Goal: Task Accomplishment & Management: Use online tool/utility

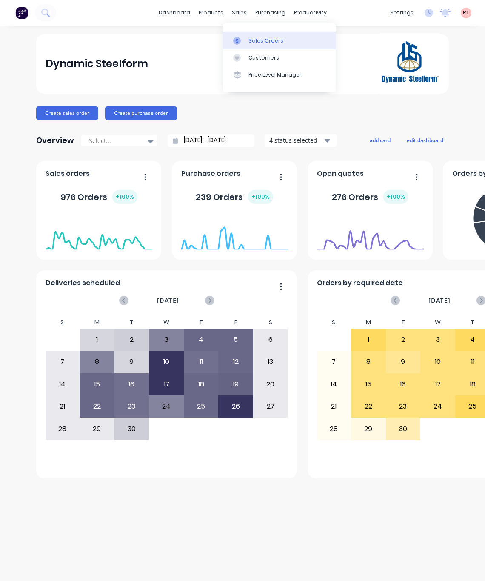
click at [244, 42] on div at bounding box center [239, 41] width 13 height 8
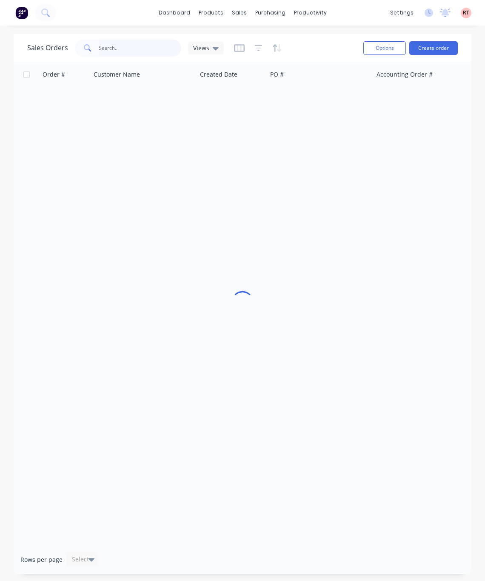
click at [130, 49] on input "text" at bounding box center [140, 48] width 83 height 17
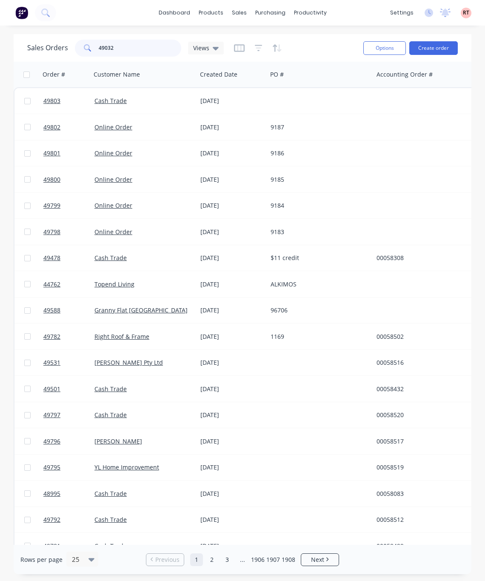
type input "49032"
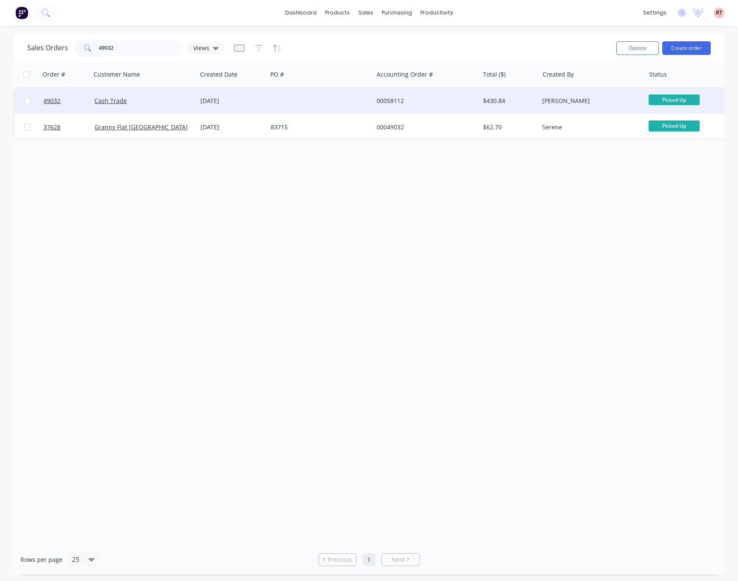
click at [335, 100] on div at bounding box center [320, 101] width 106 height 26
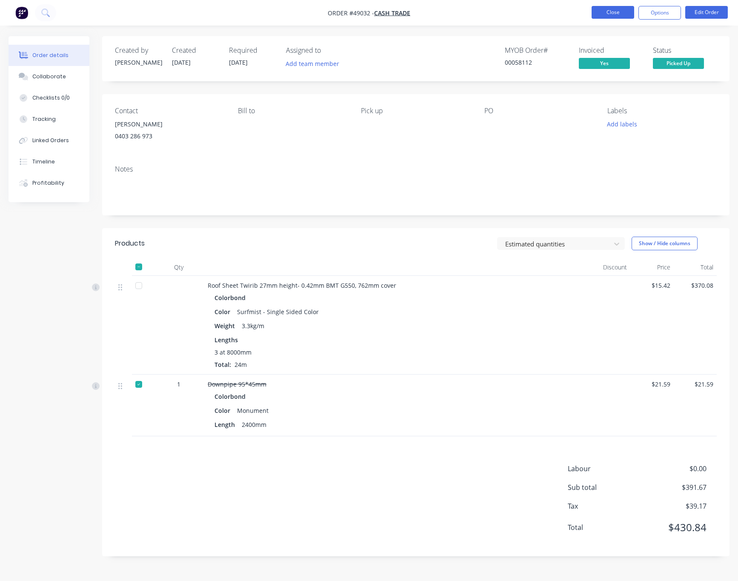
drag, startPoint x: 599, startPoint y: 13, endPoint x: 604, endPoint y: 13, distance: 5.1
click at [604, 13] on button "Close" at bounding box center [613, 12] width 43 height 13
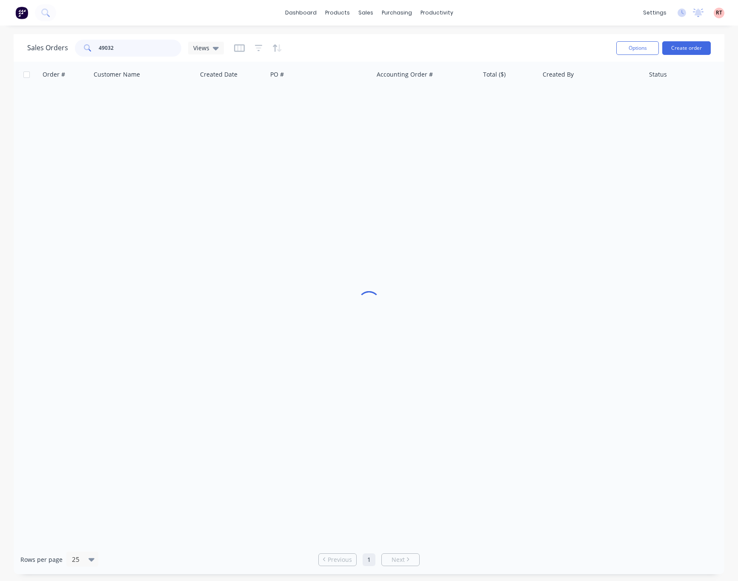
drag, startPoint x: 128, startPoint y: 47, endPoint x: 103, endPoint y: 49, distance: 24.7
click at [103, 49] on input "49032" at bounding box center [140, 48] width 83 height 17
type input "49302"
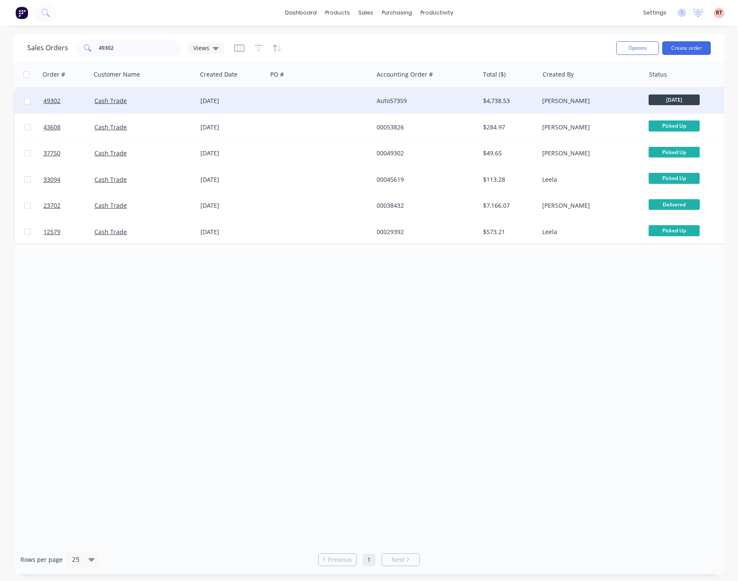
click at [314, 107] on div at bounding box center [320, 101] width 106 height 26
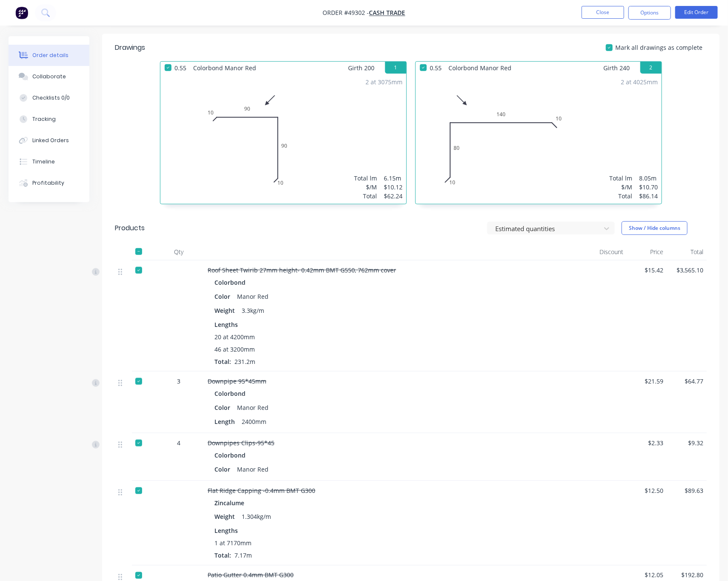
scroll to position [192, 0]
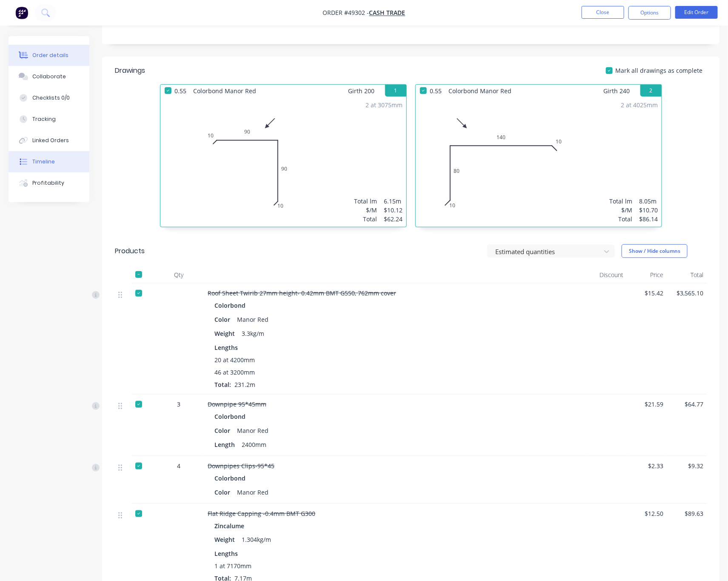
click at [48, 161] on div "Timeline" at bounding box center [43, 162] width 23 height 8
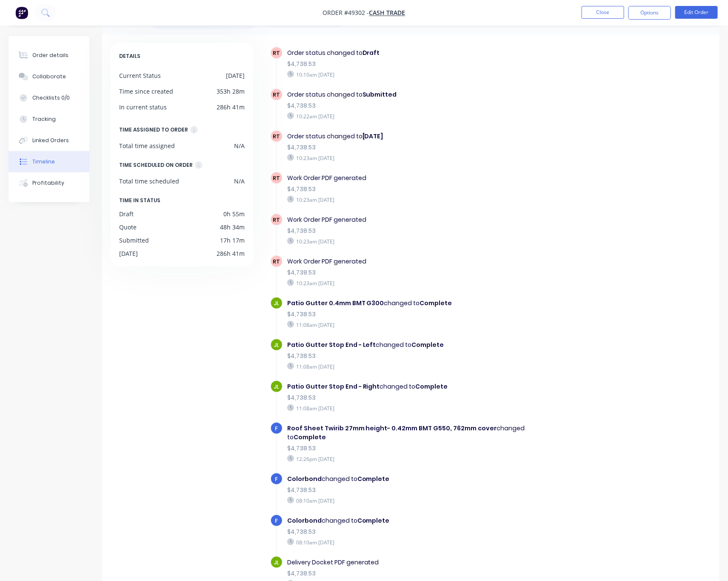
scroll to position [56, 0]
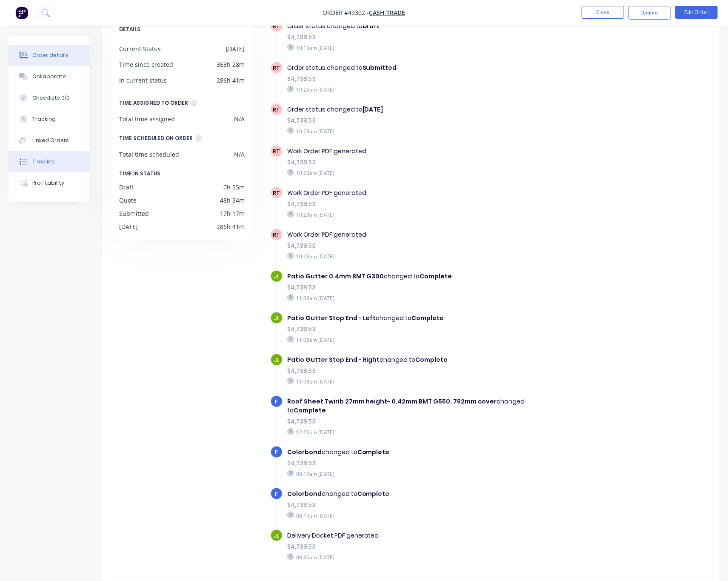
click at [38, 52] on div "Order details" at bounding box center [50, 56] width 36 height 8
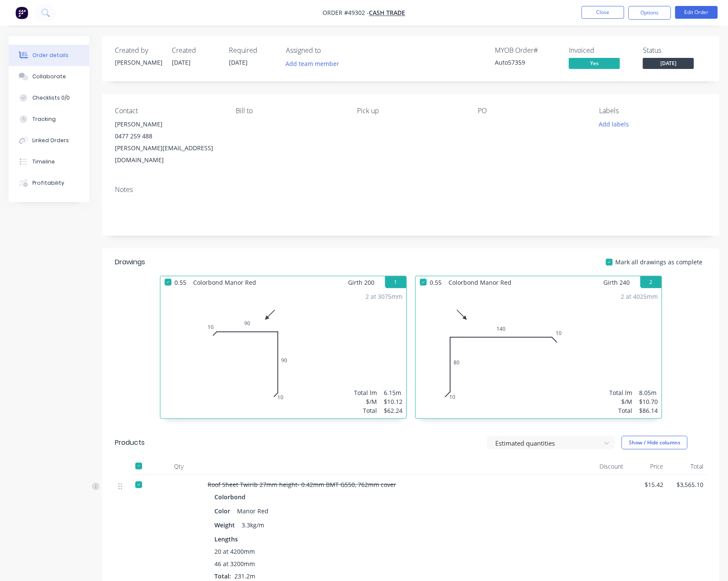
drag, startPoint x: 162, startPoint y: 133, endPoint x: 106, endPoint y: 143, distance: 57.1
click at [106, 143] on div "Contact Steven Rooney 0477 259 488 s.rooney@maintaingroup.com.au Bill to Pick u…" at bounding box center [411, 136] width 618 height 85
click at [600, 15] on button "Close" at bounding box center [603, 12] width 43 height 13
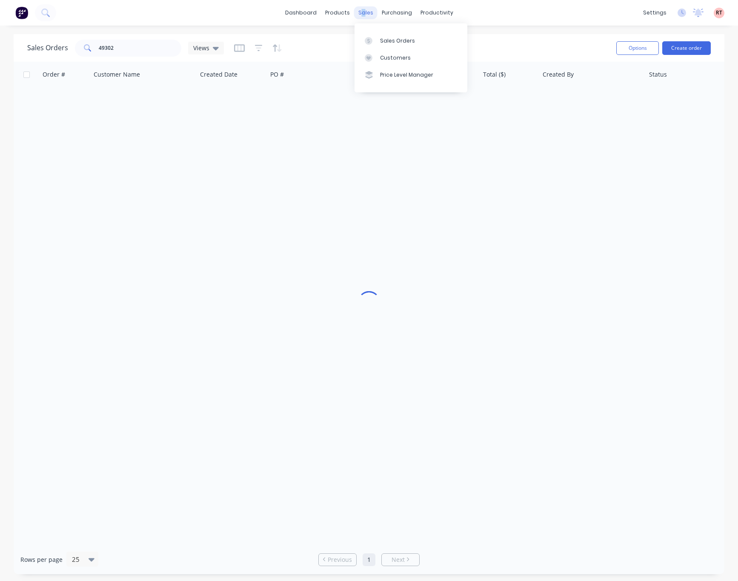
click at [364, 17] on div "sales" at bounding box center [365, 12] width 23 height 13
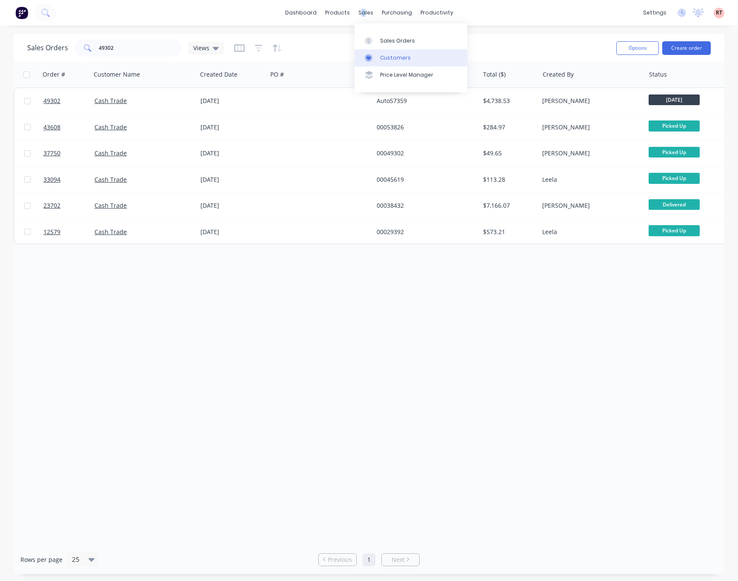
click at [377, 56] on div at bounding box center [371, 58] width 13 height 8
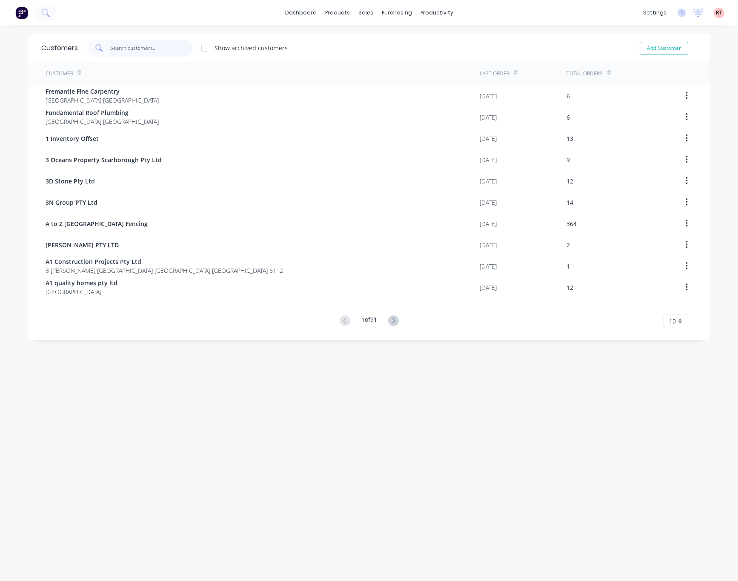
click at [143, 46] on input "text" at bounding box center [151, 48] width 83 height 17
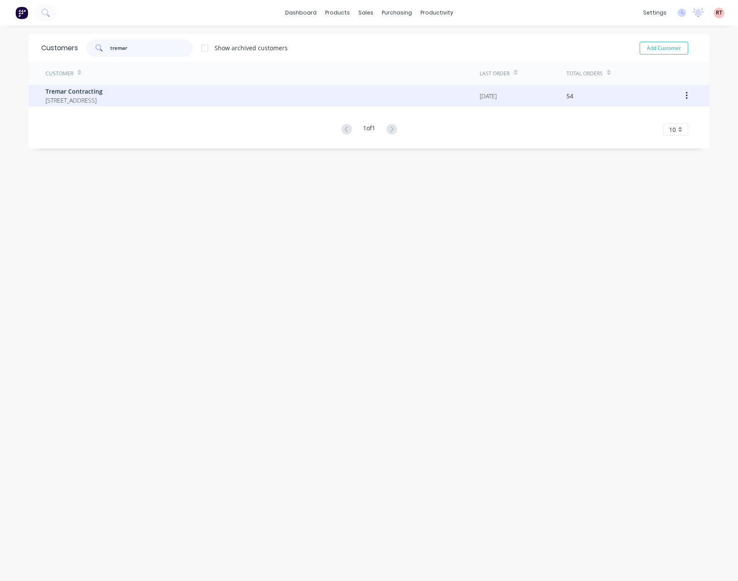
type input "tremar"
click at [206, 94] on div "Tremar Contracting PO Box 314 Corrigin Western Australia Australia 6375" at bounding box center [263, 95] width 434 height 21
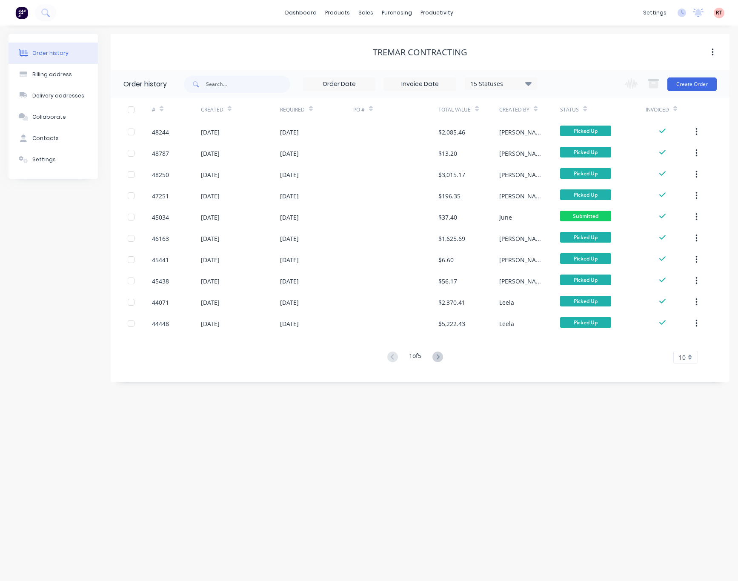
click at [611, 92] on div "Change order status Submitted Ready for Delivery Ready To Pick Up Monday Tuesda…" at bounding box center [668, 84] width 97 height 28
click at [611, 86] on button "Create Order" at bounding box center [691, 84] width 49 height 14
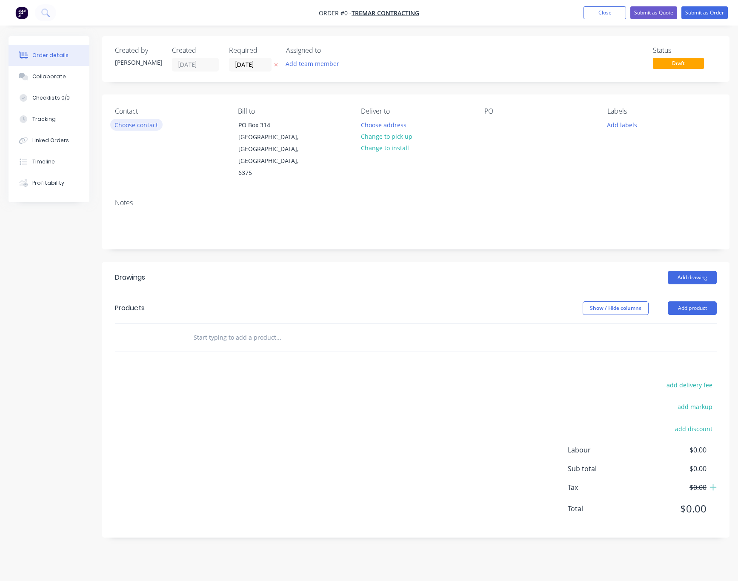
click at [126, 122] on button "Choose contact" at bounding box center [136, 124] width 52 height 11
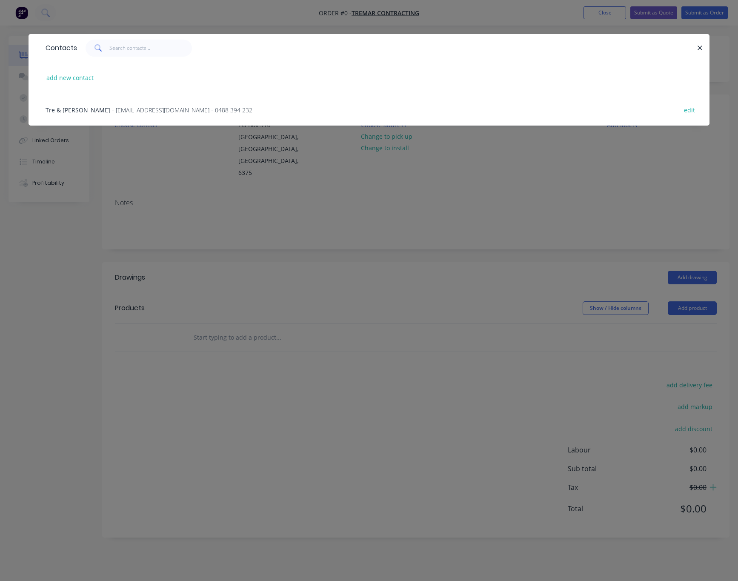
click at [185, 104] on div "Tre & Mareese Dyer - tremarcontracting@yahoo.com - 0488 394 232 edit" at bounding box center [369, 110] width 656 height 32
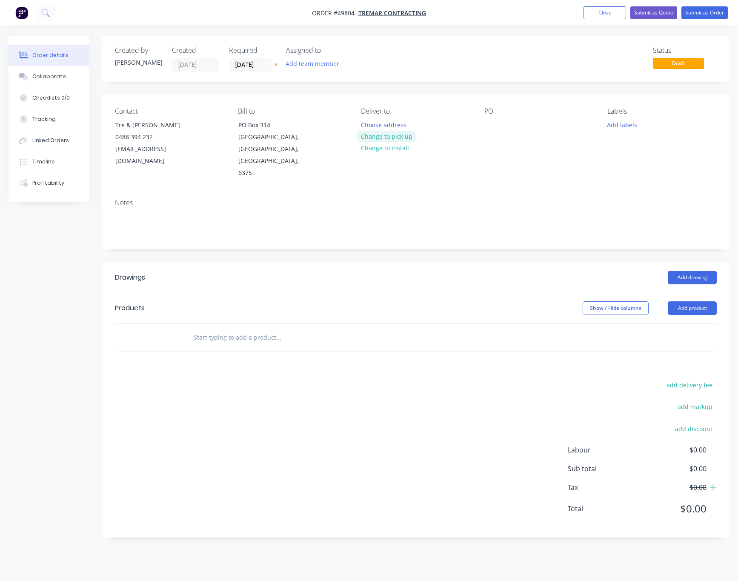
click at [401, 137] on button "Change to pick up" at bounding box center [386, 136] width 60 height 11
click at [611, 301] on button "Add product" at bounding box center [692, 308] width 49 height 14
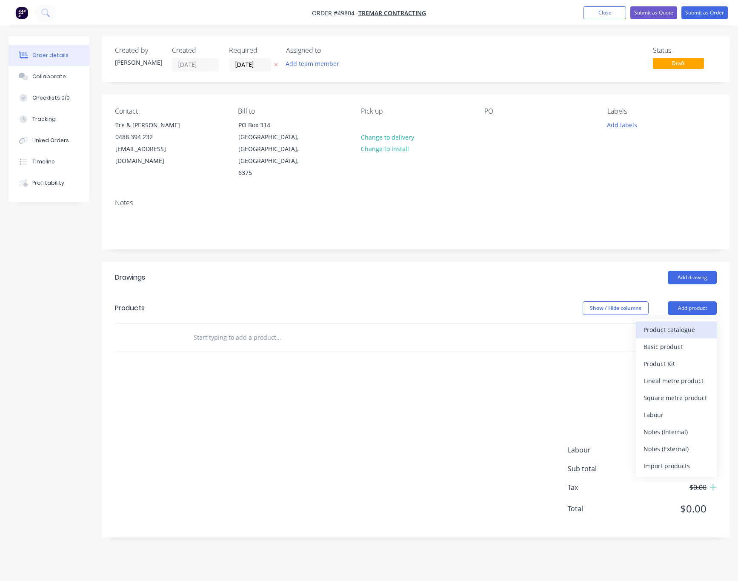
click at [611, 324] on div "Product catalogue" at bounding box center [677, 330] width 66 height 12
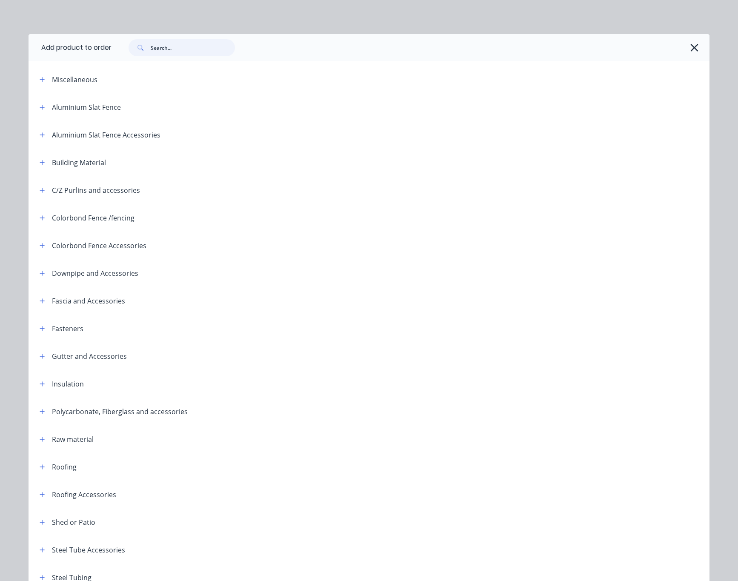
click at [161, 50] on input "text" at bounding box center [193, 47] width 84 height 17
type input "z"
type input "roof"
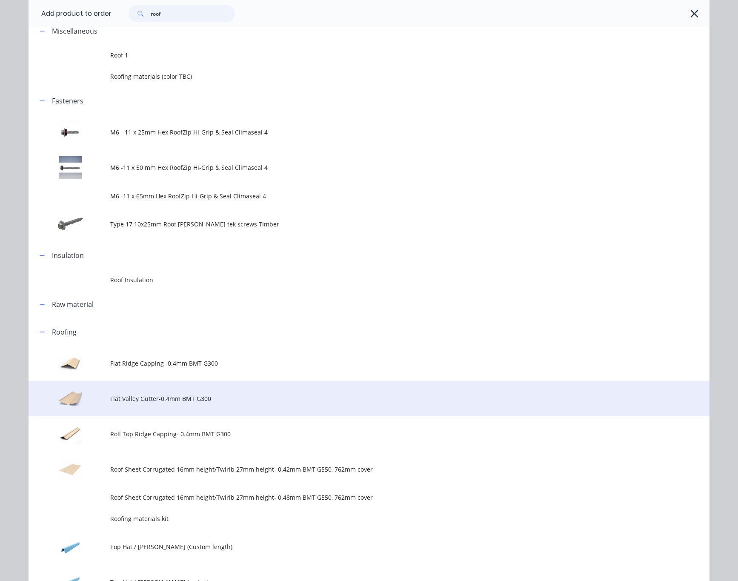
scroll to position [128, 0]
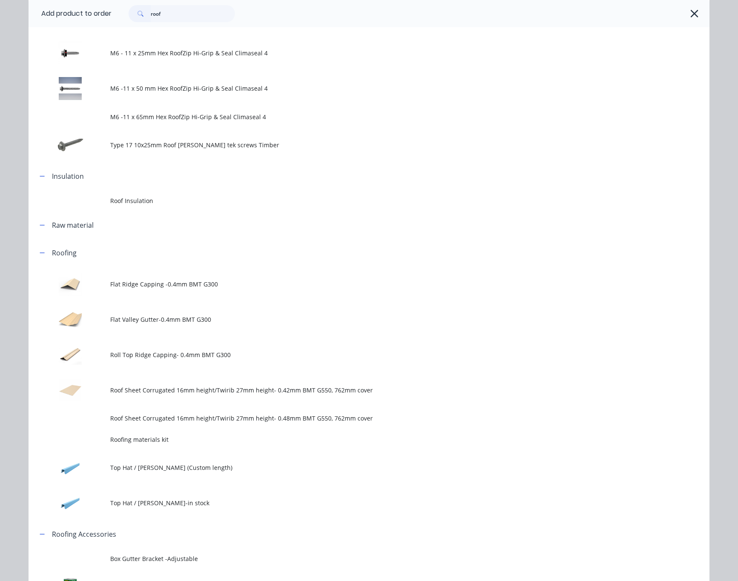
click at [290, 393] on span "Roof Sheet Corrugated 16mm height/Twirib 27mm height- 0.42mm BMT G550, 762mm co…" at bounding box center [349, 390] width 479 height 9
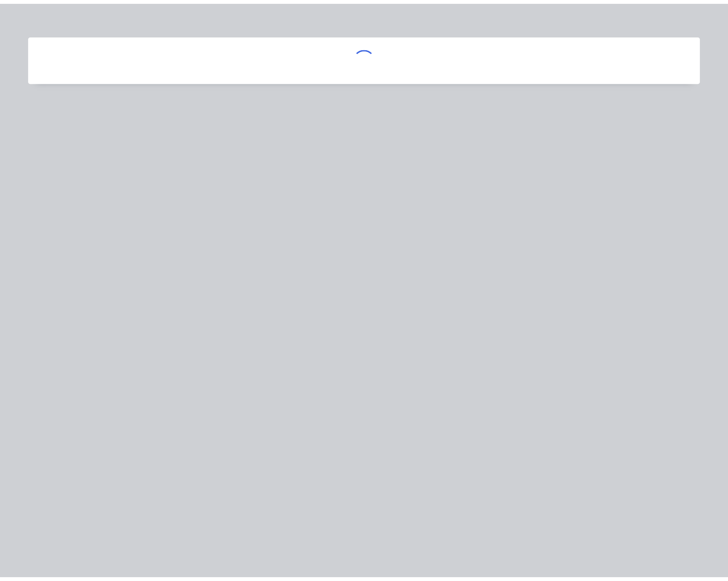
scroll to position [0, 0]
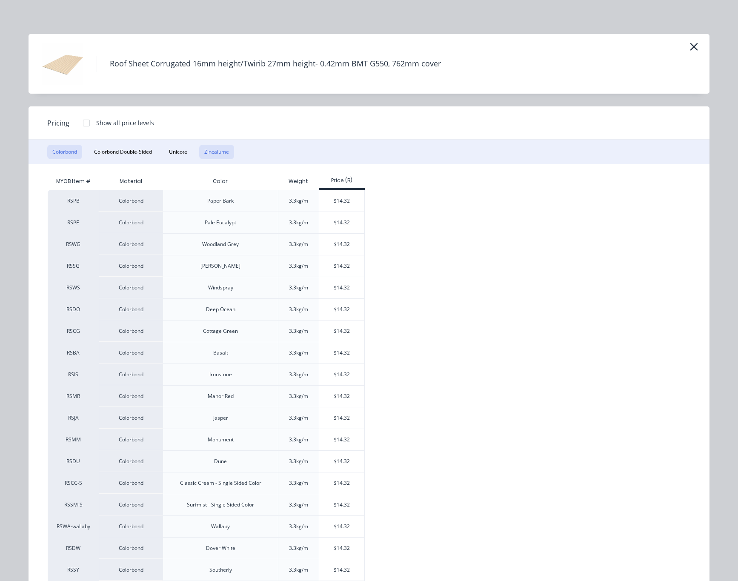
click at [212, 156] on button "Zincalume" at bounding box center [216, 152] width 35 height 14
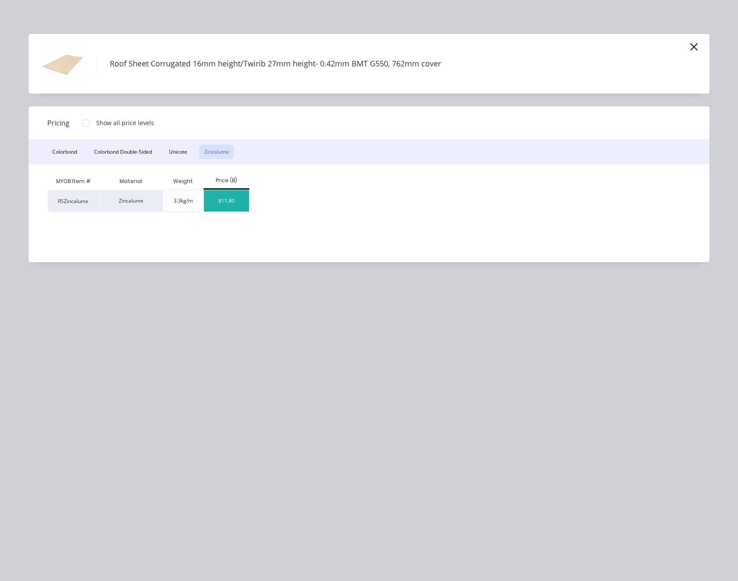
click at [231, 201] on div "$11.80" at bounding box center [227, 200] width 46 height 21
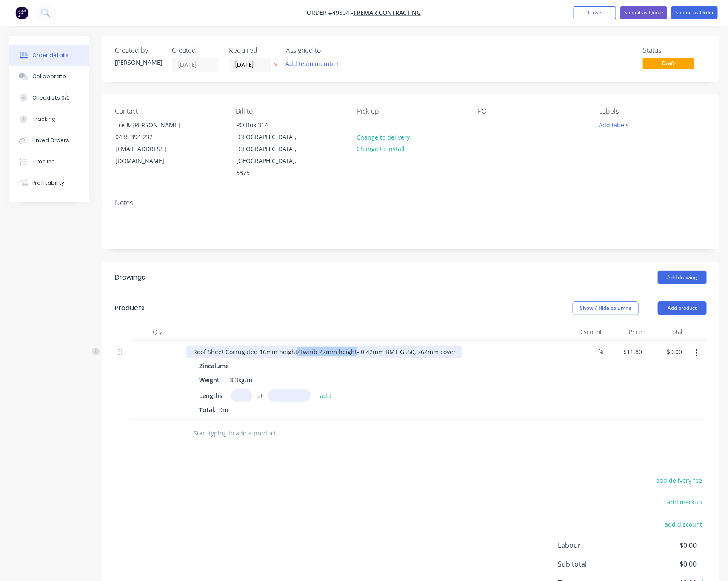
drag, startPoint x: 296, startPoint y: 328, endPoint x: 352, endPoint y: 334, distance: 56.5
click at [352, 346] on div "Roof Sheet Corrugated 16mm height/Twirib 27mm height- 0.42mm BMT G550, 762mm co…" at bounding box center [324, 352] width 276 height 12
click at [242, 390] on input "text" at bounding box center [241, 396] width 21 height 12
type input "10"
click at [295, 390] on input "text" at bounding box center [289, 396] width 43 height 12
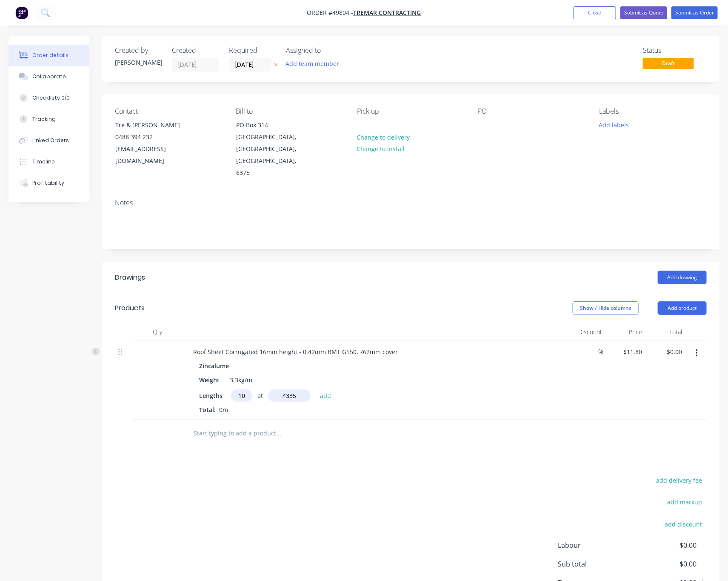
type input "4335"
click at [316, 390] on button "add" at bounding box center [326, 395] width 20 height 11
type input "$511.53"
type input "10"
click at [292, 390] on input "text" at bounding box center [289, 396] width 43 height 12
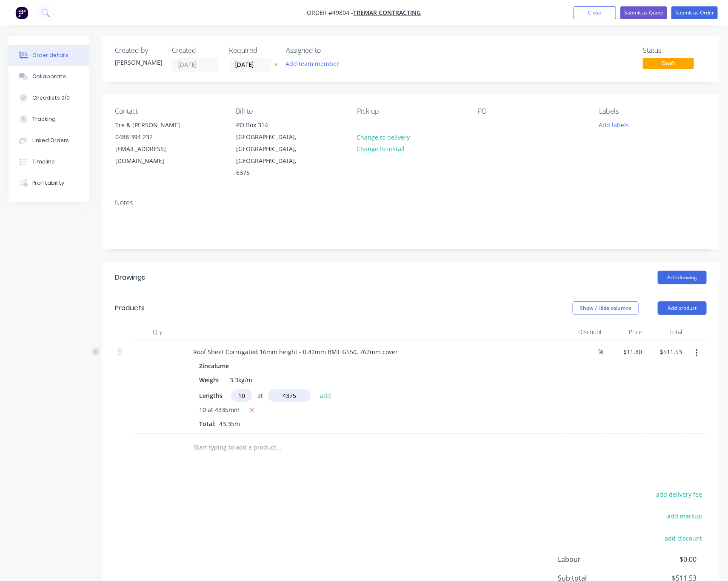
type input "4375"
click at [316, 390] on button "add" at bounding box center [326, 395] width 20 height 11
type input "$1,027.78"
type input "13"
click at [292, 390] on input "text" at bounding box center [289, 396] width 43 height 12
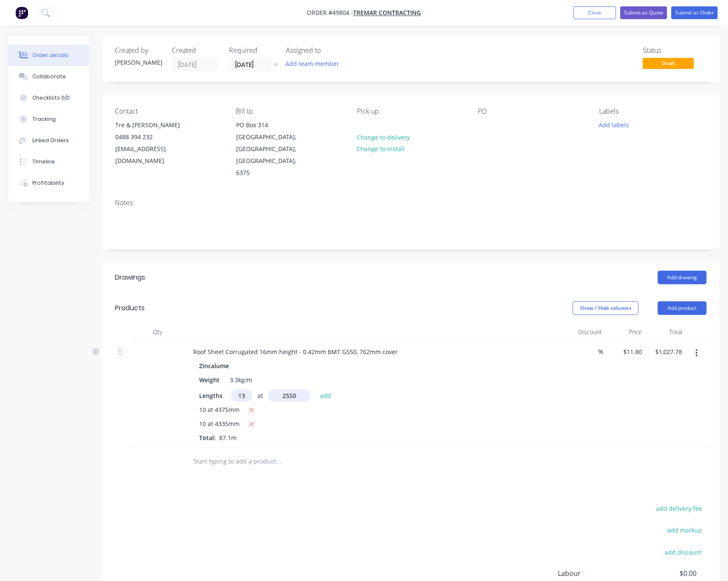
type input "2550"
click at [316, 390] on button "add" at bounding box center [326, 395] width 20 height 11
type input "$1,418.95"
type input "4"
click at [292, 390] on input "text" at bounding box center [289, 396] width 43 height 12
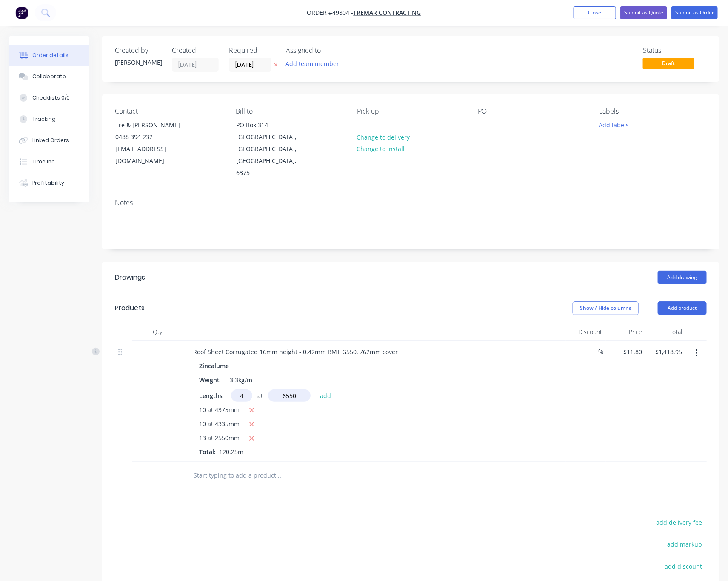
type input "6550"
click at [316, 390] on button "add" at bounding box center [326, 395] width 20 height 11
type input "$1,728.11"
click at [244, 390] on input "text" at bounding box center [241, 396] width 21 height 12
type input "13"
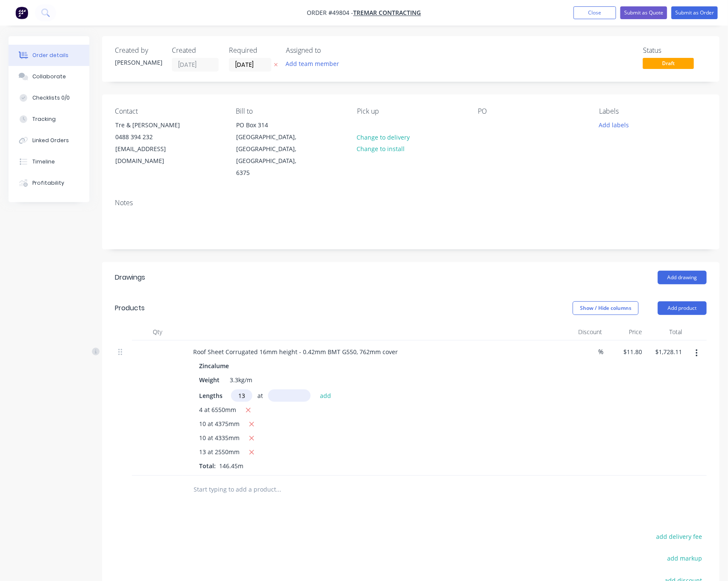
click at [299, 390] on input "text" at bounding box center [289, 396] width 43 height 12
type input "6550"
click at [316, 390] on button "add" at bounding box center [326, 395] width 20 height 11
type input "$2,732.88"
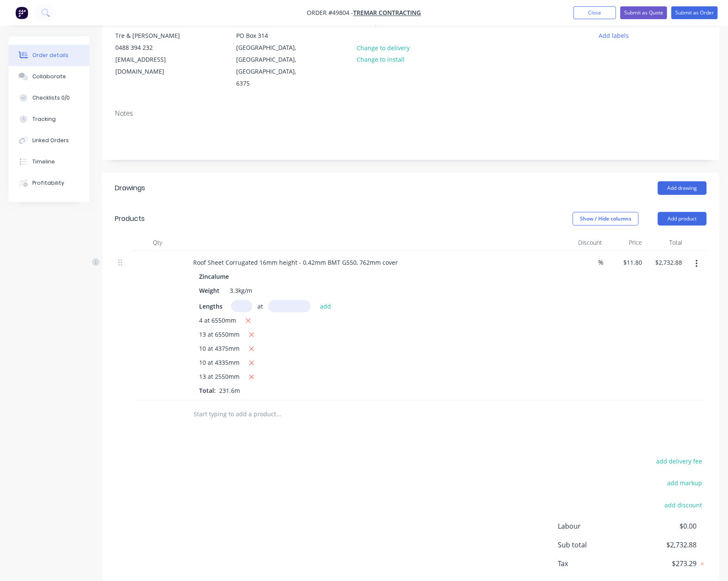
scroll to position [113, 0]
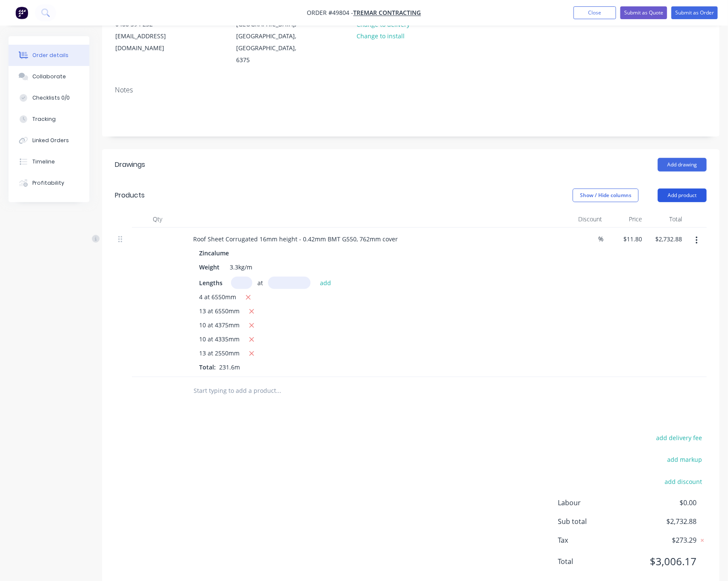
click at [611, 189] on button "Add product" at bounding box center [682, 196] width 49 height 14
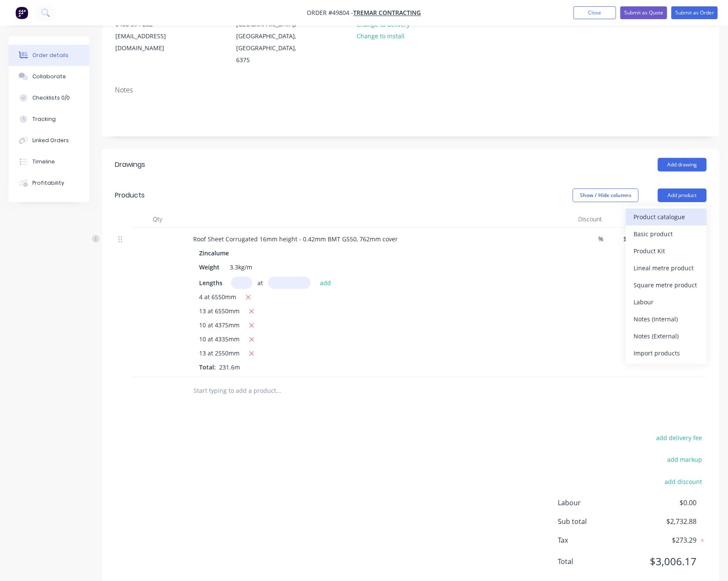
click at [611, 211] on div "Product catalogue" at bounding box center [667, 217] width 66 height 12
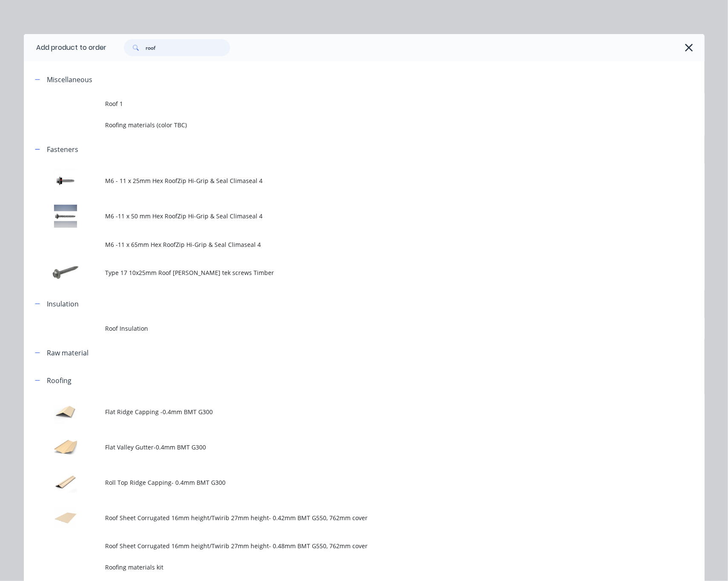
drag, startPoint x: 152, startPoint y: 48, endPoint x: 118, endPoint y: 59, distance: 35.8
click at [134, 54] on div "roof" at bounding box center [177, 47] width 106 height 17
type input "h"
type input "hk"
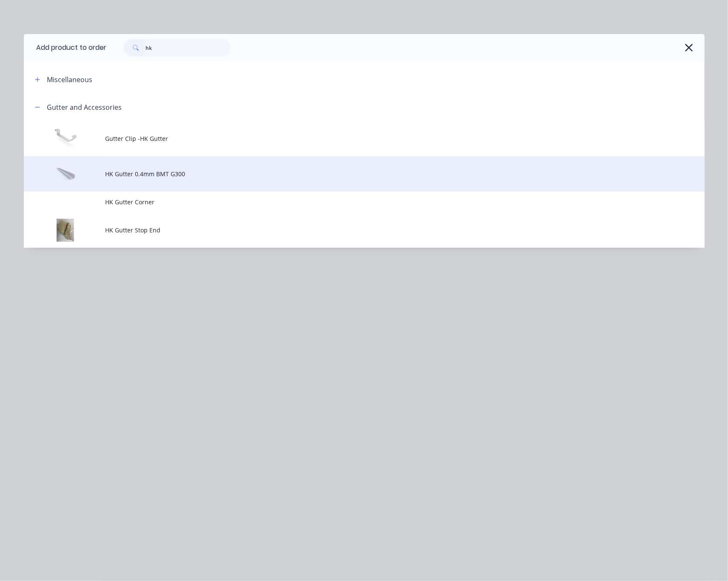
click at [206, 170] on span "HK Gutter 0.4mm BMT G300" at bounding box center [345, 173] width 479 height 9
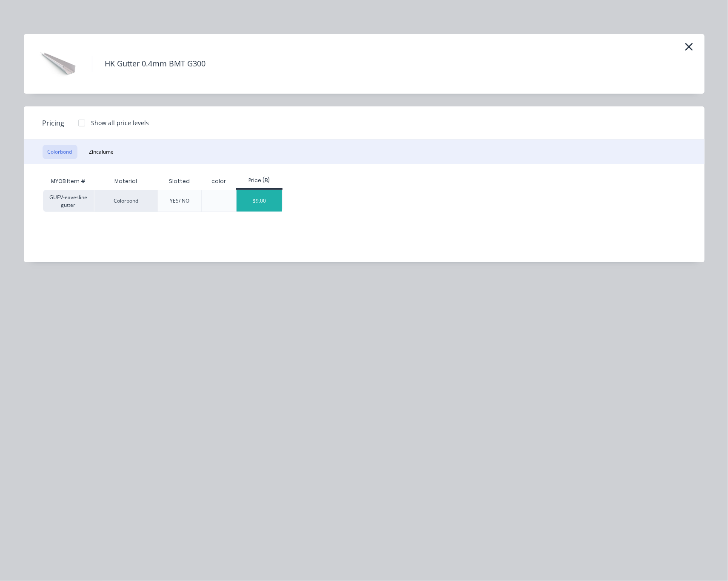
click at [263, 198] on div "$9.00" at bounding box center [260, 200] width 46 height 21
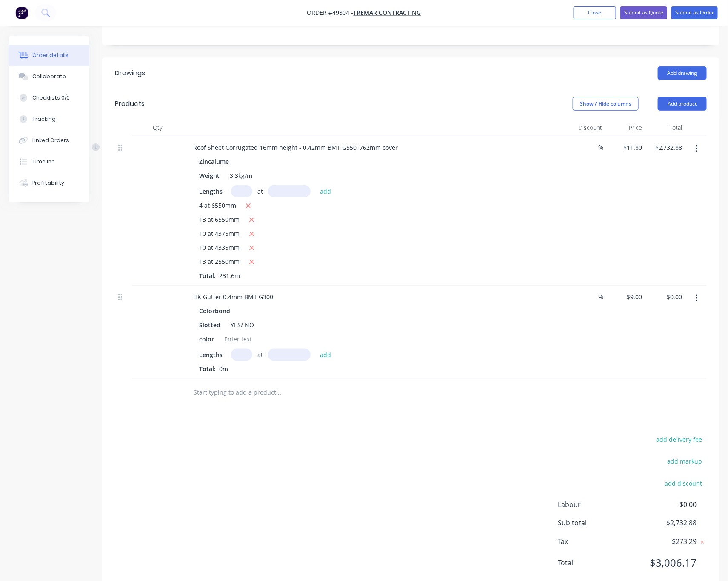
scroll to position [206, 0]
click at [584, 11] on button "Close" at bounding box center [595, 12] width 43 height 13
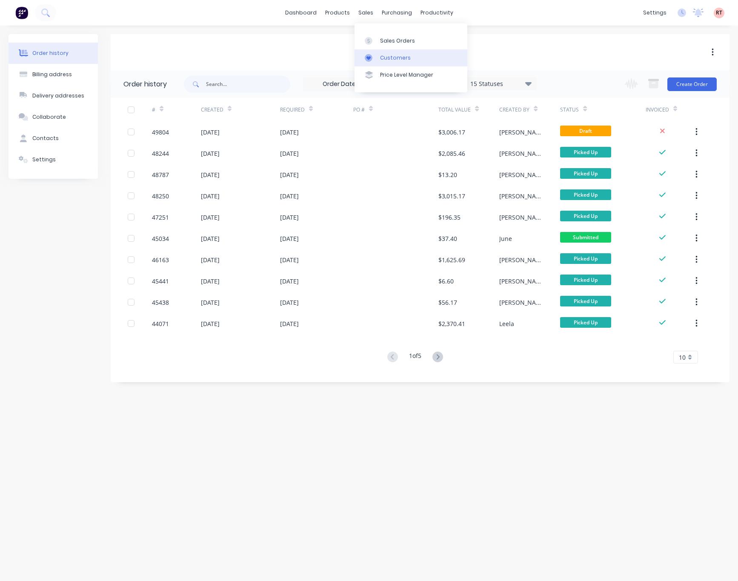
click at [416, 55] on link "Customers" at bounding box center [411, 57] width 113 height 17
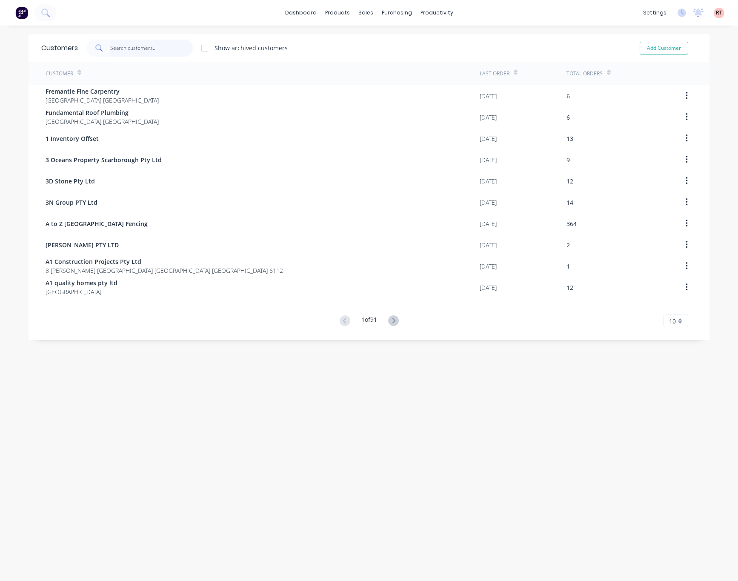
click at [113, 46] on input "text" at bounding box center [151, 48] width 83 height 17
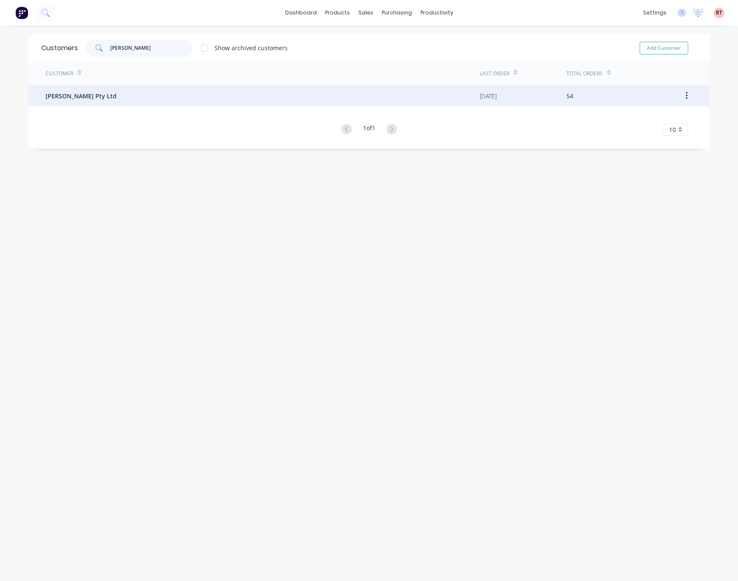
type input "mika"
click at [131, 92] on div "Mika Sunlight Pty Ltd" at bounding box center [263, 95] width 434 height 21
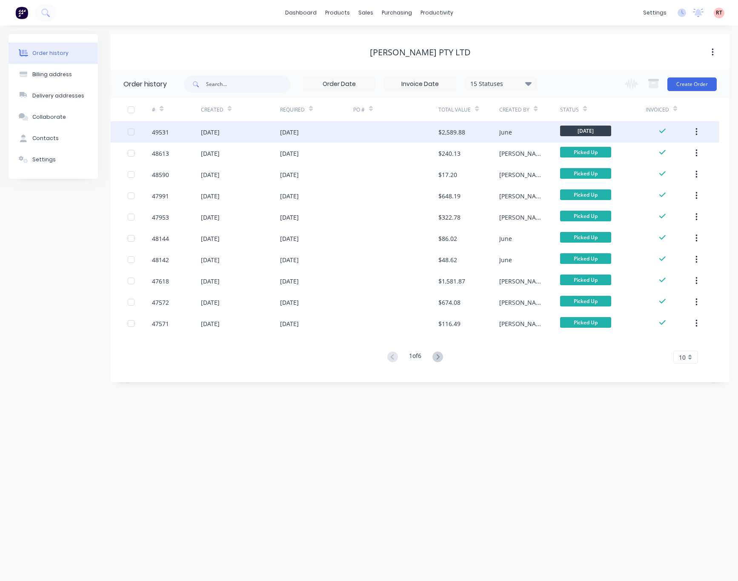
click at [377, 130] on div at bounding box center [395, 131] width 85 height 21
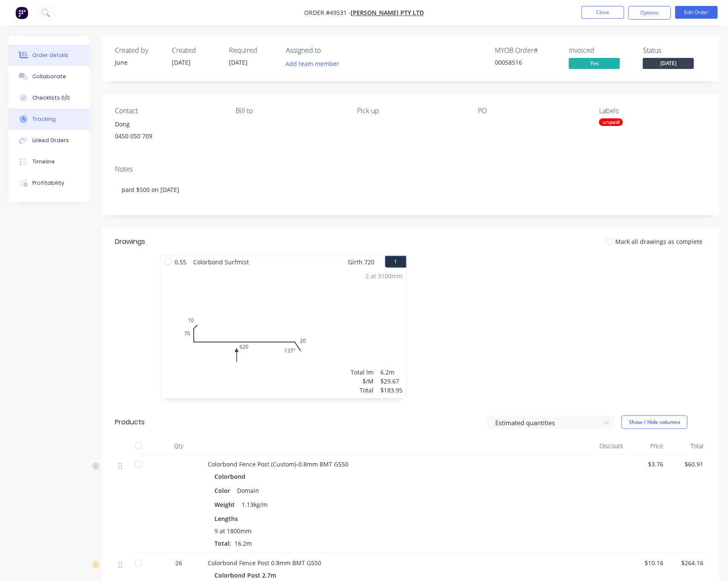
click at [55, 121] on button "Tracking" at bounding box center [49, 119] width 81 height 21
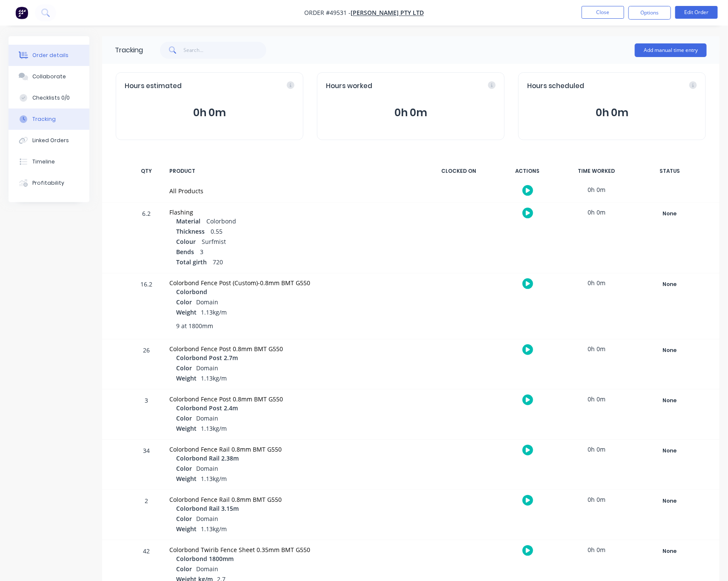
click at [51, 52] on div "Order details" at bounding box center [50, 56] width 36 height 8
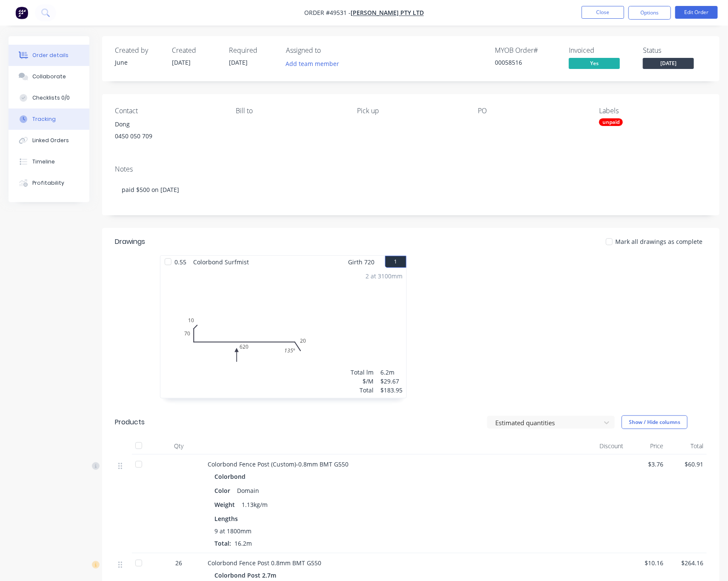
click at [57, 122] on button "Tracking" at bounding box center [49, 119] width 81 height 21
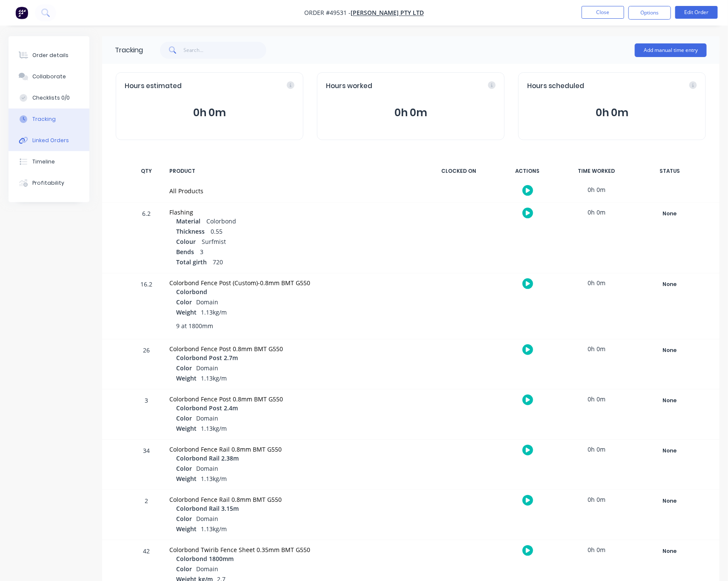
click at [67, 138] on button "Linked Orders" at bounding box center [49, 140] width 81 height 21
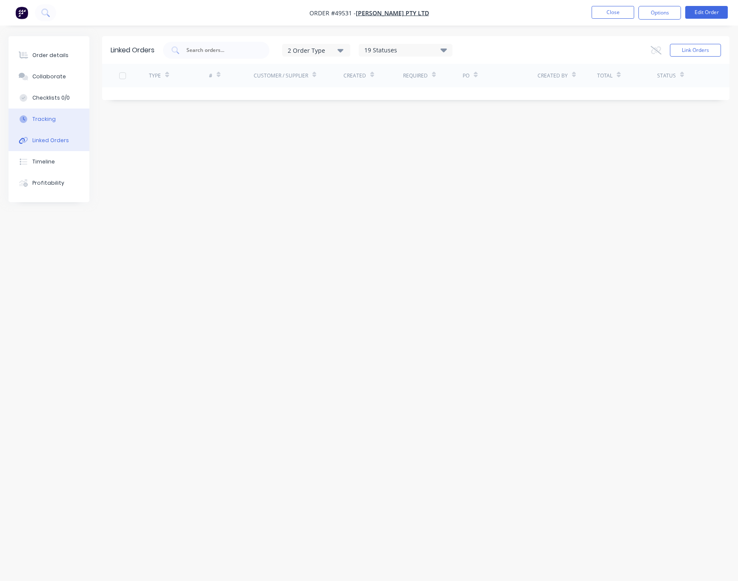
click at [59, 123] on button "Tracking" at bounding box center [49, 119] width 81 height 21
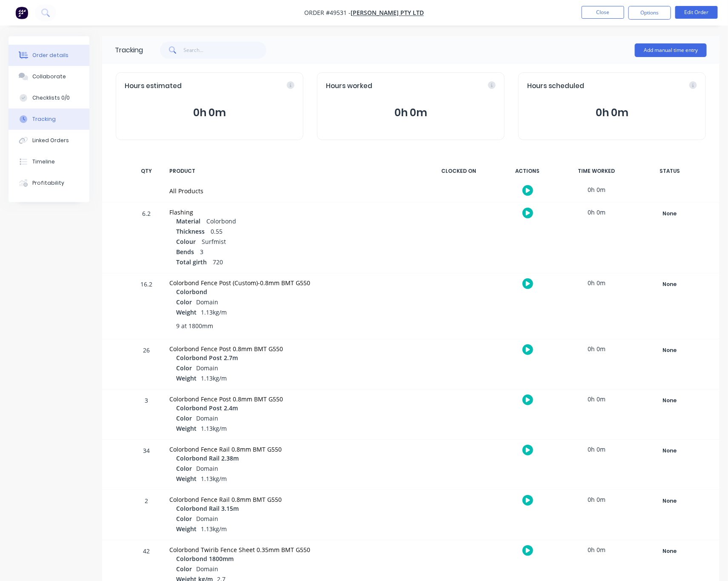
click at [55, 59] on div "Order details" at bounding box center [50, 56] width 36 height 8
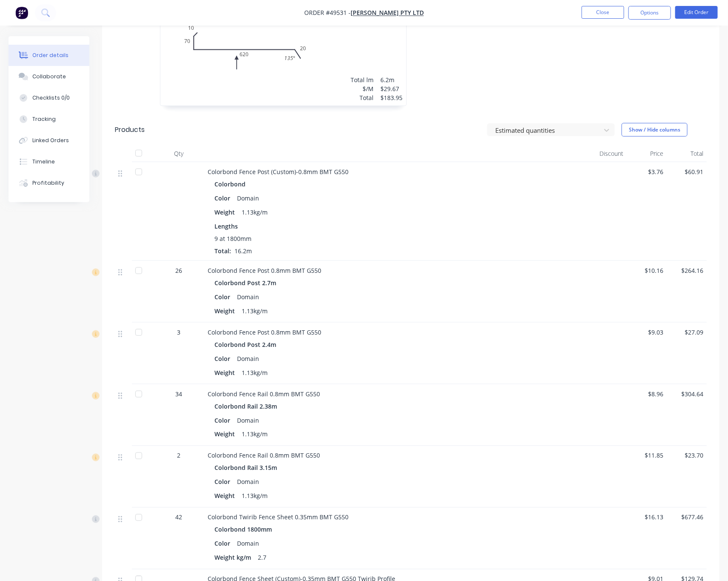
scroll to position [383, 0]
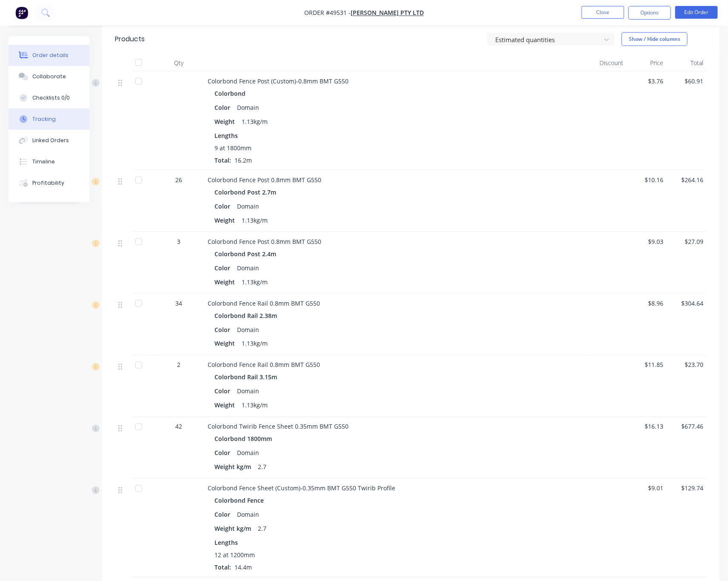
click at [50, 119] on div "Tracking" at bounding box center [43, 119] width 23 height 8
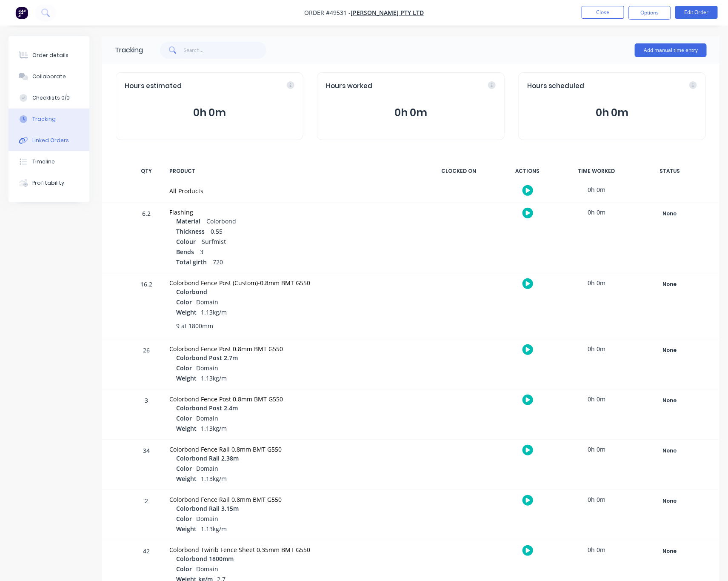
click at [40, 137] on div "Linked Orders" at bounding box center [50, 141] width 37 height 8
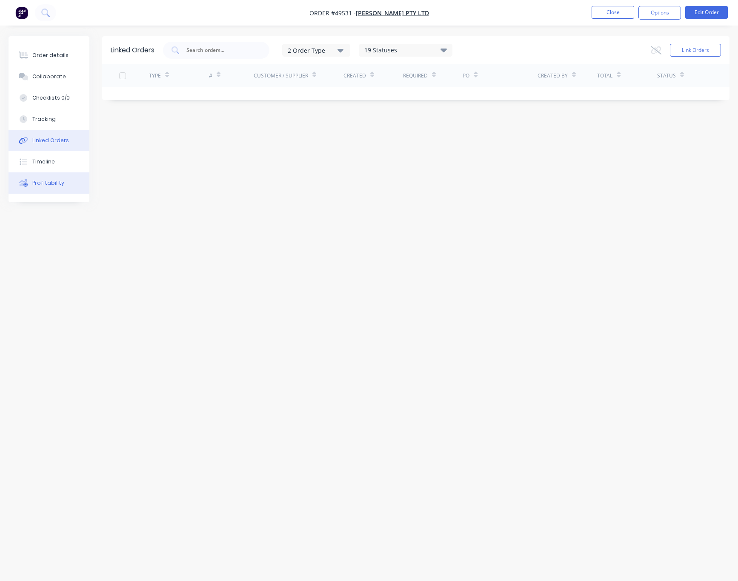
click at [73, 184] on button "Profitability" at bounding box center [49, 182] width 81 height 21
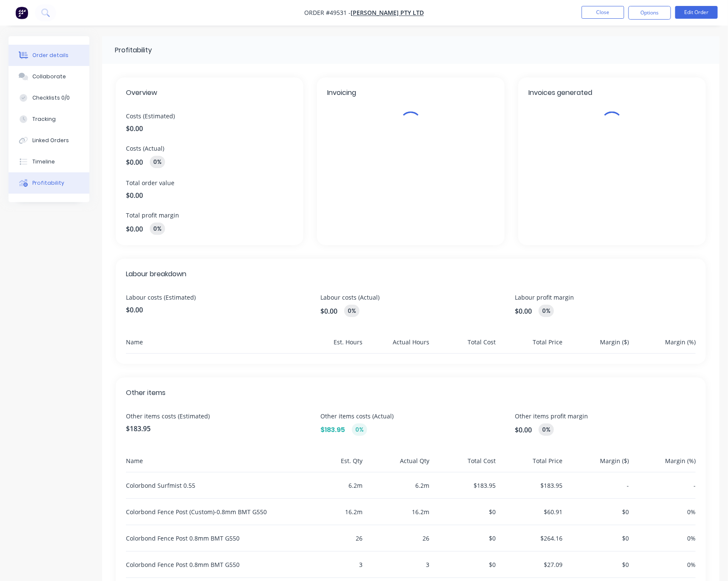
click at [63, 57] on div "Order details" at bounding box center [50, 56] width 36 height 8
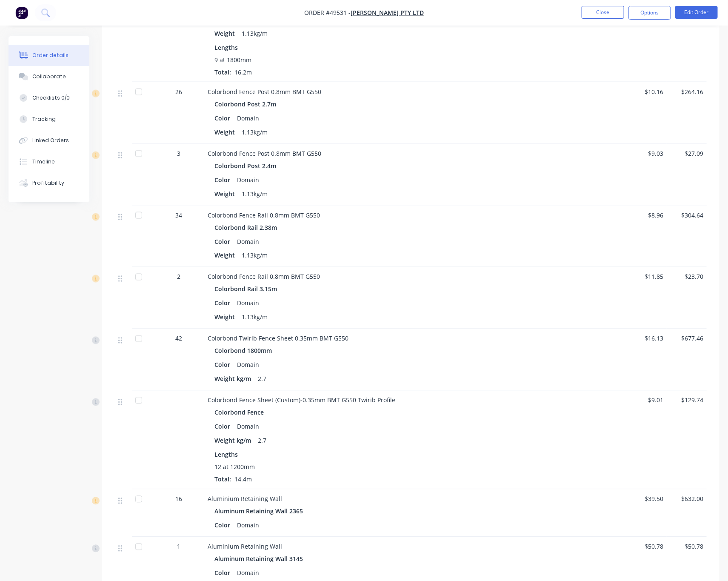
scroll to position [480, 0]
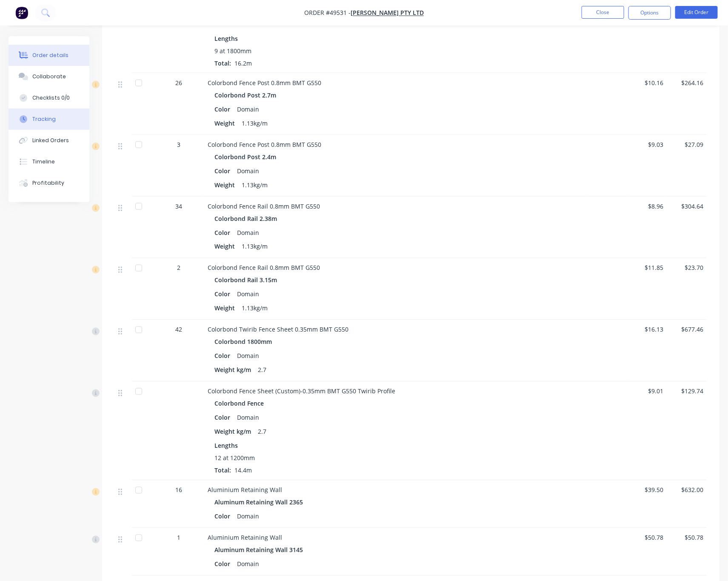
click at [54, 124] on button "Tracking" at bounding box center [49, 119] width 81 height 21
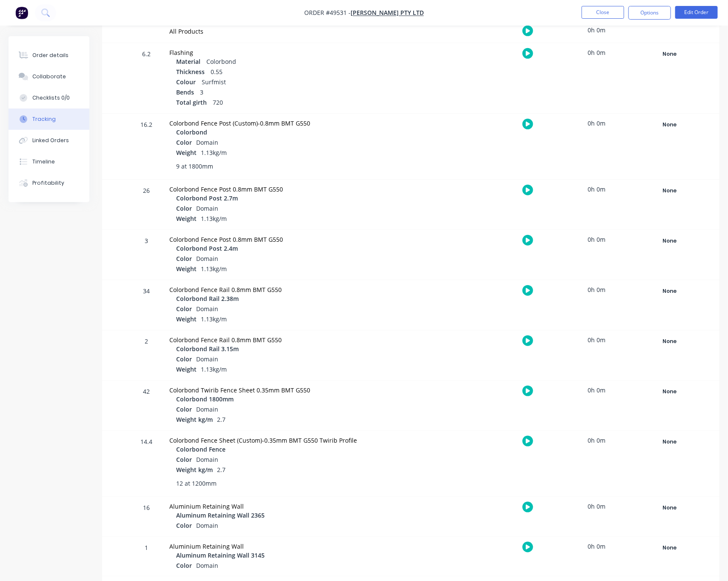
scroll to position [86, 0]
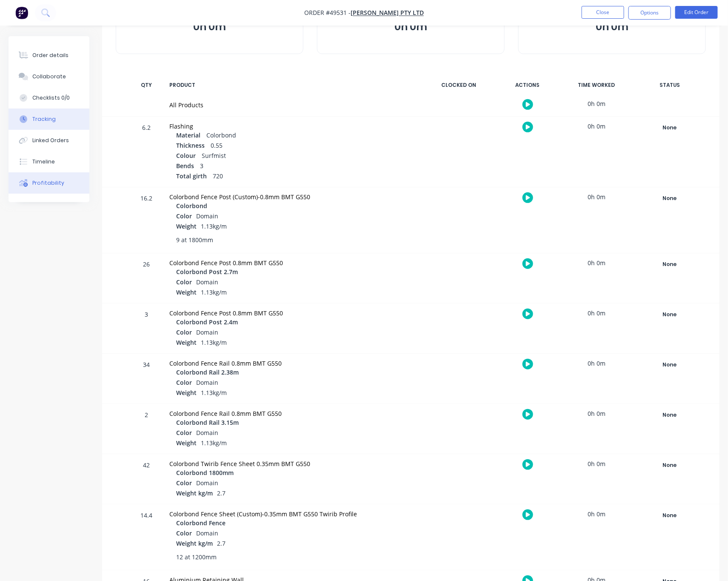
click at [73, 180] on button "Profitability" at bounding box center [49, 182] width 81 height 21
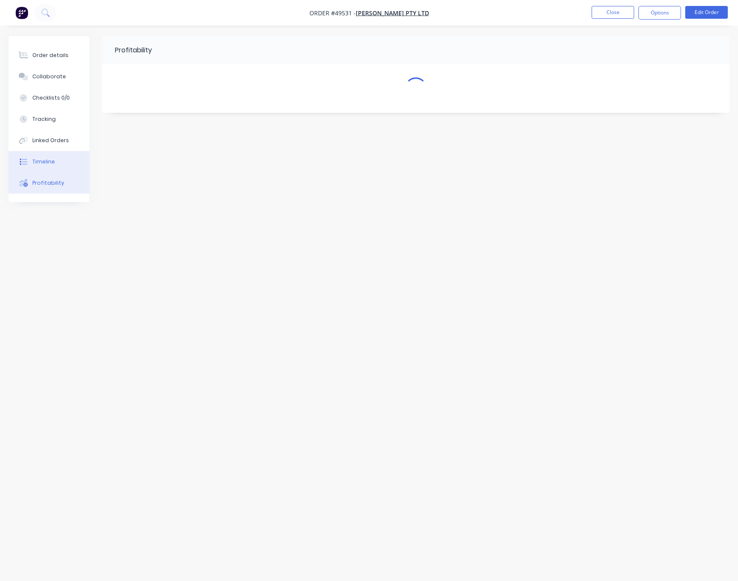
click at [67, 163] on button "Timeline" at bounding box center [49, 161] width 81 height 21
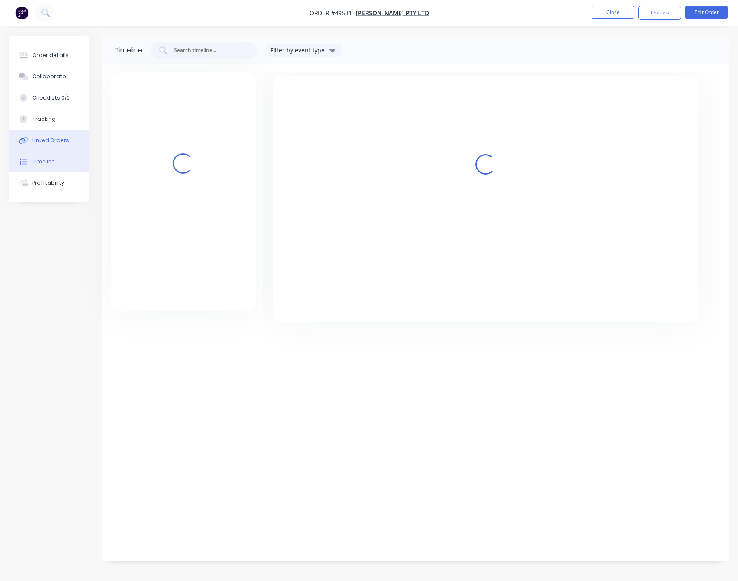
drag, startPoint x: 69, startPoint y: 140, endPoint x: 60, endPoint y: 136, distance: 9.7
click at [69, 141] on button "Linked Orders" at bounding box center [49, 140] width 81 height 21
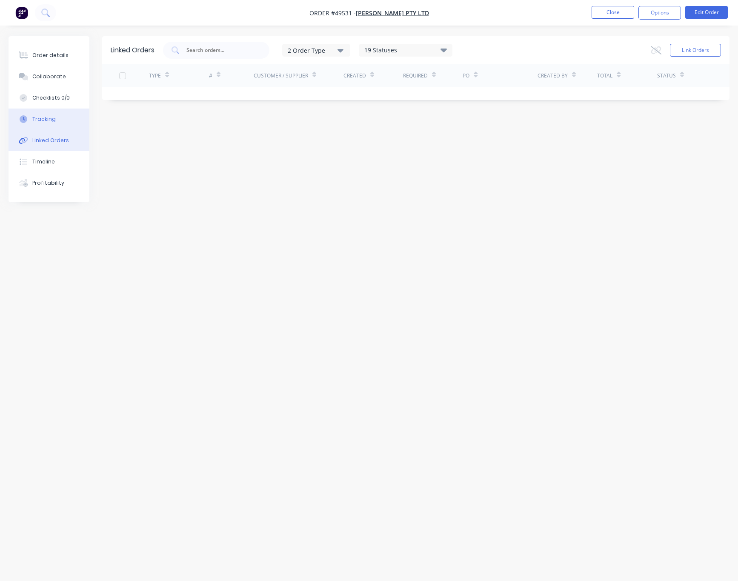
click at [63, 119] on button "Tracking" at bounding box center [49, 119] width 81 height 21
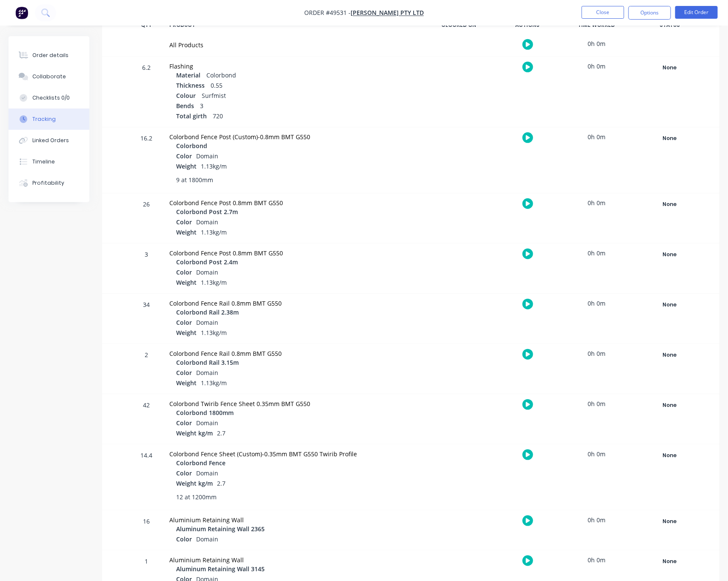
scroll to position [214, 0]
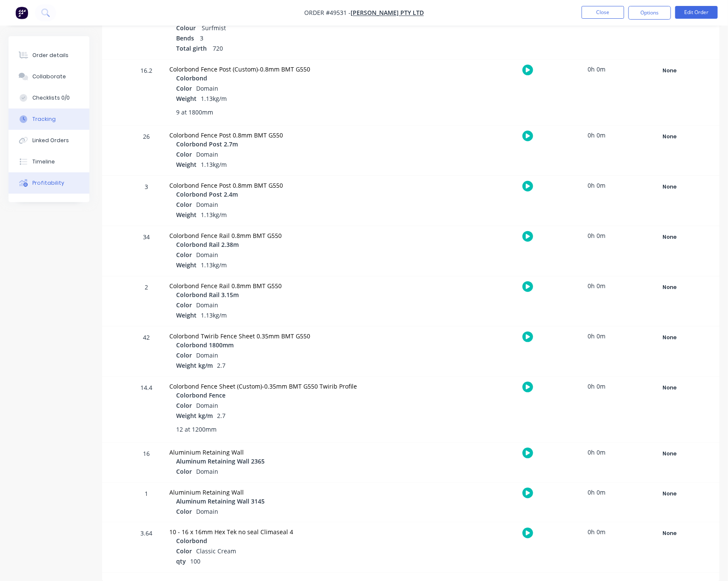
click at [52, 182] on div "Profitability" at bounding box center [48, 183] width 32 height 8
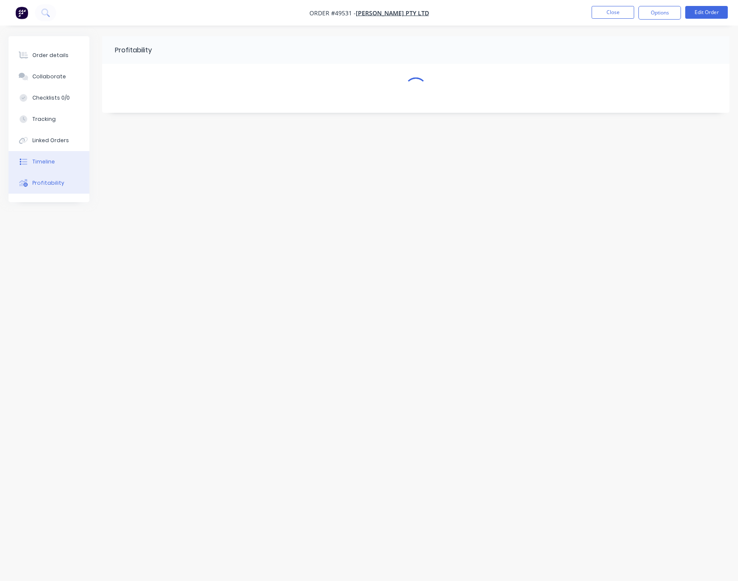
click at [52, 165] on div "Timeline" at bounding box center [43, 162] width 23 height 8
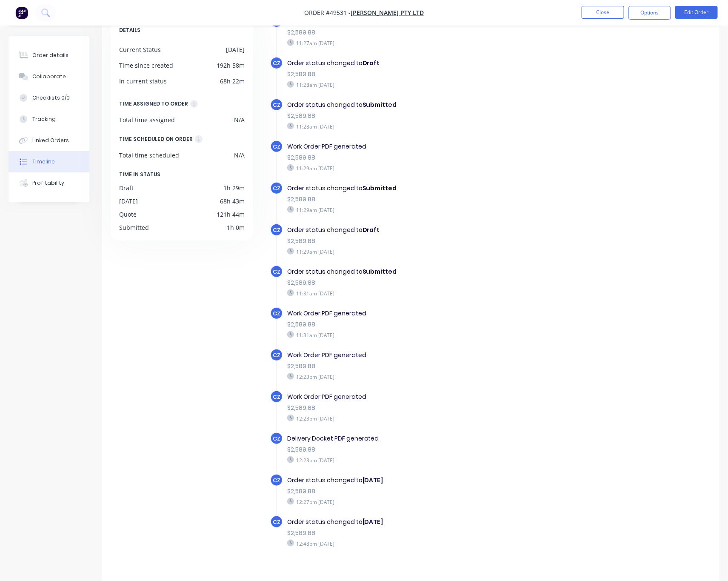
scroll to position [56, 0]
click at [49, 62] on button "Order details" at bounding box center [49, 55] width 81 height 21
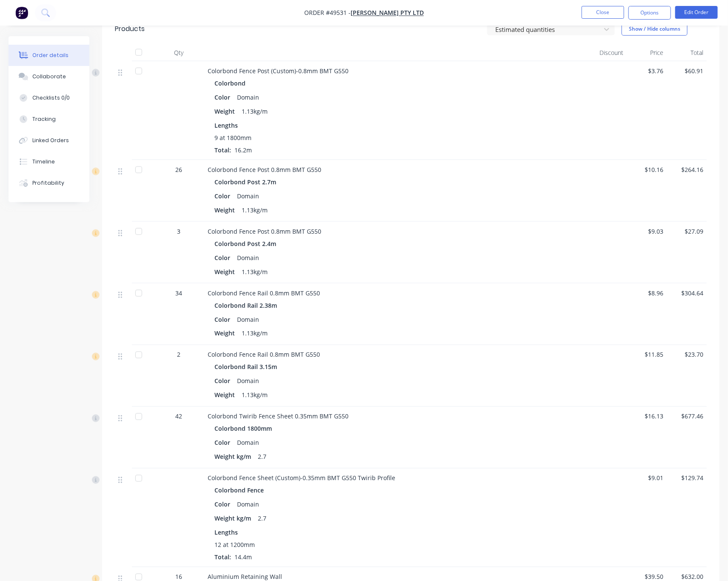
scroll to position [416, 0]
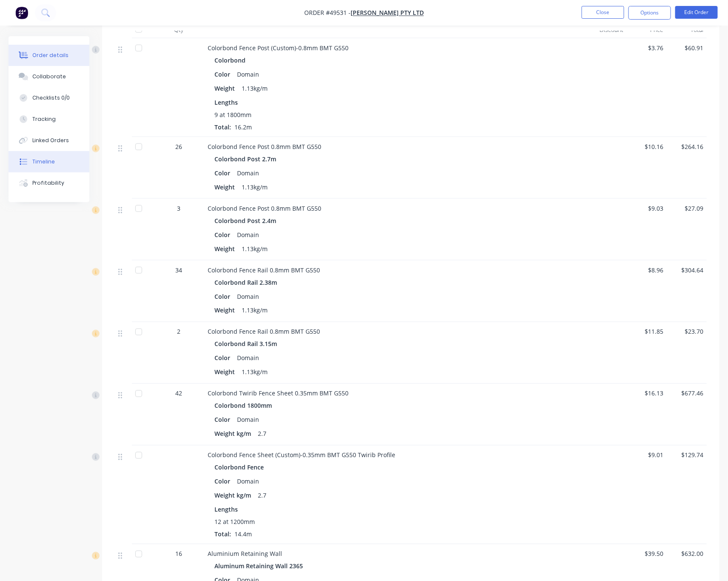
click at [66, 165] on button "Timeline" at bounding box center [49, 161] width 81 height 21
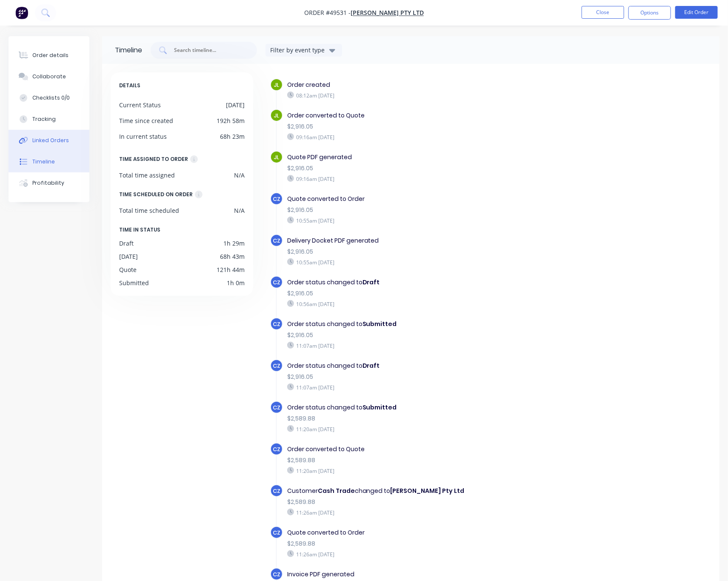
click at [59, 138] on div "Linked Orders" at bounding box center [50, 141] width 37 height 8
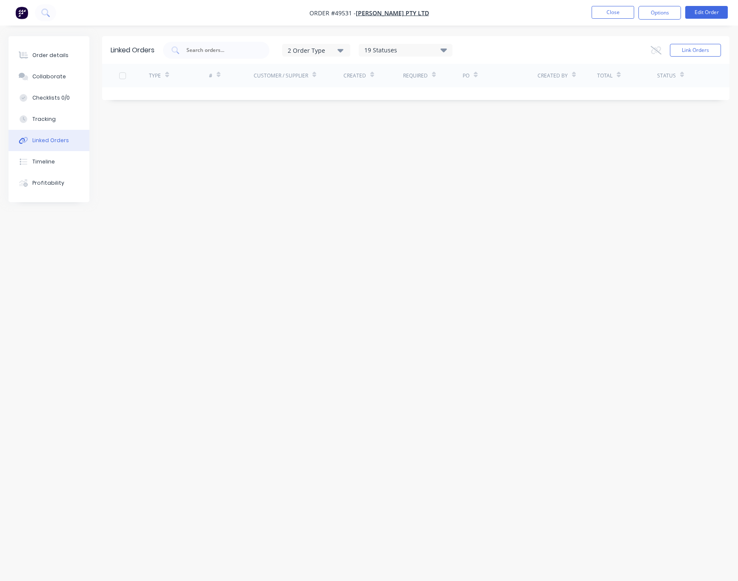
click at [54, 130] on button "Linked Orders" at bounding box center [49, 140] width 81 height 21
click at [55, 119] on button "Tracking" at bounding box center [49, 119] width 81 height 21
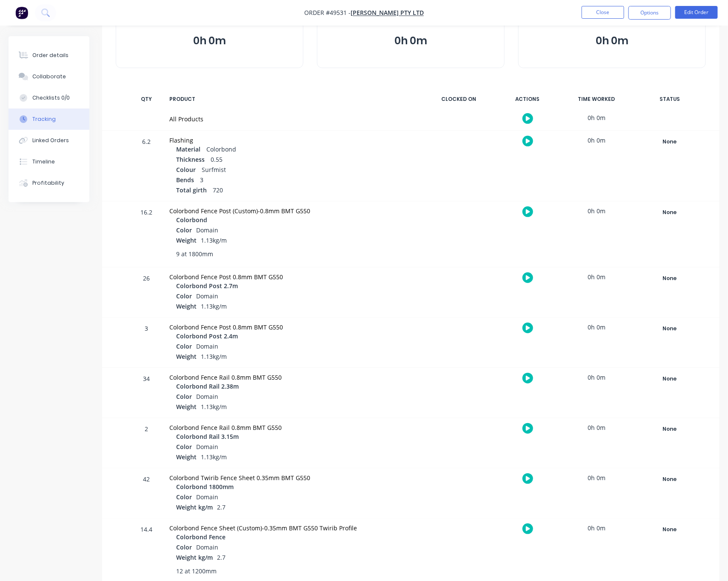
scroll to position [64, 0]
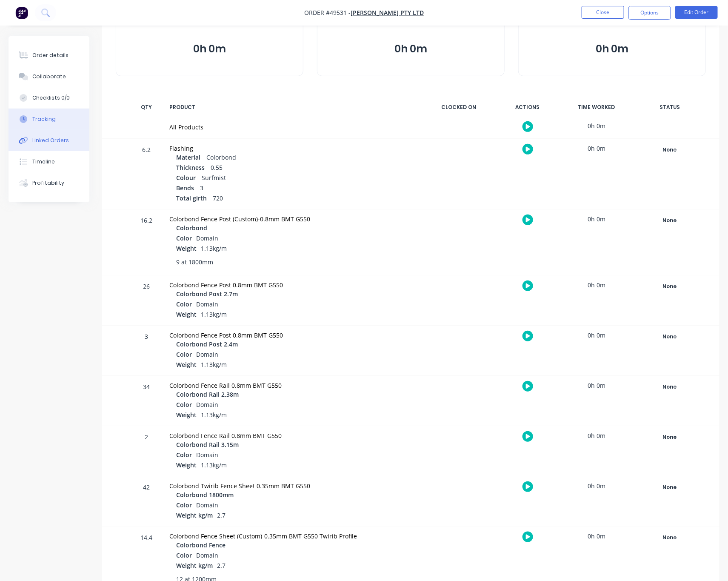
click at [63, 143] on div "Linked Orders" at bounding box center [50, 141] width 37 height 8
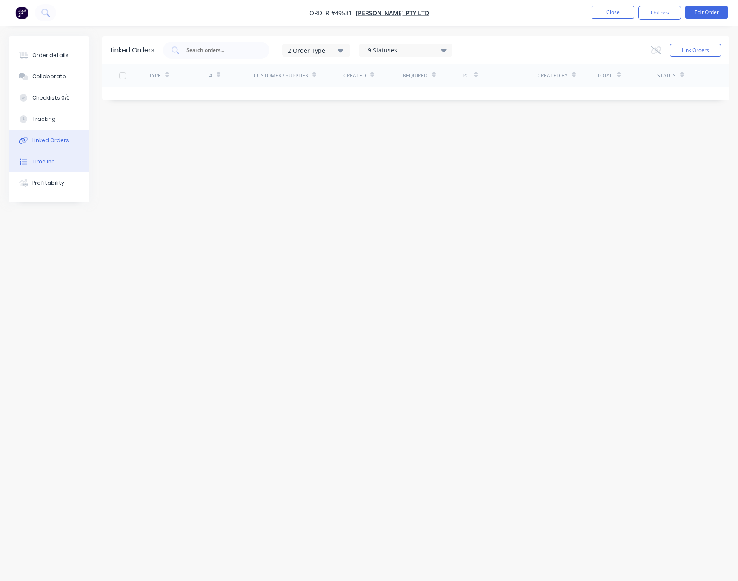
click at [64, 161] on button "Timeline" at bounding box center [49, 161] width 81 height 21
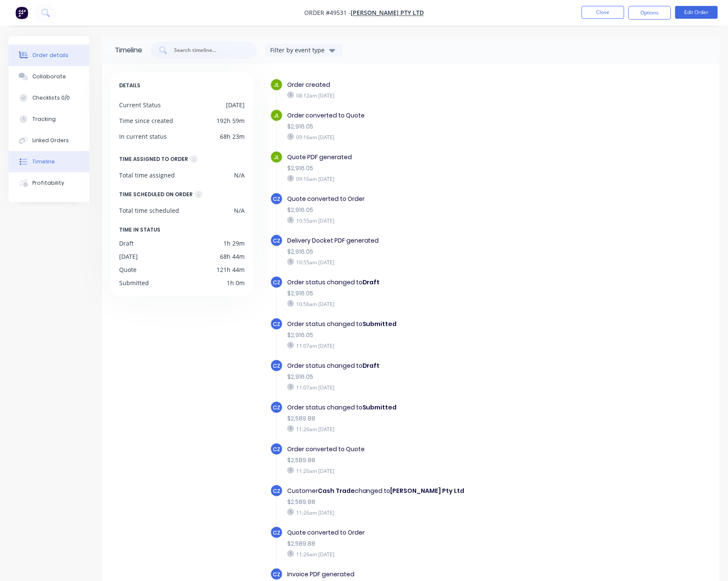
click at [46, 55] on div "Order details" at bounding box center [50, 56] width 36 height 8
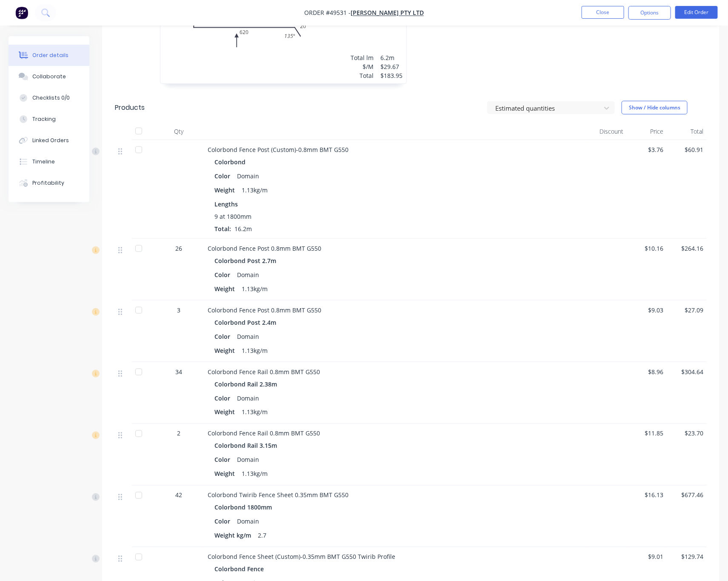
scroll to position [319, 0]
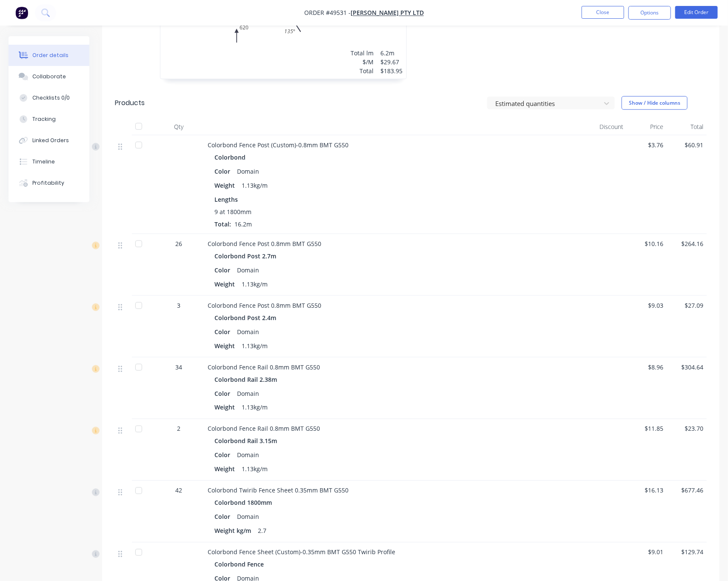
drag, startPoint x: 542, startPoint y: -56, endPoint x: 566, endPoint y: -77, distance: 32.0
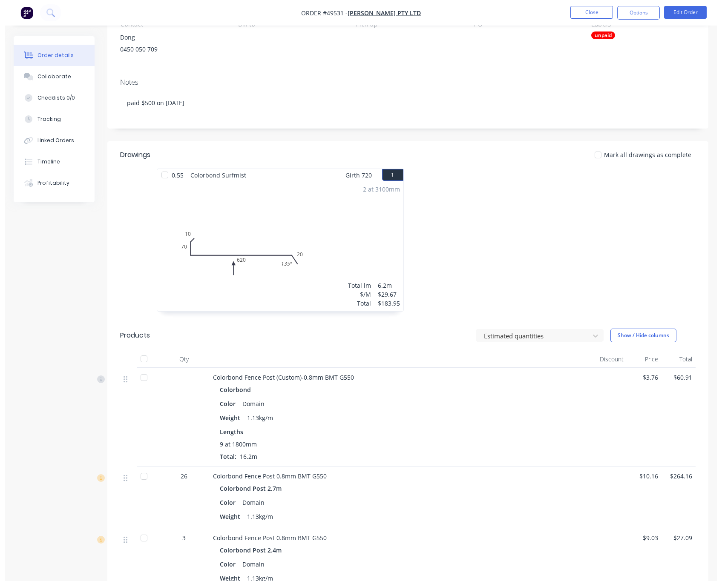
scroll to position [0, 0]
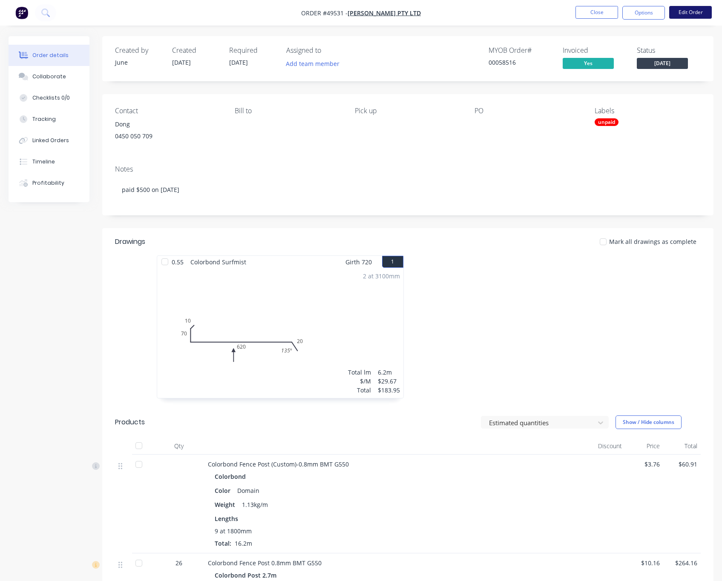
click at [611, 11] on button "Edit Order" at bounding box center [690, 12] width 43 height 13
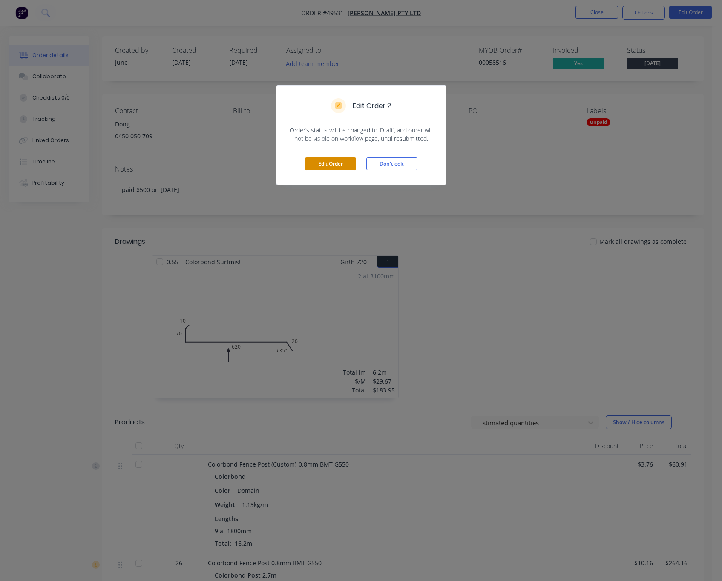
click at [338, 166] on button "Edit Order" at bounding box center [330, 164] width 51 height 13
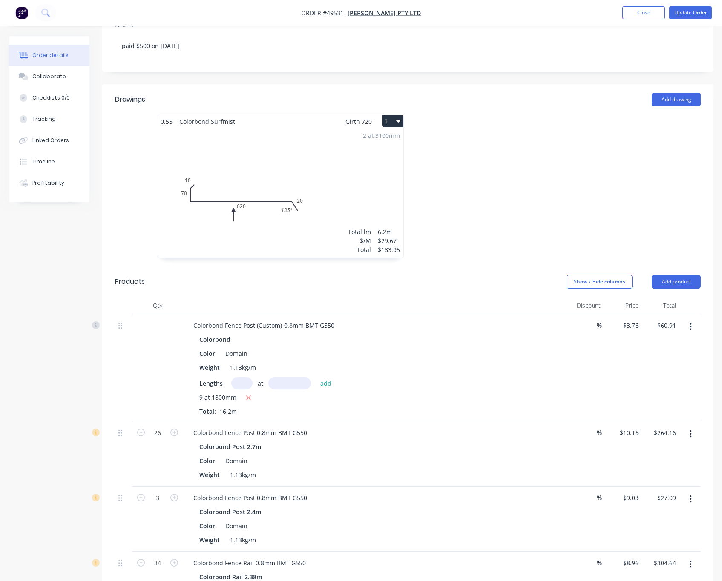
scroll to position [319, 0]
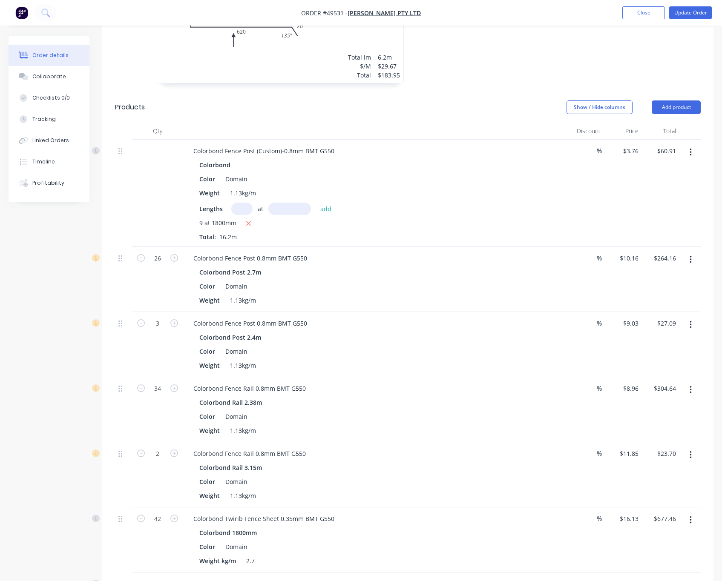
click at [611, 154] on icon "button" at bounding box center [690, 152] width 2 height 9
click at [611, 234] on button "Delete" at bounding box center [659, 225] width 81 height 17
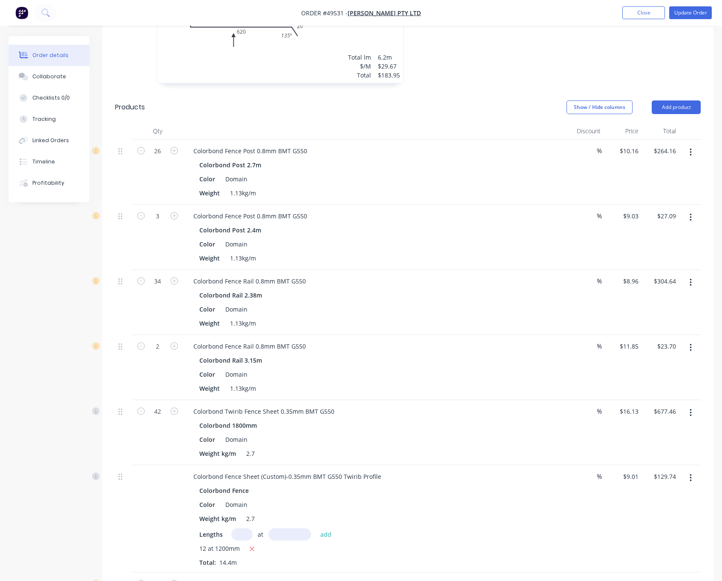
click at [611, 152] on button "button" at bounding box center [690, 152] width 20 height 15
click at [611, 224] on div "Delete" at bounding box center [660, 226] width 66 height 12
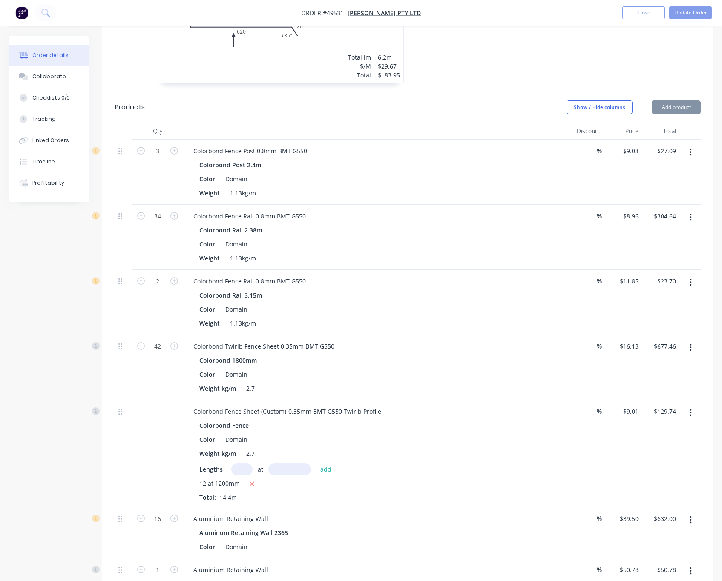
click at [611, 151] on button "button" at bounding box center [690, 152] width 20 height 15
click at [611, 227] on div "Delete" at bounding box center [660, 226] width 66 height 12
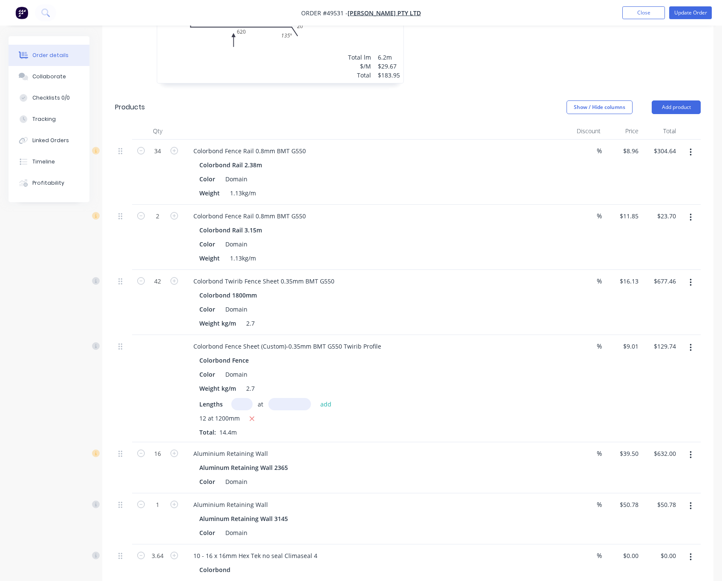
click at [611, 155] on icon "button" at bounding box center [690, 152] width 2 height 9
click at [611, 226] on div "Delete" at bounding box center [660, 226] width 66 height 12
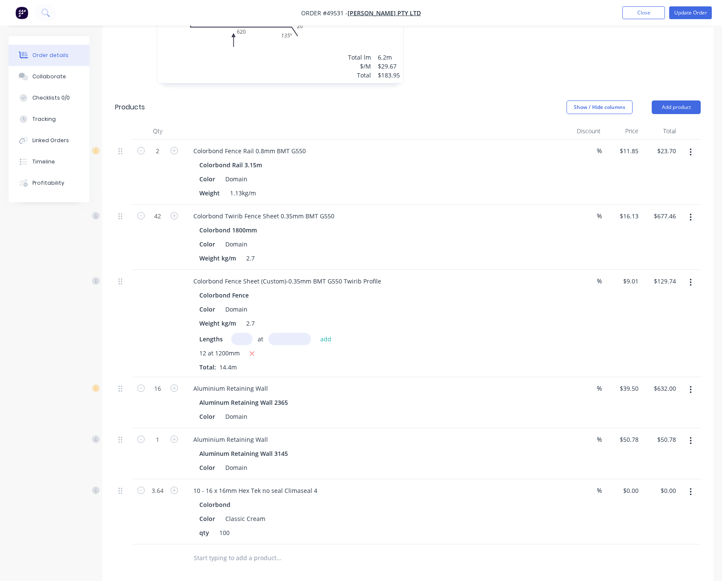
click at [611, 151] on icon "button" at bounding box center [690, 153] width 2 height 8
click at [611, 228] on div "Delete" at bounding box center [660, 226] width 66 height 12
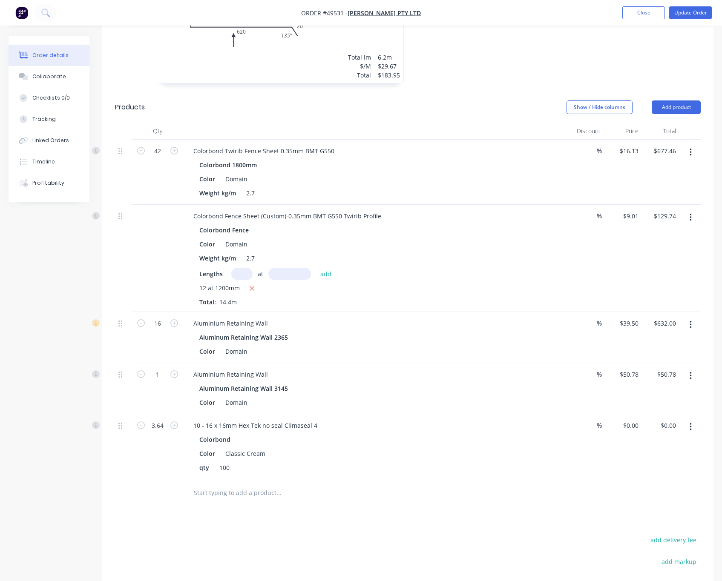
click at [611, 156] on icon "button" at bounding box center [690, 152] width 2 height 9
click at [611, 229] on div "Delete" at bounding box center [660, 226] width 66 height 12
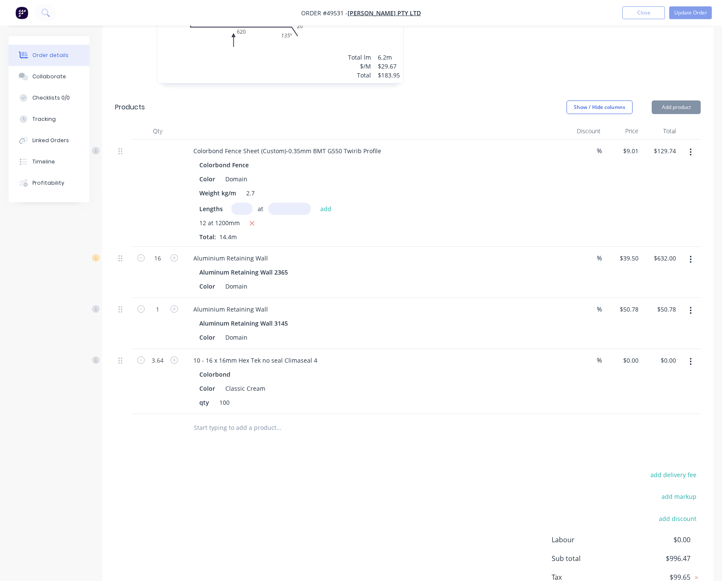
click at [611, 151] on button "button" at bounding box center [690, 152] width 20 height 15
click at [611, 227] on div "Delete" at bounding box center [660, 226] width 66 height 12
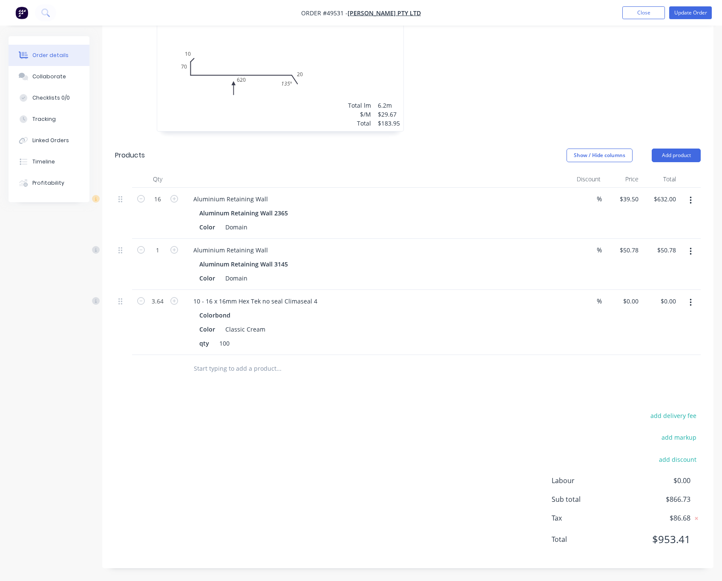
click at [611, 202] on icon "button" at bounding box center [690, 200] width 2 height 9
click at [611, 269] on div "Delete" at bounding box center [660, 274] width 66 height 12
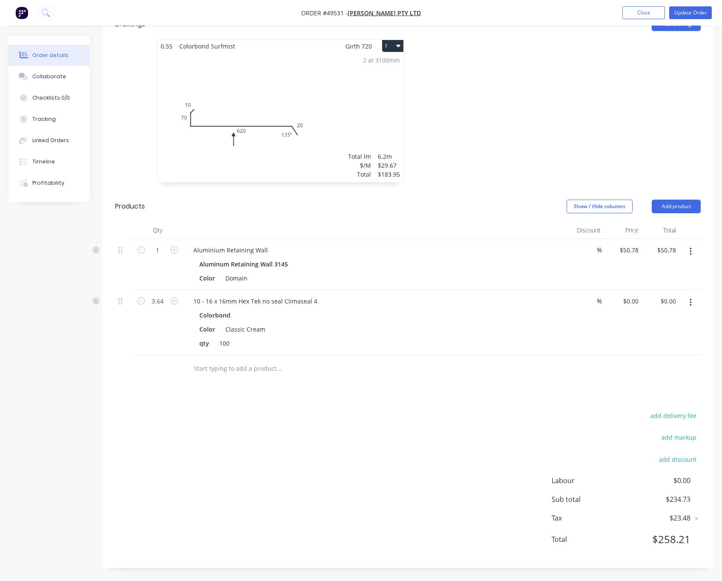
click at [611, 257] on button "button" at bounding box center [690, 251] width 20 height 15
click at [611, 325] on div "Delete" at bounding box center [660, 325] width 66 height 12
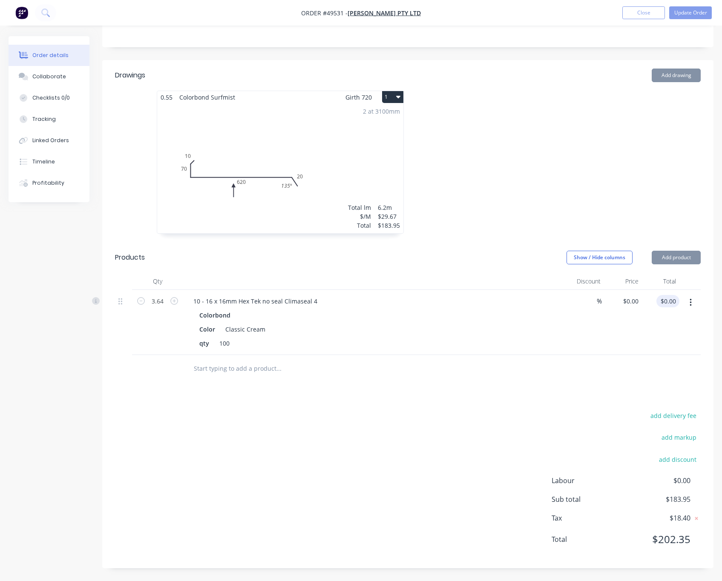
scroll to position [170, 0]
click at [611, 311] on div at bounding box center [689, 322] width 21 height 65
click at [611, 302] on icon "button" at bounding box center [690, 302] width 2 height 9
click at [611, 367] on button "Exclude from tax" at bounding box center [659, 358] width 81 height 17
click at [611, 301] on button "button" at bounding box center [690, 302] width 20 height 15
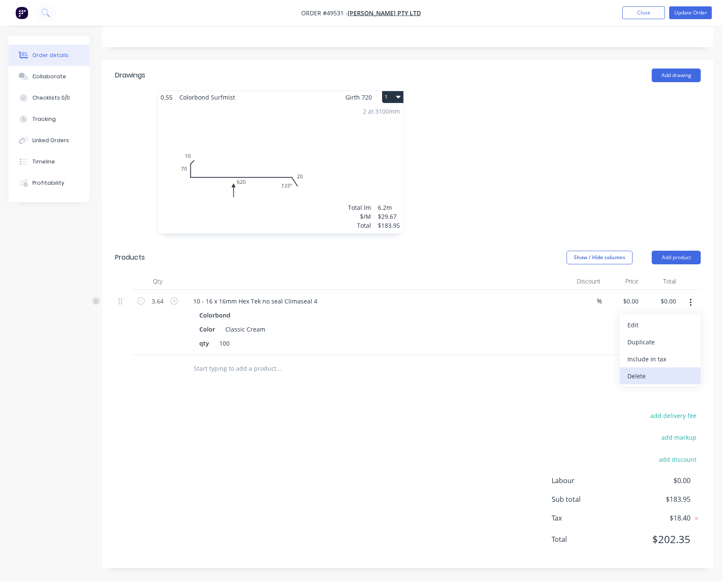
click at [611, 372] on div "Delete" at bounding box center [660, 376] width 66 height 12
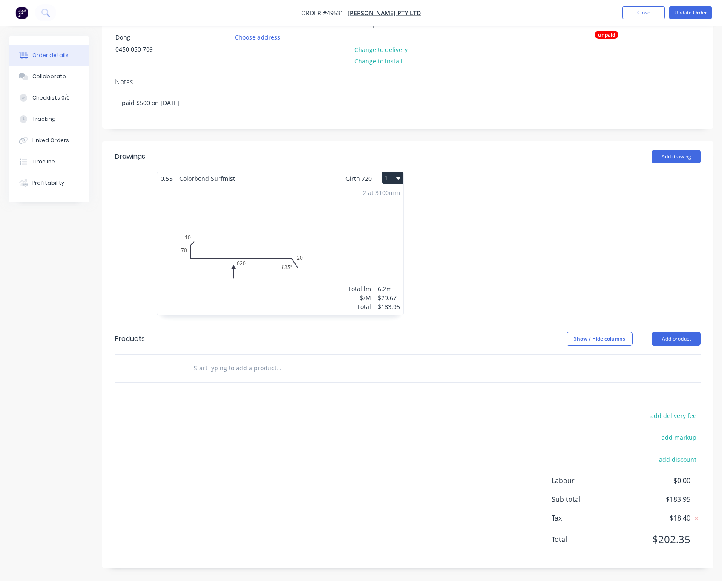
click at [550, 426] on div "add delivery fee add markup add discount Labour $0.00 Sub total $183.95 Tax $18…" at bounding box center [407, 483] width 585 height 146
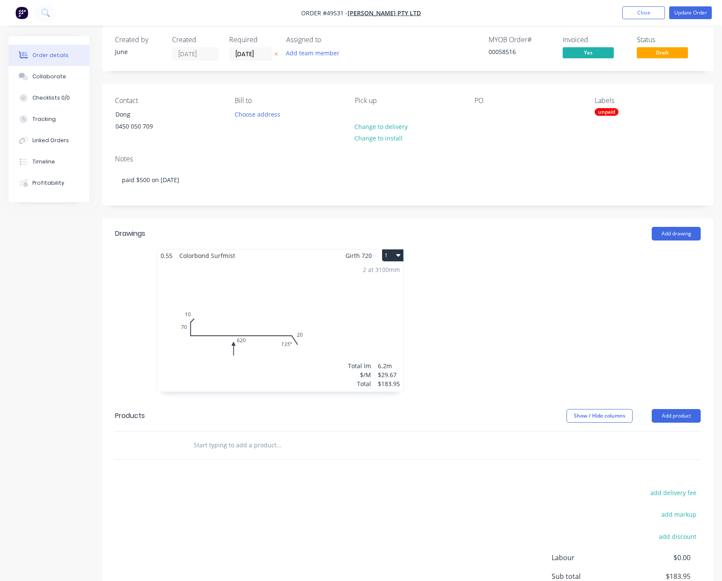
scroll to position [0, 0]
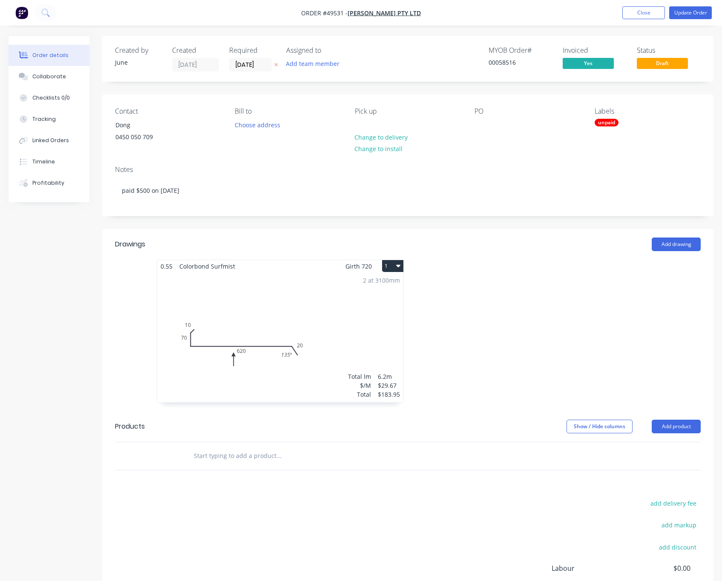
click at [601, 122] on div "unpaid" at bounding box center [606, 123] width 24 height 8
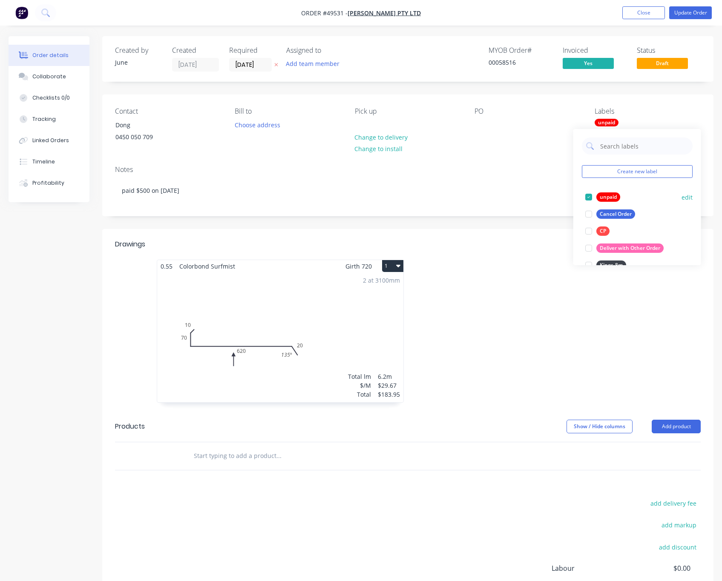
click at [589, 197] on div at bounding box center [588, 197] width 17 height 17
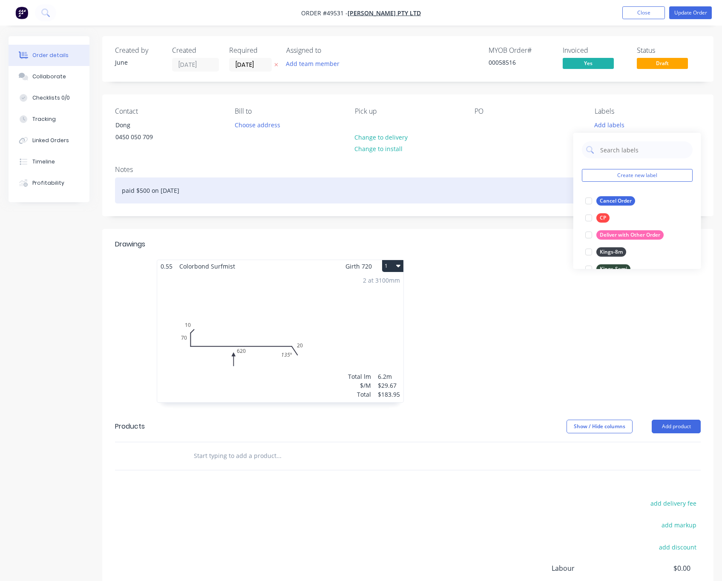
click at [545, 186] on div "paid $500 on 27/09/2025" at bounding box center [407, 191] width 585 height 26
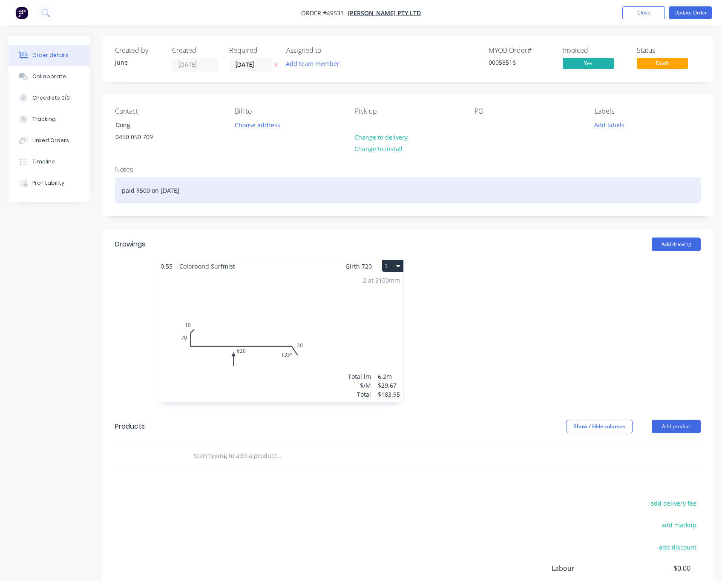
click at [278, 188] on div "paid $500 on 27/09/2025" at bounding box center [407, 191] width 585 height 26
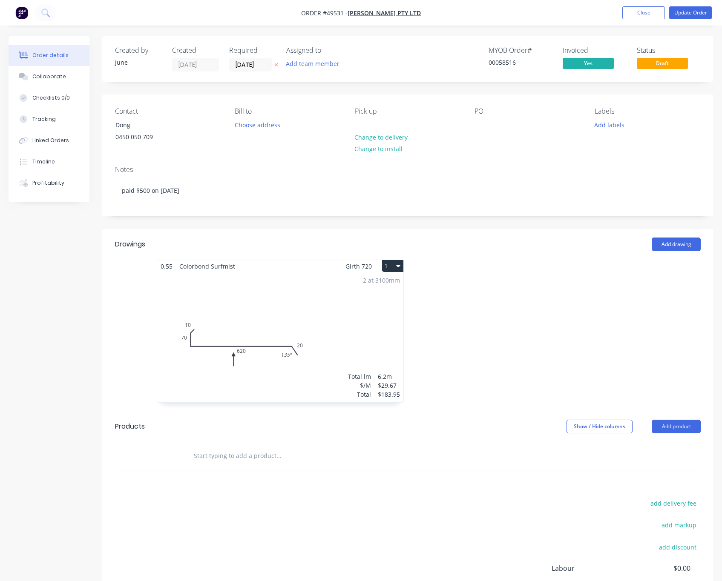
click at [506, 255] on header "Drawings Add drawing" at bounding box center [407, 244] width 611 height 31
click at [611, 8] on button "Update Order" at bounding box center [690, 12] width 43 height 13
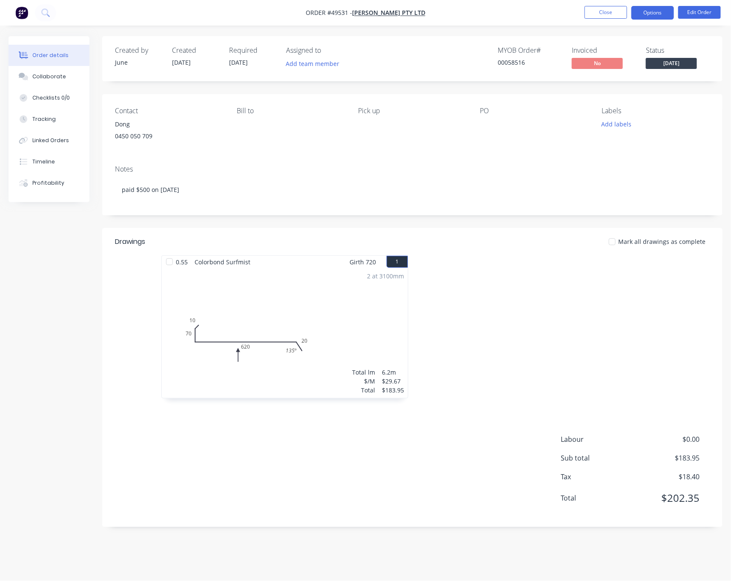
click at [611, 9] on button "Options" at bounding box center [652, 13] width 43 height 14
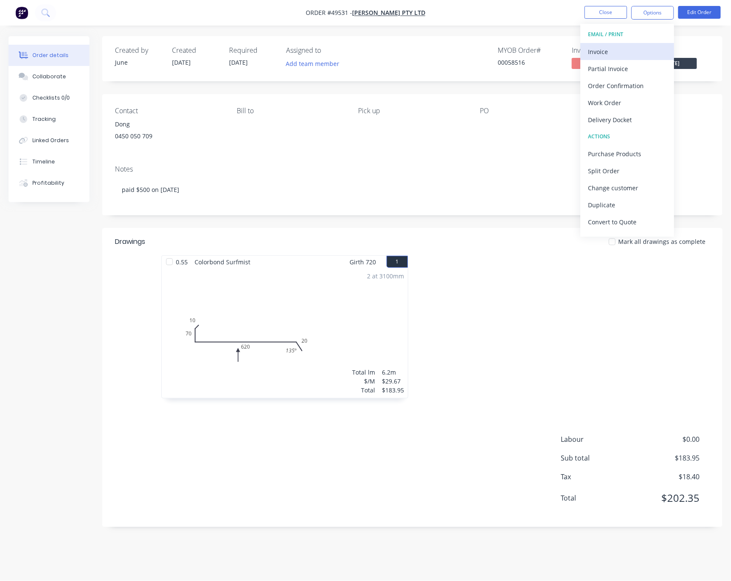
click at [611, 52] on div "Invoice" at bounding box center [627, 52] width 78 height 12
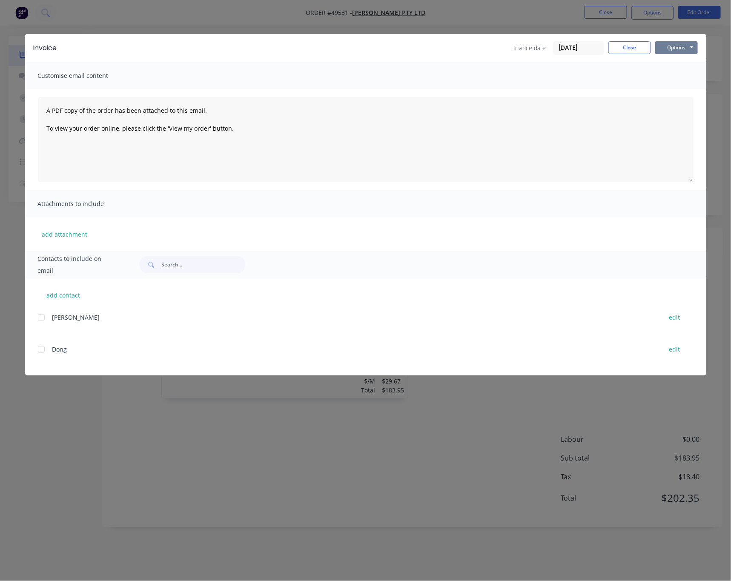
click at [611, 46] on button "Options" at bounding box center [676, 47] width 43 height 13
click at [611, 72] on button "Print" at bounding box center [682, 77] width 54 height 14
click at [498, 10] on div "Invoice Invoice date 30/09/25 Close Options Preview Print Email Customise email…" at bounding box center [365, 290] width 731 height 581
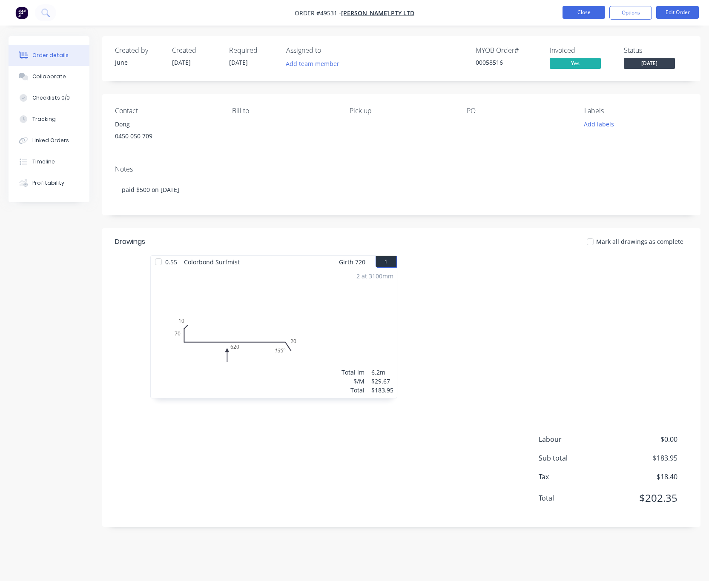
click at [585, 13] on button "Close" at bounding box center [583, 12] width 43 height 13
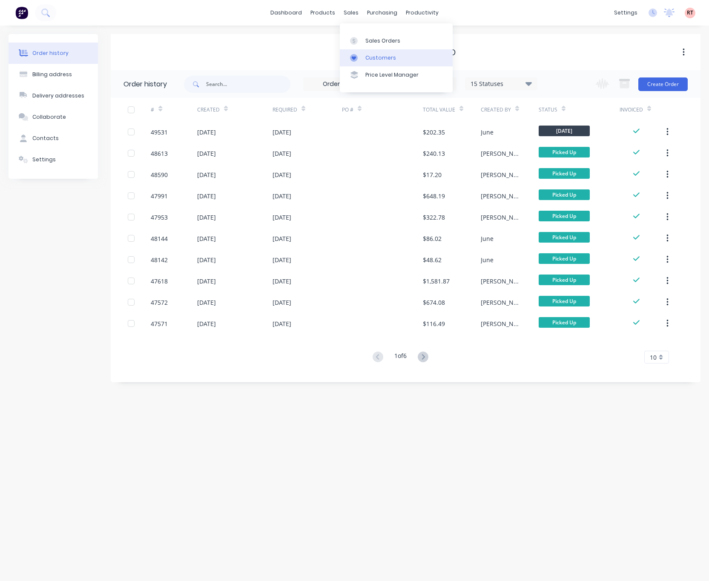
click at [364, 59] on link "Customers" at bounding box center [396, 57] width 113 height 17
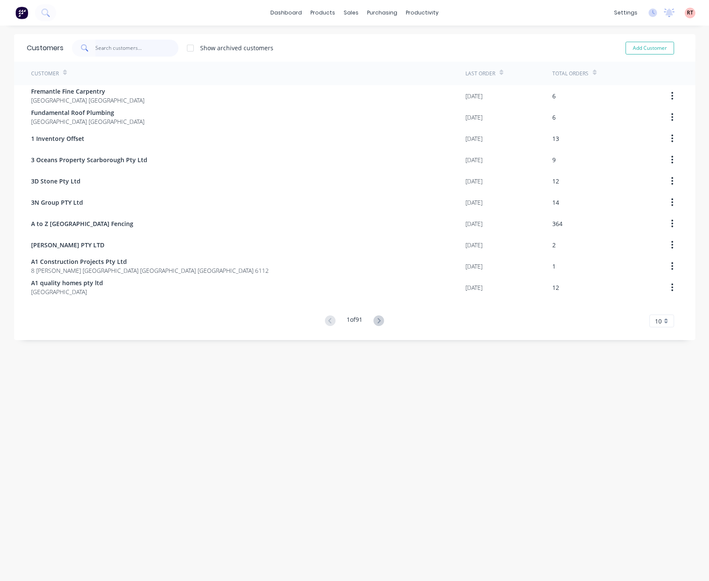
click at [140, 47] on input "text" at bounding box center [136, 48] width 83 height 17
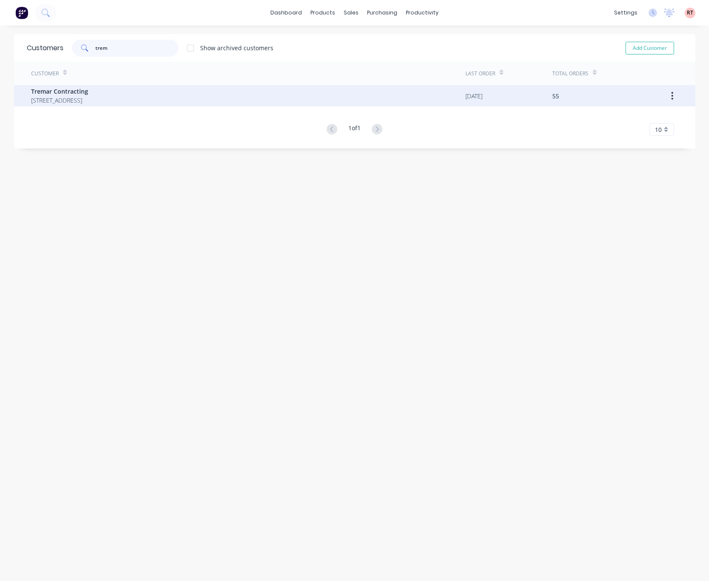
type input "trem"
click at [88, 92] on span "Tremar Contracting" at bounding box center [59, 91] width 57 height 9
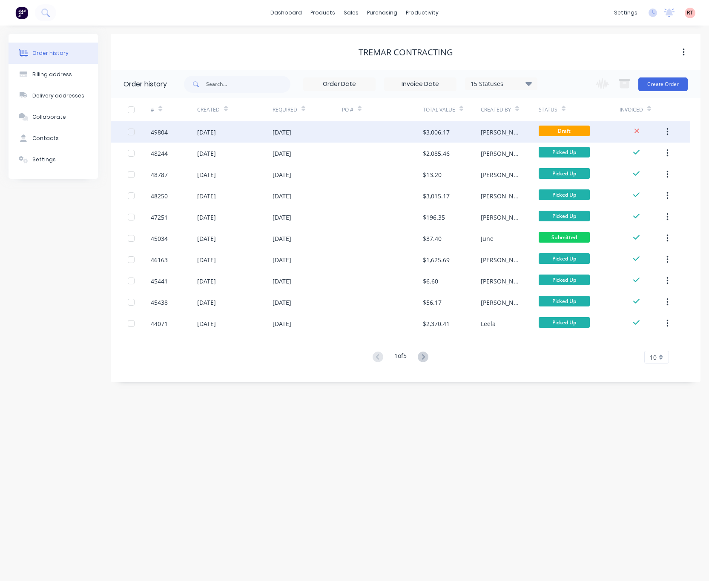
click at [484, 133] on div "[PERSON_NAME]" at bounding box center [501, 132] width 41 height 9
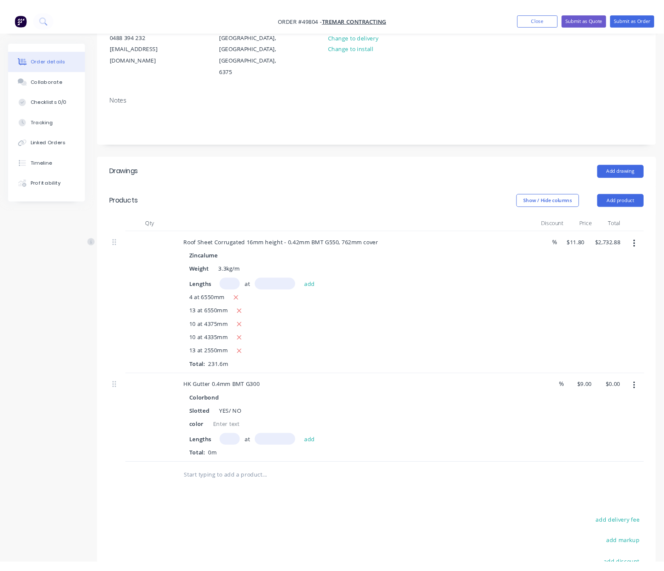
scroll to position [206, 0]
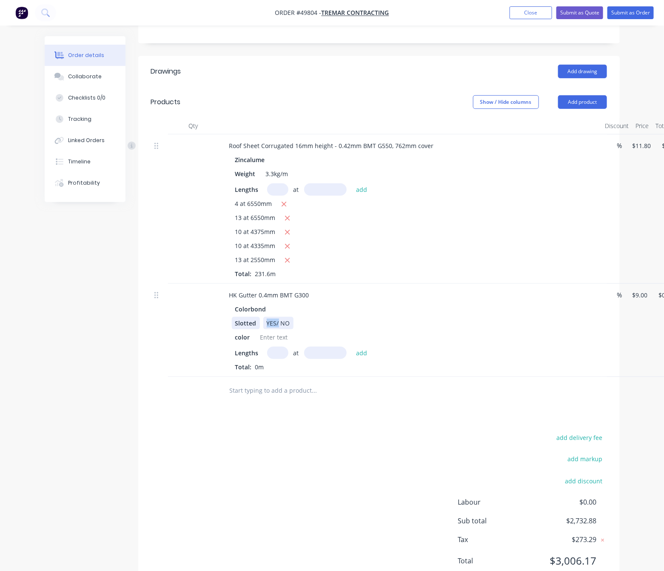
drag, startPoint x: 280, startPoint y: 300, endPoint x: 259, endPoint y: 305, distance: 21.5
click at [259, 317] on div "Slotted YES/ NO" at bounding box center [409, 323] width 354 height 12
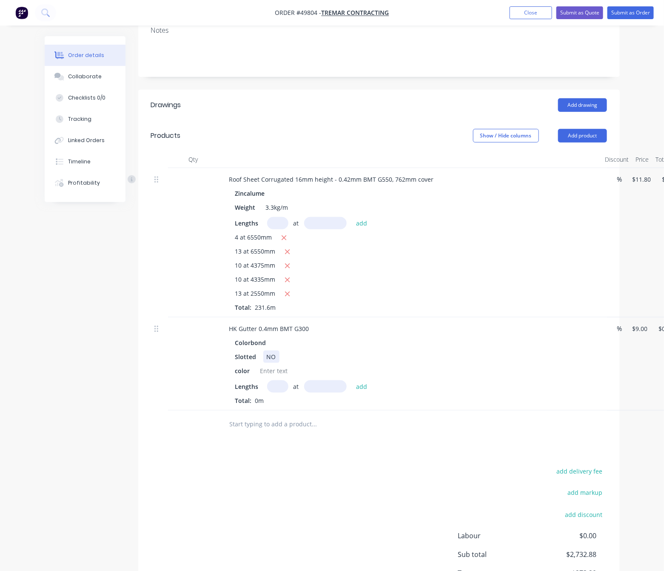
scroll to position [142, 0]
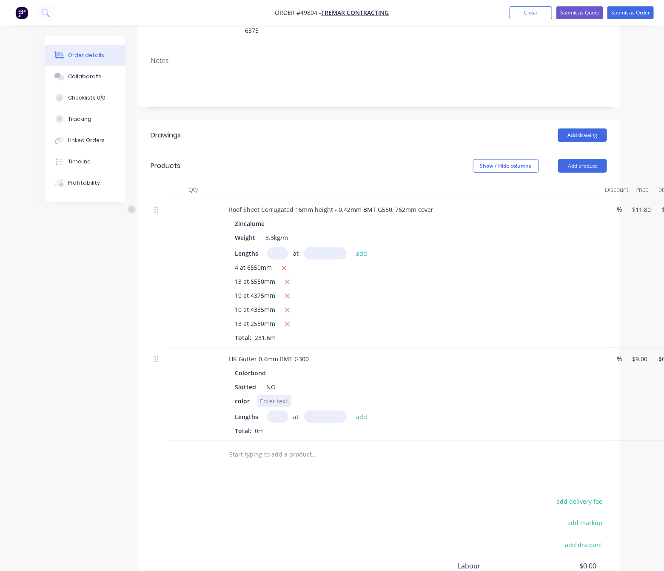
click at [278, 395] on div at bounding box center [274, 401] width 34 height 12
click at [279, 411] on input "text" at bounding box center [277, 417] width 21 height 12
type input "2"
drag, startPoint x: 316, startPoint y: 391, endPoint x: 318, endPoint y: 385, distance: 6.3
click at [317, 411] on input "text" at bounding box center [325, 417] width 43 height 12
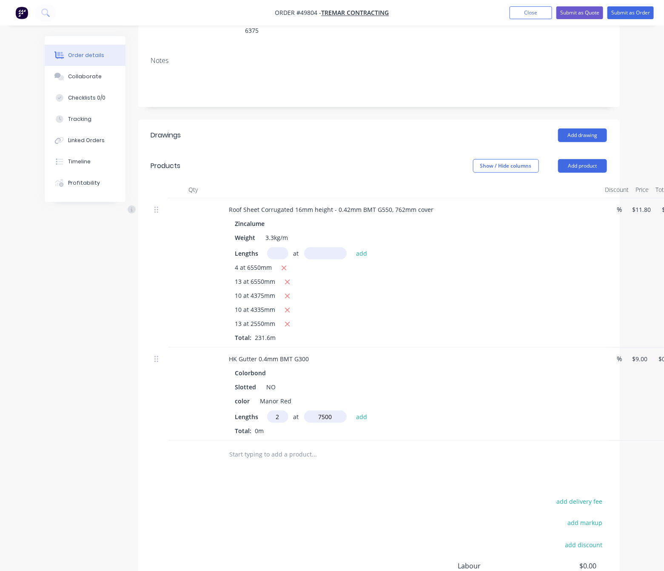
type input "7500"
click at [352, 411] on button "add" at bounding box center [362, 416] width 20 height 11
type input "$135.00"
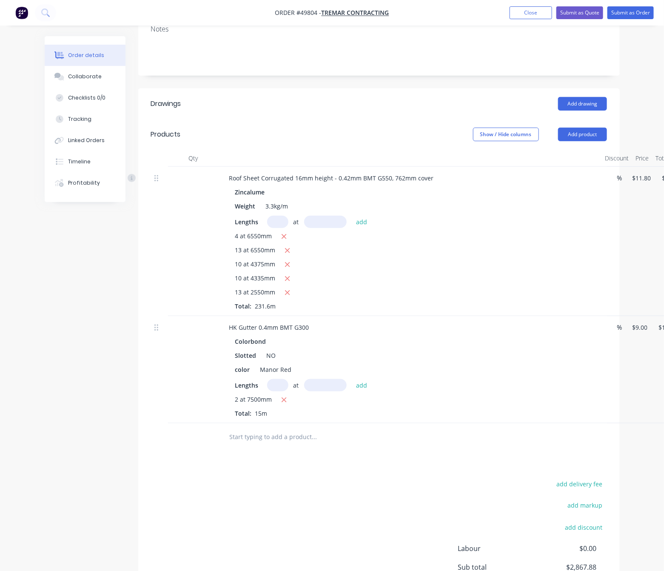
scroll to position [230, 0]
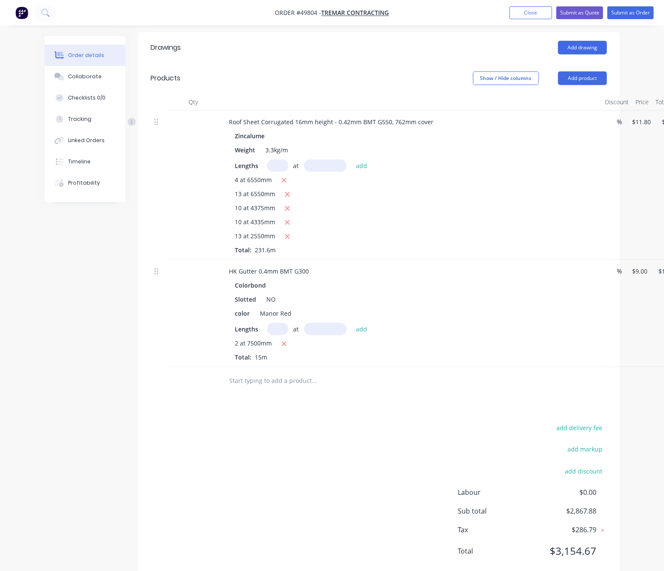
drag, startPoint x: 182, startPoint y: 310, endPoint x: 433, endPoint y: 143, distance: 302.1
click at [188, 306] on div at bounding box center [193, 313] width 51 height 107
click at [576, 72] on button "Add product" at bounding box center [583, 79] width 49 height 14
click at [580, 94] on div "Product catalogue" at bounding box center [567, 100] width 66 height 12
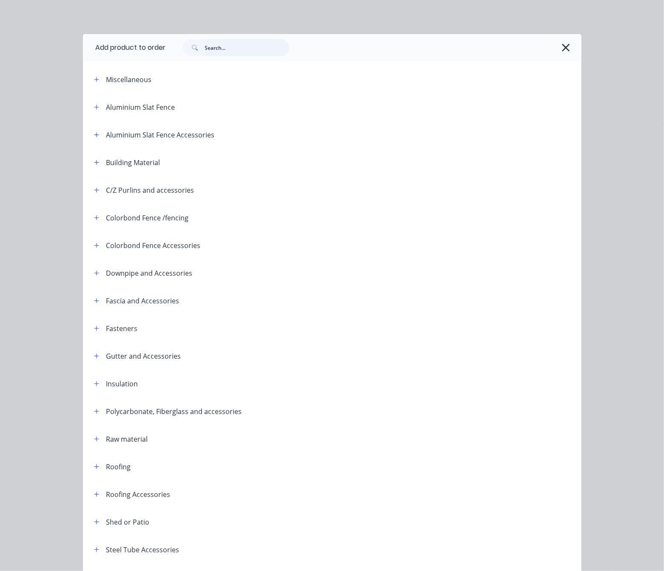
click at [221, 46] on input "text" at bounding box center [247, 47] width 84 height 17
type input "hk"
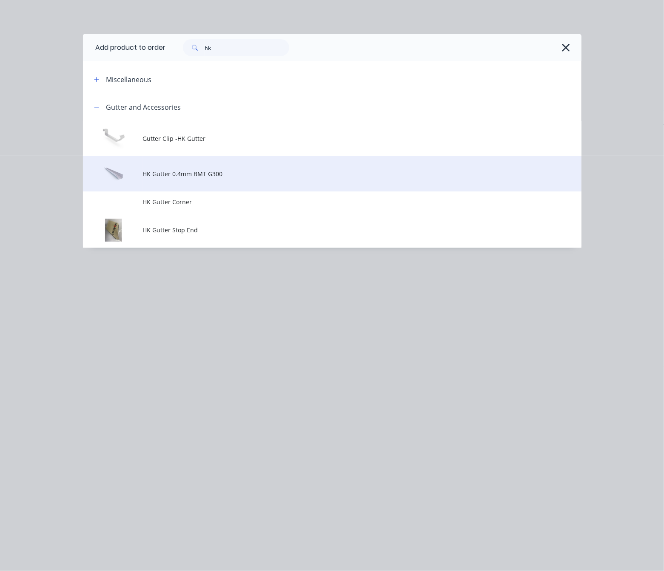
click at [239, 179] on td "HK Gutter 0.4mm BMT G300" at bounding box center [362, 173] width 439 height 35
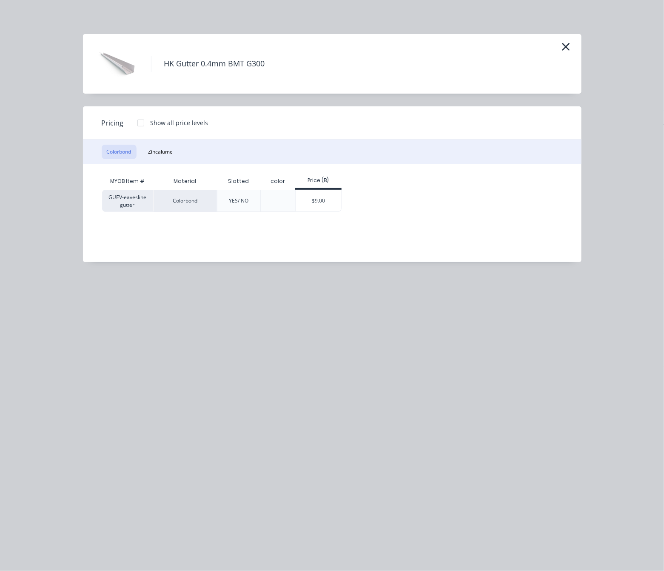
click at [323, 198] on div "$9.00" at bounding box center [319, 200] width 46 height 21
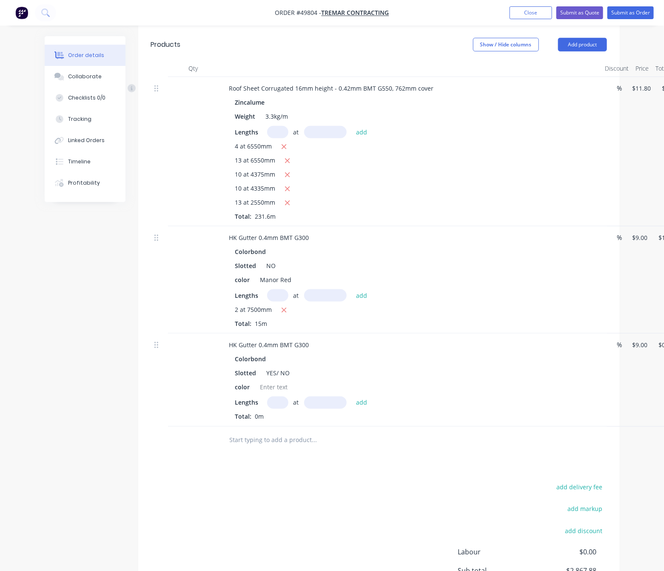
scroll to position [294, 0]
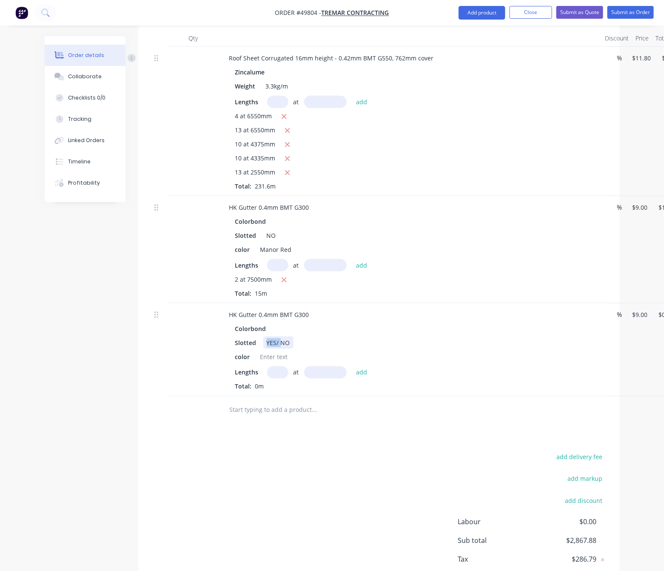
drag, startPoint x: 282, startPoint y: 322, endPoint x: 268, endPoint y: 321, distance: 14.1
click at [265, 337] on div "YES/ NO" at bounding box center [279, 343] width 30 height 12
click at [280, 351] on div at bounding box center [274, 357] width 34 height 12
click at [281, 367] on input "text" at bounding box center [277, 373] width 21 height 12
type input "2"
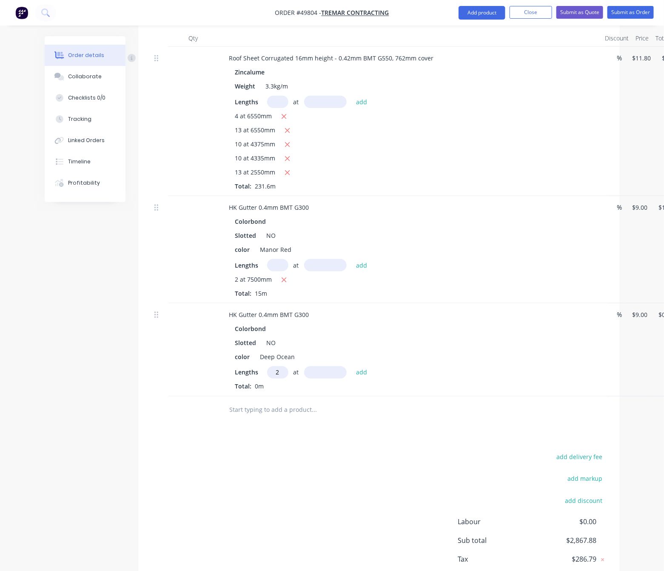
click at [312, 367] on input "text" at bounding box center [325, 373] width 43 height 12
type input "8100"
click at [352, 367] on button "add" at bounding box center [362, 372] width 20 height 11
type input "$145.80"
type input "2"
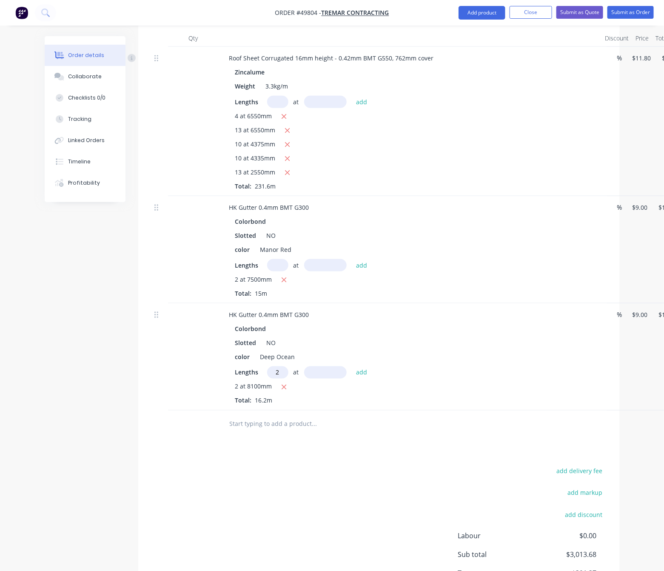
click at [314, 367] on input "text" at bounding box center [325, 373] width 43 height 12
type input "7200"
click at [352, 367] on button "add" at bounding box center [362, 372] width 20 height 11
type input "$275.40"
type input "1"
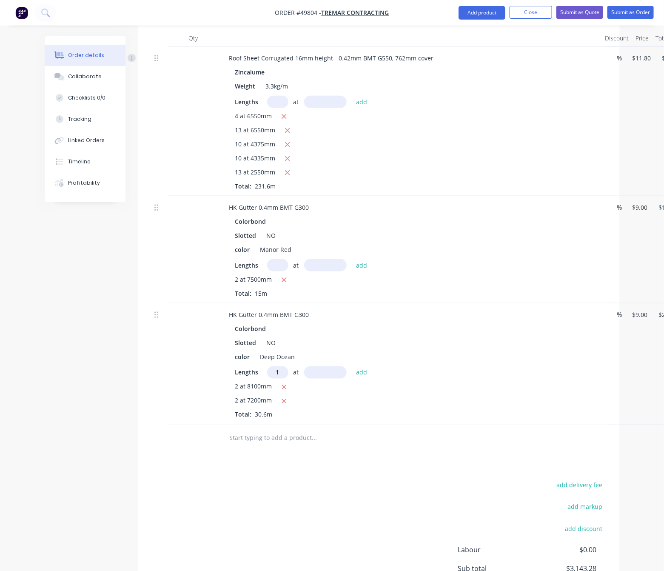
click at [314, 367] on input "text" at bounding box center [325, 373] width 43 height 12
type input "6500"
click at [352, 367] on button "add" at bounding box center [362, 372] width 20 height 11
type input "$333.90"
type input "4"
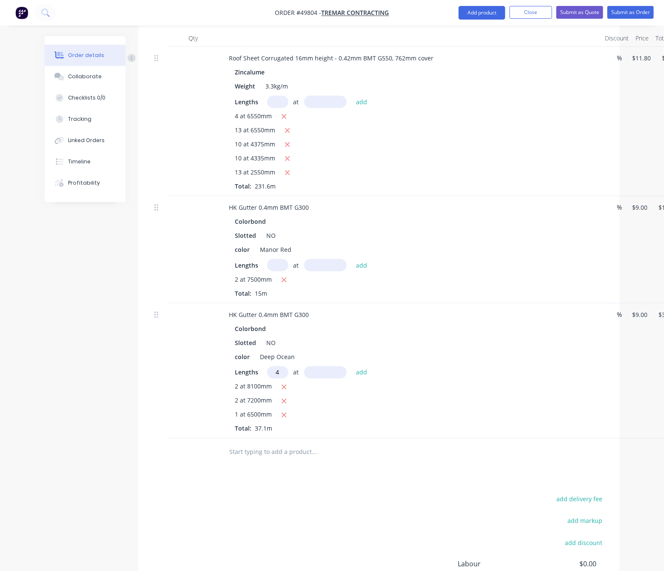
click at [314, 367] on input "text" at bounding box center [325, 373] width 43 height 12
type input "6000"
click at [352, 367] on button "add" at bounding box center [362, 372] width 20 height 11
type input "$549.90"
type input "6"
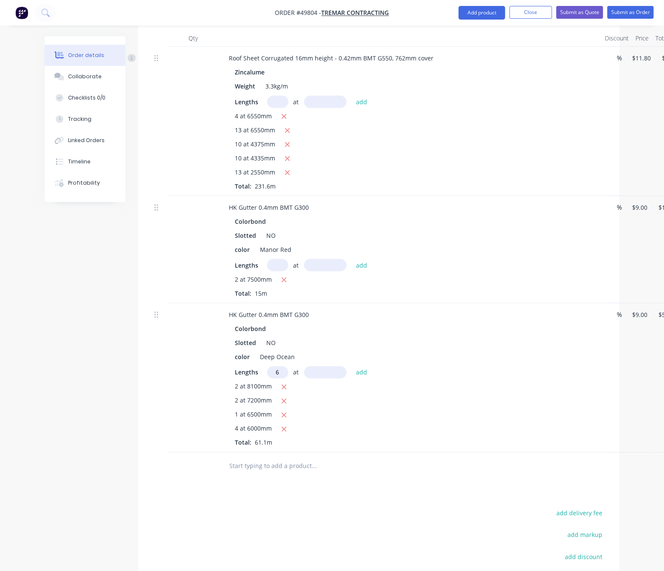
click at [314, 367] on input "text" at bounding box center [325, 373] width 43 height 12
type input "5000"
click at [352, 367] on button "add" at bounding box center [362, 372] width 20 height 11
type input "$819.90"
type input "1"
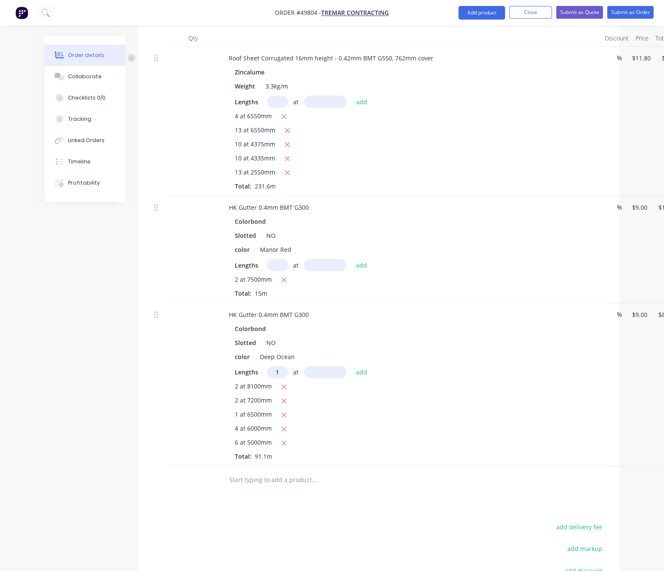
click at [314, 367] on input "text" at bounding box center [325, 373] width 43 height 12
type input "6000"
click at [352, 367] on button "add" at bounding box center [362, 372] width 20 height 11
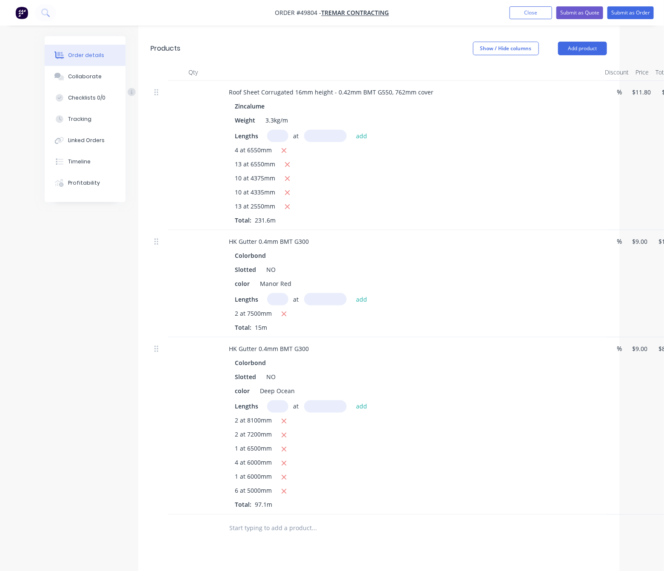
scroll to position [230, 0]
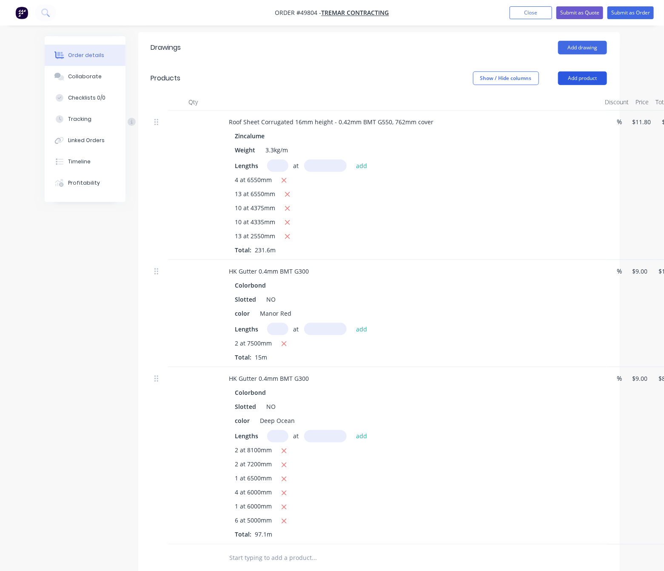
click at [568, 72] on button "Add product" at bounding box center [583, 79] width 49 height 14
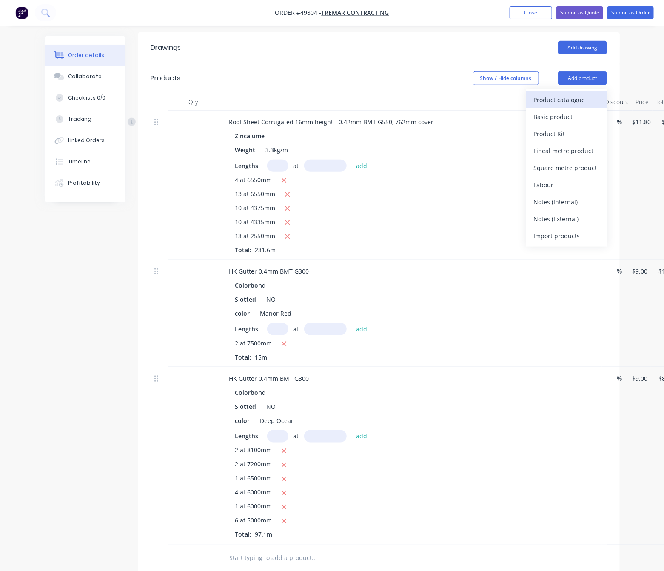
click at [568, 94] on div "Product catalogue" at bounding box center [567, 100] width 66 height 12
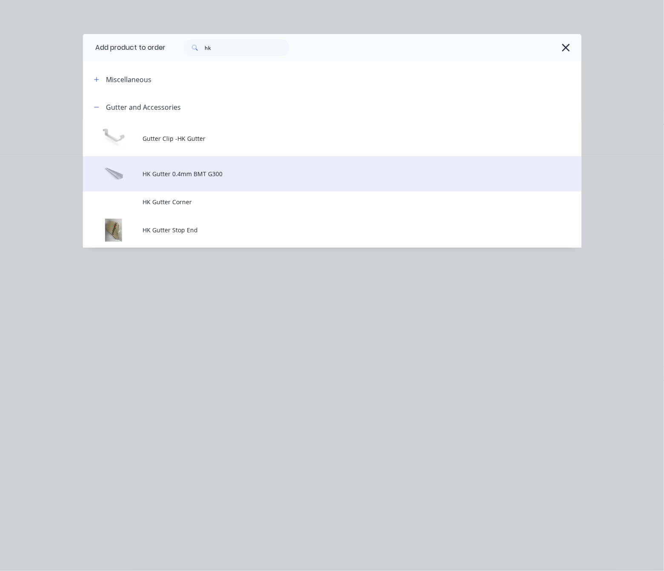
click at [209, 172] on span "HK Gutter 0.4mm BMT G300" at bounding box center [318, 173] width 351 height 9
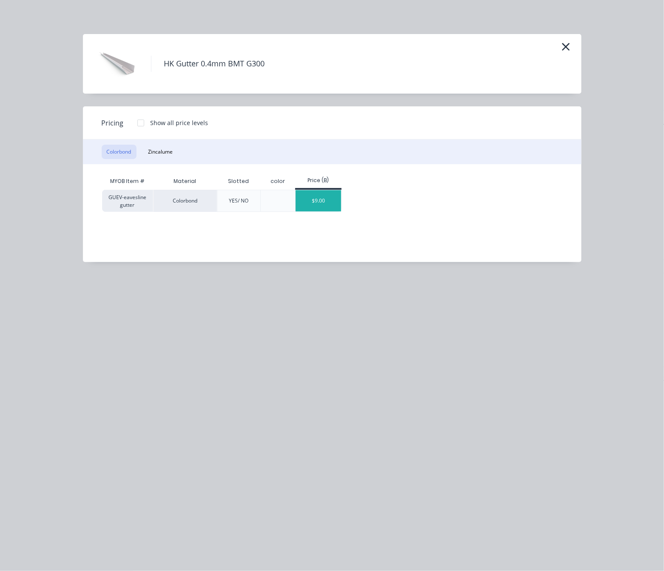
click at [315, 193] on div "$9.00" at bounding box center [319, 200] width 46 height 21
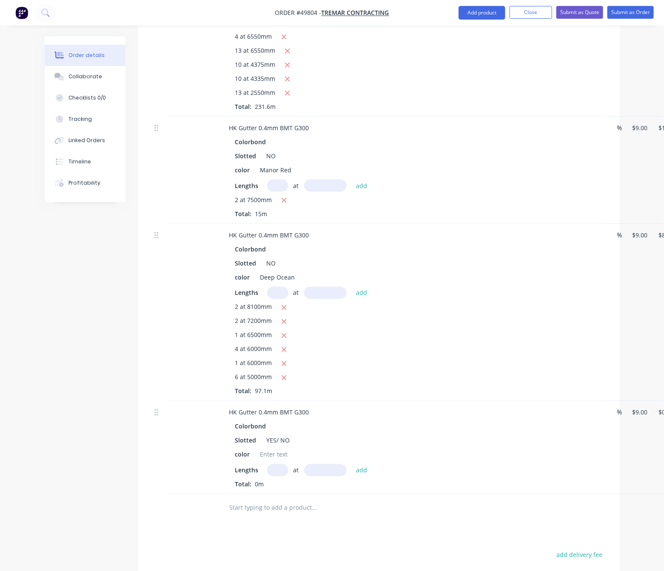
scroll to position [485, 0]
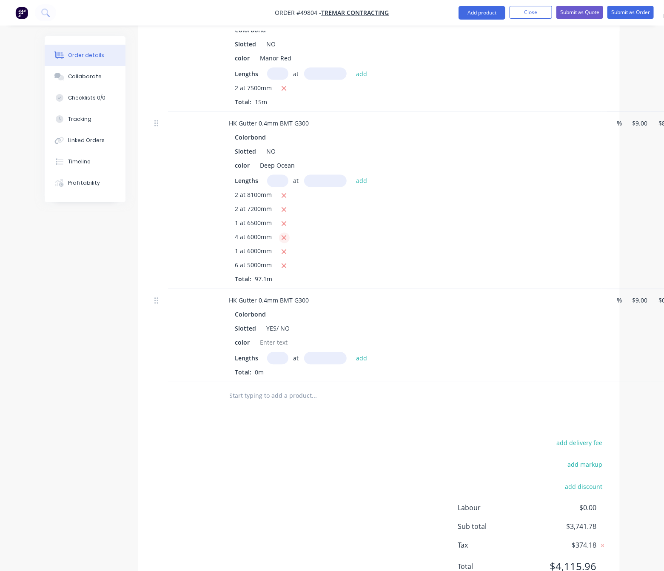
click at [284, 236] on icon "button" at bounding box center [284, 238] width 5 height 5
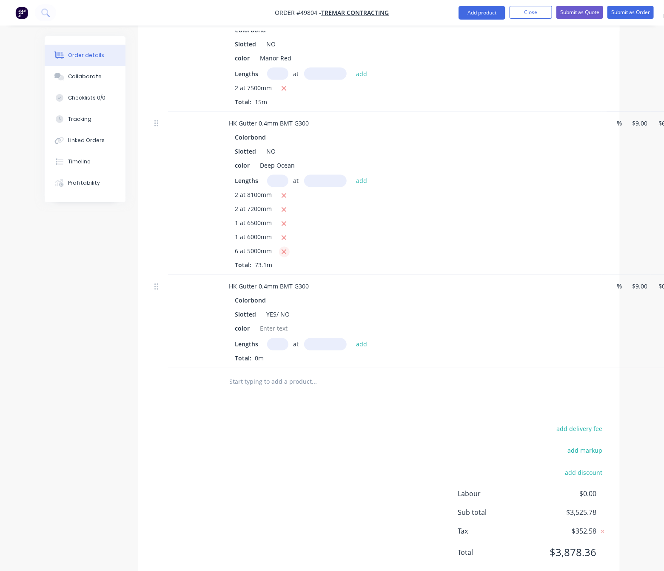
click at [285, 250] on icon "button" at bounding box center [284, 252] width 5 height 5
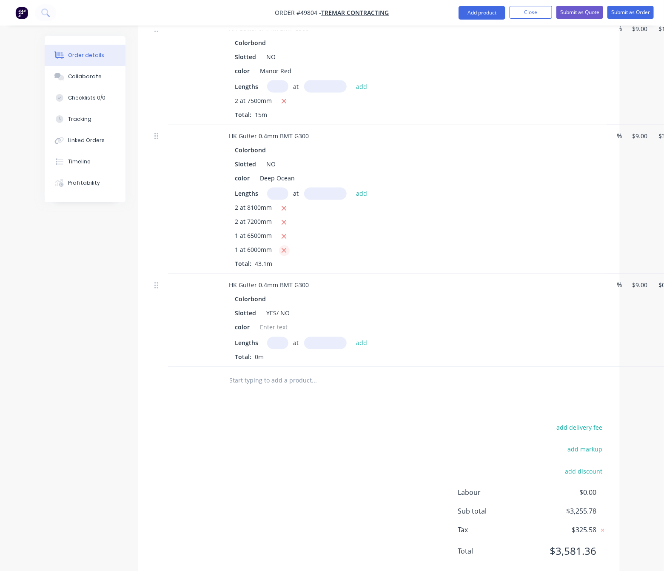
click at [284, 247] on icon "button" at bounding box center [284, 251] width 6 height 8
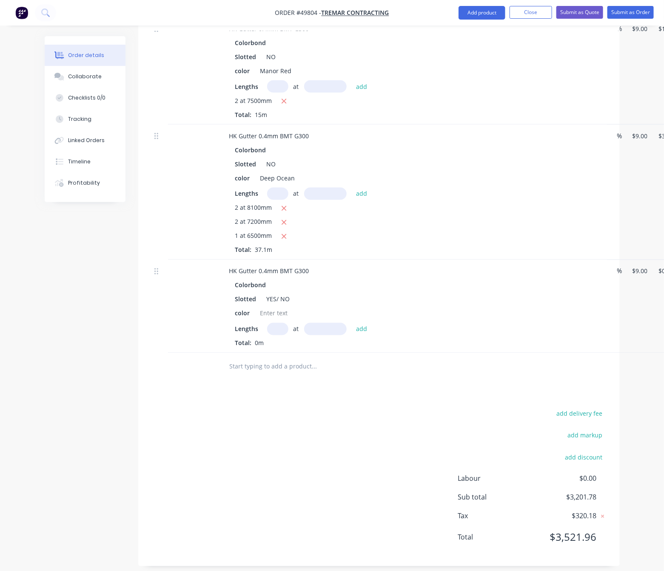
scroll to position [458, 0]
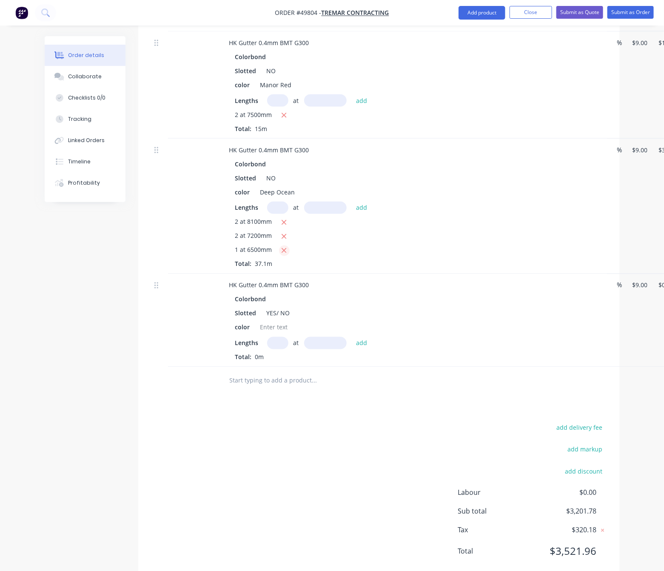
click at [287, 246] on button "button" at bounding box center [284, 251] width 11 height 11
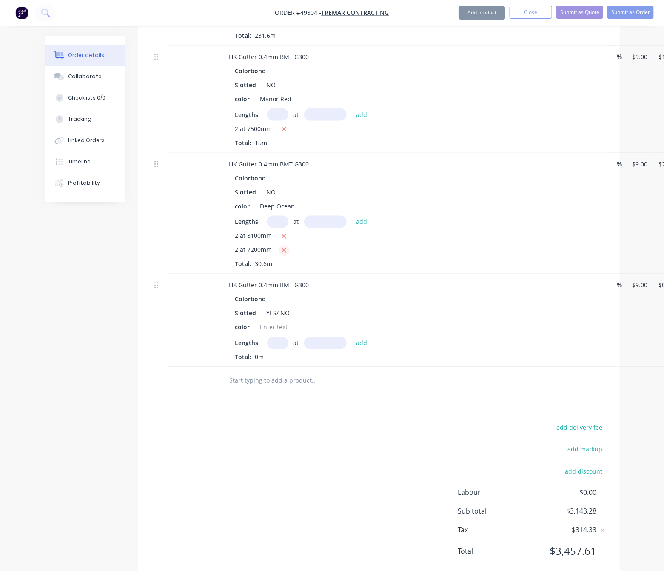
click at [287, 246] on button "button" at bounding box center [284, 251] width 11 height 11
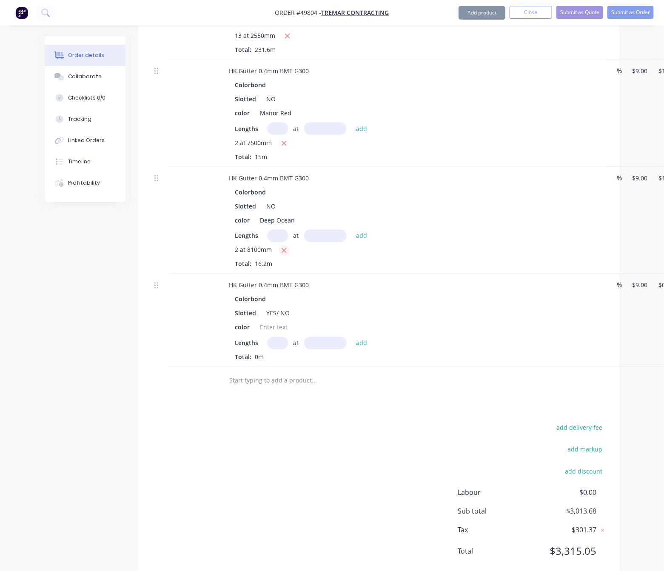
click at [285, 247] on icon "button" at bounding box center [284, 251] width 6 height 8
type input "$0.00"
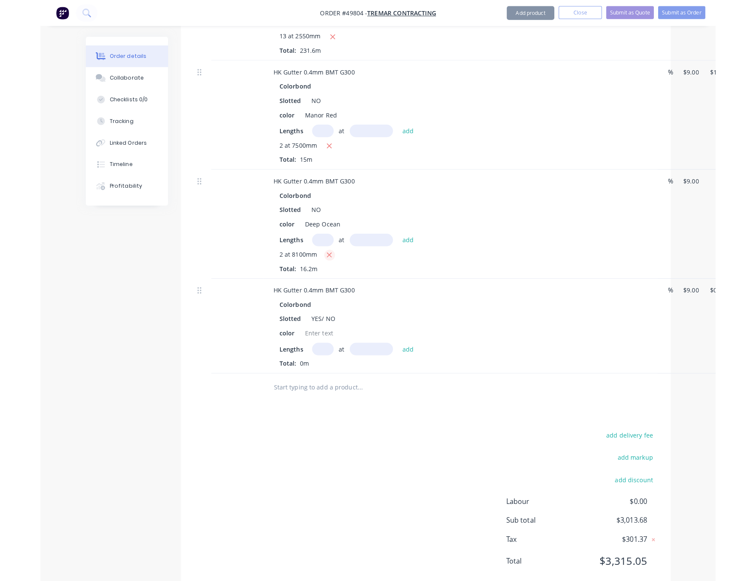
scroll to position [416, 0]
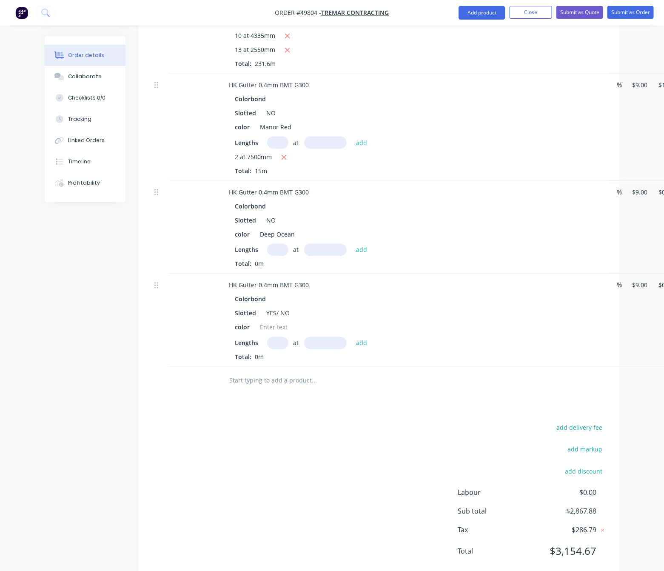
click at [277, 244] on input "text" at bounding box center [277, 250] width 21 height 12
type input "2"
click at [326, 244] on input "text" at bounding box center [325, 250] width 43 height 12
type input "7"
type input "8100"
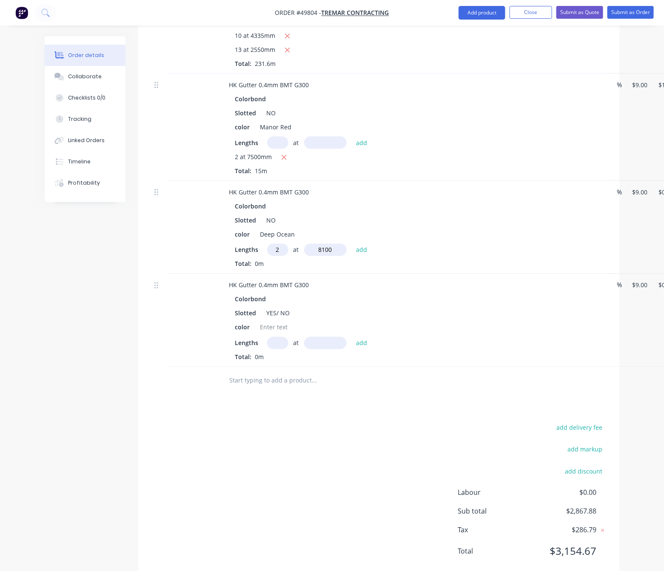
click at [352, 244] on button "add" at bounding box center [362, 249] width 20 height 11
type input "$145.80"
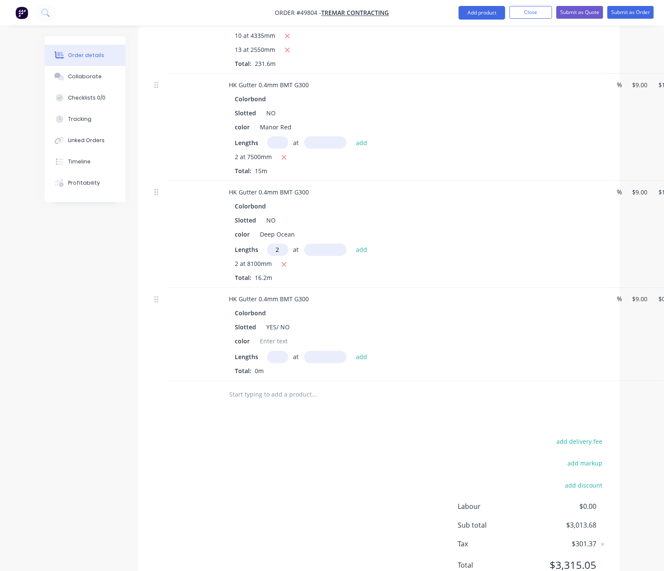
type input "2"
click at [326, 244] on input "text" at bounding box center [325, 250] width 43 height 12
type input "7200"
click at [352, 244] on button "add" at bounding box center [362, 249] width 20 height 11
type input "$275.40"
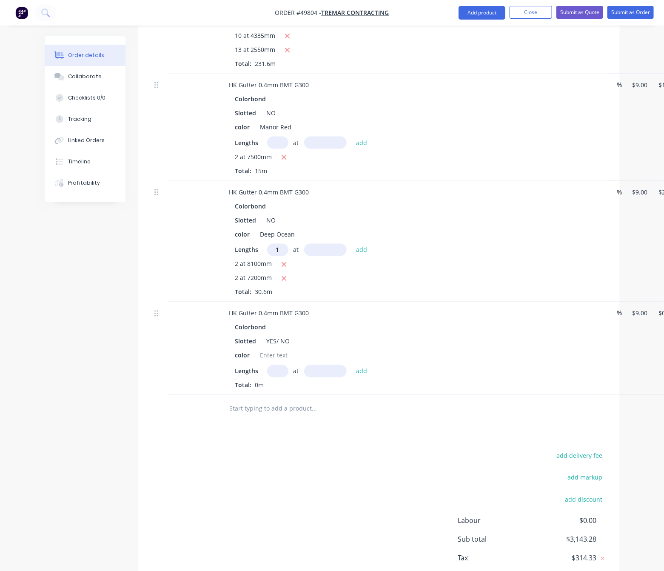
type input "1"
click at [326, 244] on input "text" at bounding box center [325, 250] width 43 height 12
type input "6500"
click at [352, 244] on button "add" at bounding box center [362, 249] width 20 height 11
type input "$333.90"
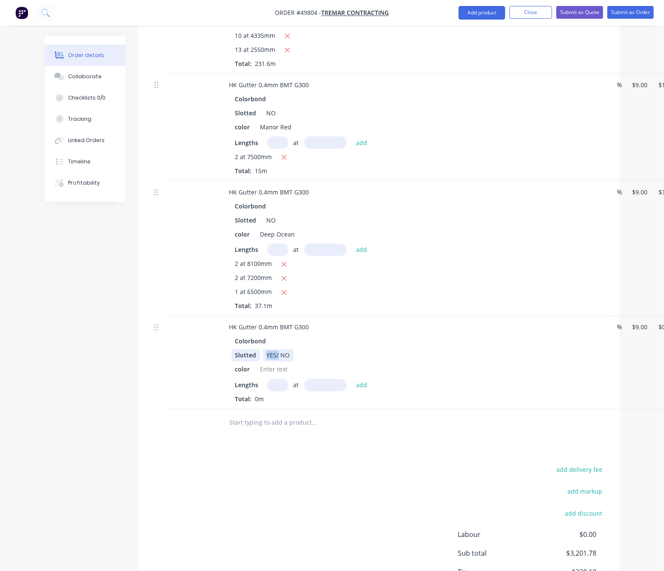
drag, startPoint x: 280, startPoint y: 334, endPoint x: 259, endPoint y: 335, distance: 20.9
click at [259, 349] on div "Slotted YES/ NO" at bounding box center [409, 355] width 354 height 12
click at [273, 364] on div at bounding box center [274, 370] width 34 height 12
click at [277, 379] on input "text" at bounding box center [277, 385] width 21 height 12
type input "6"
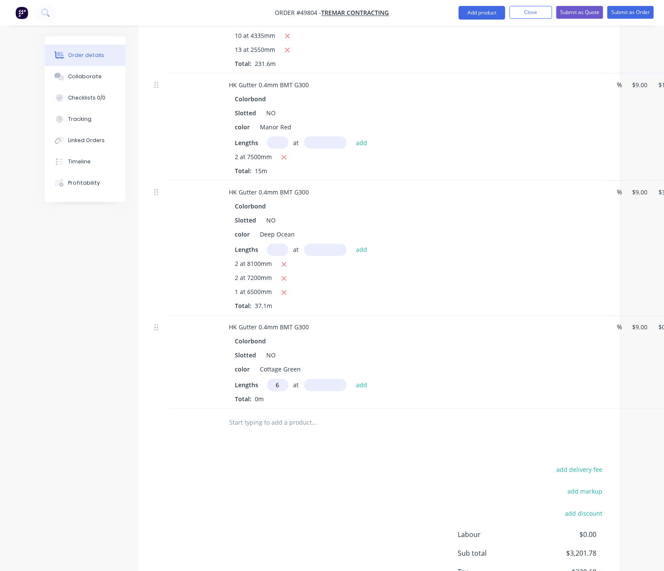
click at [313, 379] on input "text" at bounding box center [325, 385] width 43 height 12
type input "5000"
click at [352, 379] on button "add" at bounding box center [362, 384] width 20 height 11
type input "$270.00"
type input "1"
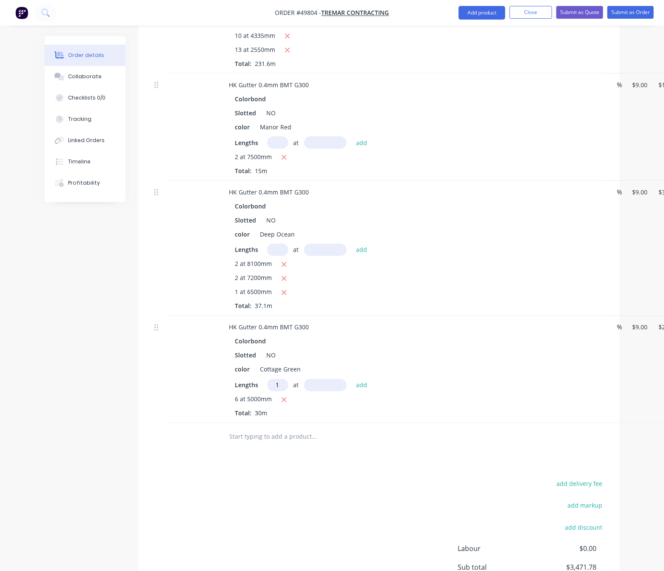
click at [311, 379] on input "text" at bounding box center [325, 385] width 43 height 12
type input "6000"
click at [352, 379] on button "add" at bounding box center [362, 384] width 20 height 11
type input "$324.00"
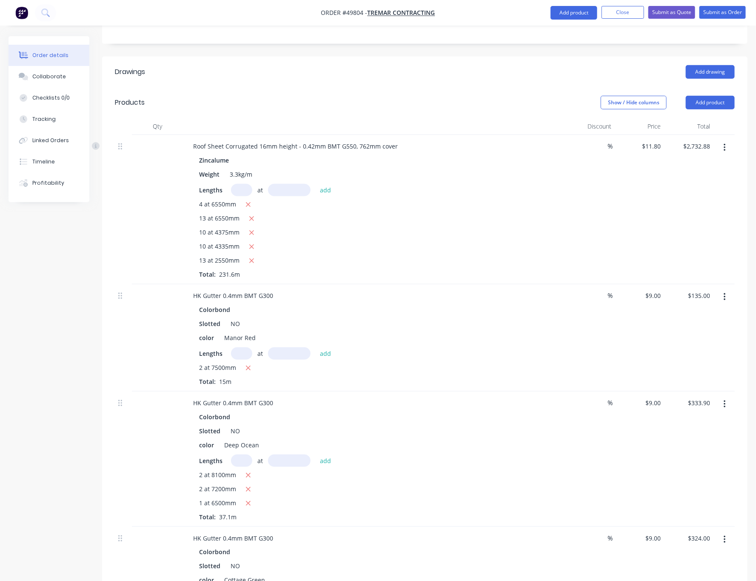
scroll to position [383, 0]
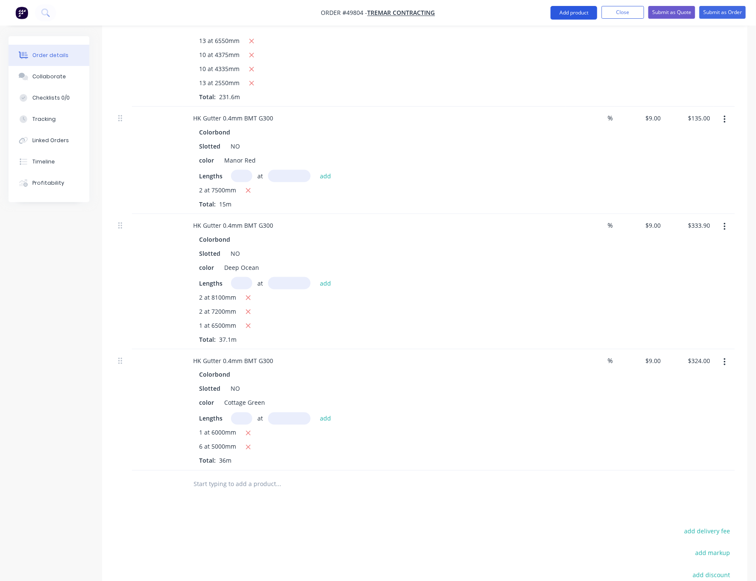
click at [575, 17] on button "Add product" at bounding box center [574, 13] width 47 height 14
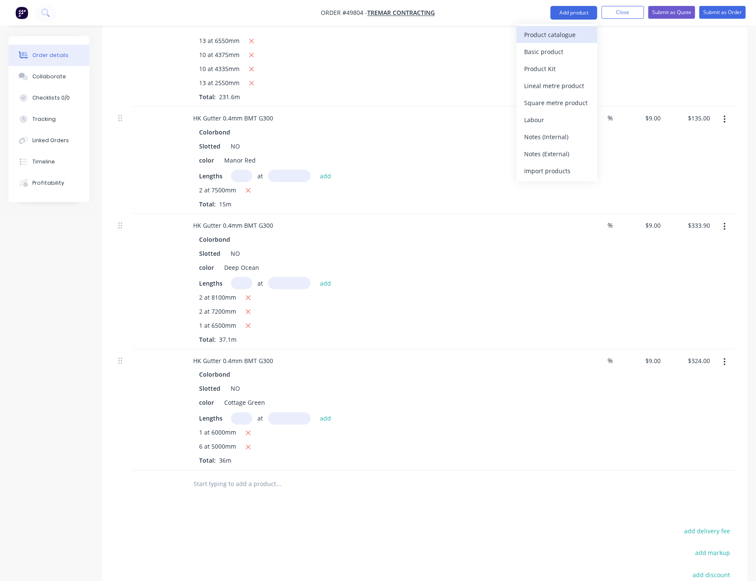
click at [566, 40] on div "Product catalogue" at bounding box center [557, 35] width 66 height 12
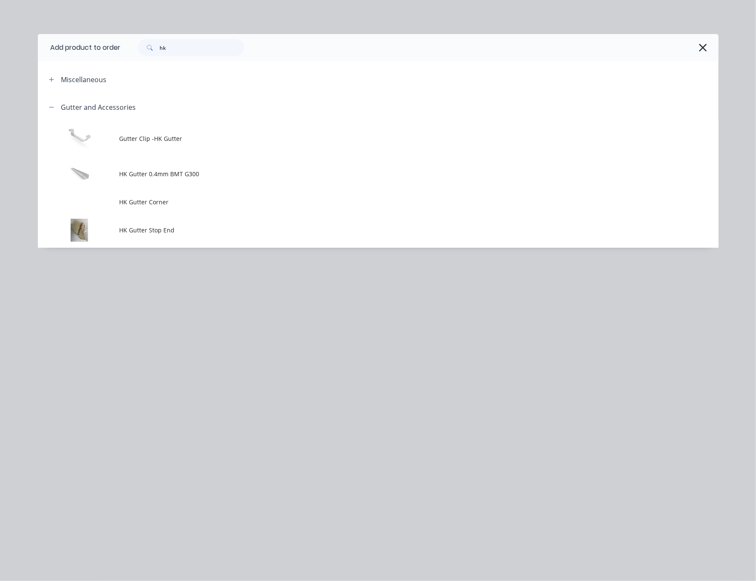
drag, startPoint x: 225, startPoint y: 176, endPoint x: 239, endPoint y: 175, distance: 13.6
click at [225, 177] on span "HK Gutter 0.4mm BMT G300" at bounding box center [359, 173] width 479 height 9
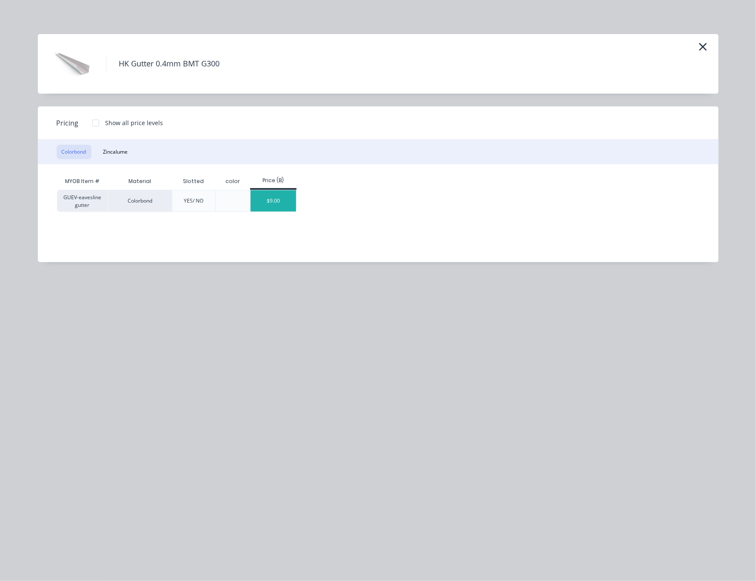
click at [288, 202] on div "$9.00" at bounding box center [274, 200] width 46 height 21
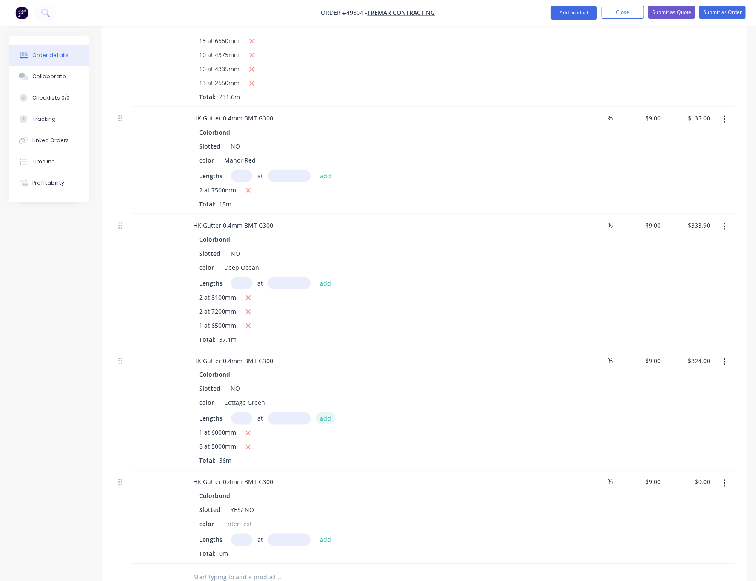
scroll to position [570, 0]
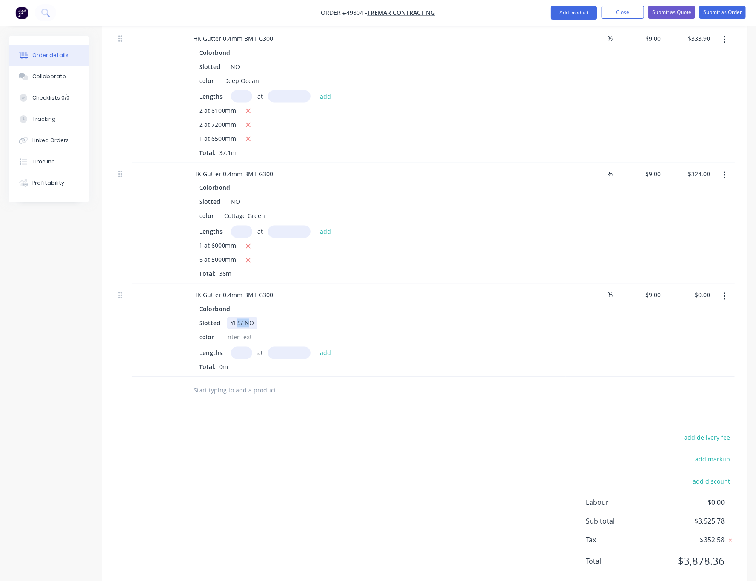
drag, startPoint x: 239, startPoint y: 301, endPoint x: 251, endPoint y: 301, distance: 11.5
click at [251, 317] on div "YES/ NO" at bounding box center [242, 323] width 30 height 12
click at [269, 317] on div "Slotted YES/ NO" at bounding box center [373, 323] width 354 height 12
drag, startPoint x: 255, startPoint y: 299, endPoint x: 241, endPoint y: 303, distance: 14.6
click at [241, 317] on div "YES/ NO" at bounding box center [242, 323] width 30 height 12
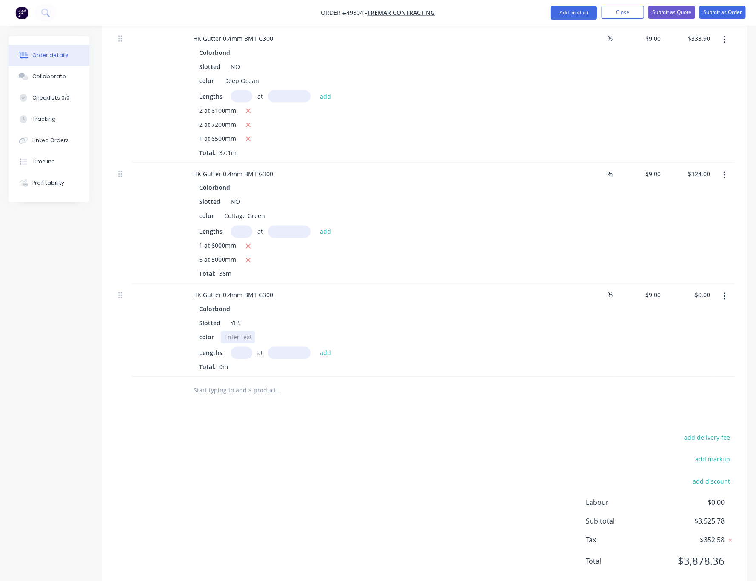
click at [243, 331] on div at bounding box center [238, 337] width 34 height 12
click at [249, 347] on input "text" at bounding box center [241, 353] width 21 height 12
type input "4"
click at [299, 347] on input "text" at bounding box center [289, 353] width 43 height 12
type input "7000"
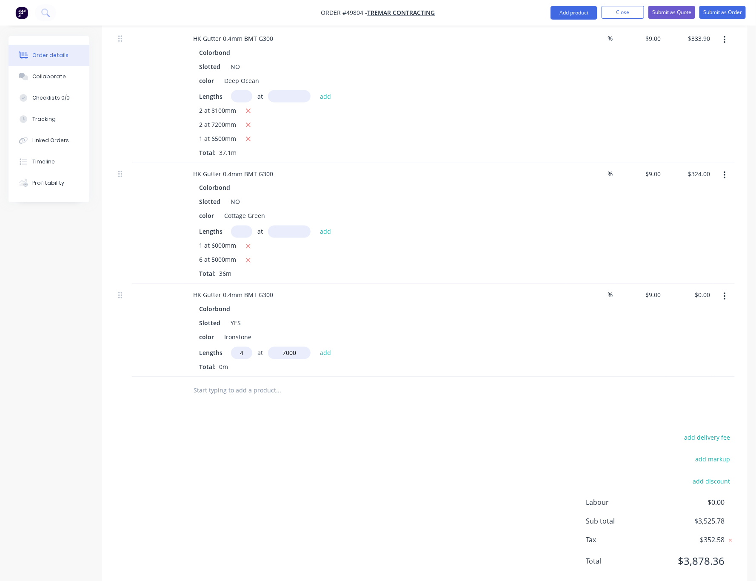
click at [316, 347] on button "add" at bounding box center [326, 352] width 20 height 11
type input "$252.00"
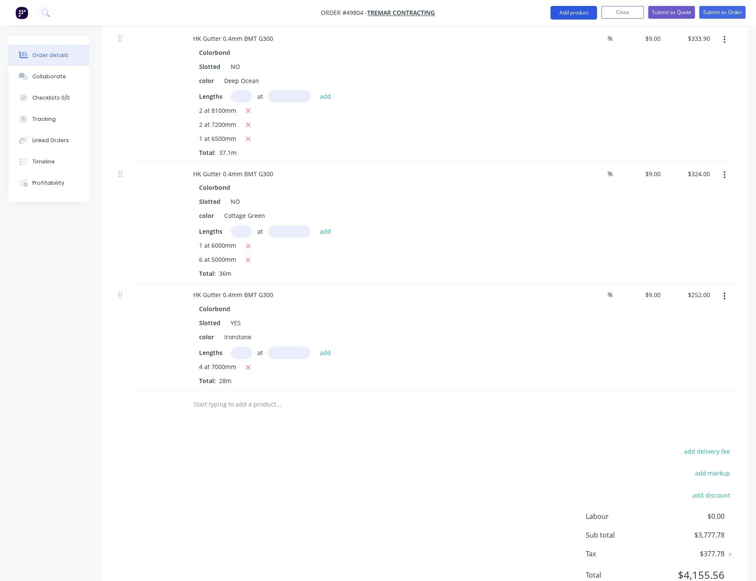
click at [570, 14] on button "Add product" at bounding box center [574, 13] width 47 height 14
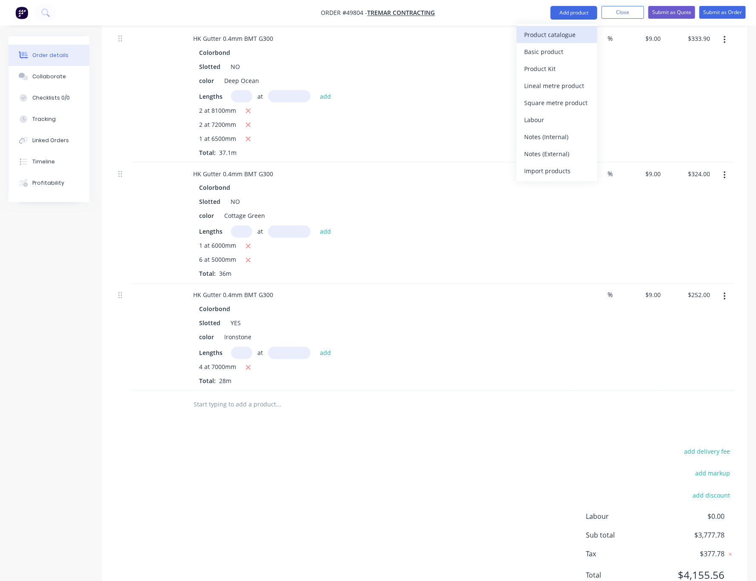
click at [558, 37] on div "Product catalogue" at bounding box center [557, 35] width 66 height 12
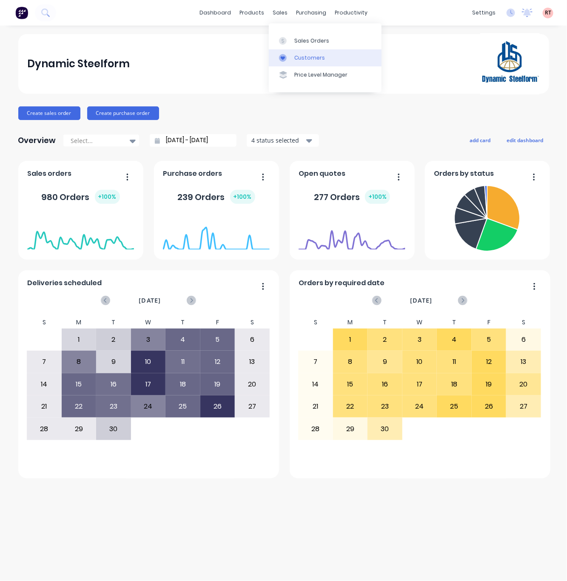
click at [301, 58] on div "Customers" at bounding box center [310, 58] width 31 height 8
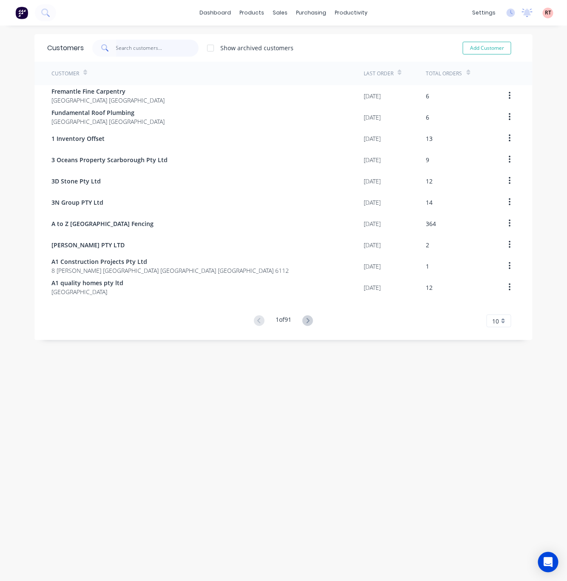
click at [142, 46] on input "text" at bounding box center [157, 48] width 83 height 17
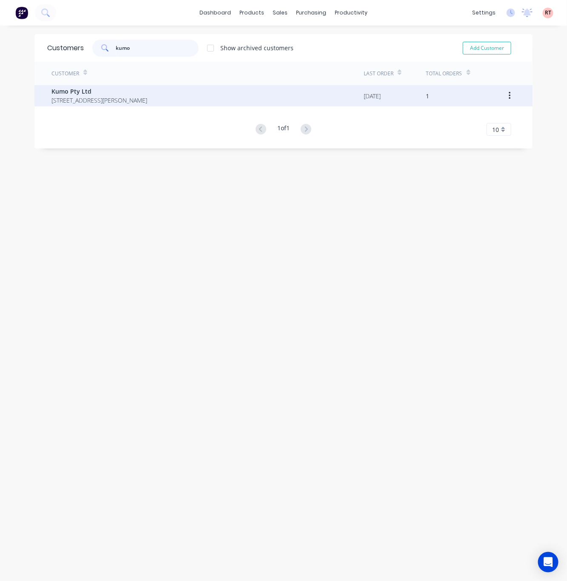
type input "kumo"
click at [147, 102] on span "[STREET_ADDRESS][PERSON_NAME]" at bounding box center [100, 100] width 96 height 9
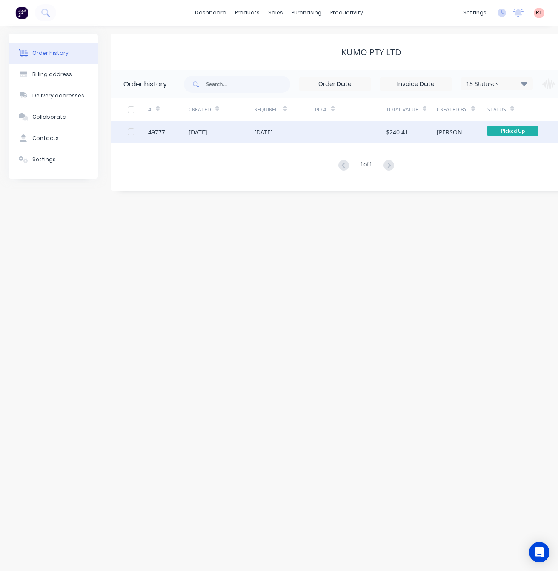
click at [284, 137] on div "[DATE]" at bounding box center [284, 131] width 61 height 21
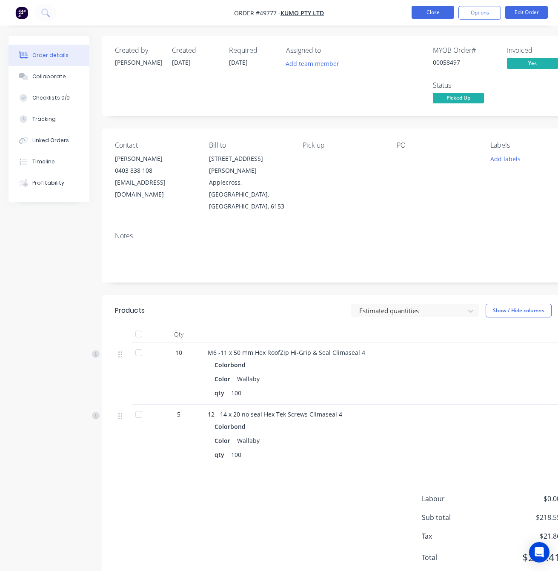
click at [433, 11] on button "Close" at bounding box center [433, 12] width 43 height 13
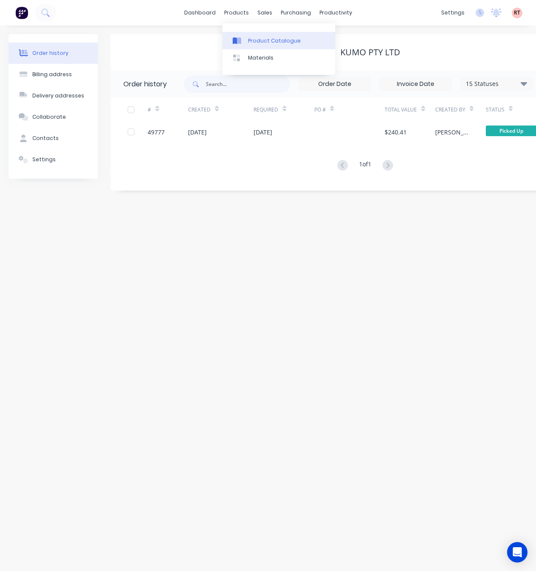
click at [262, 43] on div "Product Catalogue" at bounding box center [274, 41] width 53 height 8
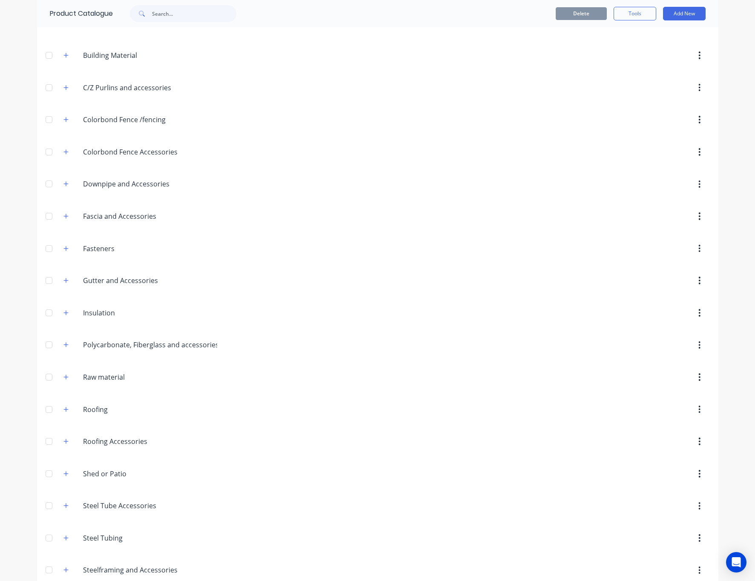
scroll to position [163, 0]
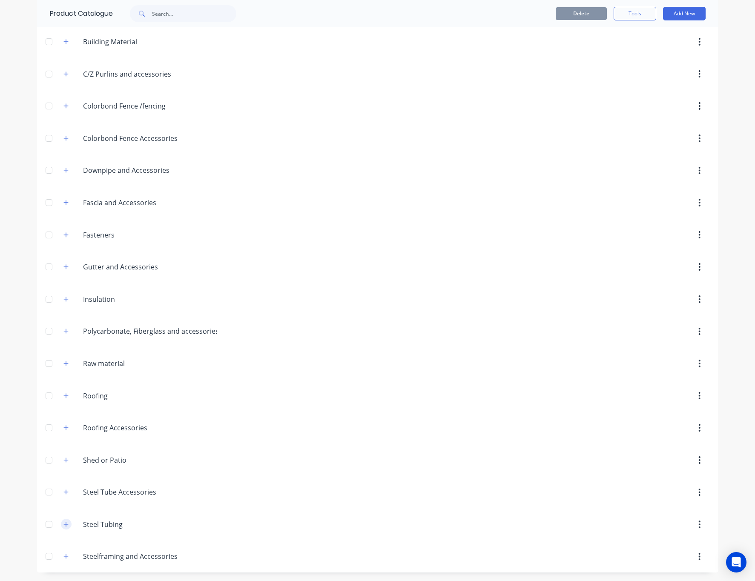
click at [64, 525] on button "button" at bounding box center [66, 524] width 11 height 11
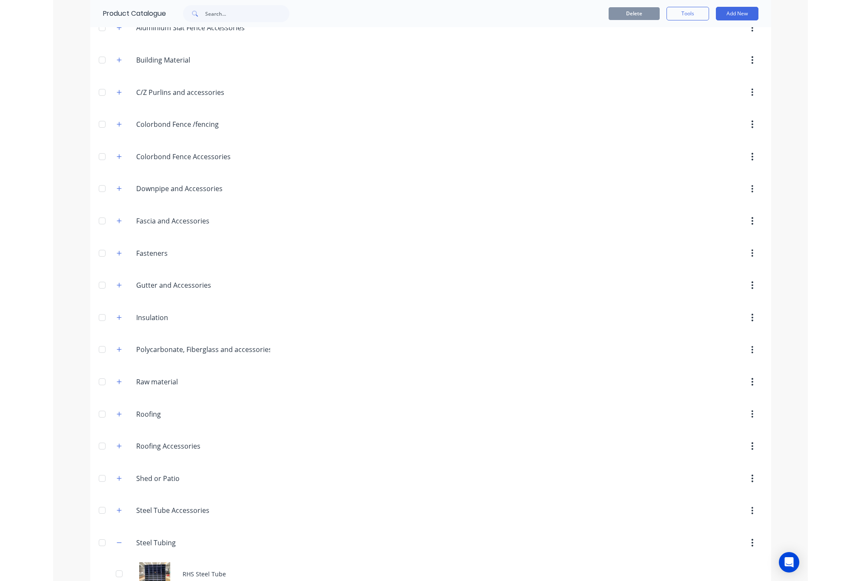
scroll to position [0, 0]
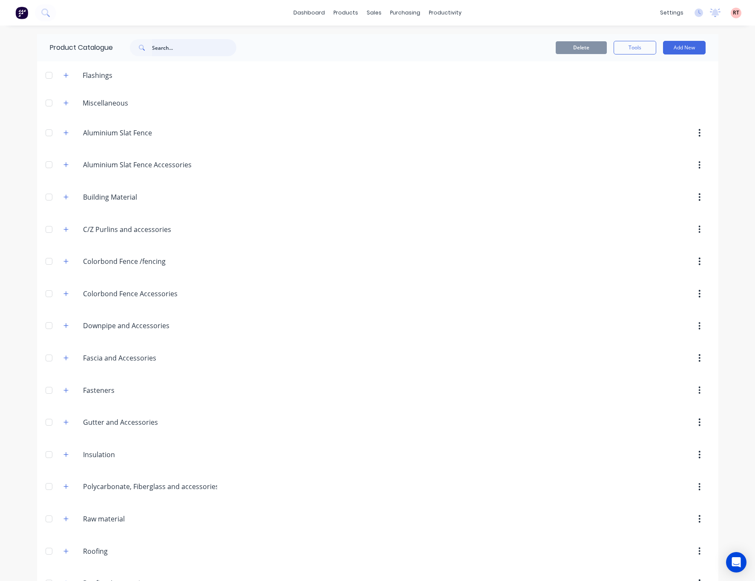
click at [206, 50] on input "text" at bounding box center [194, 47] width 84 height 17
type input "[PERSON_NAME]"
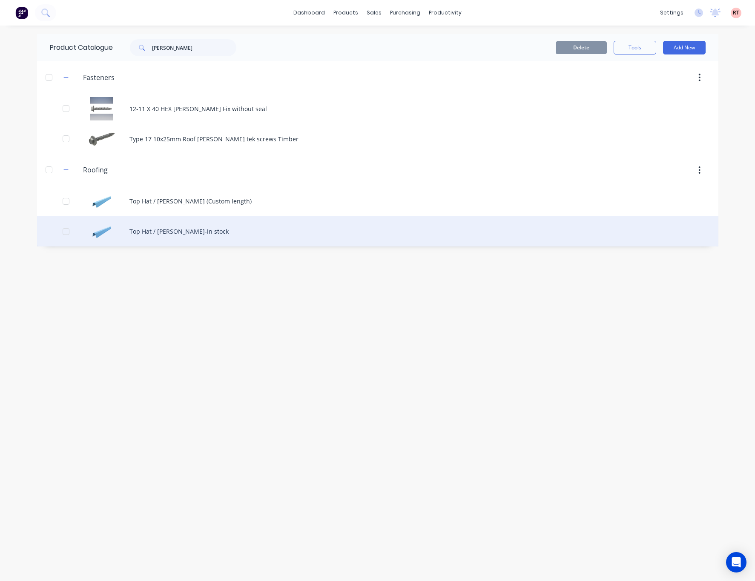
click at [203, 226] on div "Top Hat / [PERSON_NAME]-in stock" at bounding box center [377, 231] width 681 height 30
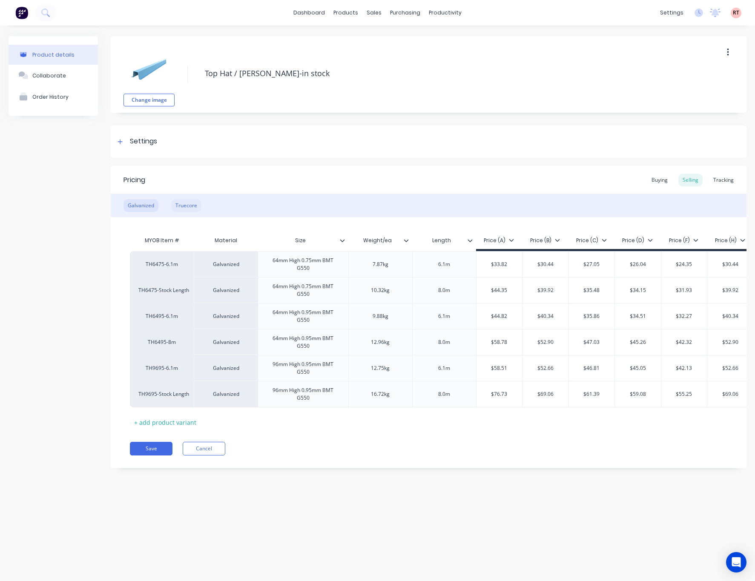
click at [190, 205] on div "Truecore" at bounding box center [186, 205] width 30 height 13
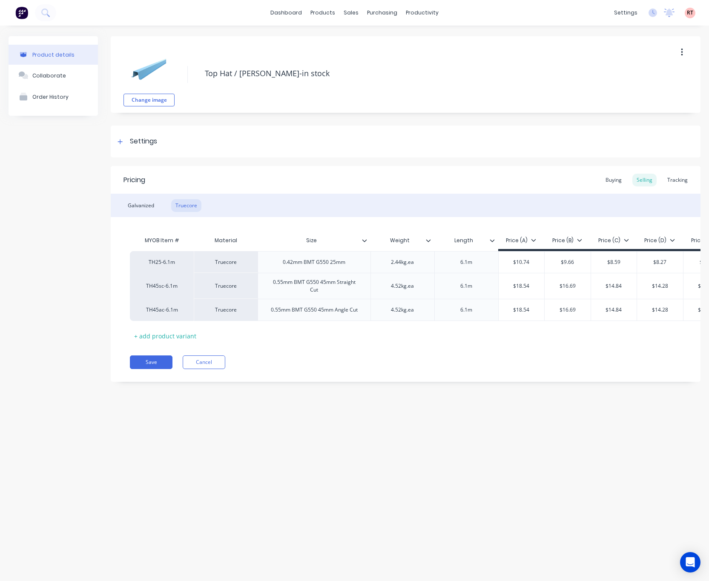
type textarea "x"
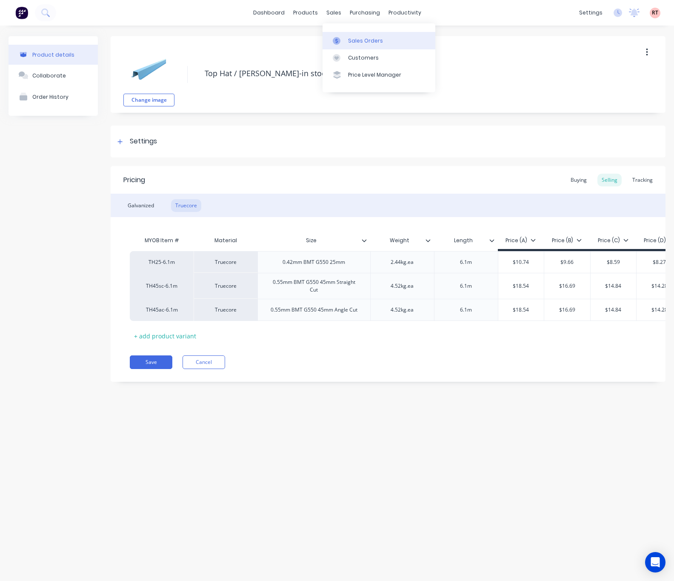
click at [359, 40] on div "Sales Orders" at bounding box center [365, 41] width 35 height 8
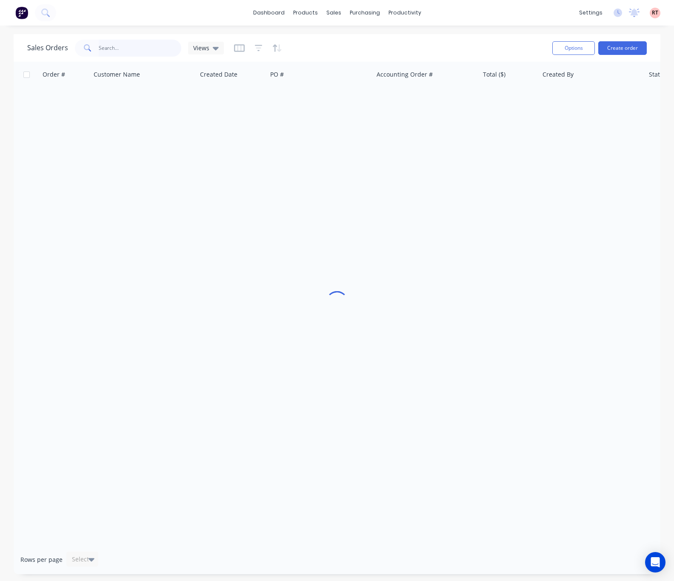
click at [135, 49] on input "text" at bounding box center [140, 48] width 83 height 17
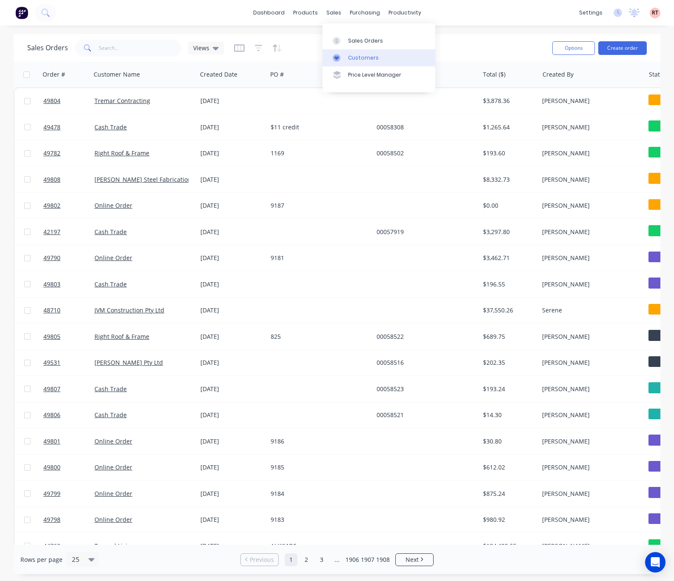
click at [357, 60] on div "Customers" at bounding box center [363, 58] width 31 height 8
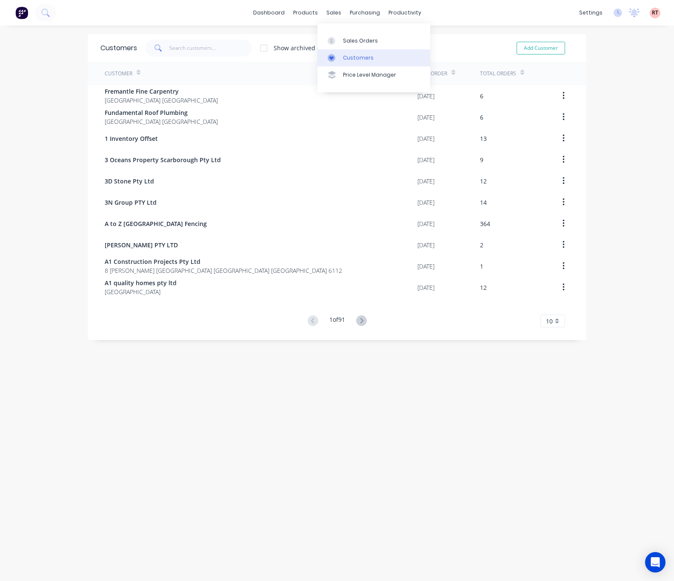
click at [341, 61] on link "Customers" at bounding box center [374, 57] width 113 height 17
click at [327, 9] on div "sales" at bounding box center [333, 12] width 23 height 13
click at [354, 34] on link "Sales Orders" at bounding box center [374, 40] width 113 height 17
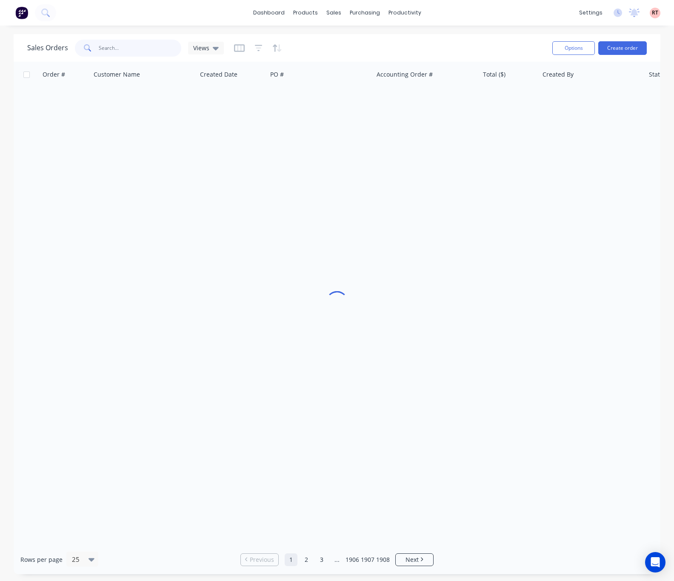
click at [140, 48] on input "text" at bounding box center [140, 48] width 83 height 17
type input "58083"
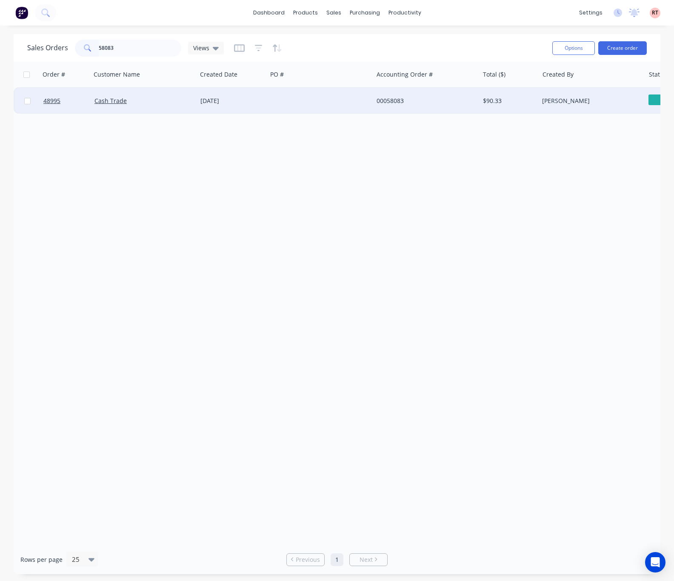
click at [308, 101] on div at bounding box center [320, 101] width 106 height 26
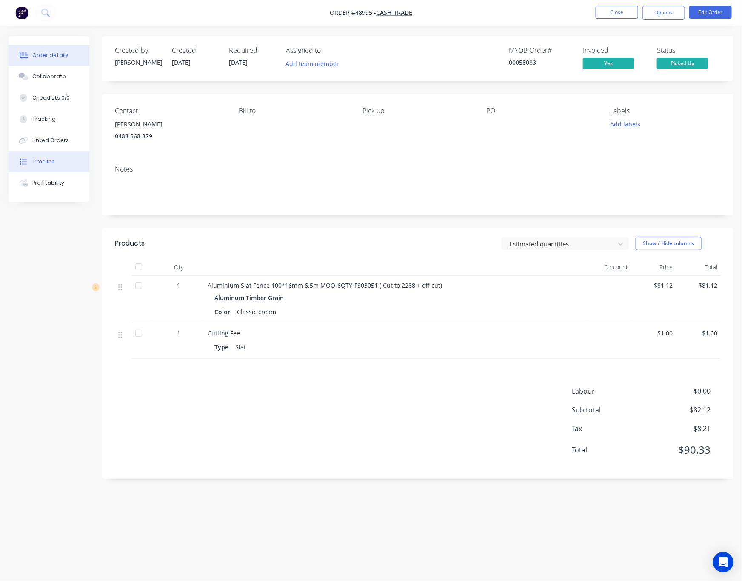
click at [63, 166] on button "Timeline" at bounding box center [49, 161] width 81 height 21
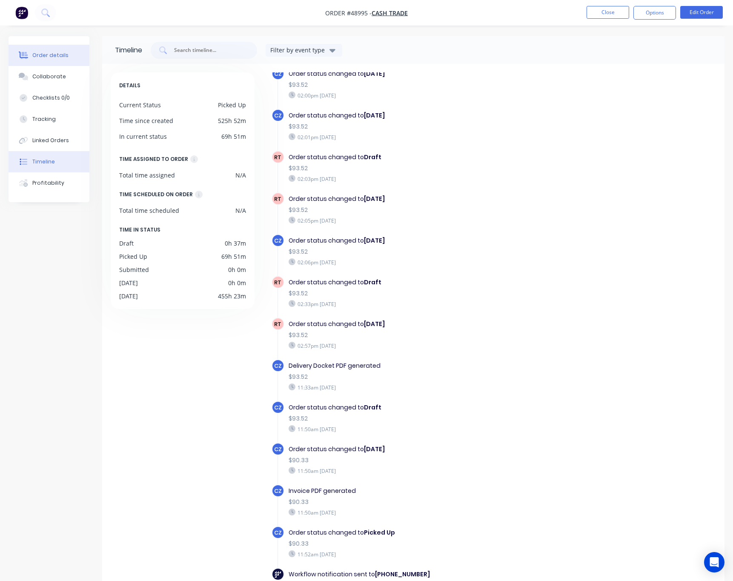
click at [55, 56] on div "Order details" at bounding box center [50, 56] width 36 height 8
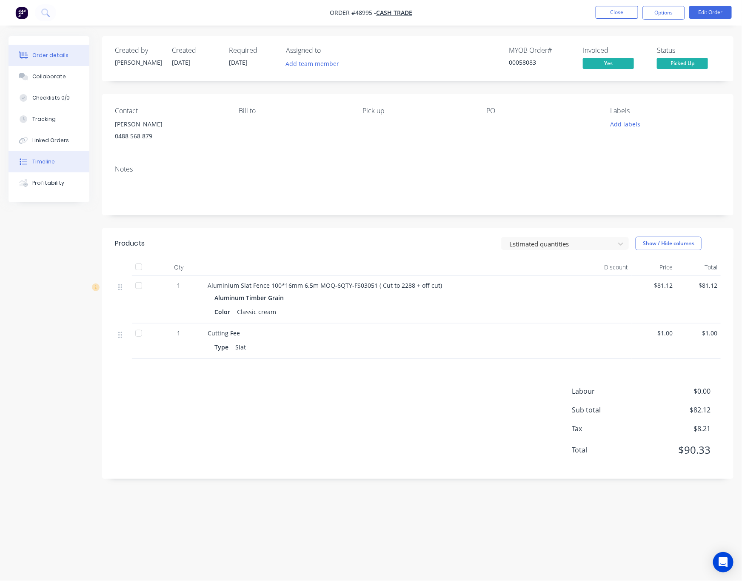
click at [77, 168] on button "Timeline" at bounding box center [49, 161] width 81 height 21
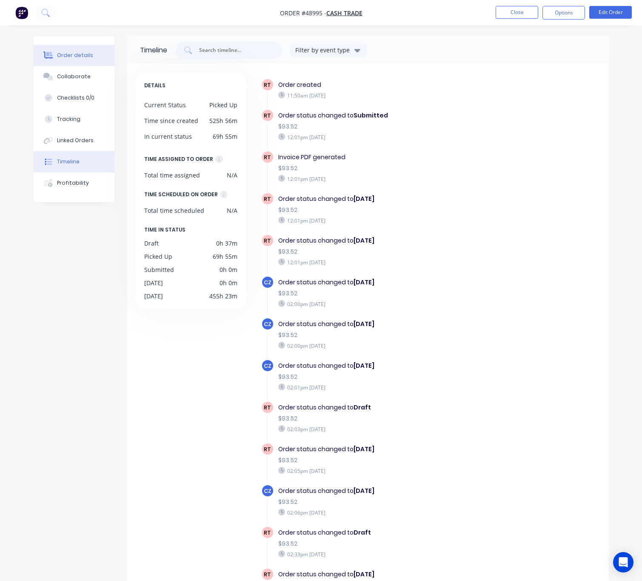
click at [82, 48] on button "Order details" at bounding box center [74, 55] width 81 height 21
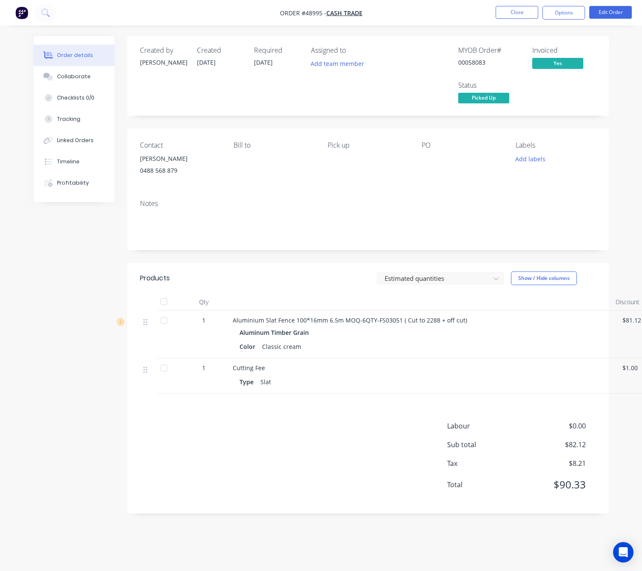
click at [48, 420] on div "Created by Rachel Created 08/09/25 Required 10/09/25 Assigned to Add team membe…" at bounding box center [322, 281] width 576 height 490
click at [520, 11] on button "Close" at bounding box center [517, 12] width 43 height 13
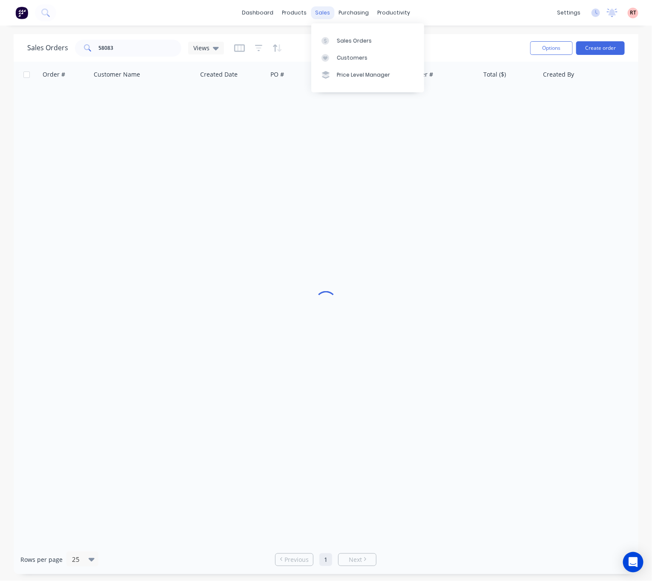
click at [316, 13] on div "sales" at bounding box center [322, 12] width 23 height 13
click at [333, 39] on div at bounding box center [327, 41] width 13 height 8
drag, startPoint x: 89, startPoint y: 52, endPoint x: 60, endPoint y: 49, distance: 28.3
click at [61, 52] on div "Sales Orders 58083 Views" at bounding box center [125, 48] width 197 height 17
click at [345, 56] on div "Customers" at bounding box center [352, 58] width 31 height 8
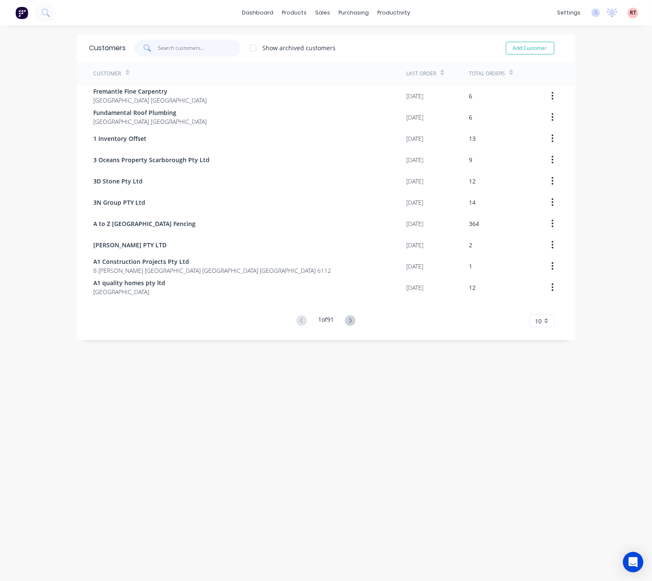
click at [172, 47] on input "text" at bounding box center [199, 48] width 83 height 17
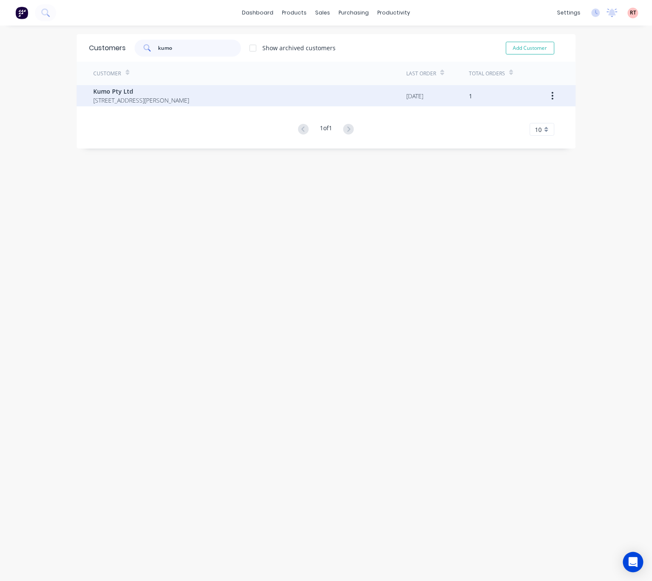
type input "kumo"
click at [169, 102] on span "Unit7/ 39 Simpson St Applecross Western Australia Australia 6153" at bounding box center [142, 100] width 96 height 9
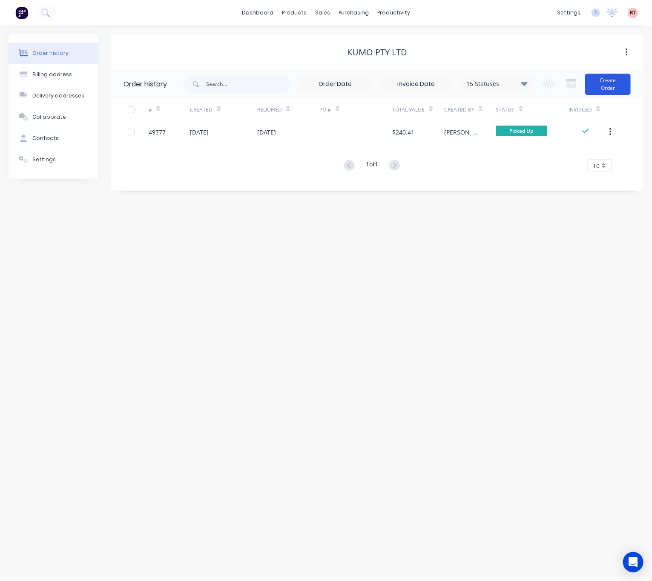
click at [567, 83] on button "Create Order" at bounding box center [608, 84] width 46 height 21
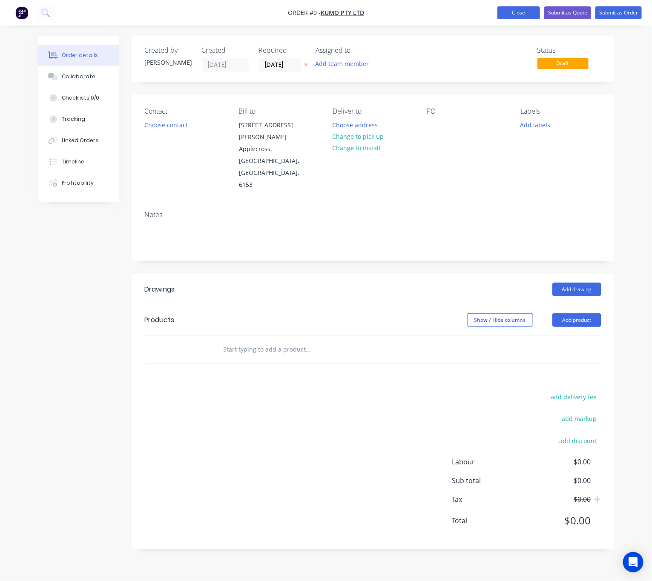
click at [514, 14] on button "Close" at bounding box center [518, 12] width 43 height 13
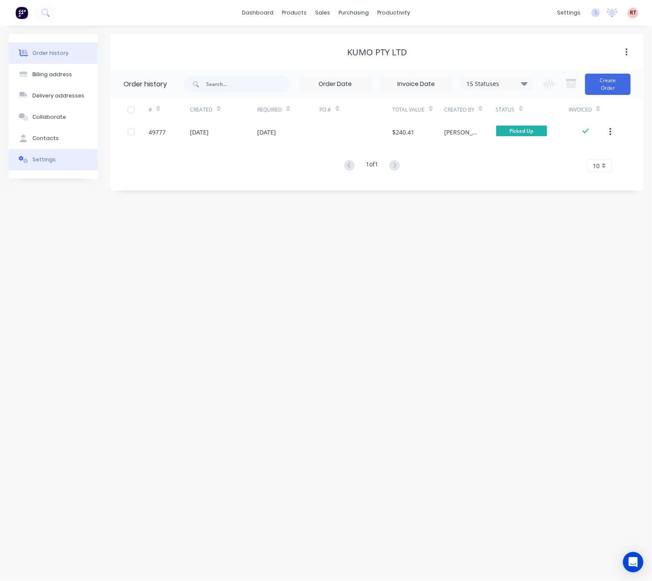
click at [71, 158] on button "Settings" at bounding box center [53, 159] width 89 height 21
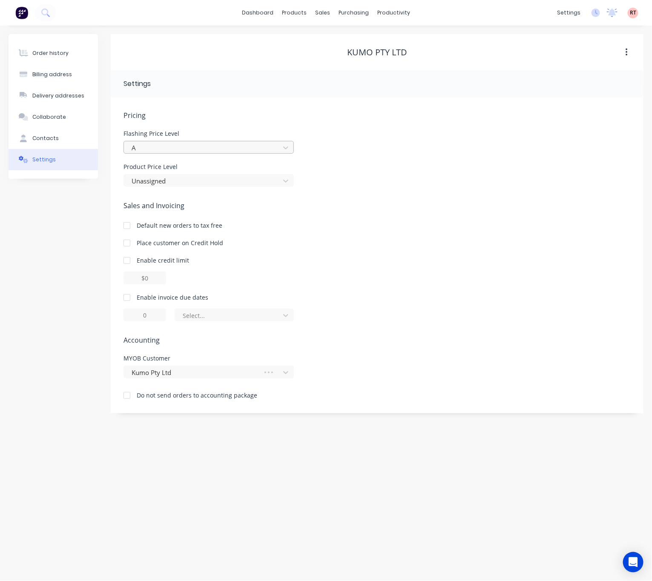
click at [192, 145] on div at bounding box center [203, 148] width 145 height 11
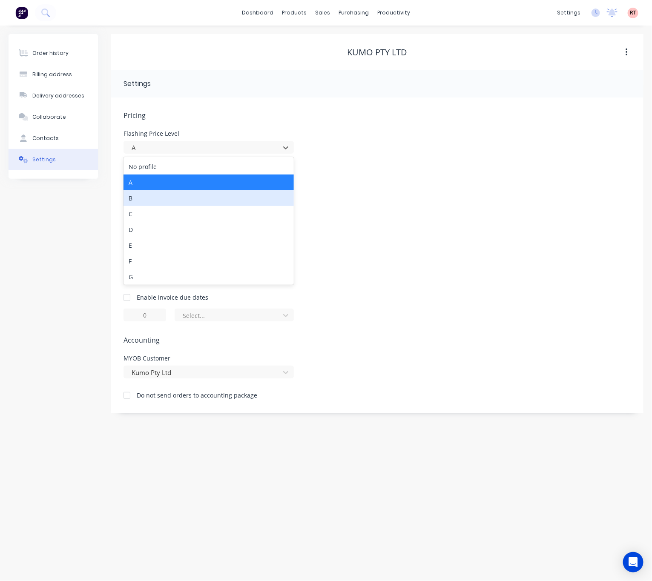
click at [209, 200] on div "B" at bounding box center [208, 198] width 170 height 16
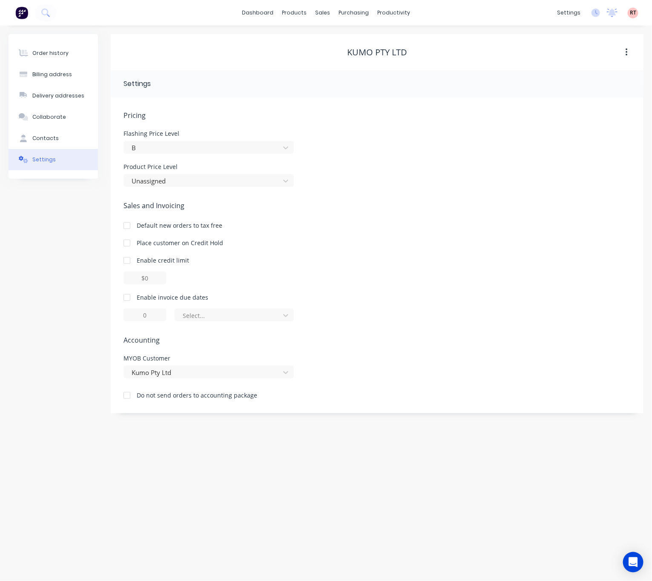
click at [460, 198] on div "Pricing Flashing Price Level B Product Price Level Unassigned Sales and Invoici…" at bounding box center [376, 261] width 507 height 303
click at [217, 183] on div at bounding box center [203, 181] width 145 height 11
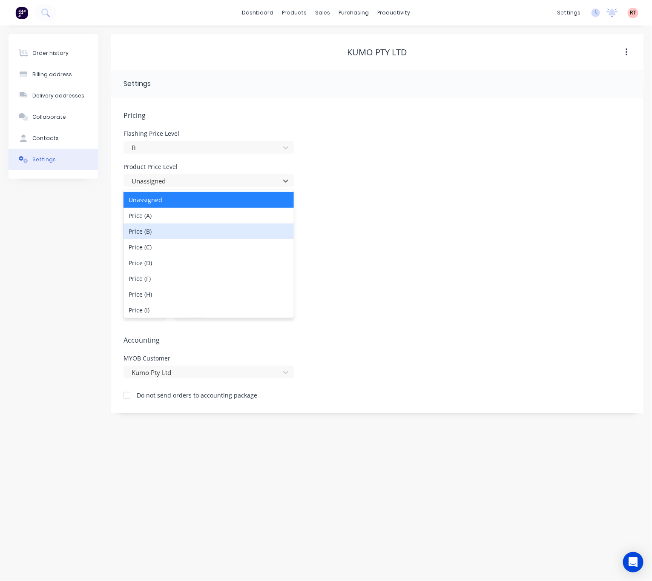
click at [172, 231] on div "Price (B)" at bounding box center [208, 231] width 170 height 16
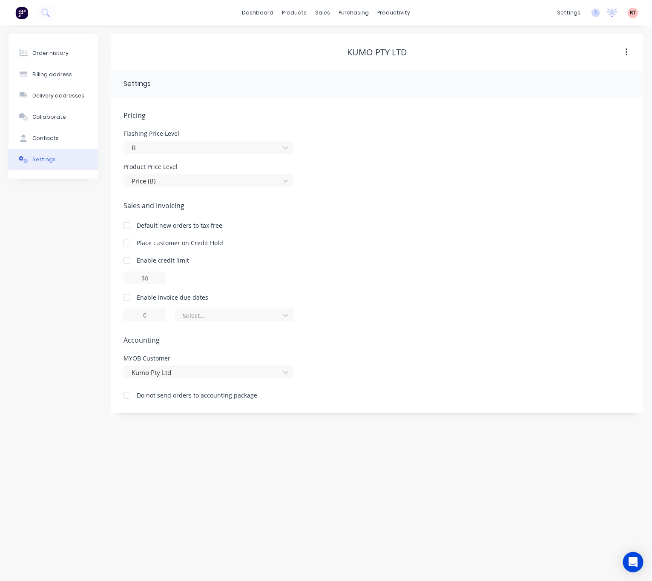
click at [340, 215] on div "Sales and Invoicing Default new orders to tax free Place customer on Credit Hol…" at bounding box center [376, 260] width 507 height 121
click at [73, 54] on button "Order history" at bounding box center [53, 53] width 89 height 21
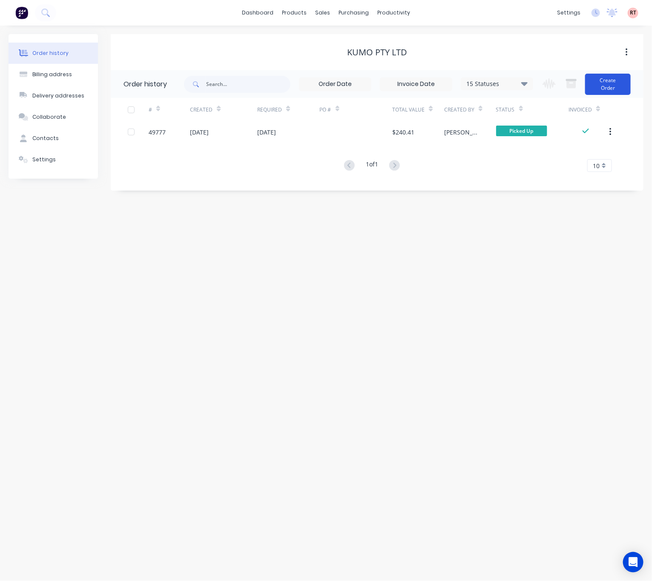
click at [567, 89] on button "Create Order" at bounding box center [608, 84] width 46 height 21
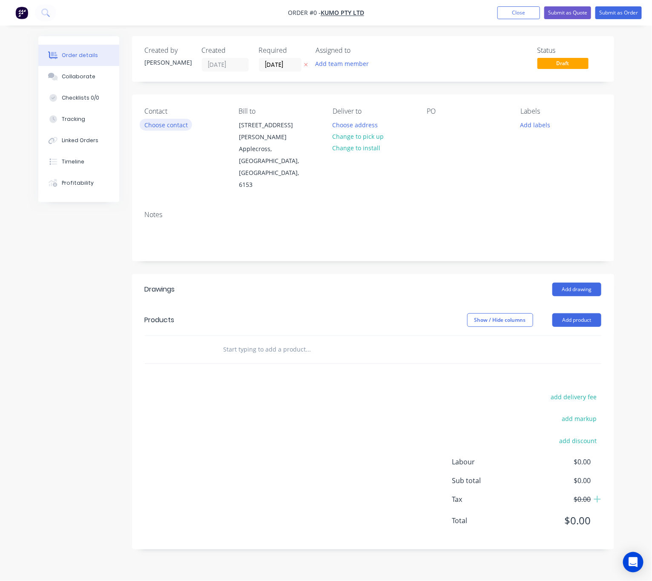
click at [174, 129] on button "Choose contact" at bounding box center [166, 124] width 52 height 11
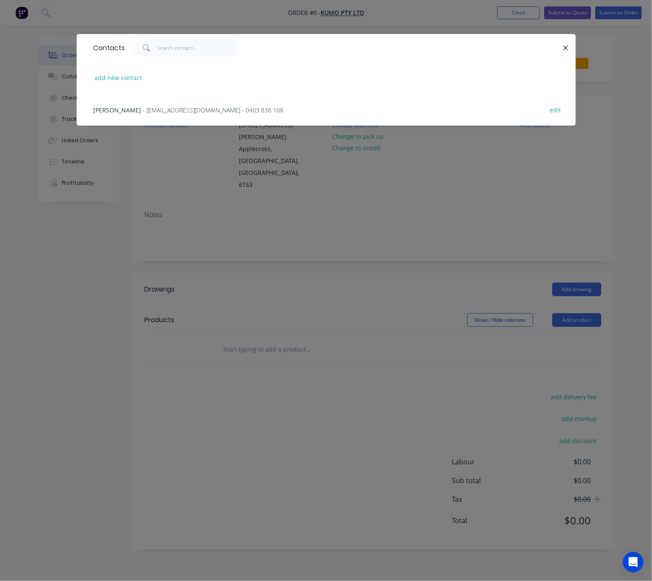
click at [180, 108] on span "- hello@kumo.au - 0403 838 108" at bounding box center [213, 110] width 140 height 8
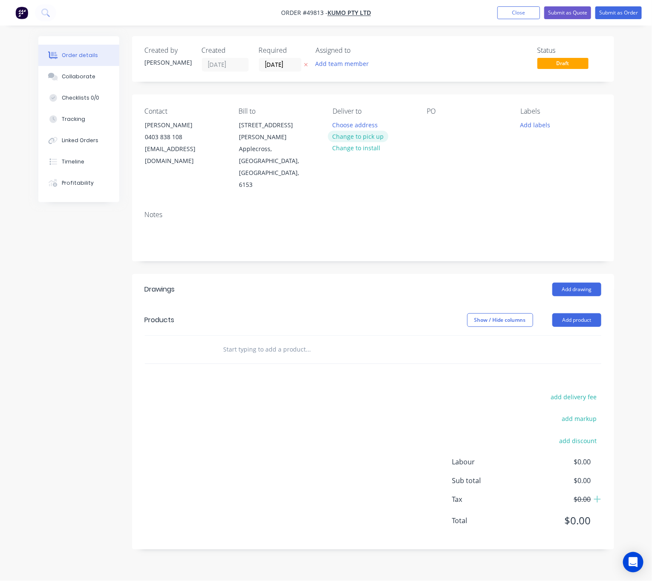
click at [361, 135] on button "Change to pick up" at bounding box center [358, 136] width 60 height 11
click at [363, 137] on button "Change to delivery" at bounding box center [359, 136] width 62 height 11
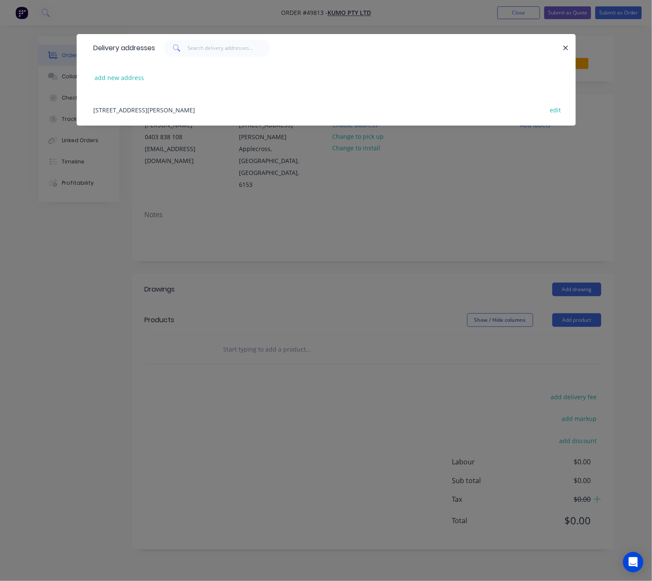
click at [455, 186] on div "Delivery addresses add new address Unit7/ 39 Simpson St, Applecross, Western Au…" at bounding box center [326, 290] width 652 height 581
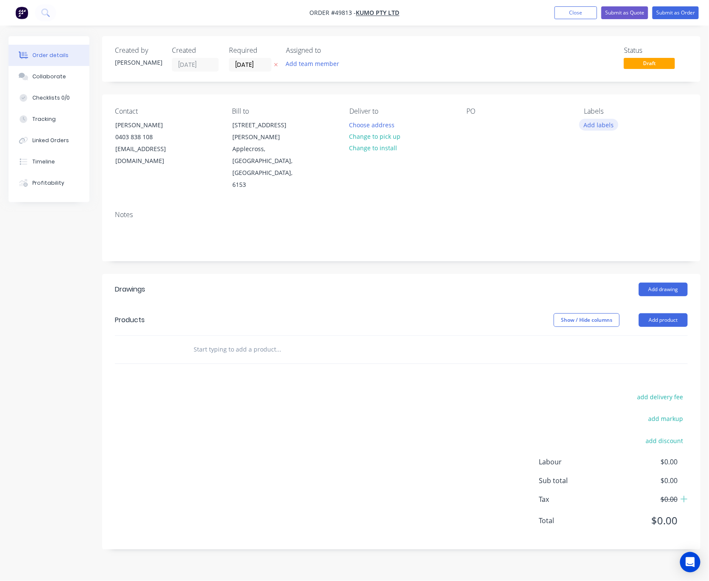
click at [567, 128] on button "Add labels" at bounding box center [598, 124] width 39 height 11
click at [473, 143] on div "PO" at bounding box center [519, 149] width 104 height 84
click at [473, 126] on div at bounding box center [474, 125] width 14 height 12
click at [567, 313] on button "Add product" at bounding box center [663, 320] width 49 height 14
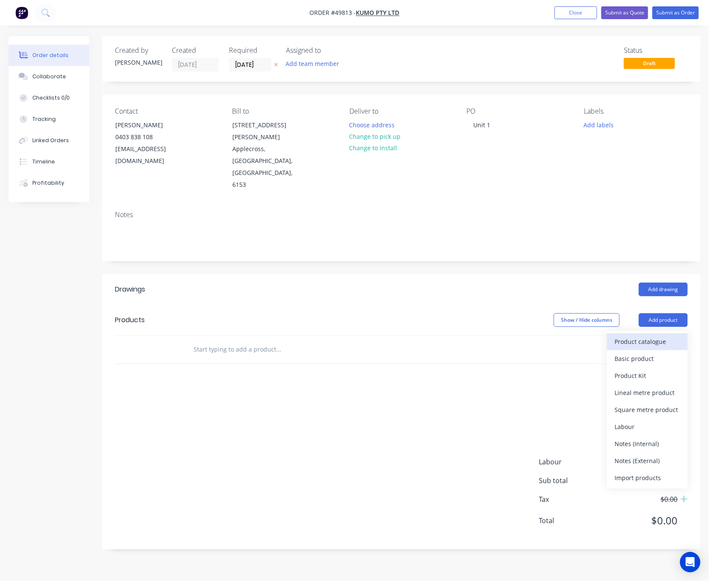
click at [567, 335] on div "Product catalogue" at bounding box center [648, 341] width 66 height 12
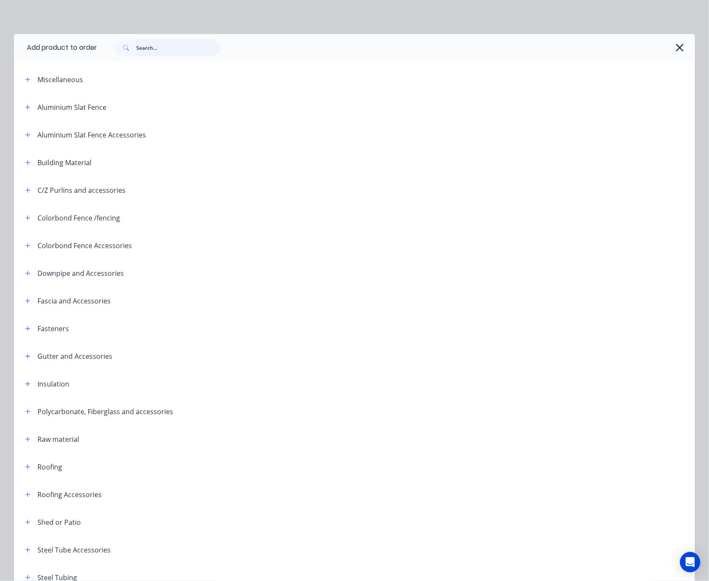
click at [180, 46] on input "text" at bounding box center [178, 47] width 84 height 17
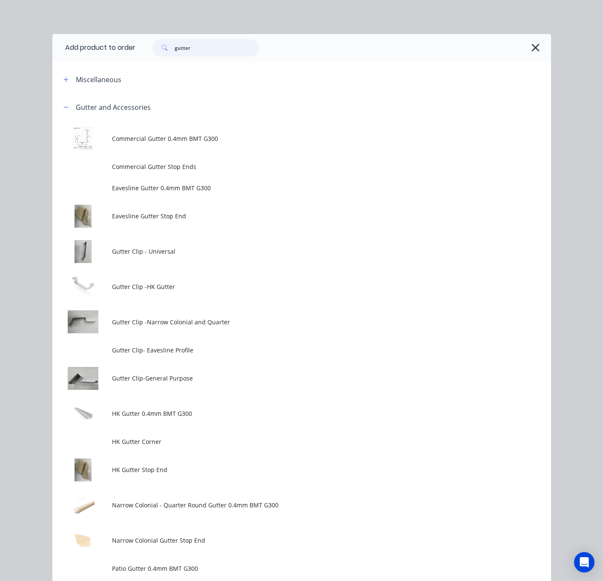
drag, startPoint x: 202, startPoint y: 45, endPoint x: 149, endPoint y: 49, distance: 53.7
click at [152, 49] on div "gutter" at bounding box center [205, 47] width 106 height 17
type input "flat valley"
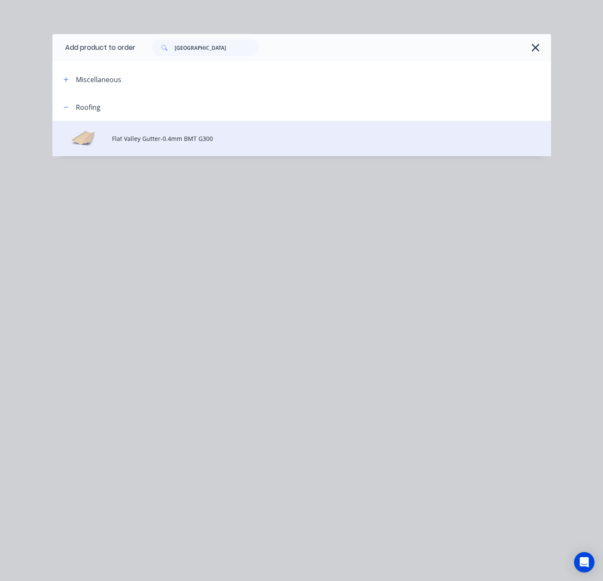
click at [221, 145] on td "Flat Valley Gutter-0.4mm BMT G300" at bounding box center [331, 138] width 438 height 35
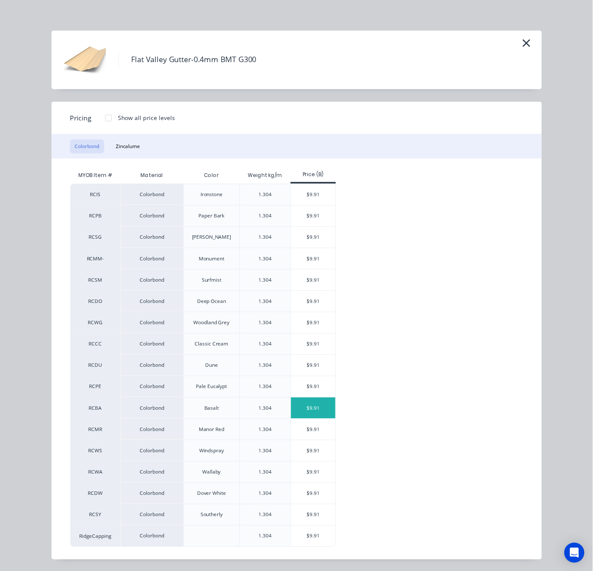
scroll to position [6, 0]
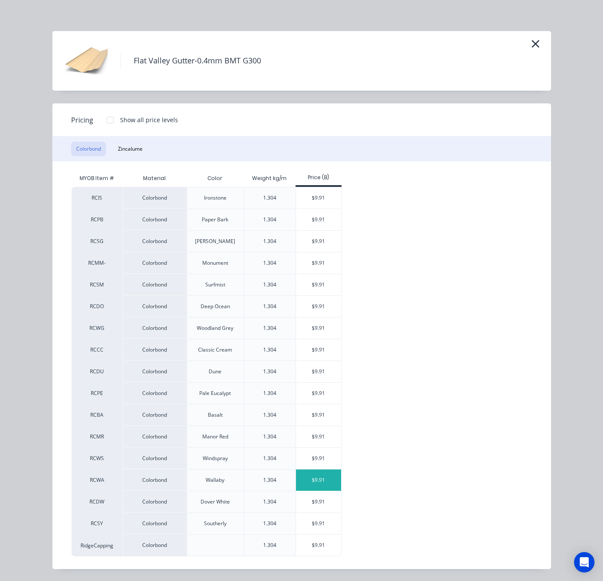
click at [315, 485] on div "$9.91" at bounding box center [319, 480] width 46 height 21
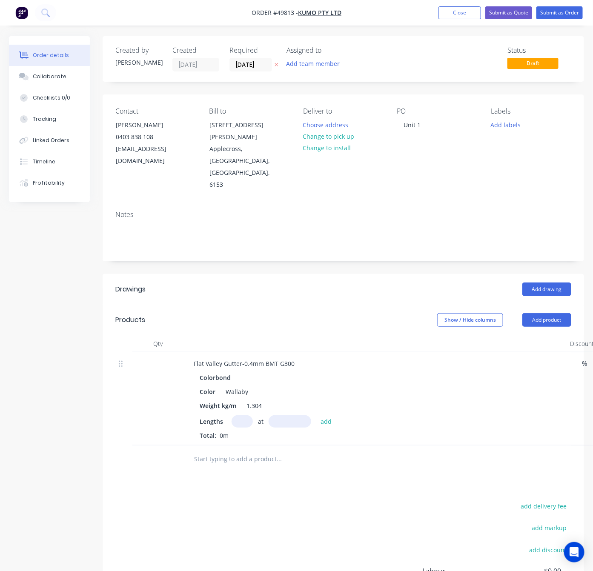
click at [238, 415] on input "text" at bounding box center [242, 421] width 21 height 12
type input "1"
click at [277, 415] on input "text" at bounding box center [290, 421] width 43 height 12
type input "7300"
click at [316, 415] on button "add" at bounding box center [326, 420] width 20 height 11
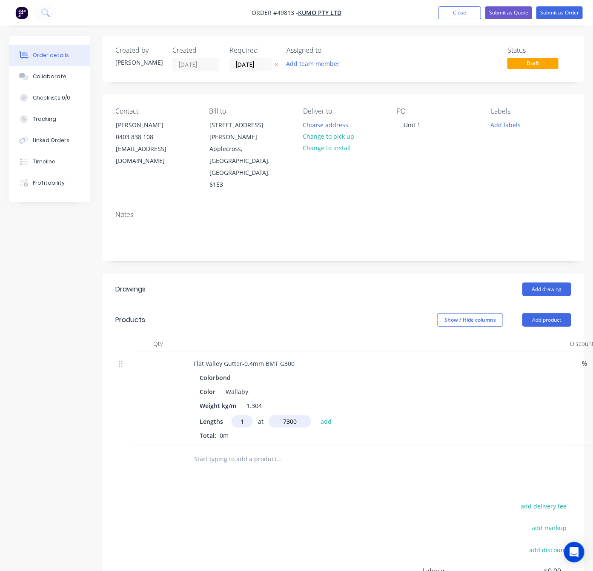
type input "$72.34"
type input "1"
click at [277, 415] on input "text" at bounding box center [290, 421] width 43 height 12
type input "4300"
click at [316, 415] on button "add" at bounding box center [326, 420] width 20 height 11
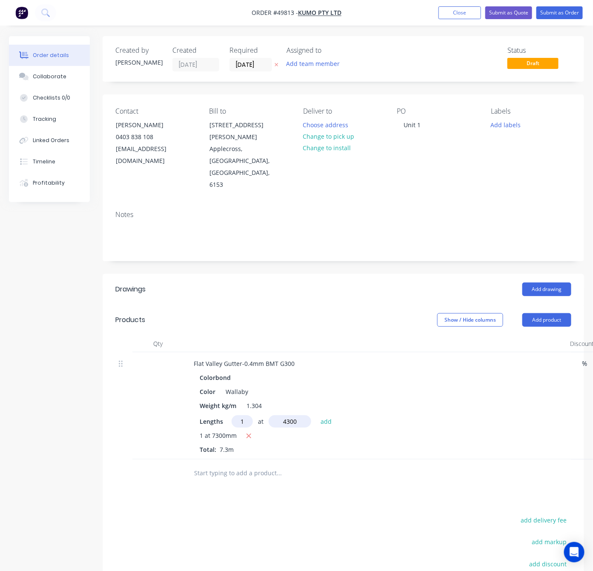
type input "$114.96"
type input "1"
click at [277, 415] on input "text" at bounding box center [290, 421] width 43 height 12
type input "3200"
click at [316, 415] on button "add" at bounding box center [326, 420] width 20 height 11
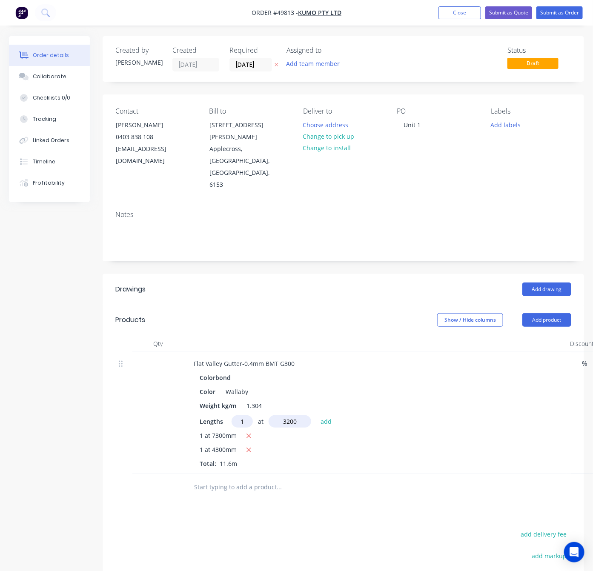
type input "$146.67"
type input "1"
click at [277, 415] on input "text" at bounding box center [290, 421] width 43 height 12
type input "2700"
click at [316, 415] on button "add" at bounding box center [326, 420] width 20 height 11
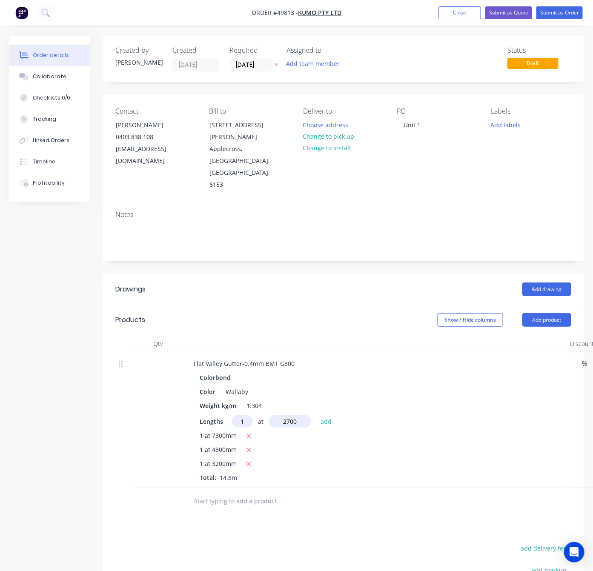
type input "$173.43"
type input "1"
click at [277, 415] on input "text" at bounding box center [290, 421] width 43 height 12
type input "1200"
click at [316, 415] on button "add" at bounding box center [326, 420] width 20 height 11
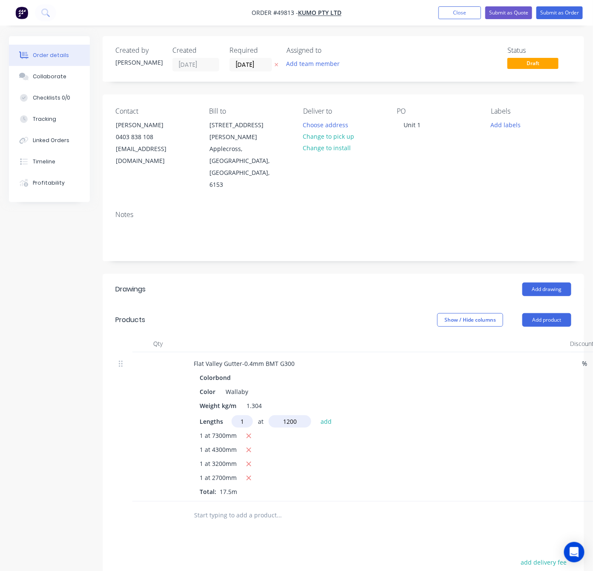
type input "$185.32"
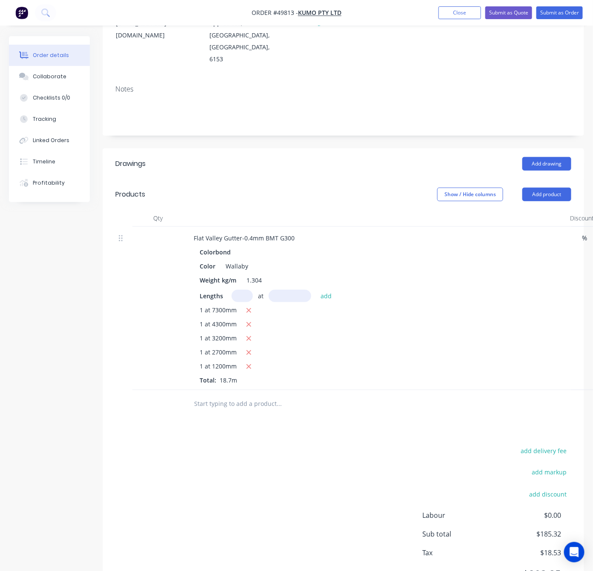
scroll to position [128, 0]
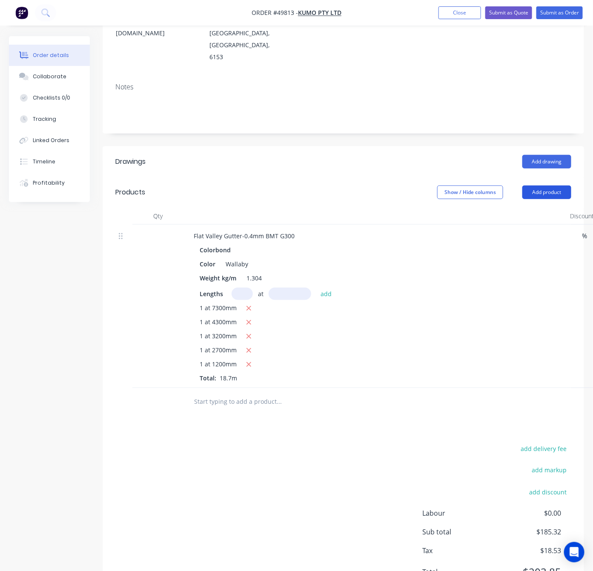
click at [545, 186] on button "Add product" at bounding box center [546, 193] width 49 height 14
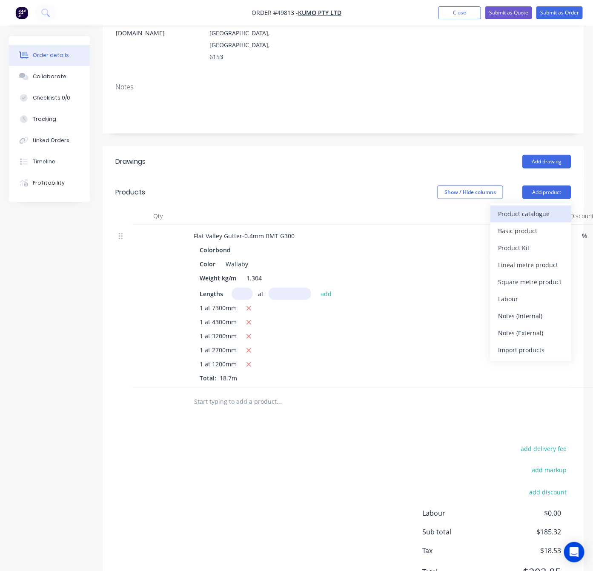
click at [520, 208] on div "Product catalogue" at bounding box center [531, 214] width 66 height 12
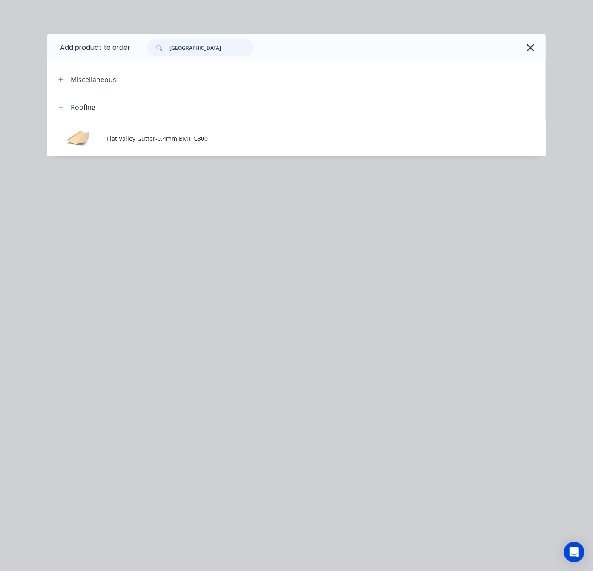
drag, startPoint x: 209, startPoint y: 45, endPoint x: 118, endPoint y: 56, distance: 91.4
click at [118, 56] on header "Add product to order flat valley" at bounding box center [296, 47] width 498 height 27
type input "roll top"
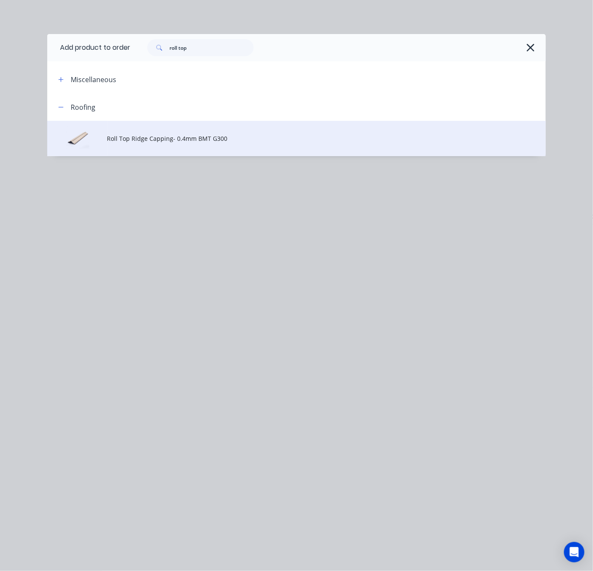
click at [167, 137] on span "Roll Top Ridge Capping- 0.4mm BMT G300" at bounding box center [282, 138] width 351 height 9
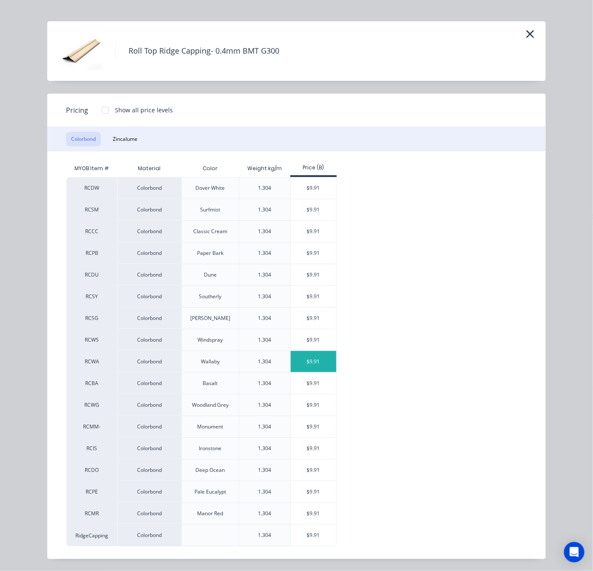
scroll to position [16, 0]
click at [304, 364] on div "$9.91" at bounding box center [314, 361] width 46 height 21
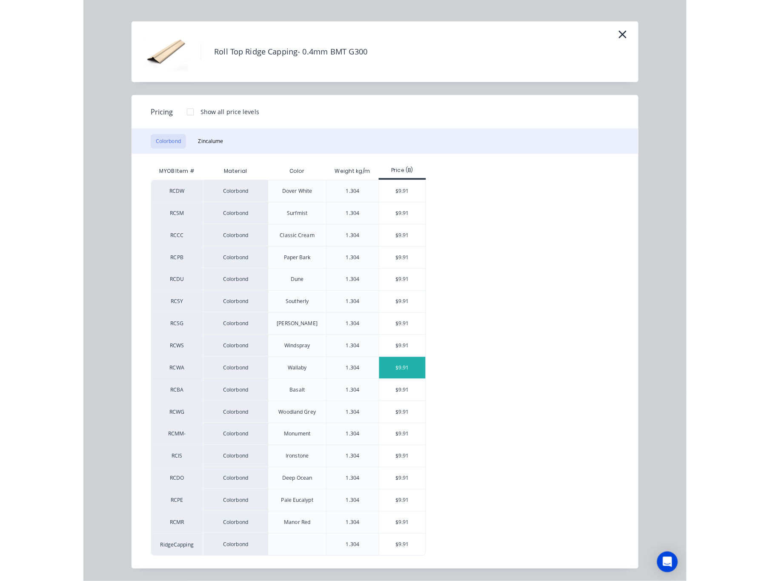
scroll to position [0, 0]
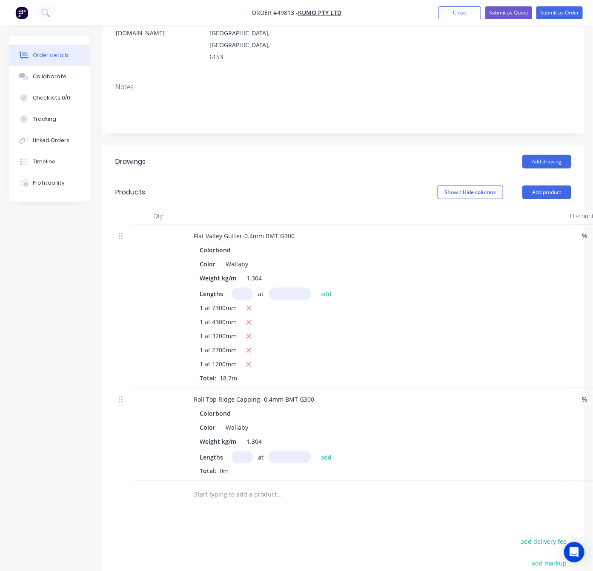
click at [239, 451] on input "text" at bounding box center [242, 457] width 21 height 12
type input "1"
drag, startPoint x: 274, startPoint y: 424, endPoint x: 272, endPoint y: 418, distance: 6.6
click at [274, 451] on input "text" at bounding box center [290, 457] width 43 height 12
type input "5200"
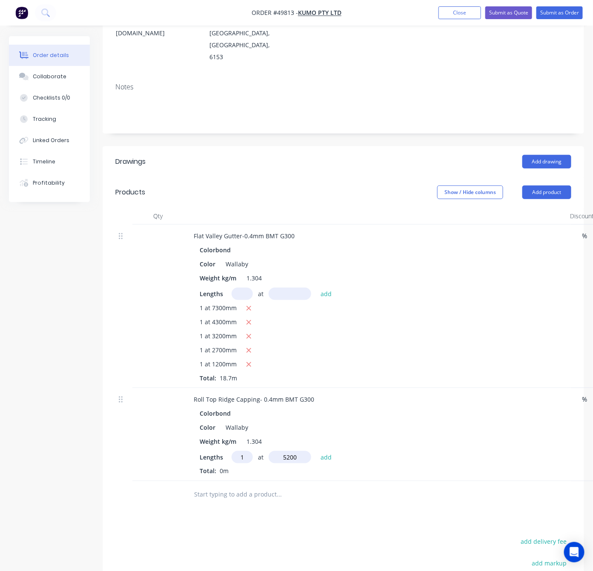
click at [316, 451] on button "add" at bounding box center [326, 456] width 20 height 11
type input "$51.53"
type input "1"
click at [272, 451] on input "text" at bounding box center [290, 457] width 43 height 12
type input "5000"
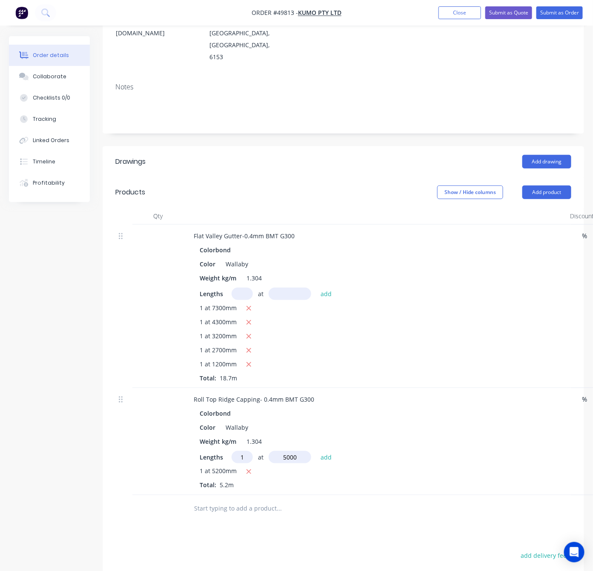
click at [316, 451] on button "add" at bounding box center [326, 456] width 20 height 11
type input "$101.08"
type input "1"
click at [272, 451] on input "text" at bounding box center [290, 457] width 43 height 12
type input "4200"
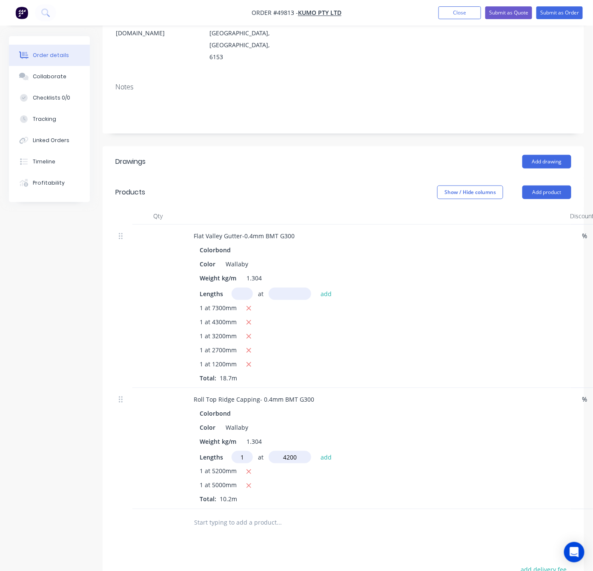
click at [316, 451] on button "add" at bounding box center [326, 456] width 20 height 11
type input "$142.70"
type input "4"
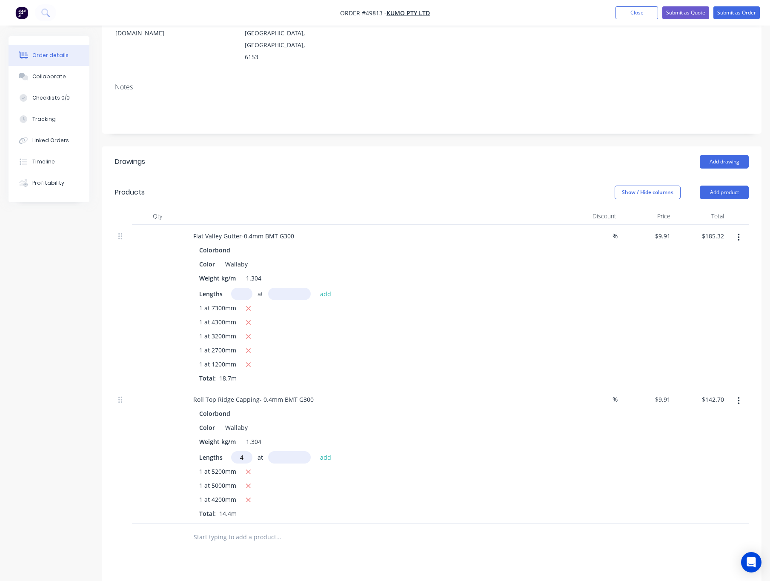
click at [287, 451] on input "text" at bounding box center [289, 457] width 43 height 12
type input "4000"
click at [316, 451] on button "add" at bounding box center [326, 456] width 20 height 11
type input "$301.26"
type input "1"
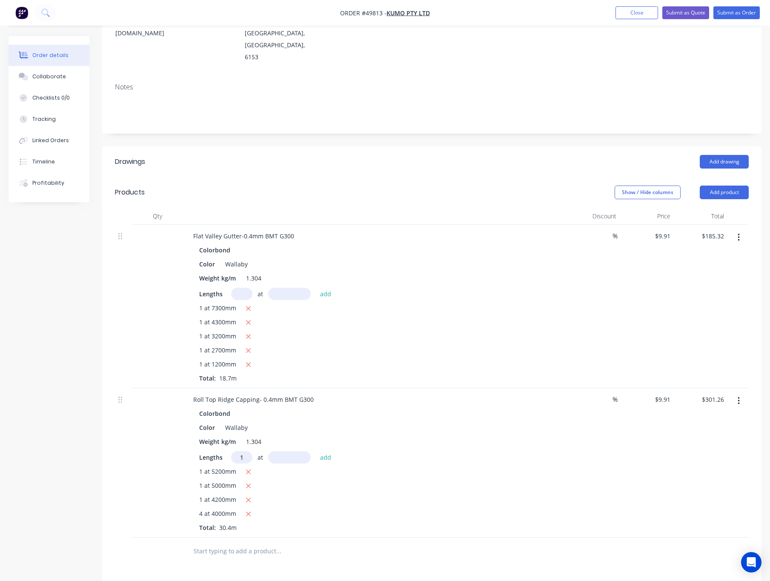
click at [287, 451] on input "text" at bounding box center [289, 457] width 43 height 12
type input "3600"
click at [316, 451] on button "add" at bounding box center [326, 456] width 20 height 11
type input "$336.94"
type input "2"
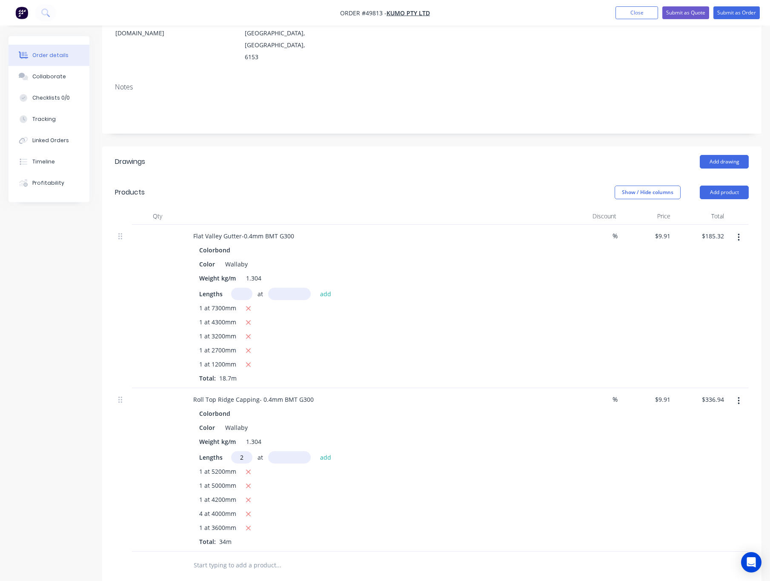
click at [287, 451] on input "text" at bounding box center [289, 457] width 43 height 12
type input "3000"
click at [316, 451] on button "add" at bounding box center [326, 456] width 20 height 11
type input "$396.40"
type input "1"
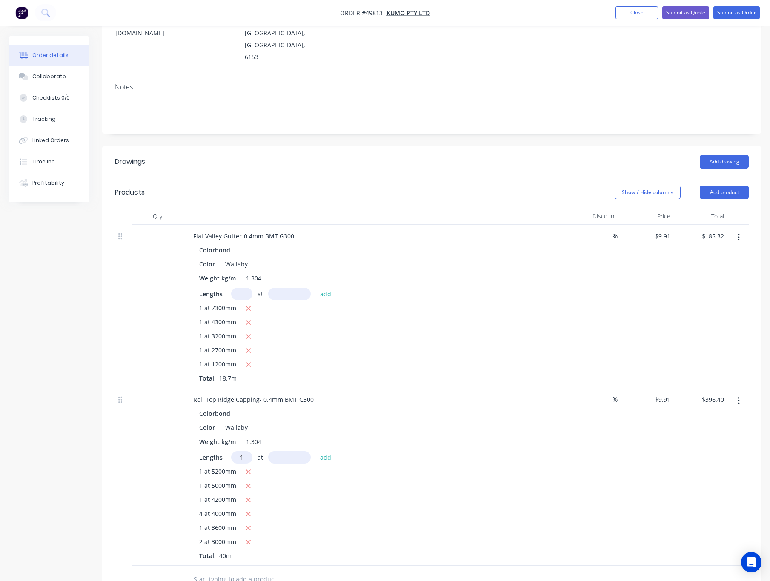
click at [287, 451] on input "text" at bounding box center [289, 457] width 43 height 12
type input "2900"
click at [316, 451] on button "add" at bounding box center [326, 456] width 20 height 11
type input "$425.14"
type input "1"
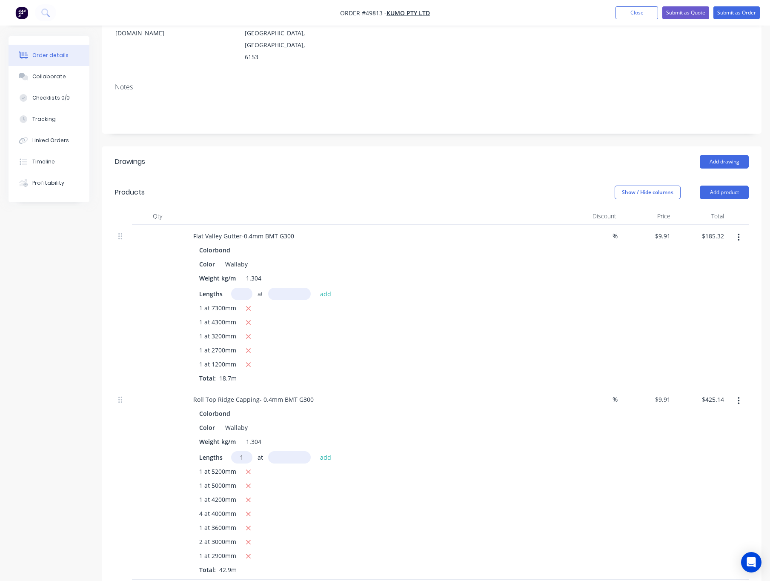
click at [287, 451] on input "text" at bounding box center [289, 457] width 43 height 12
type input "2300"
click at [316, 451] on button "add" at bounding box center [326, 456] width 20 height 11
type input "$447.93"
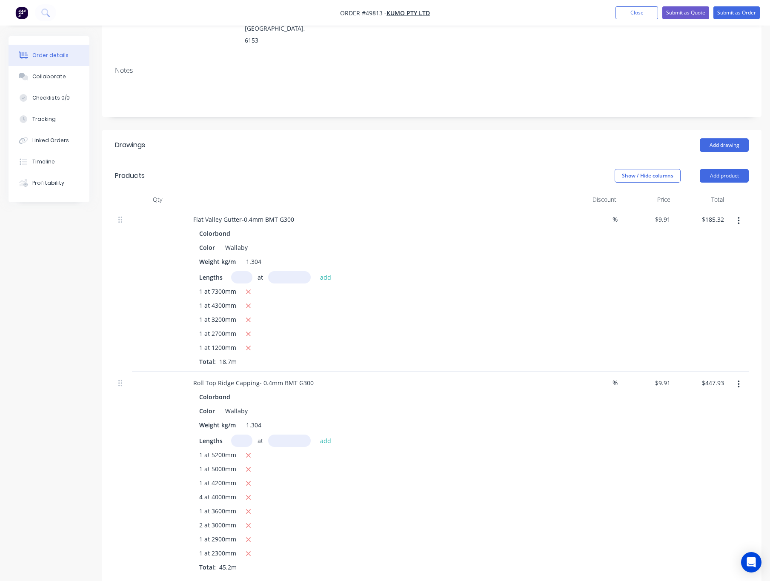
scroll to position [192, 0]
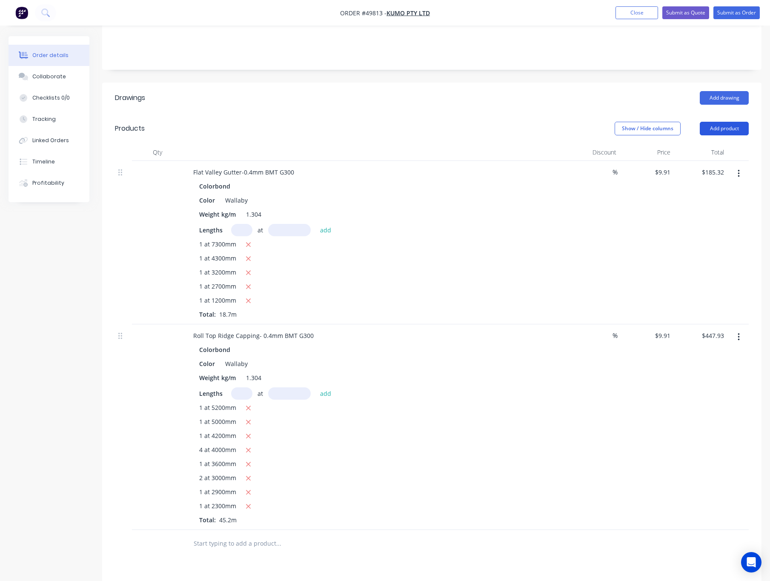
click at [567, 122] on button "Add product" at bounding box center [724, 129] width 49 height 14
click at [567, 144] on div "Product catalogue" at bounding box center [709, 150] width 66 height 12
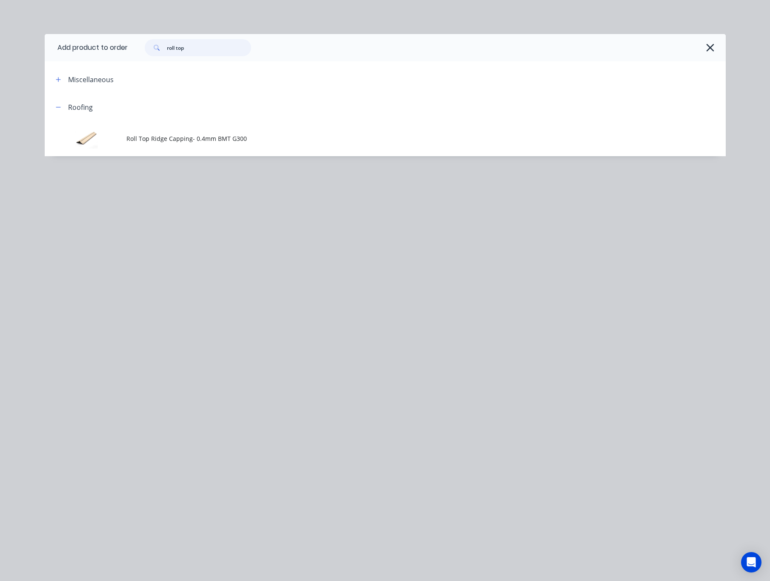
drag, startPoint x: 204, startPoint y: 54, endPoint x: 40, endPoint y: 62, distance: 164.5
click at [45, 63] on div "Add product to order roll top Miscellaneous Roofing Roll Top Ridge Capping- 0.4…" at bounding box center [385, 95] width 681 height 122
type input "clip"
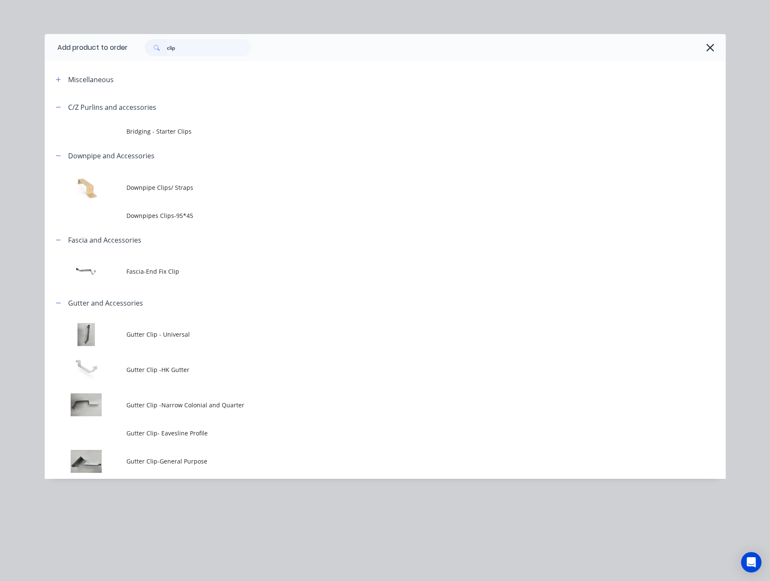
click at [567, 45] on icon "button" at bounding box center [710, 48] width 9 height 12
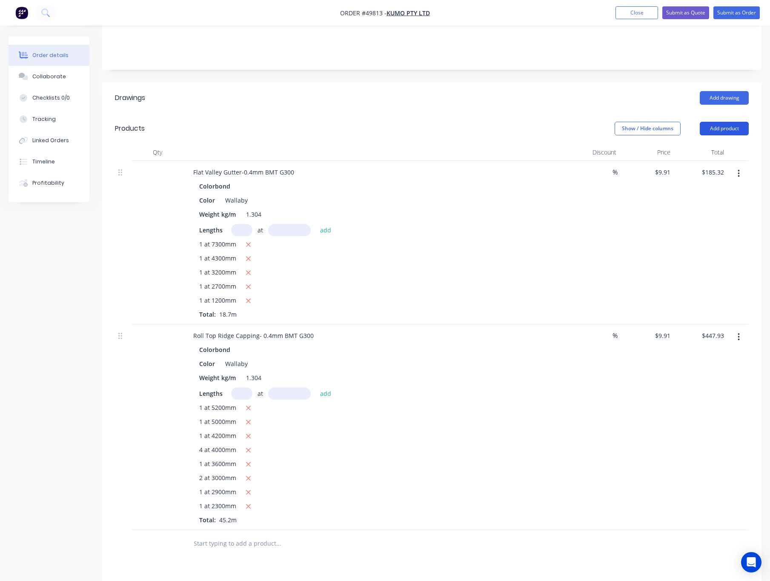
click at [567, 122] on button "Add product" at bounding box center [724, 129] width 49 height 14
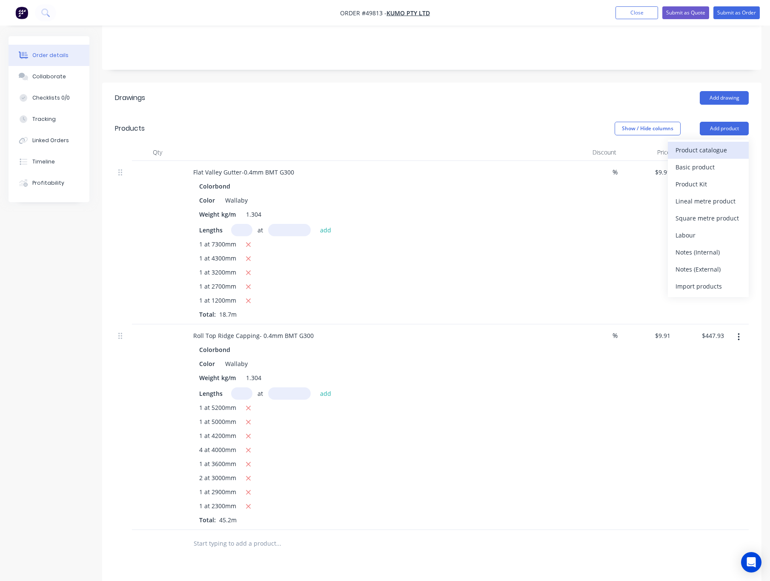
click at [567, 144] on div "Product catalogue" at bounding box center [709, 150] width 66 height 12
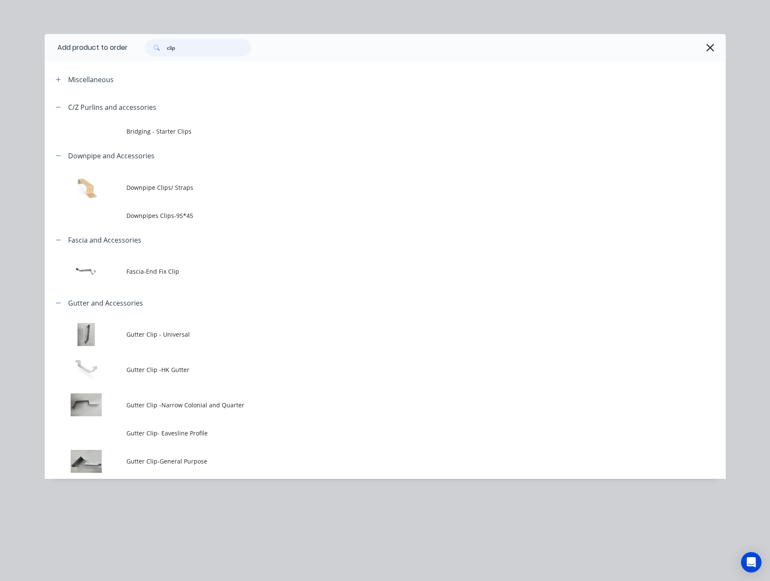
drag, startPoint x: 202, startPoint y: 50, endPoint x: 122, endPoint y: 61, distance: 81.2
click at [130, 60] on div "clip" at bounding box center [427, 47] width 598 height 27
type input "gutter"
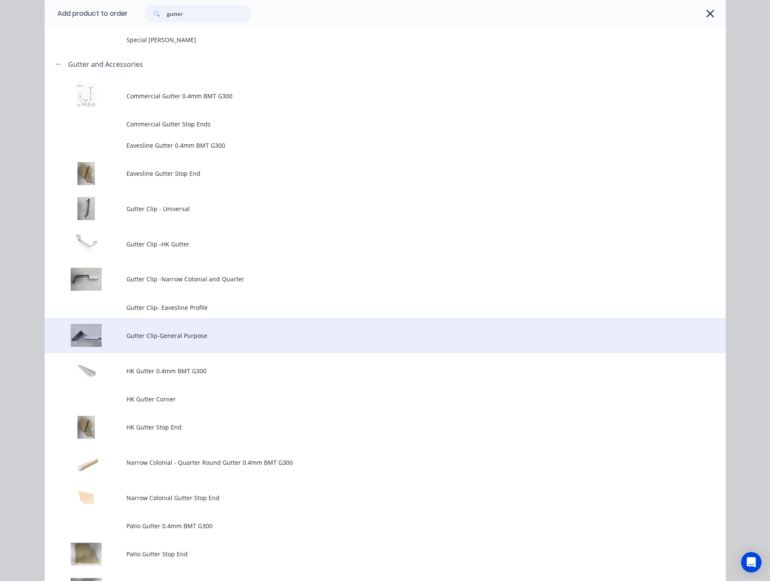
scroll to position [0, 0]
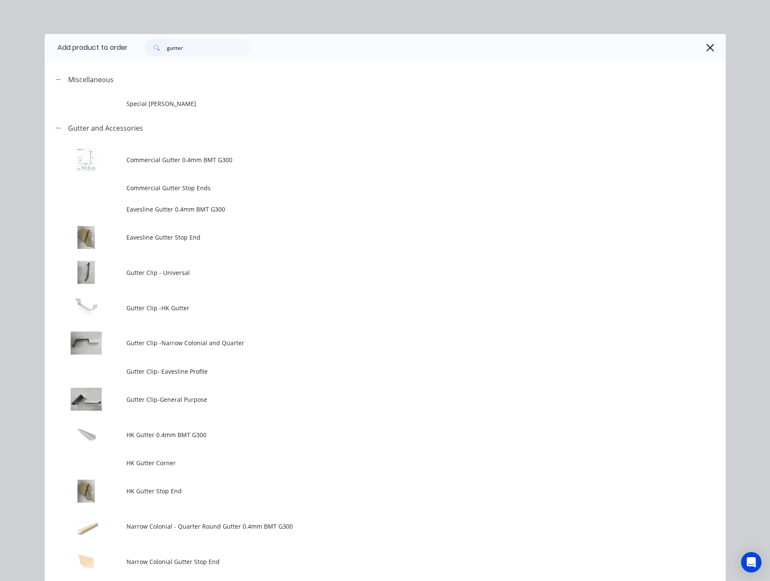
click at [190, 22] on div "Add product to order gutter Miscellaneous Special Patio Gutter Gutter and Acces…" at bounding box center [385, 290] width 770 height 581
click at [567, 49] on icon "button" at bounding box center [711, 48] width 8 height 8
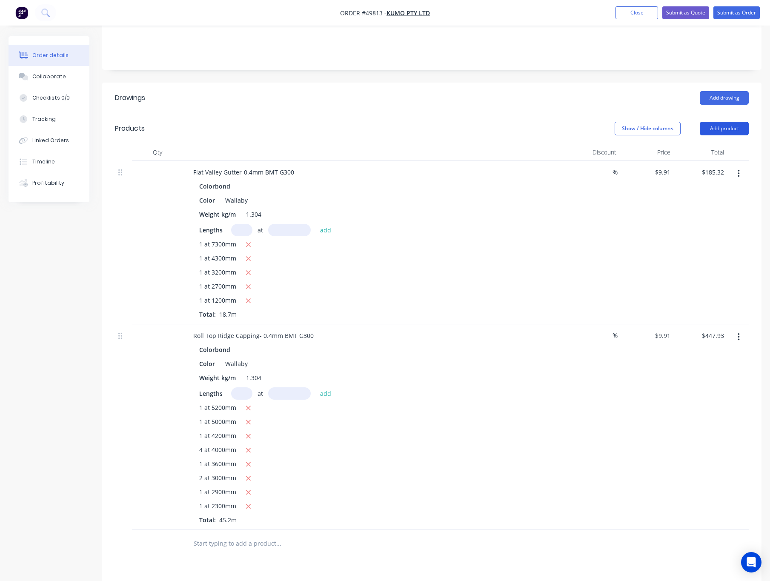
click at [567, 122] on button "Add product" at bounding box center [724, 129] width 49 height 14
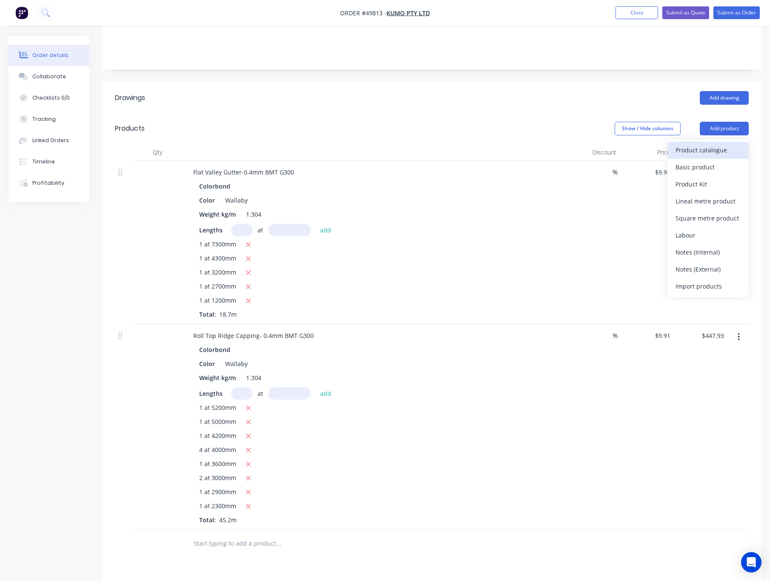
click at [567, 144] on div "Product catalogue" at bounding box center [709, 150] width 66 height 12
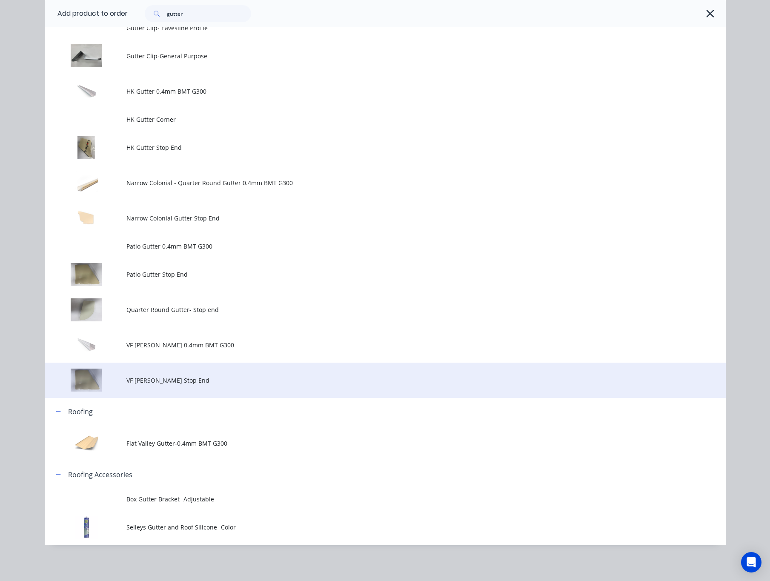
scroll to position [345, 0]
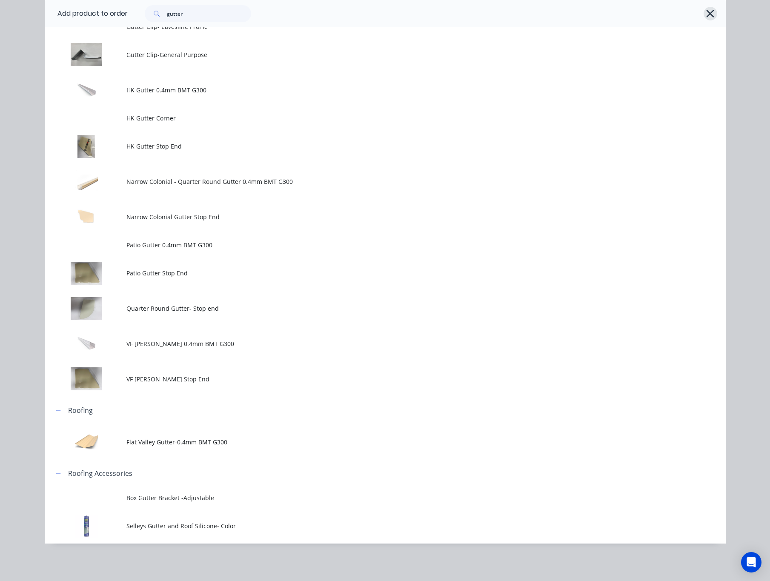
click at [567, 16] on icon "button" at bounding box center [710, 14] width 9 height 12
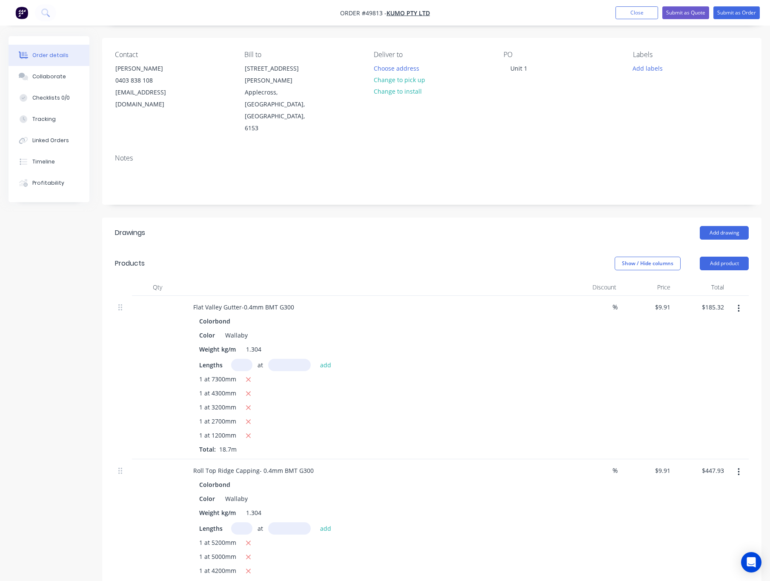
scroll to position [0, 0]
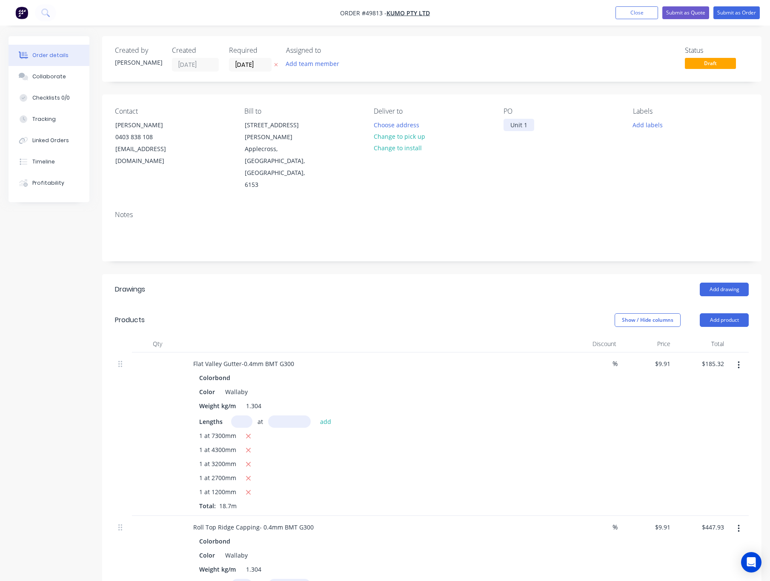
click at [530, 126] on div "Unit 1" at bounding box center [519, 125] width 31 height 12
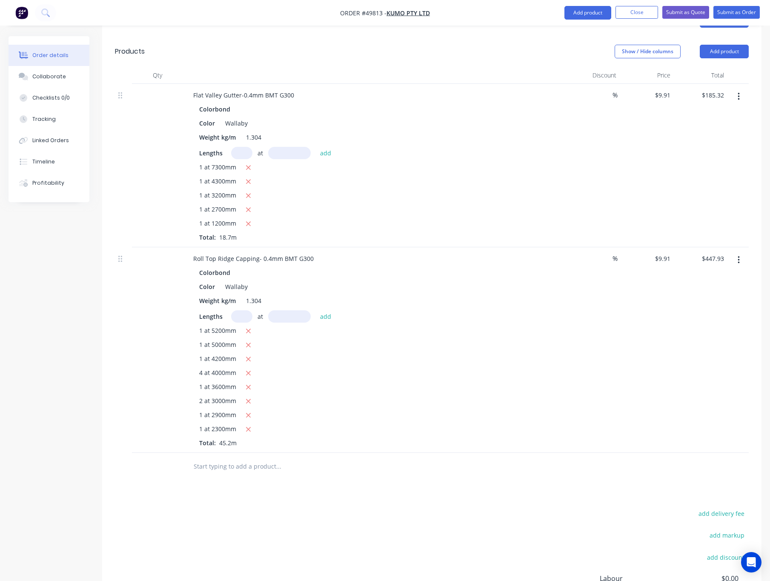
scroll to position [332, 0]
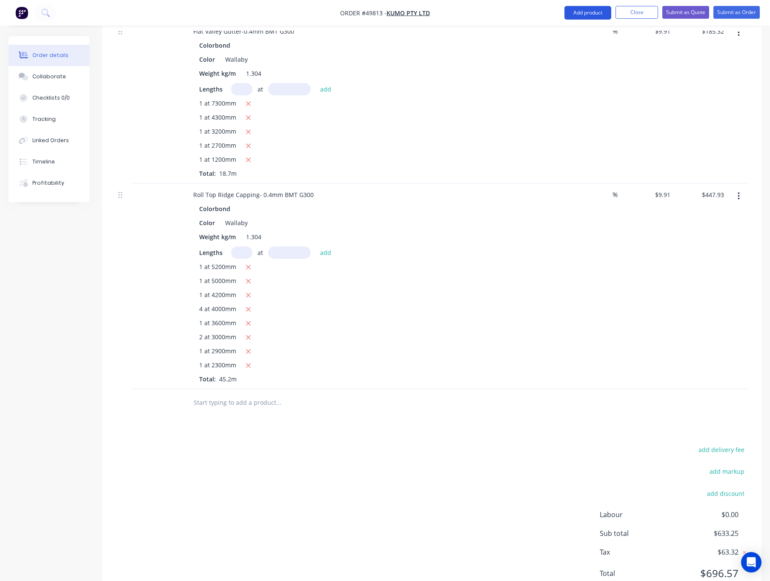
click at [567, 10] on button "Add product" at bounding box center [587, 13] width 47 height 14
click at [567, 35] on div "Product catalogue" at bounding box center [571, 35] width 66 height 12
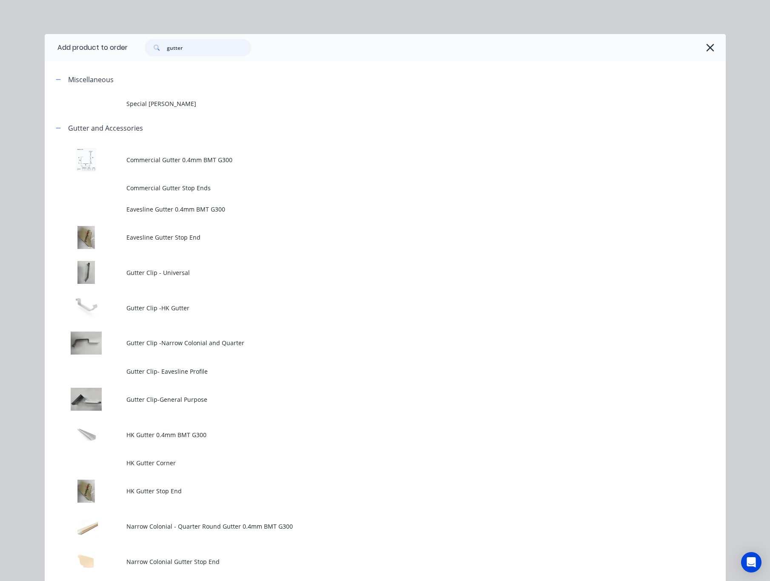
drag, startPoint x: 242, startPoint y: 45, endPoint x: 120, endPoint y: 52, distance: 121.5
click at [128, 50] on div "gutter" at bounding box center [423, 47] width 590 height 17
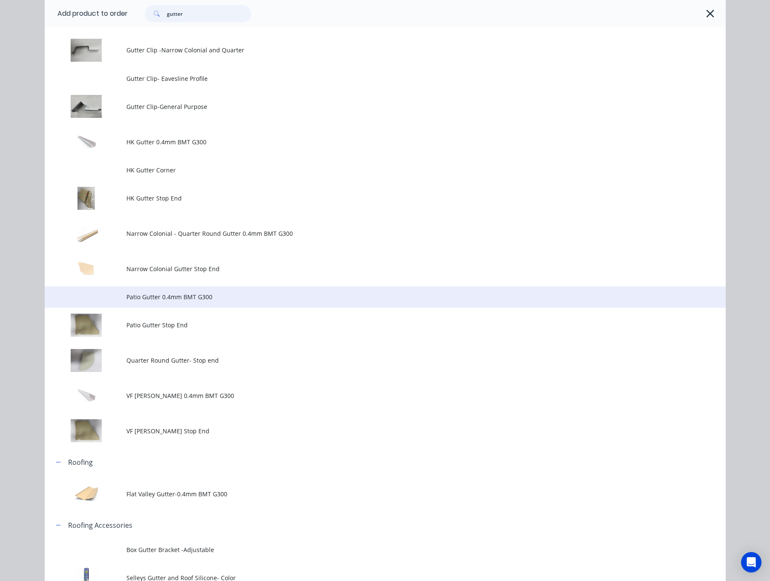
scroll to position [319, 0]
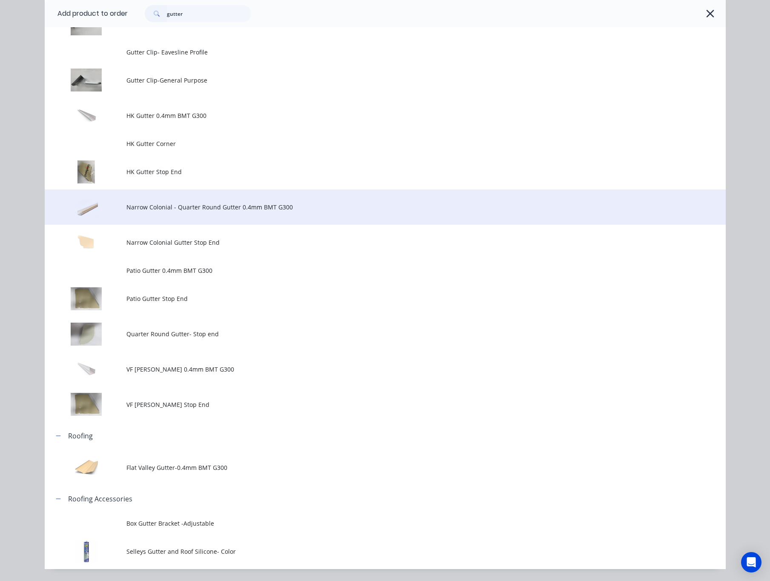
click at [185, 209] on span "Narrow Colonial - Quarter Round Gutter 0.4mm BMT G300" at bounding box center [365, 207] width 479 height 9
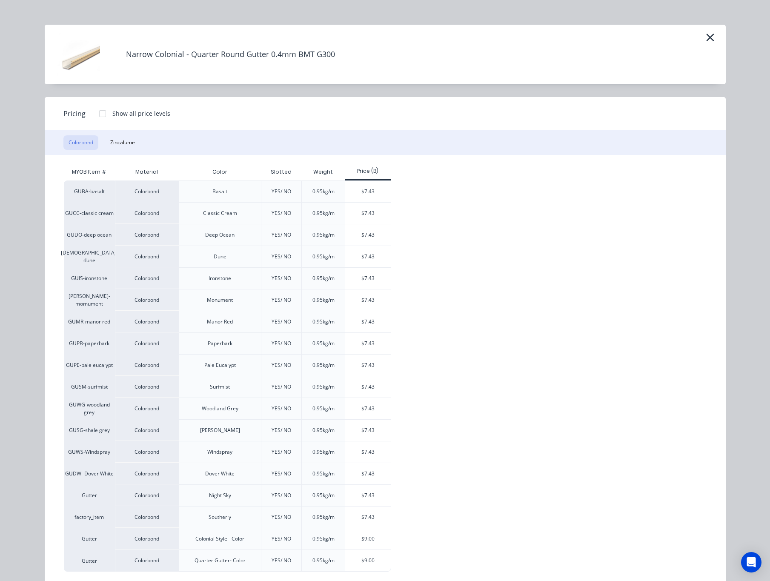
scroll to position [0, 0]
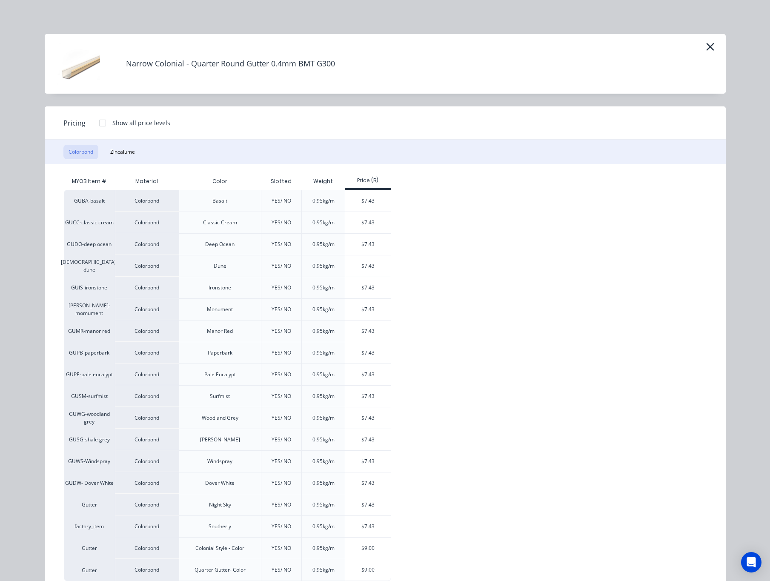
click at [567, 45] on div "Narrow Colonial - Quarter Round Gutter 0.4mm BMT G300" at bounding box center [385, 64] width 681 height 60
click at [567, 46] on icon "button" at bounding box center [710, 47] width 9 height 12
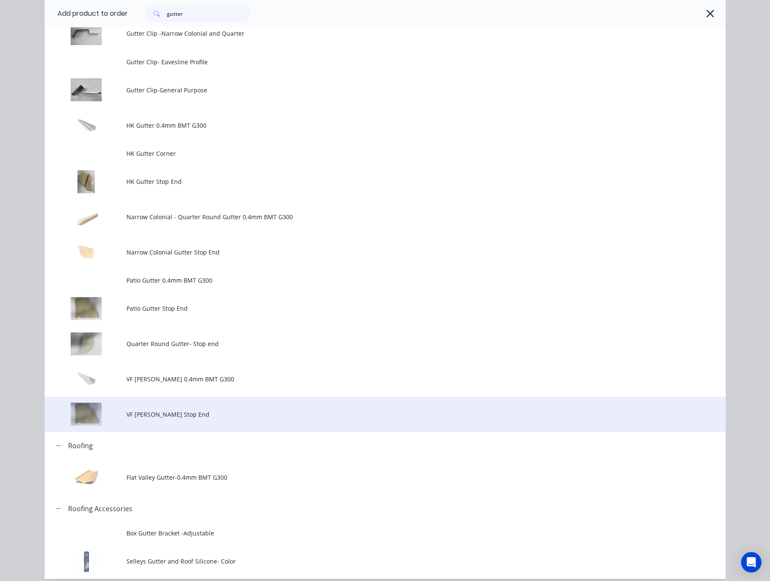
scroll to position [345, 0]
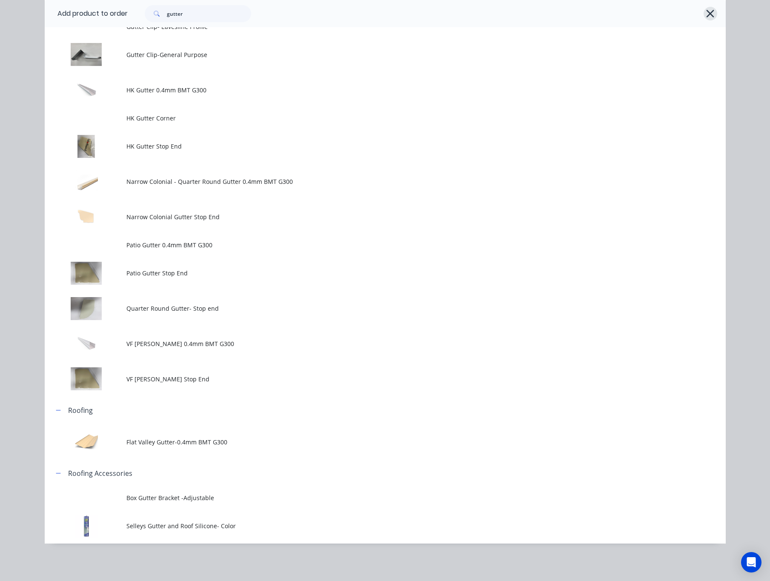
click at [567, 13] on icon "button" at bounding box center [711, 14] width 8 height 8
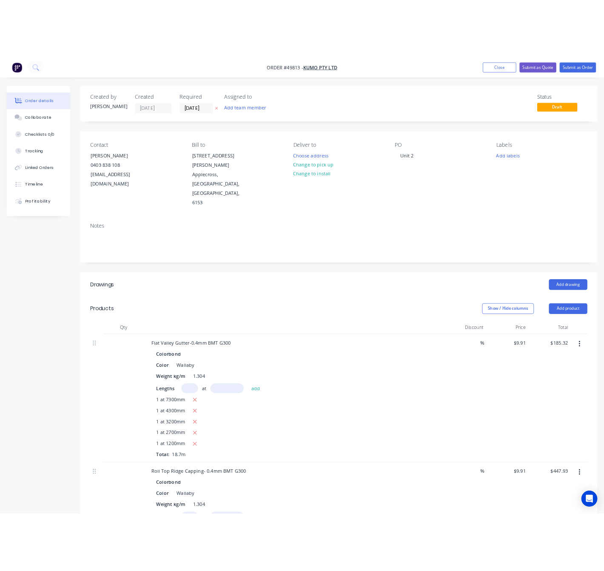
scroll to position [319, 0]
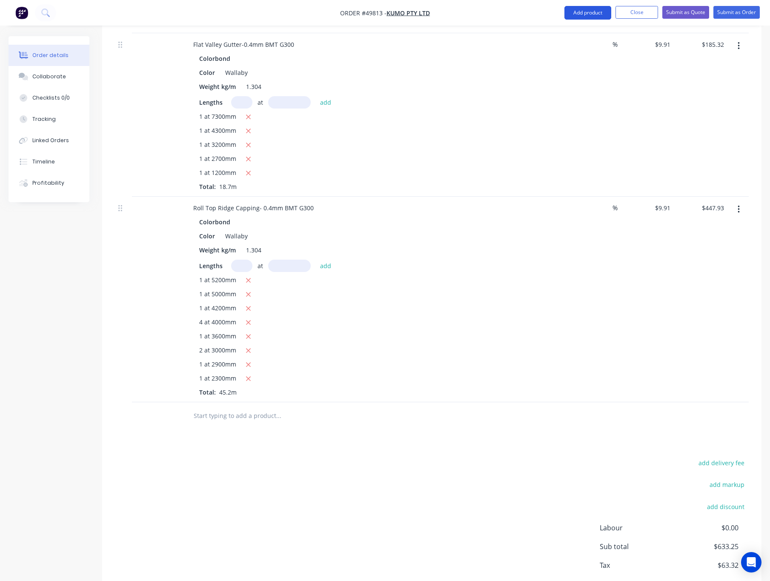
click at [567, 10] on button "Add product" at bounding box center [587, 13] width 47 height 14
click at [558, 37] on div "Product catalogue" at bounding box center [571, 35] width 66 height 12
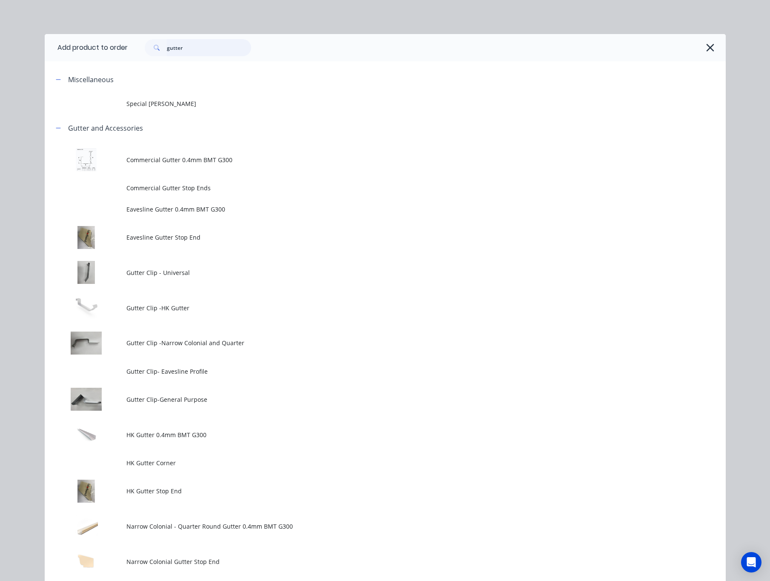
drag, startPoint x: 226, startPoint y: 47, endPoint x: 115, endPoint y: 52, distance: 111.2
click at [136, 55] on div "gutter" at bounding box center [193, 47] width 115 height 17
type input "downpipe"
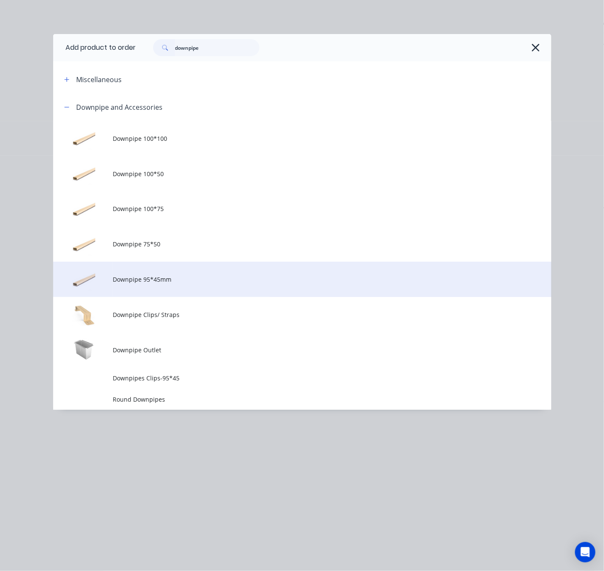
click at [220, 284] on span "Downpipe 95*45mm" at bounding box center [288, 279] width 351 height 9
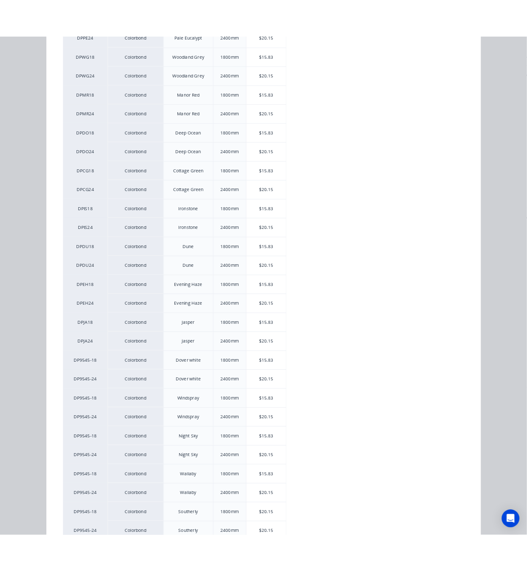
scroll to position [511, 0]
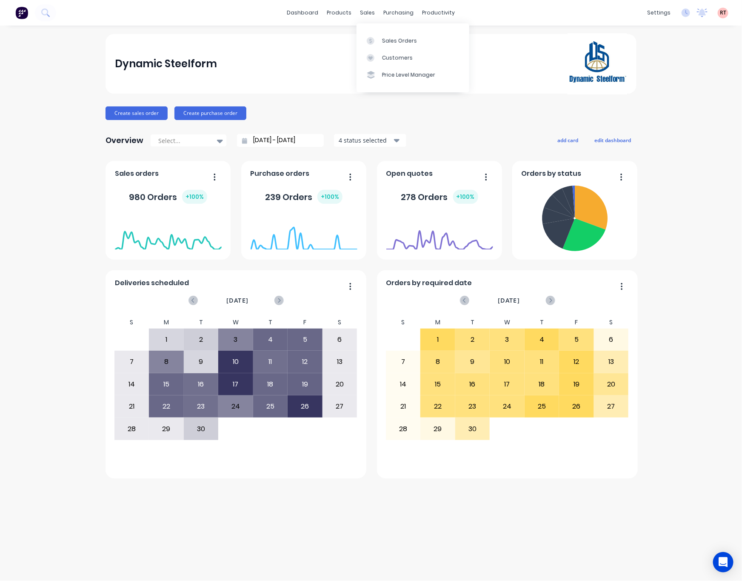
click at [365, 26] on div "Sales Orders Customers Price Level Manager" at bounding box center [413, 57] width 113 height 69
click at [367, 14] on div "sales" at bounding box center [367, 12] width 23 height 13
click at [400, 52] on link "Customers" at bounding box center [413, 57] width 113 height 17
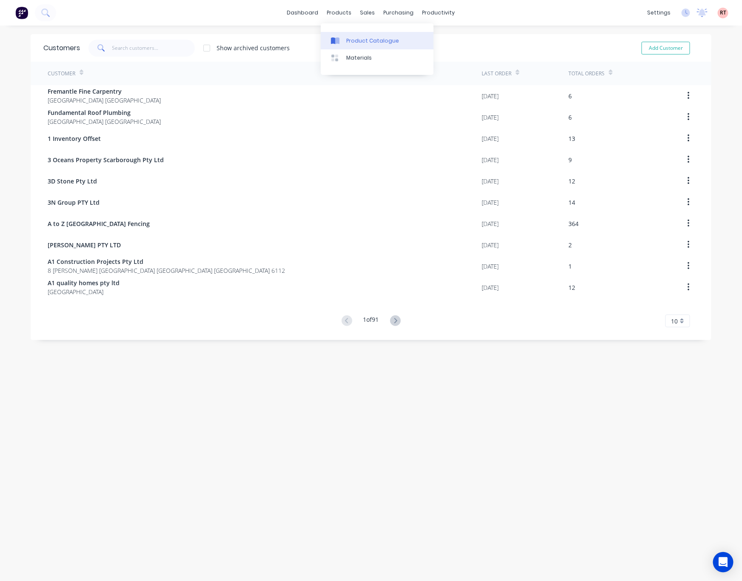
click at [359, 41] on div "Product Catalogue" at bounding box center [373, 41] width 53 height 8
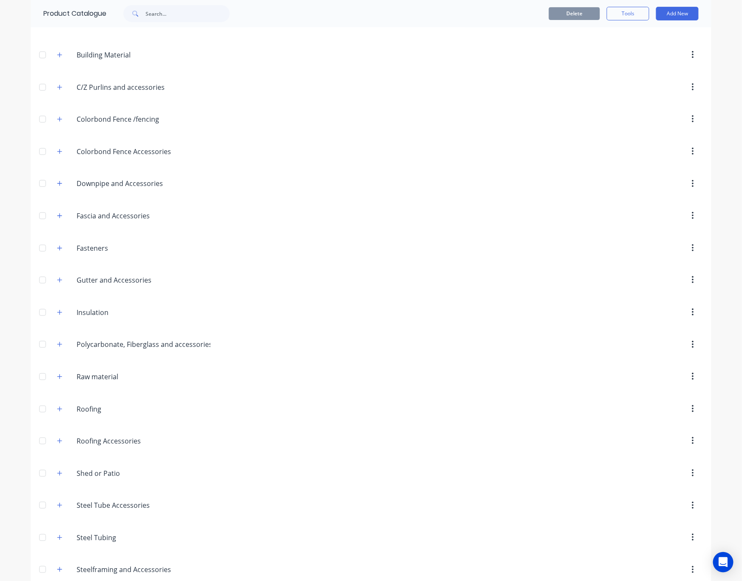
scroll to position [163, 0]
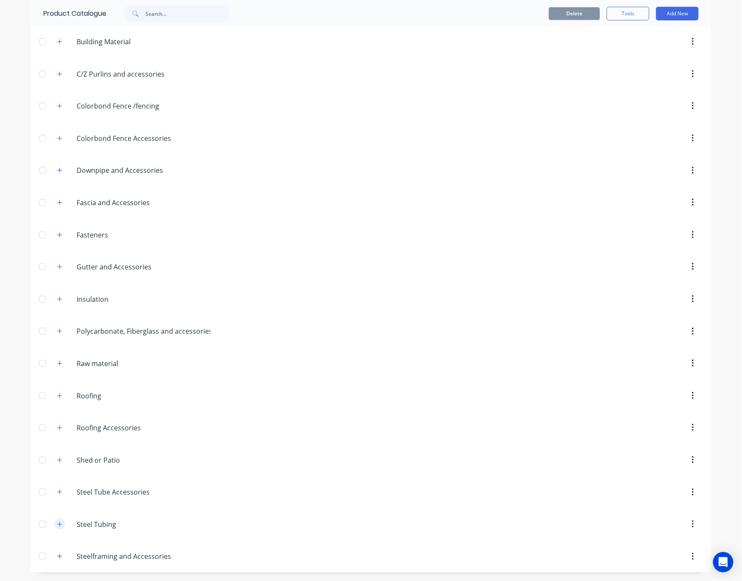
click at [58, 525] on button "button" at bounding box center [59, 524] width 11 height 11
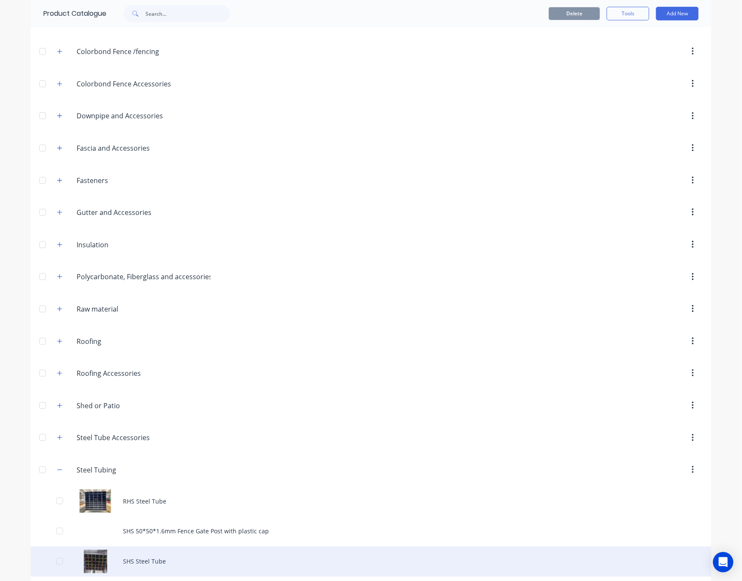
scroll to position [254, 0]
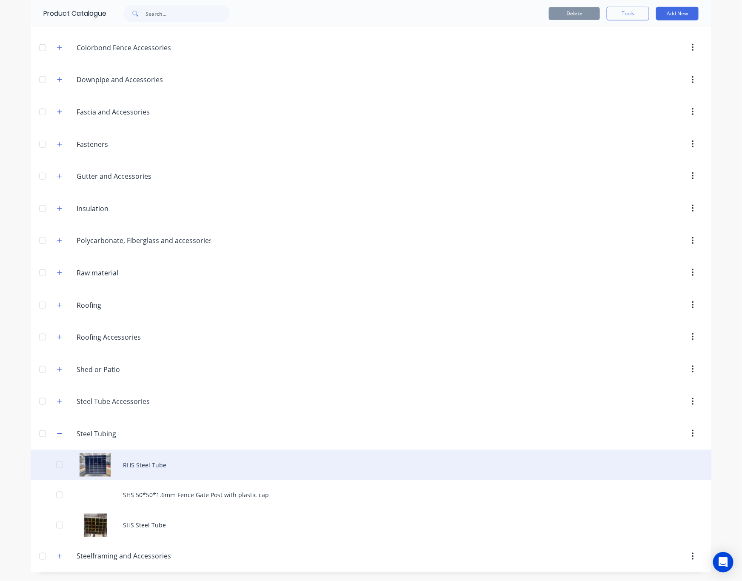
click at [140, 470] on div "RHS Steel Tube" at bounding box center [371, 465] width 681 height 30
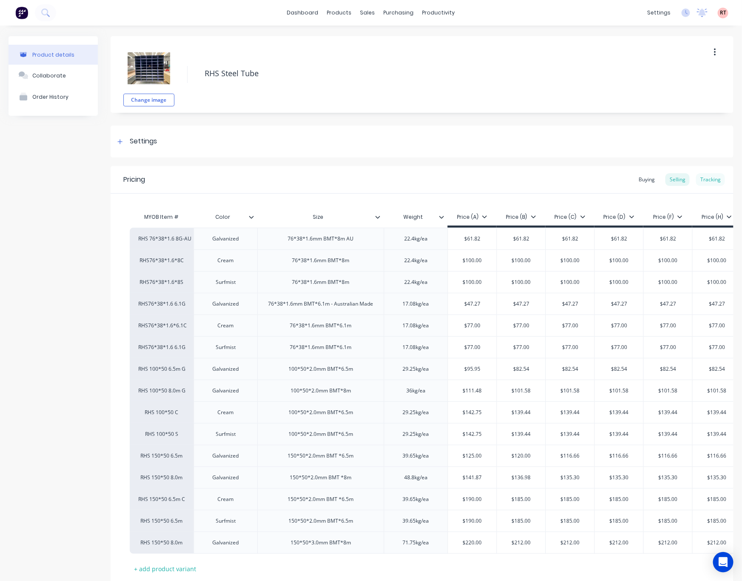
click at [702, 179] on div "Tracking" at bounding box center [710, 179] width 29 height 13
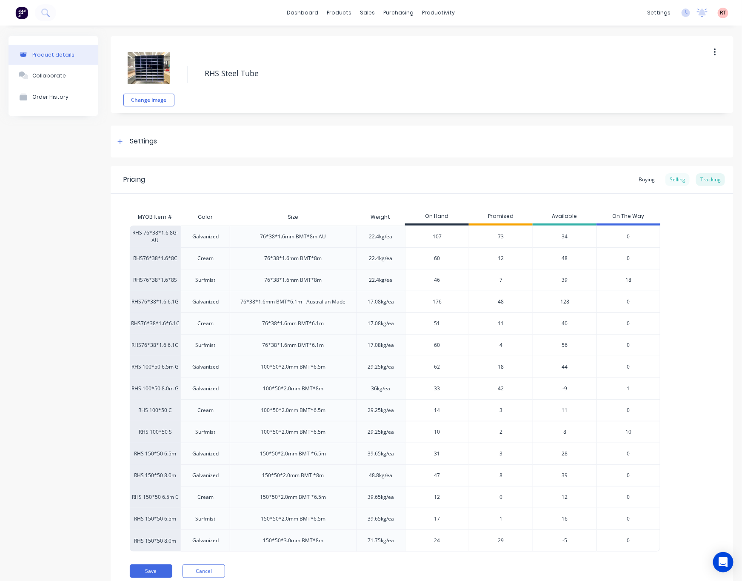
click at [673, 179] on div "Selling" at bounding box center [678, 179] width 24 height 13
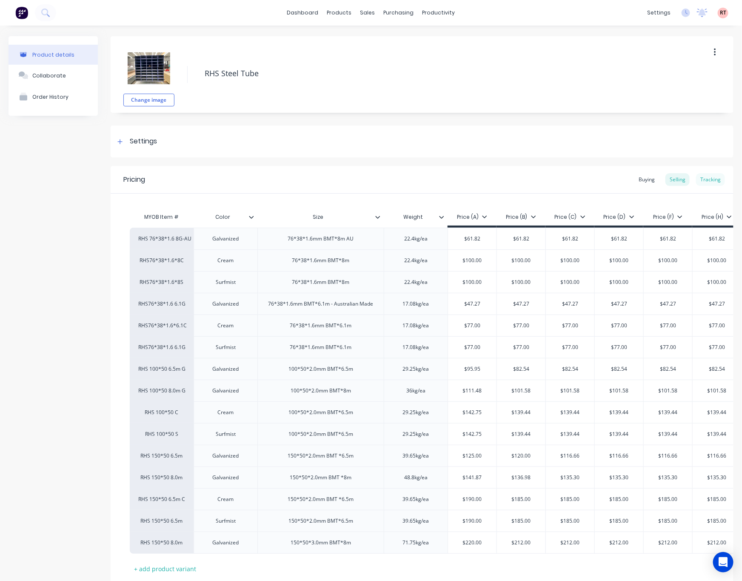
click at [704, 180] on div "Tracking" at bounding box center [710, 179] width 29 height 13
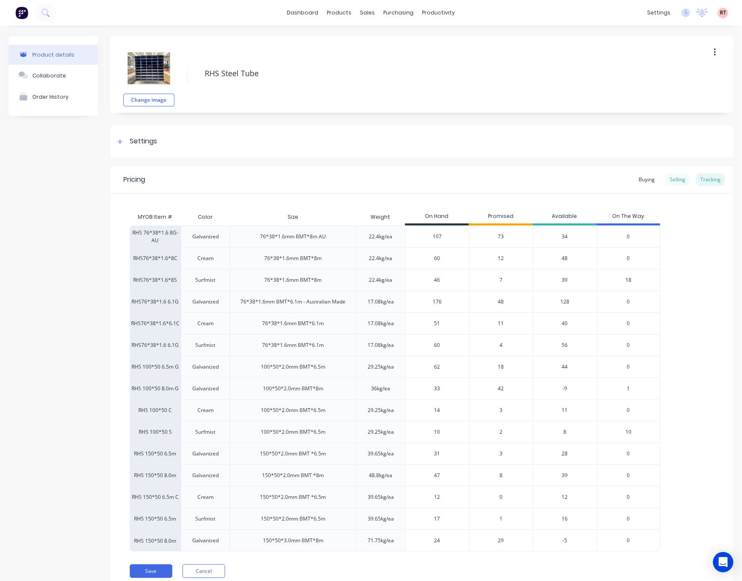
click at [679, 178] on div "Selling" at bounding box center [678, 179] width 24 height 13
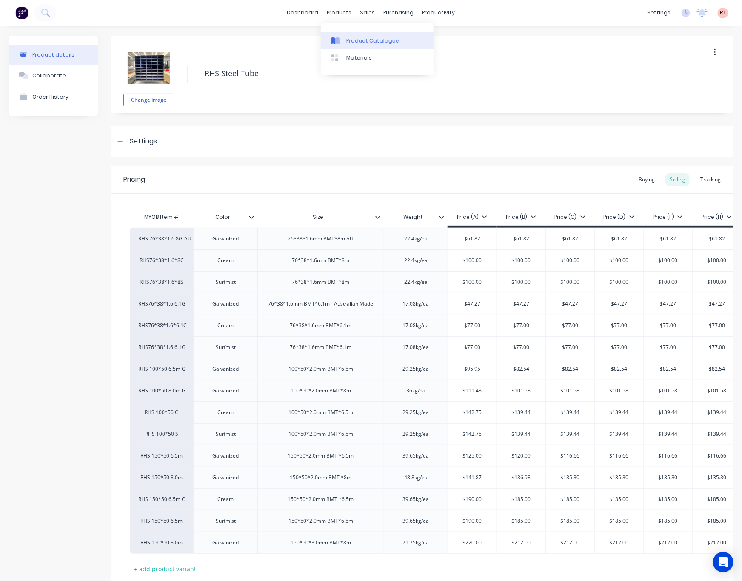
click at [381, 37] on div "Product Catalogue" at bounding box center [373, 41] width 53 height 8
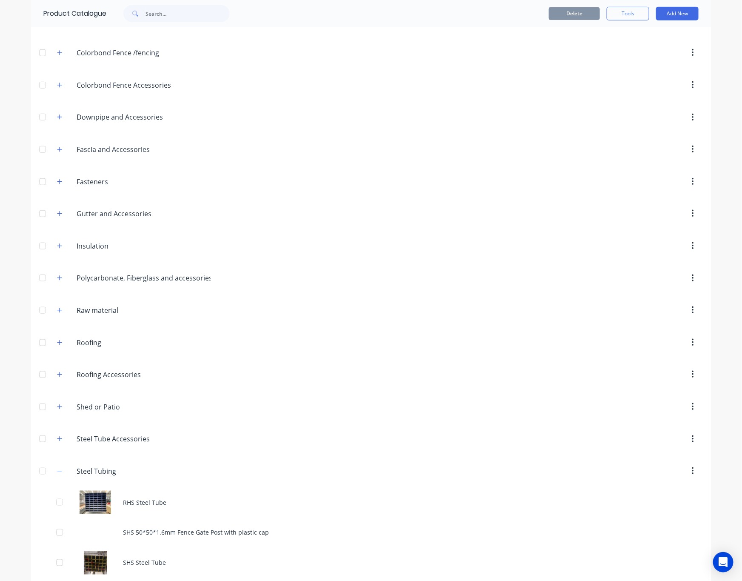
scroll to position [254, 0]
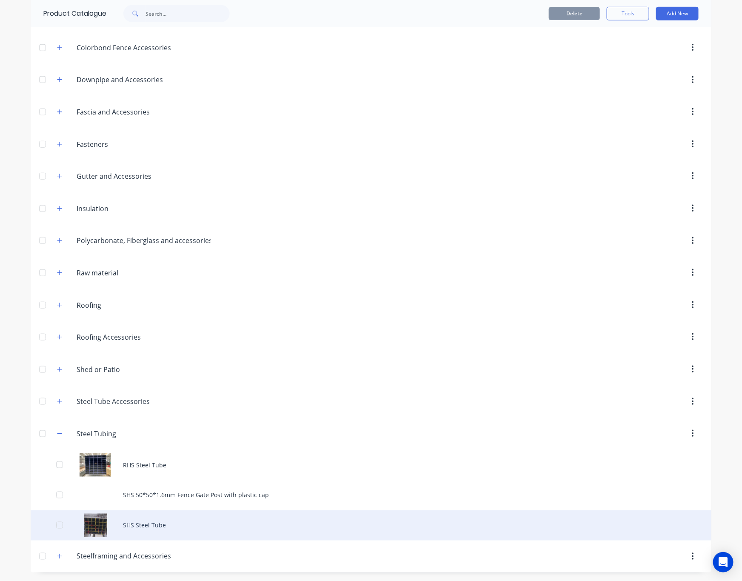
click at [165, 522] on div "SHS Steel Tube" at bounding box center [371, 525] width 681 height 30
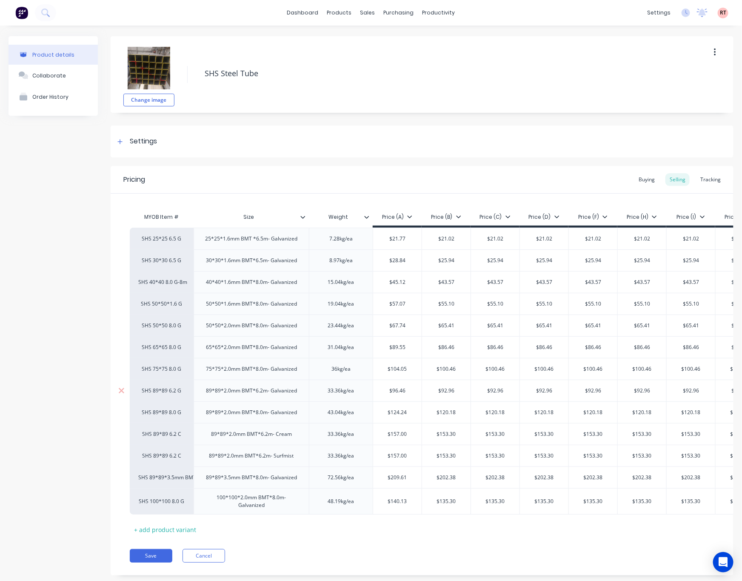
type textarea "x"
click at [369, 41] on icon at bounding box center [366, 41] width 8 height 8
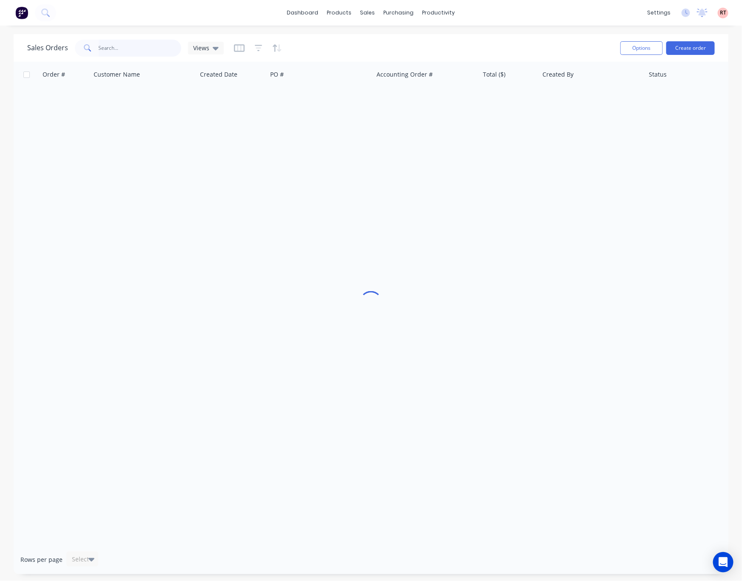
click at [149, 54] on input "text" at bounding box center [140, 48] width 83 height 17
type input "437155626"
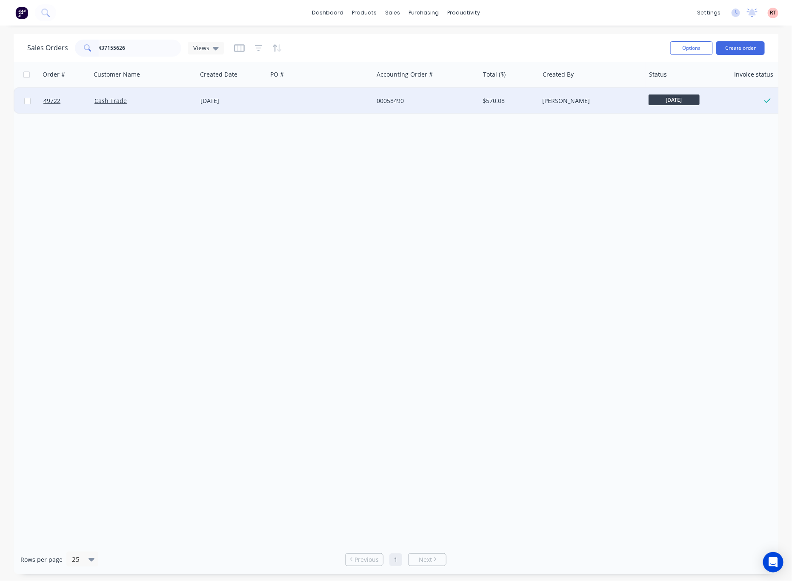
click at [321, 97] on div at bounding box center [320, 101] width 106 height 26
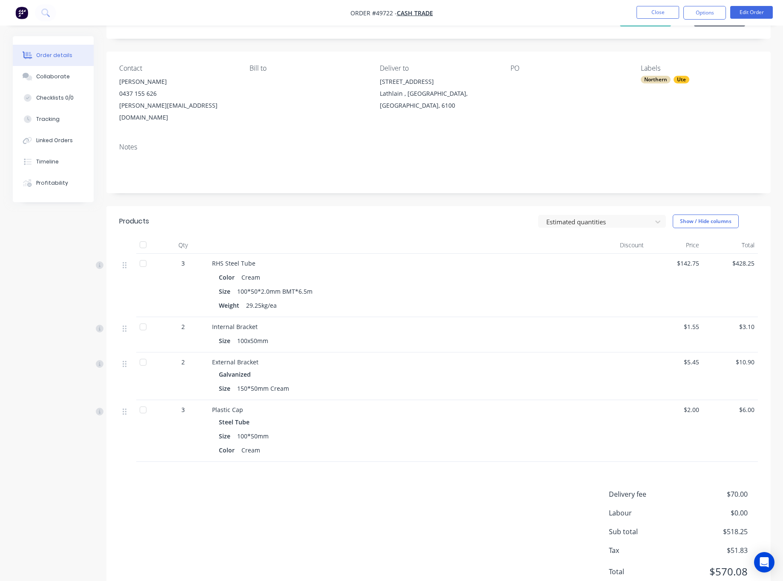
scroll to position [64, 0]
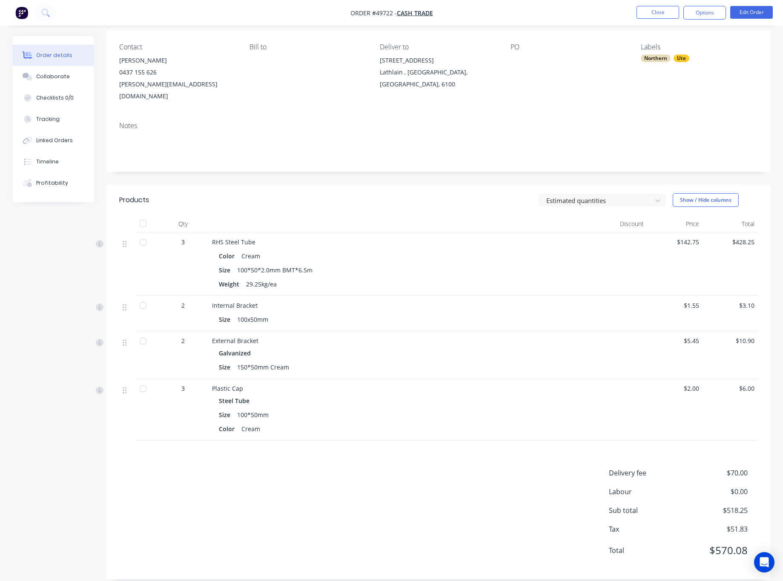
click at [719, 238] on span "$428.25" at bounding box center [730, 242] width 49 height 9
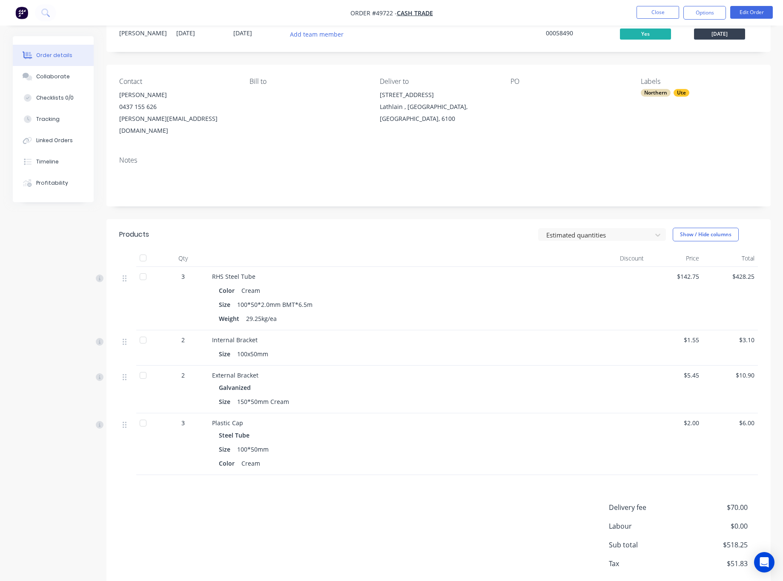
scroll to position [0, 0]
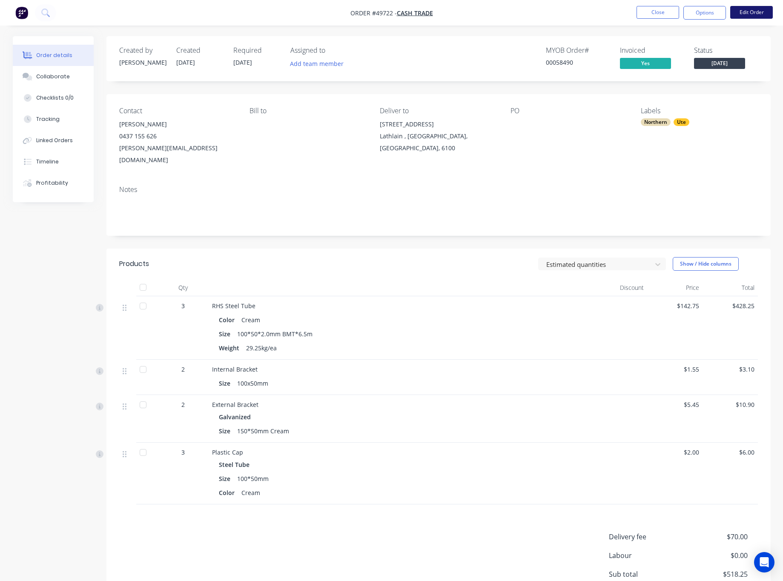
click at [742, 9] on button "Edit Order" at bounding box center [751, 12] width 43 height 13
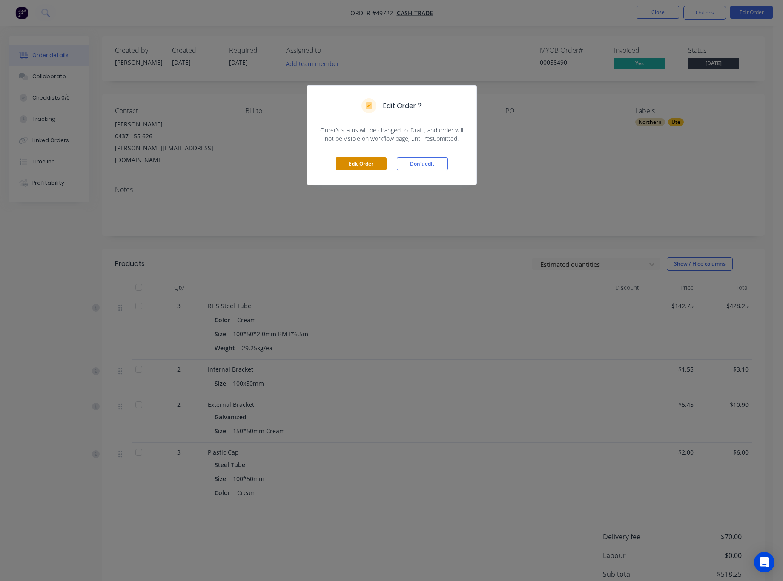
click at [373, 158] on div "Edit Order Don't edit" at bounding box center [391, 164] width 169 height 42
click at [370, 165] on button "Edit Order" at bounding box center [360, 164] width 51 height 13
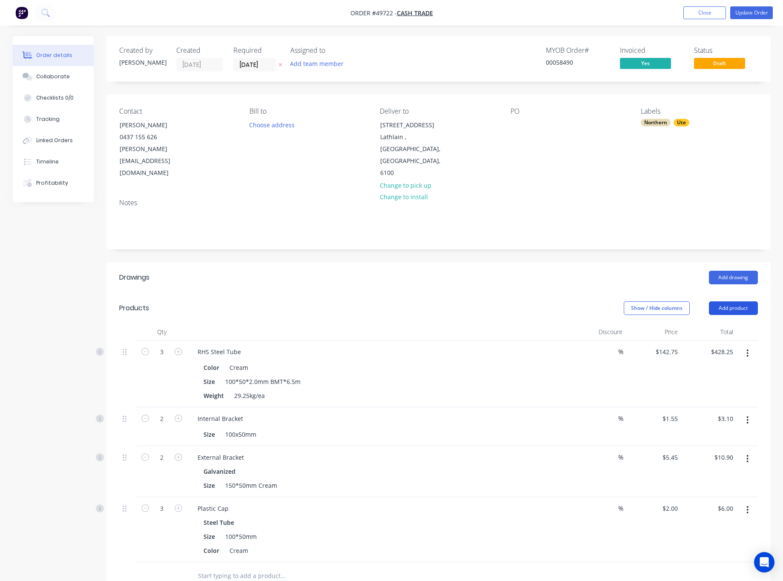
click at [739, 301] on button "Add product" at bounding box center [733, 308] width 49 height 14
click at [714, 324] on div "Product catalogue" at bounding box center [718, 330] width 66 height 12
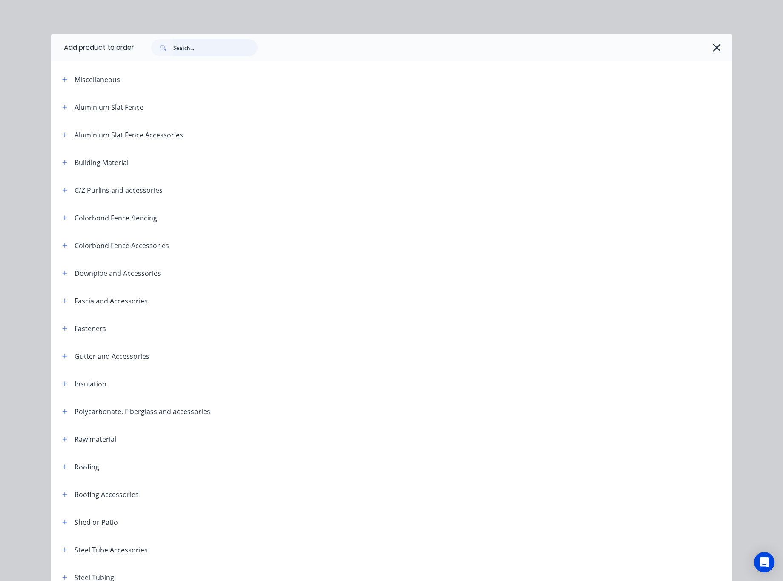
click at [249, 47] on input "text" at bounding box center [215, 47] width 84 height 17
type input "89"
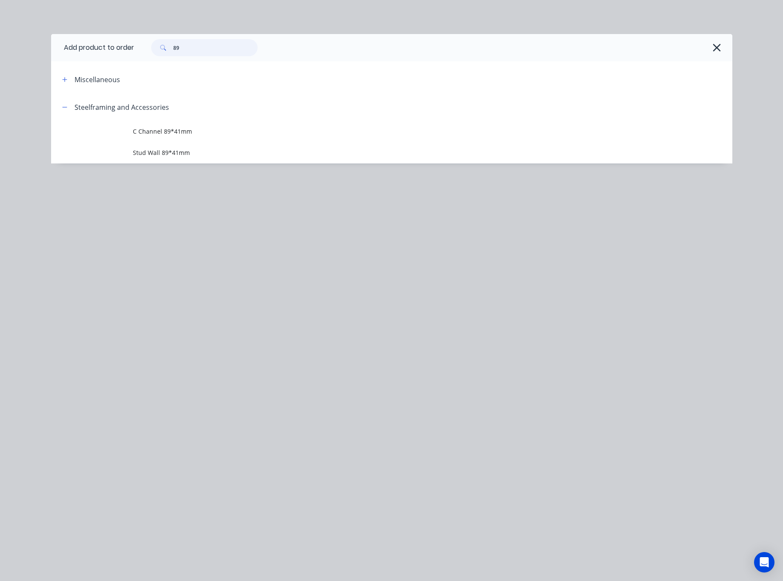
drag, startPoint x: 212, startPoint y: 49, endPoint x: 98, endPoint y: 83, distance: 118.7
click at [110, 73] on div "Add product to order 89 Miscellaneous Steelframing and Accessories C Channel 89…" at bounding box center [391, 98] width 681 height 129
type input "tube"
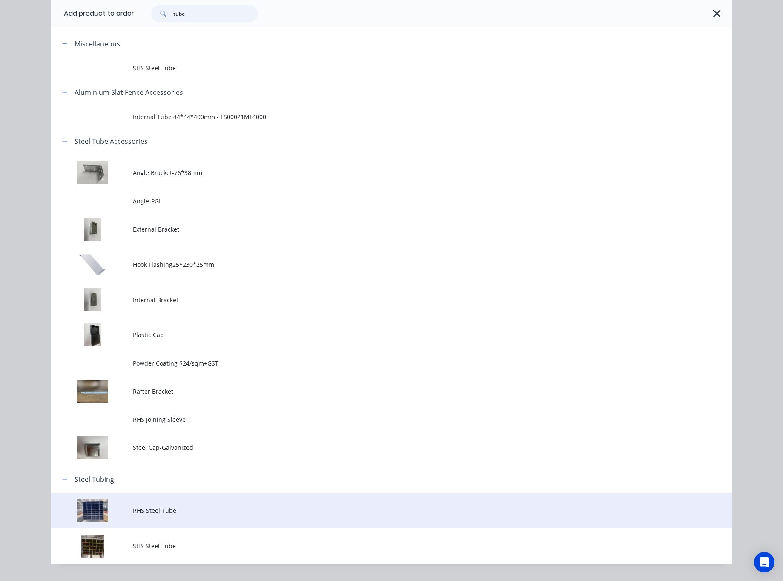
scroll to position [55, 0]
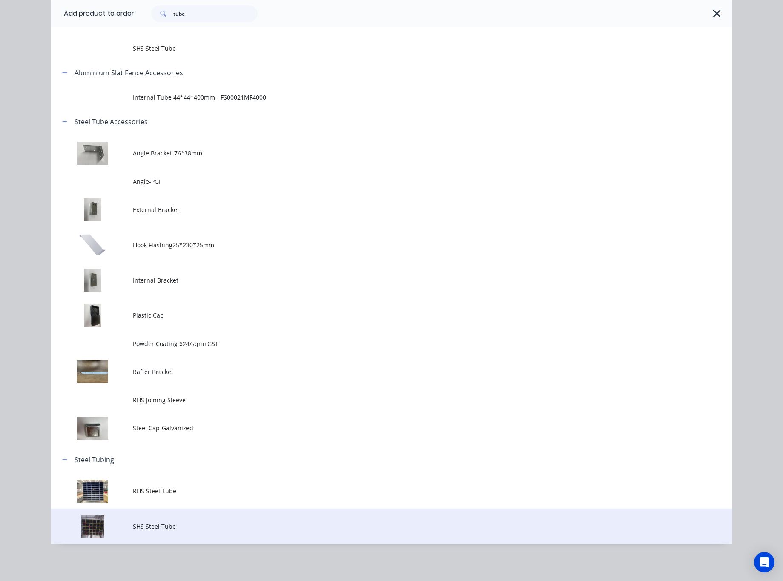
click at [196, 532] on td "SHS Steel Tube" at bounding box center [432, 526] width 599 height 35
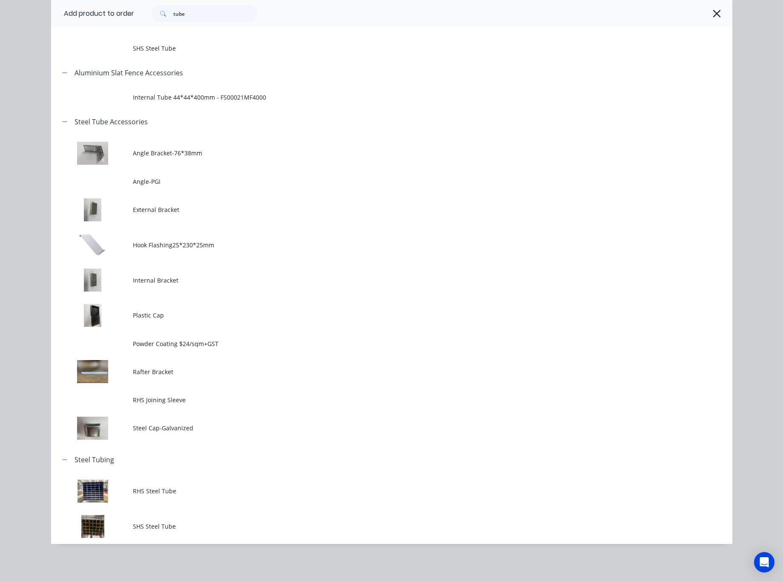
scroll to position [0, 0]
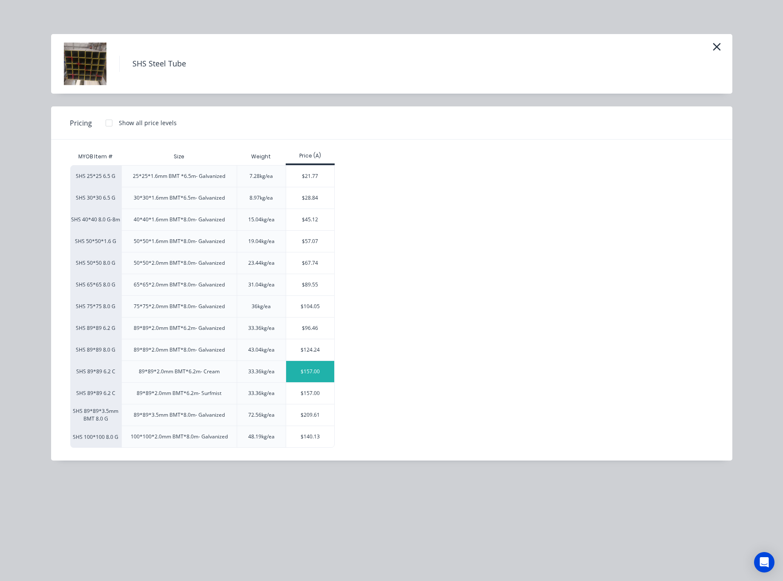
click at [316, 372] on div "$157.00" at bounding box center [310, 371] width 48 height 21
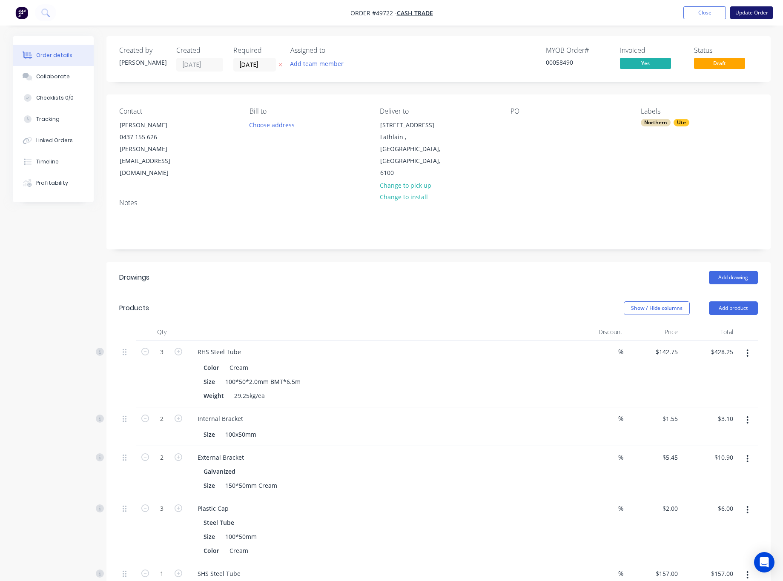
click at [742, 12] on button "Update Order" at bounding box center [751, 12] width 43 height 13
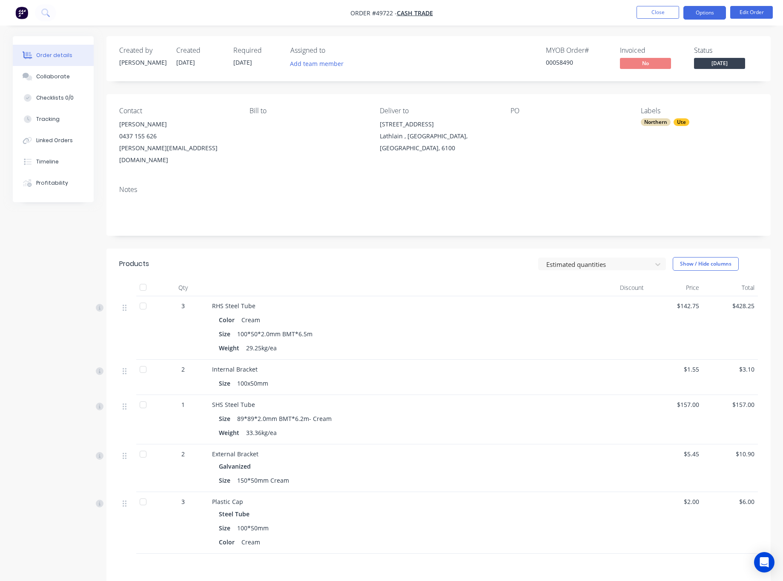
click at [709, 10] on button "Options" at bounding box center [704, 13] width 43 height 14
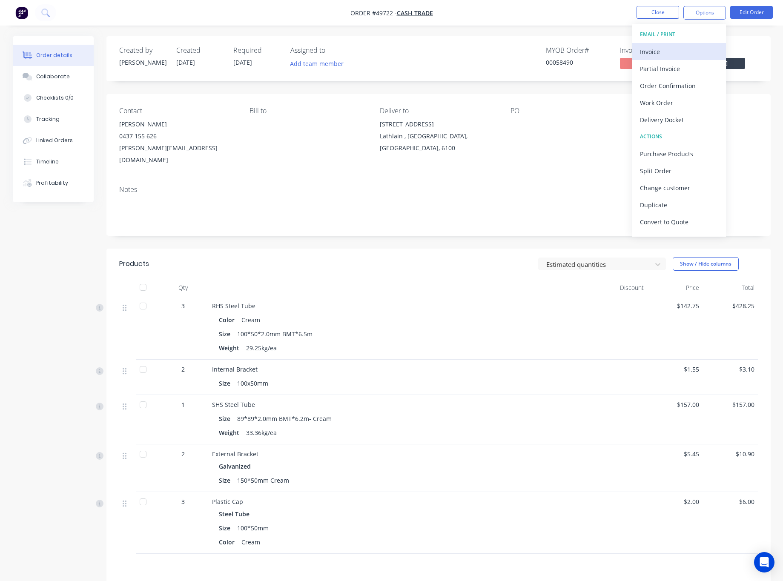
click at [664, 50] on div "Invoice" at bounding box center [679, 52] width 78 height 12
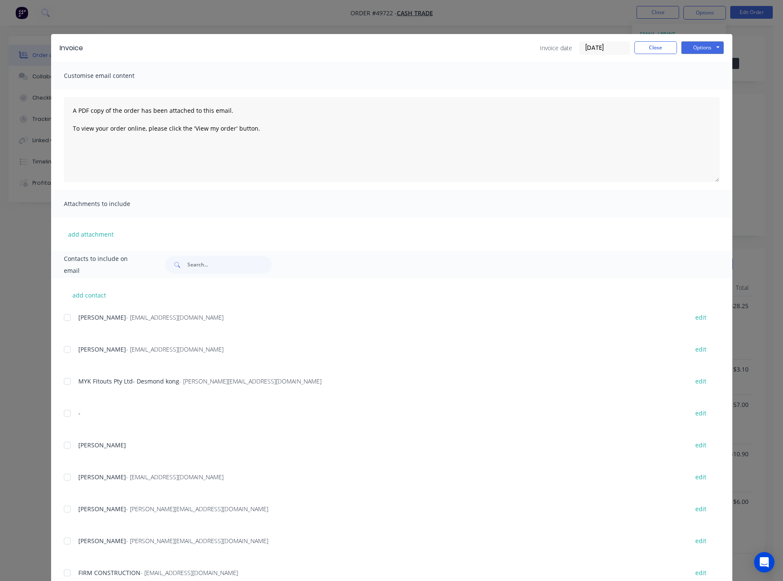
click at [742, 100] on div "Invoice Invoice date 30/09/25 Close Options Preview Print Email Customise email…" at bounding box center [391, 290] width 783 height 581
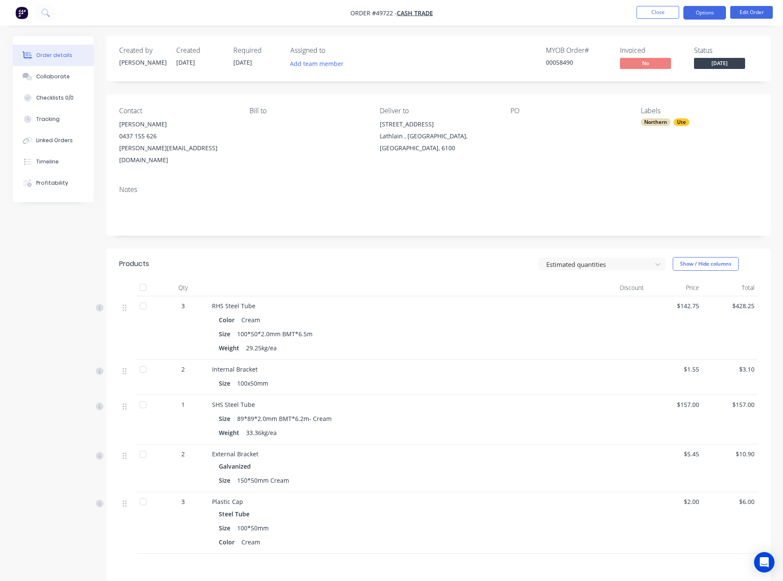
click at [705, 13] on button "Options" at bounding box center [704, 13] width 43 height 14
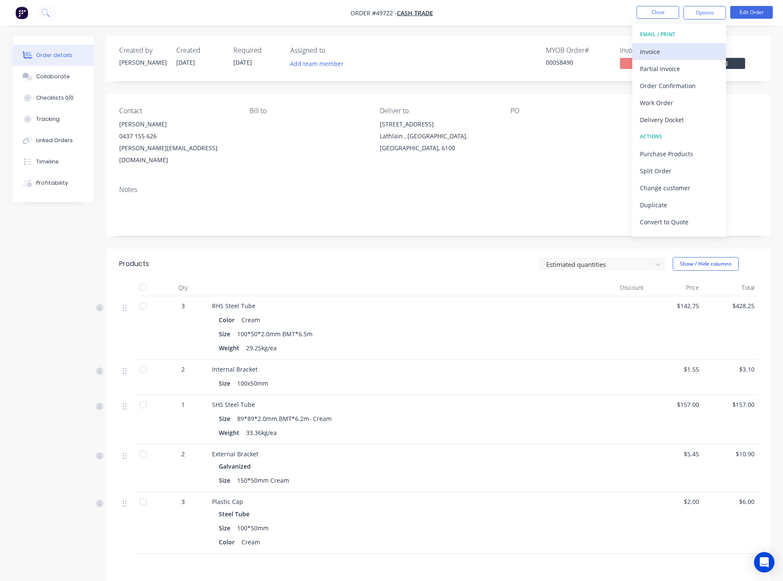
click at [668, 53] on div "Invoice" at bounding box center [679, 52] width 78 height 12
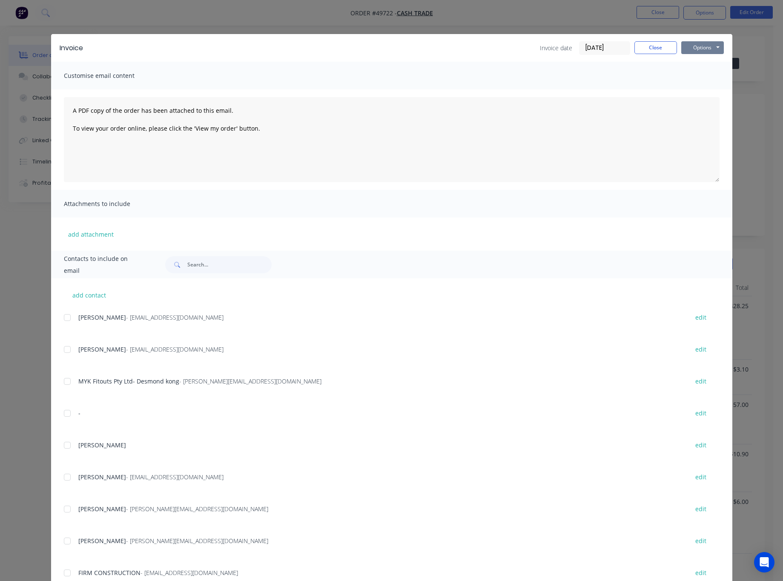
drag, startPoint x: 693, startPoint y: 41, endPoint x: 694, endPoint y: 48, distance: 6.5
click at [693, 42] on button "Options" at bounding box center [702, 47] width 43 height 13
click at [713, 78] on button "Print" at bounding box center [708, 77] width 54 height 14
click at [738, 114] on div "Invoice Invoice date 30/09/25 Close Options Preview Print Email Customise email…" at bounding box center [391, 290] width 783 height 581
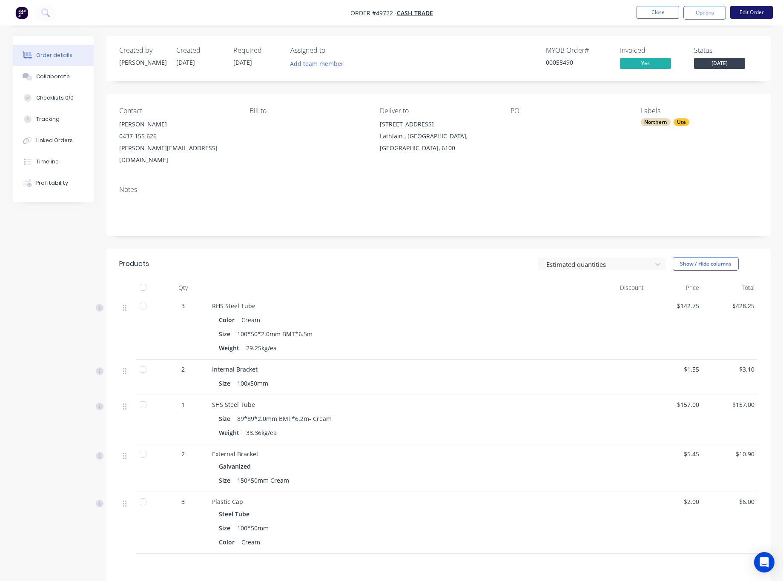
click at [742, 11] on button "Edit Order" at bounding box center [751, 12] width 43 height 13
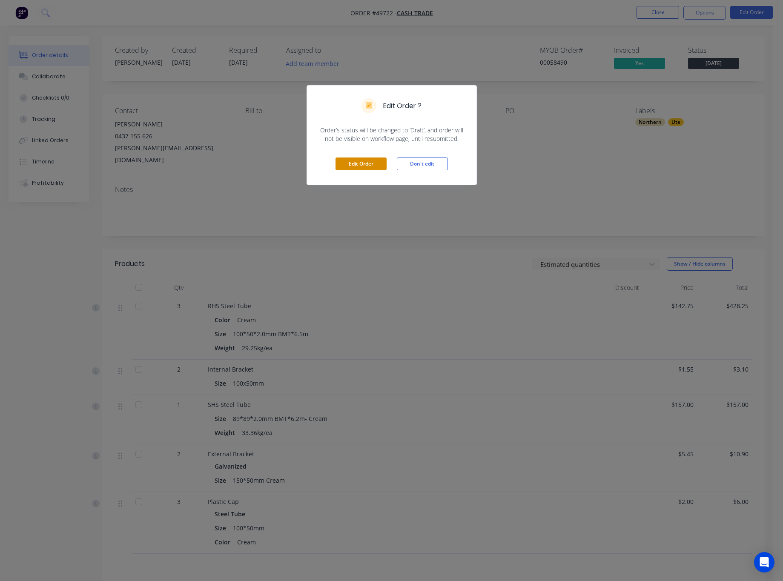
click at [350, 167] on button "Edit Order" at bounding box center [360, 164] width 51 height 13
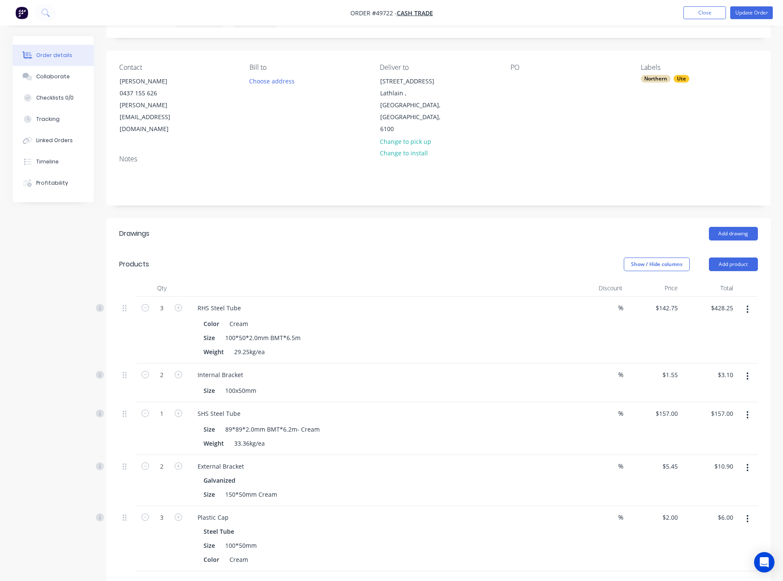
scroll to position [192, 0]
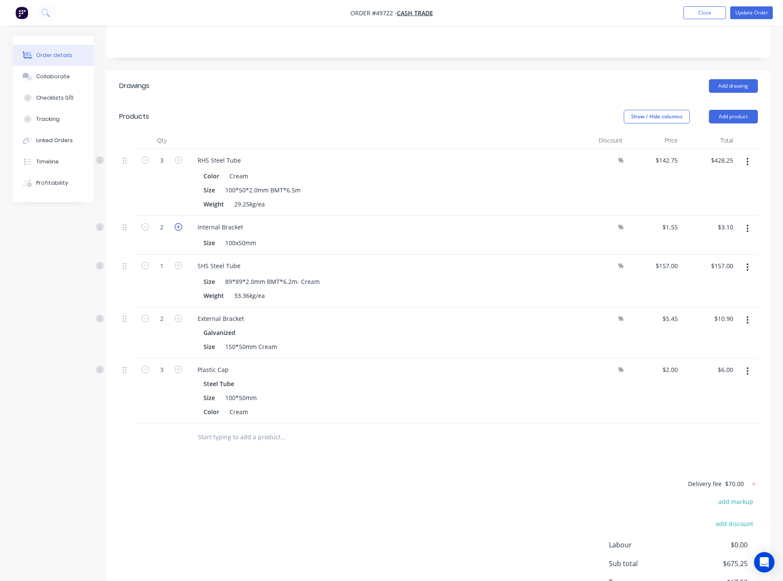
click at [178, 223] on icon "button" at bounding box center [179, 227] width 8 height 8
type input "3"
type input "$4.65"
click at [178, 223] on icon "button" at bounding box center [179, 227] width 8 height 8
type input "4"
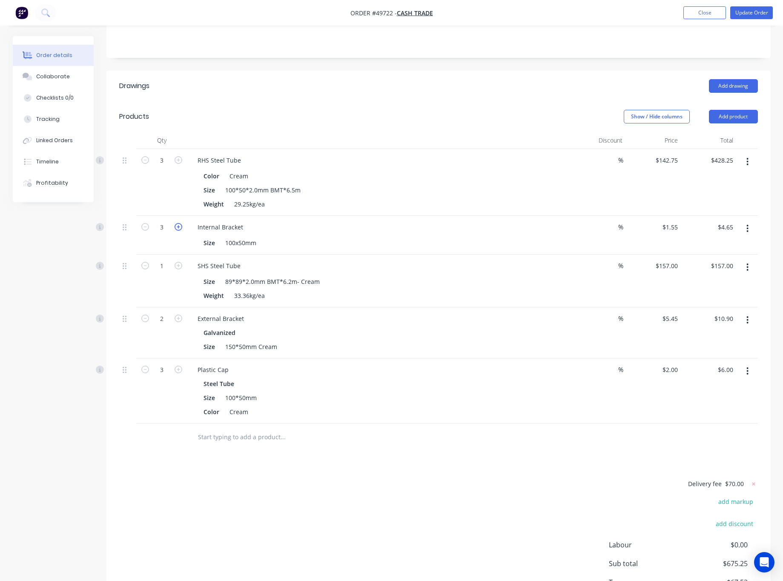
type input "$6.20"
click at [741, 110] on button "Add product" at bounding box center [733, 117] width 49 height 14
click at [733, 132] on div "Product catalogue" at bounding box center [718, 138] width 66 height 12
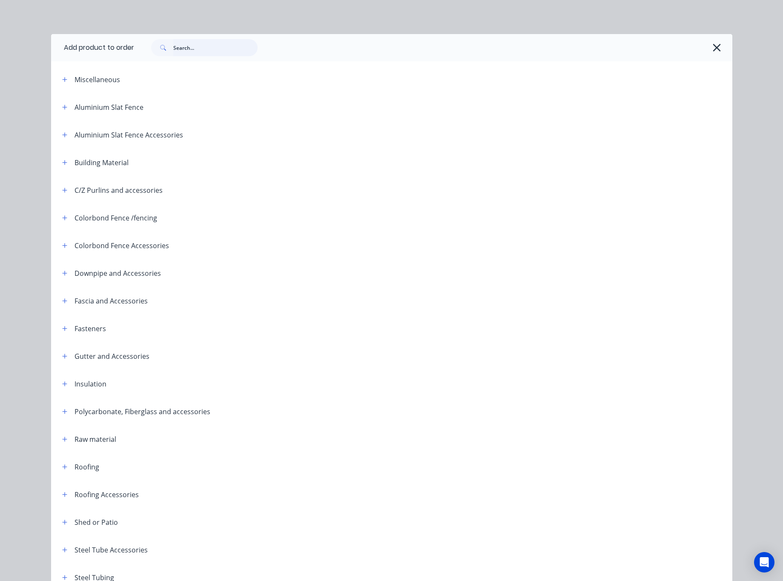
click at [226, 53] on input "text" at bounding box center [215, 47] width 84 height 17
type input "plastic"
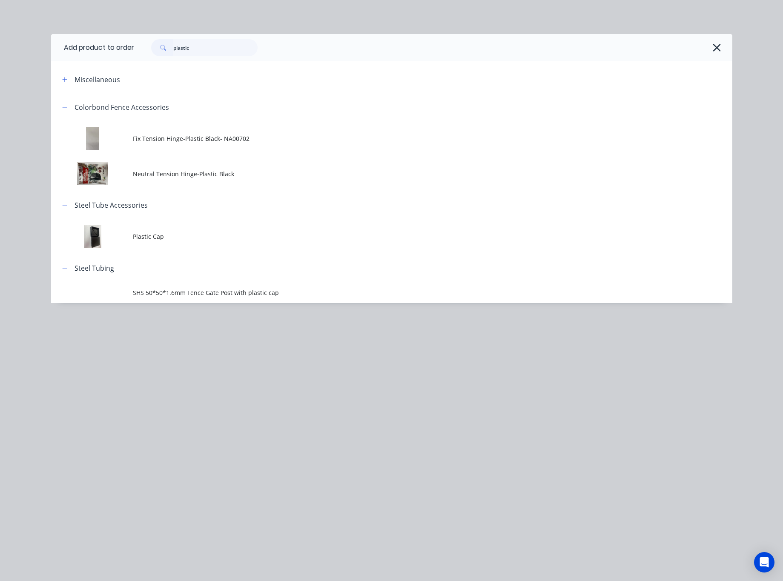
click at [227, 260] on header "Steel Tubing" at bounding box center [391, 268] width 681 height 28
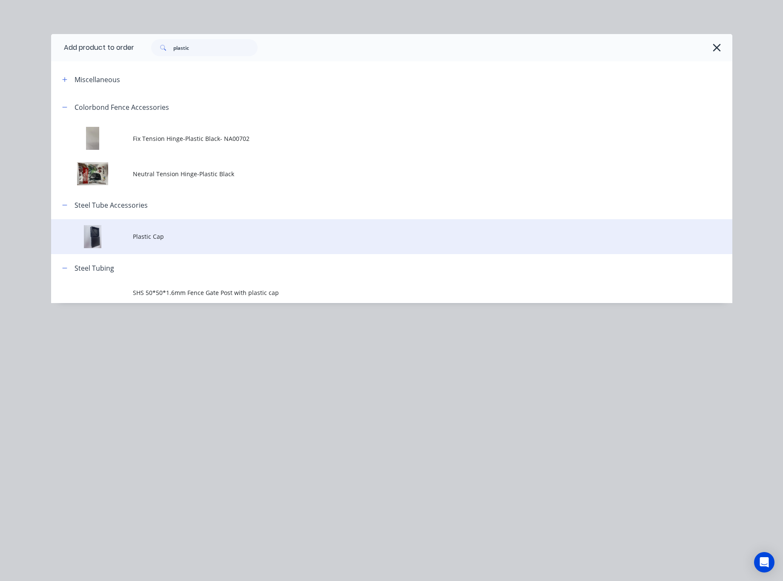
click at [232, 243] on td "Plastic Cap" at bounding box center [432, 236] width 599 height 35
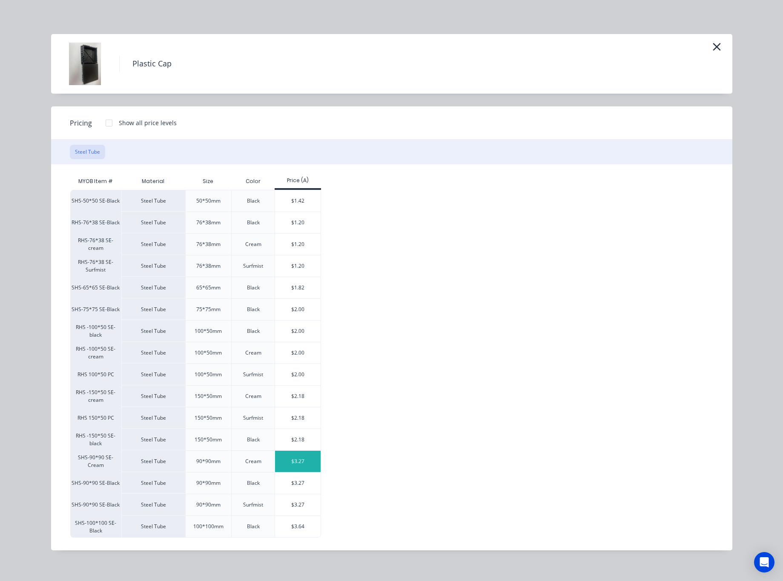
click at [298, 464] on div "$3.27" at bounding box center [298, 461] width 46 height 21
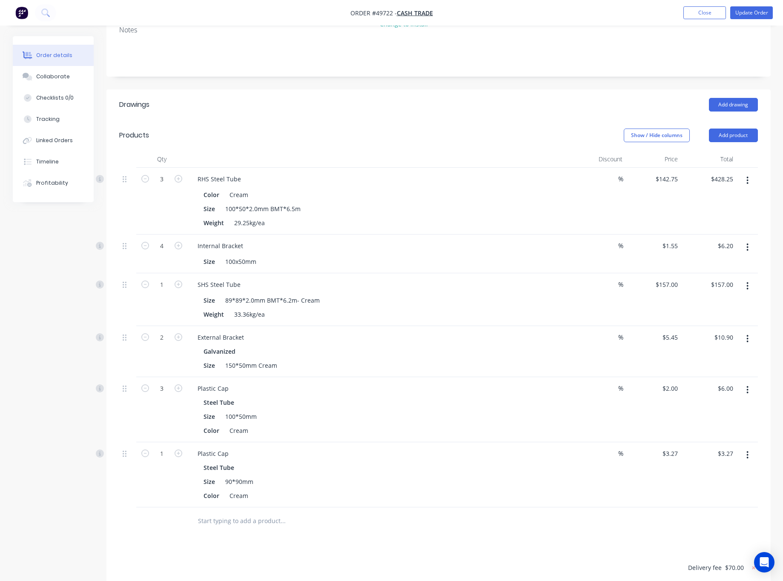
scroll to position [172, 0]
drag, startPoint x: 163, startPoint y: 431, endPoint x: 174, endPoint y: 437, distance: 11.8
click at [163, 448] on input "1" at bounding box center [162, 454] width 22 height 13
type input "2"
type input "$6.54"
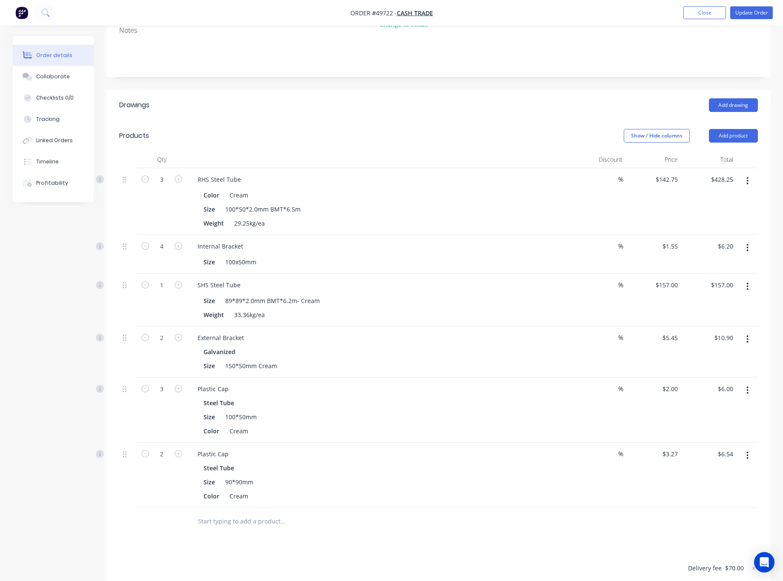
click at [177, 508] on div at bounding box center [161, 522] width 51 height 28
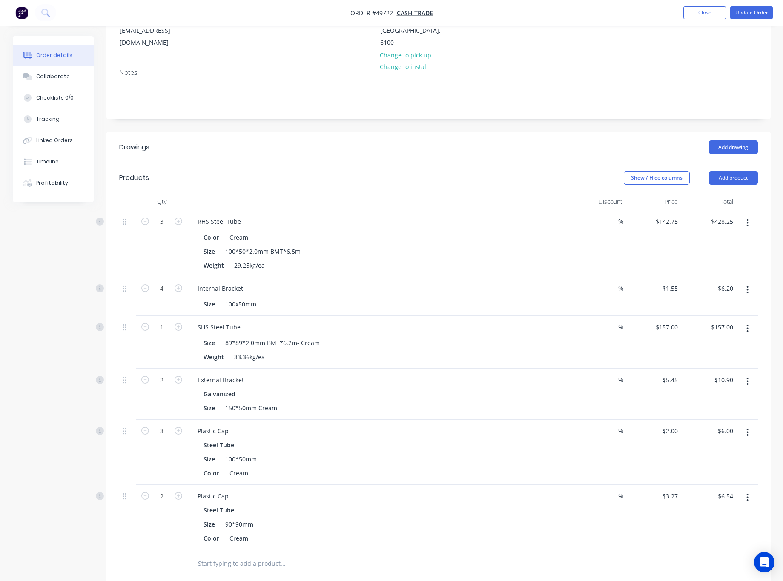
scroll to position [0, 0]
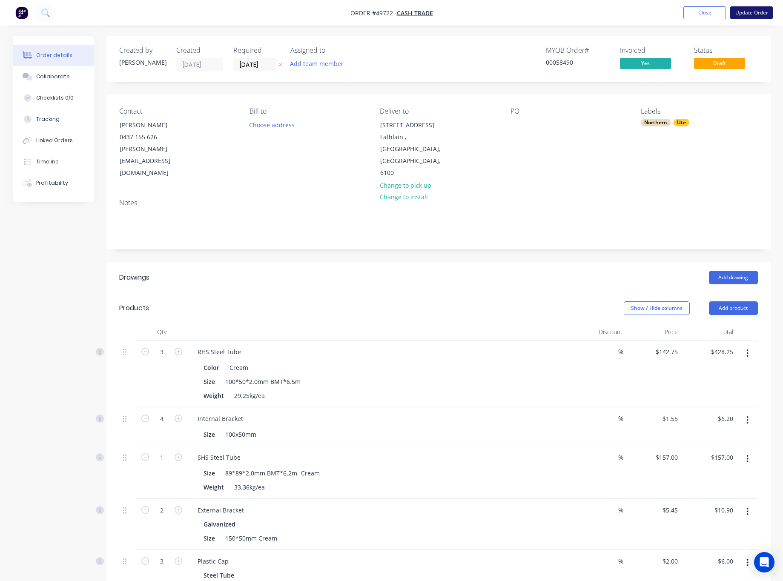
click at [742, 8] on button "Update Order" at bounding box center [751, 12] width 43 height 13
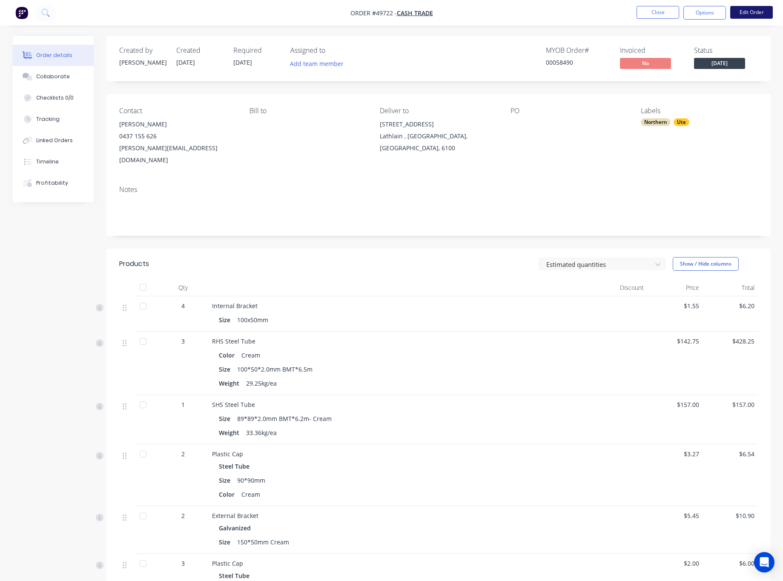
click at [742, 9] on button "Edit Order" at bounding box center [751, 12] width 43 height 13
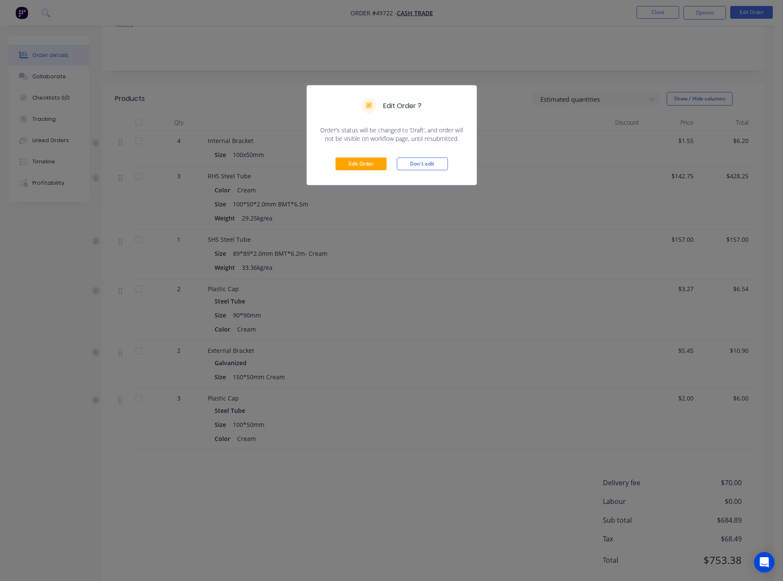
scroll to position [175, 0]
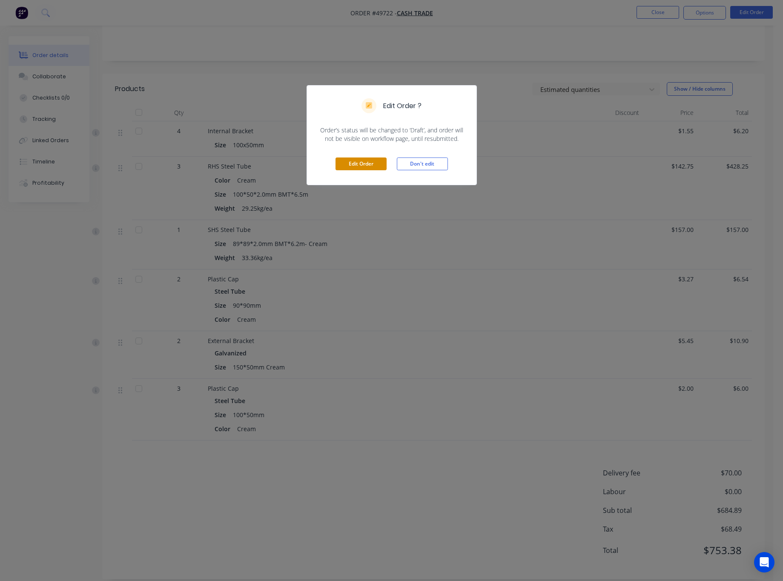
click at [366, 166] on button "Edit Order" at bounding box center [360, 164] width 51 height 13
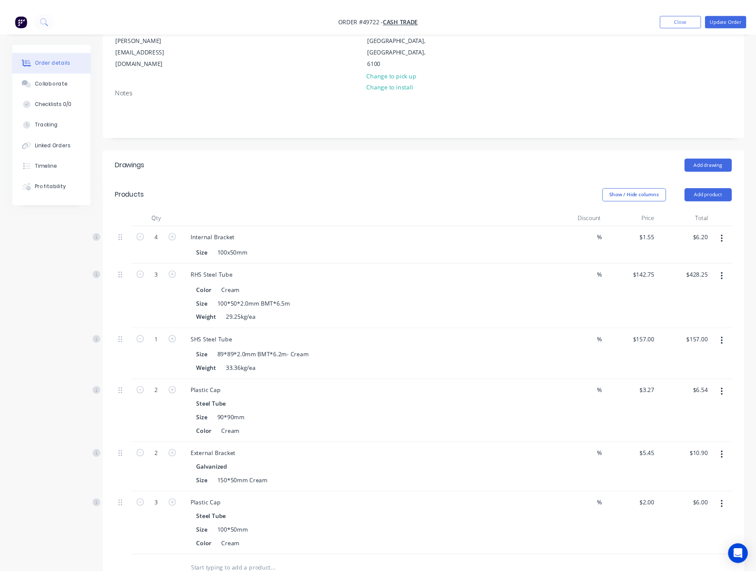
scroll to position [0, 0]
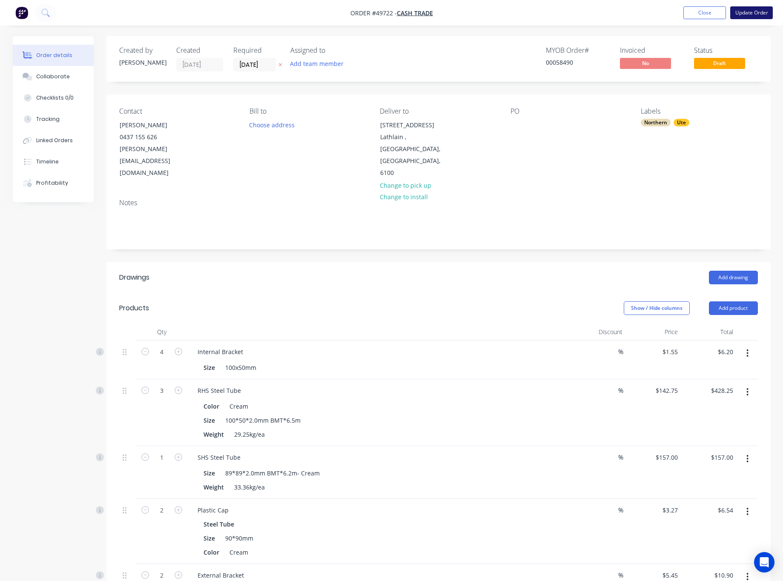
click at [742, 9] on button "Update Order" at bounding box center [751, 12] width 43 height 13
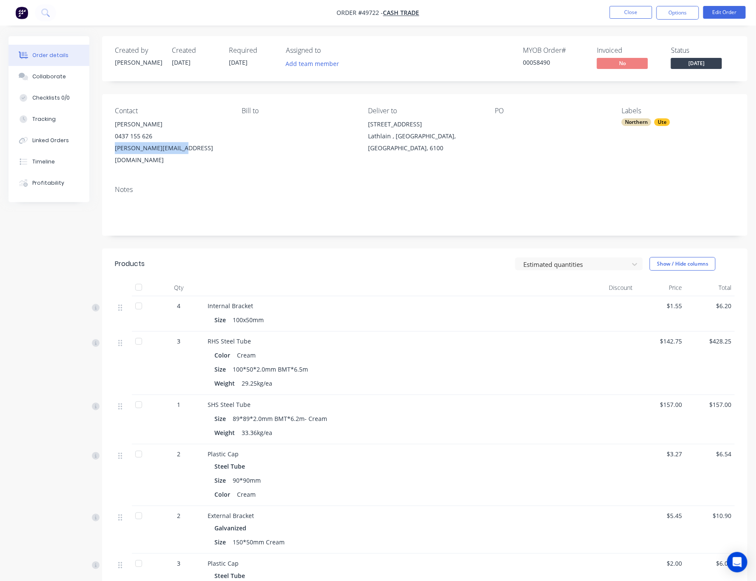
drag, startPoint x: 189, startPoint y: 143, endPoint x: 111, endPoint y: 148, distance: 78.0
click at [111, 148] on div "Contact Tom Mchugh 0437 155 626 tom.mchugh2@gmail.com Bill to Deliver to 30A Mi…" at bounding box center [425, 136] width 646 height 85
copy div "tom.mchugh2@gmail.com"
drag, startPoint x: 669, startPoint y: 15, endPoint x: 663, endPoint y: 12, distance: 6.9
click at [669, 15] on button "Options" at bounding box center [678, 13] width 43 height 14
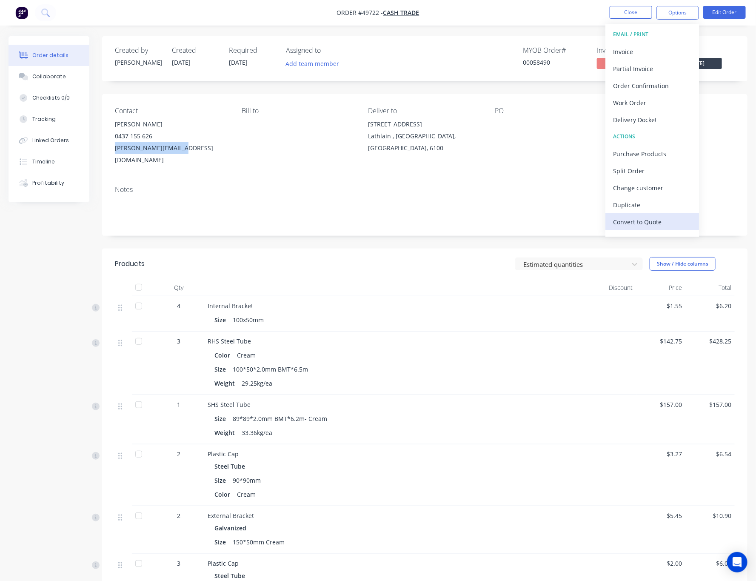
click at [654, 218] on div "Convert to Quote" at bounding box center [652, 222] width 78 height 12
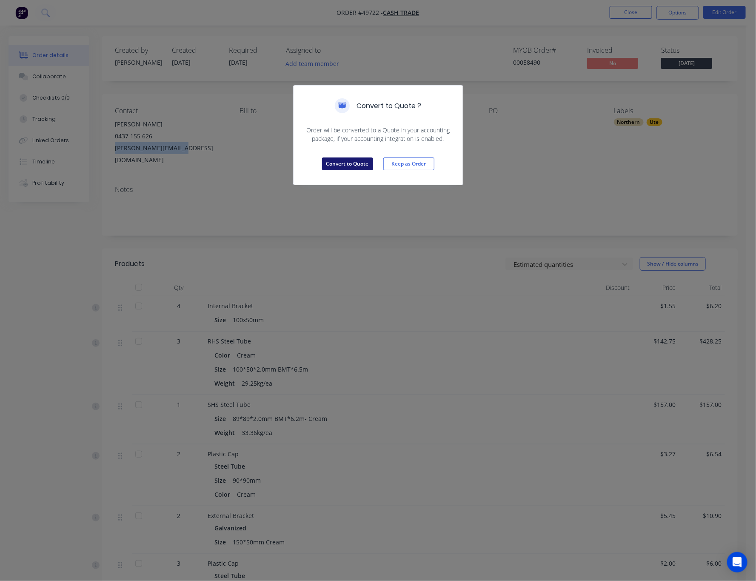
click at [324, 161] on button "Convert to Quote" at bounding box center [347, 164] width 51 height 13
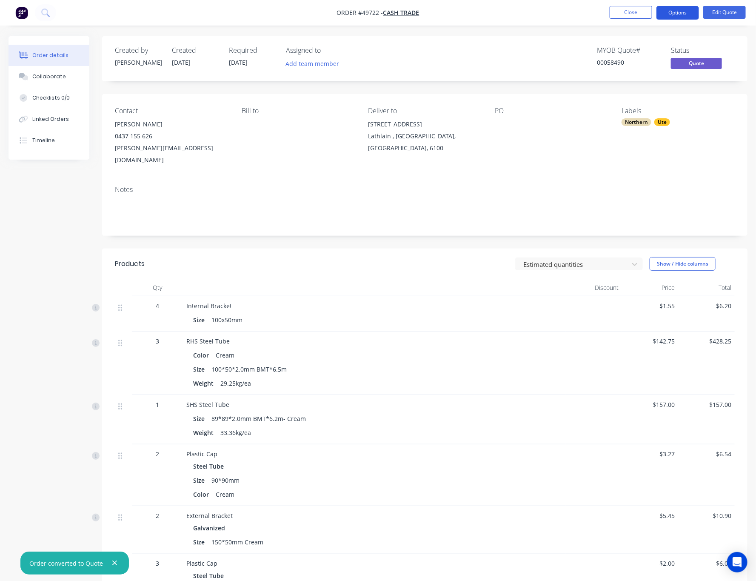
click at [682, 12] on button "Options" at bounding box center [678, 13] width 43 height 14
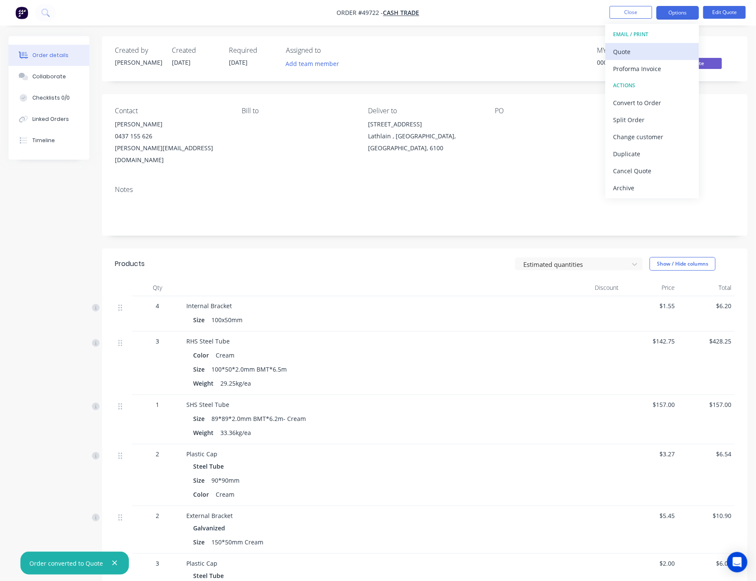
click at [650, 47] on div "Quote" at bounding box center [652, 52] width 78 height 12
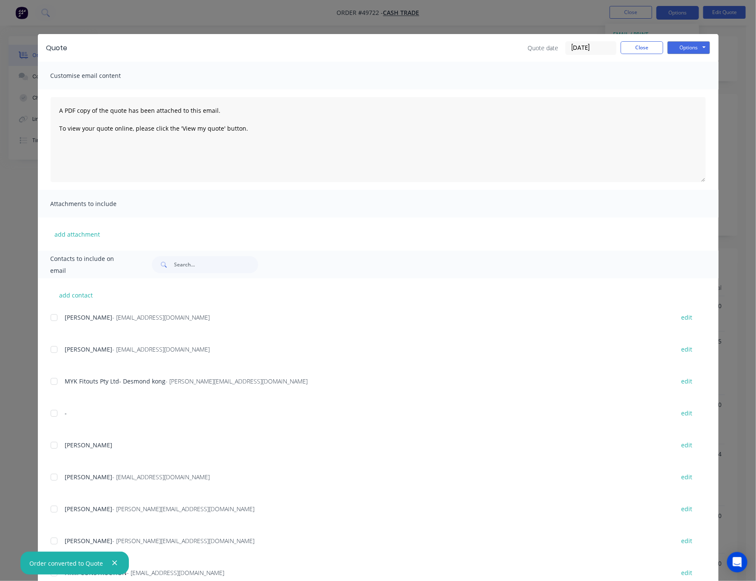
drag, startPoint x: 685, startPoint y: 39, endPoint x: 689, endPoint y: 54, distance: 15.9
click at [685, 40] on div "Quote Quote date 30/09/25 Close Options Preview Print Email" at bounding box center [378, 48] width 681 height 28
click at [691, 50] on button "Options" at bounding box center [689, 47] width 43 height 13
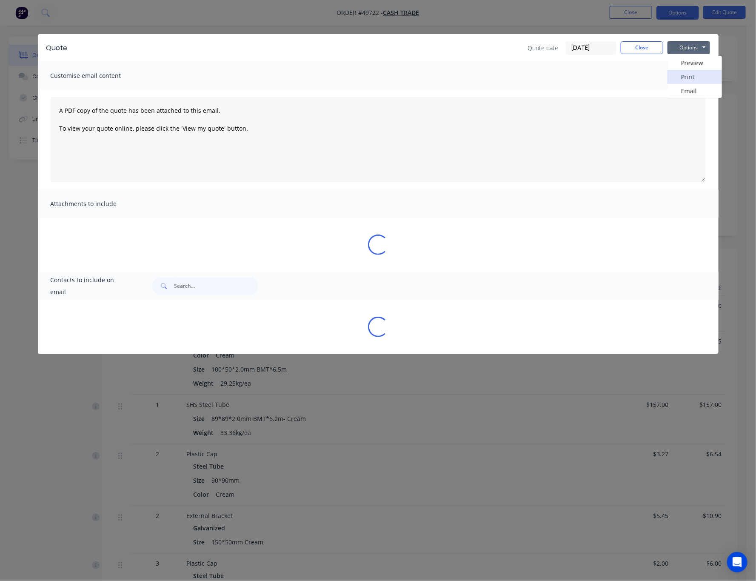
click at [700, 76] on button "Print" at bounding box center [695, 77] width 54 height 14
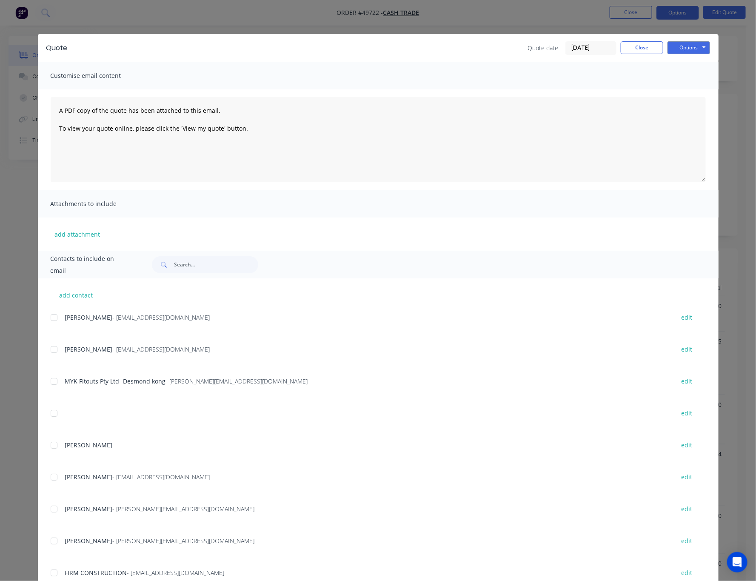
click at [526, 12] on div "Quote Quote date 30/09/25 Close Options Preview Print Email Customise email con…" at bounding box center [378, 290] width 756 height 581
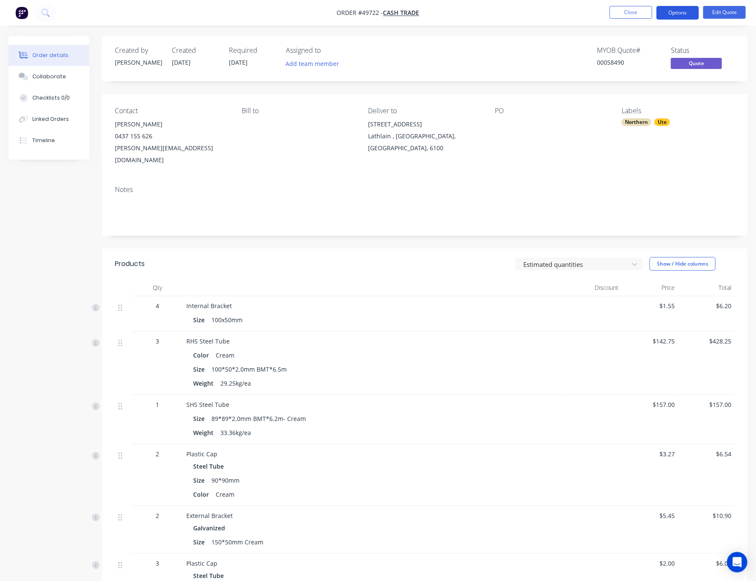
click at [677, 6] on nav "Order #49722 - Cash Trade Close Options Edit Quote" at bounding box center [378, 13] width 756 height 26
click at [678, 8] on button "Options" at bounding box center [678, 13] width 43 height 14
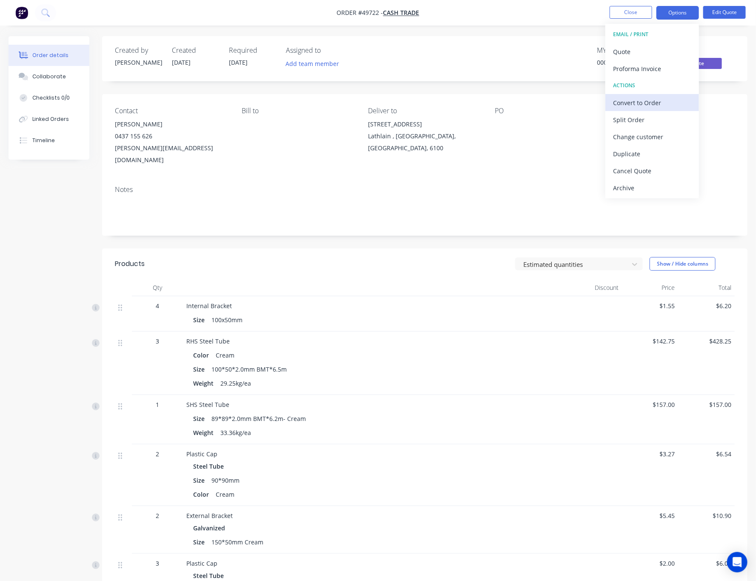
click at [654, 105] on div "Convert to Order" at bounding box center [652, 103] width 78 height 12
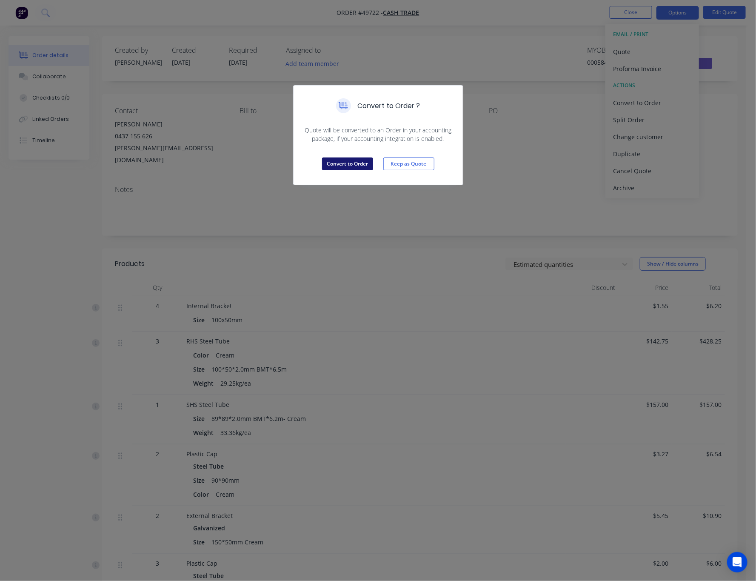
click at [350, 163] on button "Convert to Order" at bounding box center [347, 164] width 51 height 13
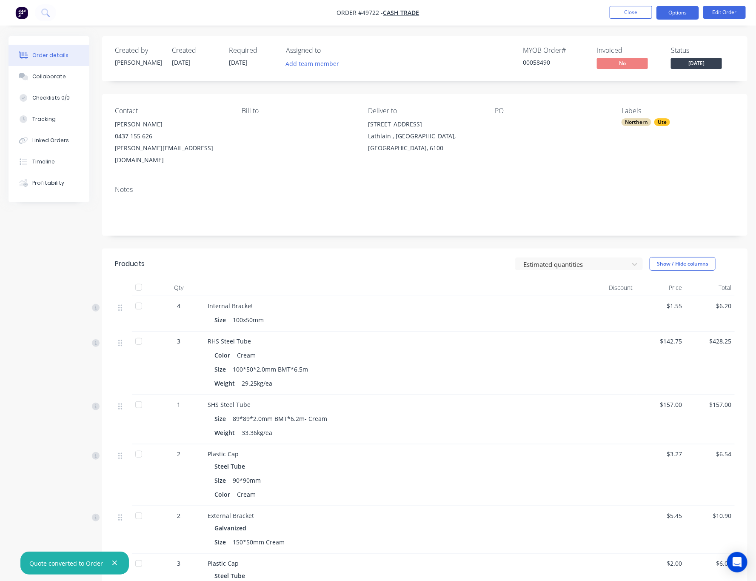
click at [681, 13] on button "Options" at bounding box center [678, 13] width 43 height 14
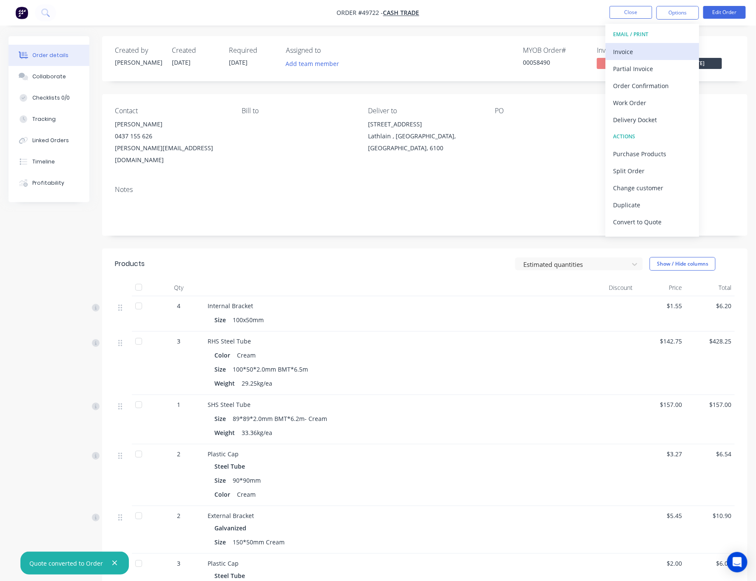
click at [650, 54] on div "Invoice" at bounding box center [652, 52] width 78 height 12
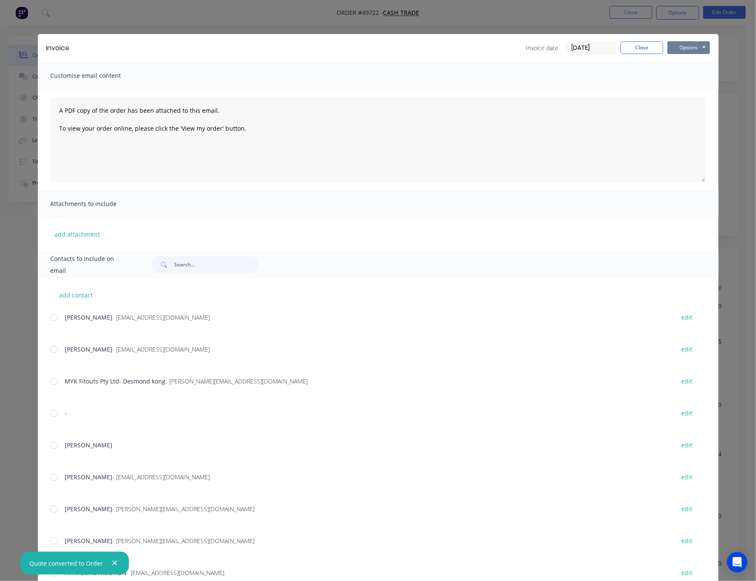
click at [696, 49] on button "Options" at bounding box center [689, 47] width 43 height 13
click at [695, 75] on button "Print" at bounding box center [695, 77] width 54 height 14
click at [298, 11] on div "Invoice Invoice date [DATE] Close Options Preview Print Email Customise email c…" at bounding box center [378, 290] width 756 height 581
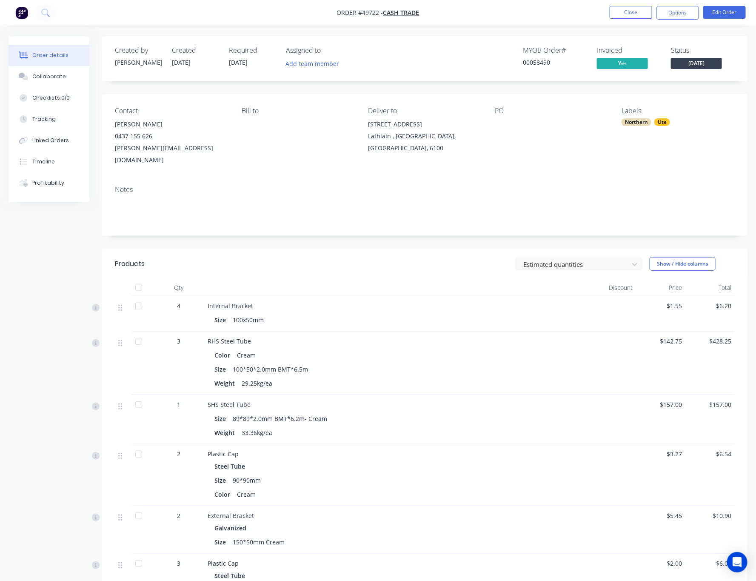
click at [475, 41] on div "Created by Jessica Created 30/09/25 Required 01/10/25 Assigned to Add team memb…" at bounding box center [425, 58] width 646 height 45
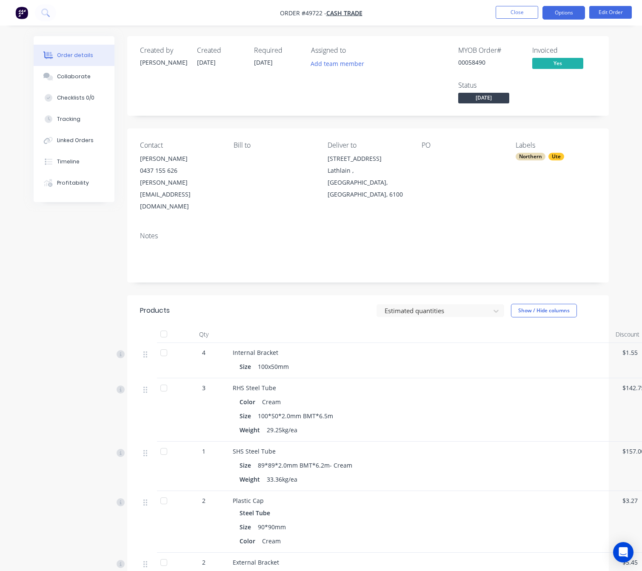
click at [576, 15] on button "Options" at bounding box center [564, 13] width 43 height 14
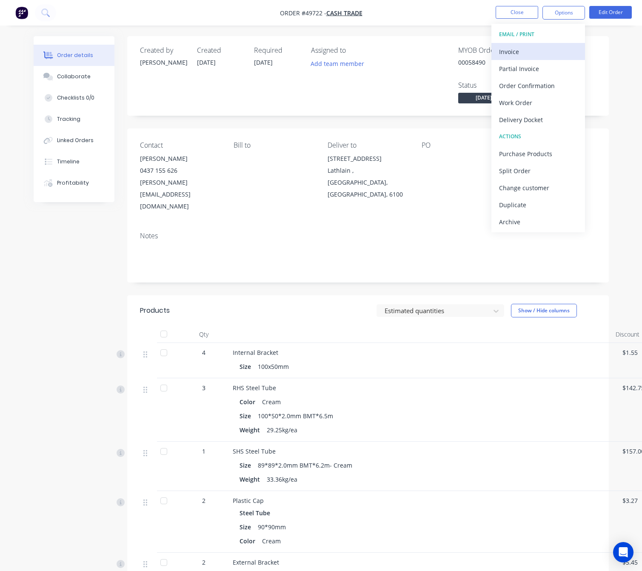
click at [547, 50] on div "Invoice" at bounding box center [538, 52] width 78 height 12
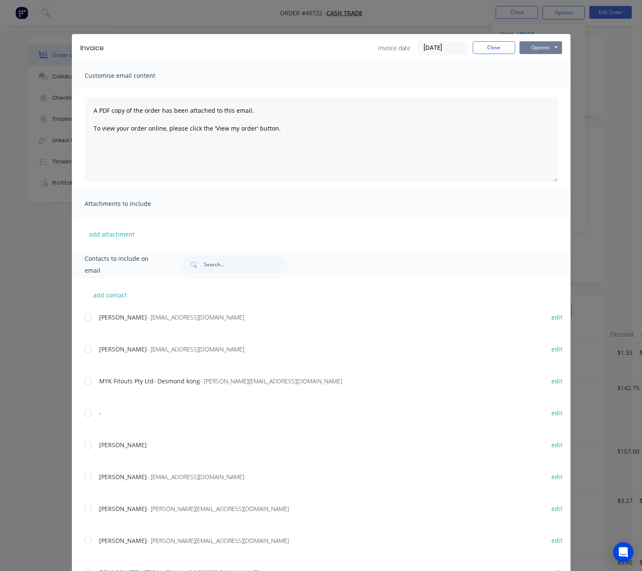
click at [543, 46] on button "Options" at bounding box center [541, 47] width 43 height 13
click at [560, 77] on button "Print" at bounding box center [547, 77] width 54 height 14
click at [194, 18] on div "Invoice Invoice date 30/09/25 Close Options Preview Print Email Customise email…" at bounding box center [321, 285] width 642 height 571
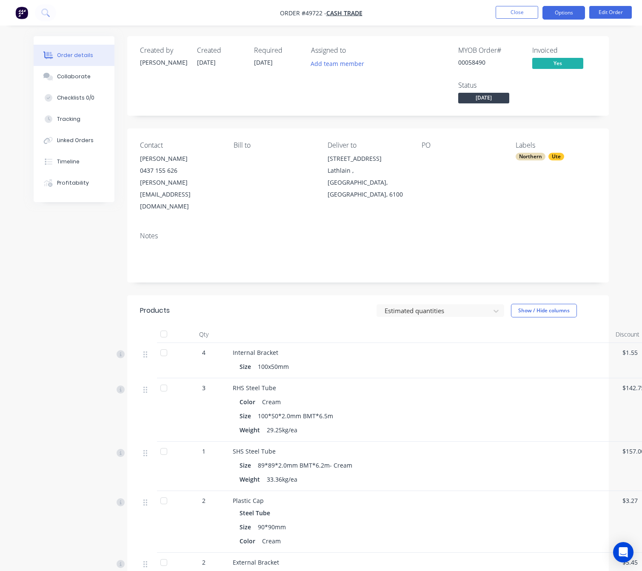
click at [562, 16] on button "Options" at bounding box center [564, 13] width 43 height 14
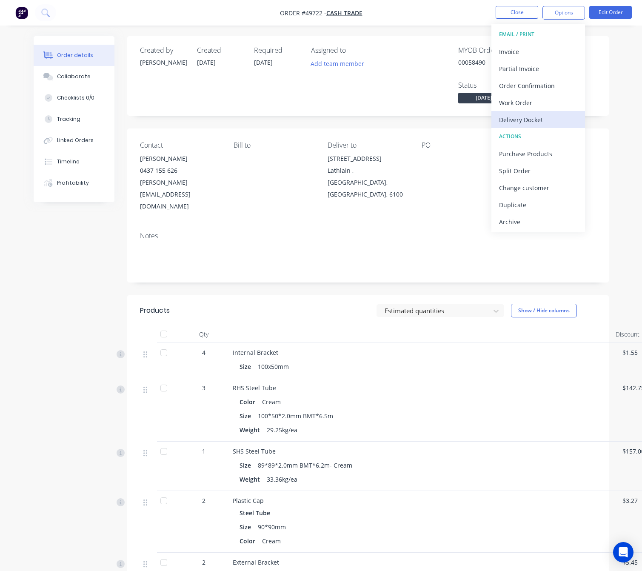
click at [542, 118] on div "Delivery Docket" at bounding box center [538, 120] width 78 height 12
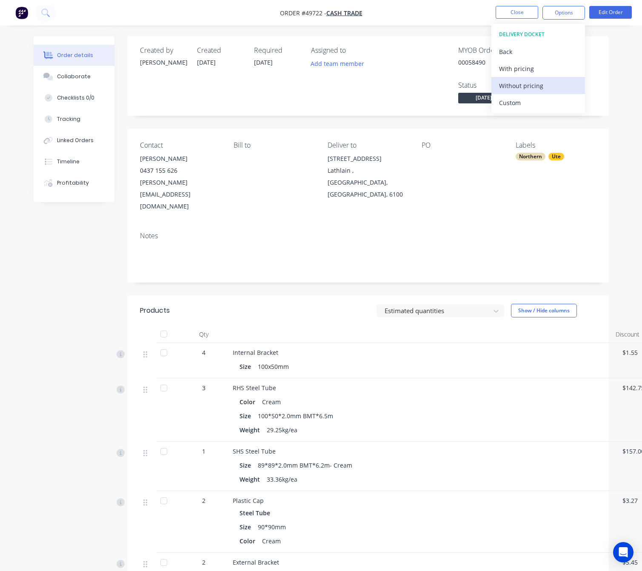
click at [552, 88] on div "Without pricing" at bounding box center [538, 86] width 78 height 12
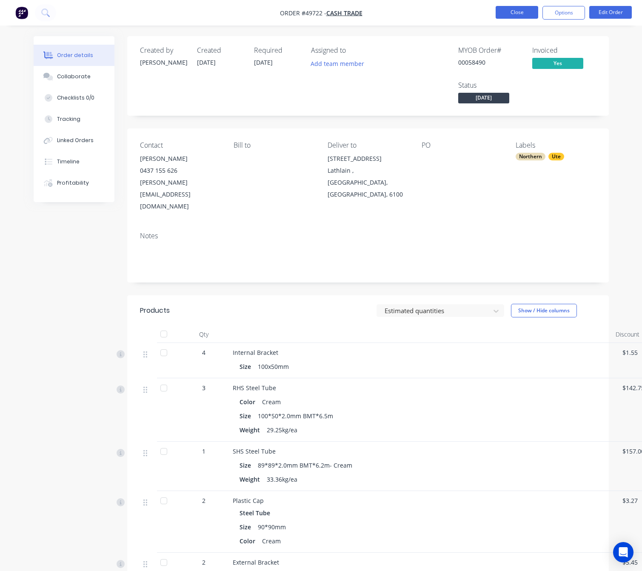
click at [516, 11] on button "Close" at bounding box center [517, 12] width 43 height 13
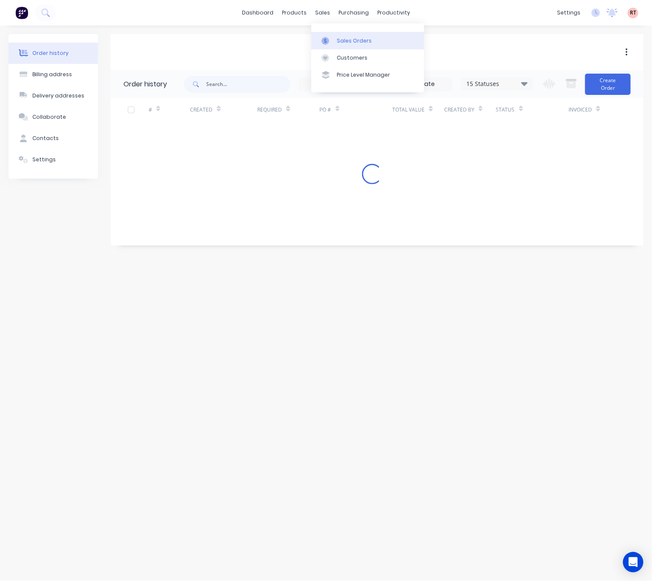
click at [333, 42] on div at bounding box center [327, 41] width 13 height 8
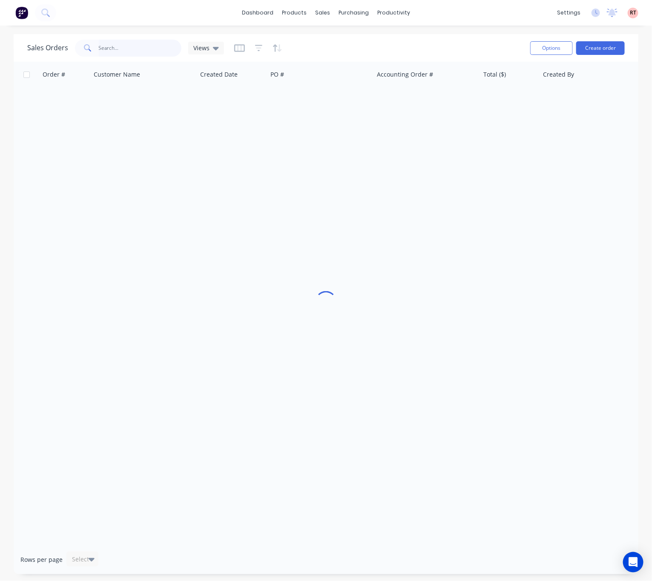
click at [126, 49] on input "text" at bounding box center [140, 48] width 83 height 17
type input "407425256"
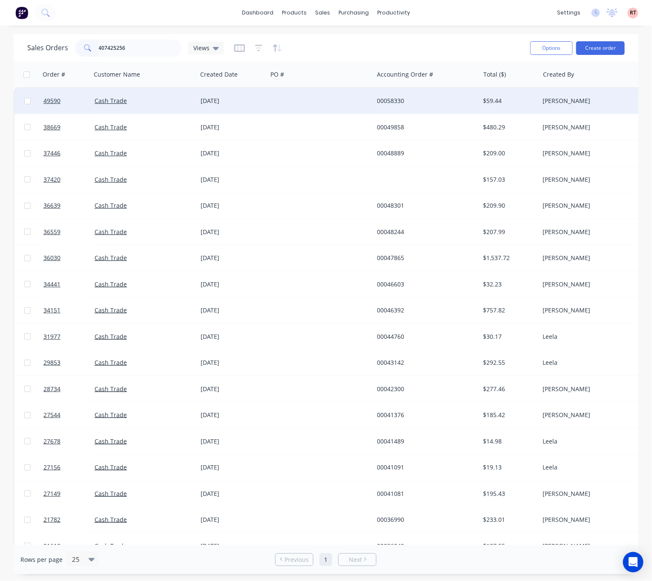
click at [331, 97] on div at bounding box center [320, 101] width 106 height 26
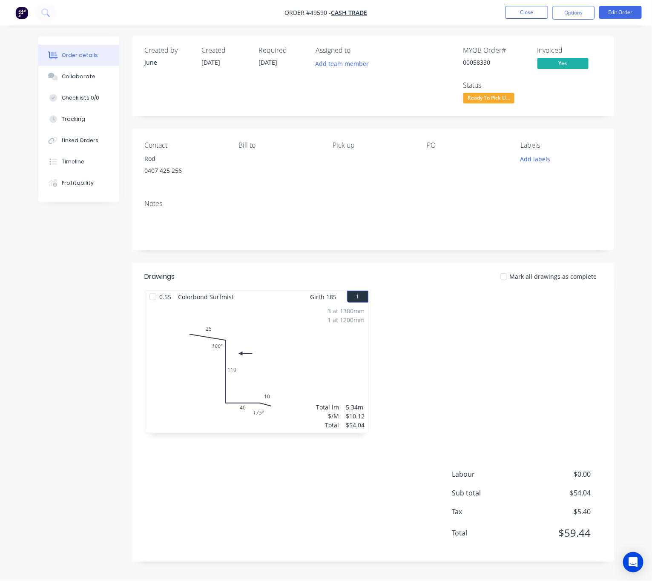
drag, startPoint x: 492, startPoint y: 104, endPoint x: 497, endPoint y: 105, distance: 5.3
click at [493, 104] on button "Ready To Pick U..." at bounding box center [488, 99] width 51 height 13
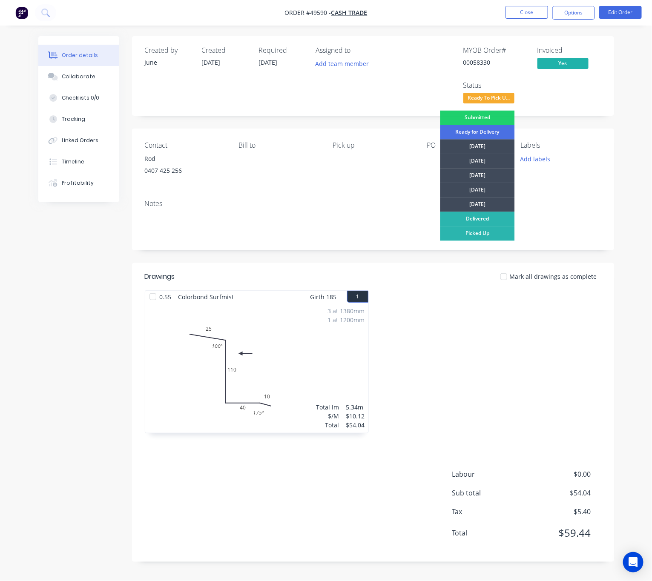
click at [500, 241] on div "Submitted Ready for Delivery Monday Tuesday Wednesday Thursday Friday Delivered…" at bounding box center [477, 217] width 74 height 213
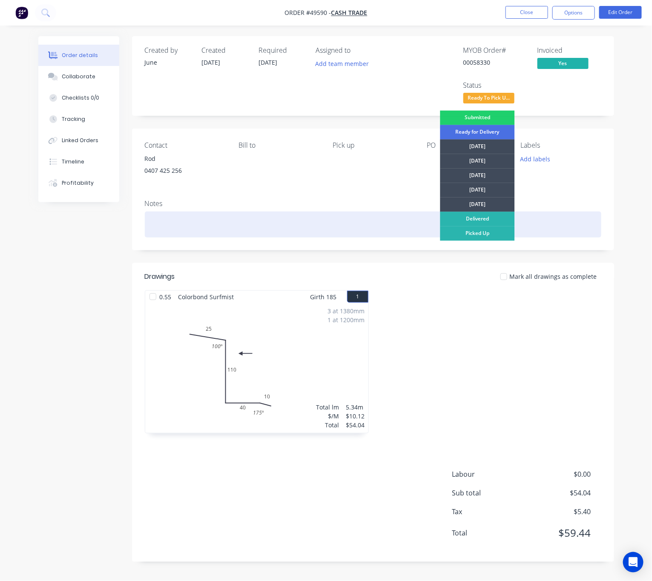
click at [500, 235] on div "Picked Up" at bounding box center [477, 233] width 74 height 14
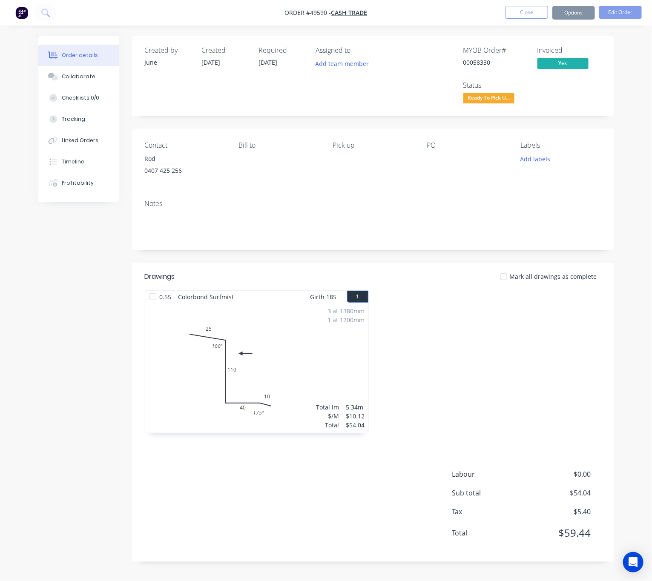
click at [495, 90] on div "Ready To Pick Up" at bounding box center [488, 85] width 47 height 17
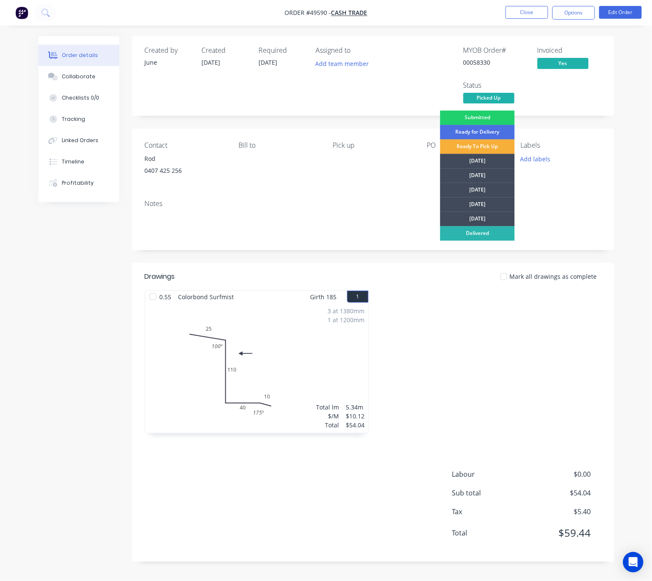
click at [585, 198] on div "Notes" at bounding box center [373, 221] width 482 height 57
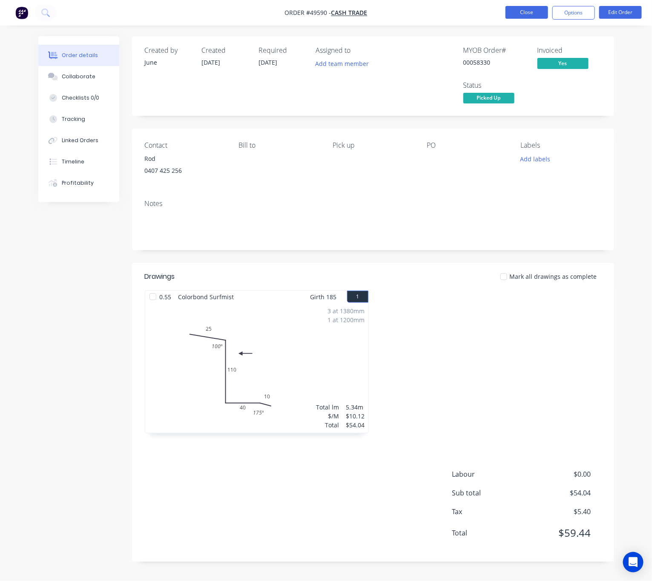
click at [530, 14] on button "Close" at bounding box center [526, 12] width 43 height 13
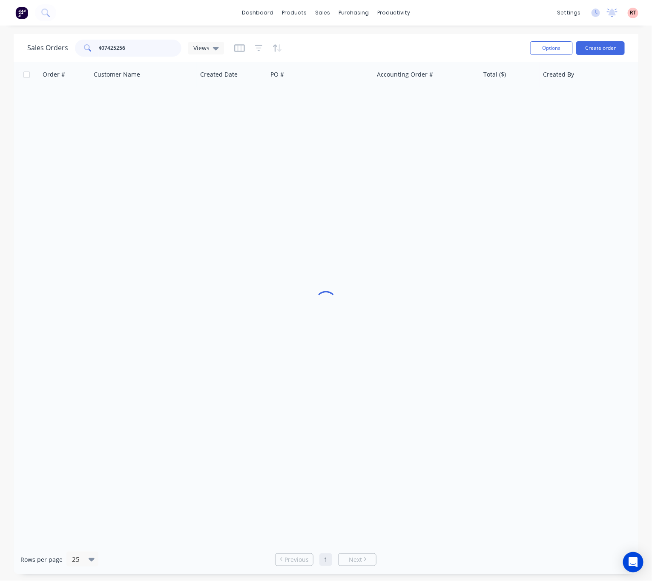
drag, startPoint x: 144, startPoint y: 43, endPoint x: 27, endPoint y: 59, distance: 118.1
click at [49, 58] on div "Sales Orders 407425256 Views" at bounding box center [275, 47] width 496 height 21
type input "49531"
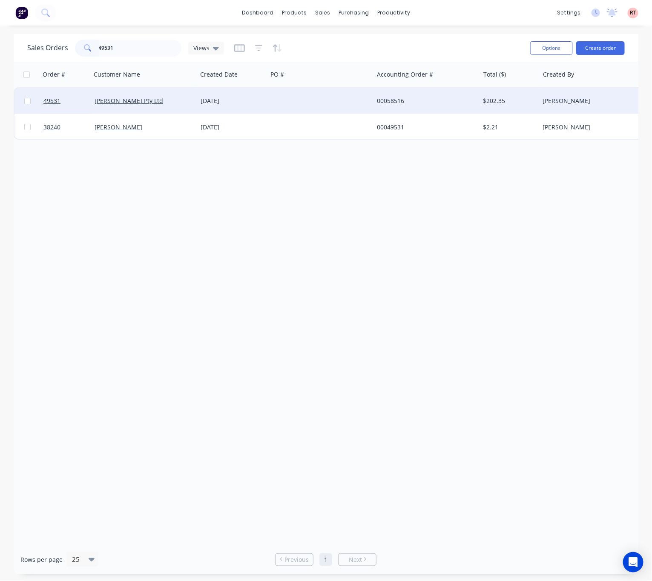
click at [323, 103] on div at bounding box center [320, 101] width 106 height 26
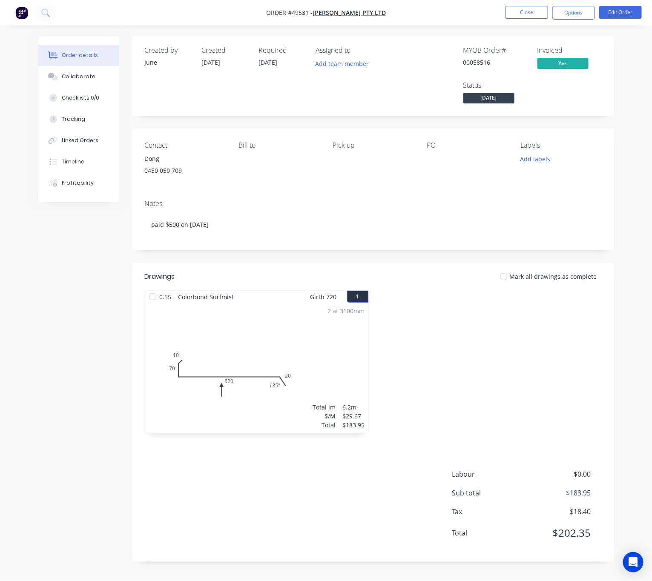
click at [569, 5] on nav "Order #49531 - Mika Sunlight Pty Ltd Close Options Edit Order" at bounding box center [326, 13] width 652 height 26
click at [571, 11] on button "Options" at bounding box center [573, 13] width 43 height 14
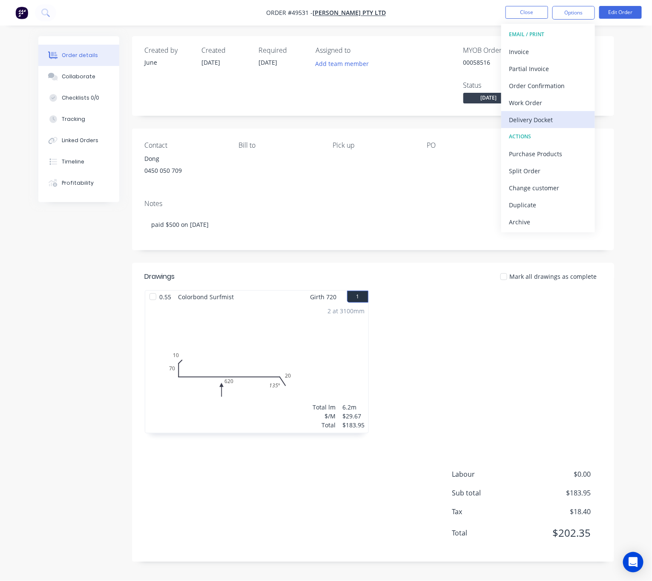
click at [547, 119] on div "Delivery Docket" at bounding box center [548, 120] width 78 height 12
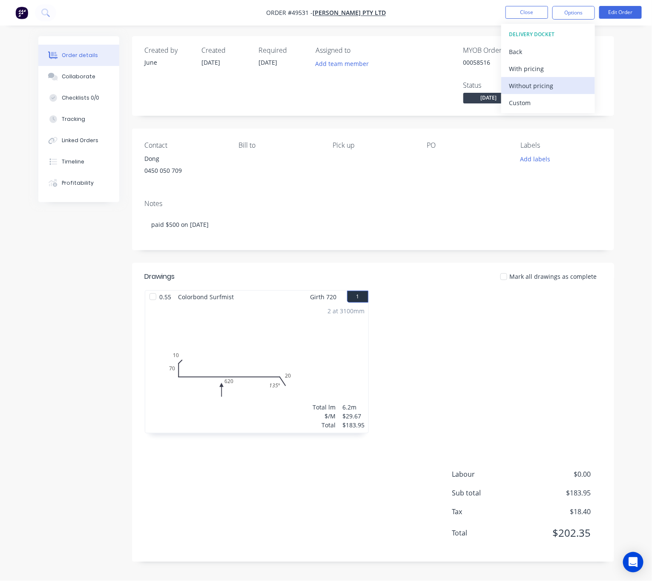
click at [565, 91] on div "Without pricing" at bounding box center [548, 86] width 78 height 12
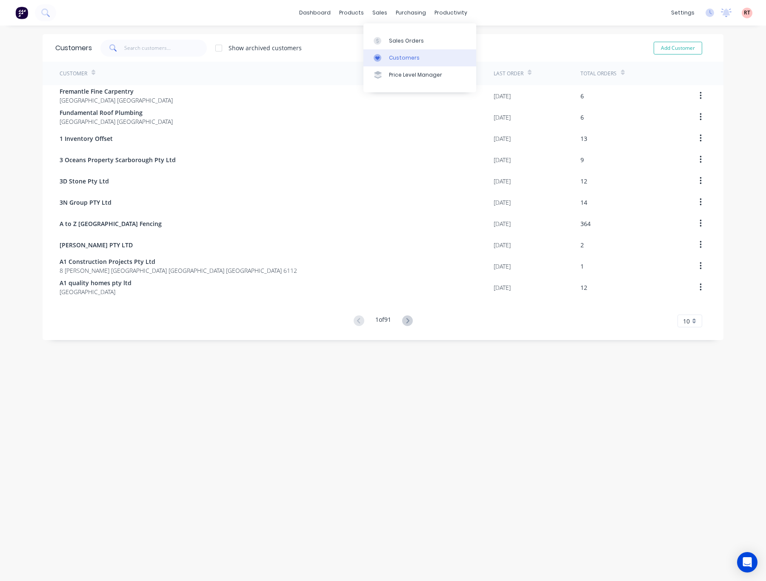
click at [409, 57] on div "Customers" at bounding box center [404, 58] width 31 height 8
click at [148, 50] on input "text" at bounding box center [165, 48] width 83 height 17
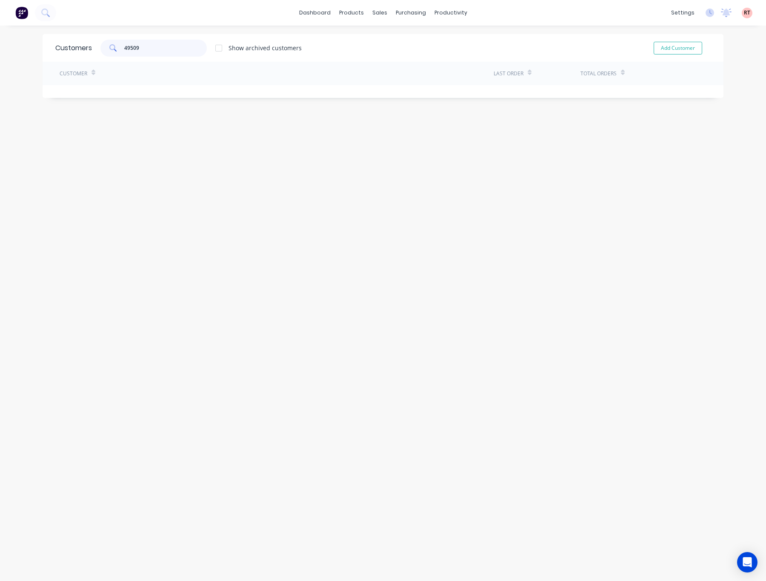
type input "49509"
click at [402, 37] on div "Sales Orders" at bounding box center [406, 41] width 35 height 8
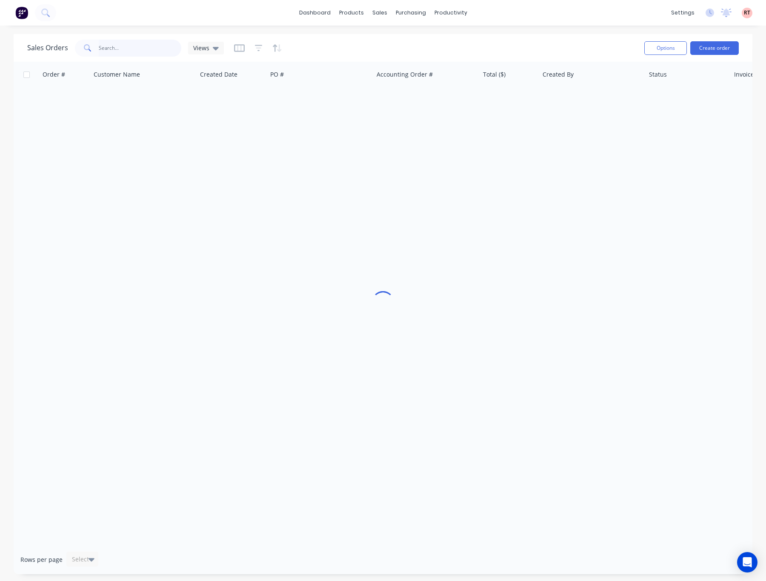
click at [119, 46] on input "text" at bounding box center [140, 48] width 83 height 17
type input "49509"
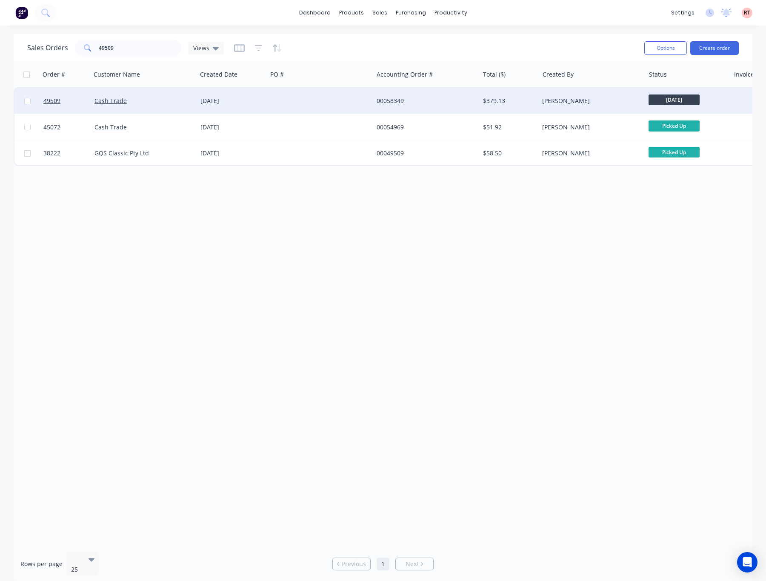
click at [309, 100] on div at bounding box center [320, 101] width 106 height 26
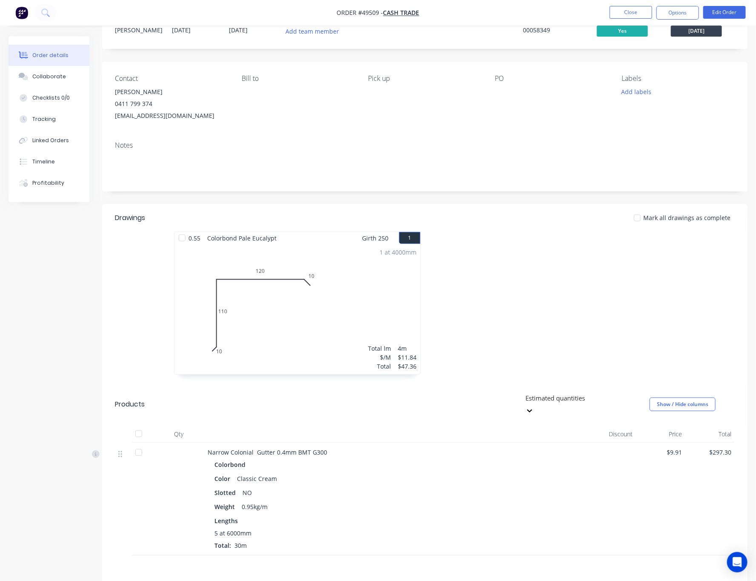
scroll to position [128, 0]
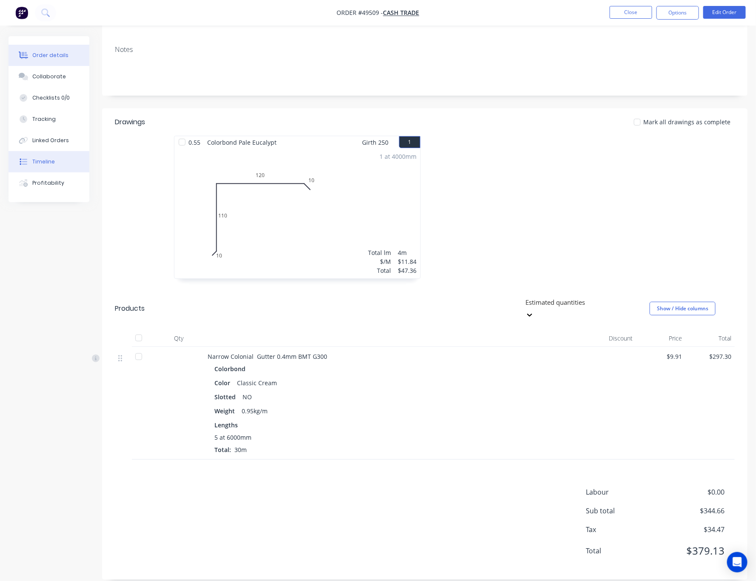
click at [42, 159] on div "Timeline" at bounding box center [43, 162] width 23 height 8
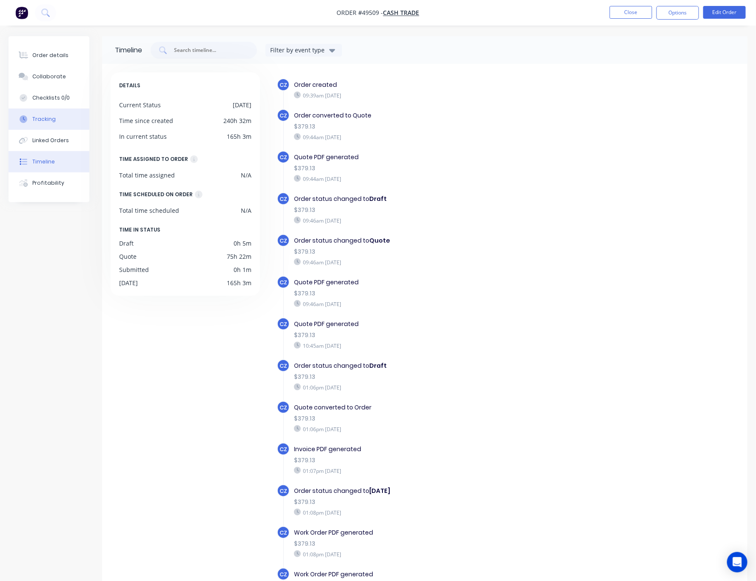
click at [55, 123] on button "Tracking" at bounding box center [49, 119] width 81 height 21
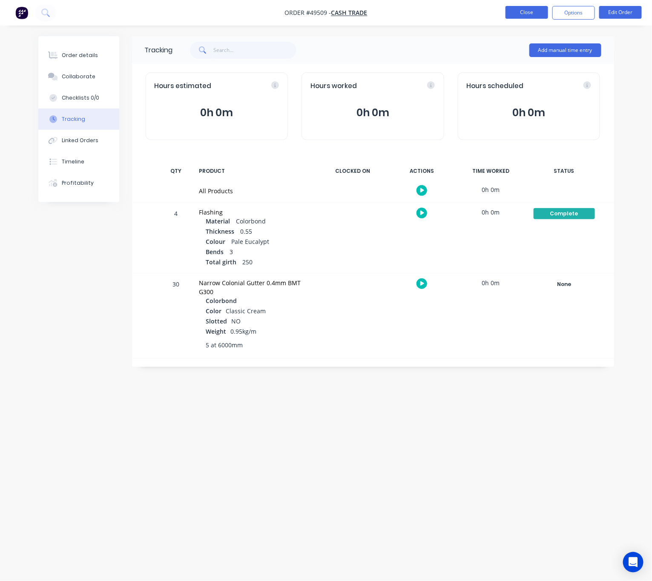
click at [521, 11] on button "Close" at bounding box center [526, 12] width 43 height 13
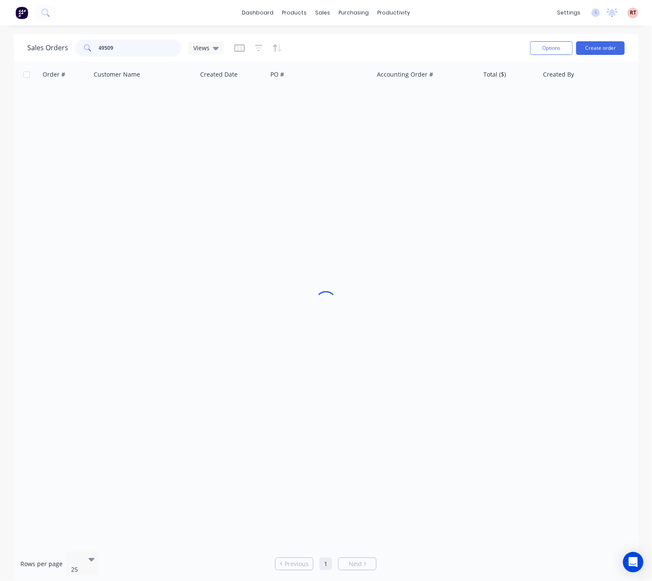
drag, startPoint x: 128, startPoint y: 43, endPoint x: 36, endPoint y: 54, distance: 92.6
click at [63, 50] on div "Sales Orders 49509 Views" at bounding box center [125, 48] width 197 height 17
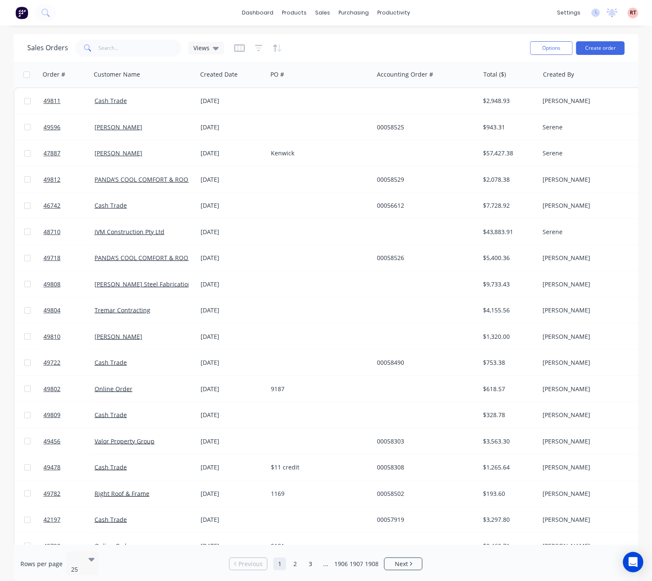
click at [135, 57] on div "Sales Orders Views" at bounding box center [275, 47] width 496 height 21
click at [134, 50] on input "text" at bounding box center [140, 48] width 83 height 17
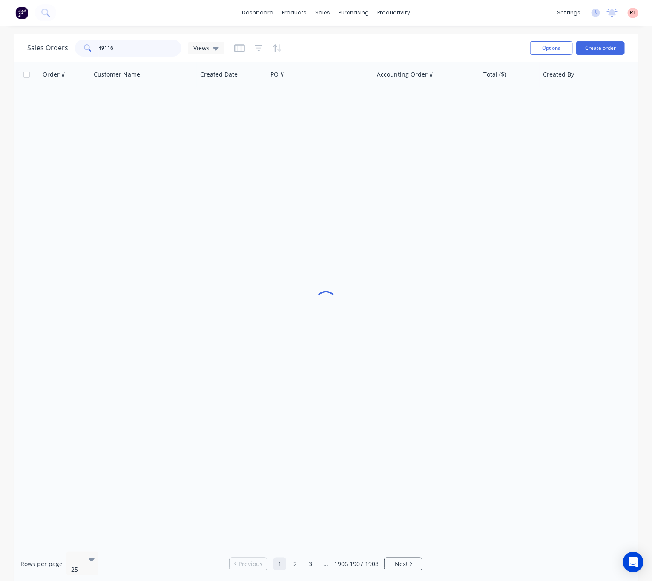
type input "49116"
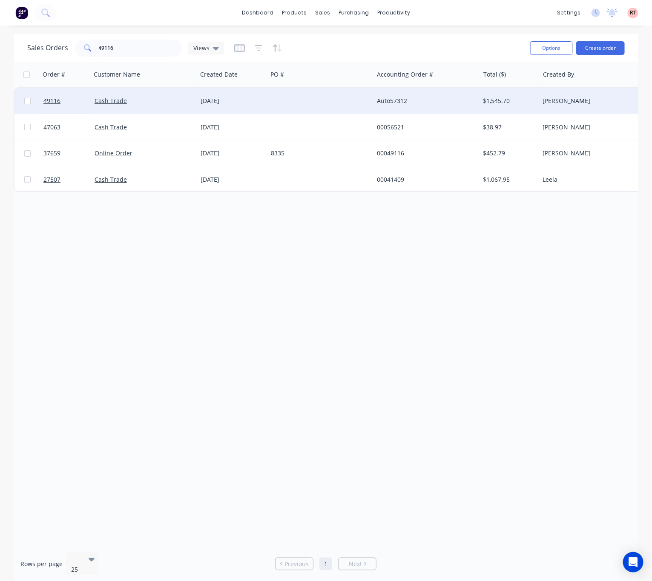
click at [315, 97] on div at bounding box center [320, 101] width 106 height 26
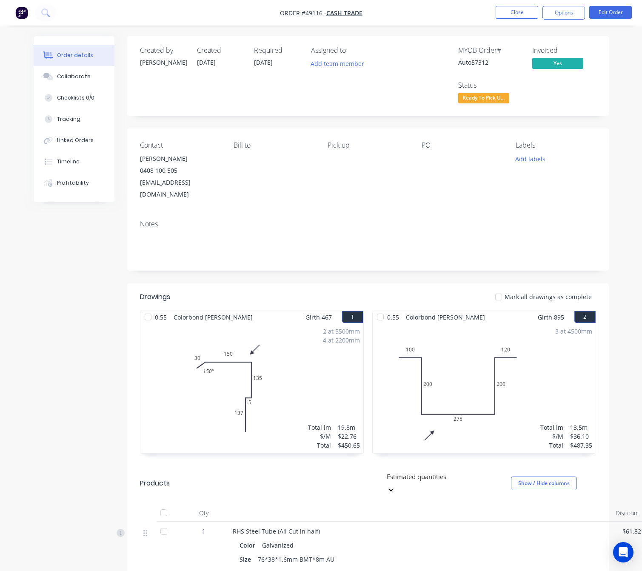
click at [474, 100] on span "Ready To Pick U..." at bounding box center [483, 98] width 51 height 11
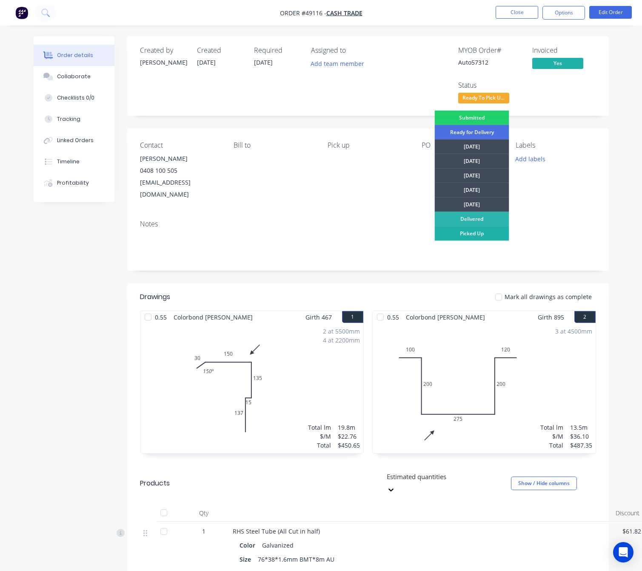
click at [478, 238] on div "Picked Up" at bounding box center [472, 233] width 74 height 14
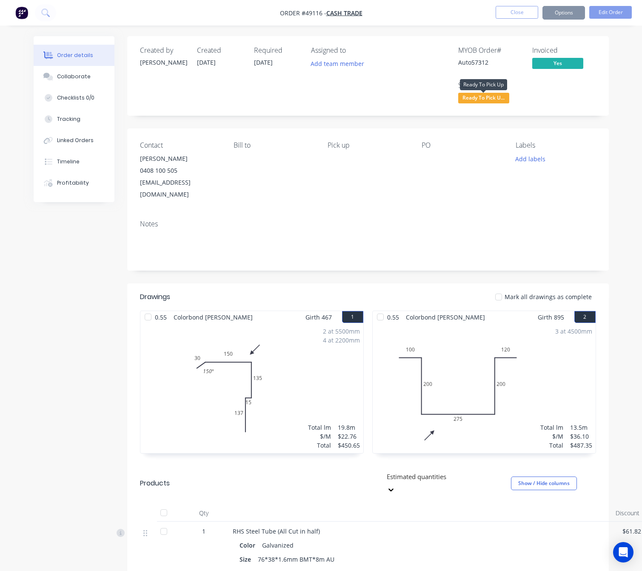
click at [497, 97] on span "Ready To Pick U..." at bounding box center [483, 98] width 51 height 11
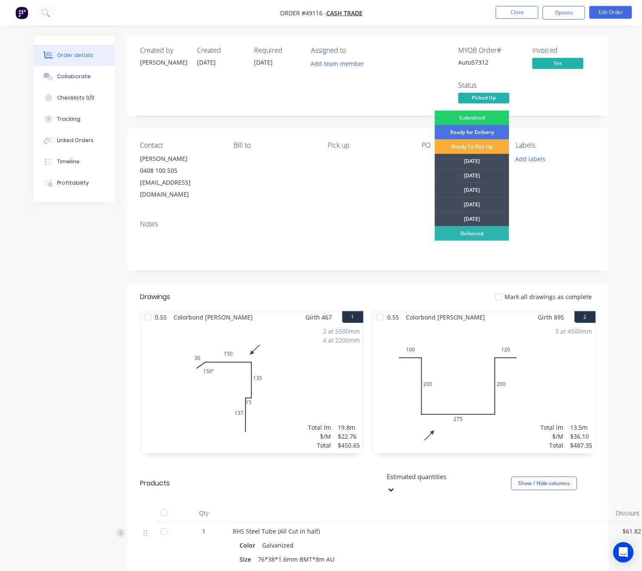
click at [54, 272] on div "Created by [PERSON_NAME] Created [DATE] Required [DATE] Assigned to Add team me…" at bounding box center [322, 525] width 576 height 978
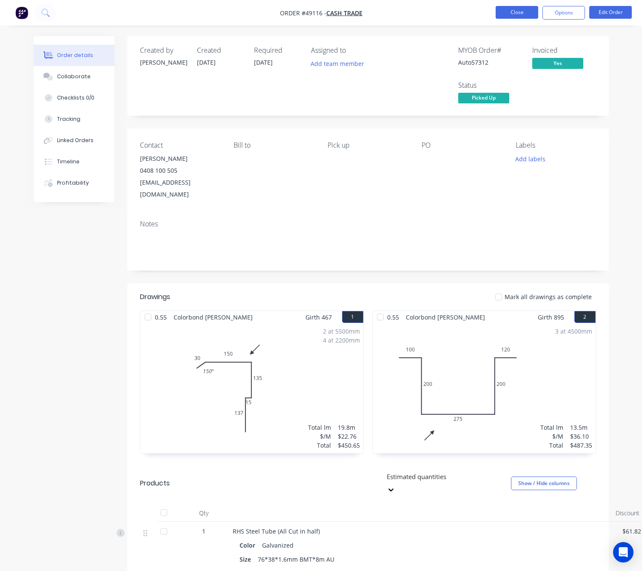
click at [517, 13] on button "Close" at bounding box center [517, 12] width 43 height 13
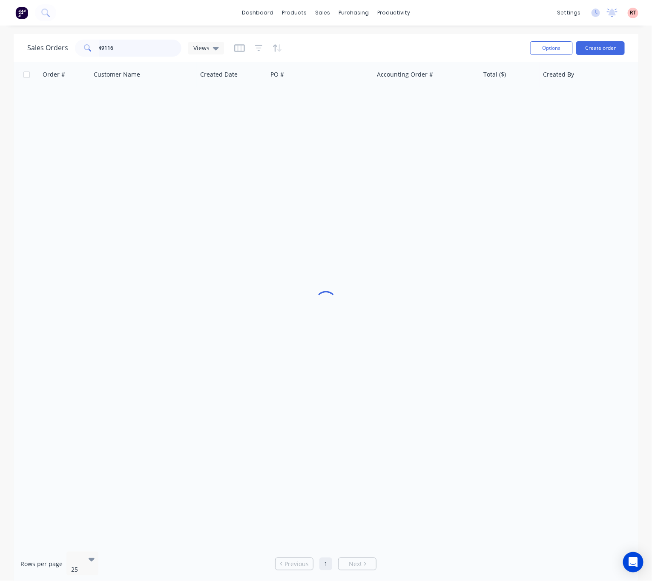
drag, startPoint x: 120, startPoint y: 46, endPoint x: 66, endPoint y: 49, distance: 54.1
click at [66, 49] on div "Sales Orders 49116 Views" at bounding box center [125, 48] width 197 height 17
type input "49509"
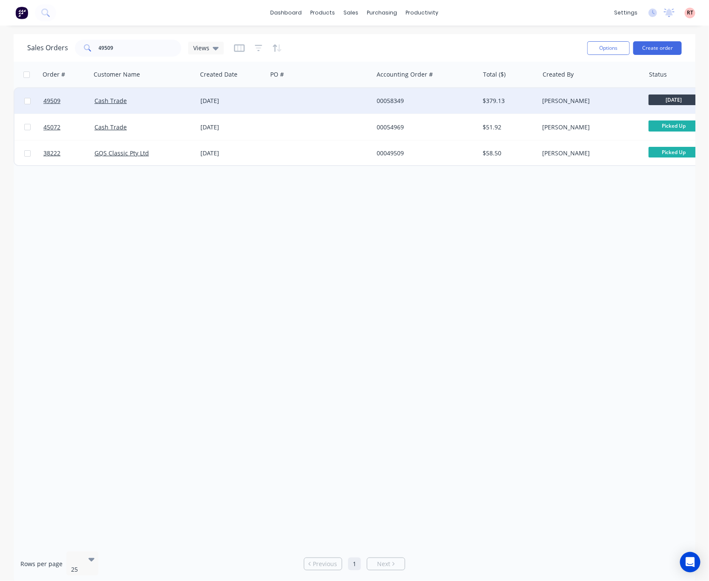
click at [448, 101] on div "00058349" at bounding box center [424, 101] width 95 height 9
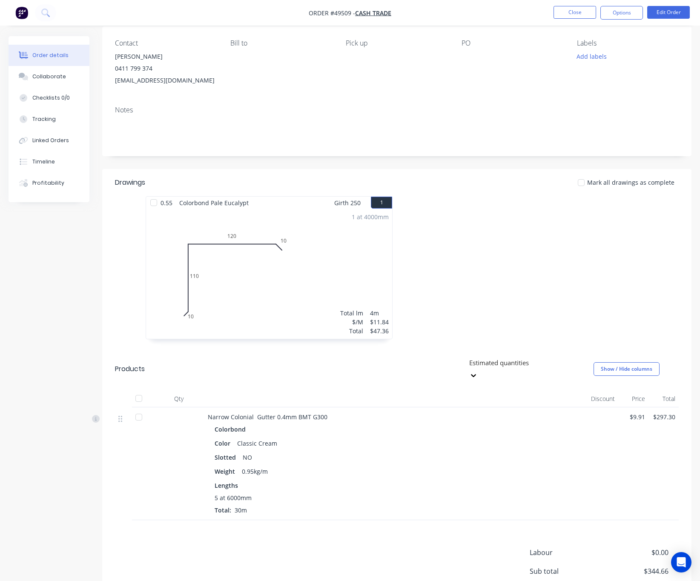
scroll to position [0, 0]
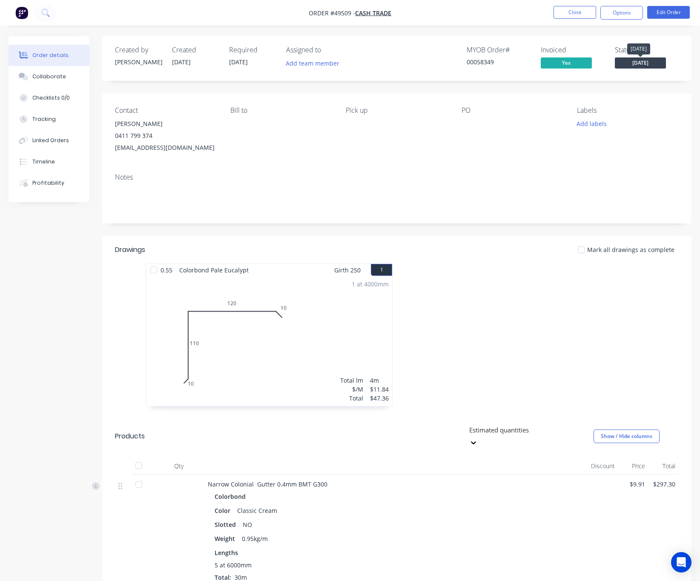
click at [636, 63] on span "[DATE]" at bounding box center [640, 62] width 51 height 11
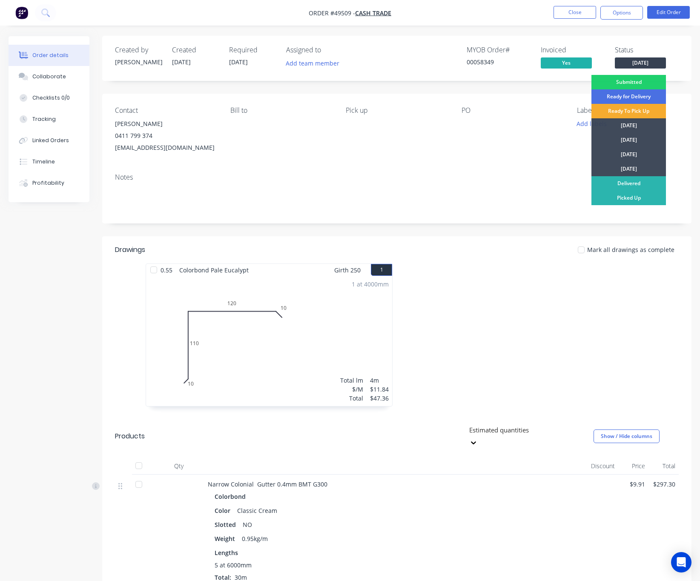
click at [649, 106] on div "Ready To Pick Up" at bounding box center [628, 111] width 74 height 14
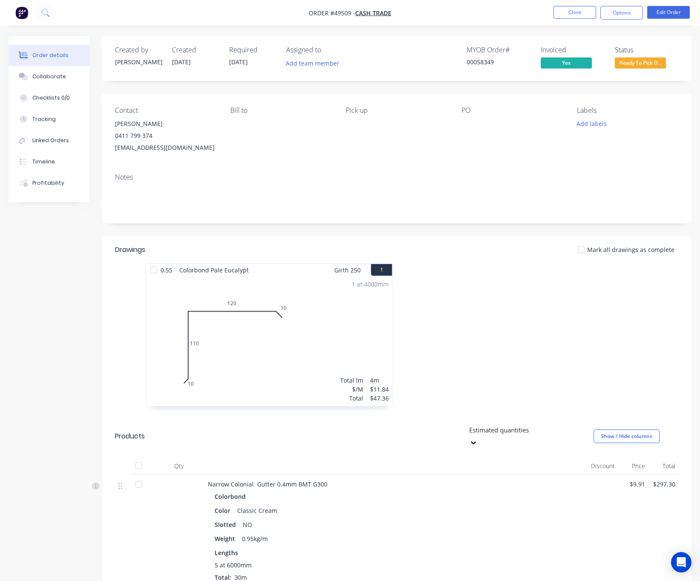
scroll to position [0, 0]
drag, startPoint x: 566, startPoint y: 14, endPoint x: 563, endPoint y: 22, distance: 7.7
click at [564, 22] on nav "Order #49509 - Cash Trade Close Options Edit Order" at bounding box center [350, 13] width 700 height 26
click at [567, 6] on button "Close" at bounding box center [574, 12] width 43 height 13
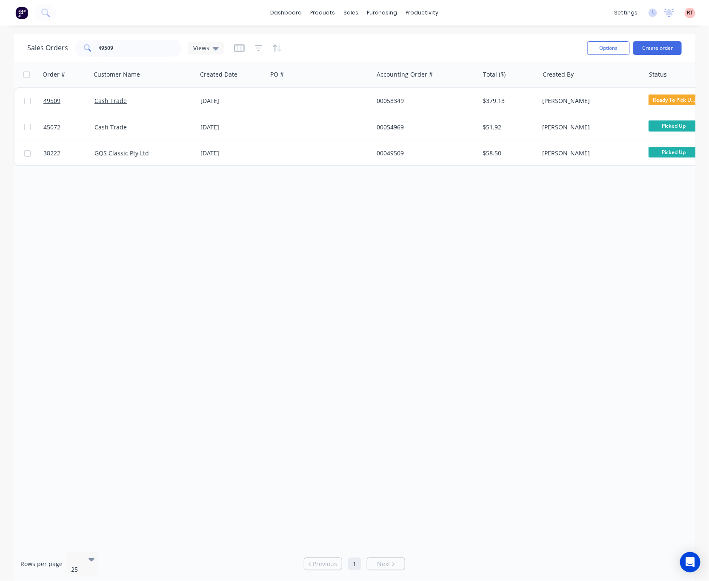
click at [459, 267] on div "Order # Customer Name Created Date PO # Accounting Order # Total ($) Created By…" at bounding box center [355, 303] width 682 height 483
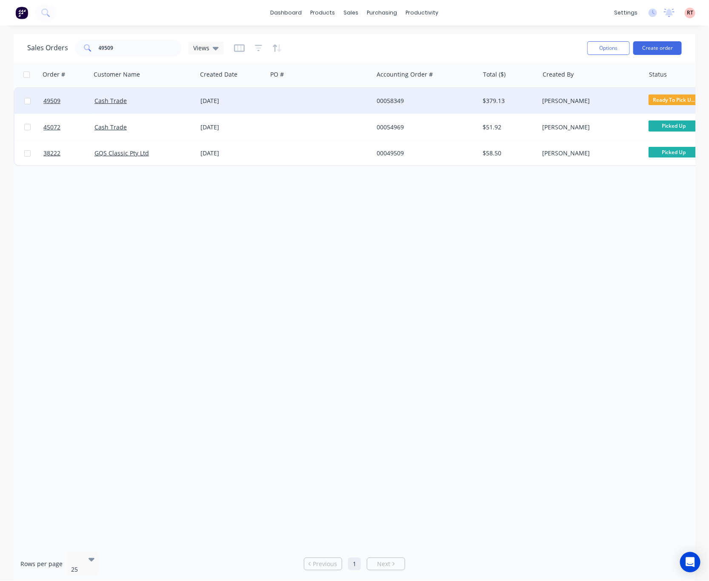
click at [315, 97] on div at bounding box center [320, 101] width 106 height 26
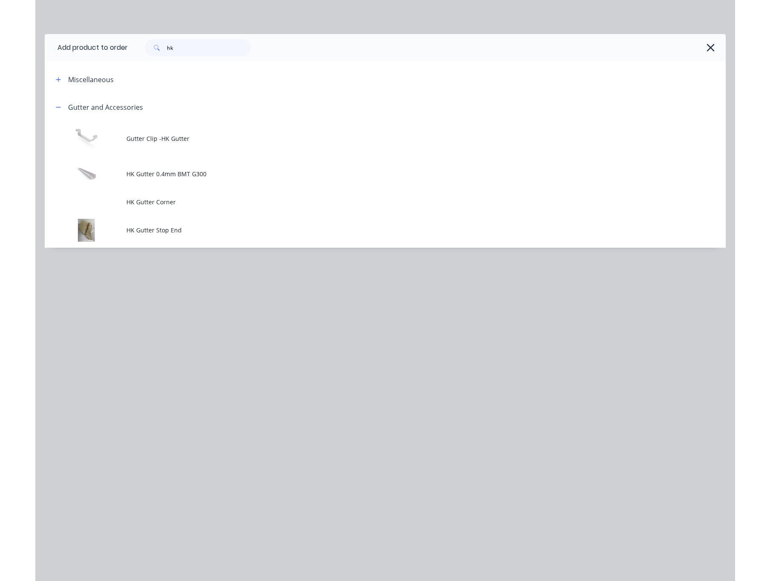
scroll to position [570, 0]
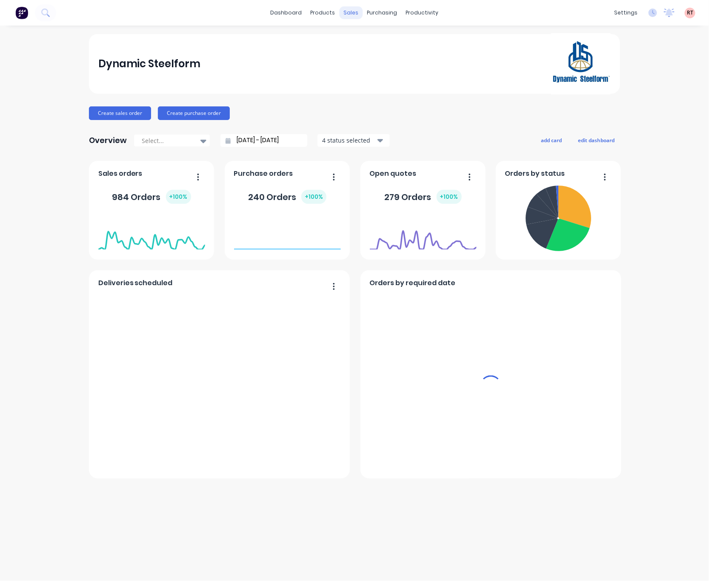
click at [349, 12] on div "sales" at bounding box center [351, 12] width 23 height 13
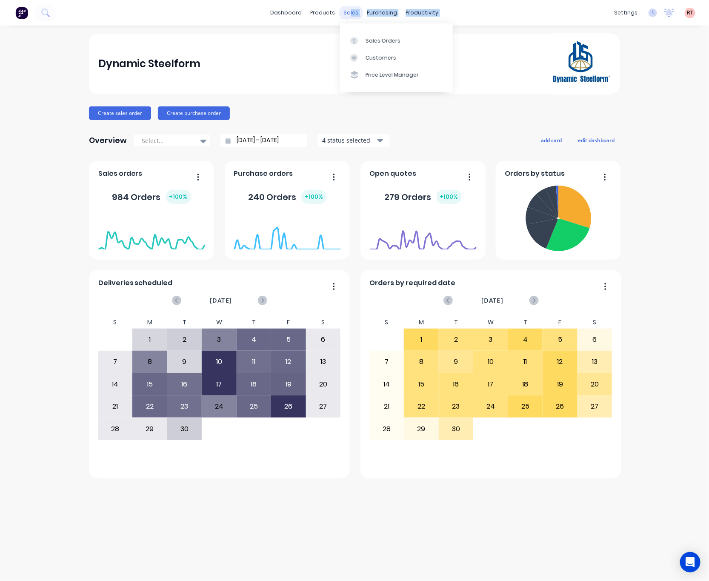
click at [351, 9] on div "dashboard products sales purchasing productivity dashboard products Product Cat…" at bounding box center [354, 13] width 709 height 26
click at [368, 36] on link "Sales Orders" at bounding box center [396, 40] width 113 height 17
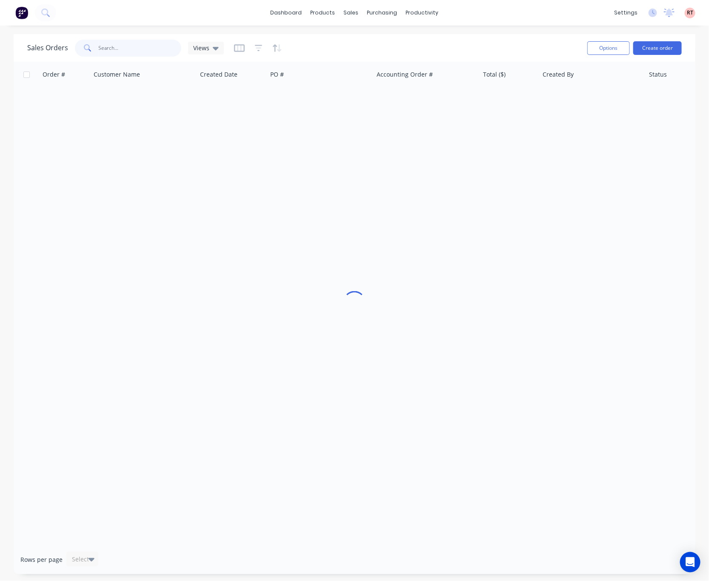
click at [101, 49] on input "text" at bounding box center [140, 48] width 83 height 17
type input "49782"
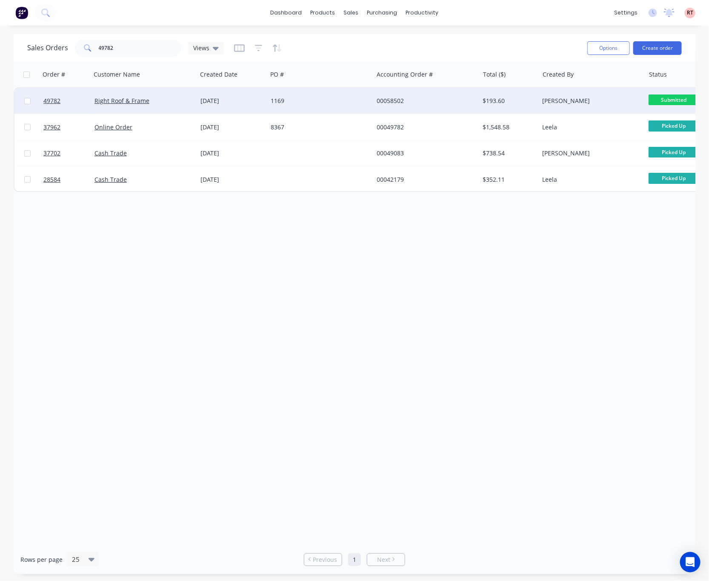
click at [349, 104] on div "1169" at bounding box center [318, 101] width 95 height 9
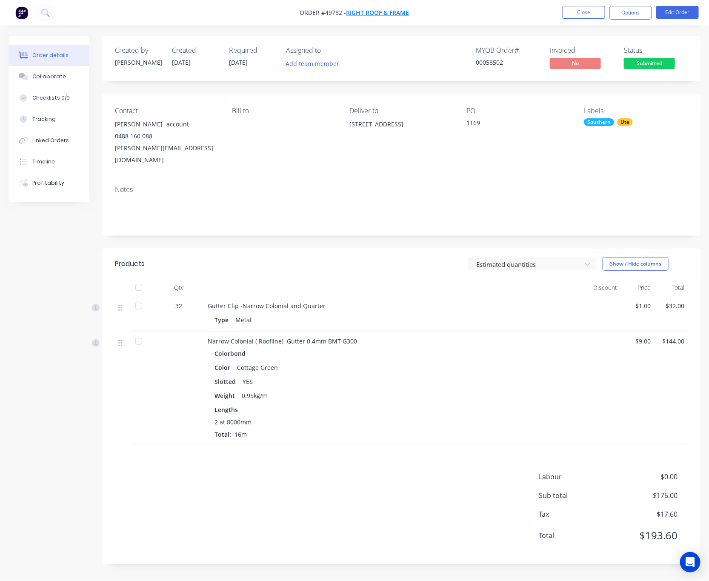
click at [375, 9] on span "Right Roof & Frame" at bounding box center [378, 13] width 63 height 8
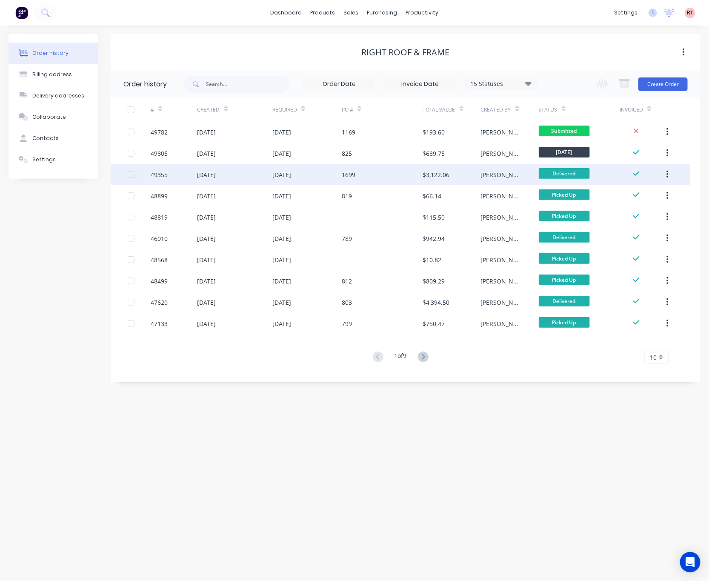
click at [391, 171] on div "1699" at bounding box center [382, 174] width 81 height 21
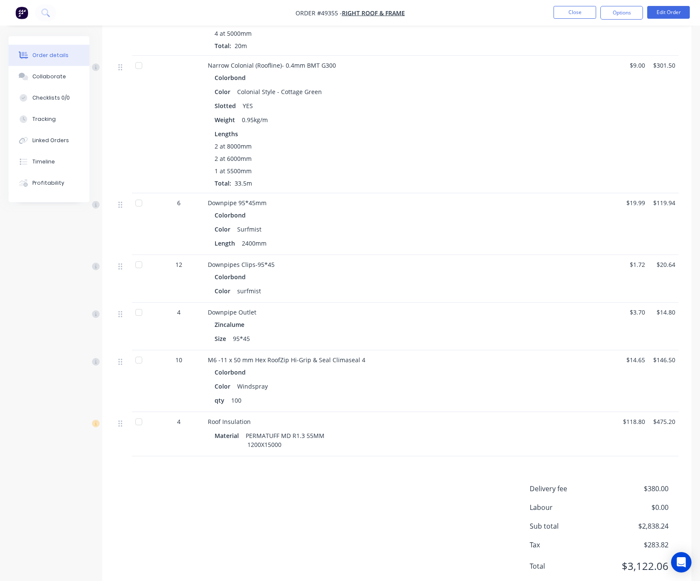
scroll to position [319, 0]
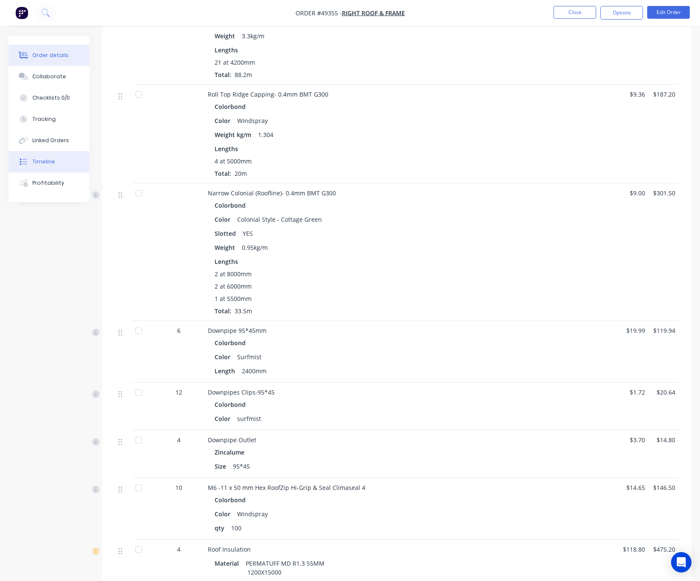
click at [55, 163] on button "Timeline" at bounding box center [49, 161] width 81 height 21
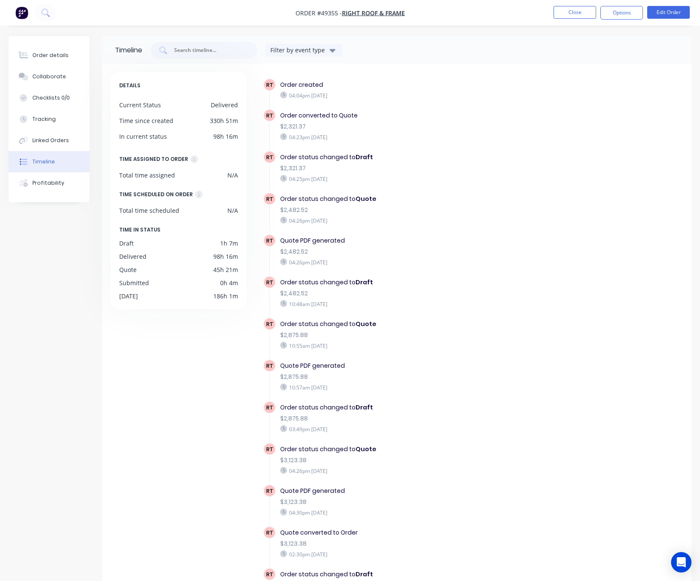
scroll to position [56, 0]
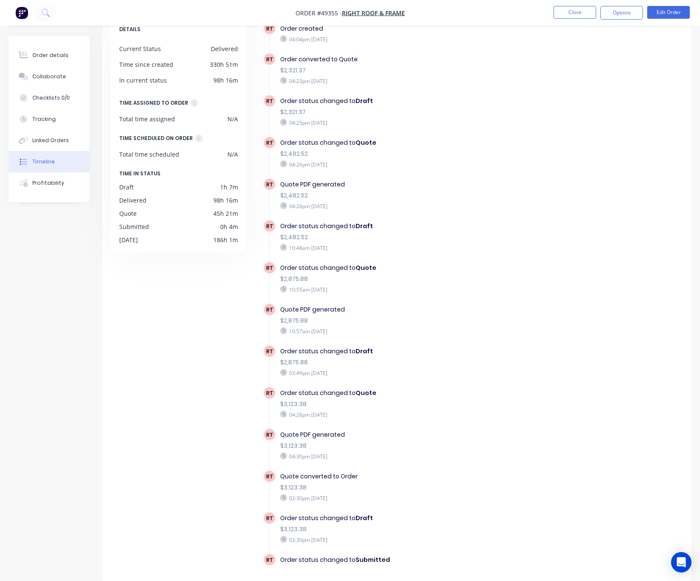
drag, startPoint x: 66, startPoint y: 143, endPoint x: 96, endPoint y: 167, distance: 38.4
click at [66, 142] on div "Linked Orders" at bounding box center [50, 141] width 37 height 8
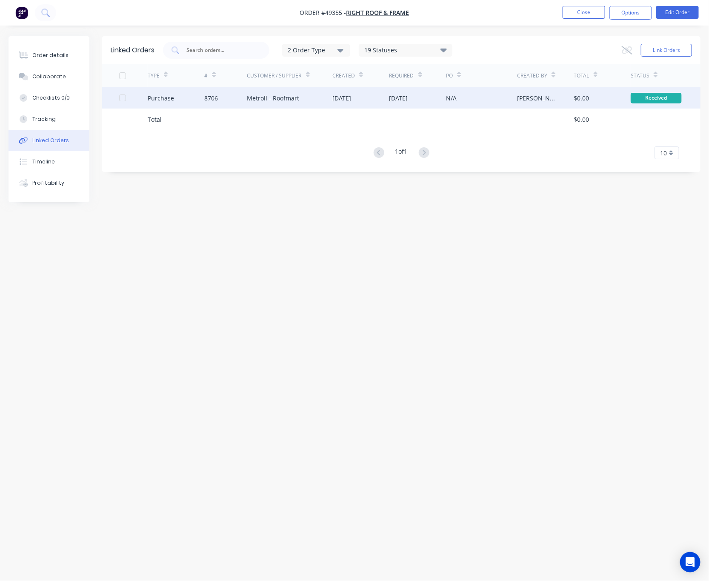
click at [229, 102] on div "8706" at bounding box center [225, 97] width 43 height 21
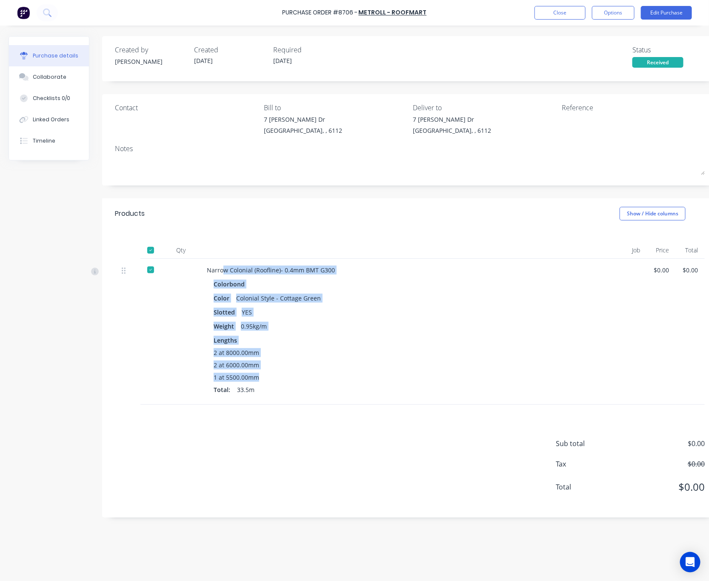
drag, startPoint x: 264, startPoint y: 381, endPoint x: 221, endPoint y: 274, distance: 115.2
click at [221, 274] on div "Narrow Colonial (Roofline)- 0.4mm BMT G300 Colorbond Color Colonial Style - Cot…" at bounding box center [391, 332] width 383 height 146
click at [463, 314] on div "Slotted YES" at bounding box center [392, 312] width 356 height 12
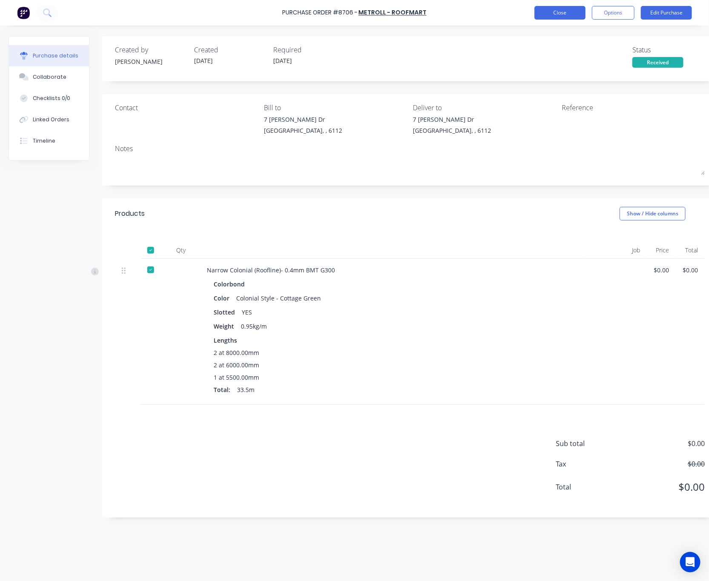
click at [546, 13] on button "Close" at bounding box center [560, 13] width 51 height 14
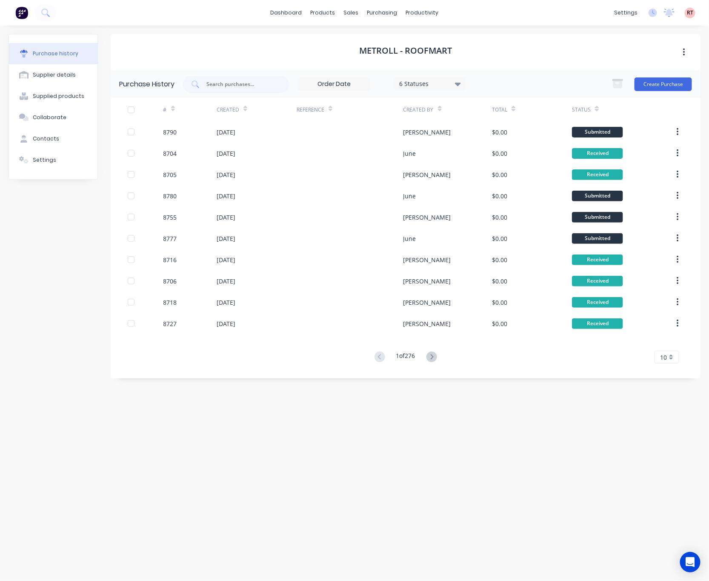
click at [402, 109] on div "Reference" at bounding box center [350, 109] width 107 height 23
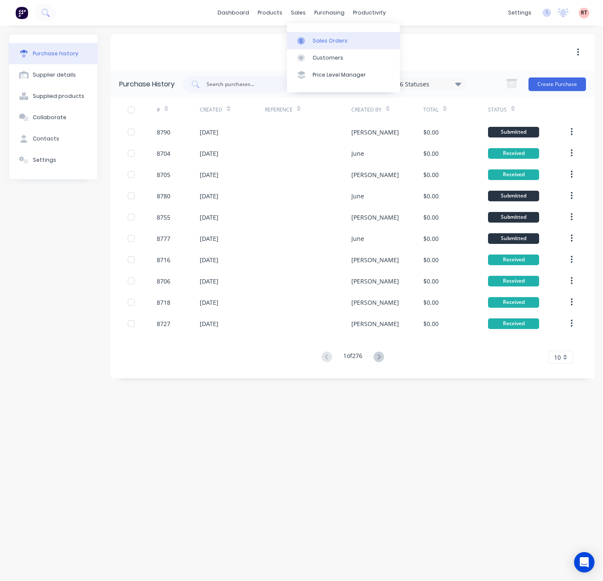
click at [313, 40] on div "Sales Orders" at bounding box center [329, 41] width 35 height 8
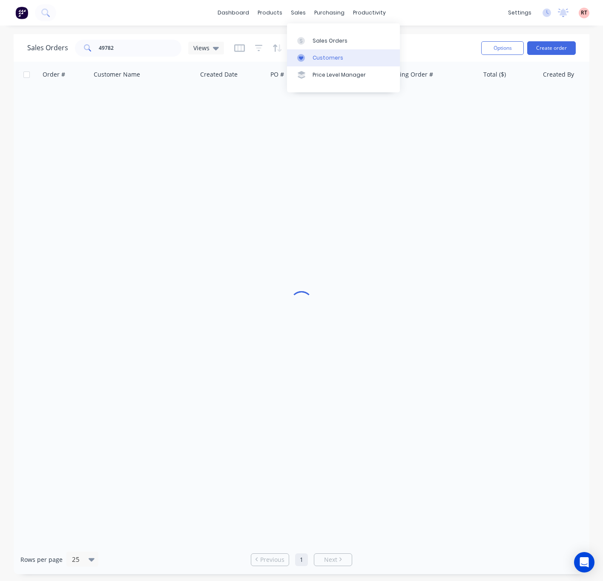
click at [309, 57] on div at bounding box center [303, 58] width 13 height 8
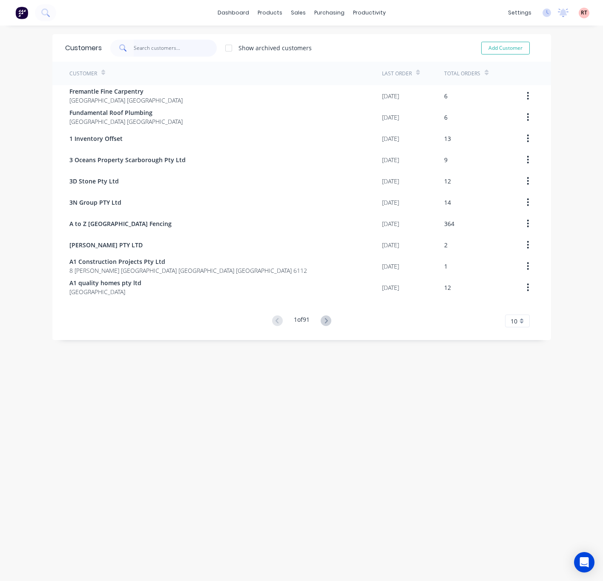
click at [160, 41] on input "text" at bounding box center [175, 48] width 83 height 17
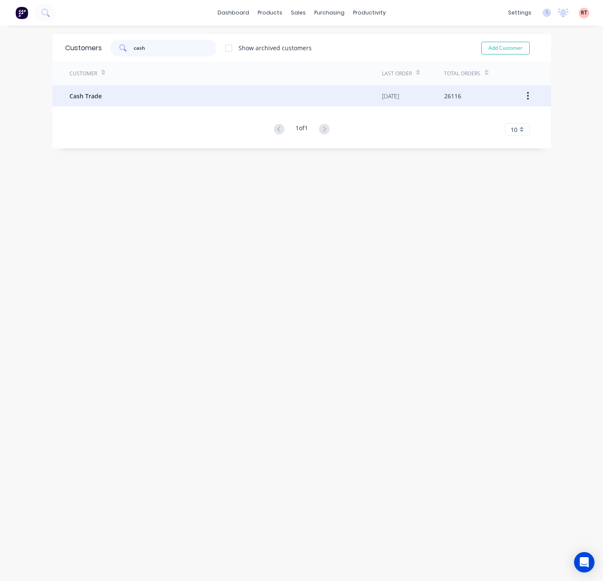
type input "cash"
click at [209, 101] on div "Cash Trade" at bounding box center [225, 95] width 312 height 21
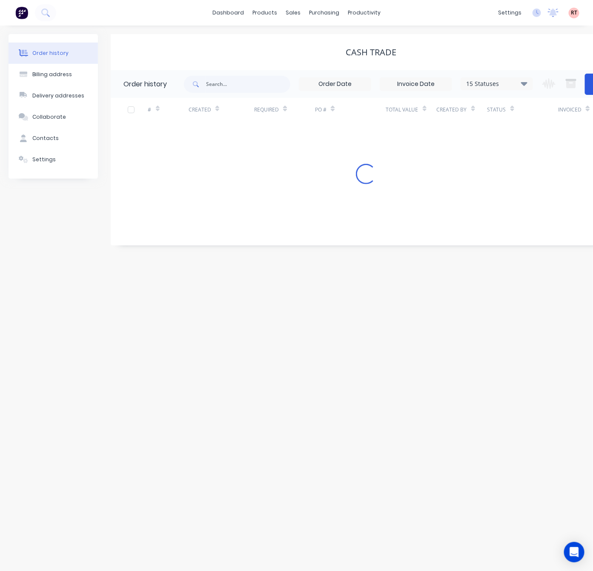
click at [589, 86] on button "Create Order" at bounding box center [602, 84] width 34 height 21
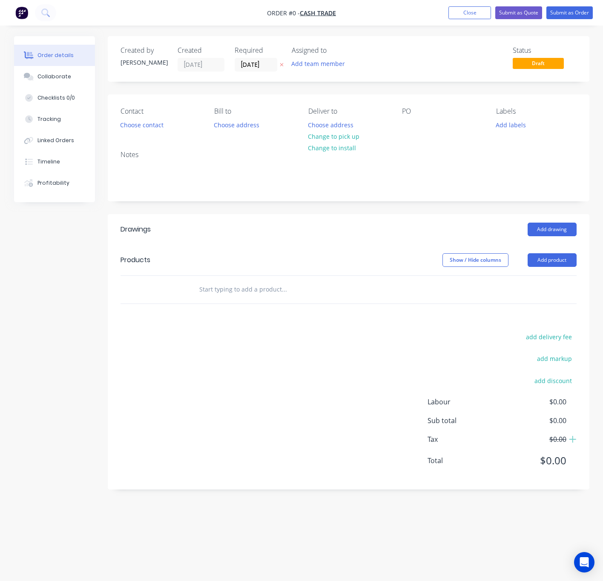
click at [137, 133] on div "Contact Choose contact Bill to Choose address Deliver to Choose address Change …" at bounding box center [348, 119] width 481 height 49
click at [151, 122] on button "Choose contact" at bounding box center [141, 124] width 52 height 11
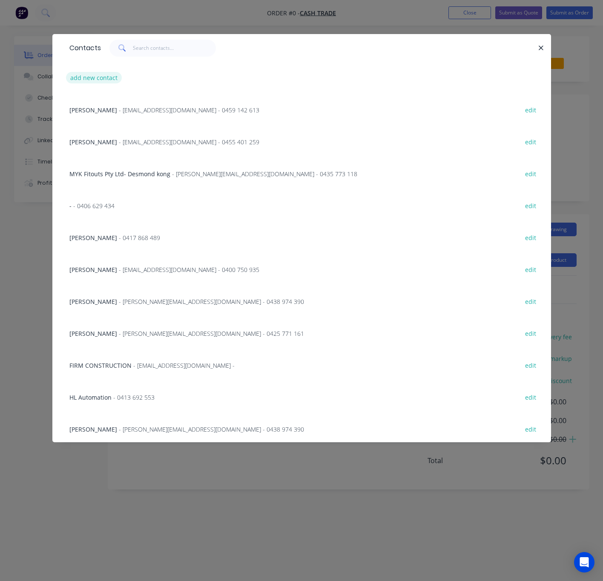
click at [89, 77] on button "add new contact" at bounding box center [94, 77] width 56 height 11
select select "AU"
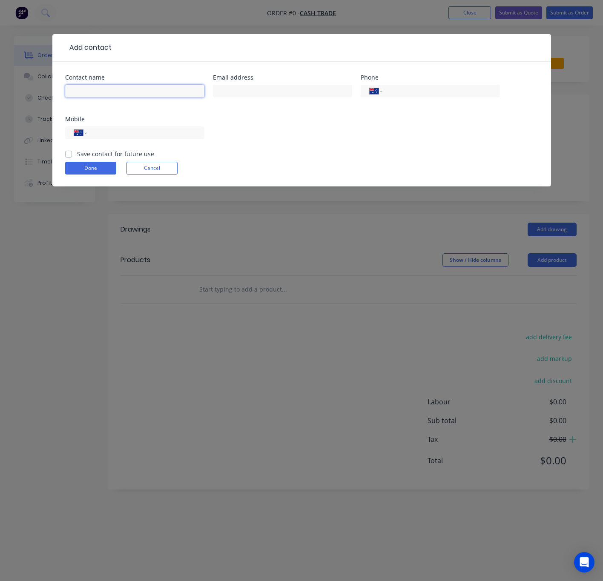
click at [115, 95] on input "text" at bounding box center [134, 91] width 139 height 13
type input "b"
type input "Belinda"
click at [252, 92] on input "text" at bounding box center [282, 91] width 139 height 13
click at [156, 133] on input "tel" at bounding box center [144, 133] width 102 height 10
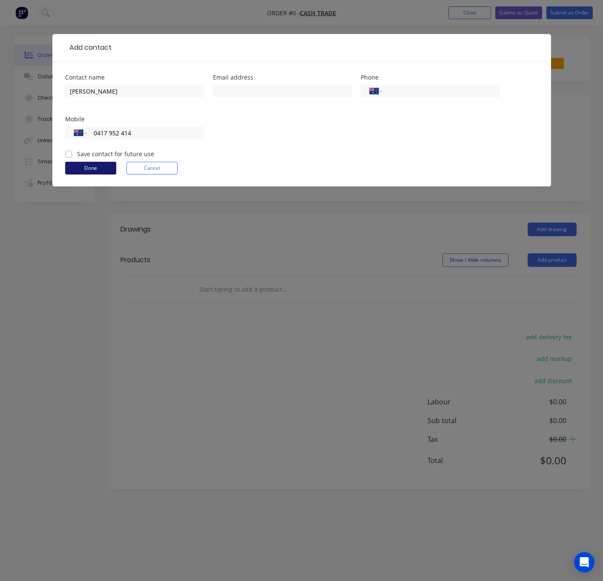
type input "0417 952 414"
click at [92, 170] on button "Done" at bounding box center [90, 168] width 51 height 13
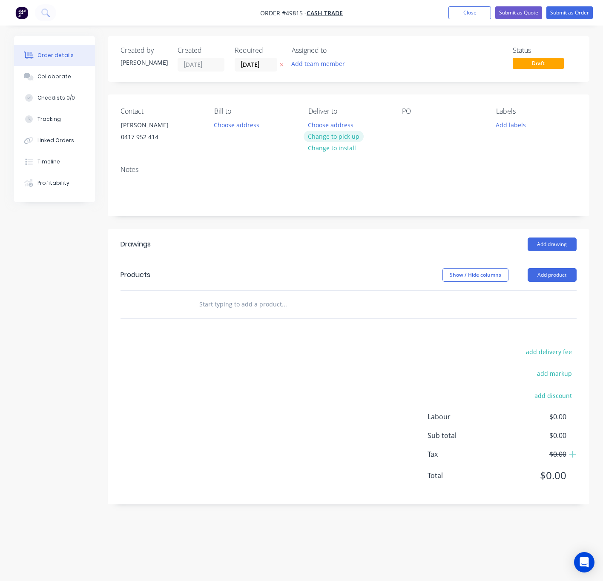
click at [319, 138] on button "Change to pick up" at bounding box center [334, 136] width 60 height 11
click at [544, 275] on button "Add product" at bounding box center [551, 275] width 49 height 14
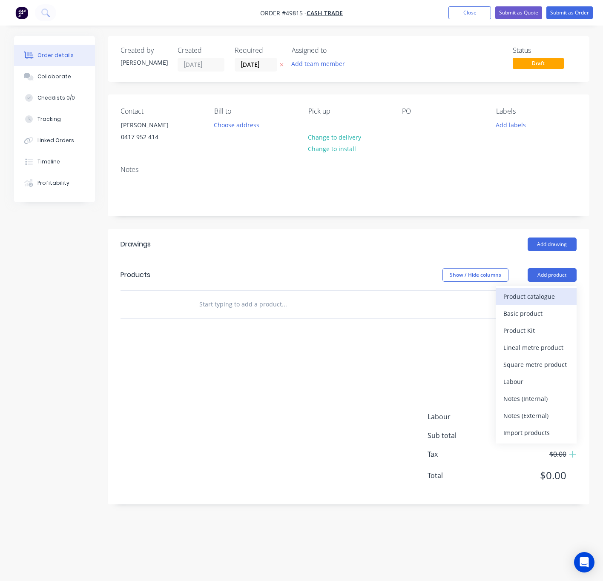
click at [537, 294] on div "Product catalogue" at bounding box center [536, 296] width 66 height 12
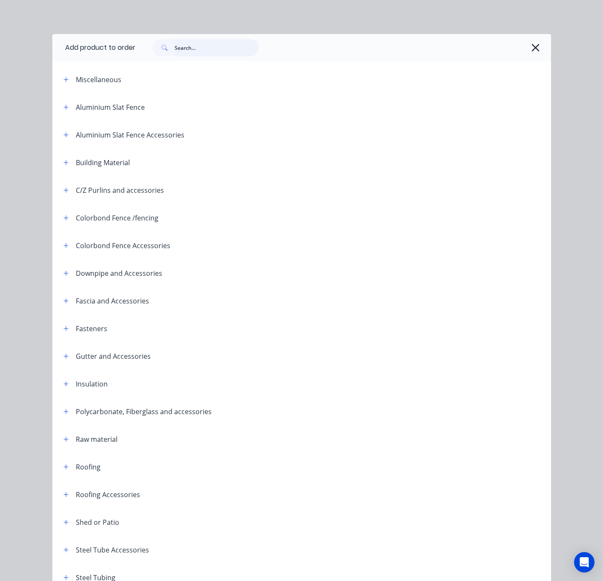
click at [207, 50] on input "text" at bounding box center [217, 47] width 84 height 17
type input "fence"
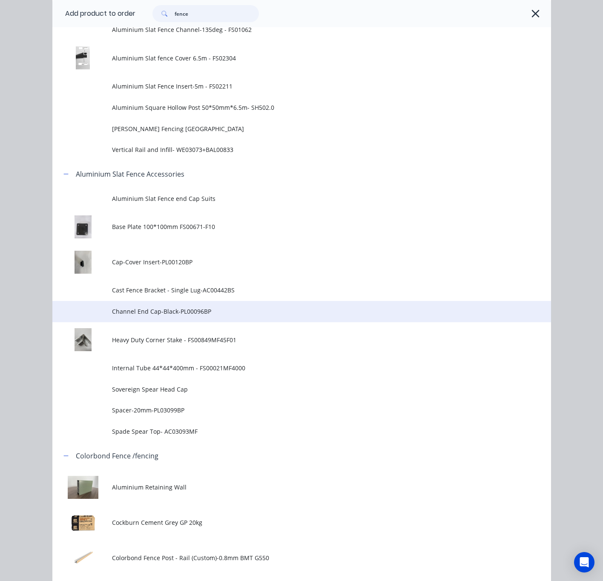
scroll to position [511, 0]
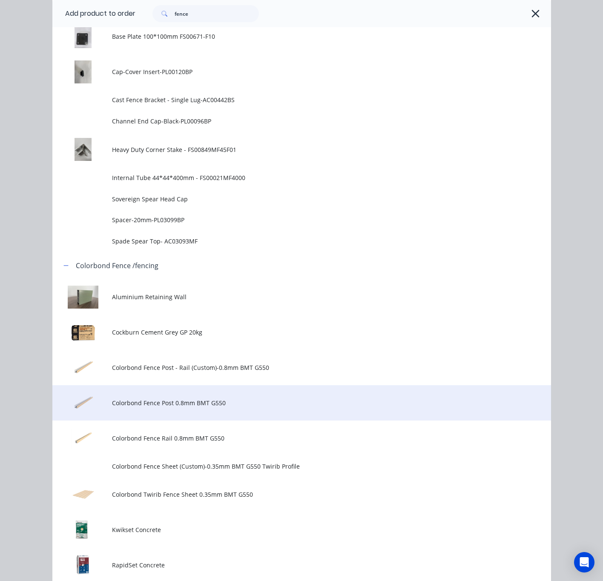
click at [249, 404] on span "Colorbond Fence Post 0.8mm BMT G550" at bounding box center [287, 402] width 351 height 9
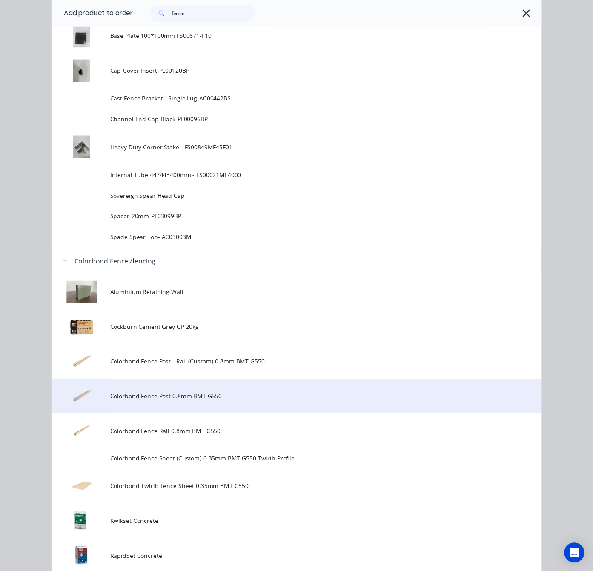
scroll to position [0, 0]
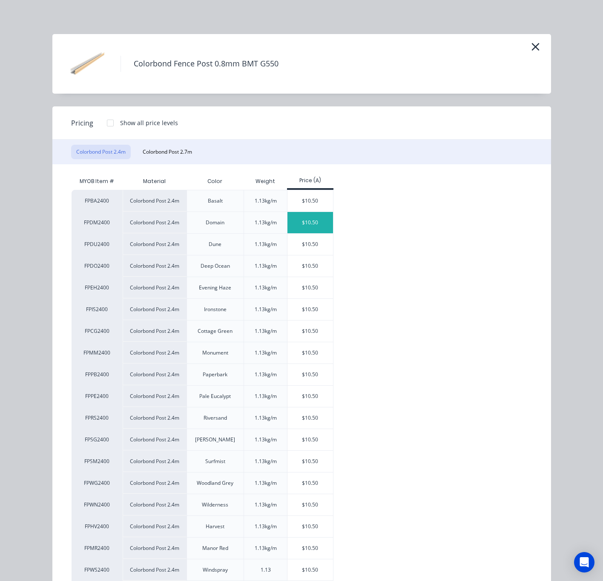
click at [311, 226] on div "$10.50" at bounding box center [310, 222] width 46 height 21
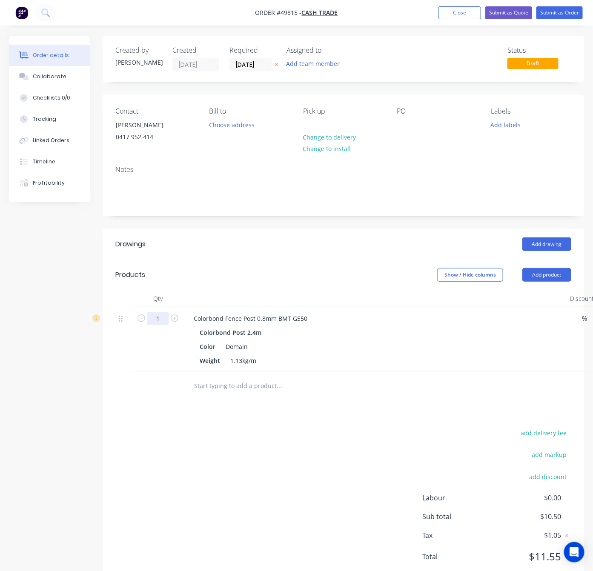
click at [155, 318] on input "1" at bounding box center [158, 318] width 22 height 13
type input "10"
type input "$105.00"
drag, startPoint x: 340, startPoint y: 447, endPoint x: 331, endPoint y: 464, distance: 19.2
click at [342, 445] on div "add delivery fee add markup add discount Labour $0.00 Sub total $10.50 Tax $1.0…" at bounding box center [343, 500] width 456 height 146
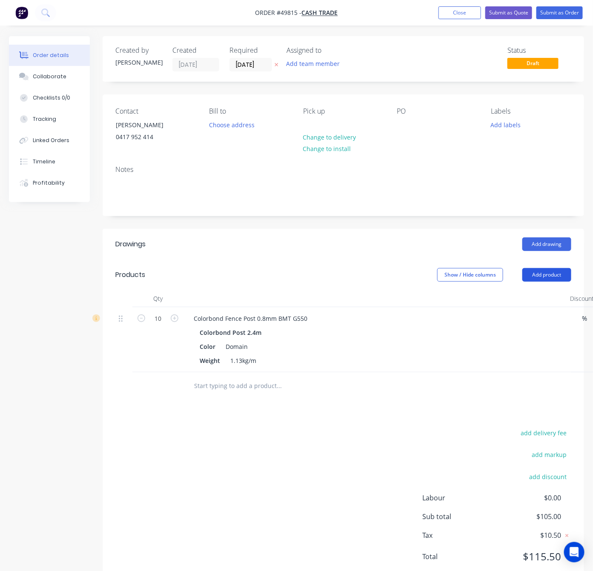
click at [553, 268] on button "Add product" at bounding box center [546, 275] width 49 height 14
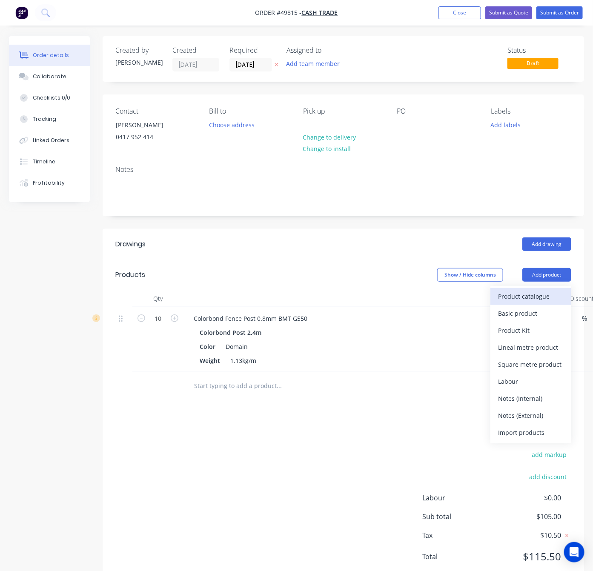
click at [546, 293] on div "Product catalogue" at bounding box center [531, 296] width 66 height 12
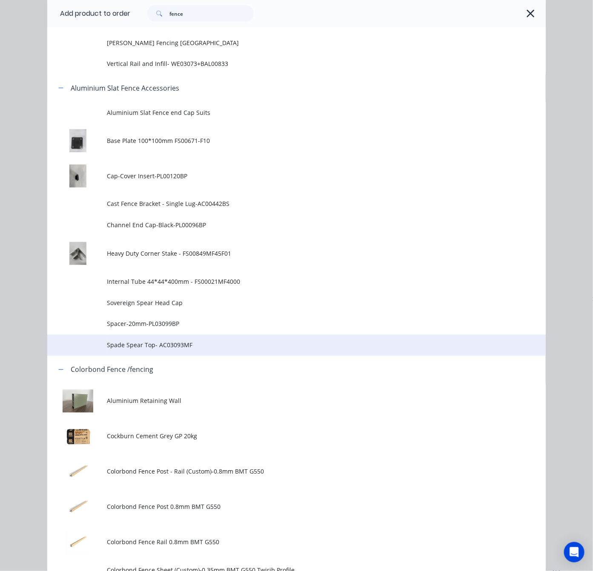
scroll to position [575, 0]
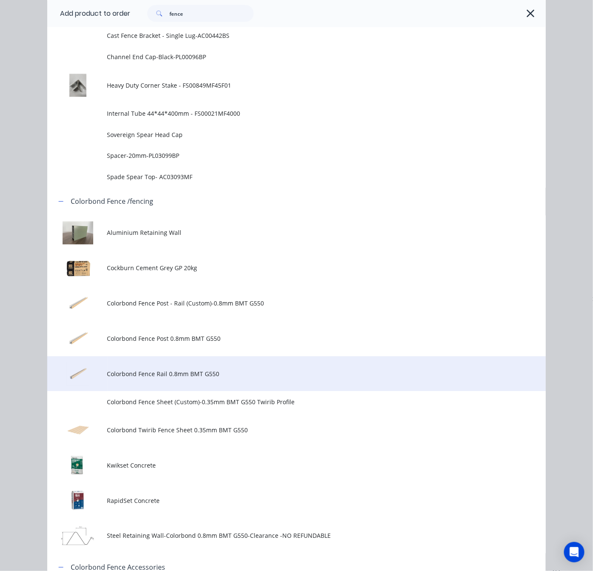
click at [209, 367] on td "Colorbond Fence Rail 0.8mm BMT G550" at bounding box center [326, 374] width 438 height 35
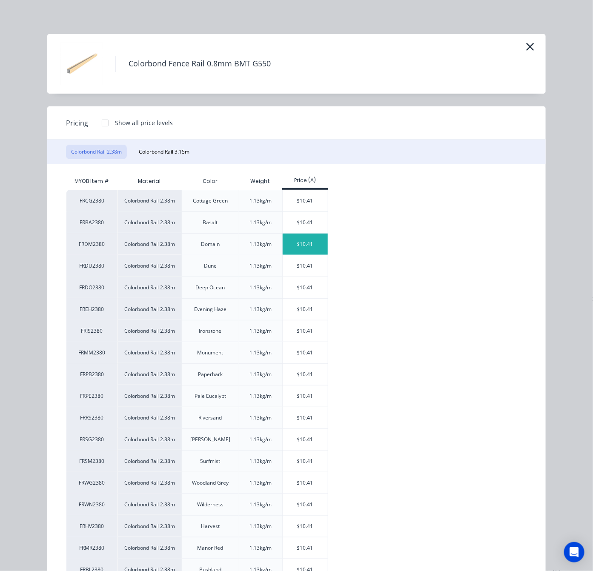
click at [308, 245] on div "$10.41" at bounding box center [306, 244] width 46 height 21
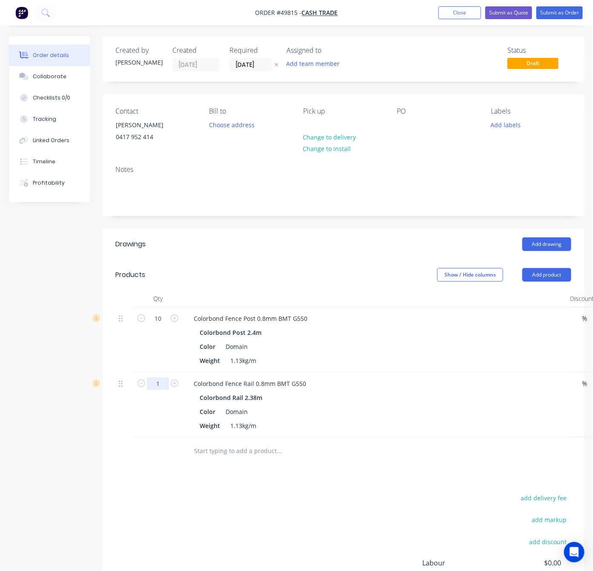
click at [156, 387] on input "1" at bounding box center [158, 384] width 22 height 13
type input "10"
type input "$104.10"
click at [117, 428] on div at bounding box center [123, 404] width 17 height 65
click at [554, 274] on button "Add product" at bounding box center [546, 275] width 49 height 14
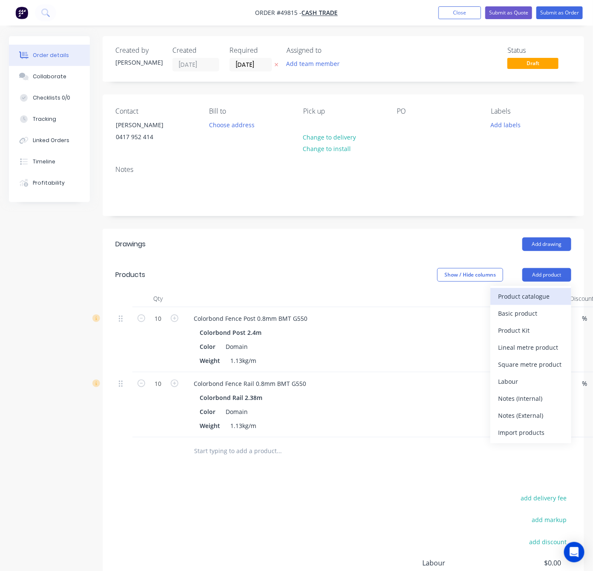
click at [531, 298] on div "Product catalogue" at bounding box center [531, 296] width 66 height 12
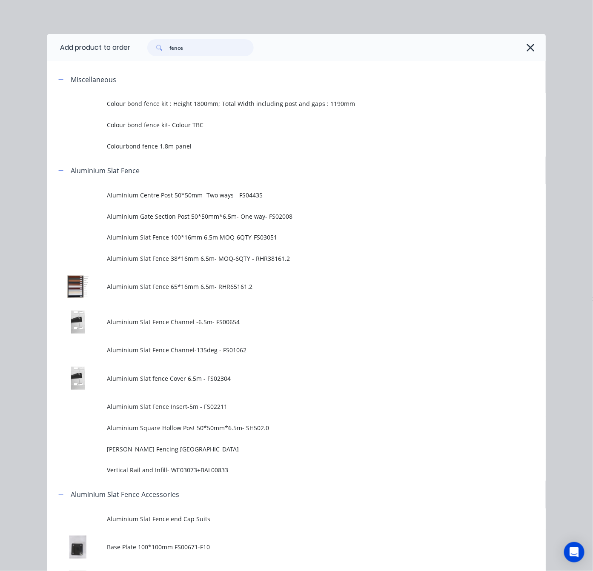
drag, startPoint x: 203, startPoint y: 49, endPoint x: 98, endPoint y: 54, distance: 104.8
click at [123, 54] on header "Add product to order fence" at bounding box center [296, 47] width 498 height 27
type input "16"
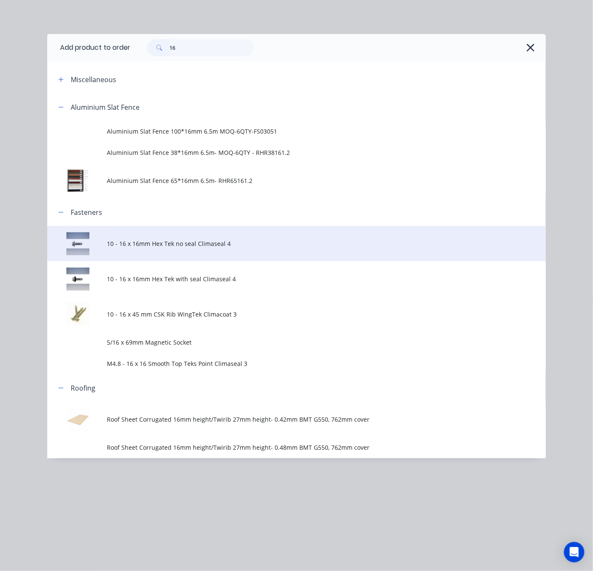
click at [243, 243] on span "10 - 16 x 16mm Hex Tek no seal Climaseal 4" at bounding box center [282, 243] width 351 height 9
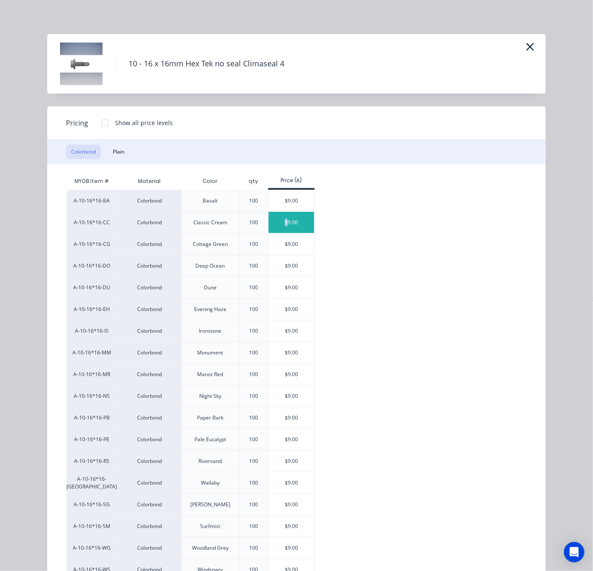
click at [281, 223] on div "$9.00" at bounding box center [292, 222] width 46 height 21
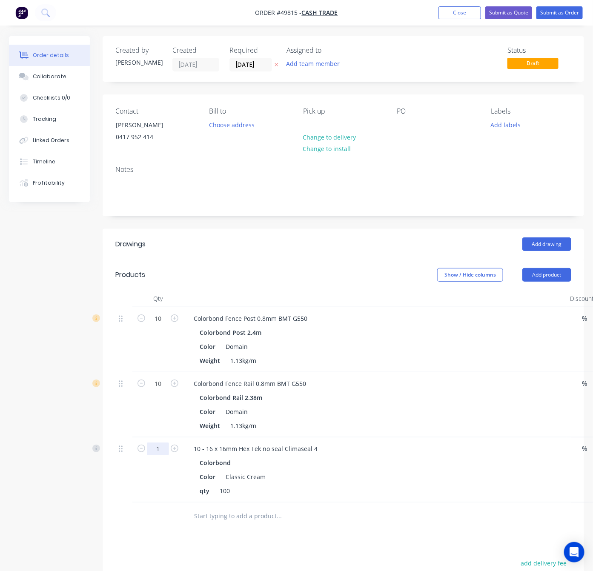
click at [158, 451] on input "1" at bounding box center [158, 449] width 22 height 13
click at [347, 538] on div "Drawings Add drawing Products Show / Hide columns Add product Qty Discount Pric…" at bounding box center [343, 472] width 481 height 487
click at [160, 453] on input "1" at bounding box center [158, 449] width 22 height 13
type input "0.8"
type input "$7.20"
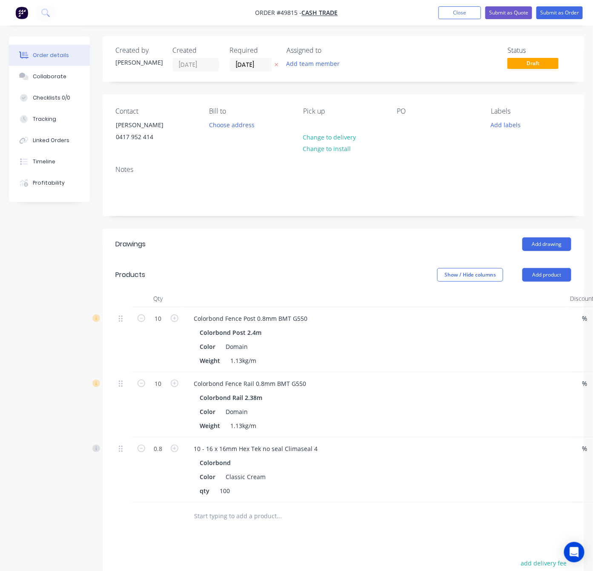
click at [319, 506] on div at bounding box center [336, 517] width 306 height 28
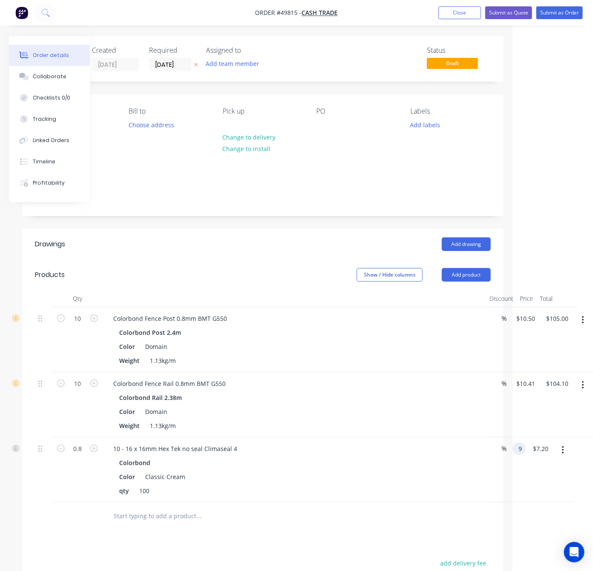
click at [491, 447] on div "0.8 10 - 16 x 16mm Hex Tek no seal Climaseal 4 Colorbond Color Classic Cream qt…" at bounding box center [263, 470] width 456 height 65
type input "$0.00"
click at [469, 518] on div at bounding box center [263, 517] width 456 height 28
click at [559, 13] on button "Submit as Order" at bounding box center [559, 12] width 46 height 13
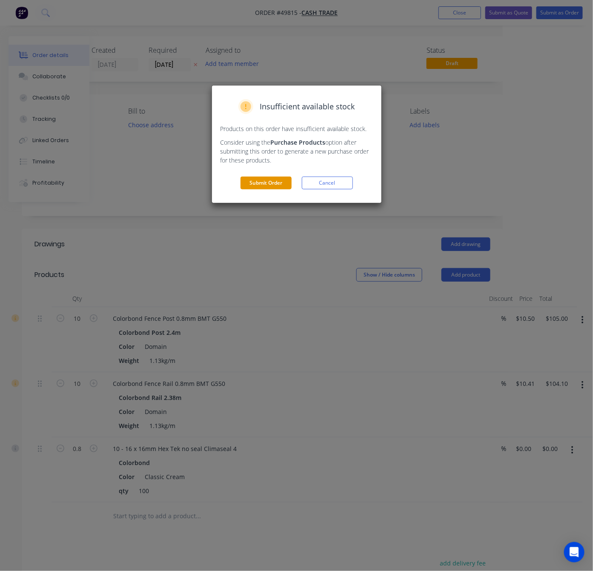
click at [267, 184] on button "Submit Order" at bounding box center [266, 183] width 51 height 13
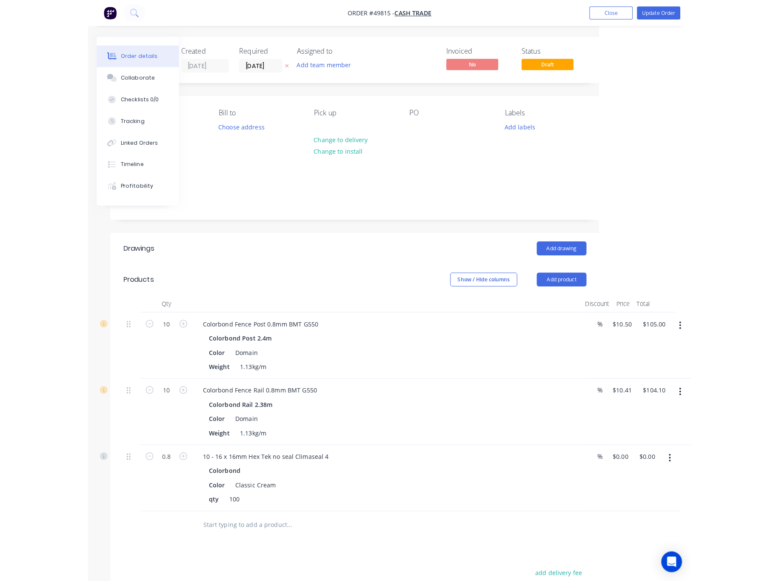
scroll to position [0, 0]
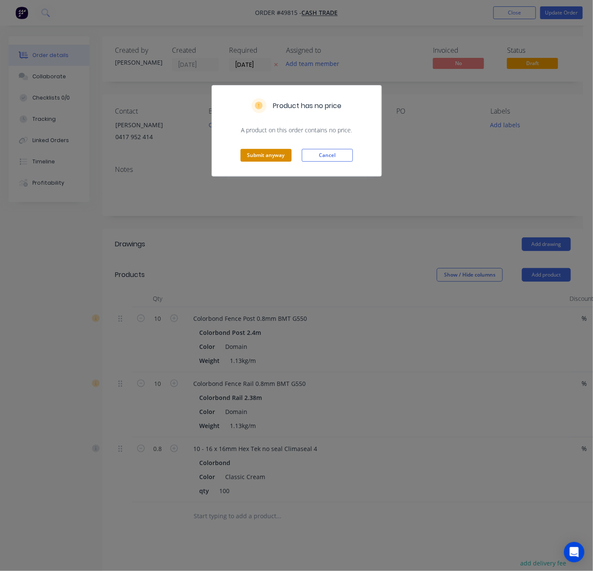
click at [281, 156] on button "Submit anyway" at bounding box center [266, 155] width 51 height 13
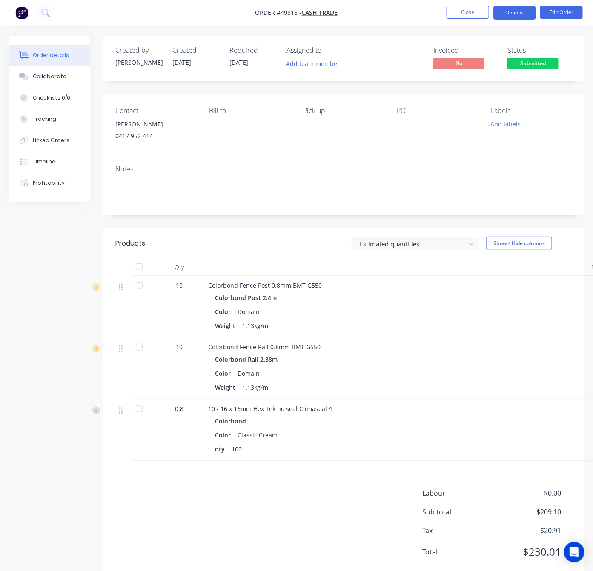
click at [527, 14] on button "Options" at bounding box center [514, 13] width 43 height 14
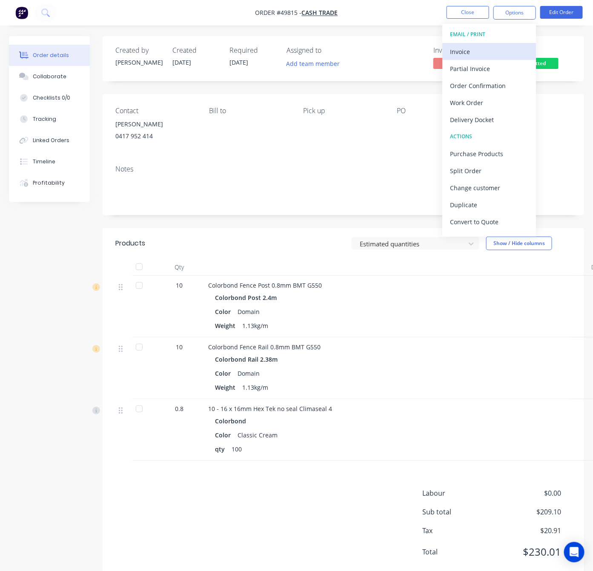
click at [493, 57] on div "Invoice" at bounding box center [489, 52] width 78 height 12
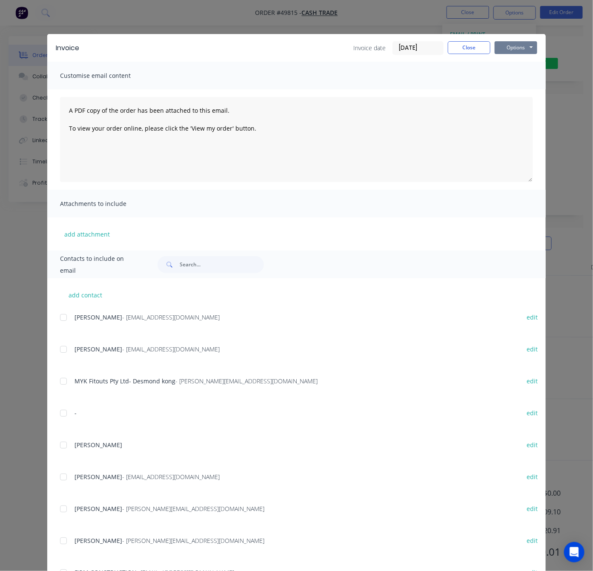
click at [522, 49] on button "Options" at bounding box center [516, 47] width 43 height 13
click at [524, 75] on button "Print" at bounding box center [522, 77] width 54 height 14
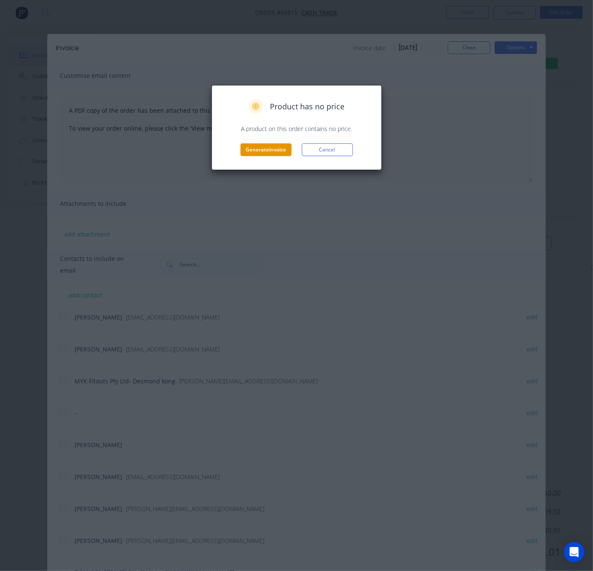
click at [264, 152] on button "Generate invoice" at bounding box center [266, 149] width 51 height 13
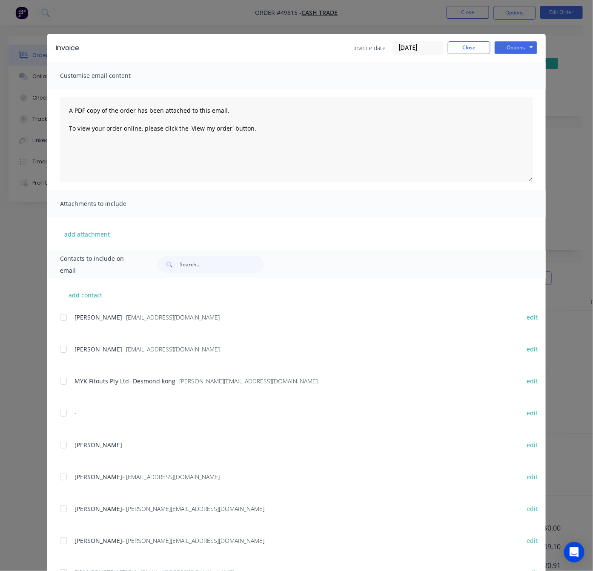
click at [522, 23] on div "Invoice Invoice date 30/09/25 Close Options Preview Print Email Customise email…" at bounding box center [296, 285] width 593 height 571
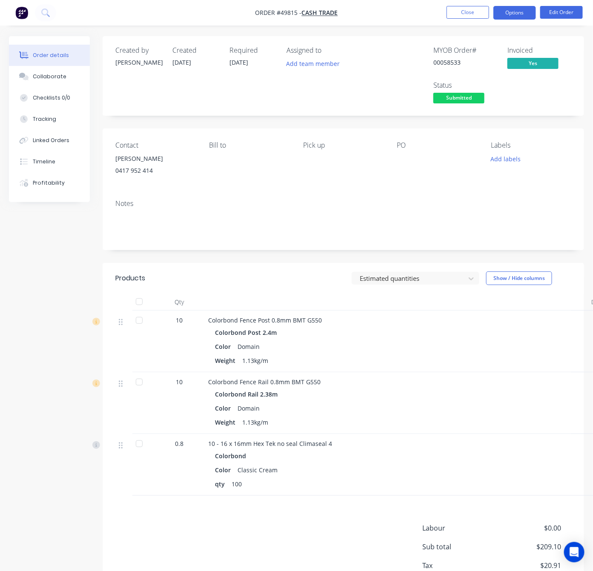
click at [524, 13] on button "Options" at bounding box center [514, 13] width 43 height 14
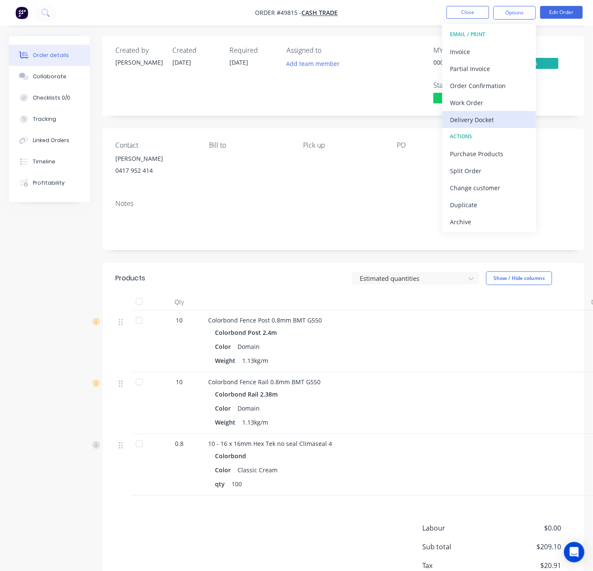
click at [504, 118] on div "Delivery Docket" at bounding box center [489, 120] width 78 height 12
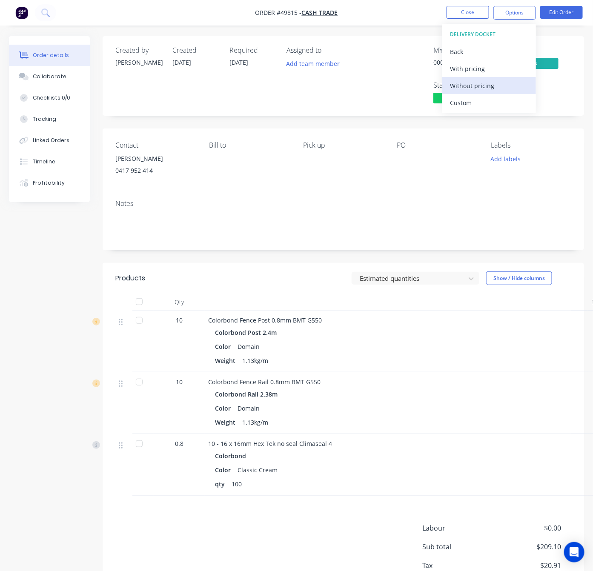
click at [507, 86] on div "Without pricing" at bounding box center [489, 86] width 78 height 12
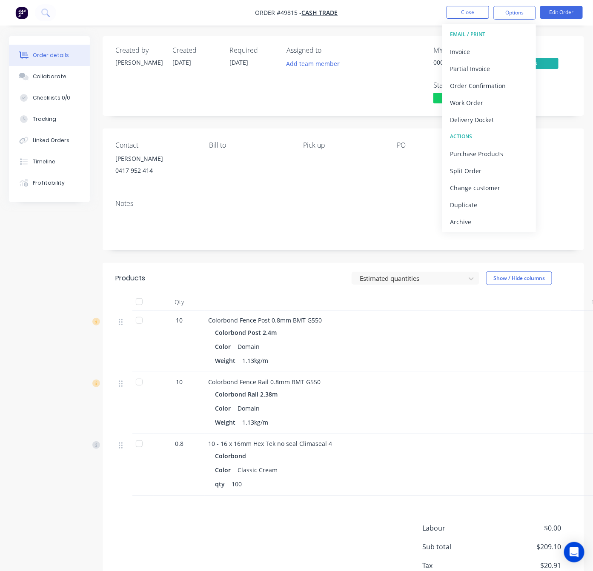
click at [385, 63] on div "MYOB Order # 00058533 Invoiced Yes Status Submitted" at bounding box center [472, 75] width 200 height 59
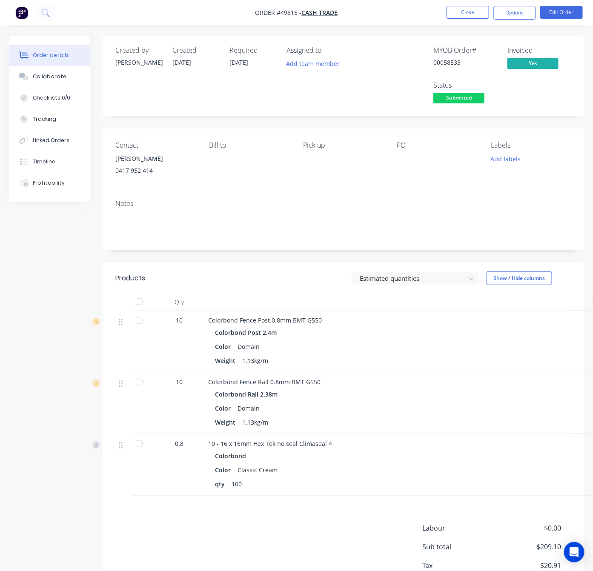
click at [464, 101] on span "Submitted" at bounding box center [458, 98] width 51 height 11
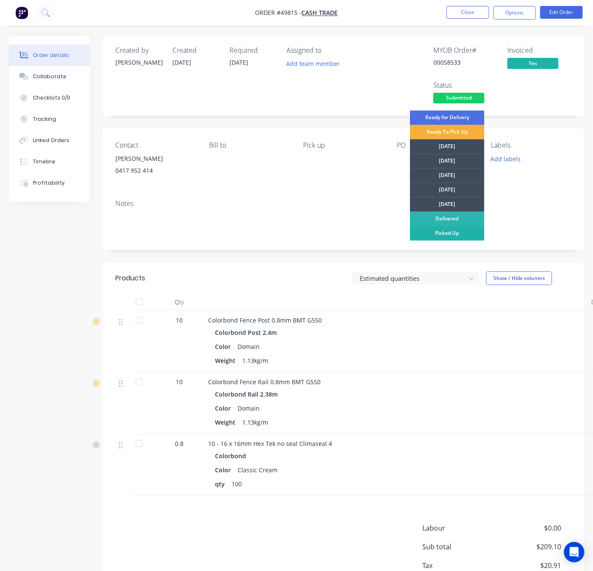
click at [460, 235] on div "Picked Up" at bounding box center [447, 233] width 74 height 14
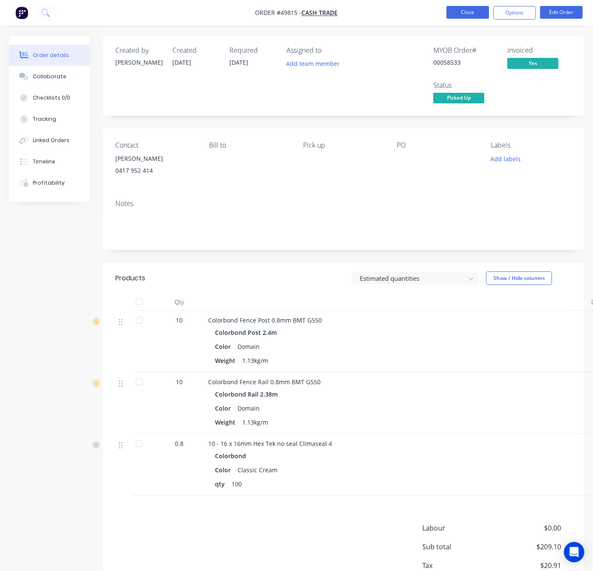
click at [465, 15] on button "Close" at bounding box center [468, 12] width 43 height 13
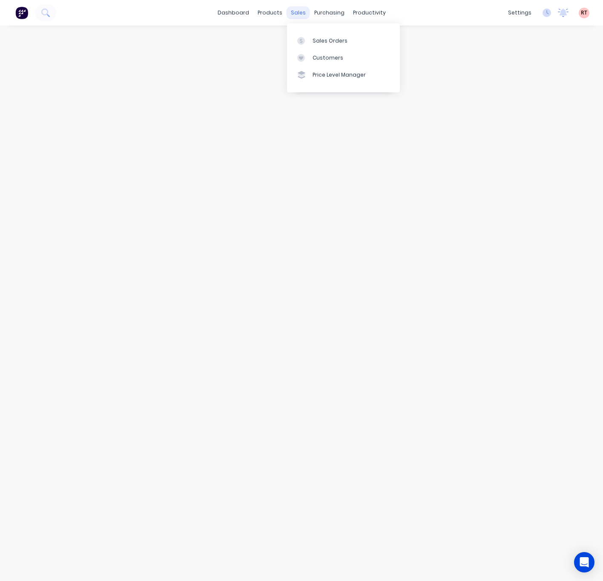
click at [294, 11] on div "sales" at bounding box center [297, 12] width 23 height 13
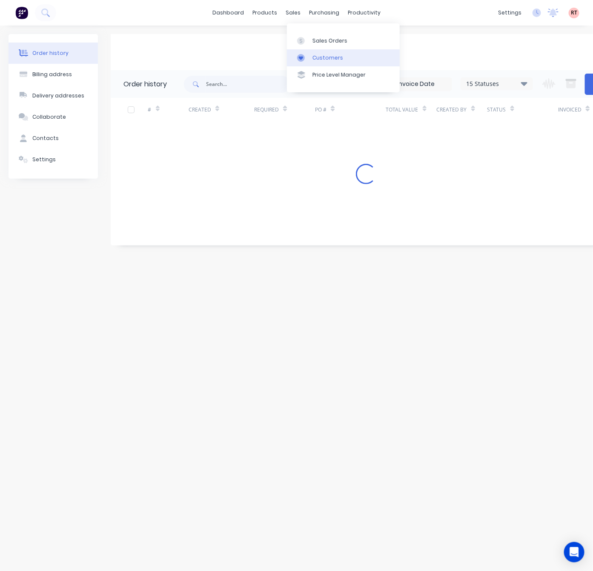
click at [325, 54] on div "Customers" at bounding box center [327, 58] width 31 height 8
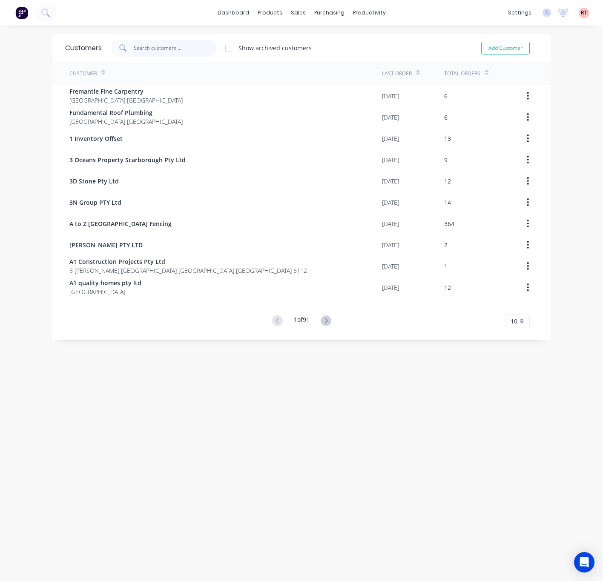
click at [178, 49] on input "text" at bounding box center [175, 48] width 83 height 17
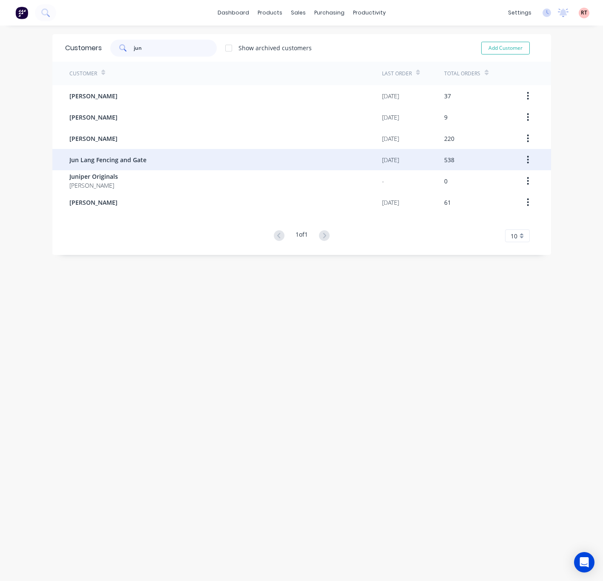
type input "jun"
click at [156, 161] on div "Jun Lang Fencing and Gate" at bounding box center [225, 159] width 312 height 21
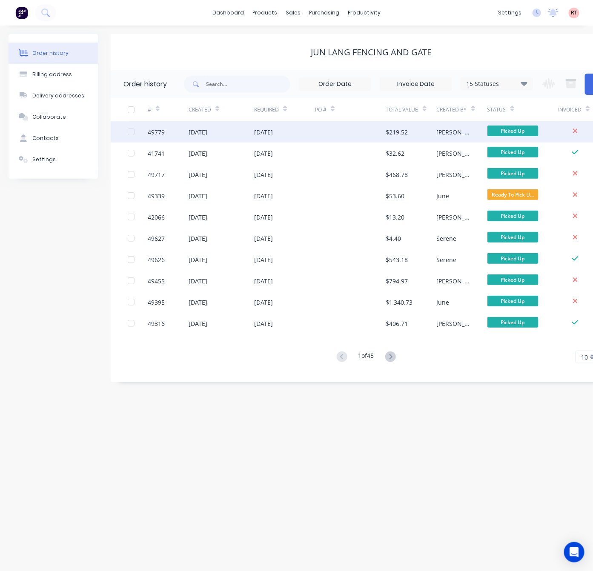
click at [308, 129] on div "27 Sep 2025" at bounding box center [284, 131] width 61 height 21
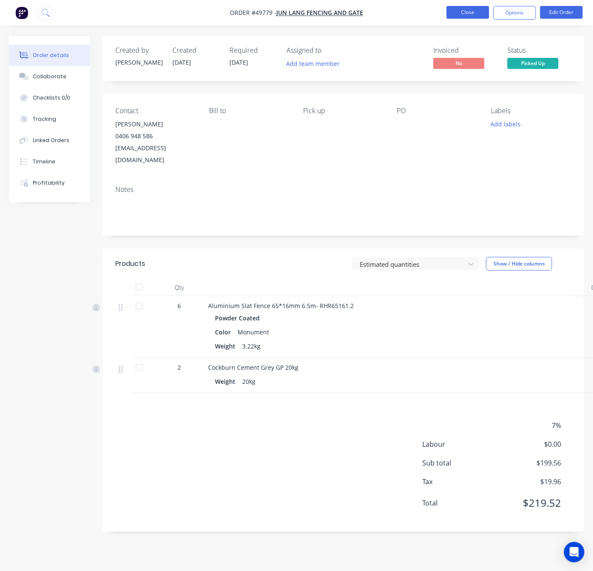
click at [465, 6] on nav "Order #49779 - Jun Lang Fencing and Gate Close Options Edit Order" at bounding box center [296, 13] width 593 height 26
click at [465, 6] on button "Close" at bounding box center [468, 12] width 43 height 13
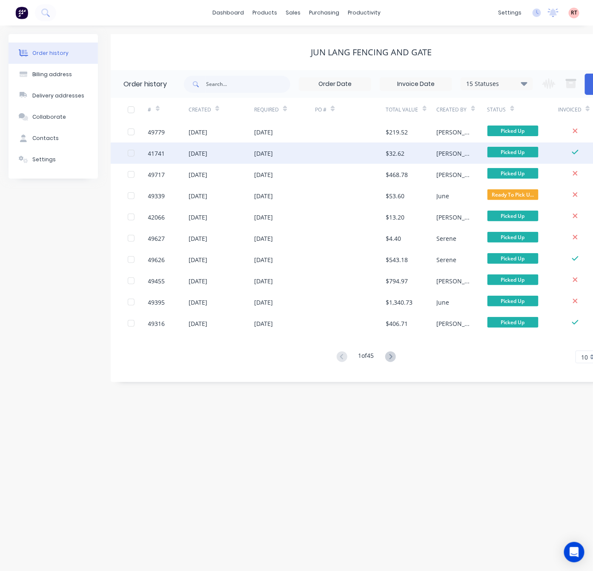
click at [356, 159] on div at bounding box center [350, 153] width 71 height 21
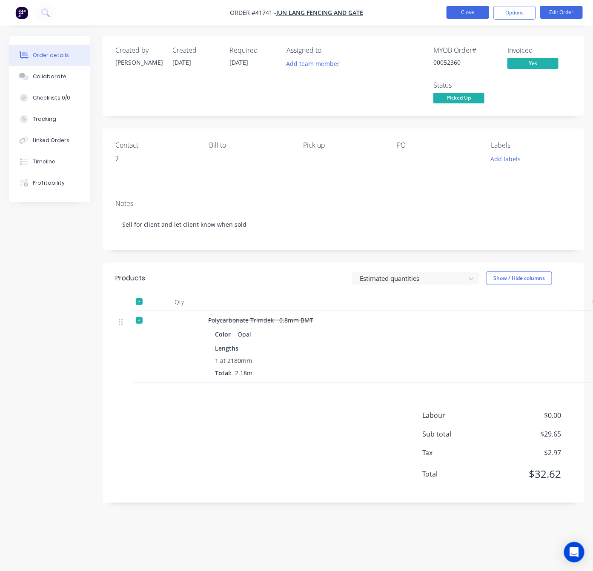
click at [467, 17] on button "Close" at bounding box center [468, 12] width 43 height 13
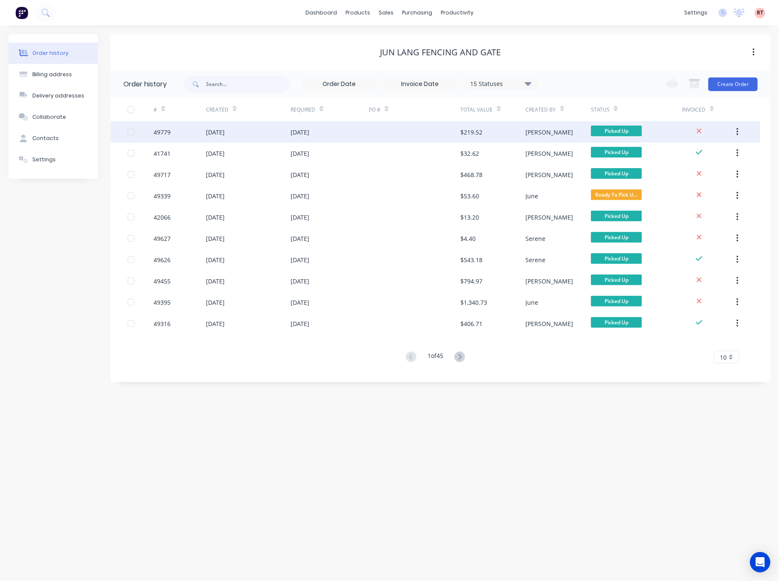
click at [378, 132] on div at bounding box center [415, 131] width 92 height 21
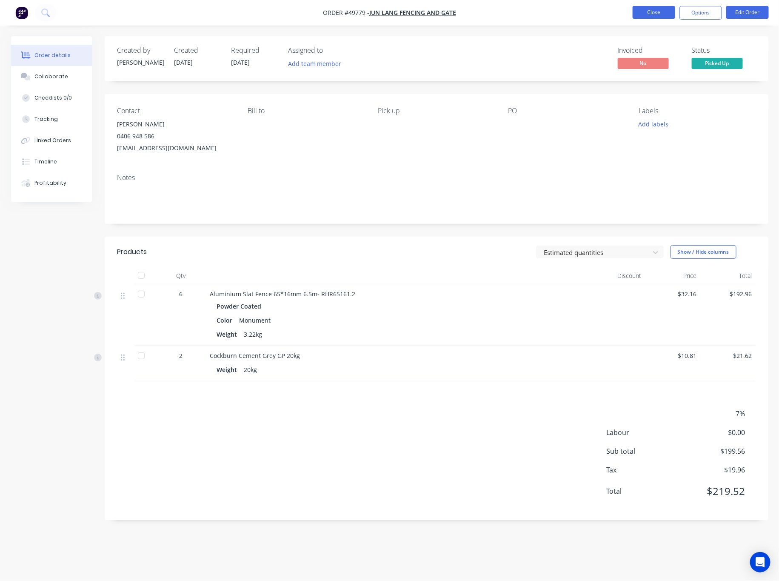
click at [659, 14] on button "Close" at bounding box center [654, 12] width 43 height 13
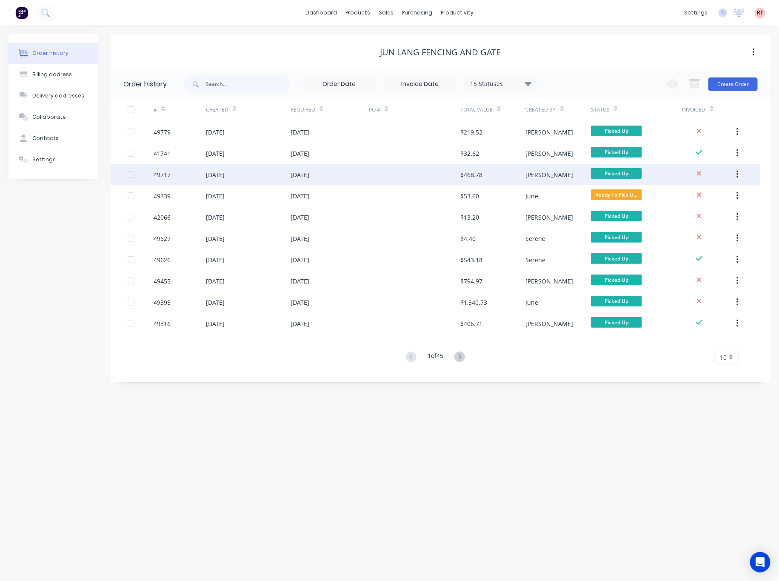
click at [390, 169] on div at bounding box center [415, 174] width 92 height 21
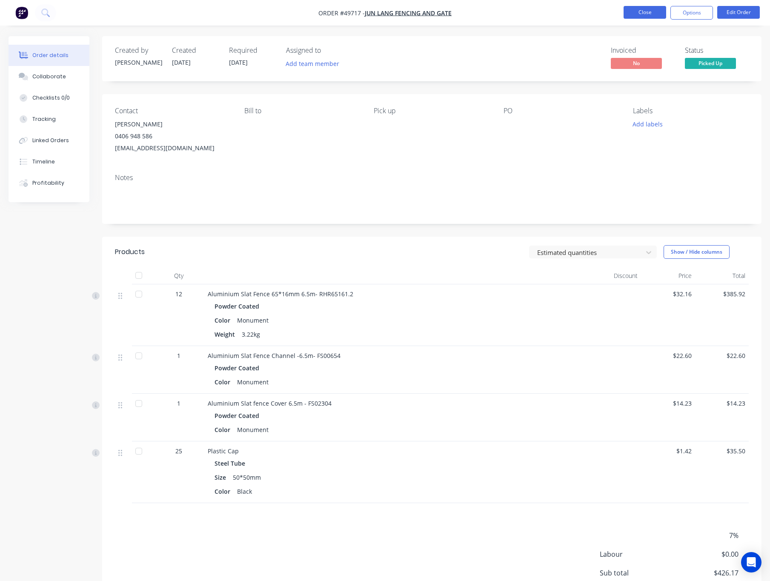
click at [651, 14] on button "Close" at bounding box center [645, 12] width 43 height 13
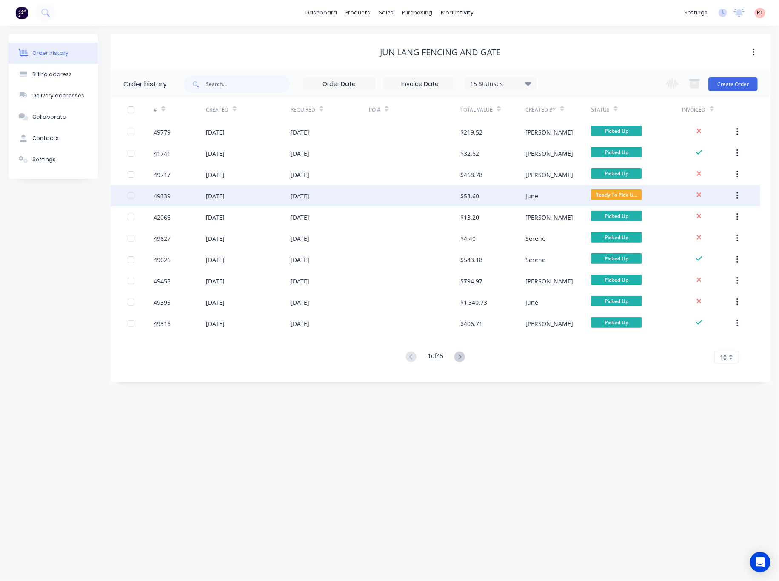
click at [395, 199] on div at bounding box center [415, 195] width 92 height 21
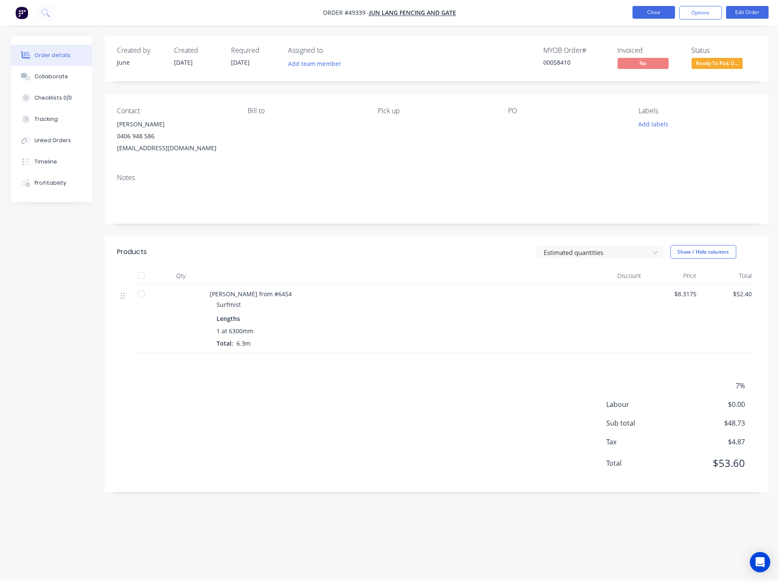
click at [658, 18] on button "Close" at bounding box center [654, 12] width 43 height 13
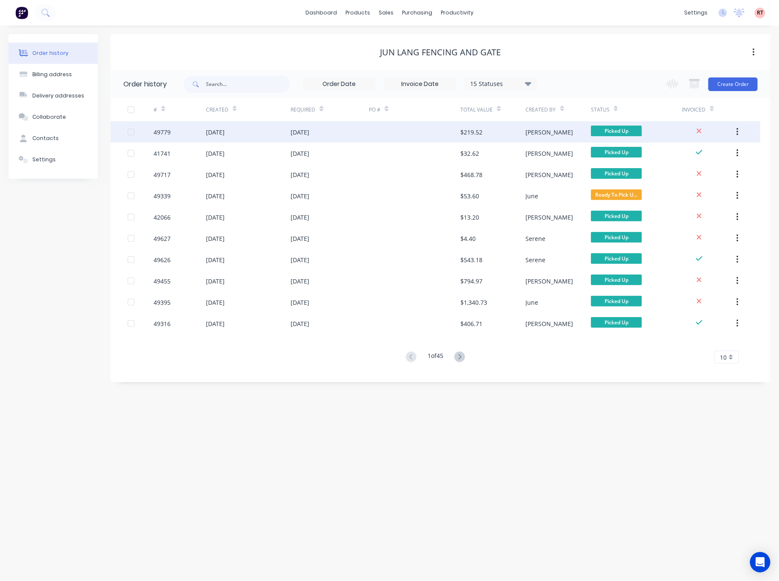
click at [432, 134] on div at bounding box center [415, 131] width 92 height 21
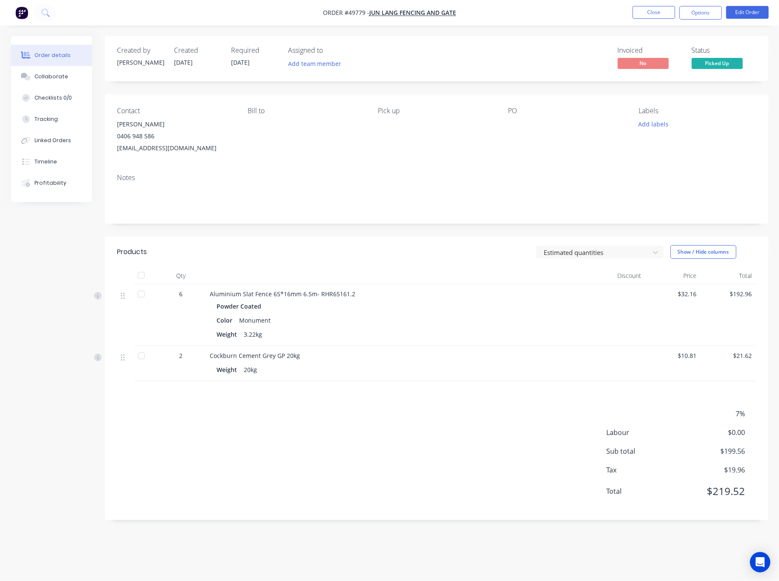
click at [660, 4] on nav "Order #49779 - Jun Lang Fencing and Gate Close Options Edit Order" at bounding box center [389, 13] width 779 height 26
click at [658, 9] on button "Close" at bounding box center [654, 12] width 43 height 13
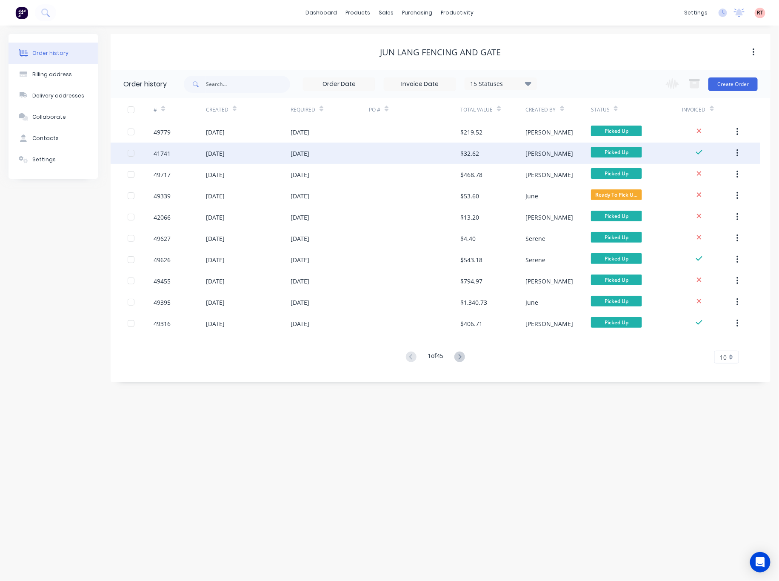
click at [433, 161] on div at bounding box center [415, 153] width 92 height 21
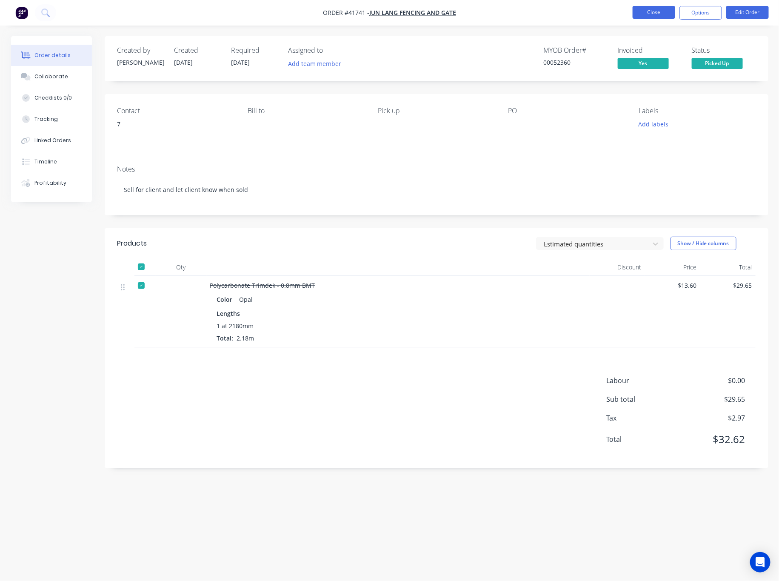
click at [650, 13] on button "Close" at bounding box center [654, 12] width 43 height 13
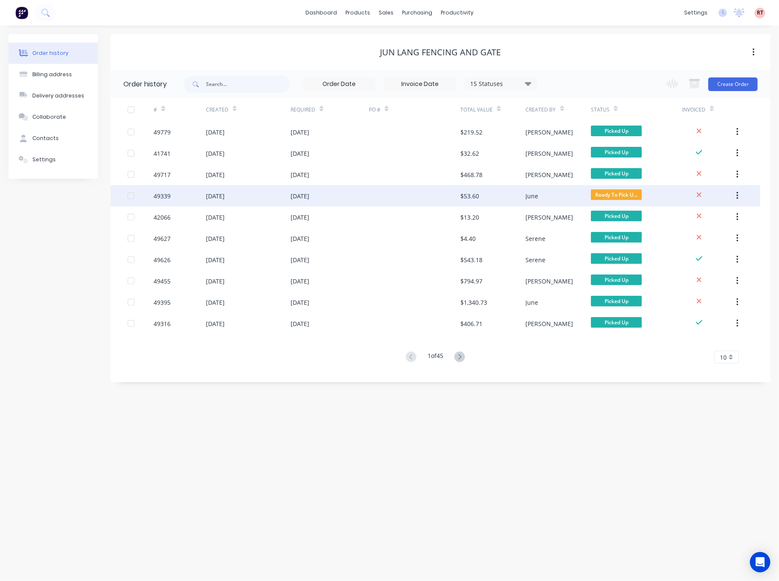
click at [435, 201] on div at bounding box center [415, 195] width 92 height 21
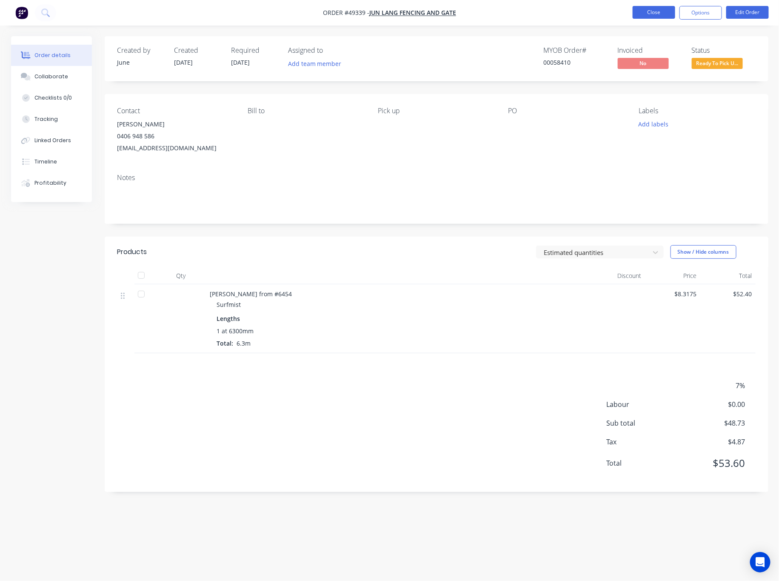
click at [653, 13] on button "Close" at bounding box center [654, 12] width 43 height 13
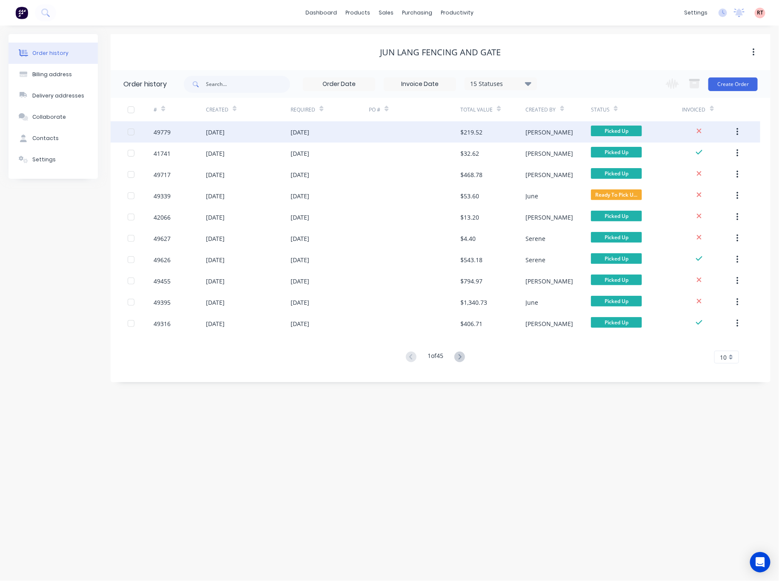
click at [433, 137] on div at bounding box center [415, 131] width 92 height 21
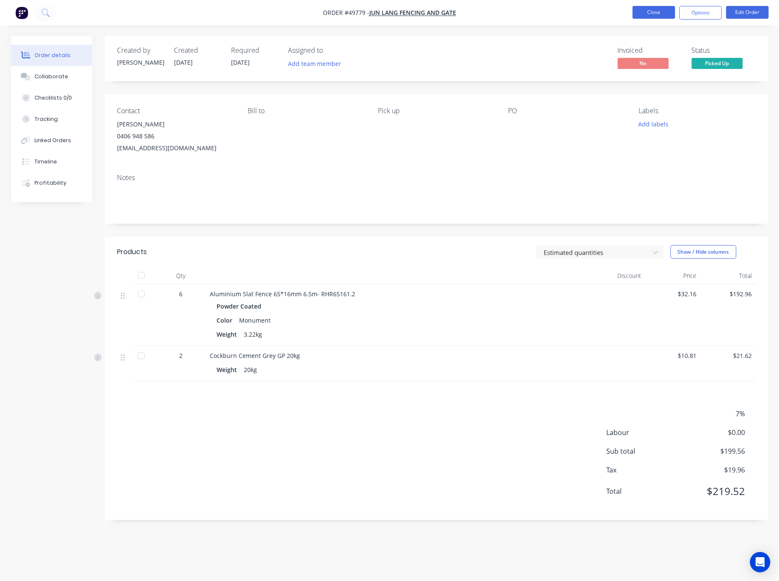
click at [658, 15] on button "Close" at bounding box center [654, 12] width 43 height 13
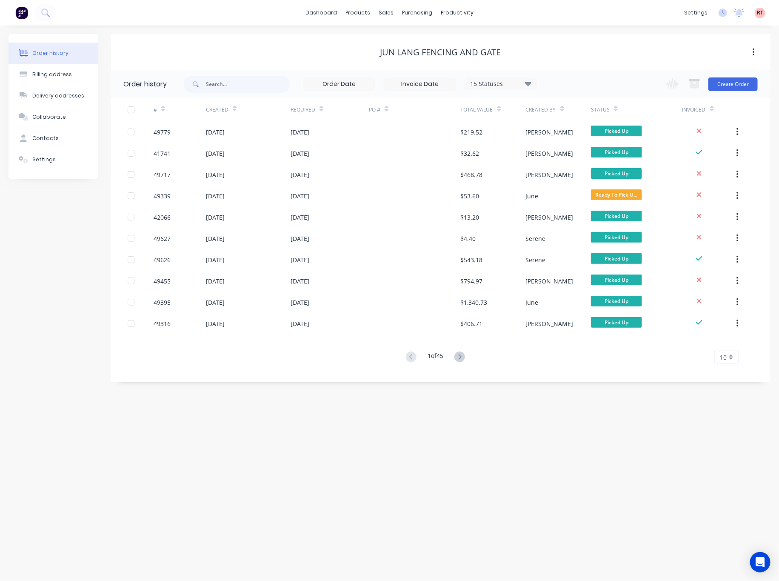
click at [467, 356] on button at bounding box center [460, 357] width 16 height 12
click at [465, 361] on button at bounding box center [460, 357] width 16 height 12
click at [465, 362] on button at bounding box center [460, 357] width 16 height 12
click at [411, 360] on icon at bounding box center [411, 357] width 11 height 11
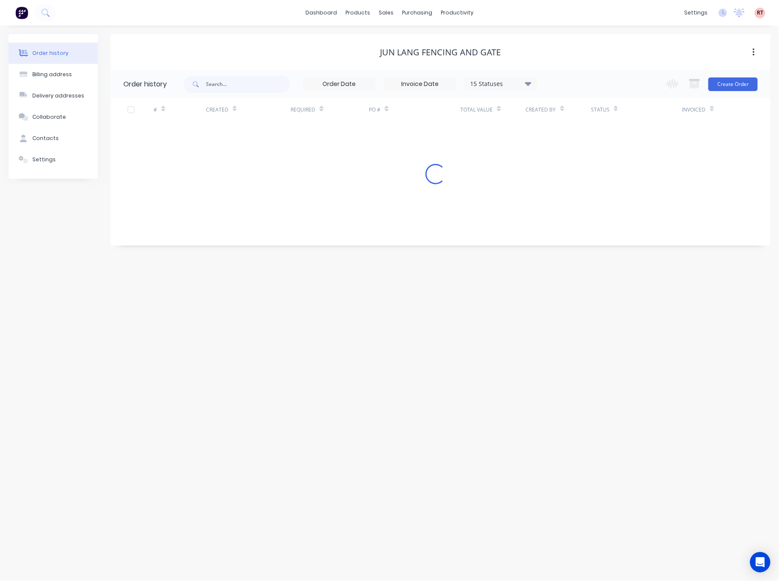
click at [411, 360] on div "Order history Billing address Delivery addresses Collaborate Contacts Settings …" at bounding box center [389, 304] width 779 height 556
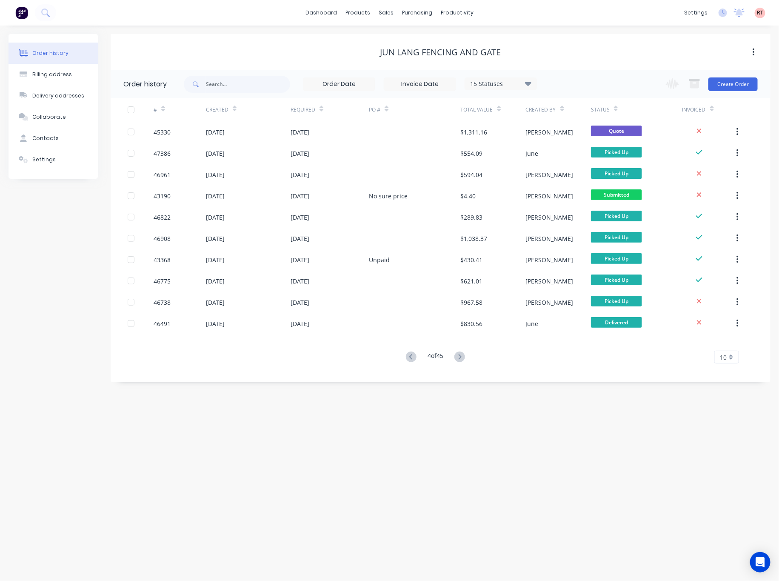
click at [411, 360] on icon at bounding box center [411, 357] width 11 height 11
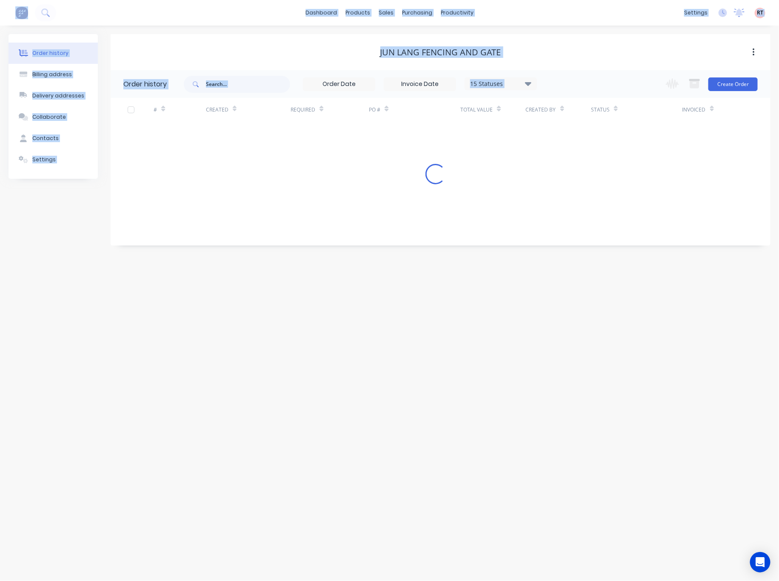
click at [411, 360] on div "Order history Billing address Delivery addresses Collaborate Contacts Settings …" at bounding box center [389, 304] width 779 height 556
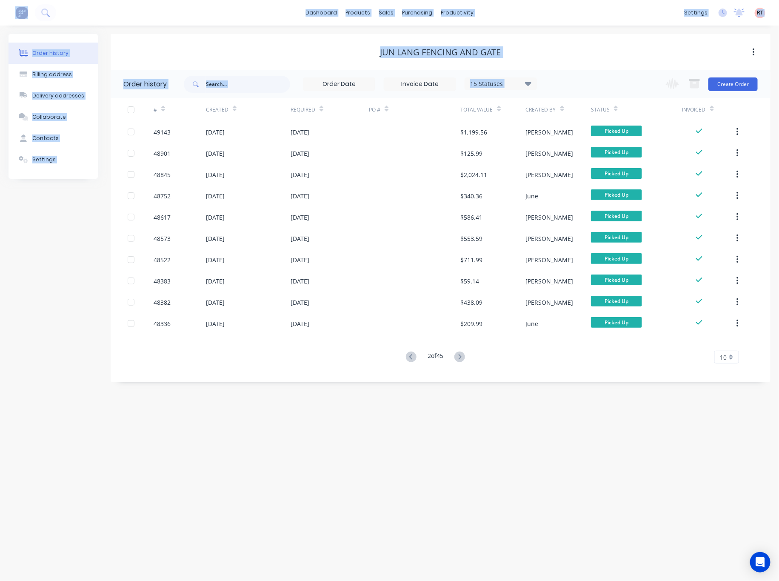
click at [411, 360] on icon at bounding box center [411, 357] width 11 height 11
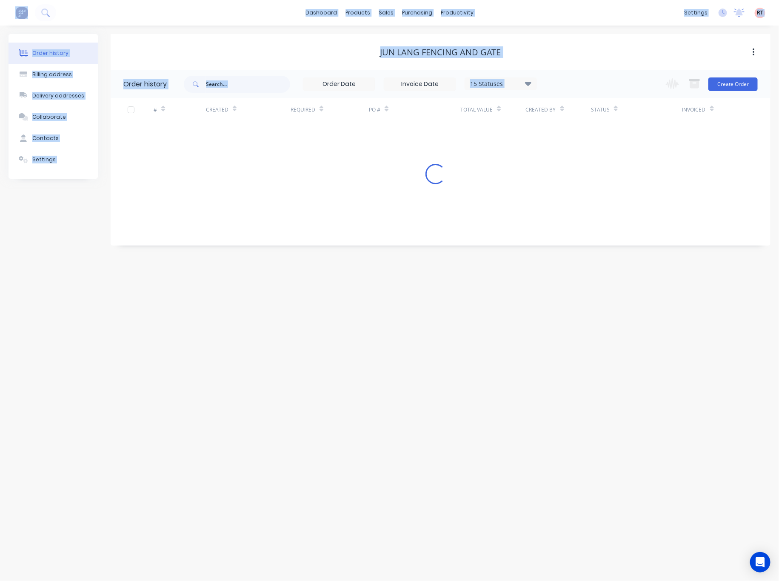
click at [411, 360] on div "Order history Billing address Delivery addresses Collaborate Contacts Settings …" at bounding box center [389, 304] width 779 height 556
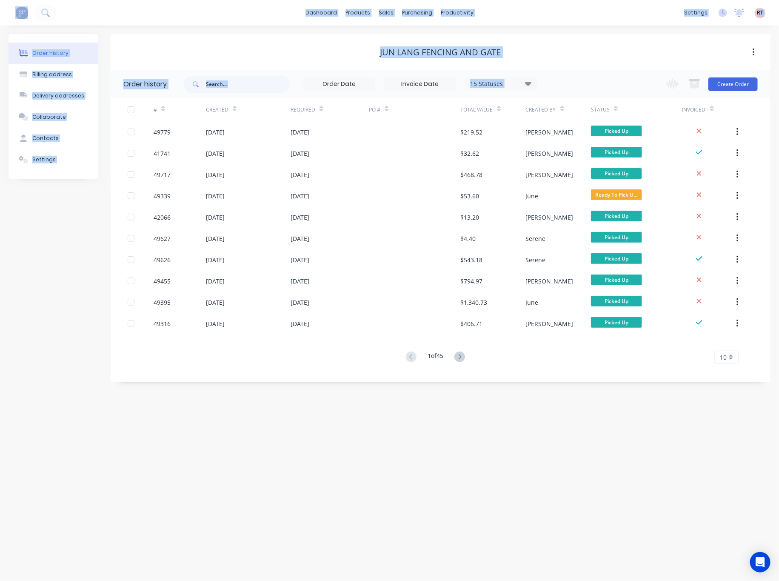
click at [527, 431] on div "Order history Billing address Delivery addresses Collaborate Contacts Settings …" at bounding box center [389, 304] width 779 height 556
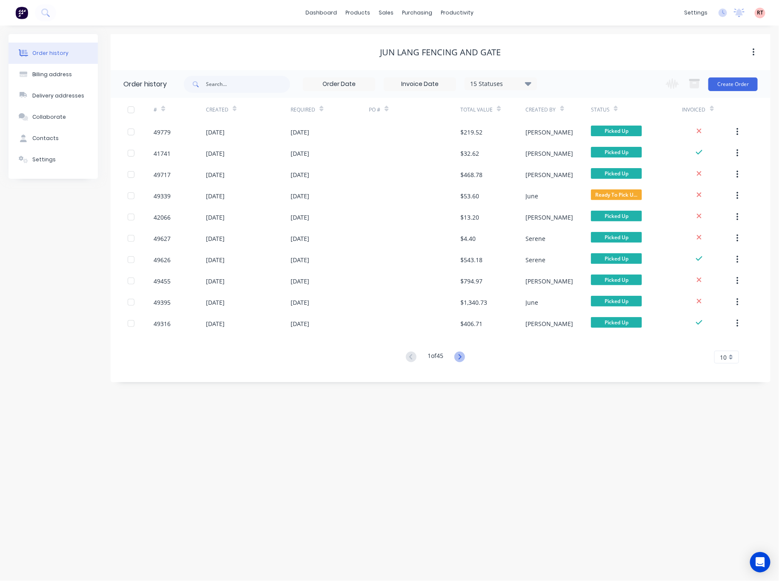
click at [464, 360] on icon at bounding box center [460, 357] width 11 height 11
click at [460, 352] on icon at bounding box center [460, 357] width 11 height 11
click at [456, 355] on button at bounding box center [460, 357] width 16 height 12
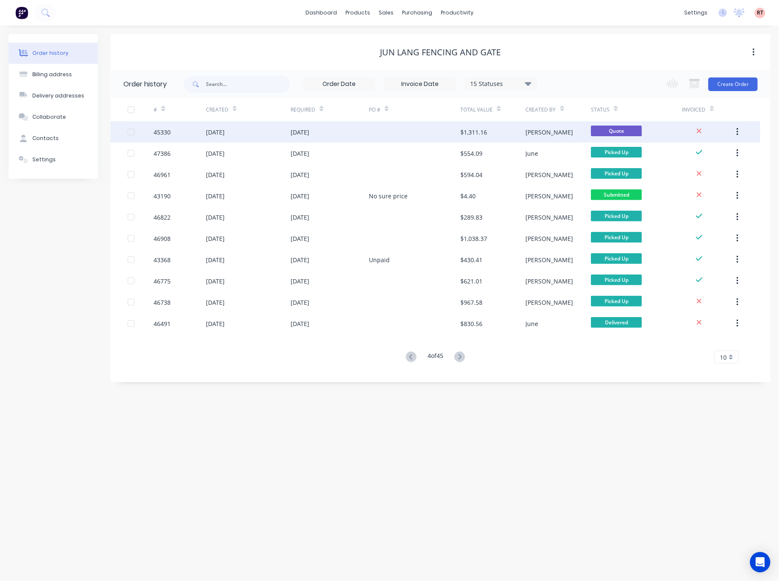
click at [387, 135] on div at bounding box center [415, 131] width 92 height 21
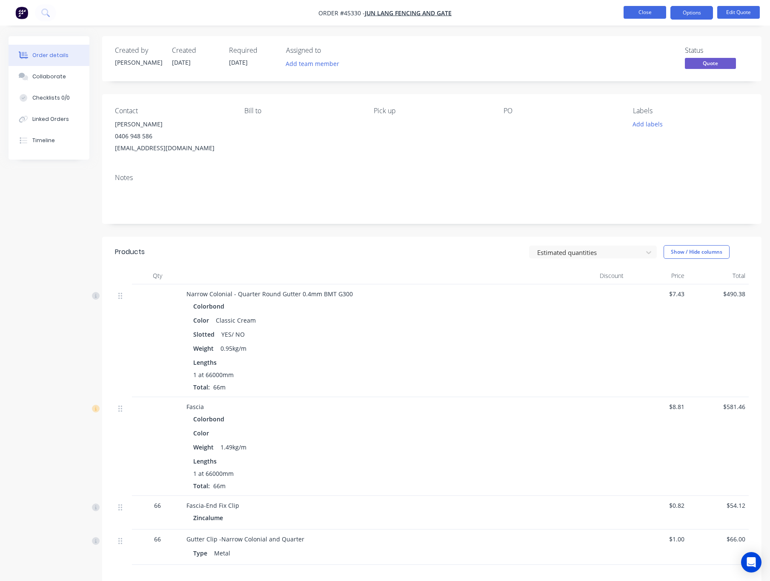
click at [637, 14] on button "Close" at bounding box center [645, 12] width 43 height 13
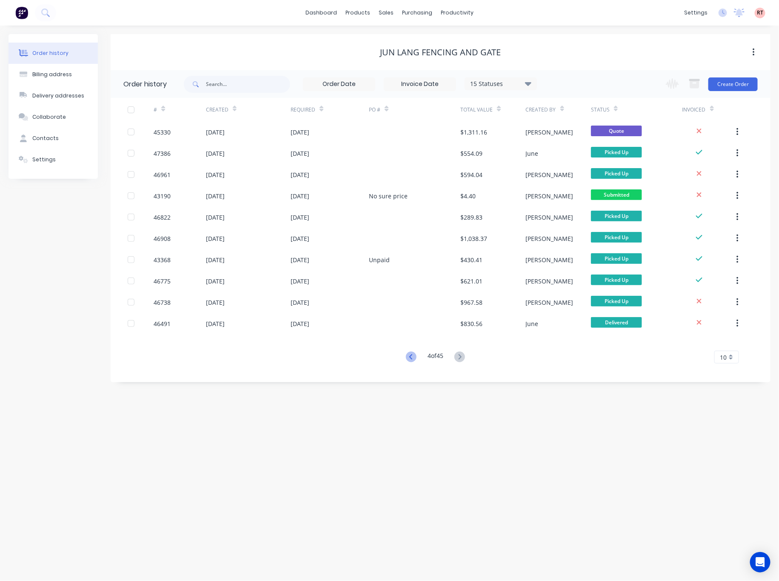
click at [410, 358] on icon at bounding box center [411, 357] width 11 height 11
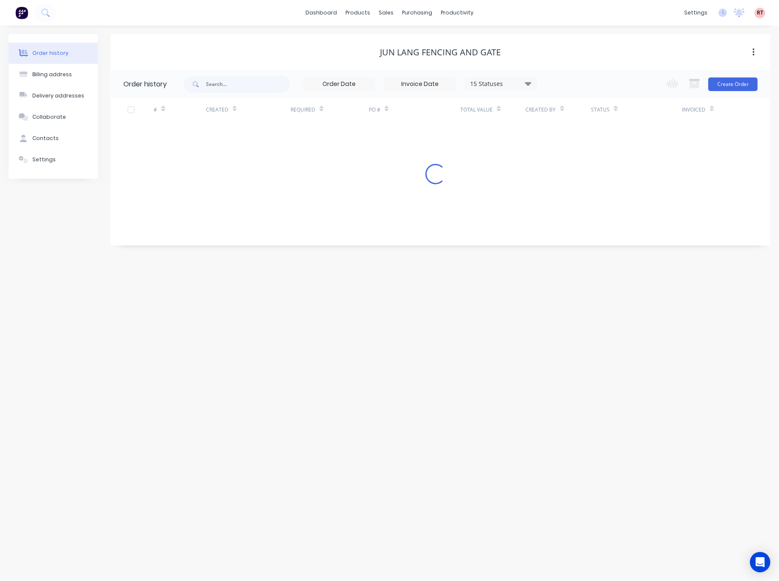
click at [410, 358] on div "Order history Billing address Delivery addresses Collaborate Contacts Settings …" at bounding box center [389, 304] width 779 height 556
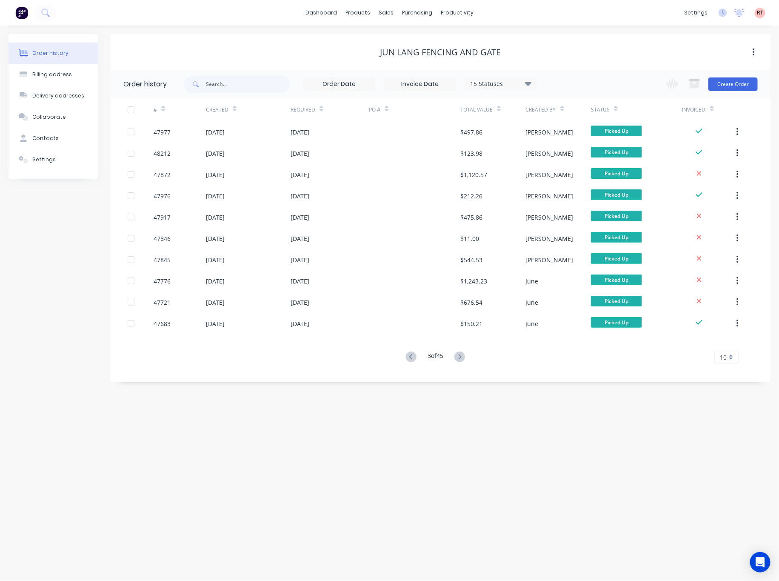
click at [414, 361] on button at bounding box center [412, 357] width 16 height 12
click at [415, 358] on icon at bounding box center [411, 357] width 11 height 11
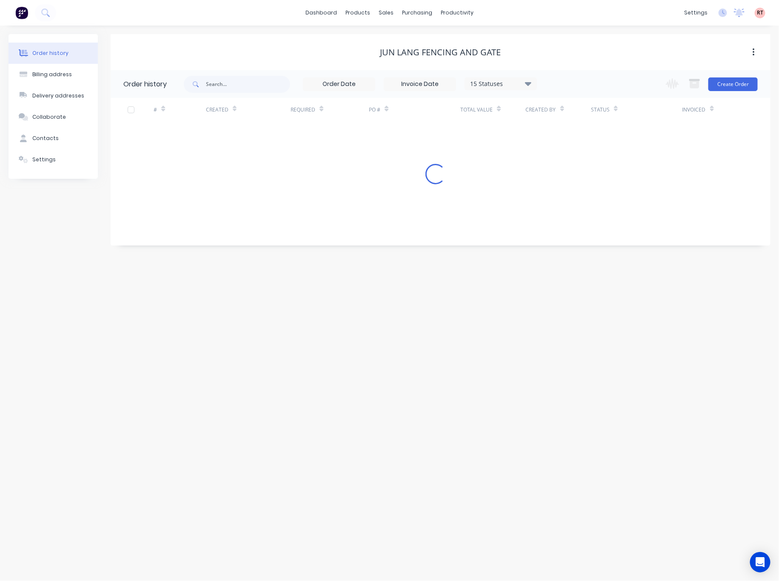
click at [566, 364] on div "Order history Billing address Delivery addresses Collaborate Contacts Settings …" at bounding box center [389, 304] width 779 height 556
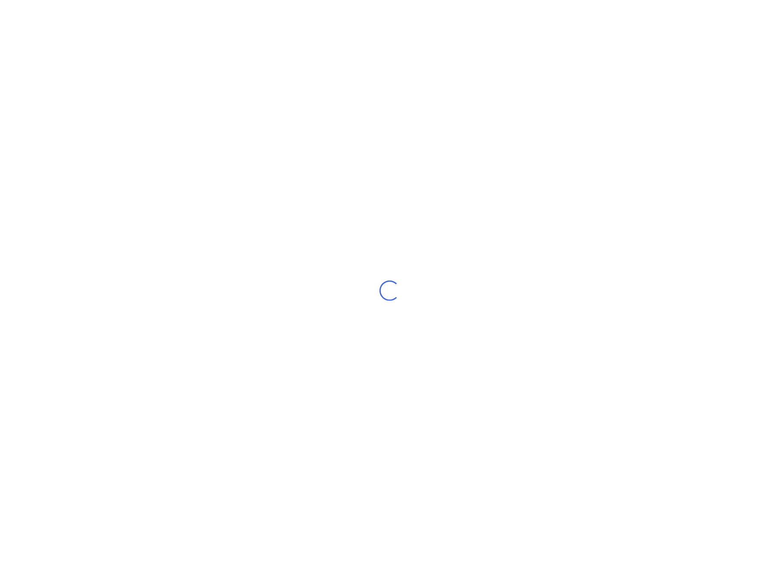
click at [557, 245] on div "Loading..." at bounding box center [389, 290] width 779 height 581
click at [562, 242] on div "Loading..." at bounding box center [389, 290] width 779 height 581
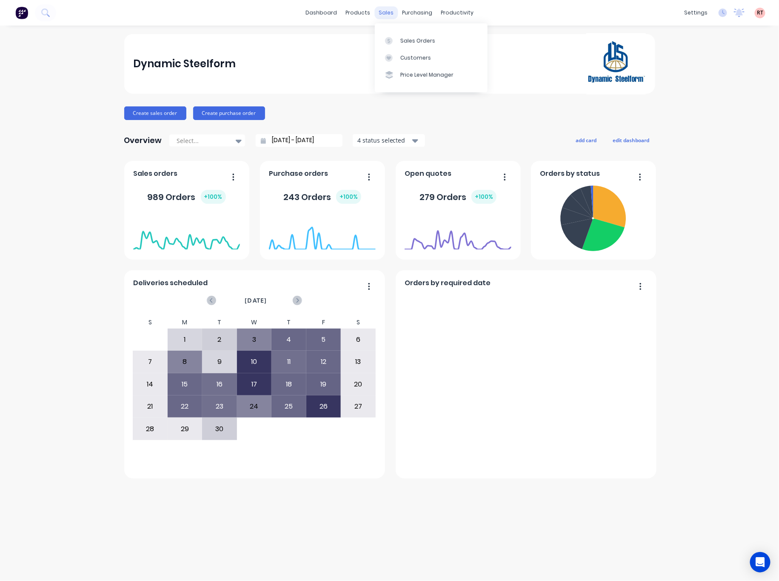
click at [385, 16] on div "sales" at bounding box center [386, 12] width 23 height 13
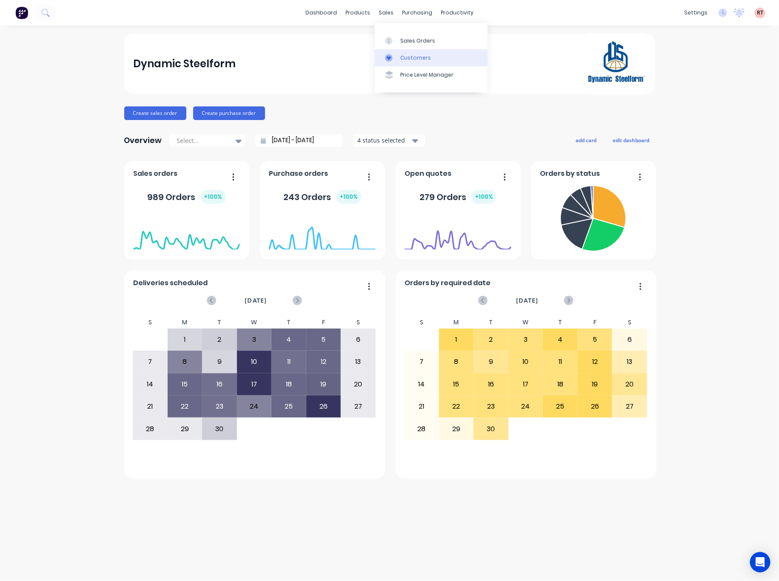
click at [410, 63] on link "Customers" at bounding box center [431, 57] width 113 height 17
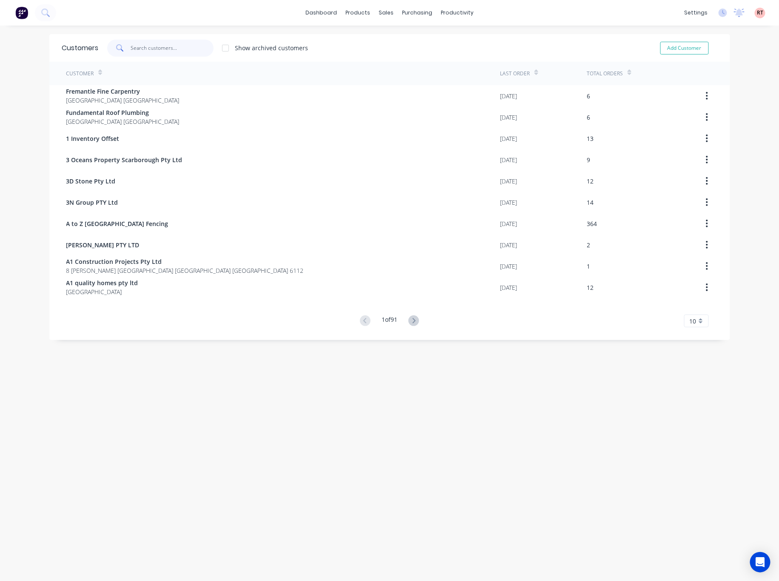
click at [168, 45] on input "text" at bounding box center [172, 48] width 83 height 17
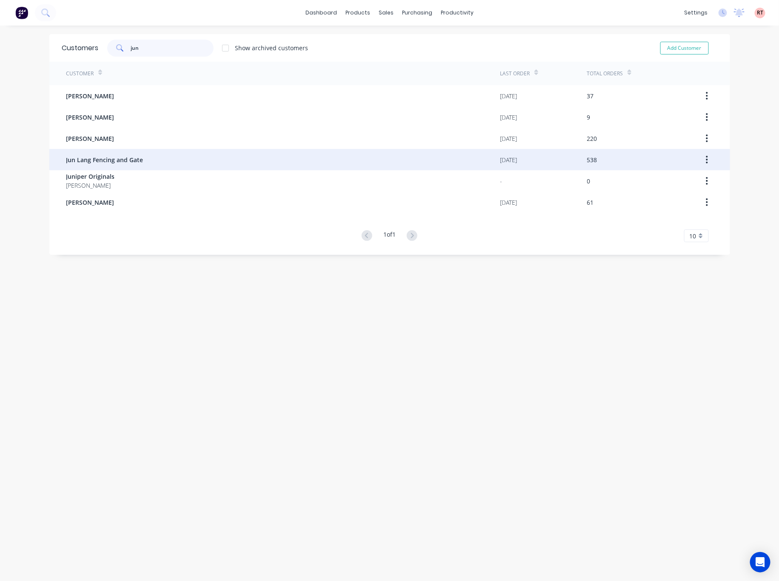
type input "jun"
click at [203, 158] on div "Jun Lang Fencing and Gate" at bounding box center [283, 159] width 434 height 21
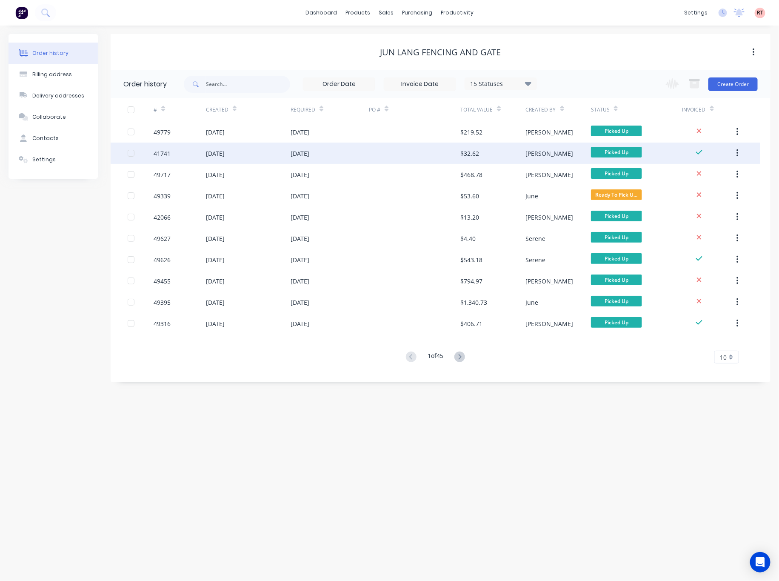
click at [425, 160] on div at bounding box center [415, 153] width 92 height 21
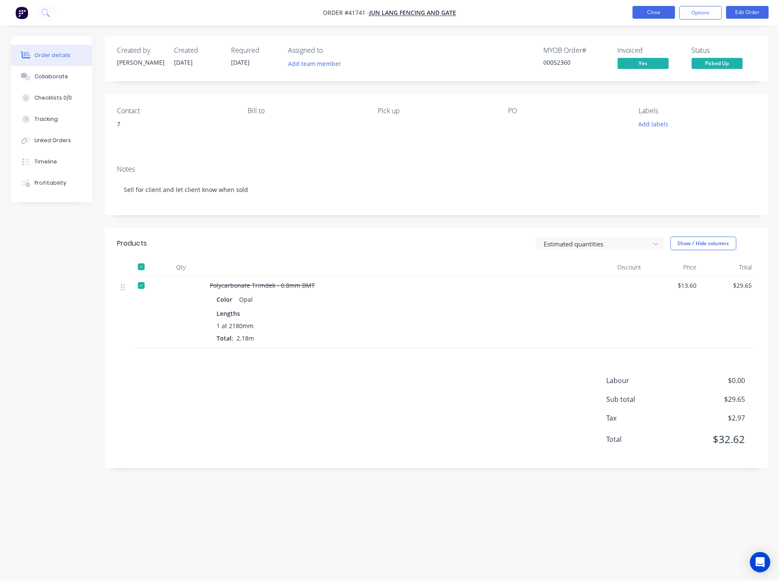
click at [649, 12] on button "Close" at bounding box center [654, 12] width 43 height 13
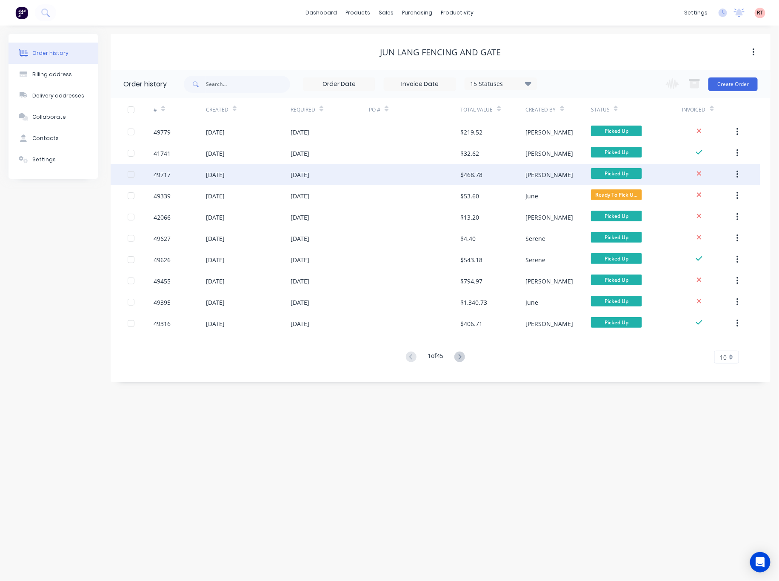
click at [516, 172] on div "$468.78" at bounding box center [493, 174] width 65 height 21
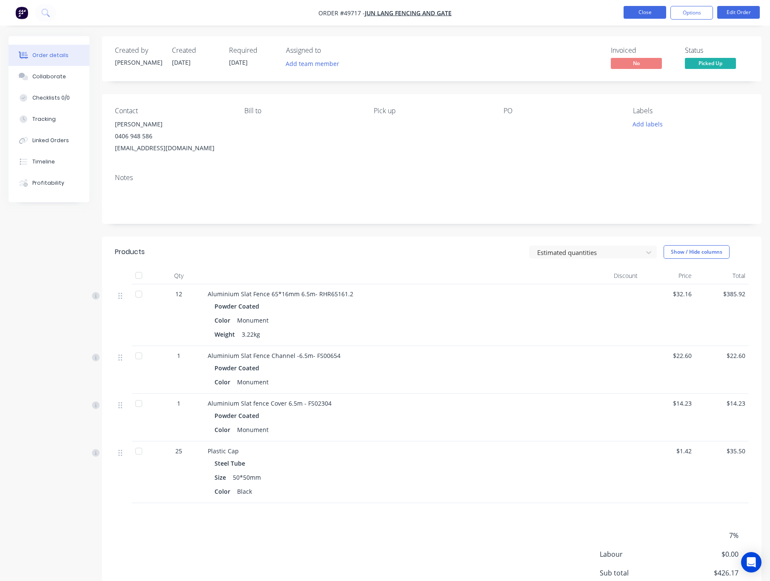
click at [644, 14] on button "Close" at bounding box center [645, 12] width 43 height 13
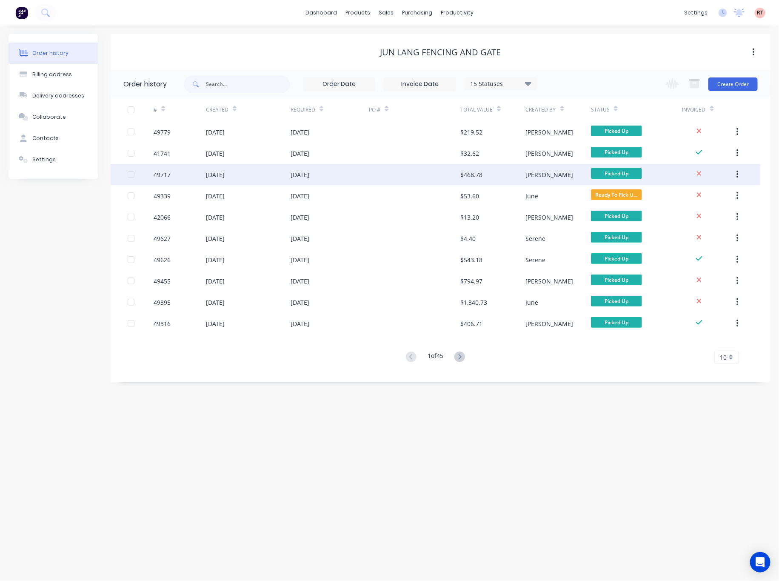
click at [507, 174] on div "$468.78" at bounding box center [493, 174] width 65 height 21
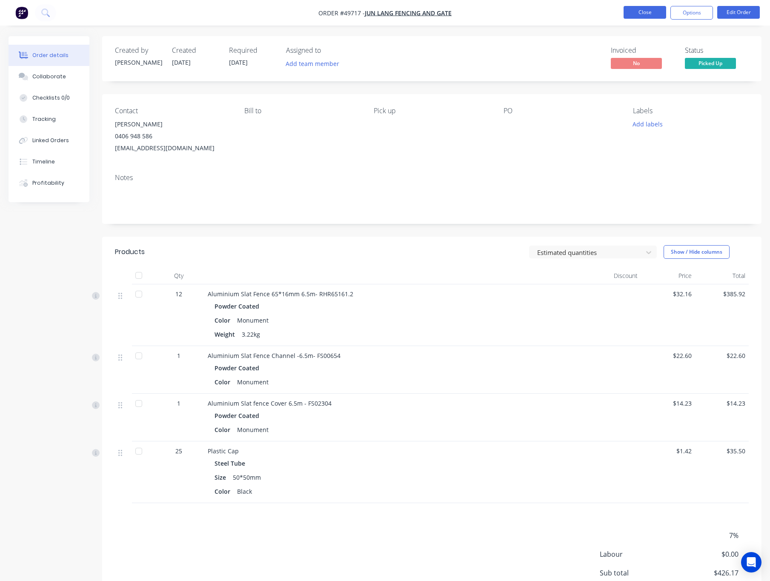
click at [647, 17] on button "Close" at bounding box center [645, 12] width 43 height 13
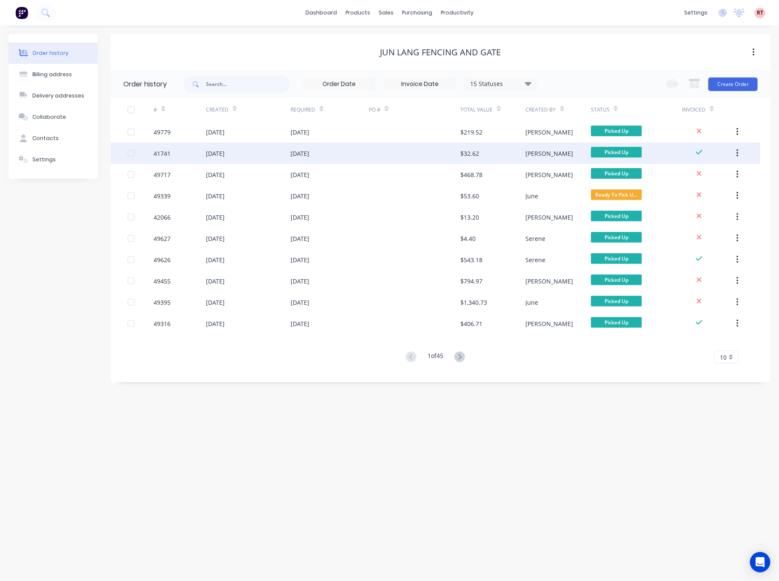
click at [521, 155] on div "$32.62" at bounding box center [493, 153] width 65 height 21
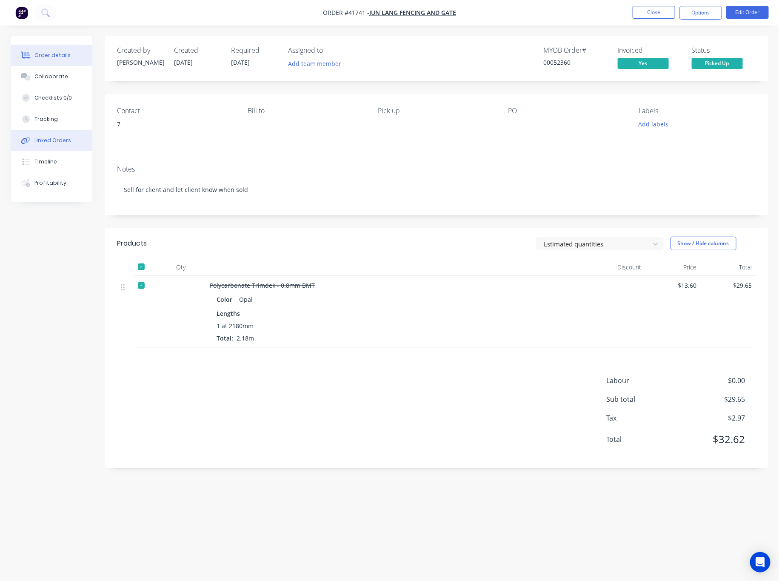
click at [44, 149] on button "Linked Orders" at bounding box center [51, 140] width 81 height 21
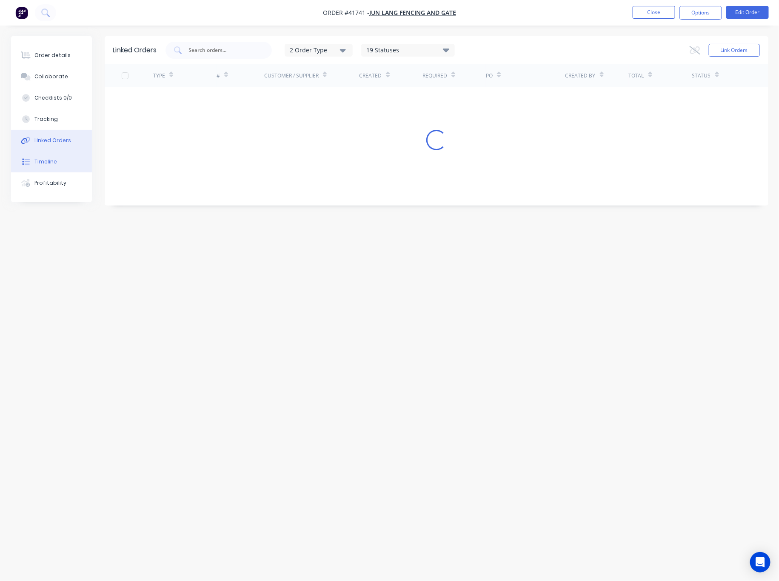
click at [75, 169] on button "Timeline" at bounding box center [51, 161] width 81 height 21
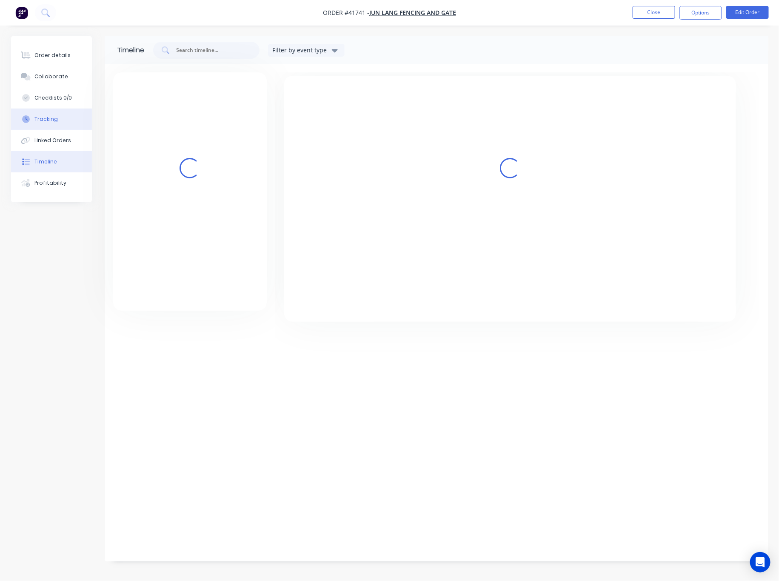
click at [64, 121] on button "Tracking" at bounding box center [51, 119] width 81 height 21
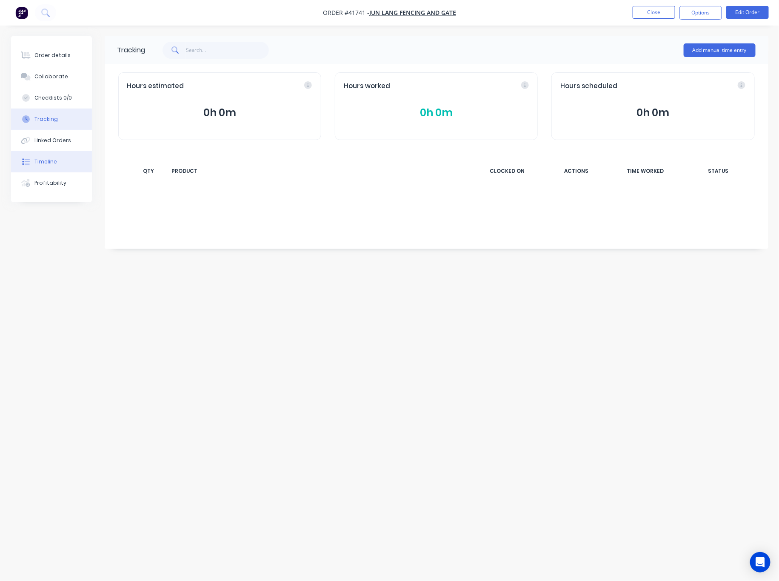
click at [65, 163] on button "Timeline" at bounding box center [51, 161] width 81 height 21
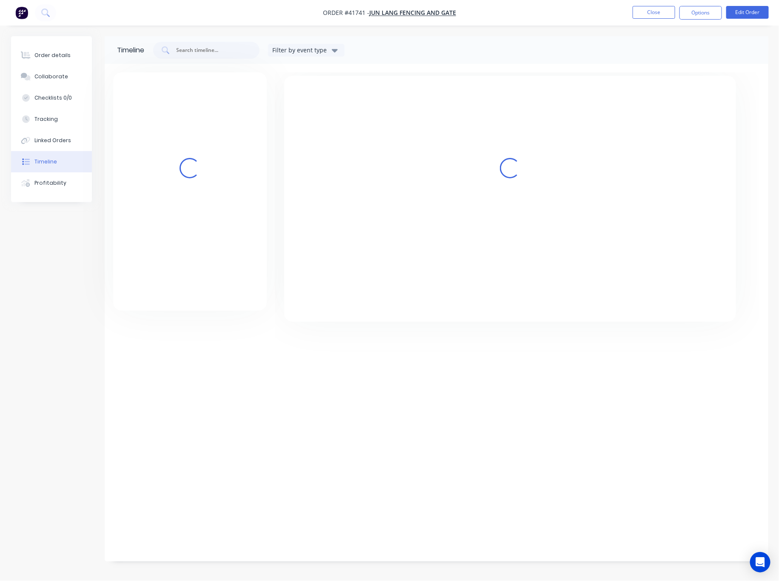
click at [53, 166] on button "Timeline" at bounding box center [51, 161] width 81 height 21
click at [64, 142] on div "Linked Orders" at bounding box center [52, 141] width 37 height 8
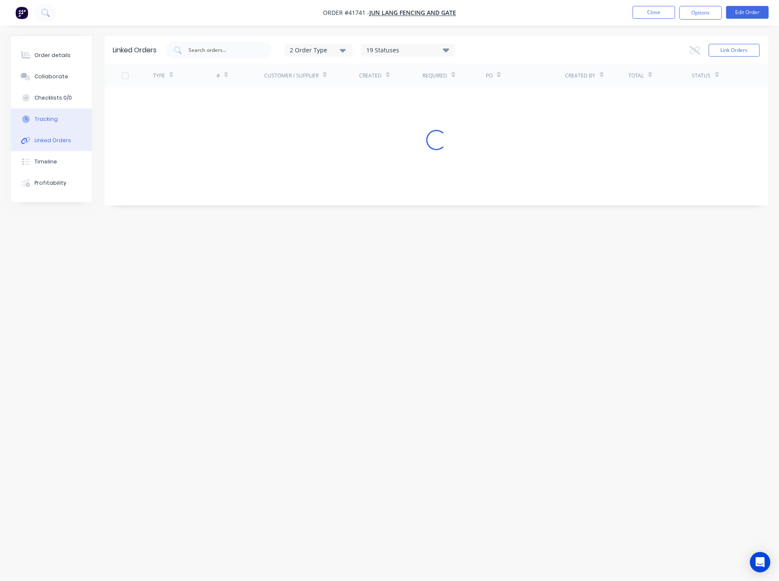
click at [64, 117] on button "Tracking" at bounding box center [51, 119] width 81 height 21
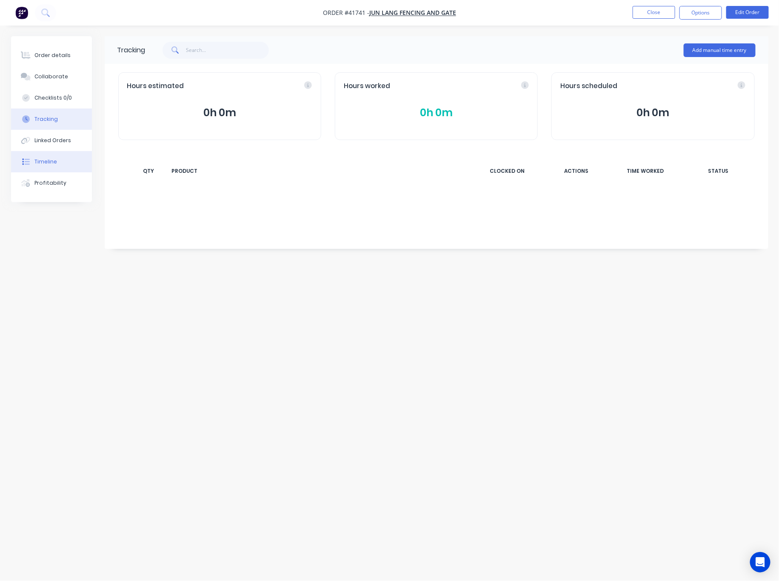
click at [66, 161] on button "Timeline" at bounding box center [51, 161] width 81 height 21
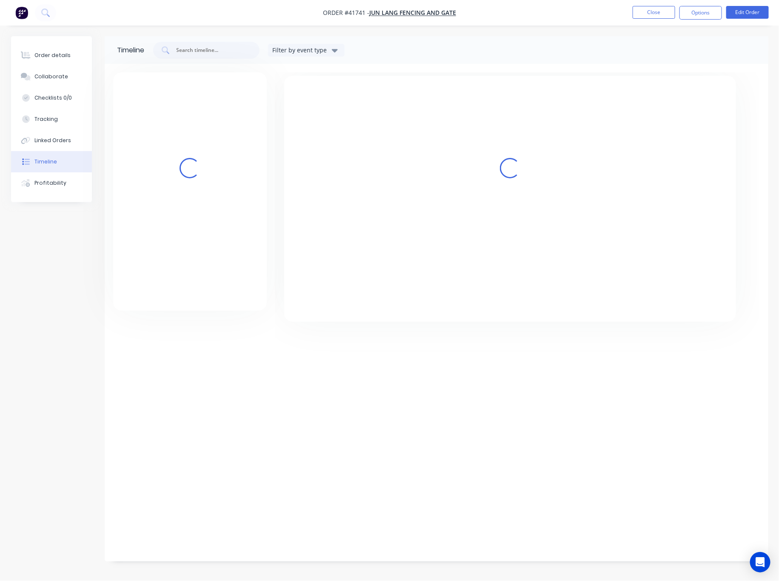
click at [66, 160] on button "Timeline" at bounding box center [51, 161] width 81 height 21
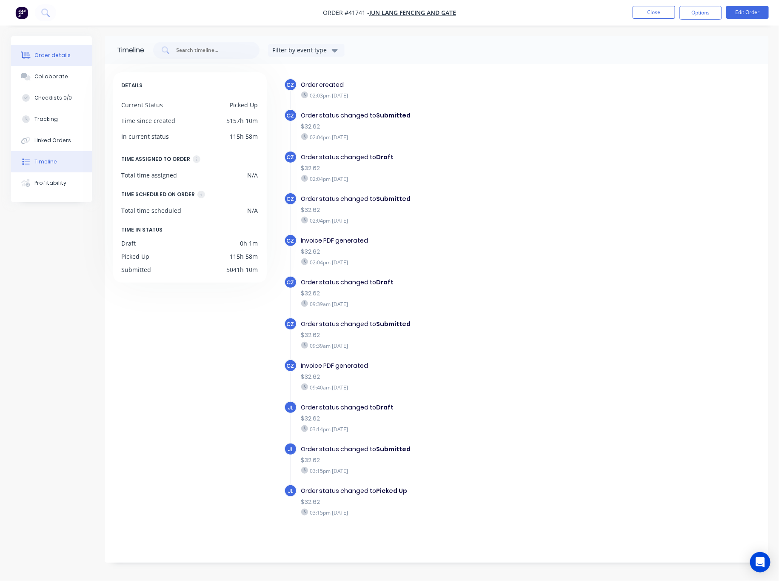
click at [55, 55] on div "Order details" at bounding box center [52, 56] width 36 height 8
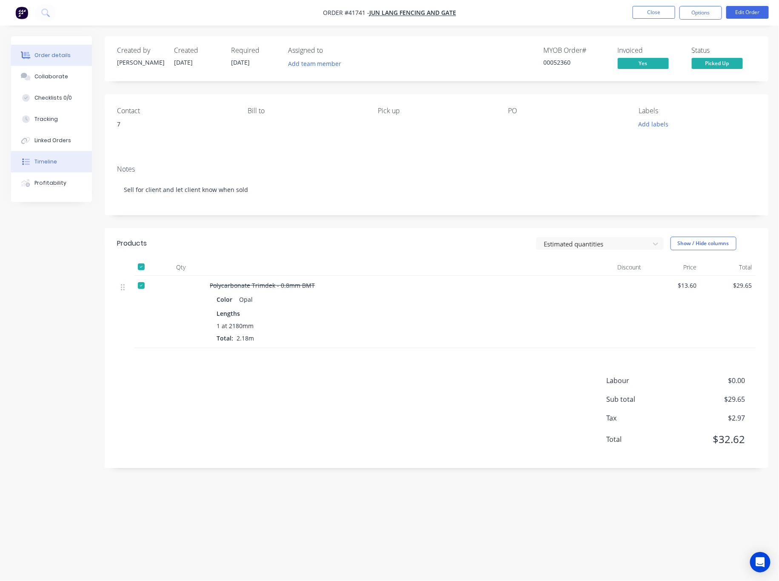
click at [56, 158] on button "Timeline" at bounding box center [51, 161] width 81 height 21
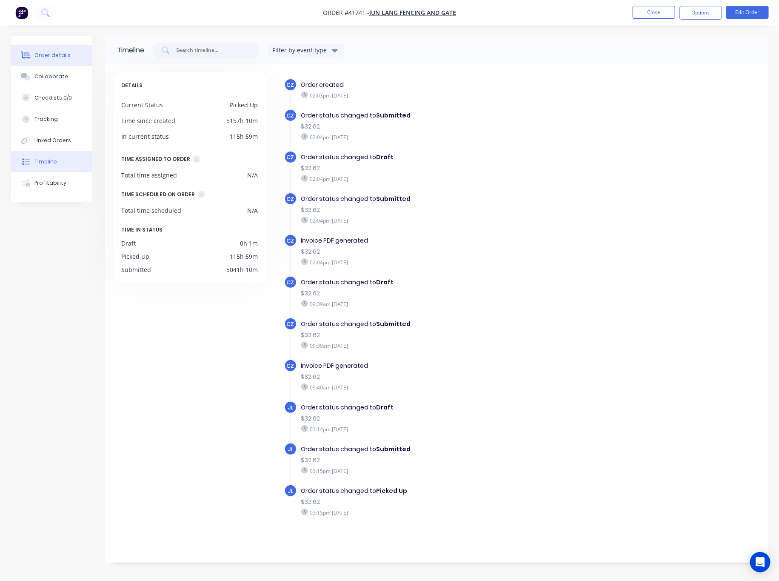
click at [43, 57] on div "Order details" at bounding box center [52, 56] width 36 height 8
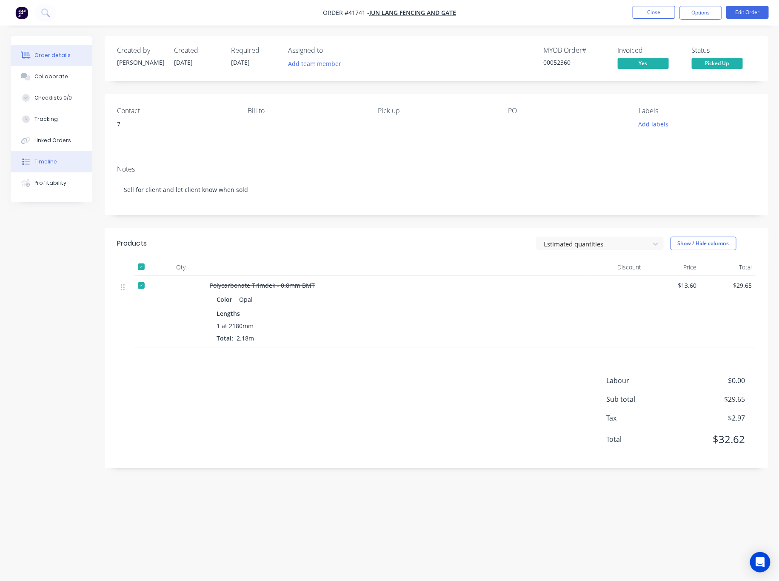
click at [64, 161] on button "Timeline" at bounding box center [51, 161] width 81 height 21
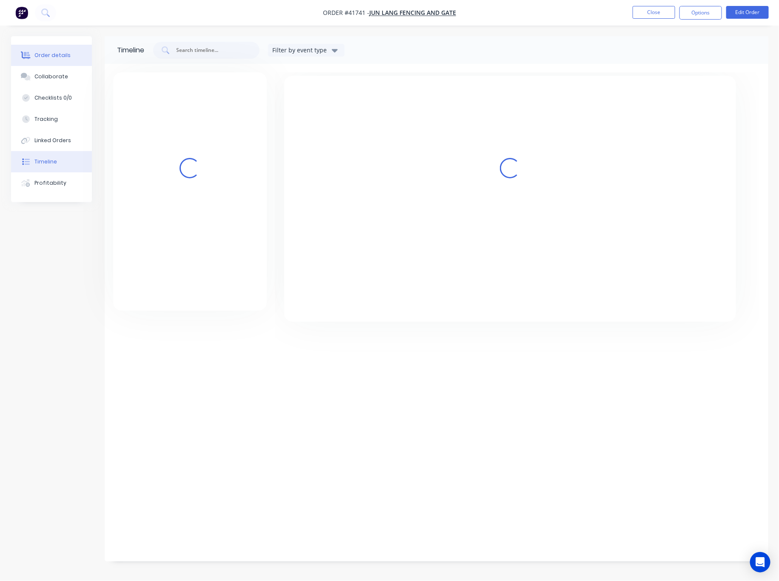
click at [67, 57] on div "Order details" at bounding box center [52, 56] width 36 height 8
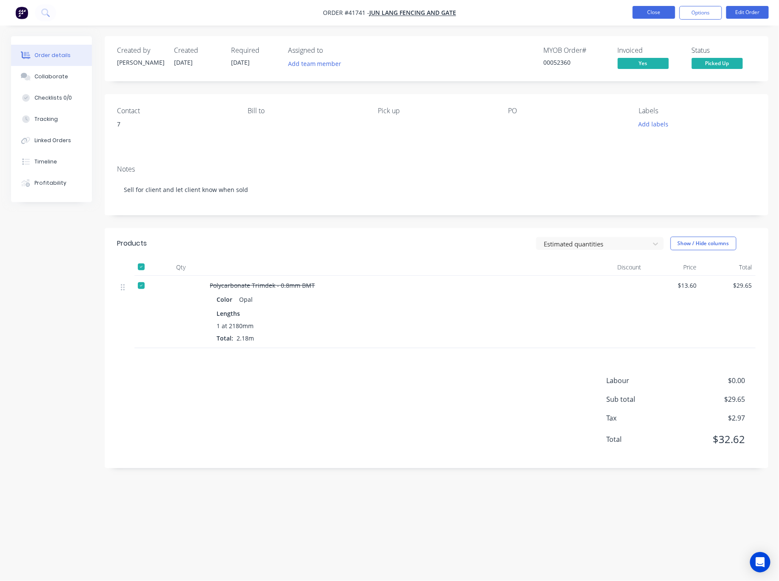
click at [654, 14] on button "Close" at bounding box center [654, 12] width 43 height 13
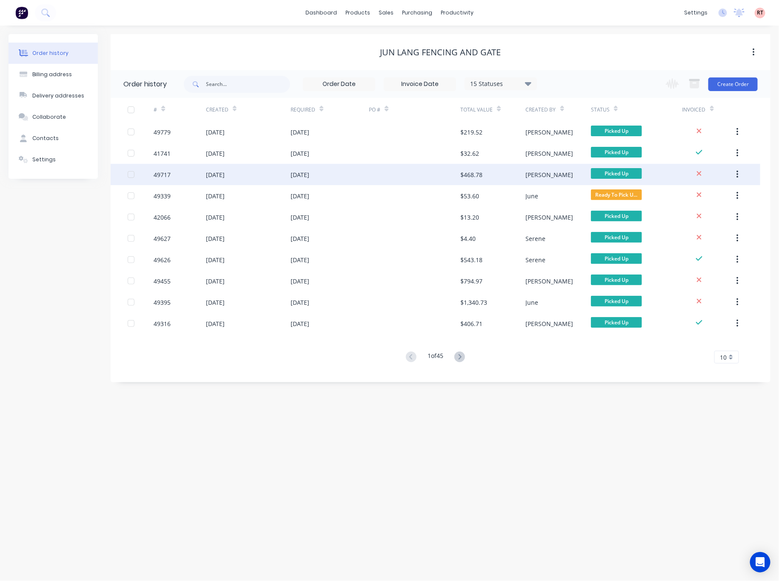
click at [400, 175] on div at bounding box center [415, 174] width 92 height 21
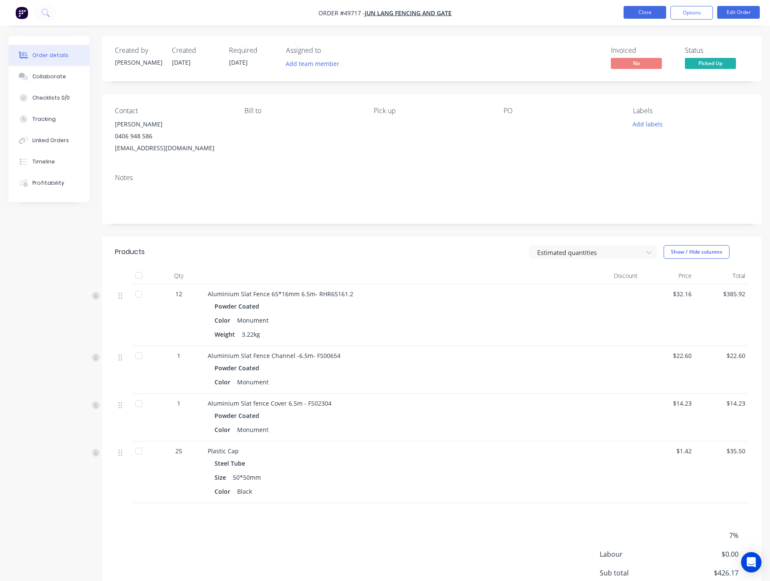
click at [644, 10] on button "Close" at bounding box center [645, 12] width 43 height 13
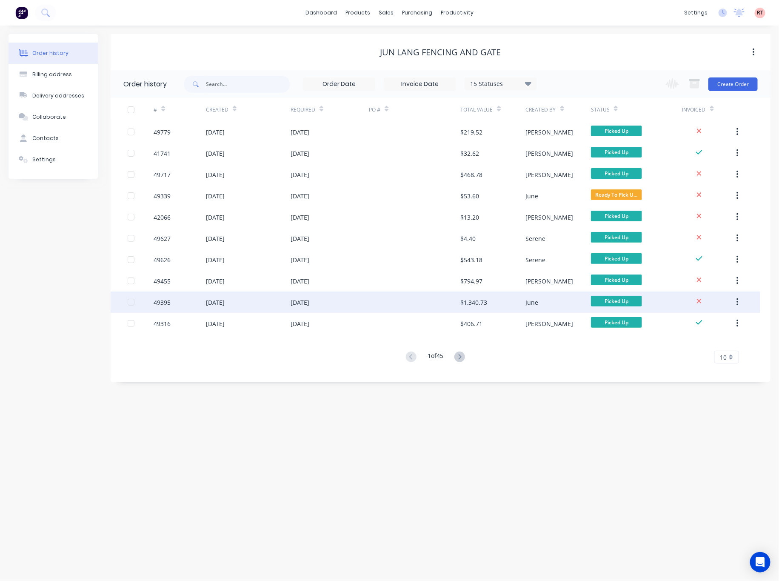
click at [373, 306] on div at bounding box center [415, 302] width 92 height 21
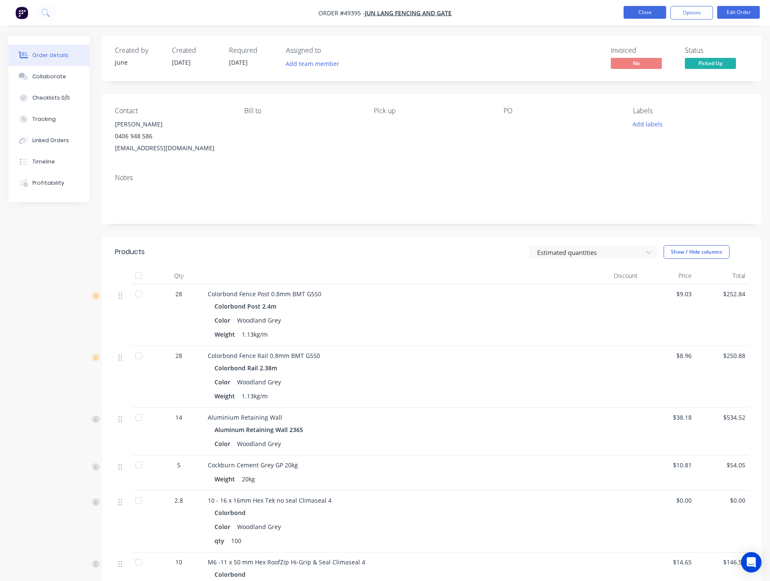
click at [655, 9] on button "Close" at bounding box center [645, 12] width 43 height 13
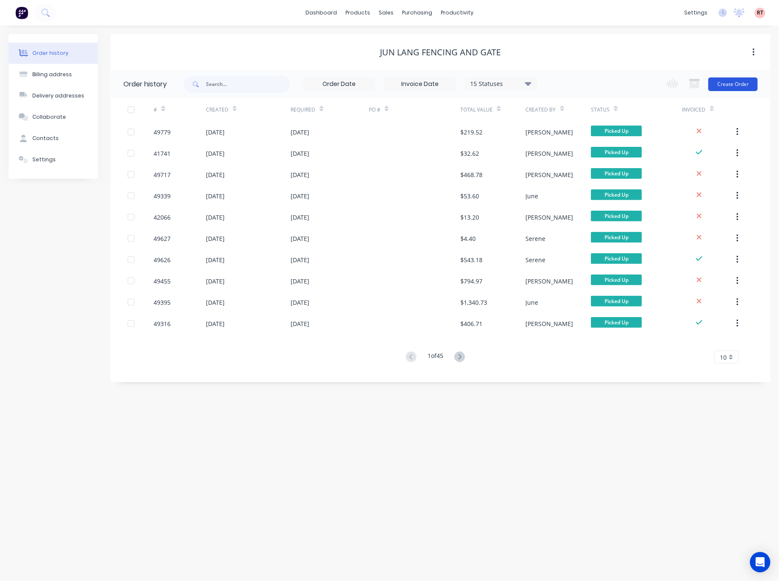
click at [722, 87] on button "Create Order" at bounding box center [733, 84] width 49 height 14
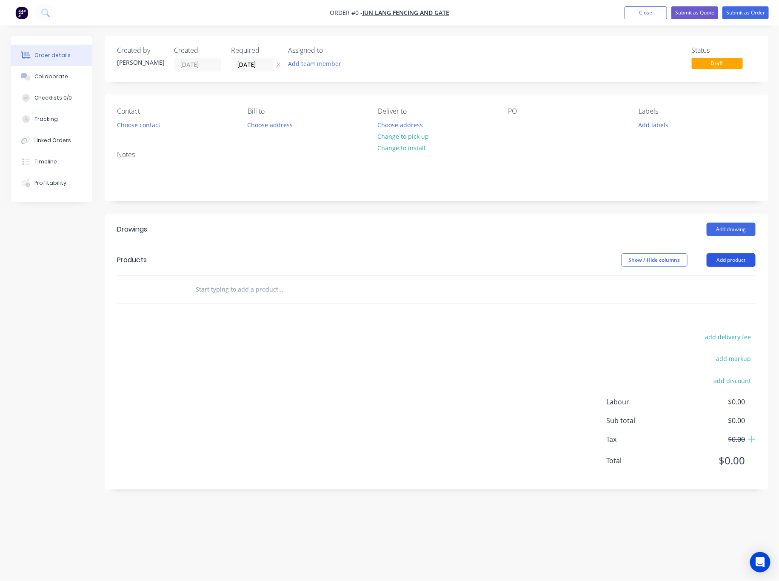
click at [723, 258] on button "Add product" at bounding box center [731, 260] width 49 height 14
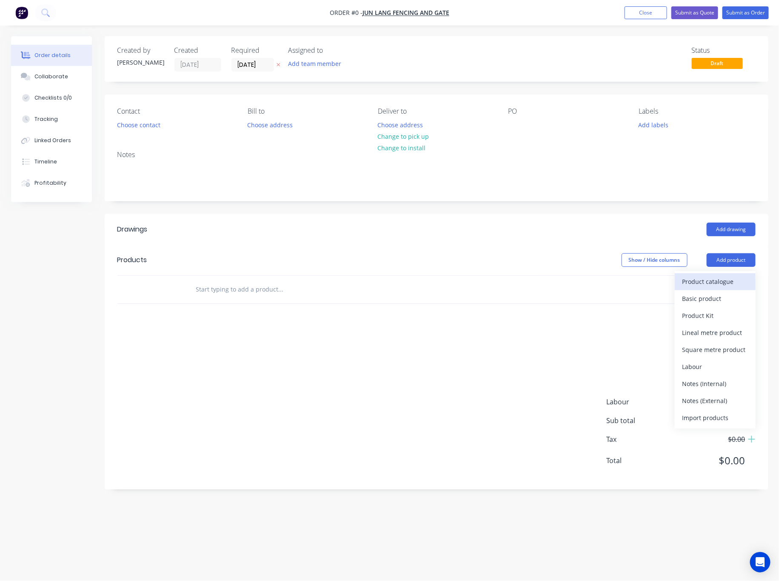
click at [713, 283] on div "Product catalogue" at bounding box center [716, 281] width 66 height 12
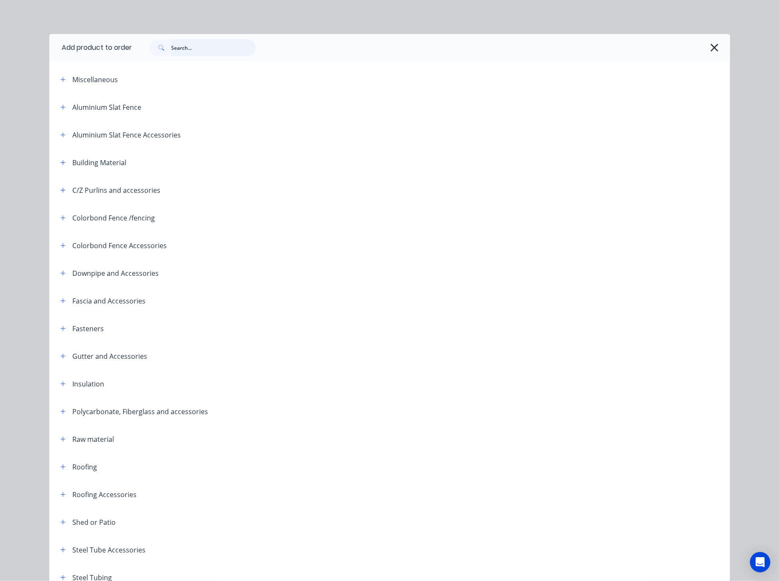
click at [206, 48] on input "text" at bounding box center [214, 47] width 84 height 17
type input "inter"
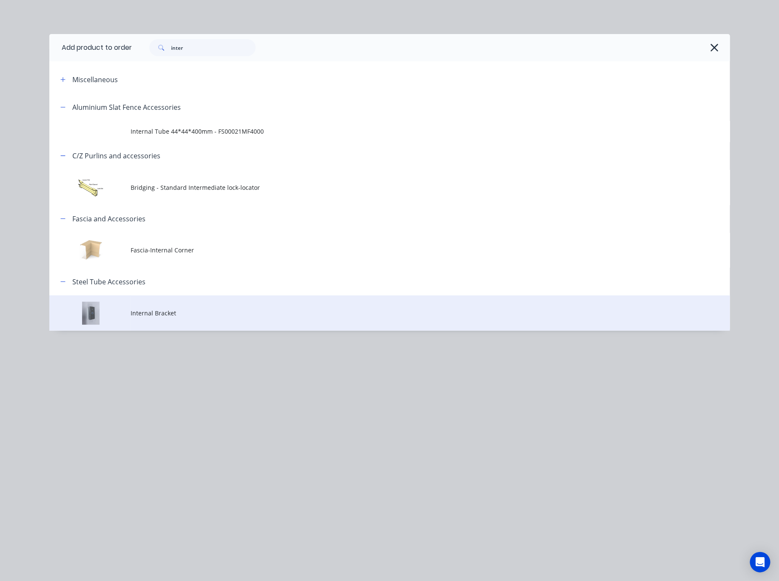
click at [230, 313] on span "Internal Bracket" at bounding box center [370, 313] width 479 height 9
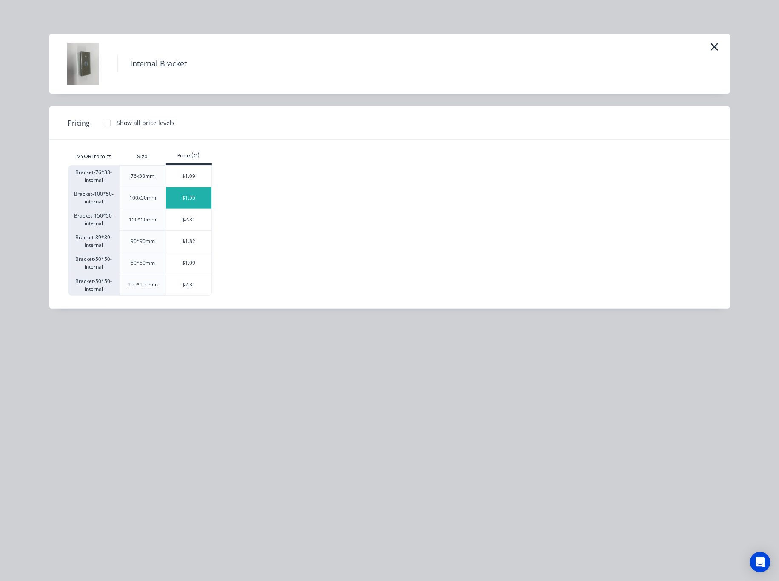
click at [205, 196] on div "$1.55" at bounding box center [189, 197] width 46 height 21
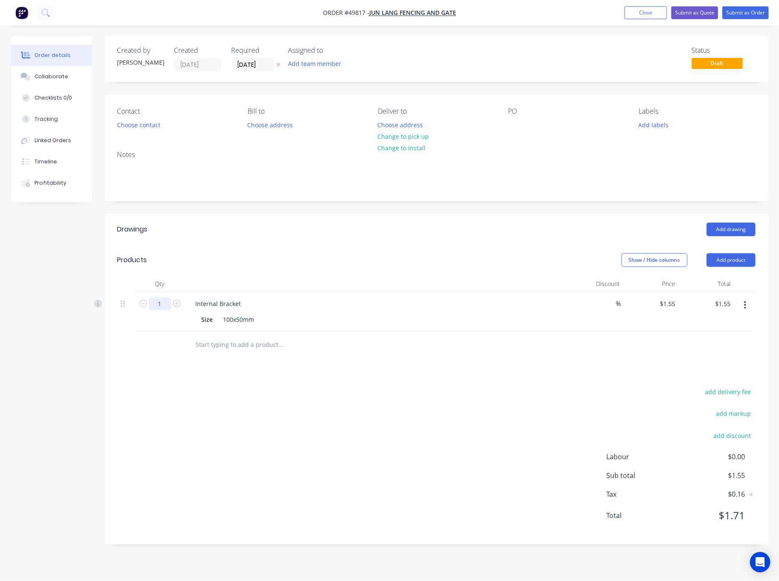
click at [165, 303] on input "1" at bounding box center [160, 304] width 22 height 13
type input "2"
type input "$3.10"
click at [374, 450] on div "add delivery fee add markup add discount Labour $0.00 Sub total $1.55 Tax $0.16…" at bounding box center [436, 459] width 639 height 146
click at [714, 263] on button "Add product" at bounding box center [731, 260] width 49 height 14
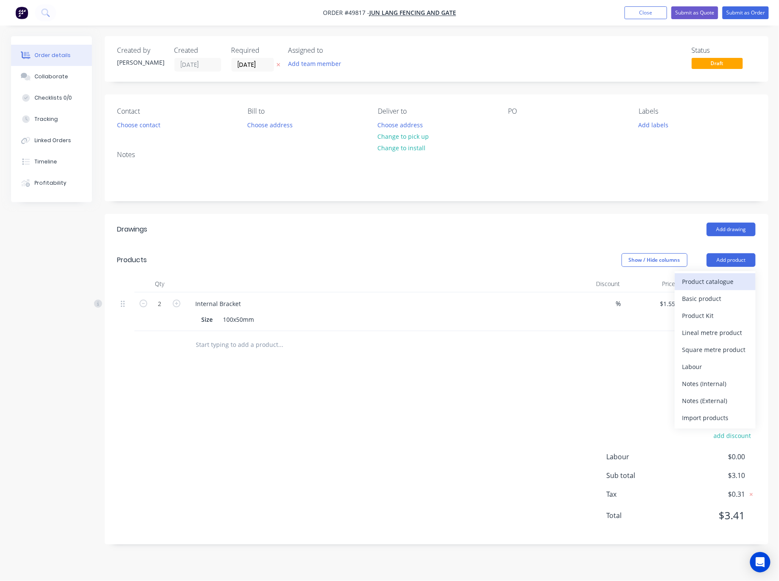
click at [709, 281] on div "Product catalogue" at bounding box center [716, 281] width 66 height 12
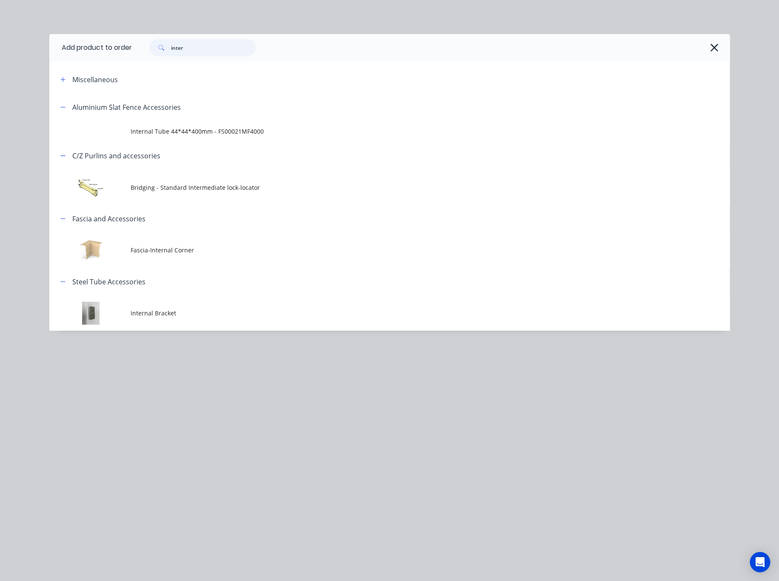
drag, startPoint x: 192, startPoint y: 52, endPoint x: 124, endPoint y: 62, distance: 68.3
click at [129, 61] on div "Add product to order inter Miscellaneous Aluminium Slat Fence Accessories Inter…" at bounding box center [389, 182] width 681 height 297
type input "downpipe"
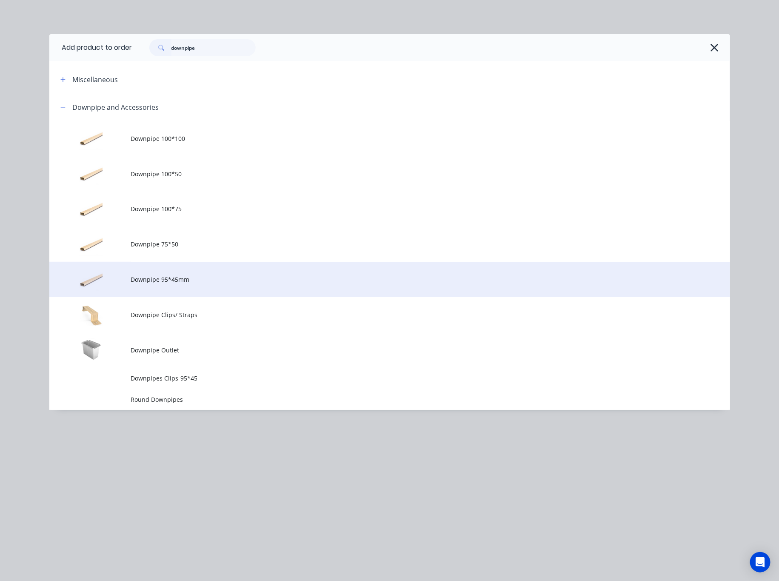
click at [216, 279] on span "Downpipe 95*45mm" at bounding box center [370, 279] width 479 height 9
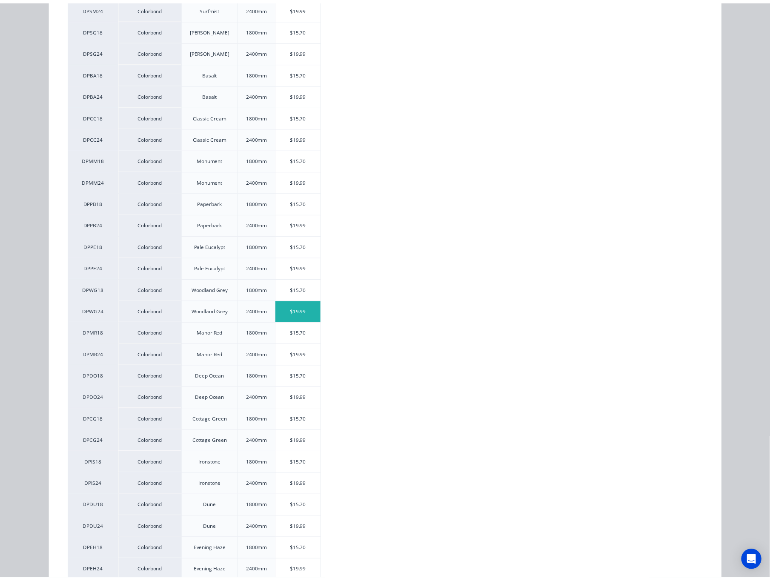
scroll to position [128, 0]
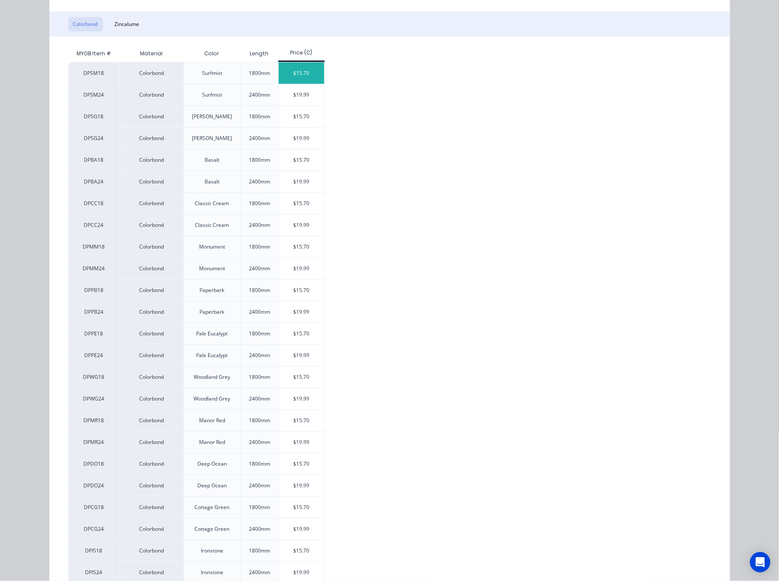
click at [308, 77] on div "$15.70" at bounding box center [302, 73] width 46 height 21
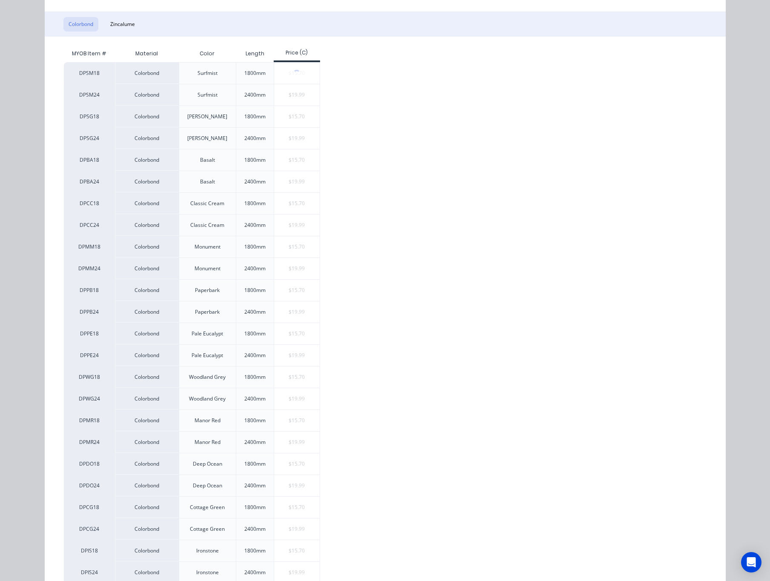
scroll to position [0, 0]
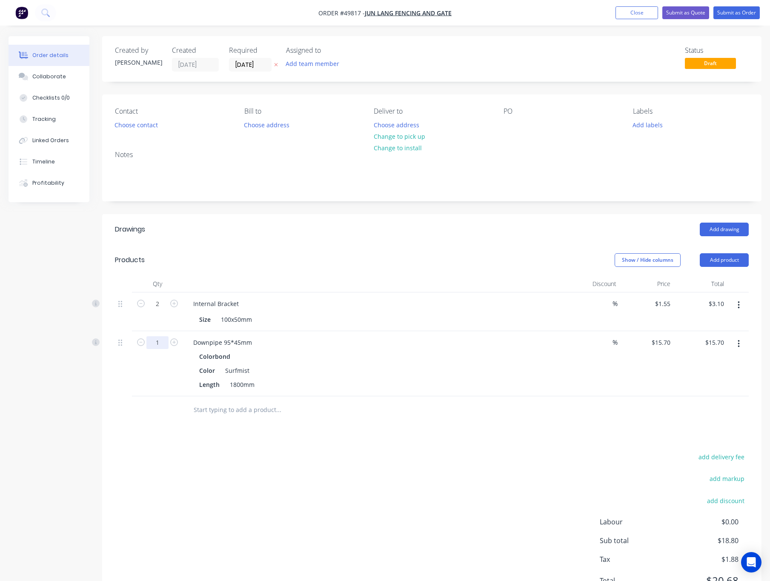
click at [158, 344] on input "1" at bounding box center [157, 342] width 22 height 13
type input "4"
type input "$62.80"
drag, startPoint x: 341, startPoint y: 468, endPoint x: 341, endPoint y: 461, distance: 6.4
click at [341, 469] on div "add delivery fee add markup add discount Labour $0.00 Sub total $18.80 Tax $1.8…" at bounding box center [432, 524] width 634 height 146
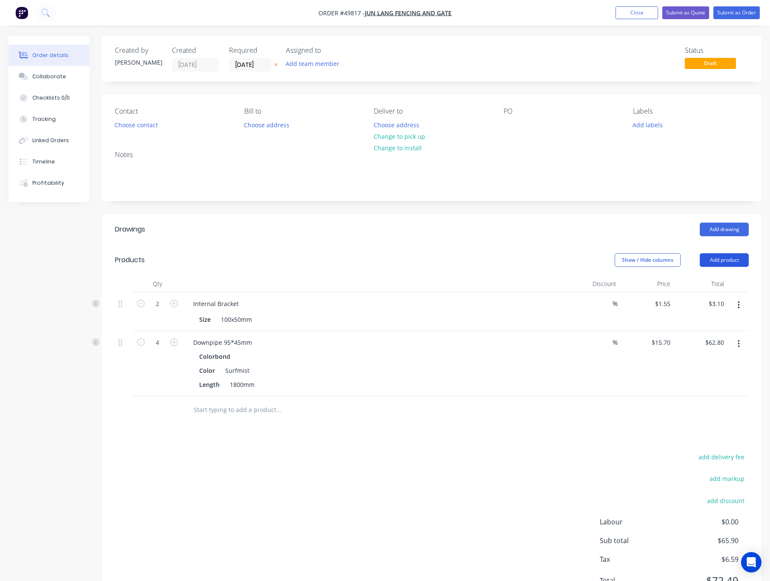
click at [725, 266] on button "Add product" at bounding box center [724, 260] width 49 height 14
click at [718, 285] on div "Product catalogue" at bounding box center [709, 281] width 66 height 12
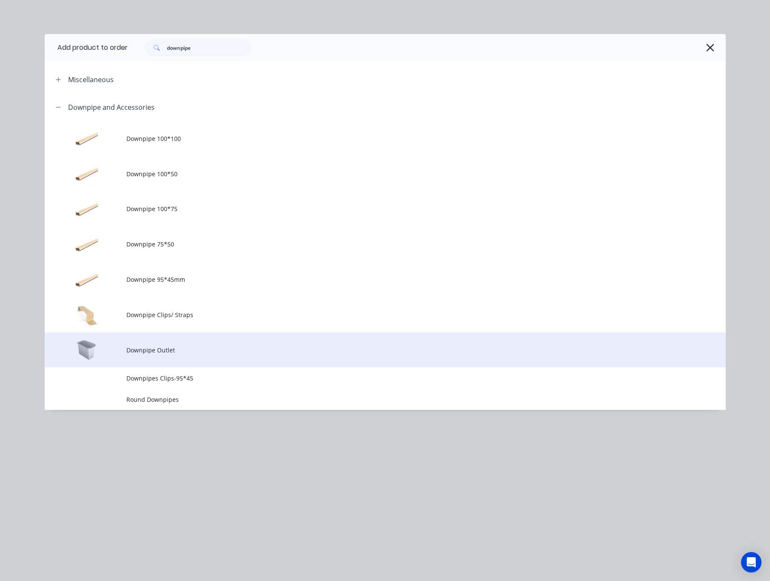
click at [237, 346] on span "Downpipe Outlet" at bounding box center [365, 350] width 479 height 9
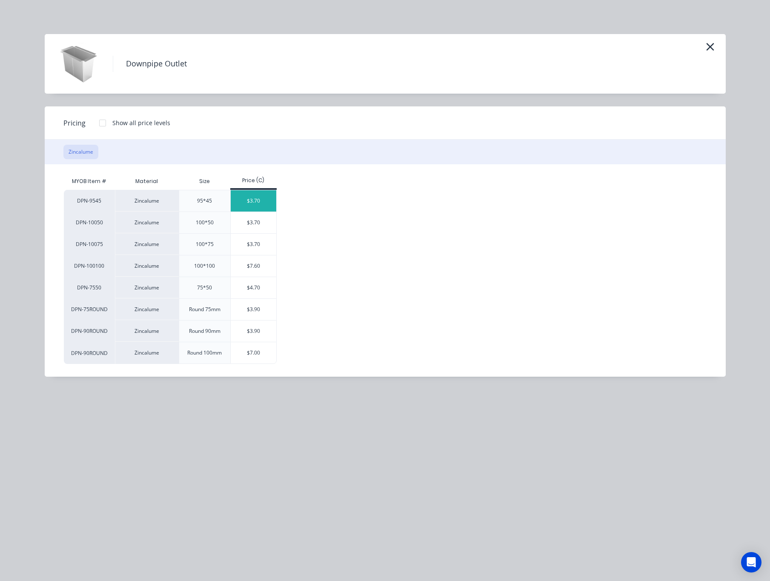
click at [243, 199] on div "$3.70" at bounding box center [254, 200] width 46 height 21
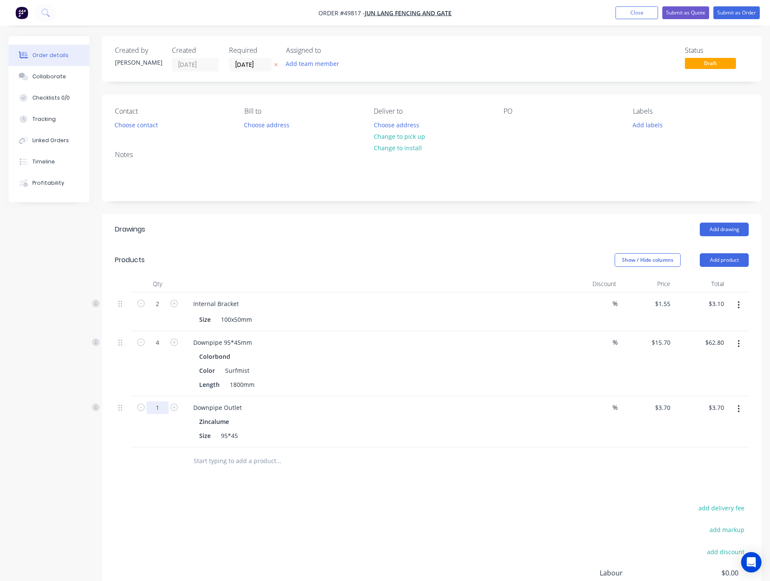
click at [164, 412] on input "1" at bounding box center [157, 407] width 22 height 13
type input "2"
type input "$7.40"
click at [316, 483] on div "Drawings Add drawing Products Show / Hide columns Add product Qty Discount Pric…" at bounding box center [431, 437] width 659 height 447
click at [728, 261] on button "Add product" at bounding box center [724, 260] width 49 height 14
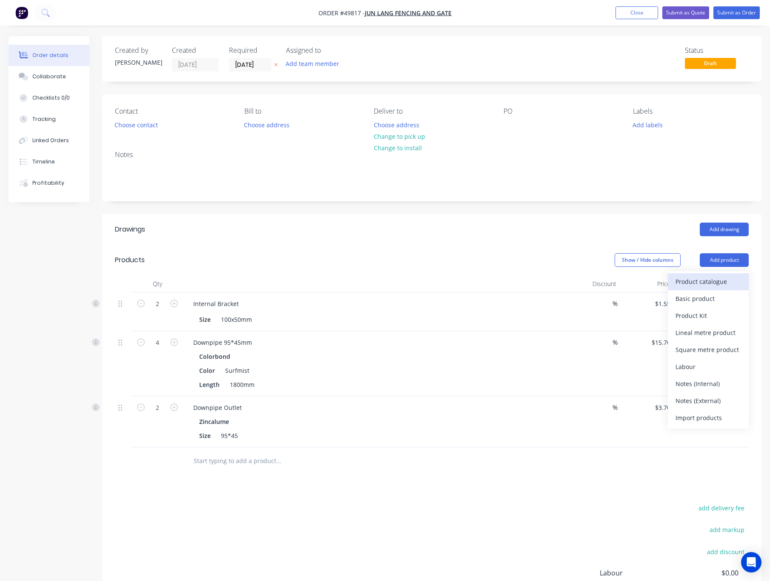
click at [704, 282] on div "Product catalogue" at bounding box center [709, 281] width 66 height 12
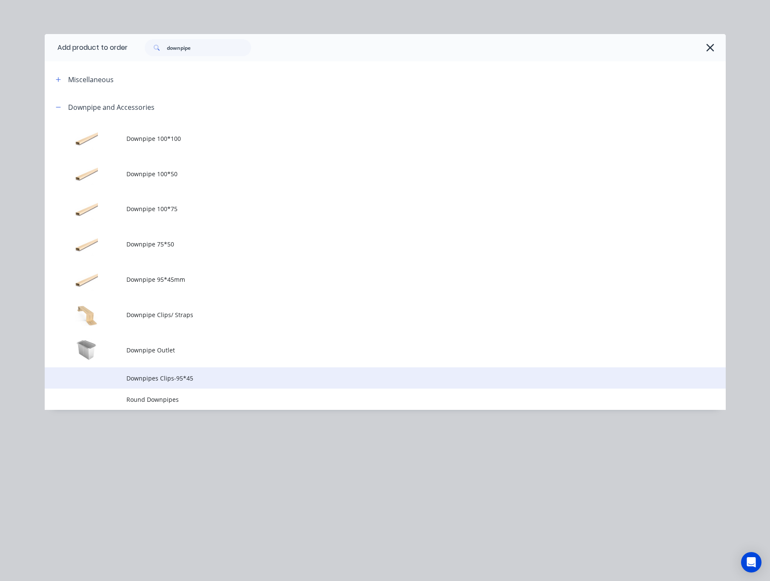
click at [204, 376] on span "Downpipes Clips-95*45" at bounding box center [365, 378] width 479 height 9
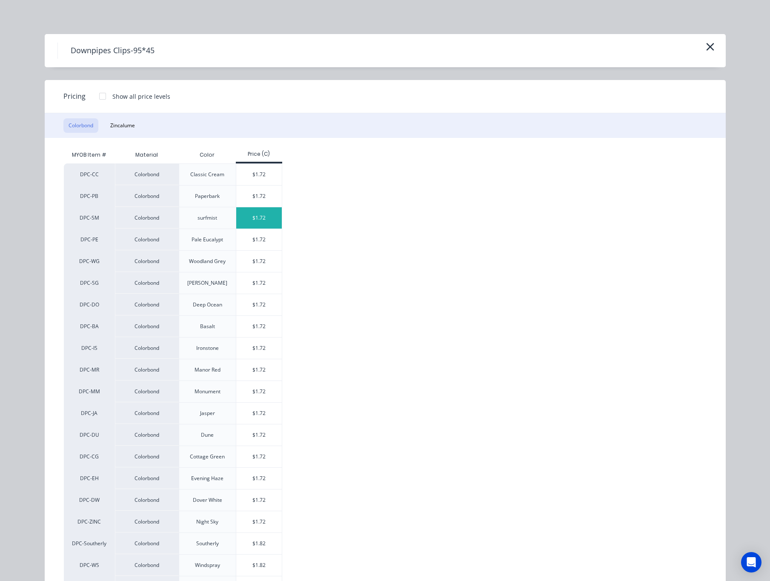
click at [256, 216] on div "$1.72" at bounding box center [259, 217] width 46 height 21
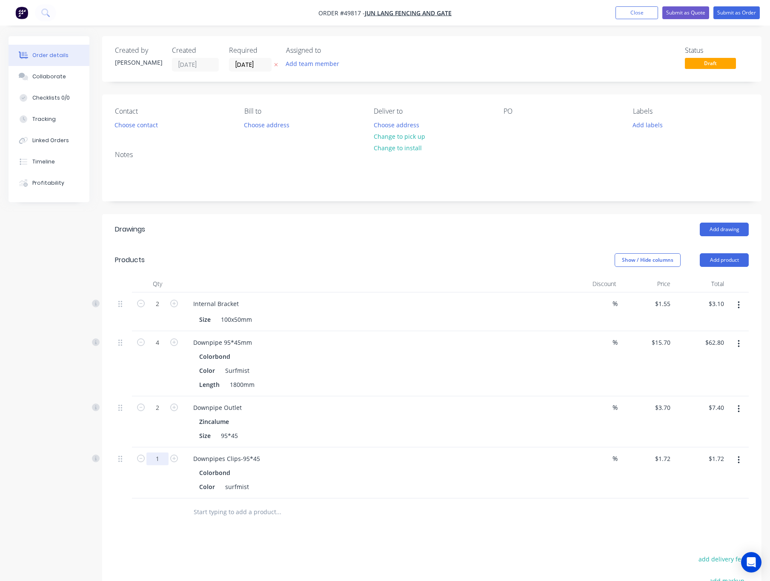
click at [160, 460] on input "1" at bounding box center [157, 459] width 22 height 13
type input "4"
type input "$6.88"
click at [143, 511] on div at bounding box center [157, 512] width 51 height 28
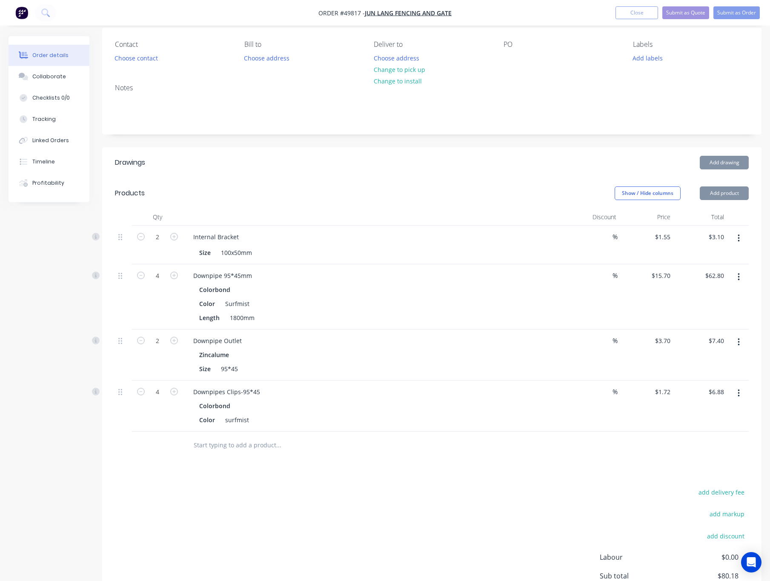
scroll to position [145, 0]
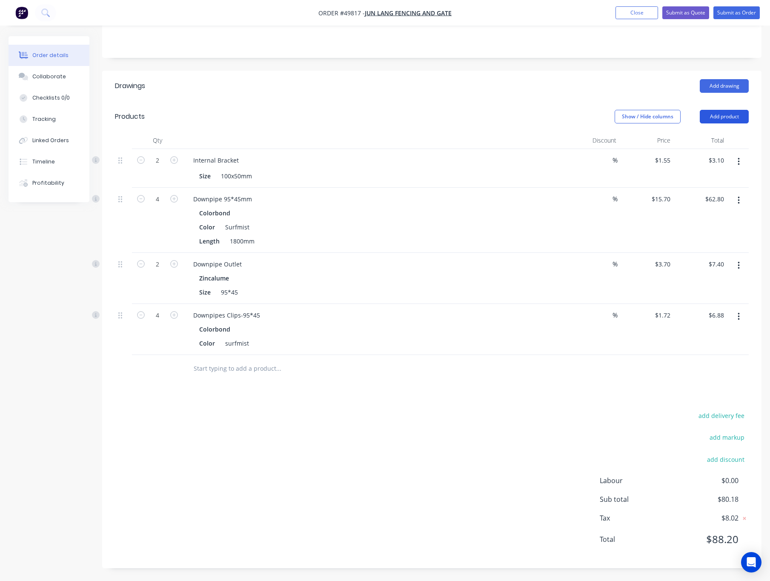
click at [724, 113] on button "Add product" at bounding box center [724, 117] width 49 height 14
click at [711, 139] on div "Product catalogue" at bounding box center [709, 138] width 66 height 12
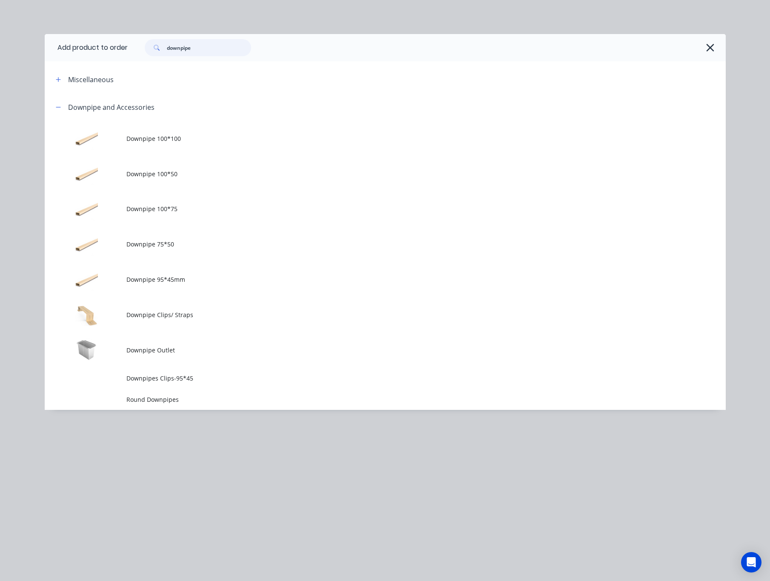
drag, startPoint x: 215, startPoint y: 41, endPoint x: 110, endPoint y: 50, distance: 105.1
click at [110, 50] on header "Add product to order downpipe" at bounding box center [385, 47] width 681 height 27
type input "silicone"
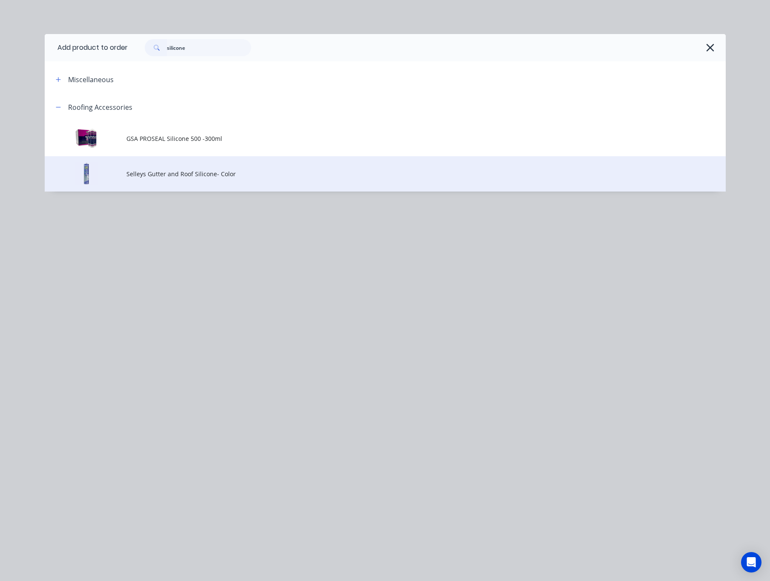
click at [246, 169] on td "Selleys Gutter and Roof Silicone- Color" at bounding box center [425, 173] width 599 height 35
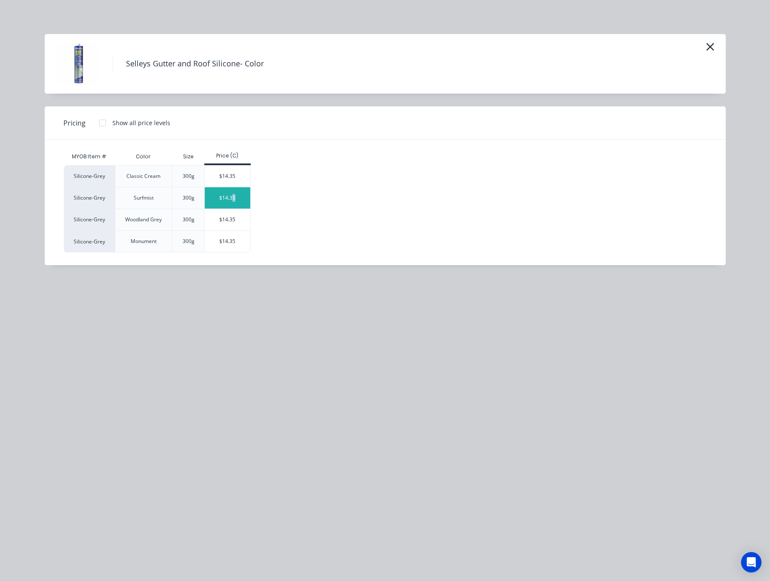
click at [234, 195] on div "$14.35" at bounding box center [228, 197] width 46 height 21
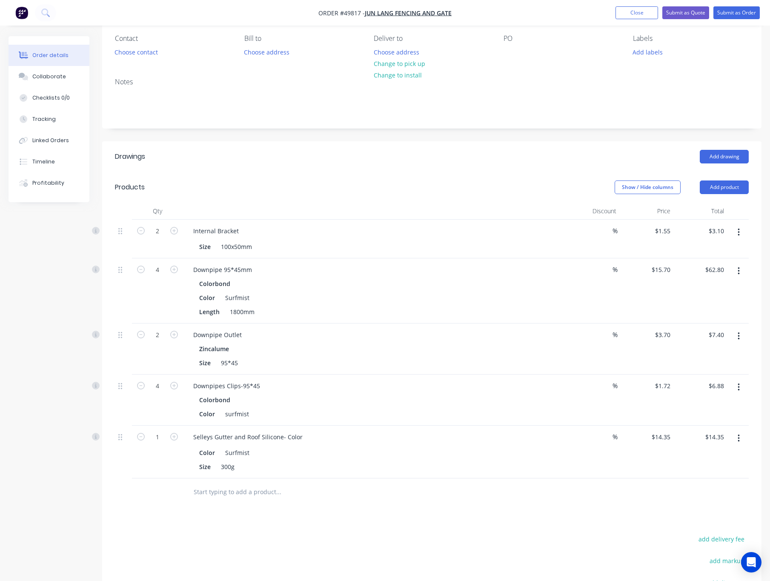
scroll to position [0, 0]
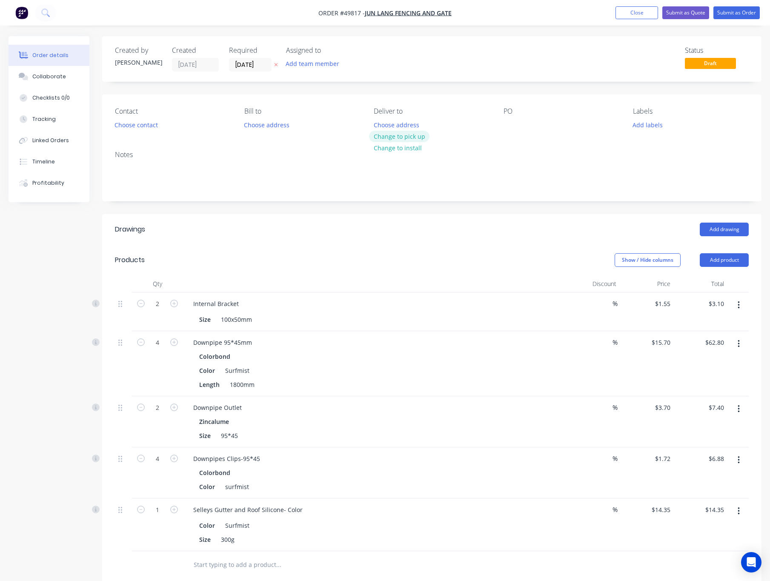
click at [413, 135] on button "Change to pick up" at bounding box center [399, 136] width 60 height 11
click at [147, 122] on button "Choose contact" at bounding box center [136, 124] width 52 height 11
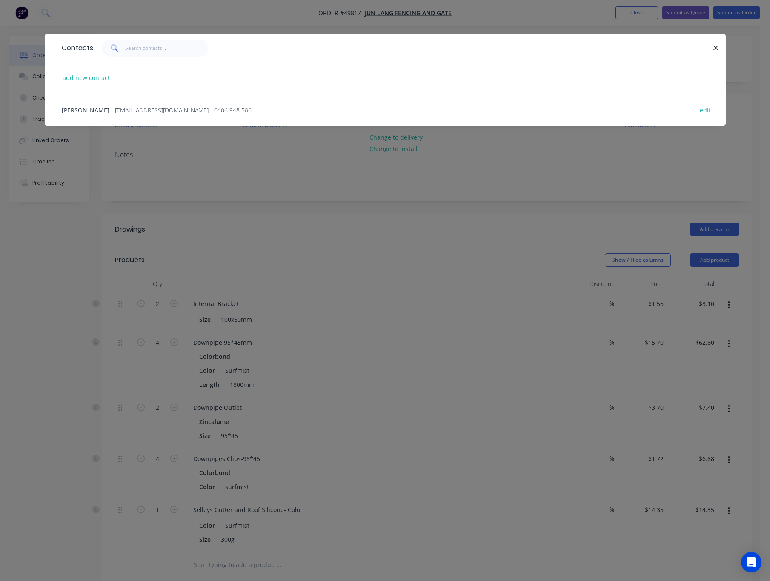
click at [134, 106] on span "- tomcao2013@gmail.com - 0406 948 586" at bounding box center [181, 110] width 140 height 8
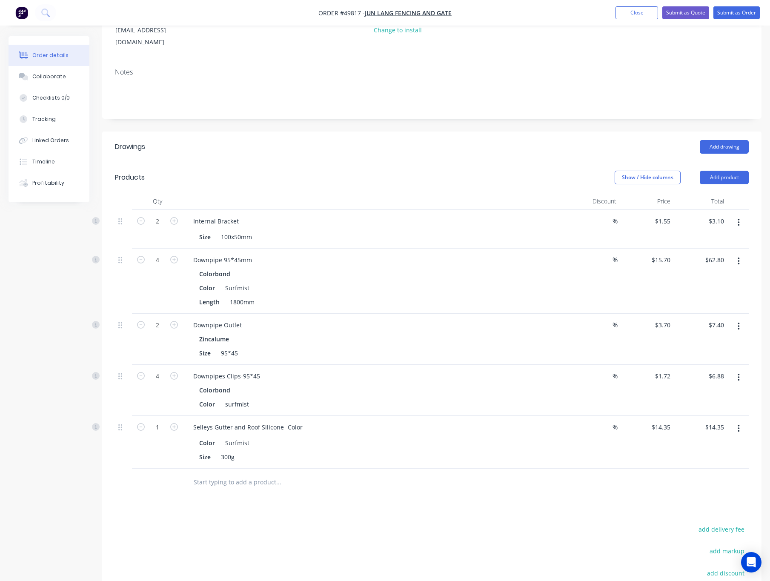
scroll to position [223, 0]
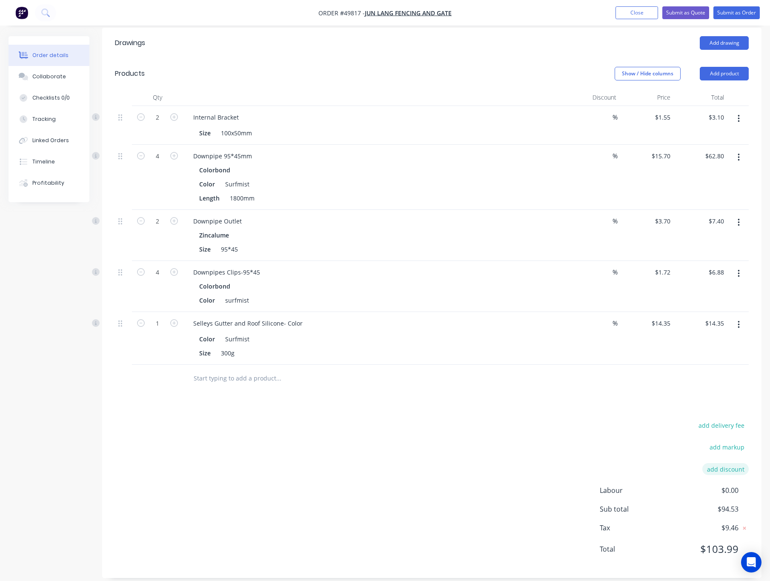
click at [732, 463] on button "add discount" at bounding box center [725, 468] width 46 height 11
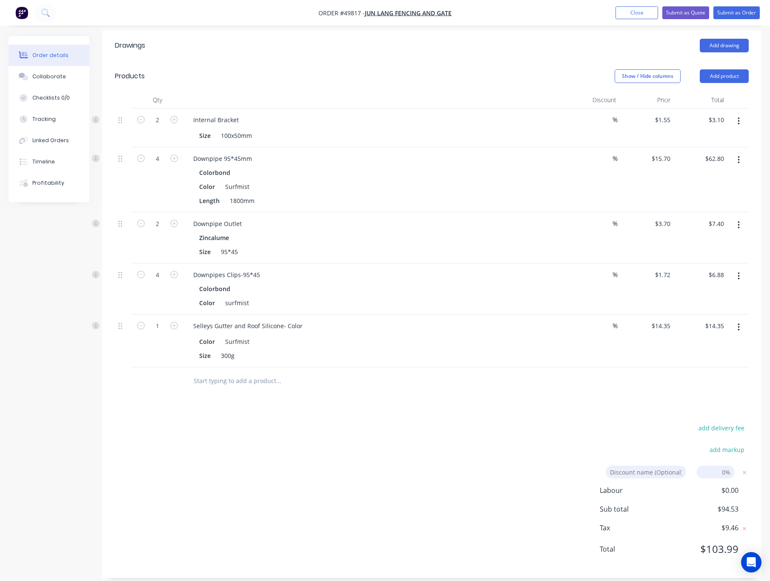
click at [728, 466] on input at bounding box center [715, 472] width 38 height 13
click at [572, 427] on div "add delivery fee add markup Discount name (Optional) 7 7 0% Labour $0.00 Sub to…" at bounding box center [432, 493] width 634 height 143
click at [710, 473] on div "Discount name (Optional) 7 7 0%" at bounding box center [675, 476] width 146 height 20
click at [713, 466] on input "7" at bounding box center [715, 472] width 38 height 13
type input "7%"
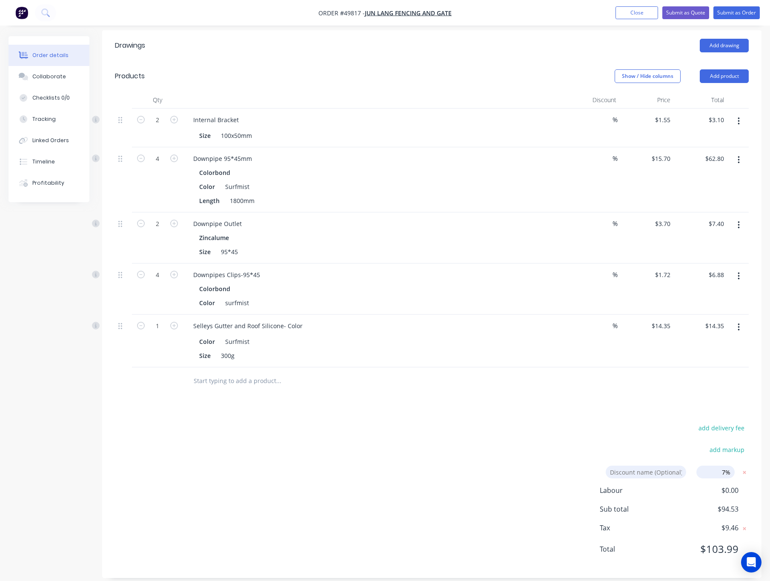
click input "submit" at bounding box center [0, 0] width 0 height 0
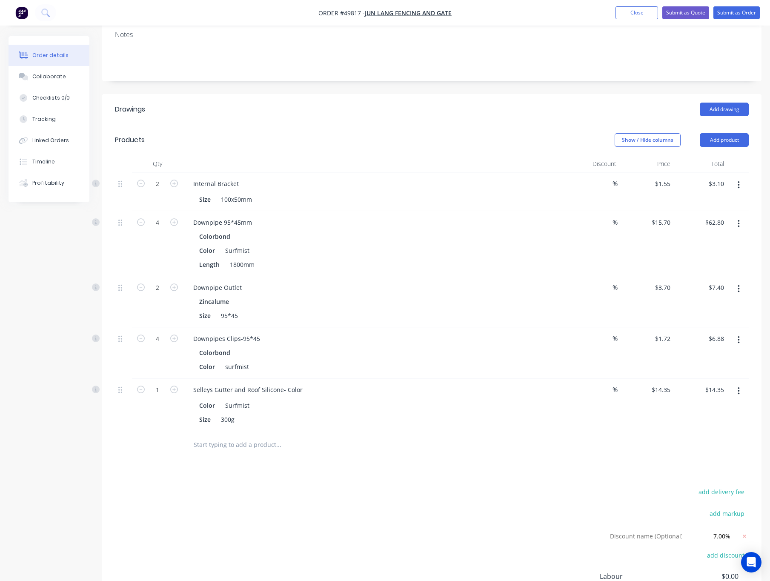
click at [582, 486] on div "add delivery fee add markup Discount name (Optional) 7.00% 7.00% 0% add discoun…" at bounding box center [432, 568] width 634 height 165
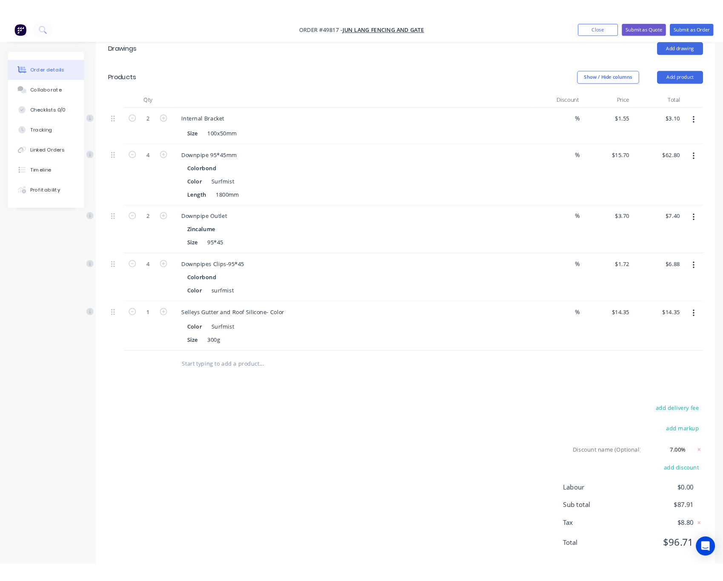
scroll to position [0, 0]
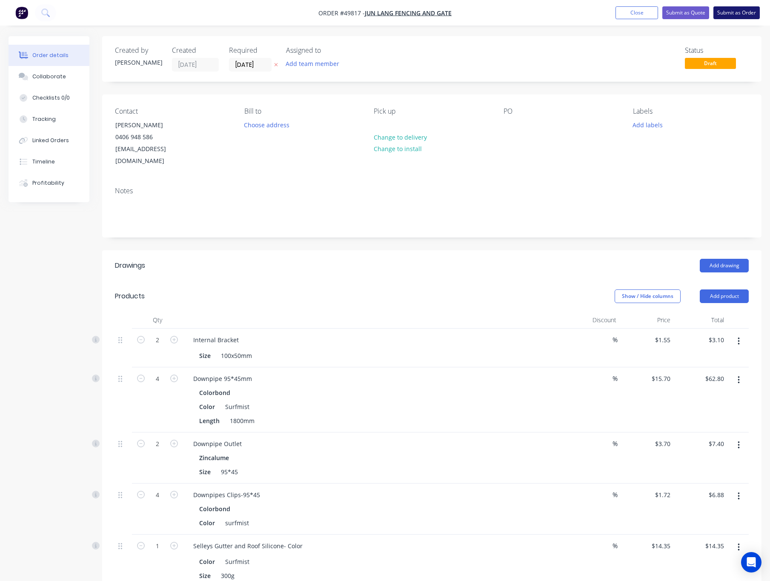
click at [743, 8] on button "Submit as Order" at bounding box center [736, 12] width 46 height 13
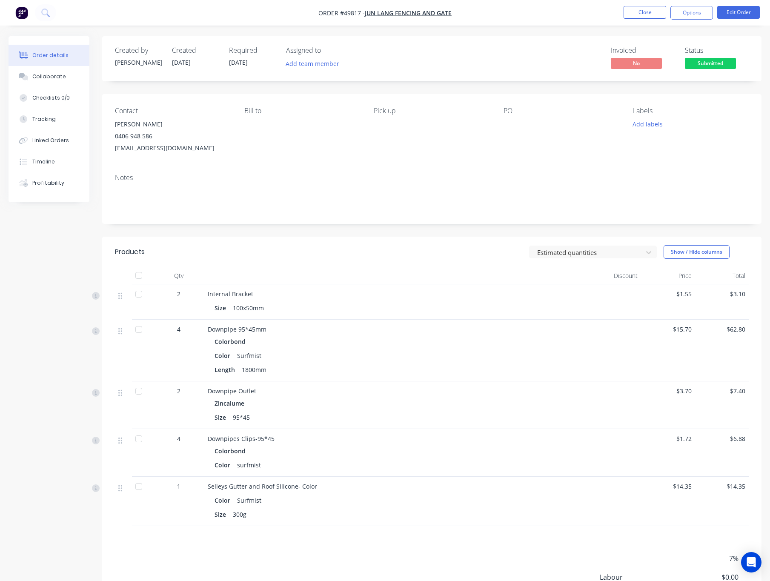
click at [731, 64] on span "Submitted" at bounding box center [710, 63] width 51 height 11
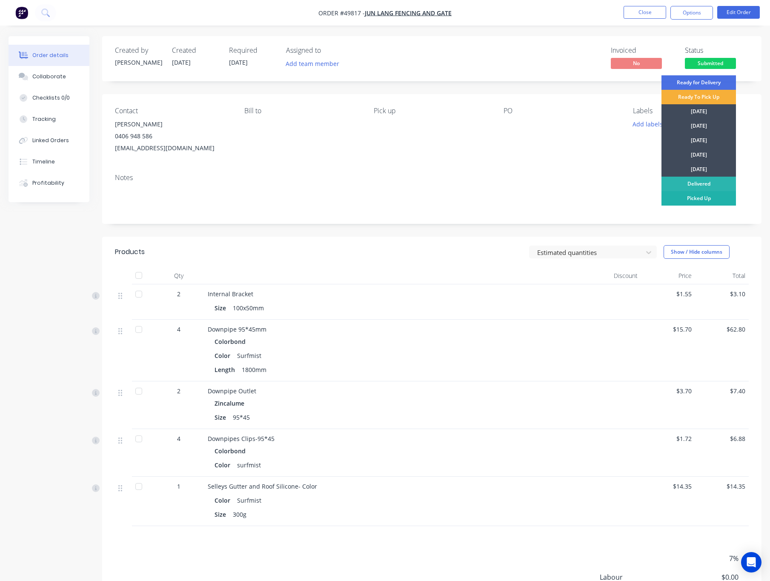
click at [710, 198] on div "Picked Up" at bounding box center [699, 198] width 74 height 14
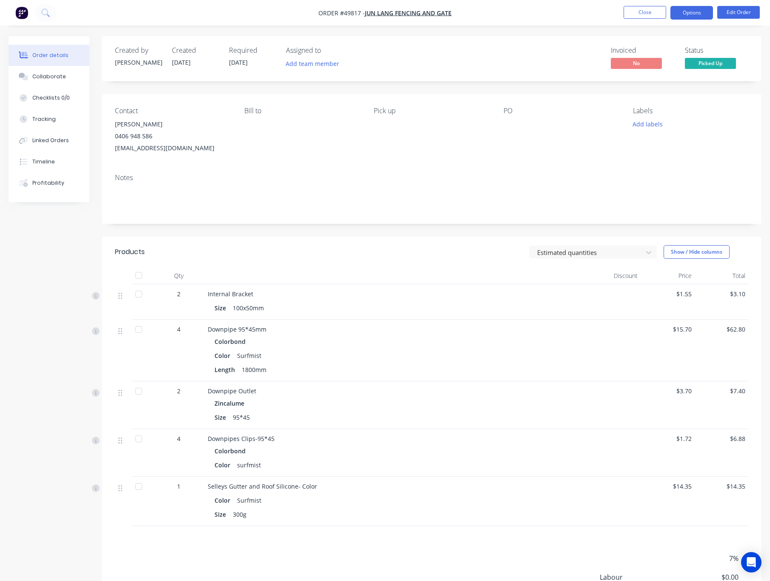
click at [695, 13] on button "Options" at bounding box center [691, 13] width 43 height 14
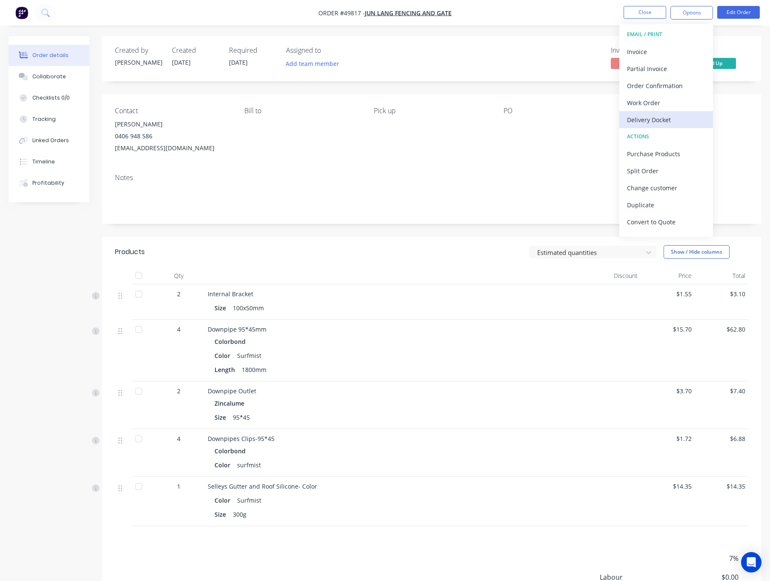
click at [686, 121] on div "Delivery Docket" at bounding box center [666, 120] width 78 height 12
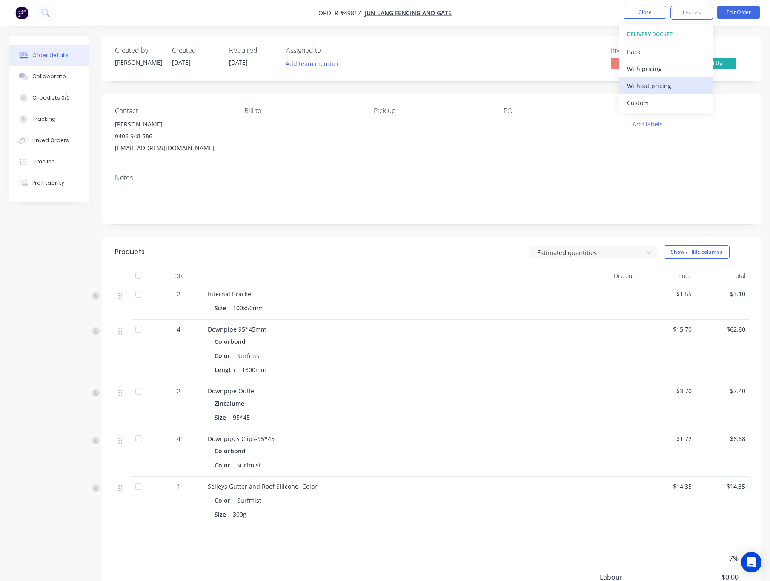
click at [674, 86] on div "Without pricing" at bounding box center [666, 86] width 78 height 12
click at [481, 68] on div "Invoiced No Status Picked Up" at bounding box center [560, 58] width 378 height 25
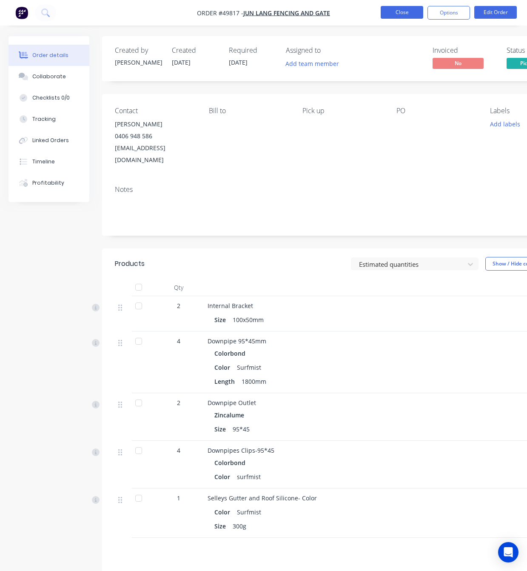
click at [407, 11] on button "Close" at bounding box center [402, 12] width 43 height 13
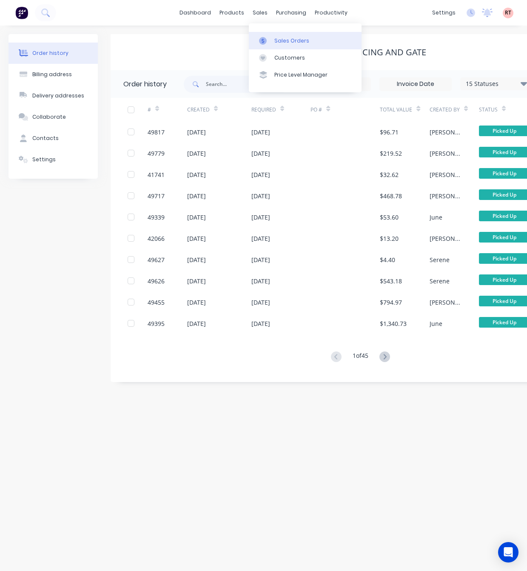
click at [286, 40] on div "Sales Orders" at bounding box center [292, 41] width 35 height 8
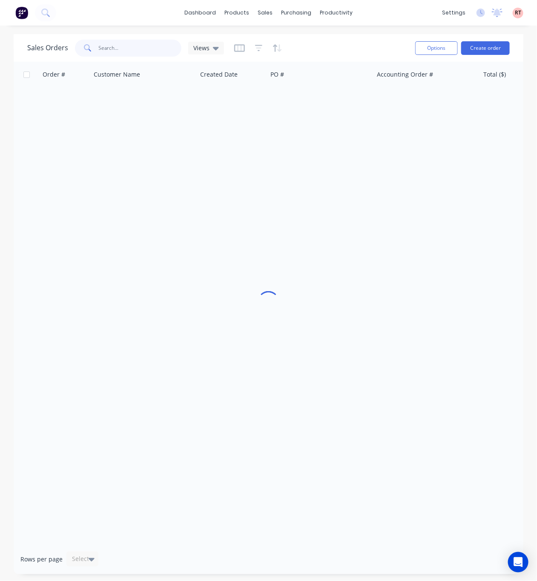
click at [137, 45] on input "text" at bounding box center [140, 48] width 83 height 17
type input "49509"
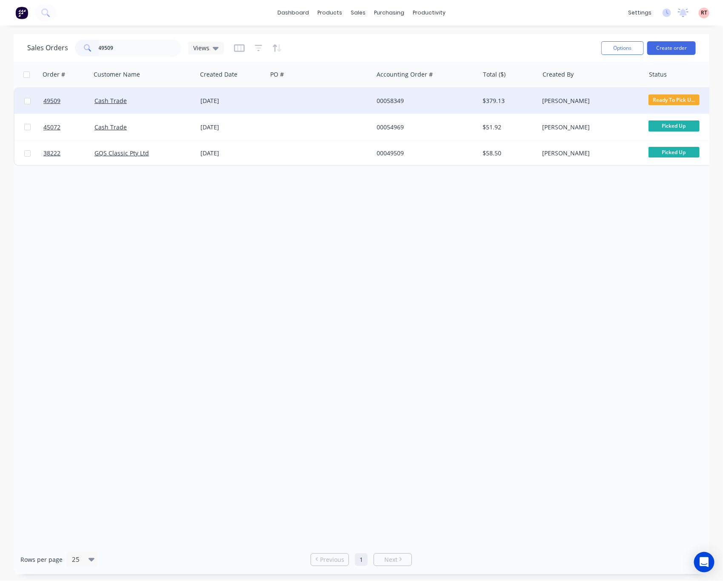
click at [328, 98] on div at bounding box center [320, 101] width 106 height 26
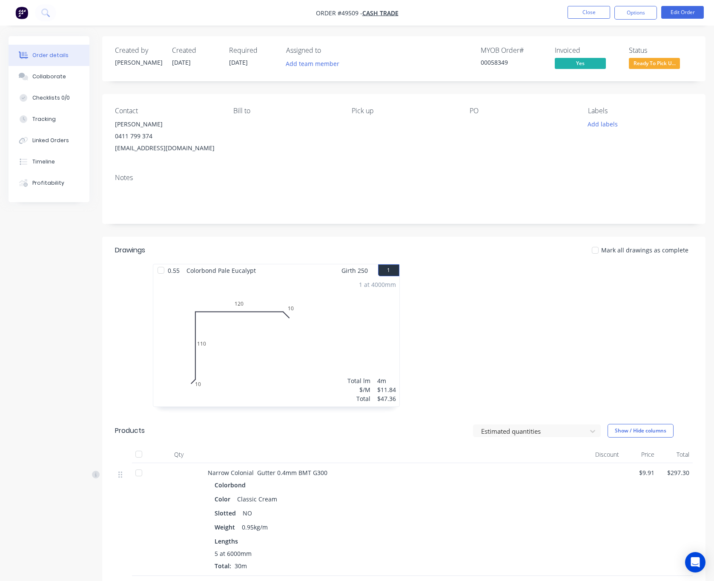
click at [668, 66] on span "Ready To Pick U..." at bounding box center [654, 63] width 51 height 11
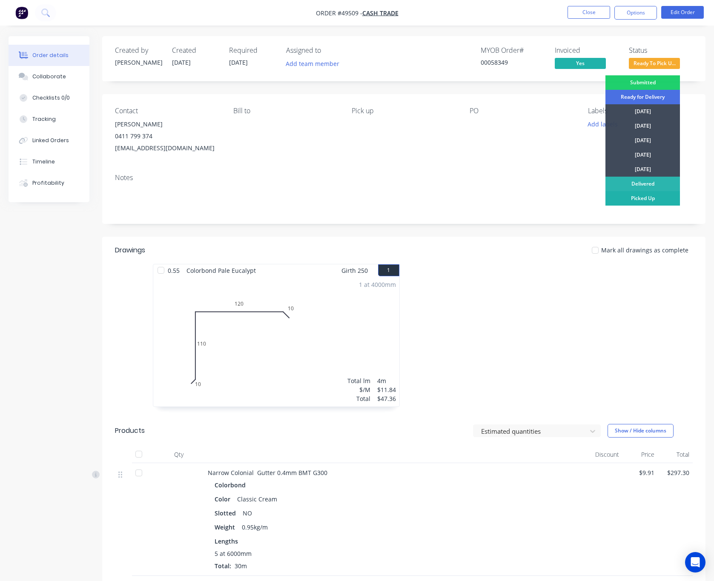
click at [632, 200] on div "Picked Up" at bounding box center [642, 198] width 74 height 14
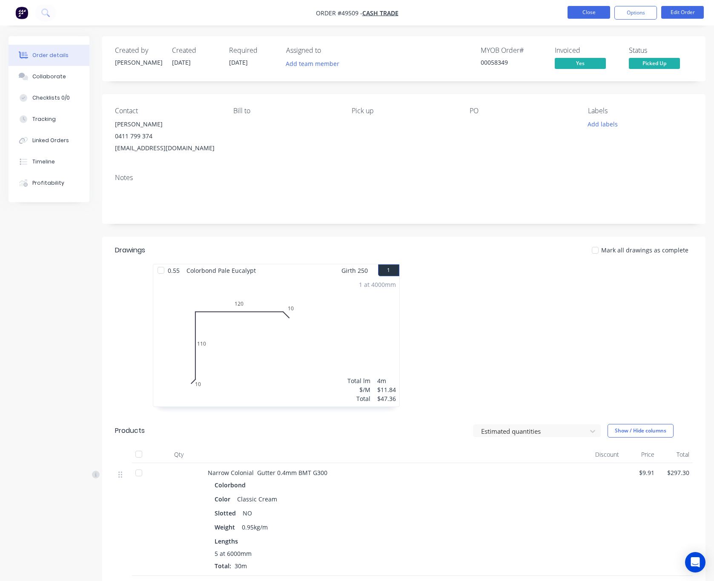
click at [587, 13] on button "Close" at bounding box center [588, 12] width 43 height 13
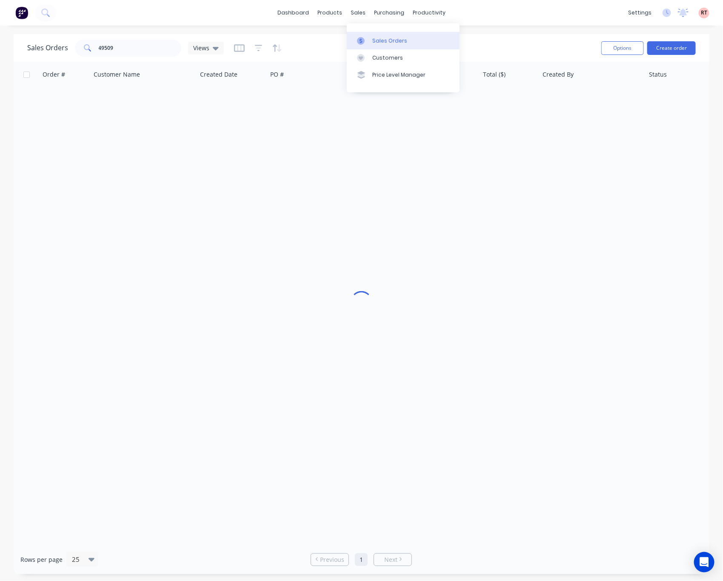
click at [368, 39] on div at bounding box center [363, 41] width 13 height 8
click at [387, 57] on div "Customers" at bounding box center [387, 58] width 31 height 8
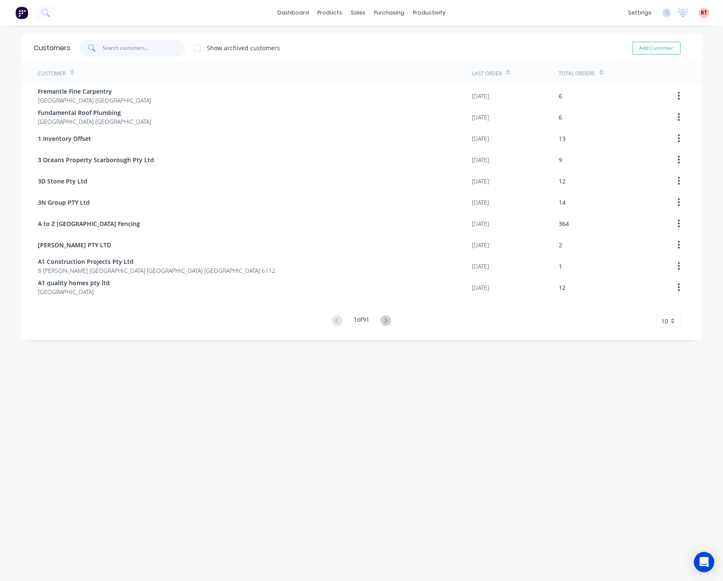
click at [143, 49] on input "text" at bounding box center [144, 48] width 83 height 17
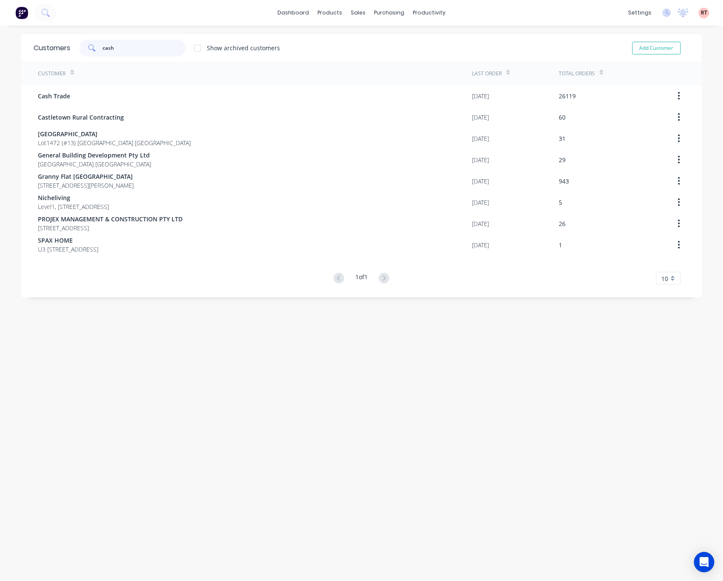
type input "cash"
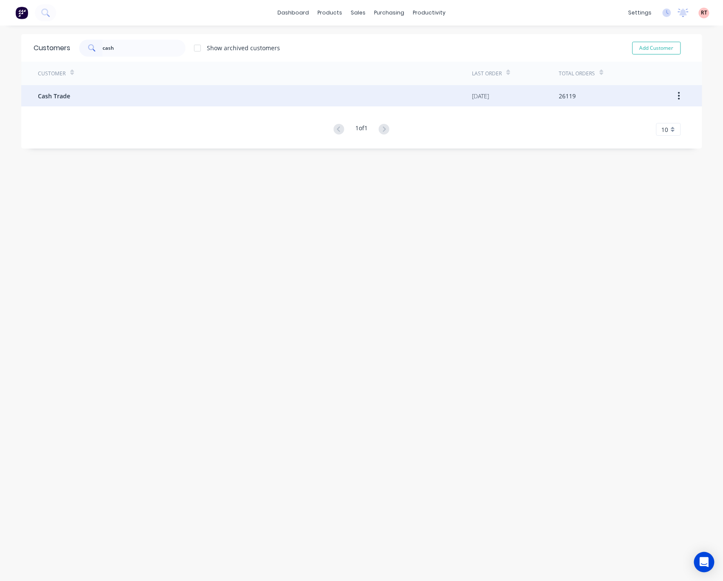
click at [199, 90] on div "Cash Trade" at bounding box center [255, 95] width 434 height 21
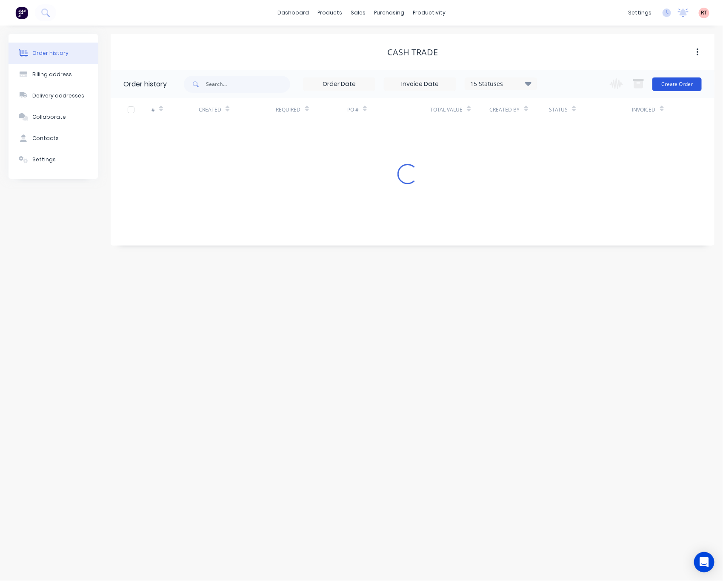
click at [680, 88] on button "Create Order" at bounding box center [677, 84] width 49 height 14
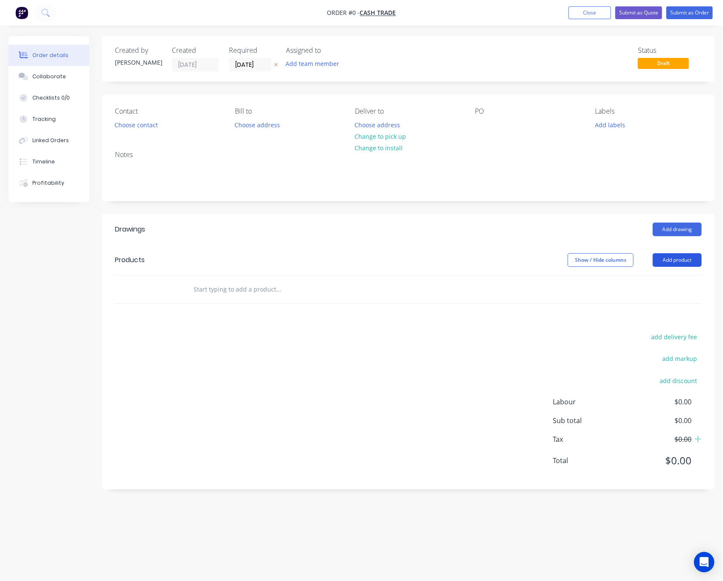
click at [678, 261] on button "Add product" at bounding box center [677, 260] width 49 height 14
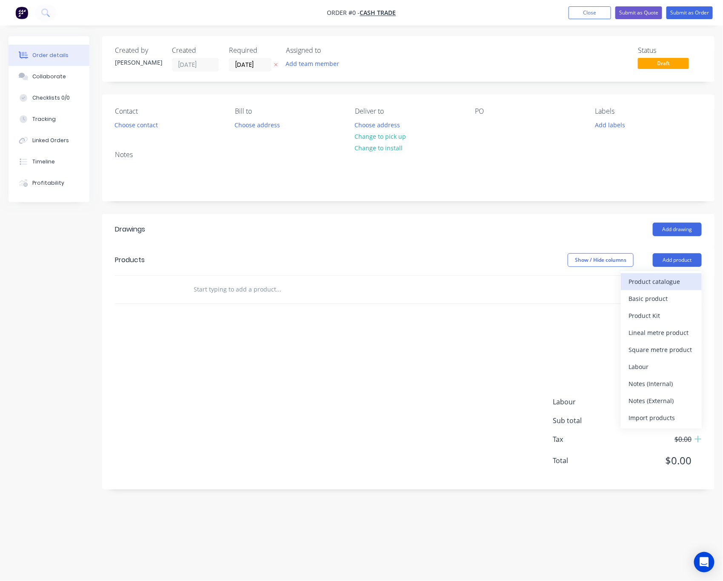
click at [675, 281] on div "Product catalogue" at bounding box center [662, 281] width 66 height 12
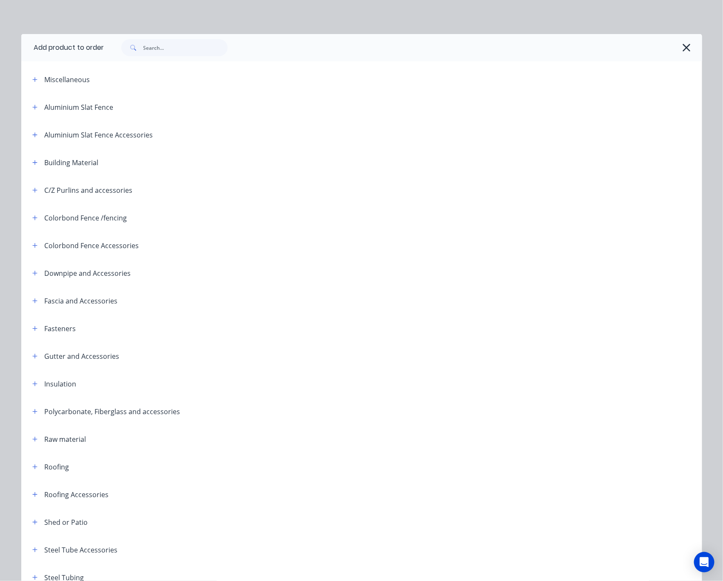
click at [246, 49] on div at bounding box center [399, 47] width 590 height 17
click at [175, 44] on input "text" at bounding box center [185, 47] width 84 height 17
type input "tube"
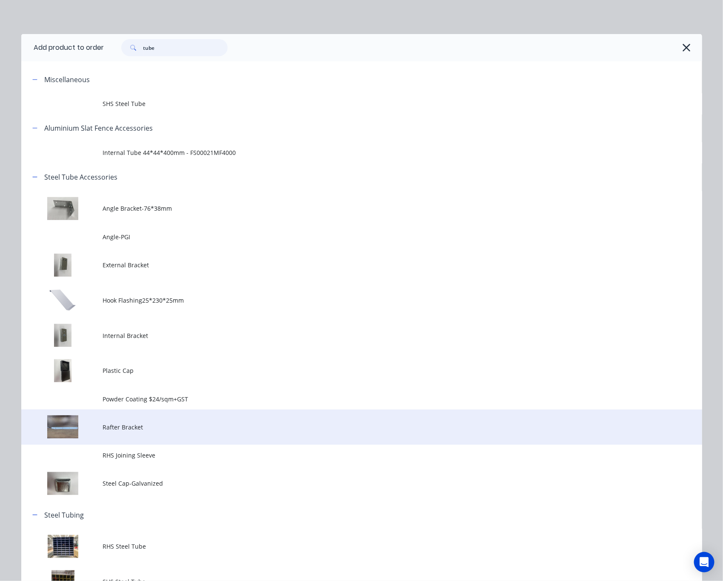
scroll to position [55, 0]
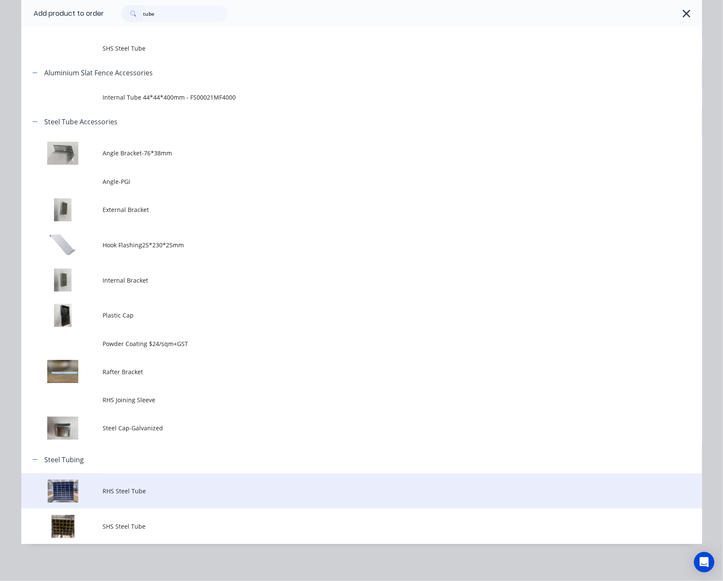
click at [221, 494] on span "RHS Steel Tube" at bounding box center [342, 491] width 479 height 9
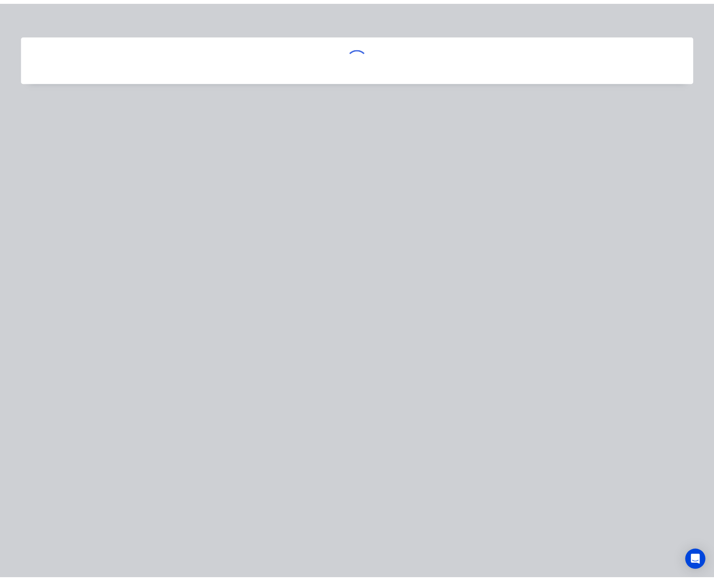
scroll to position [0, 0]
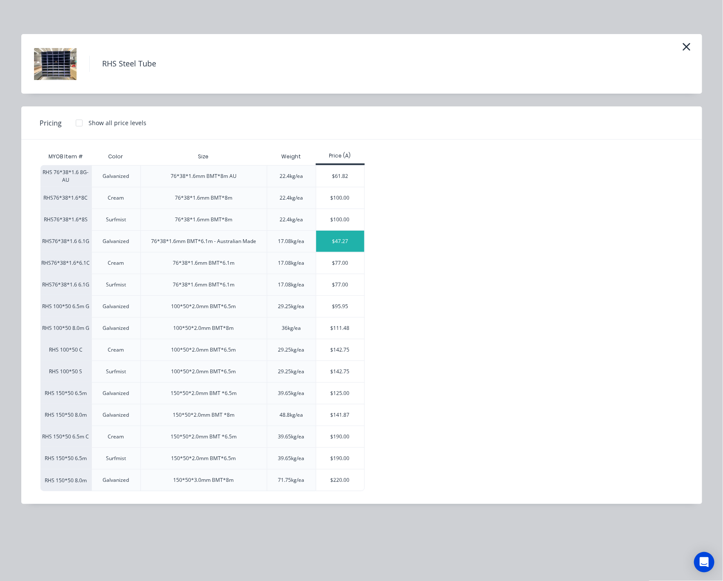
click at [338, 244] on div "$47.27" at bounding box center [340, 241] width 48 height 21
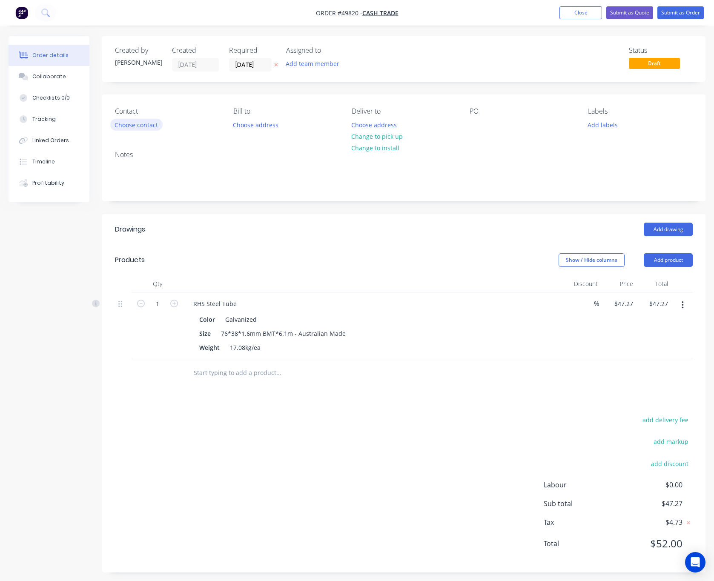
click at [131, 129] on button "Choose contact" at bounding box center [136, 124] width 52 height 11
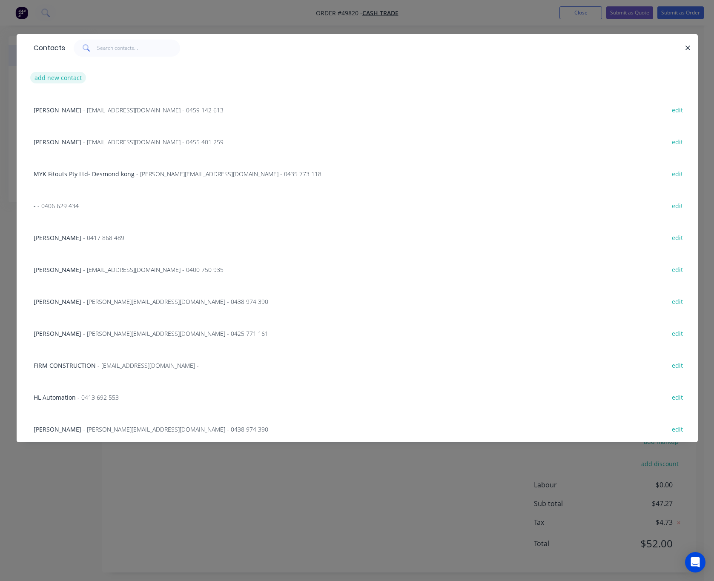
click at [68, 78] on button "add new contact" at bounding box center [58, 77] width 56 height 11
select select "AU"
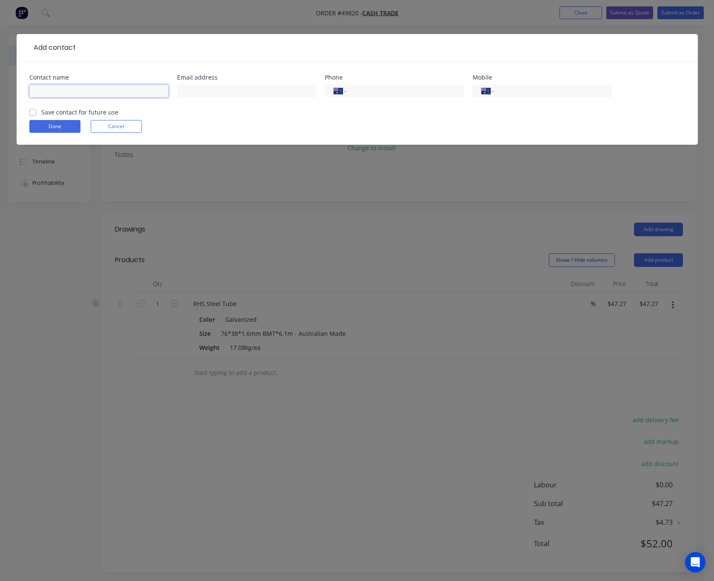
click at [85, 91] on input "text" at bounding box center [98, 91] width 139 height 13
type input "Scott"
click at [533, 88] on input "tel" at bounding box center [551, 91] width 102 height 10
type input "0428 399 003"
click at [42, 123] on button "Done" at bounding box center [54, 126] width 51 height 13
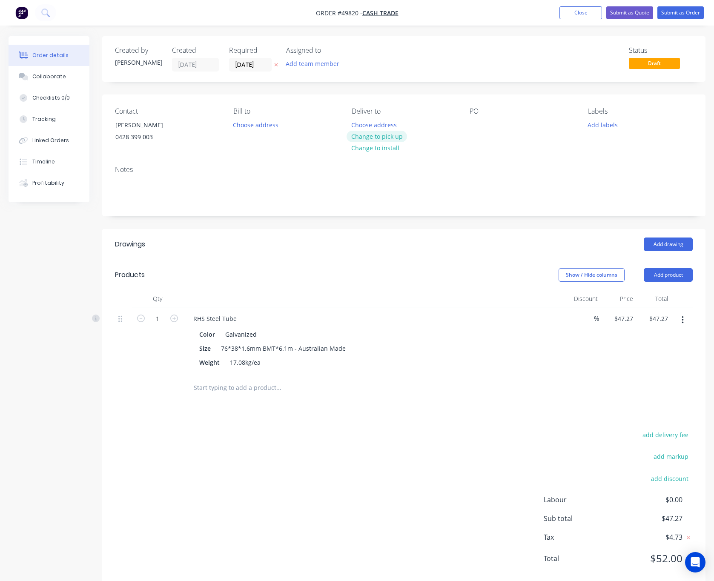
click at [381, 132] on button "Change to pick up" at bounding box center [377, 136] width 60 height 11
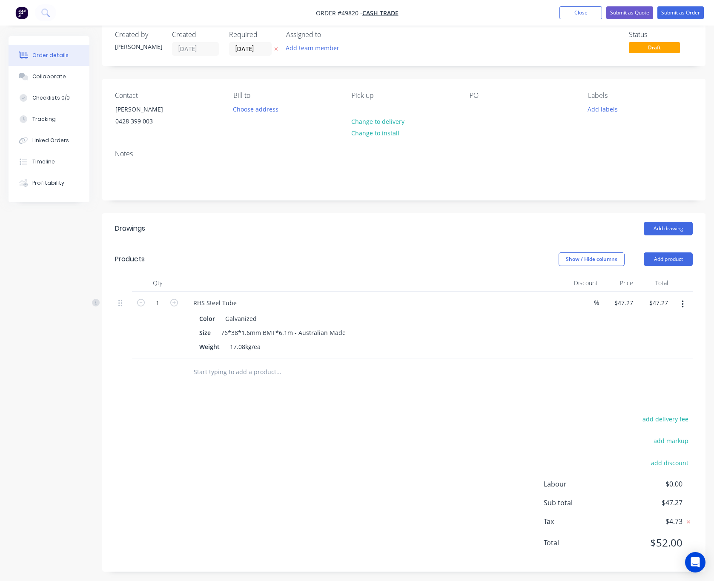
scroll to position [20, 0]
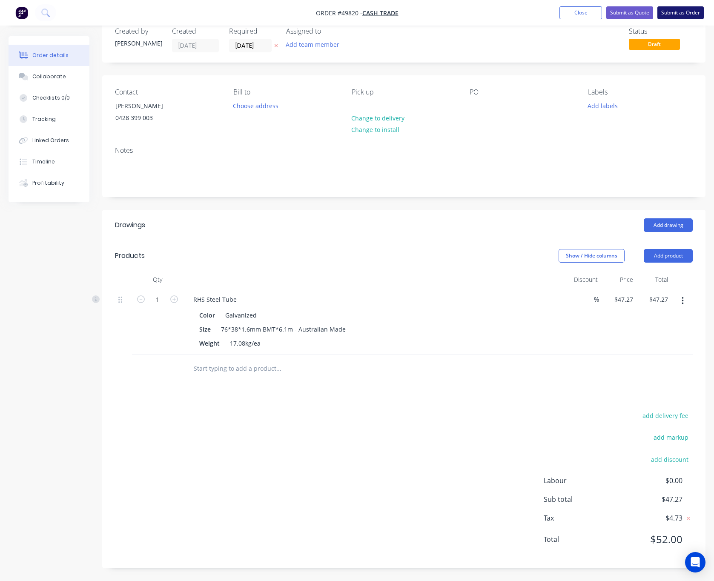
click at [691, 13] on button "Submit as Order" at bounding box center [680, 12] width 46 height 13
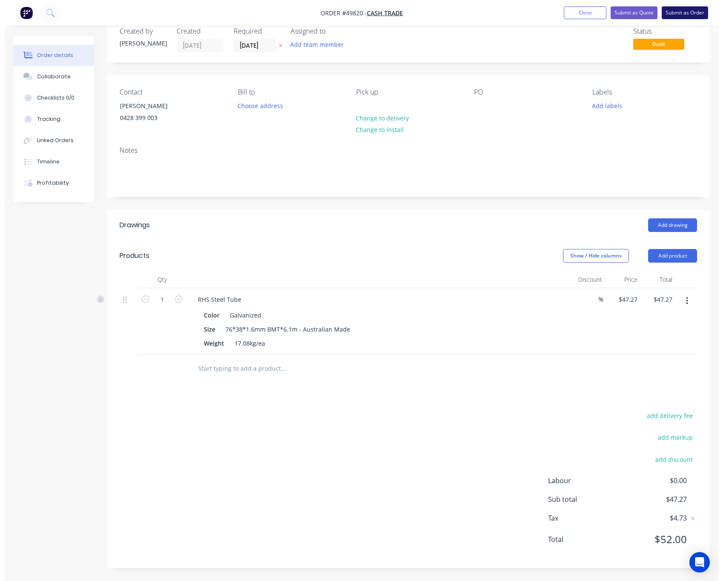
scroll to position [0, 0]
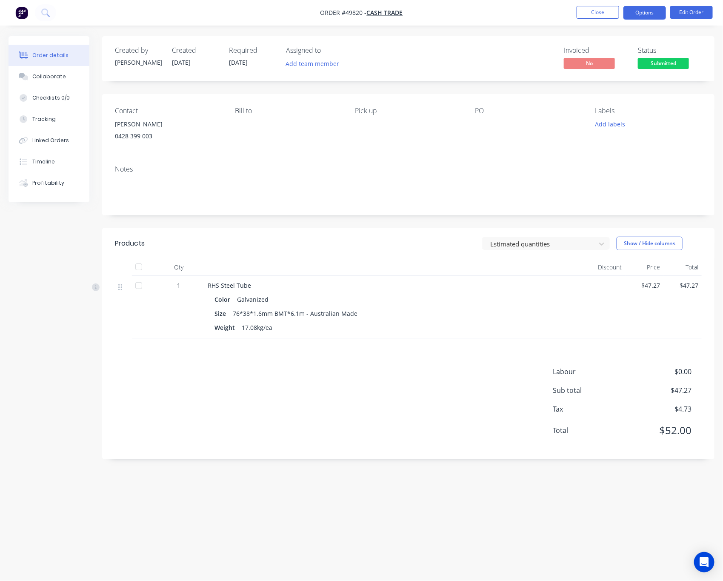
click at [650, 13] on button "Options" at bounding box center [645, 13] width 43 height 14
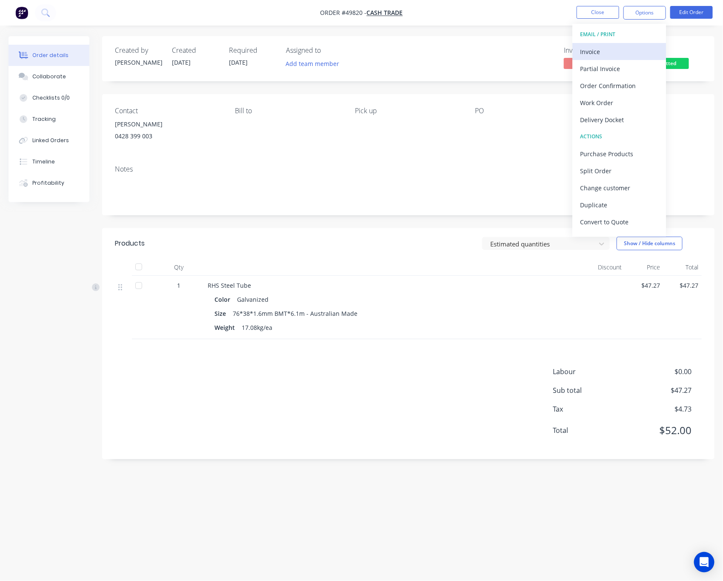
click at [633, 57] on div "Invoice" at bounding box center [619, 52] width 78 height 12
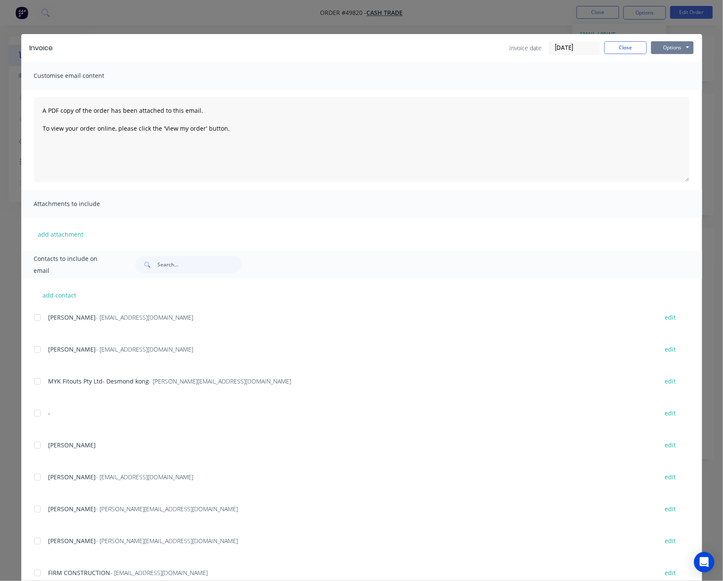
click at [681, 46] on button "Options" at bounding box center [672, 47] width 43 height 13
click at [669, 77] on button "Print" at bounding box center [678, 77] width 54 height 14
click at [496, 8] on div "Invoice Invoice date 30/09/25 Close Options Preview Print Email Customise email…" at bounding box center [361, 290] width 723 height 581
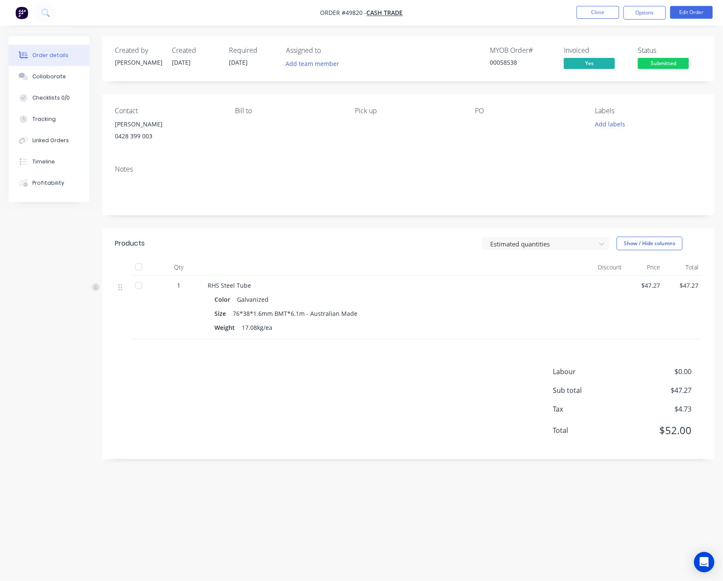
click at [664, 65] on span "Submitted" at bounding box center [663, 63] width 51 height 11
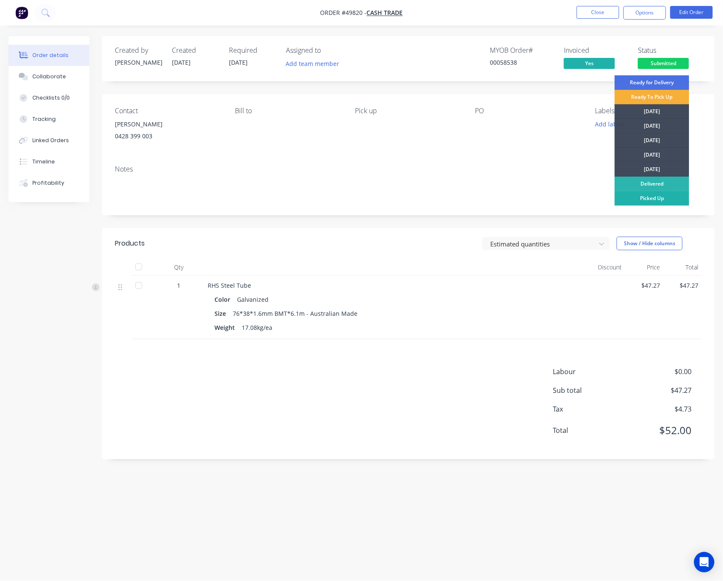
click at [664, 200] on div "Picked Up" at bounding box center [652, 198] width 74 height 14
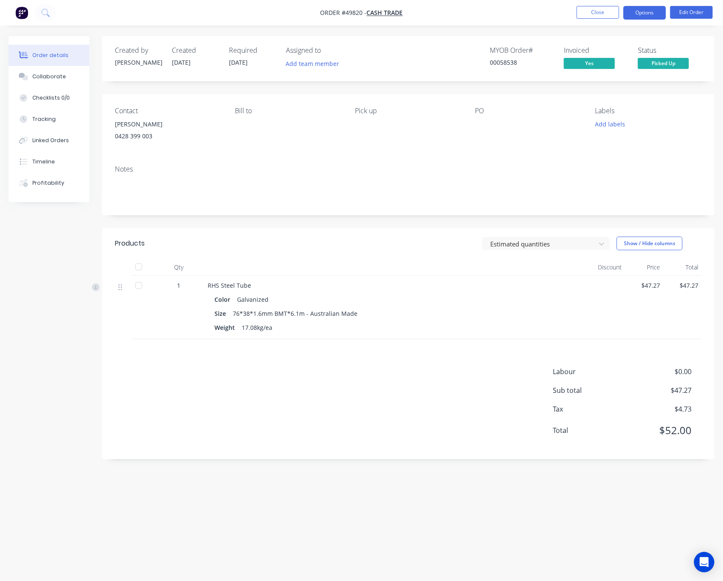
click at [645, 14] on button "Options" at bounding box center [645, 13] width 43 height 14
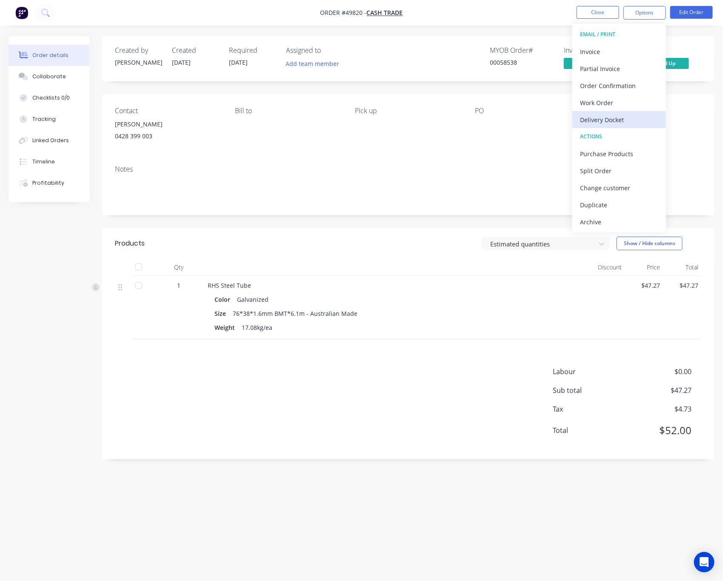
click at [634, 119] on div "Delivery Docket" at bounding box center [619, 120] width 78 height 12
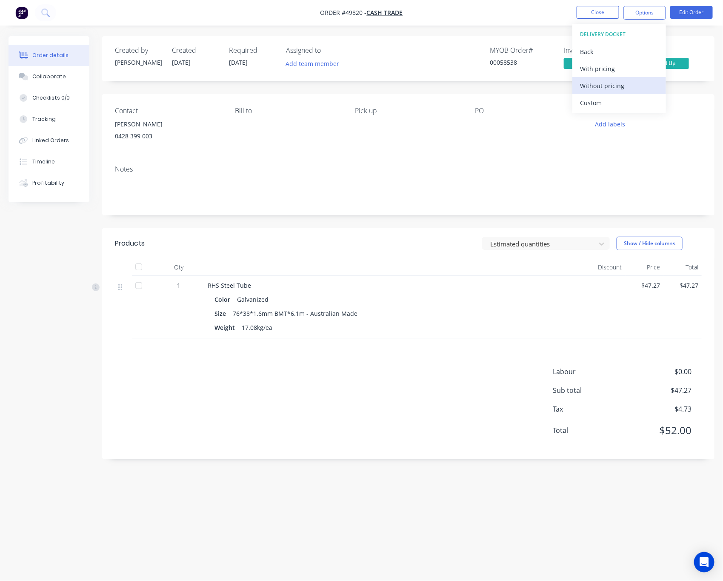
click at [636, 91] on div "Without pricing" at bounding box center [619, 86] width 78 height 12
click at [492, 162] on div "Notes" at bounding box center [408, 186] width 613 height 57
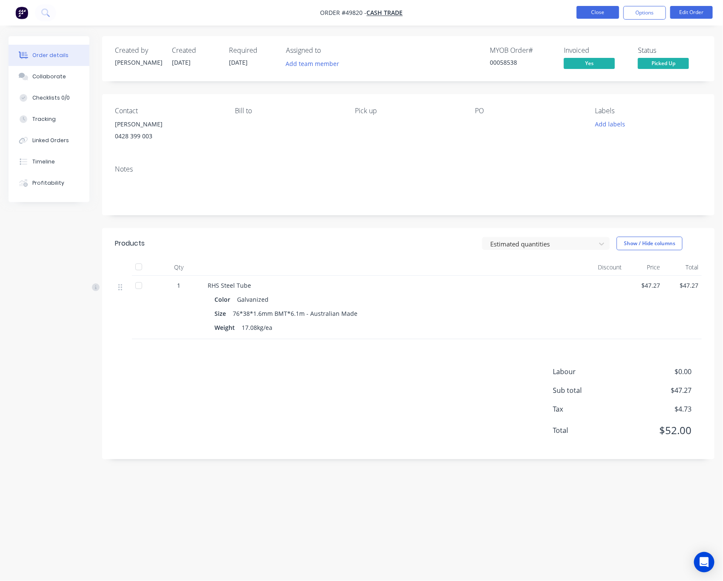
click at [594, 13] on button "Close" at bounding box center [598, 12] width 43 height 13
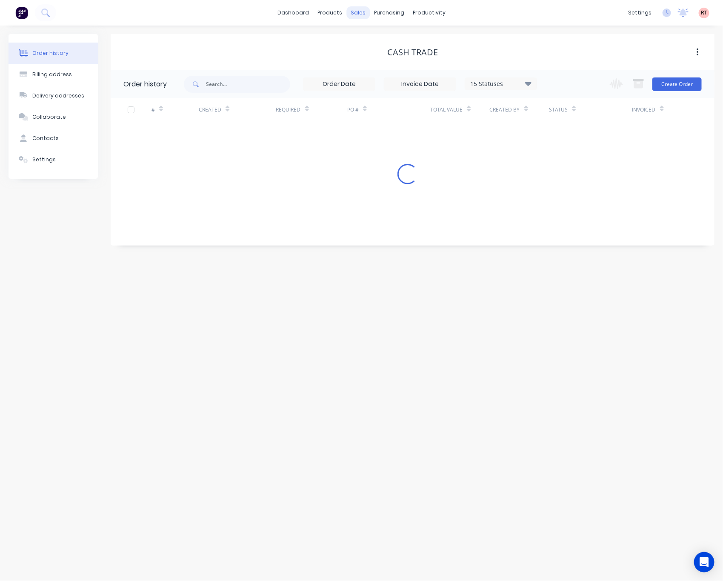
click at [358, 11] on div "sales" at bounding box center [358, 12] width 23 height 13
click at [368, 41] on div at bounding box center [363, 41] width 13 height 8
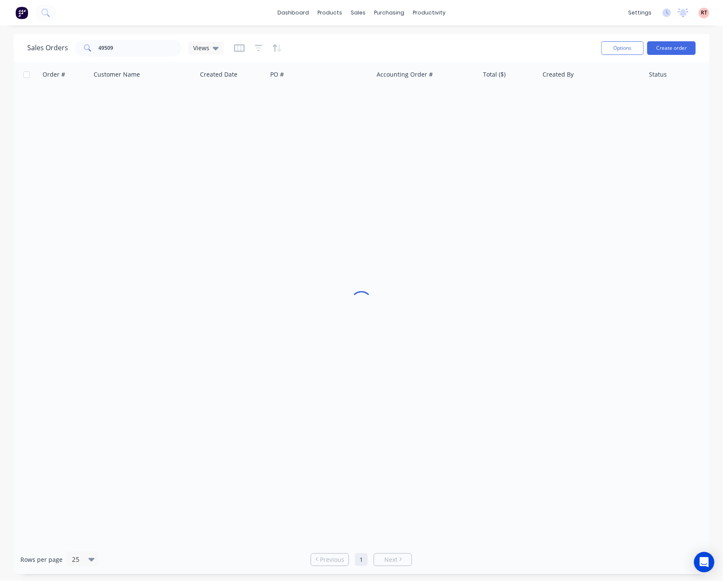
drag, startPoint x: 137, startPoint y: 57, endPoint x: 137, endPoint y: 49, distance: 7.7
click at [137, 56] on div "Sales Orders 49509 Views" at bounding box center [310, 47] width 567 height 21
drag, startPoint x: 137, startPoint y: 49, endPoint x: 46, endPoint y: 50, distance: 90.7
click at [46, 50] on div "Sales Orders 49509 Views" at bounding box center [125, 48] width 197 height 17
type input "gutter"
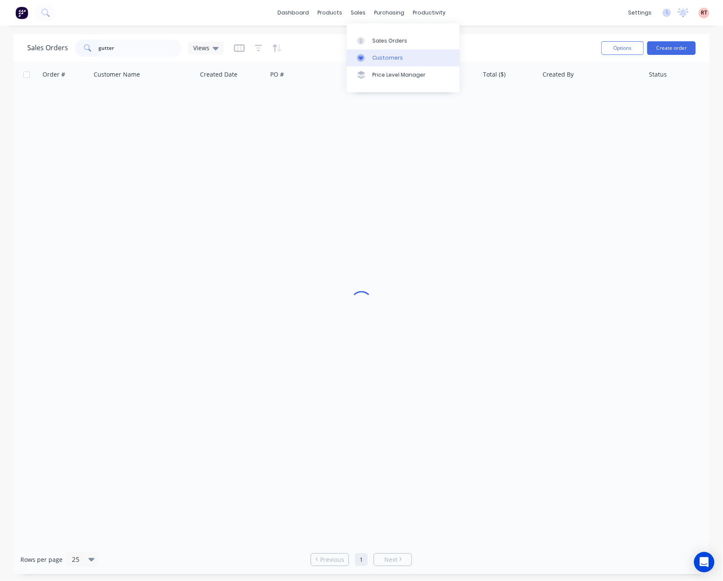
click at [390, 60] on div "Customers" at bounding box center [387, 58] width 31 height 8
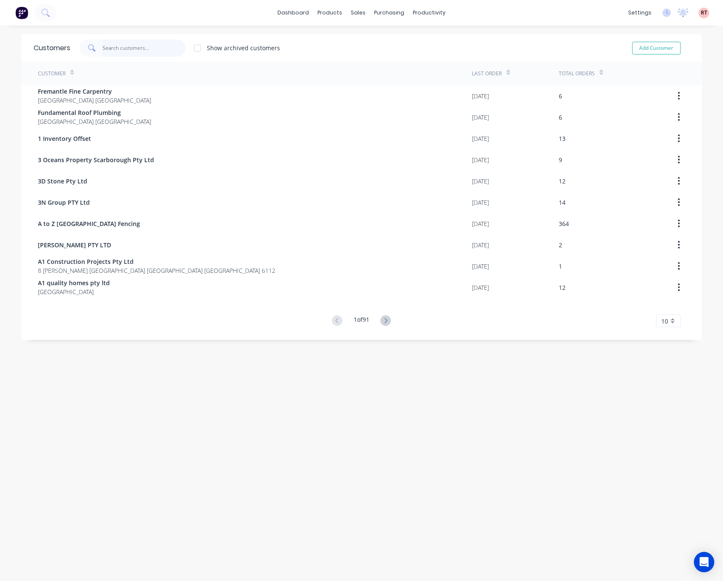
click at [106, 53] on input "text" at bounding box center [144, 48] width 83 height 17
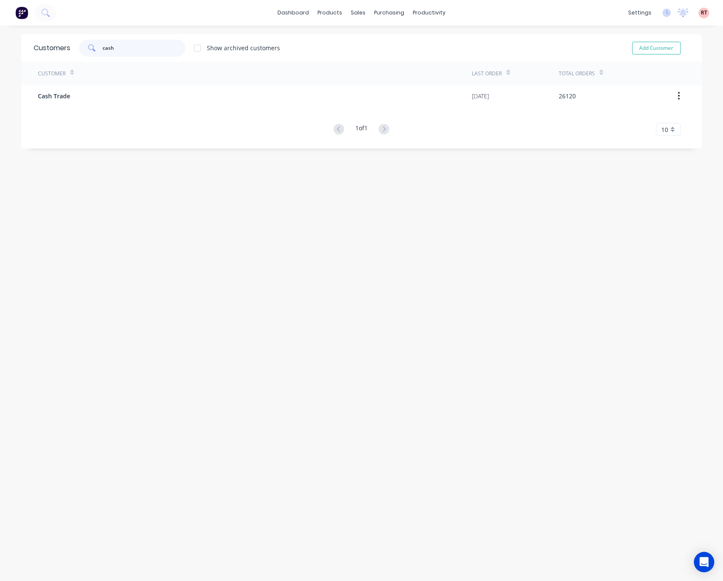
type input "cash"
click at [110, 111] on div "Customer Last Order Total Orders Cash Trade 30/09/25 26120 1 of 1 10 5 10 15 20…" at bounding box center [361, 99] width 681 height 74
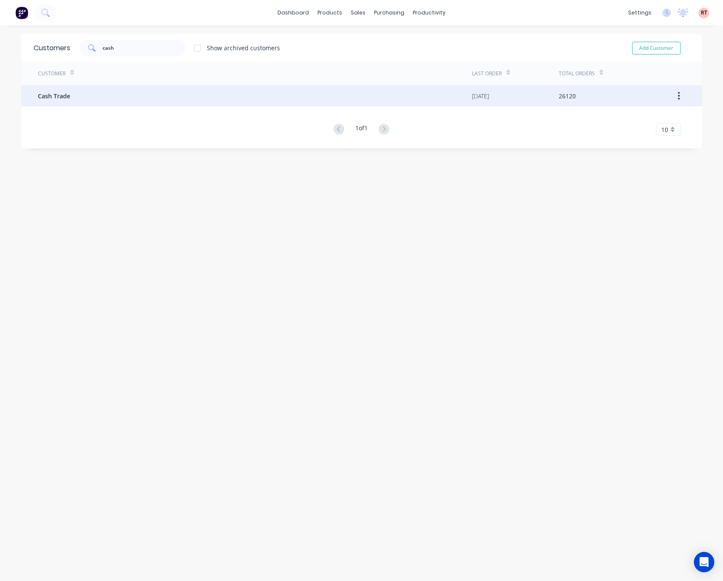
click at [127, 96] on div "Cash Trade" at bounding box center [255, 95] width 434 height 21
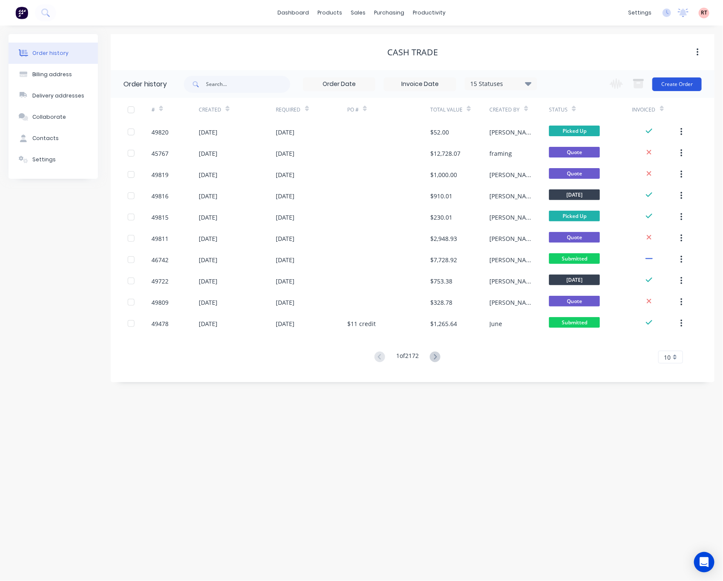
click at [673, 86] on button "Create Order" at bounding box center [677, 84] width 49 height 14
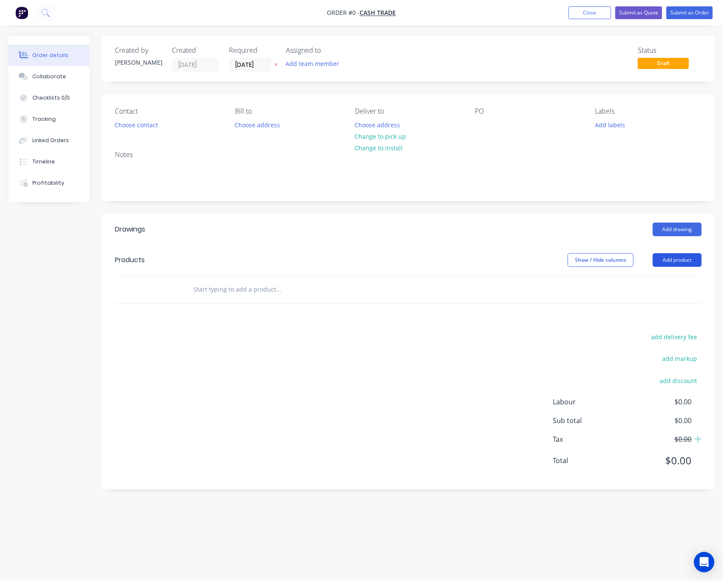
click at [673, 262] on button "Add product" at bounding box center [677, 260] width 49 height 14
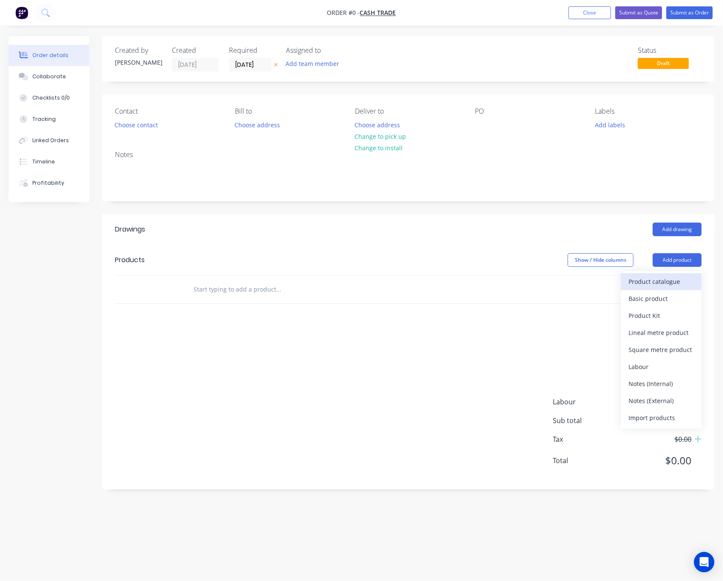
click at [660, 282] on div "Product catalogue" at bounding box center [662, 281] width 66 height 12
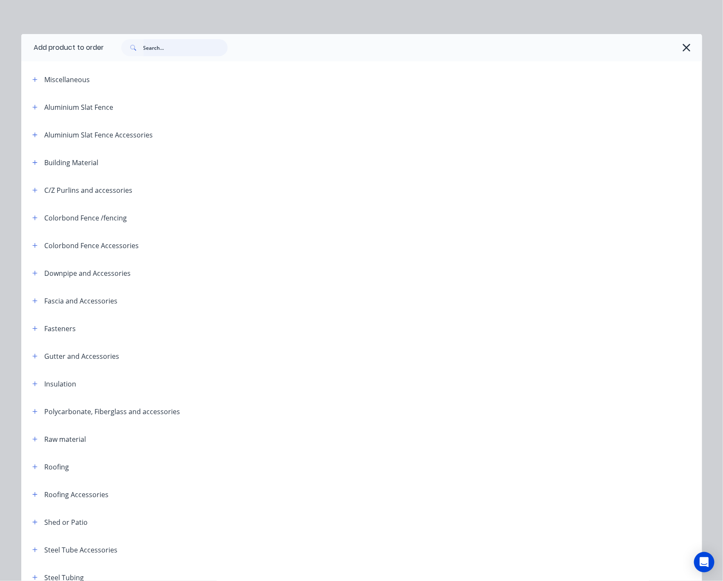
click at [180, 44] on input "text" at bounding box center [185, 47] width 84 height 17
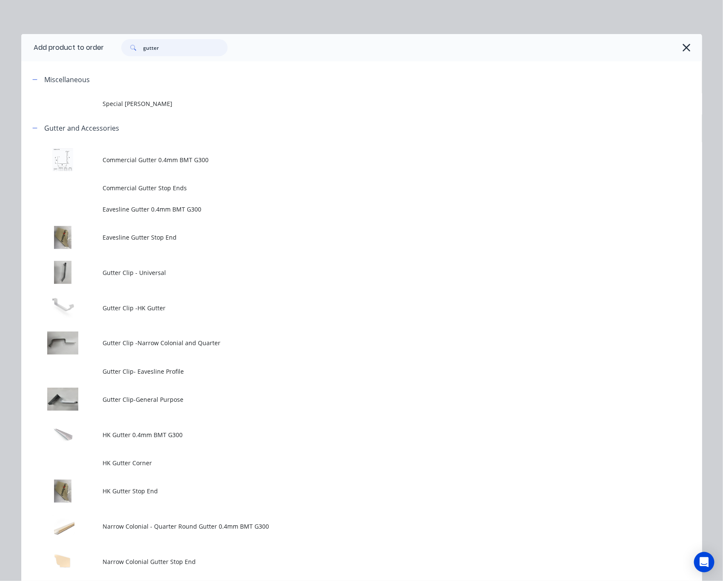
drag, startPoint x: 163, startPoint y: 51, endPoint x: 67, endPoint y: 69, distance: 97.4
click at [76, 66] on div "Add product to order gutter Miscellaneous Special Patio Gutter Gutter and Acces…" at bounding box center [361, 461] width 681 height 854
type input "clip"
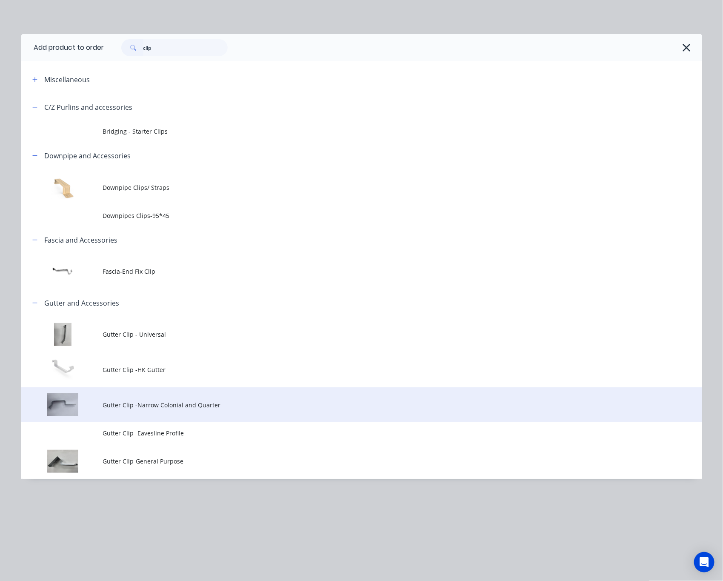
click at [189, 401] on span "Gutter Clip -Narrow Colonial and Quarter" at bounding box center [342, 405] width 479 height 9
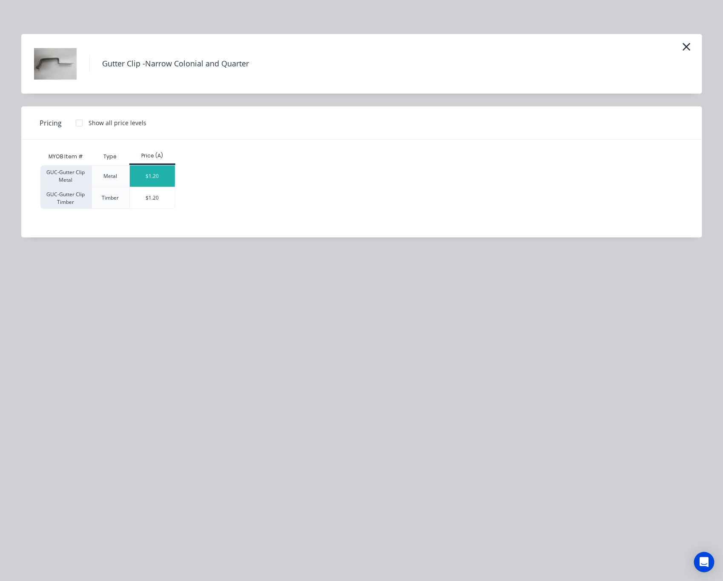
click at [154, 175] on div "$1.20" at bounding box center [153, 176] width 46 height 21
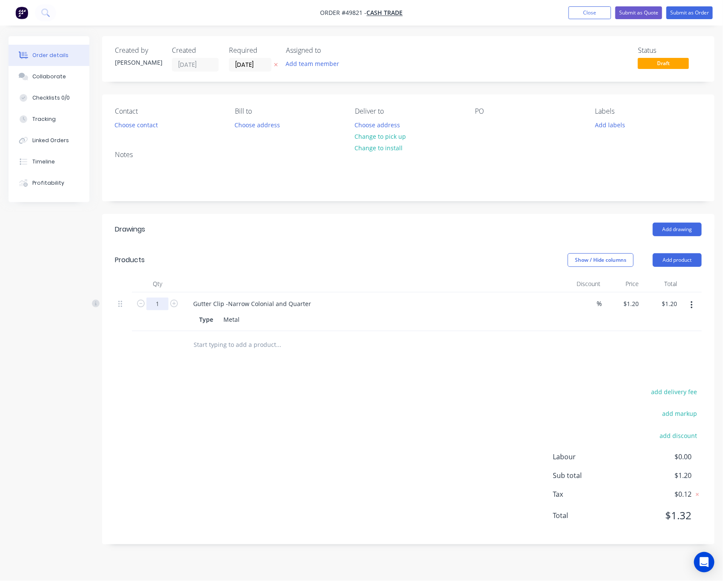
click at [159, 304] on input "1" at bounding box center [157, 304] width 22 height 13
type input "3"
type input "100"
type input "$120.00"
click at [399, 421] on div "add delivery fee add markup add discount Labour $0.00 Sub total $120.00 Tax $12…" at bounding box center [408, 459] width 587 height 146
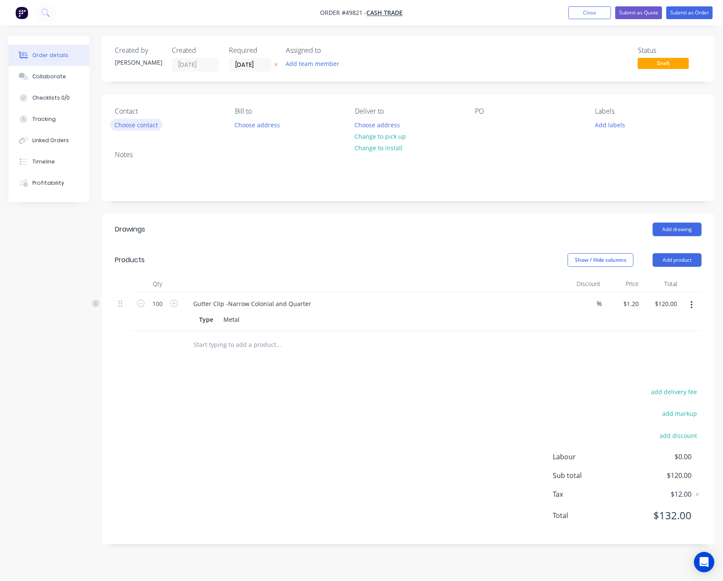
click at [131, 128] on button "Choose contact" at bounding box center [136, 124] width 52 height 11
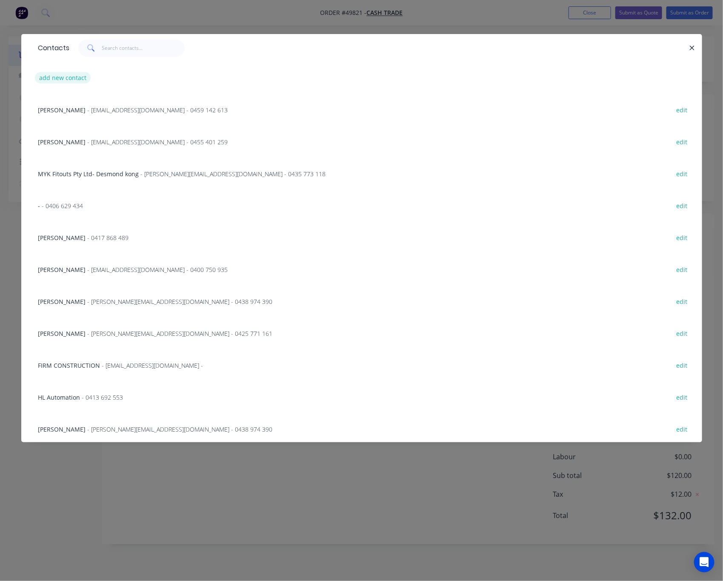
click at [72, 82] on button "add new contact" at bounding box center [63, 77] width 56 height 11
select select "AU"
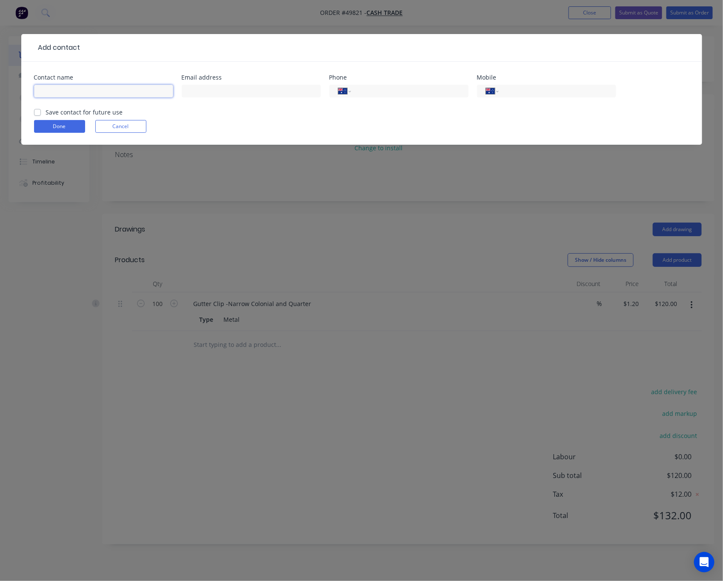
click at [95, 89] on input "text" at bounding box center [103, 91] width 139 height 13
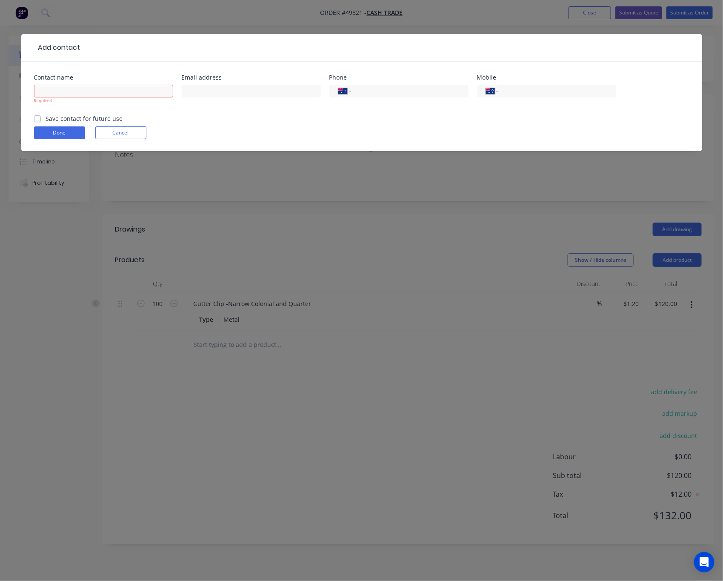
click at [308, 21] on div "Add contact Contact name Required Email address Phone International Afghanistan…" at bounding box center [361, 290] width 723 height 581
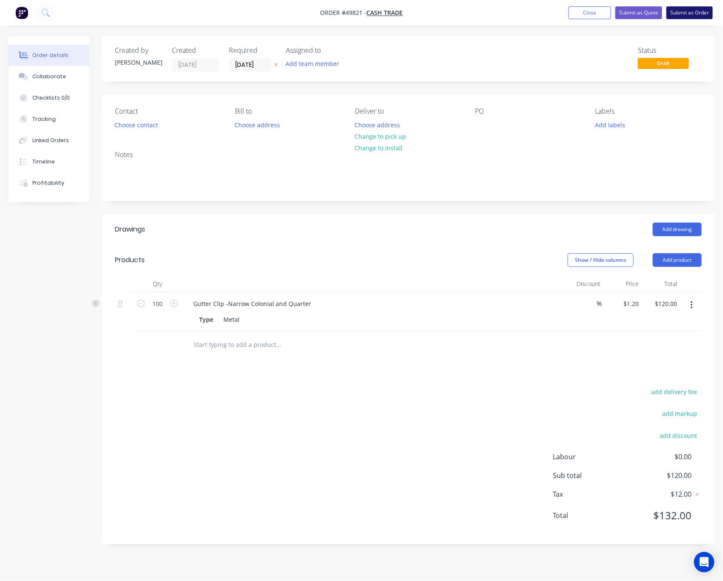
click at [690, 14] on button "Submit as Order" at bounding box center [690, 12] width 46 height 13
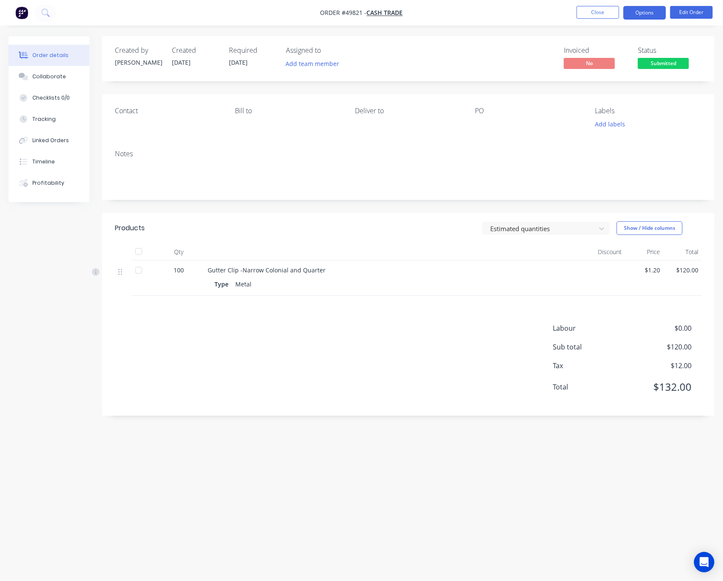
click at [639, 17] on button "Options" at bounding box center [645, 13] width 43 height 14
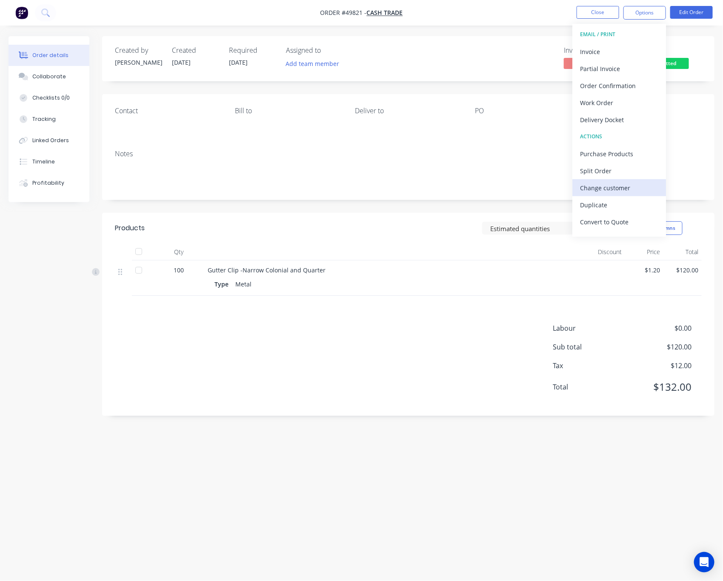
click at [634, 191] on div "Change customer" at bounding box center [619, 188] width 78 height 12
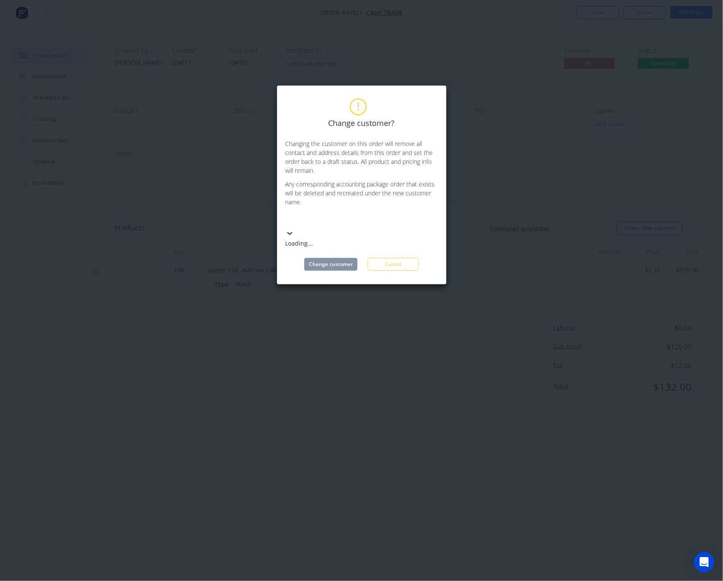
click at [345, 220] on div at bounding box center [349, 220] width 123 height 11
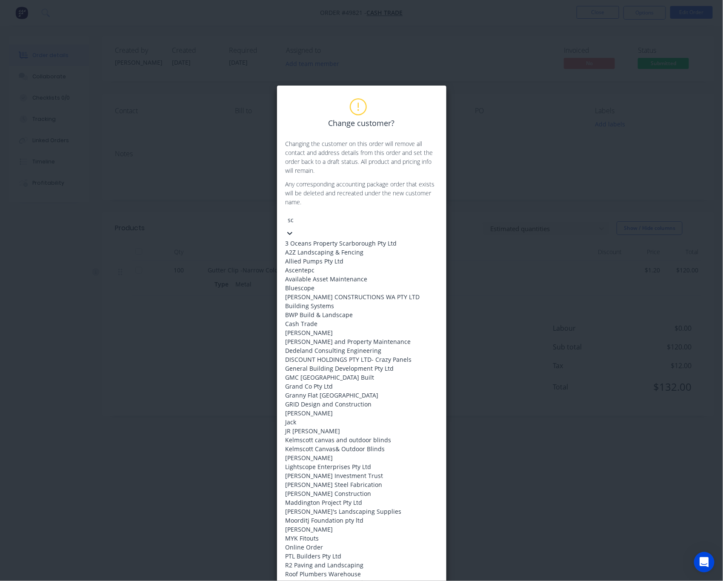
type input "s"
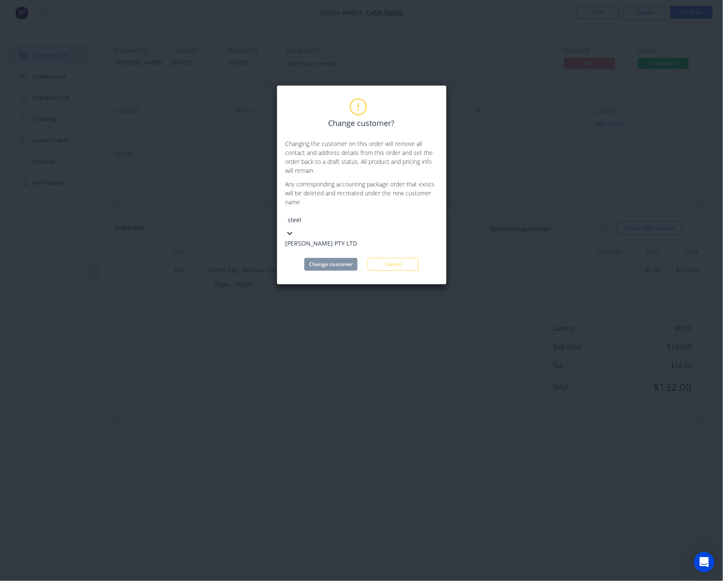
type input "steel"
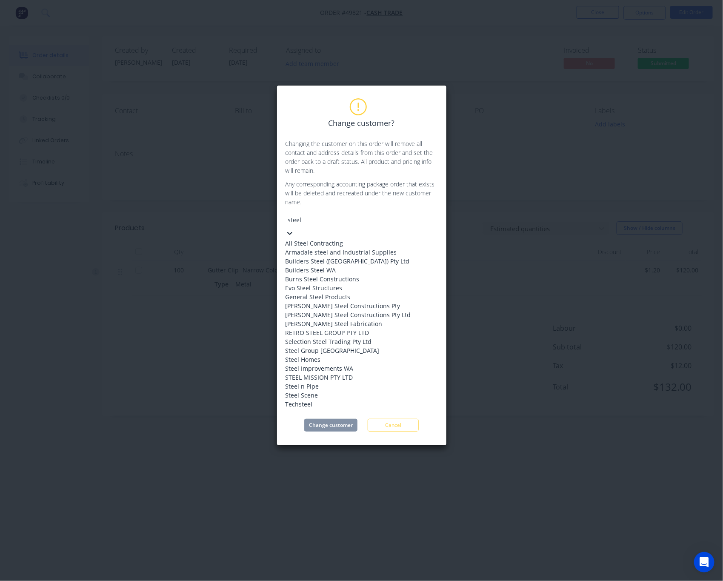
scroll to position [174, 0]
click at [366, 373] on div "STEEL MISSION PTY LTD" at bounding box center [350, 377] width 128 height 9
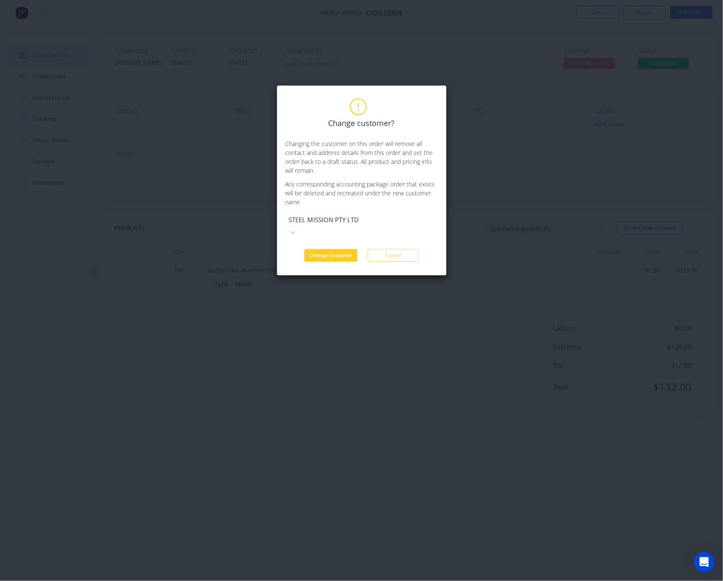
click at [333, 249] on button "Change customer" at bounding box center [330, 255] width 53 height 13
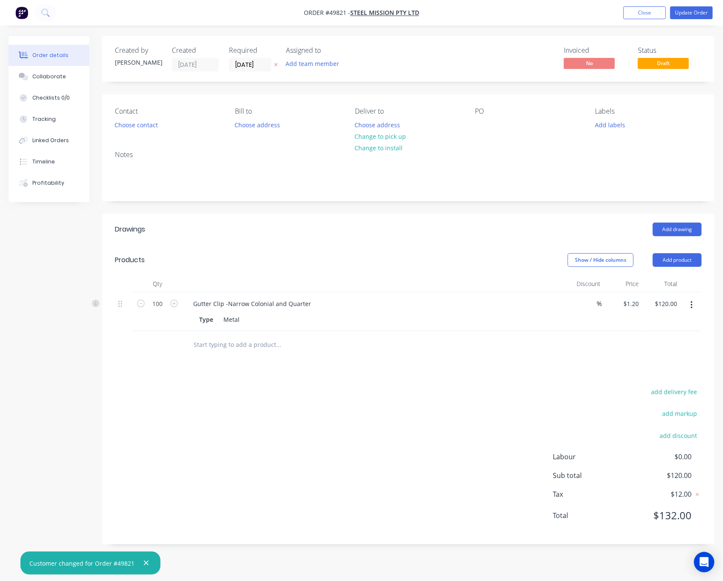
click at [693, 304] on icon "button" at bounding box center [692, 305] width 2 height 9
click at [664, 327] on div "Edit" at bounding box center [662, 327] width 66 height 12
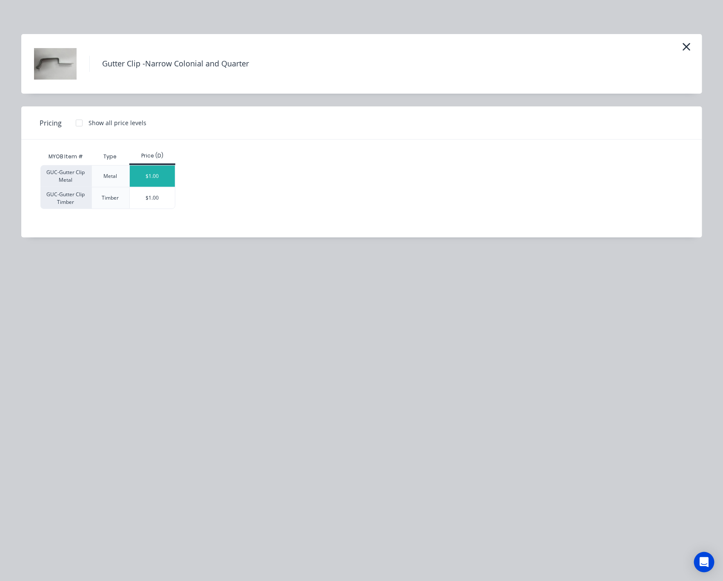
click at [161, 176] on div "$1.00" at bounding box center [153, 176] width 46 height 21
type input "$1.00"
type input "$100.00"
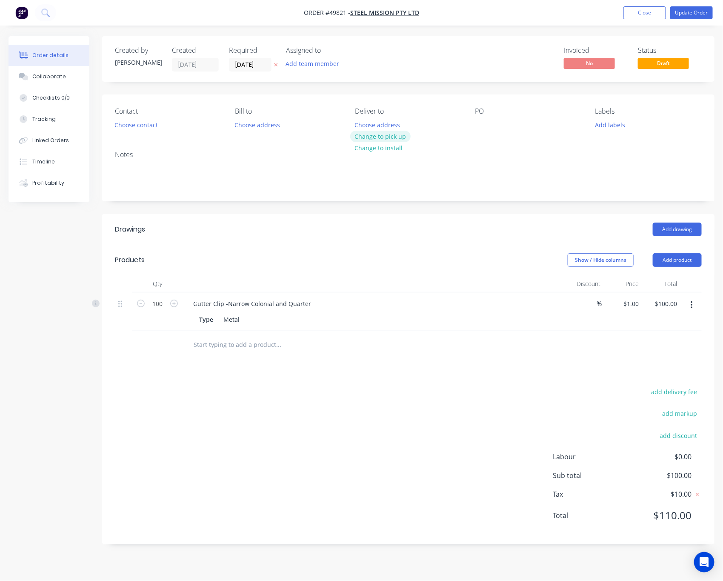
click at [382, 138] on button "Change to pick up" at bounding box center [380, 136] width 60 height 11
click at [145, 126] on button "Choose contact" at bounding box center [136, 124] width 52 height 11
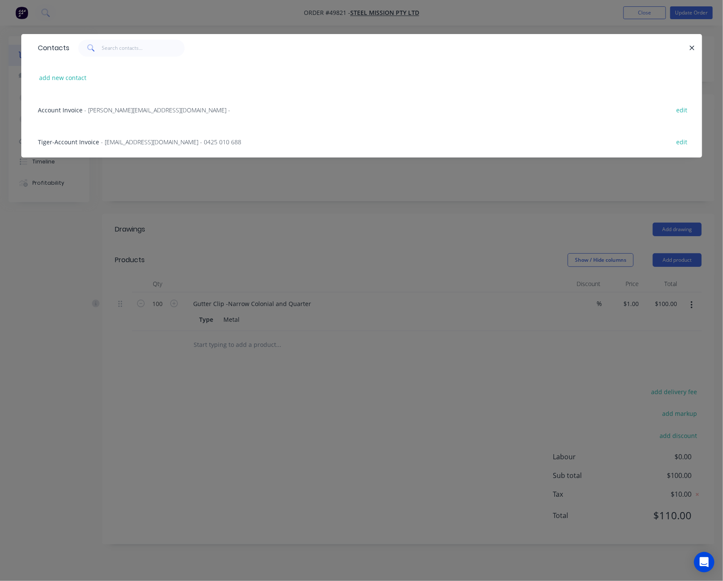
click at [188, 110] on span "- Andy.Zhang@ApexHoldingsAus.com.au -" at bounding box center [158, 110] width 146 height 8
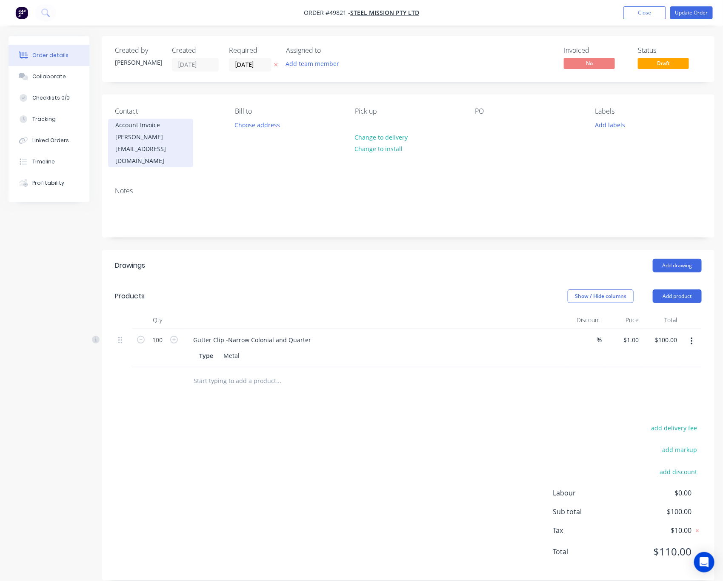
click at [164, 136] on div "Andy.Zhang@ApexHoldingsAus.com.au" at bounding box center [150, 149] width 71 height 36
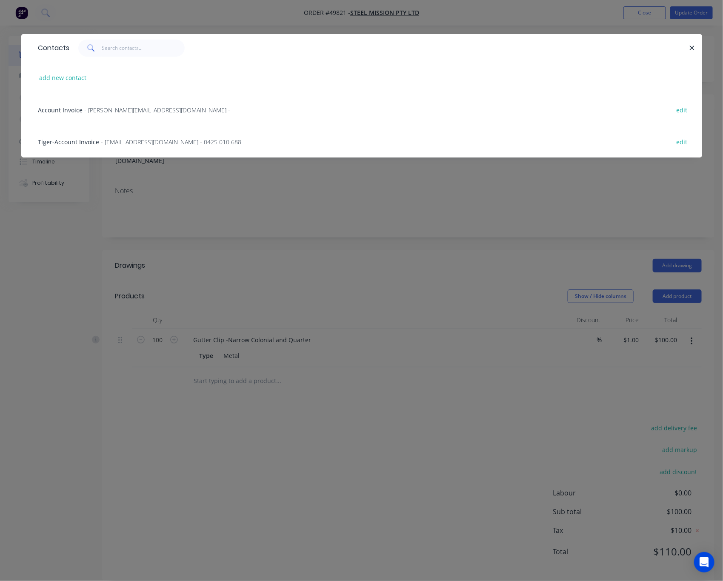
click at [137, 143] on span "- operation@steelmission.com.au - 0425 010 688" at bounding box center [171, 142] width 140 height 8
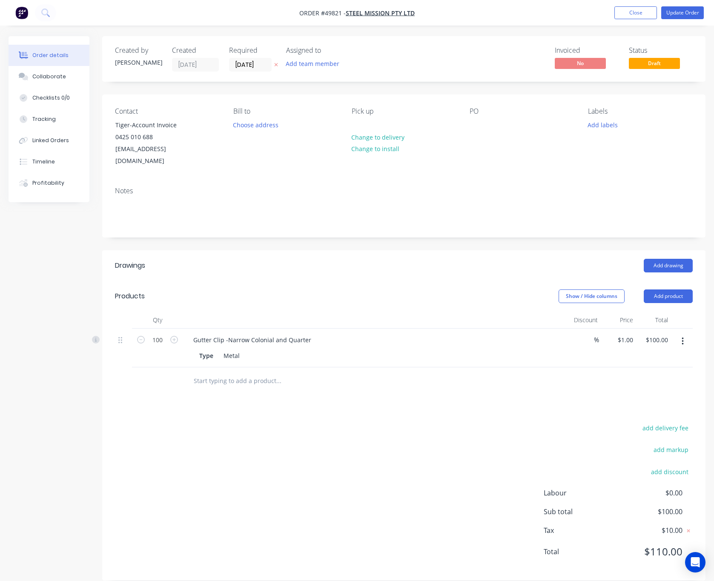
click at [54, 227] on div "Created by Rachel Created 30/09/25 Required 30/09/25 Assigned to Add team membe…" at bounding box center [357, 314] width 697 height 557
click at [166, 146] on div "operation@steelmission.com.au" at bounding box center [150, 155] width 71 height 24
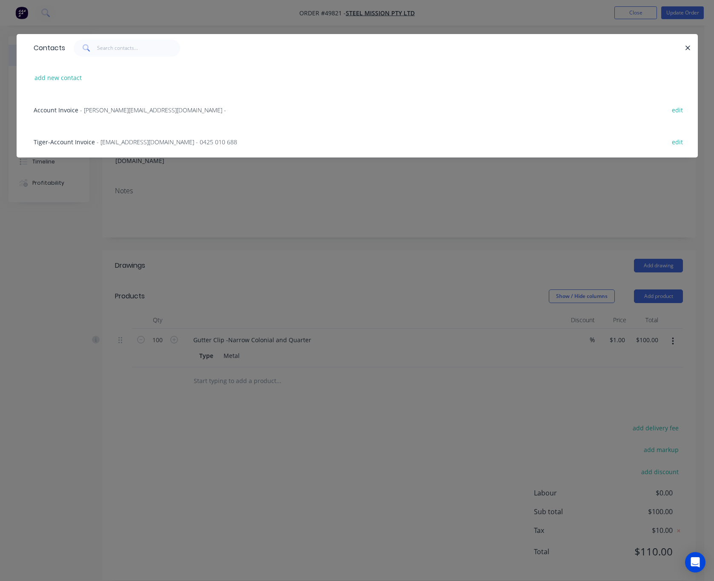
click at [200, 112] on div "Account Invoice - Andy.Zhang@ApexHoldingsAus.com.au - edit" at bounding box center [357, 110] width 656 height 32
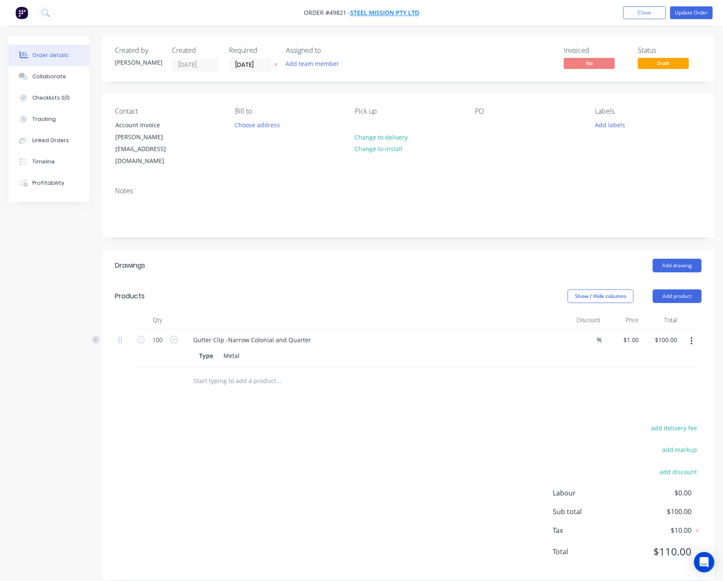
click at [390, 12] on span "STEEL MISSION PTY LTD" at bounding box center [384, 13] width 69 height 8
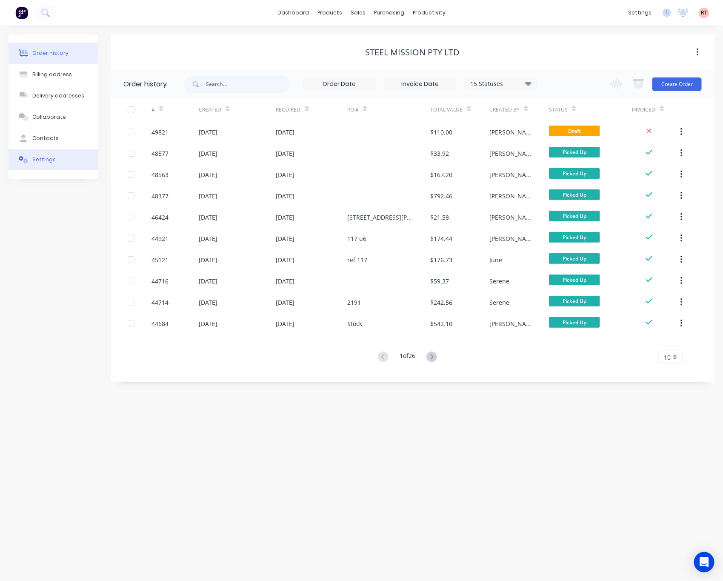
click at [68, 157] on button "Settings" at bounding box center [53, 159] width 89 height 21
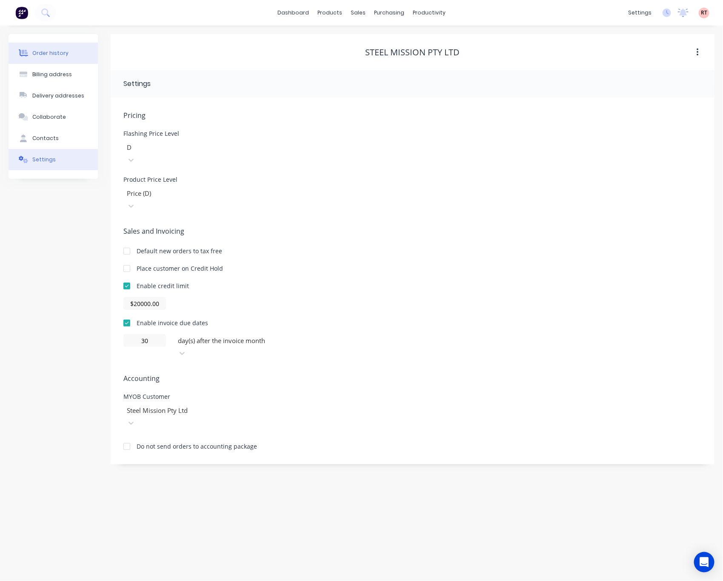
click at [15, 48] on button "Order history" at bounding box center [53, 53] width 89 height 21
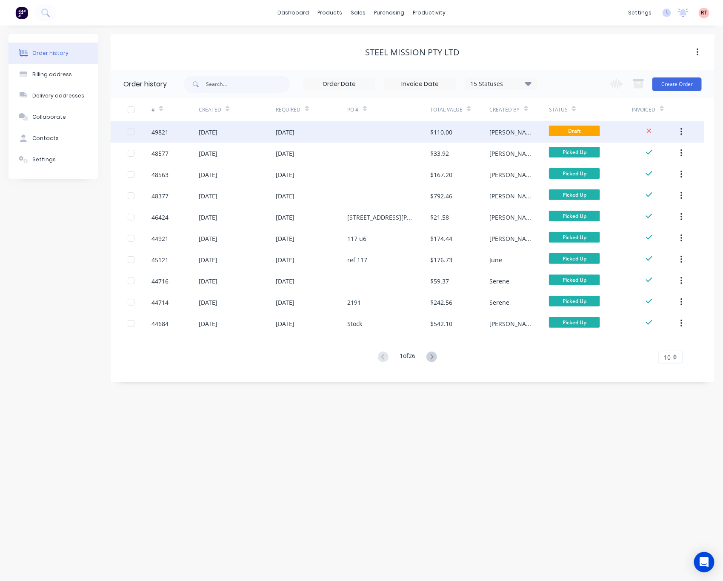
click at [472, 127] on div "$110.00" at bounding box center [459, 131] width 59 height 21
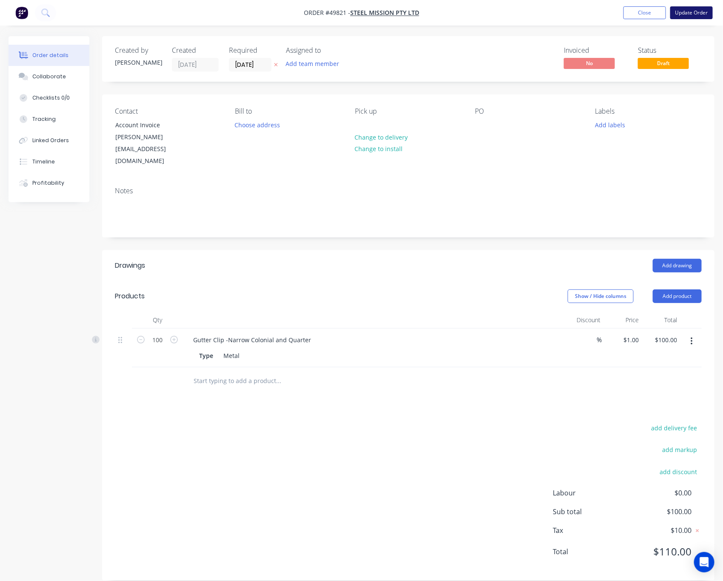
click at [686, 8] on button "Update Order" at bounding box center [691, 12] width 43 height 13
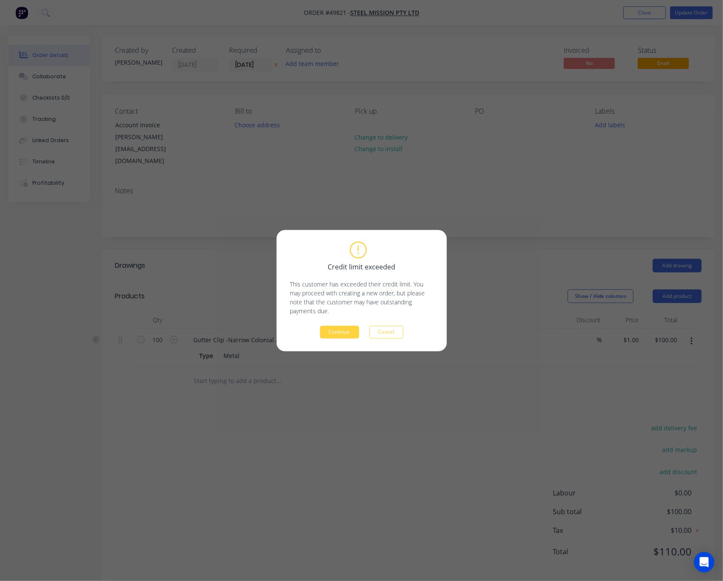
click at [340, 340] on div "Credit limit exceeded This customer has exceeded their credit limit. You may pr…" at bounding box center [362, 290] width 170 height 121
click at [341, 338] on button "Continue" at bounding box center [339, 332] width 39 height 13
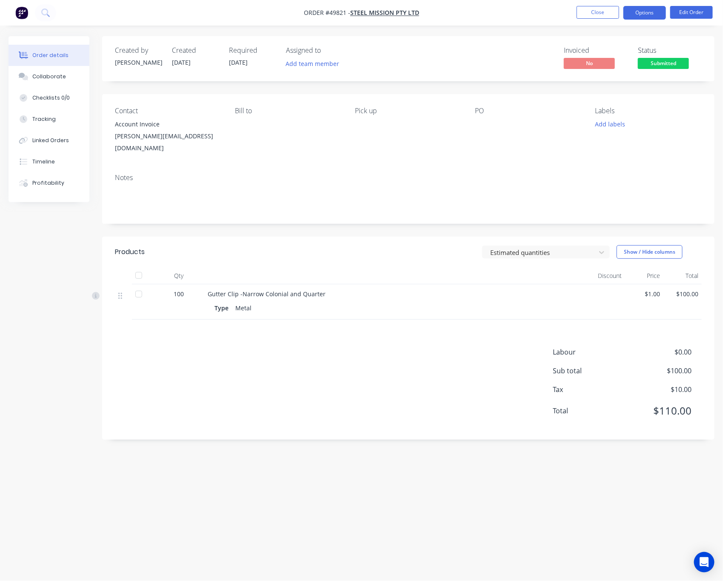
click at [653, 11] on button "Options" at bounding box center [645, 13] width 43 height 14
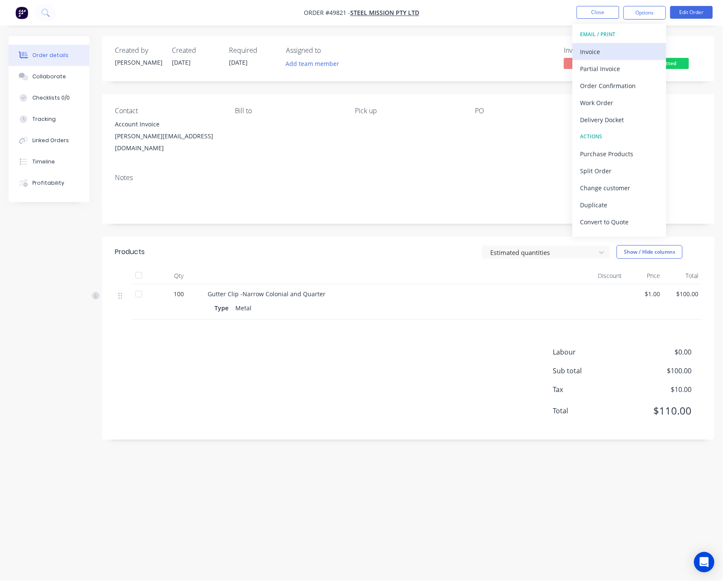
click at [610, 58] on button "Invoice" at bounding box center [620, 51] width 94 height 17
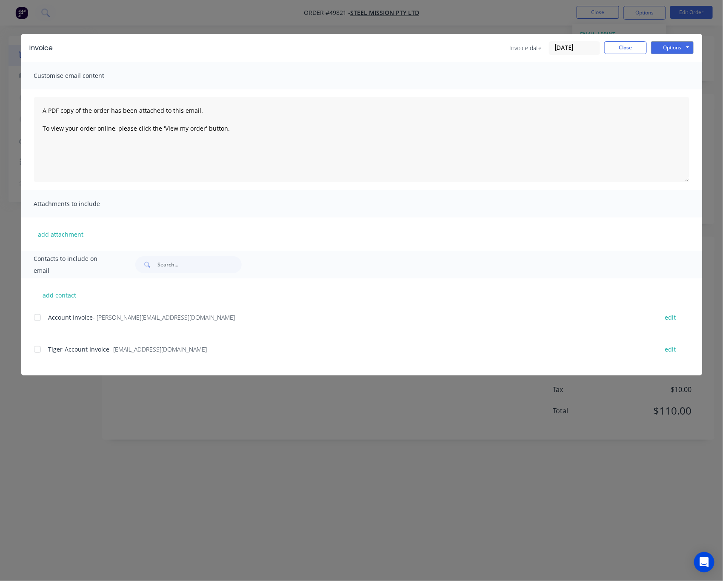
click at [520, 9] on div "Invoice Invoice date 30/09/25 Close Options Preview Print Email Customise email…" at bounding box center [361, 290] width 723 height 581
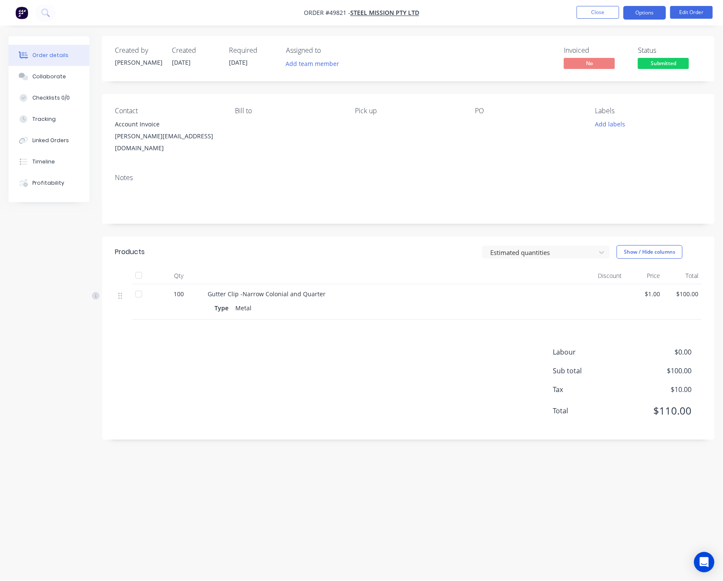
click at [650, 14] on button "Options" at bounding box center [645, 13] width 43 height 14
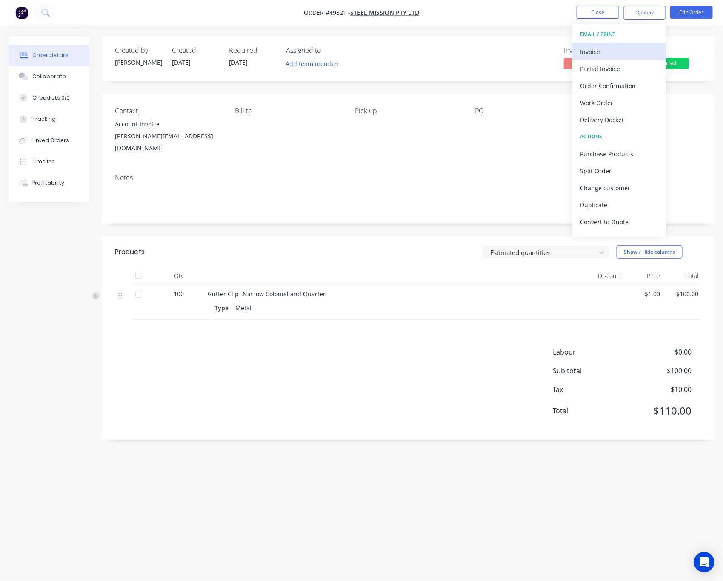
click at [626, 59] on button "Invoice" at bounding box center [620, 51] width 94 height 17
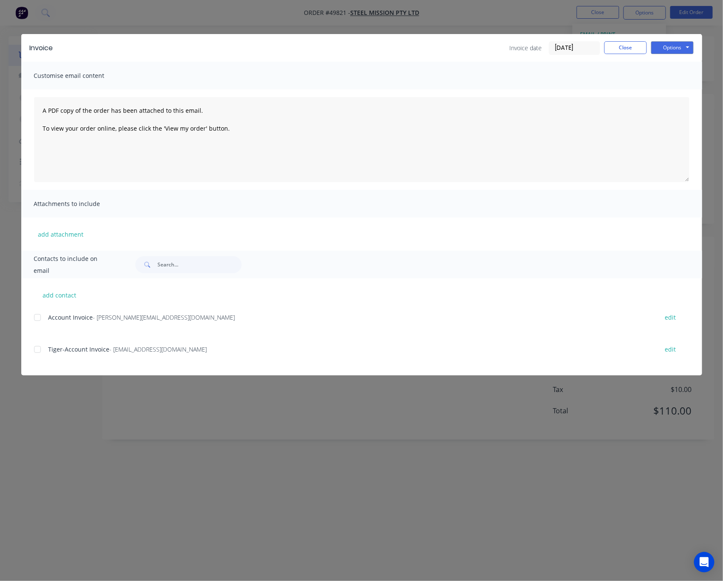
click at [39, 318] on div at bounding box center [37, 317] width 17 height 17
click at [670, 41] on button "Options" at bounding box center [672, 47] width 43 height 13
click at [682, 89] on button "Email" at bounding box center [678, 91] width 54 height 14
click at [458, 23] on div "Invoice Invoice date 30/09/25 Close Options Preview Print Email Customise email…" at bounding box center [361, 290] width 723 height 581
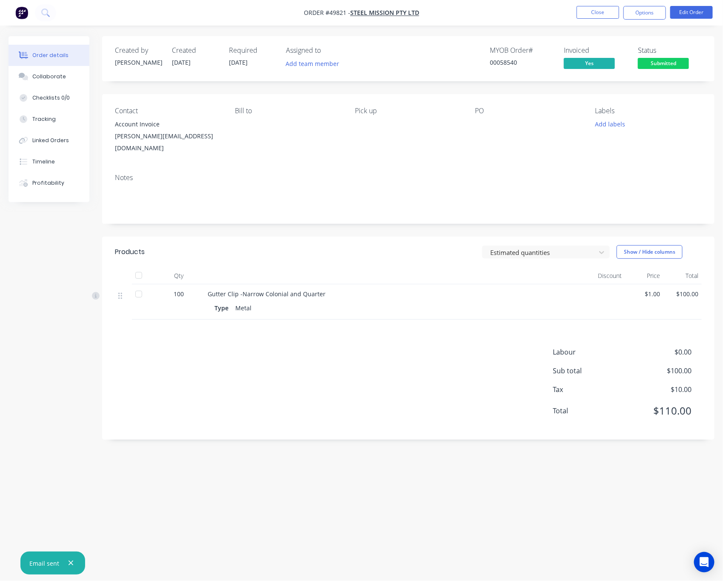
click at [664, 63] on span "Submitted" at bounding box center [663, 63] width 51 height 11
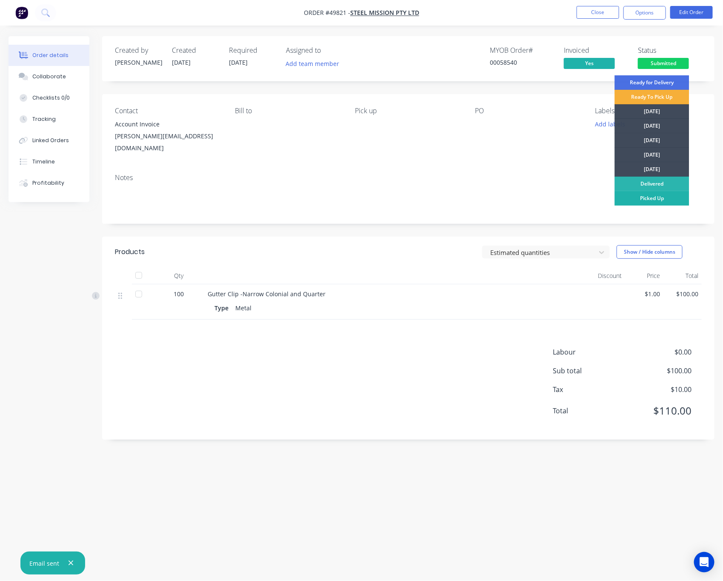
click at [667, 197] on div "Picked Up" at bounding box center [652, 198] width 74 height 14
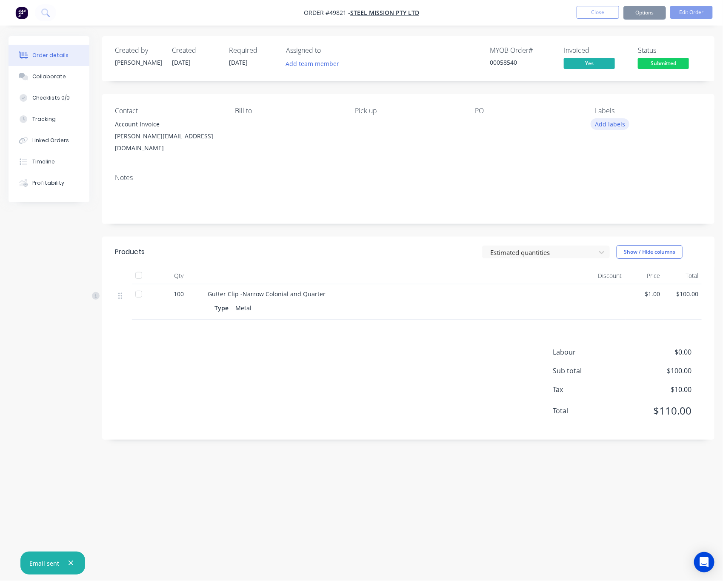
click at [619, 123] on button "Add labels" at bounding box center [610, 123] width 39 height 11
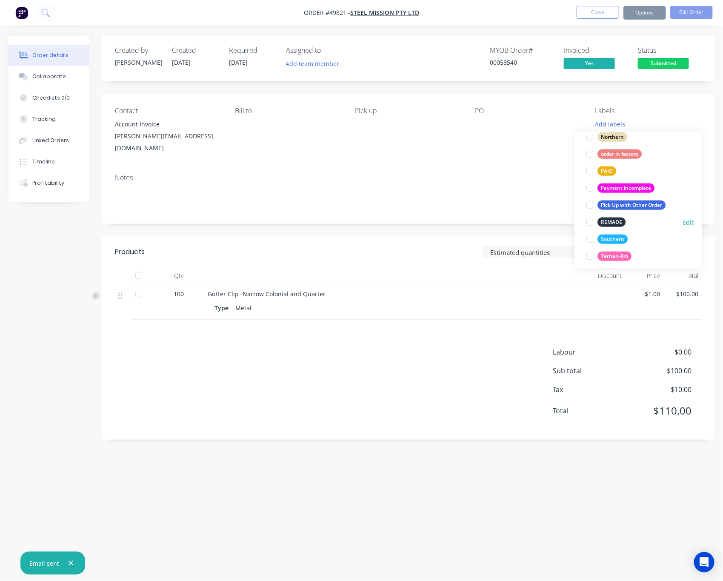
scroll to position [239, 0]
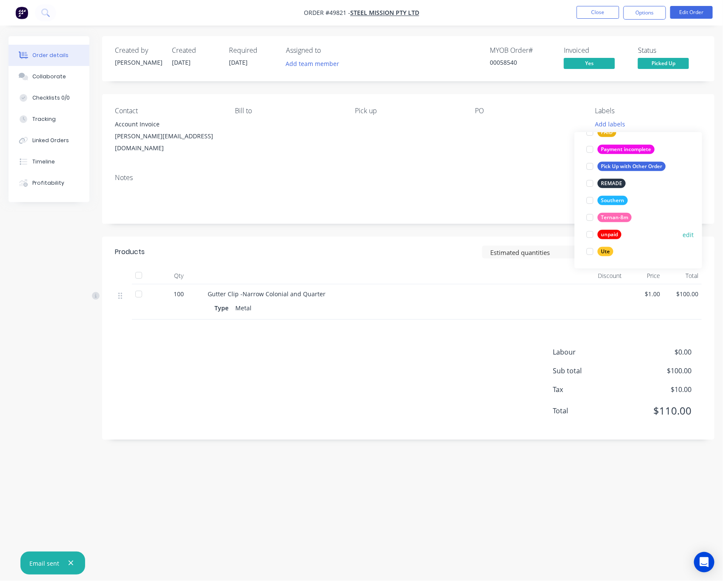
click at [589, 234] on div at bounding box center [589, 234] width 17 height 17
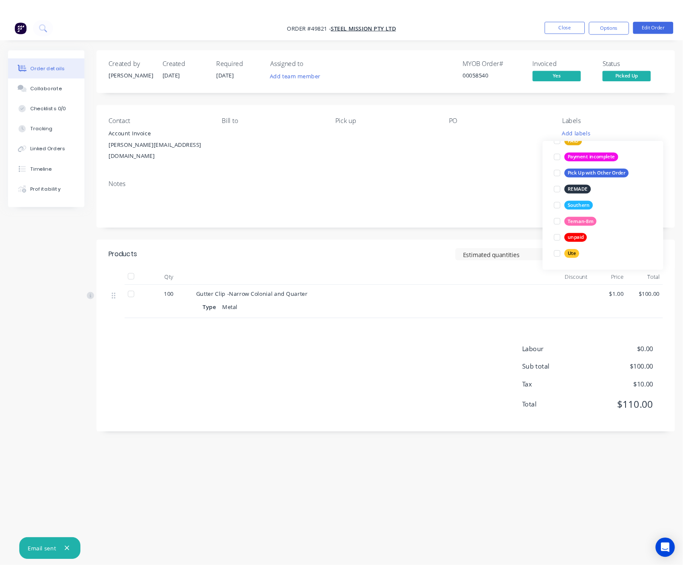
scroll to position [0, 0]
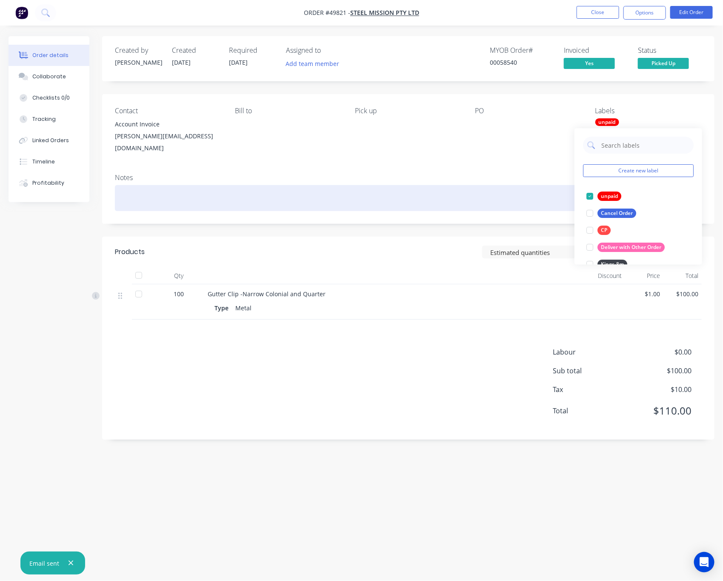
click at [516, 197] on div at bounding box center [408, 198] width 587 height 26
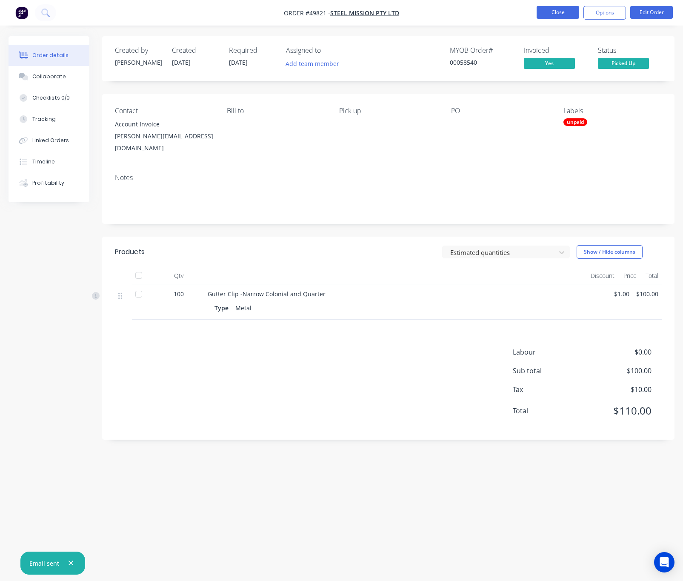
click at [563, 9] on button "Close" at bounding box center [558, 12] width 43 height 13
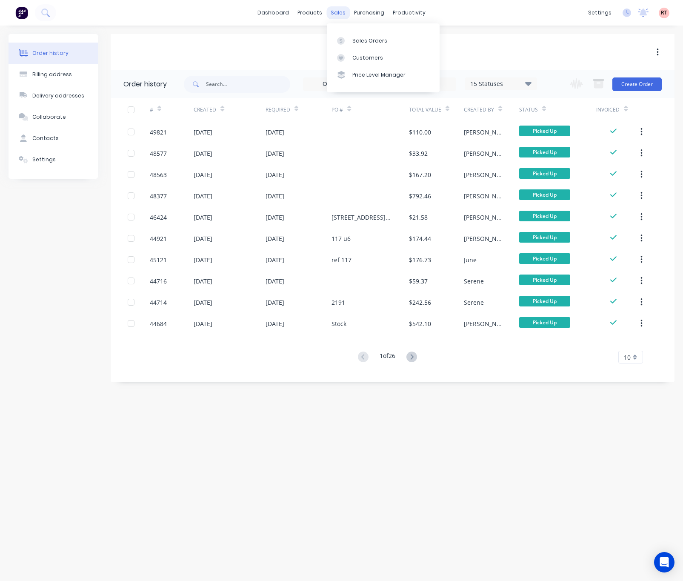
click at [339, 11] on div "sales" at bounding box center [338, 12] width 23 height 13
click at [370, 39] on div "Sales Orders" at bounding box center [369, 41] width 35 height 8
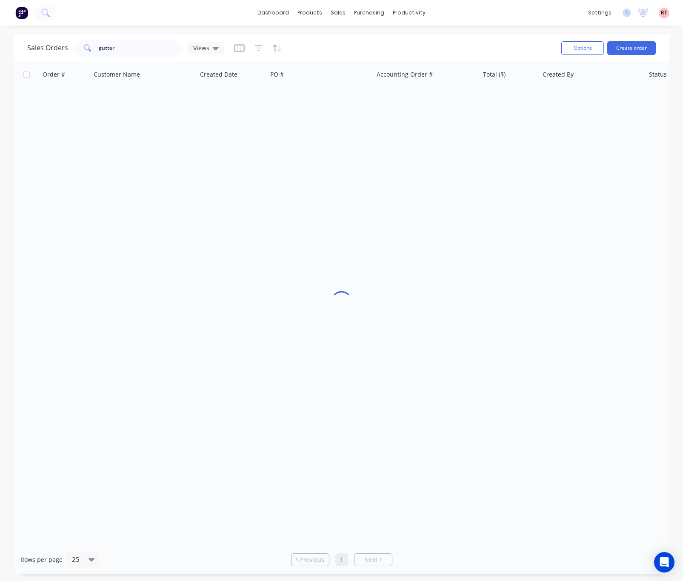
scroll to position [4, 0]
drag, startPoint x: 130, startPoint y: 42, endPoint x: 36, endPoint y: 52, distance: 94.6
click at [57, 49] on div "Sales Orders gutter Views" at bounding box center [125, 48] width 197 height 17
type input "tube"
click at [316, 12] on div "products" at bounding box center [309, 12] width 33 height 13
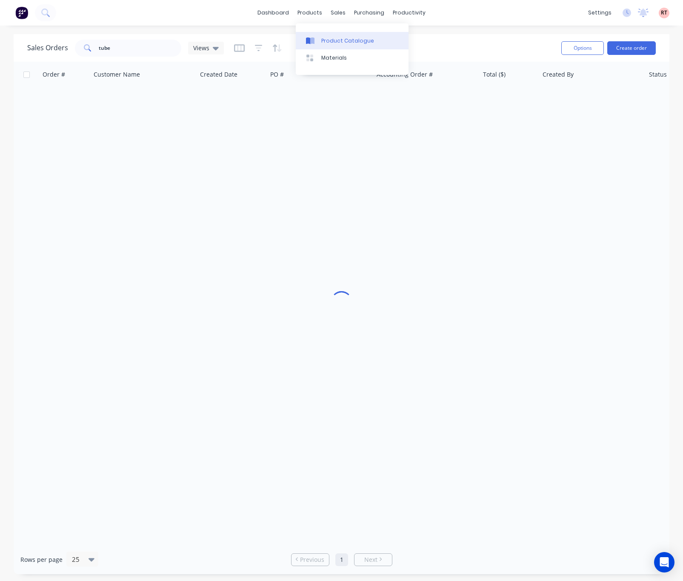
click at [338, 40] on div "Product Catalogue" at bounding box center [347, 41] width 53 height 8
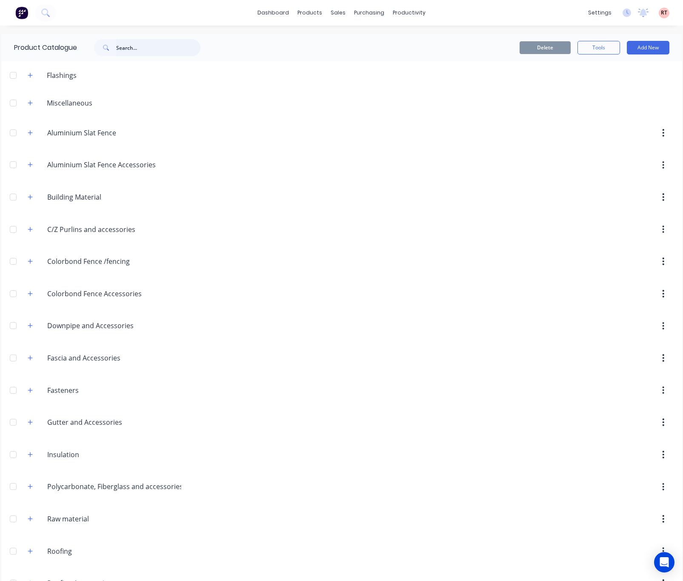
click at [133, 46] on input "text" at bounding box center [158, 47] width 84 height 17
type input "tube"
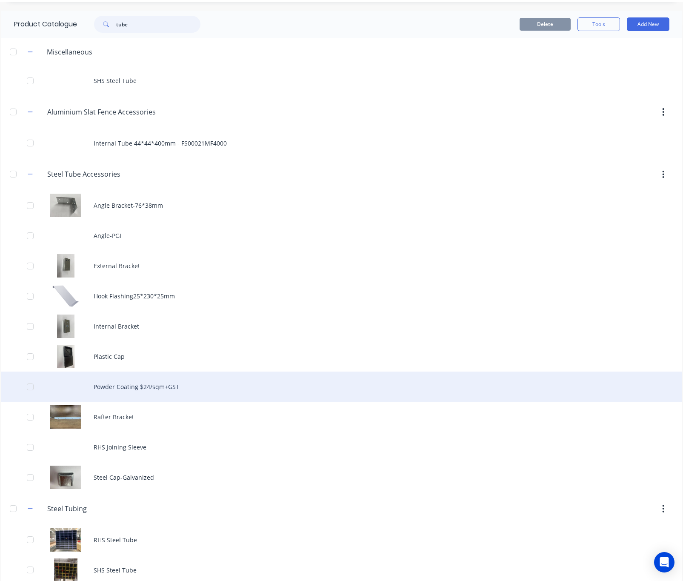
scroll to position [37, 0]
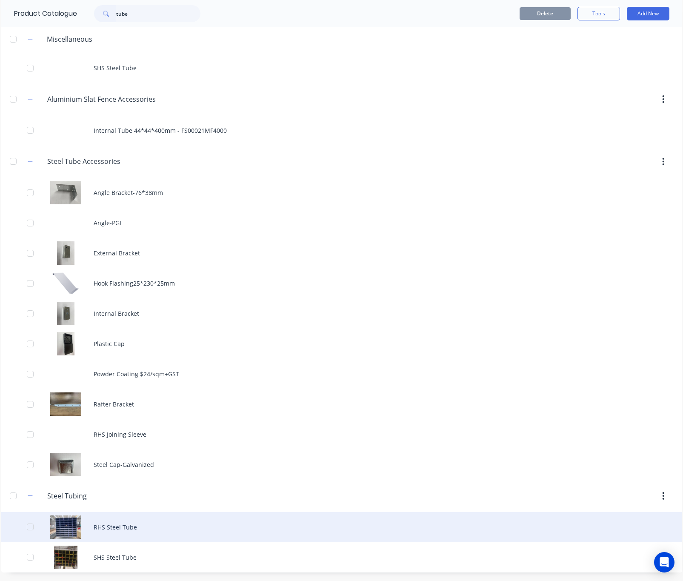
click at [158, 524] on div "RHS Steel Tube" at bounding box center [341, 527] width 681 height 30
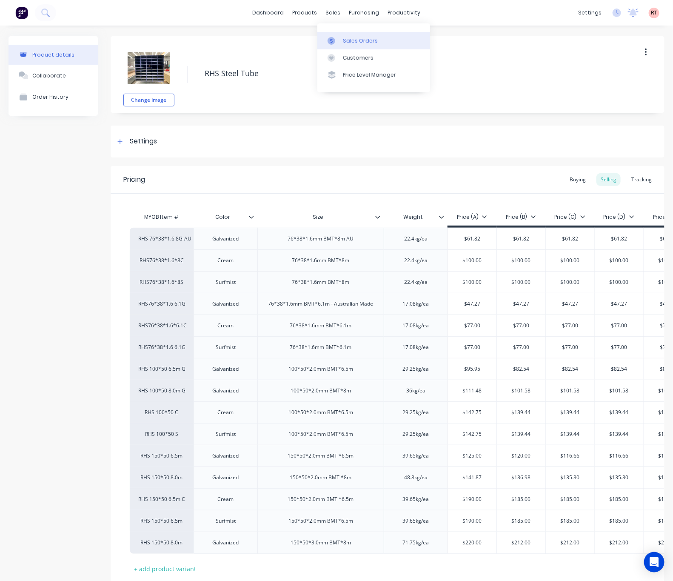
click at [345, 37] on div "Sales Orders" at bounding box center [360, 41] width 35 height 8
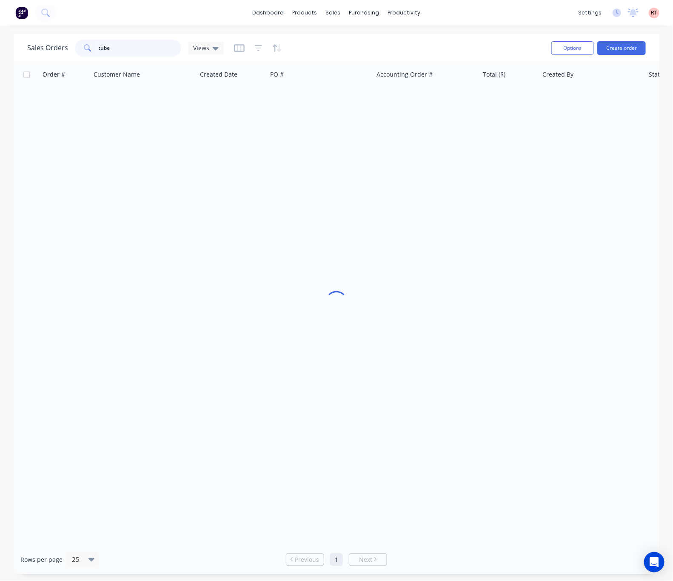
drag, startPoint x: 132, startPoint y: 47, endPoint x: 32, endPoint y: 35, distance: 100.4
click at [54, 45] on div "Sales Orders tube Views" at bounding box center [125, 48] width 197 height 17
type input "475259397"
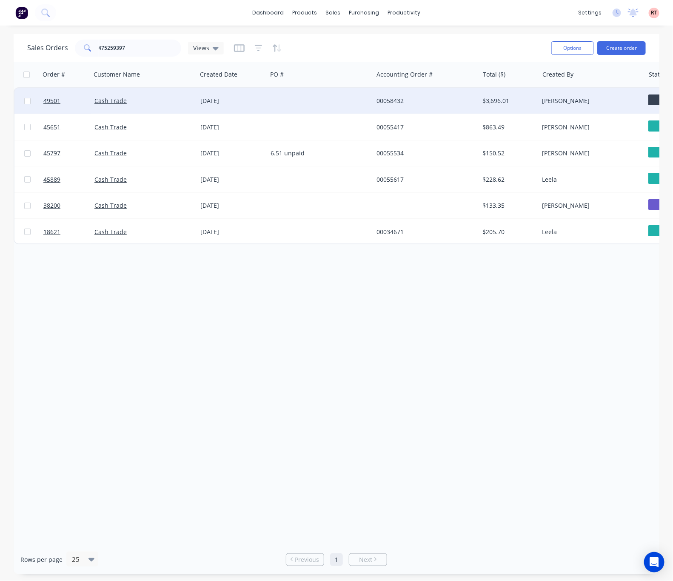
click at [255, 99] on div "25 Sep 2025" at bounding box center [231, 101] width 63 height 9
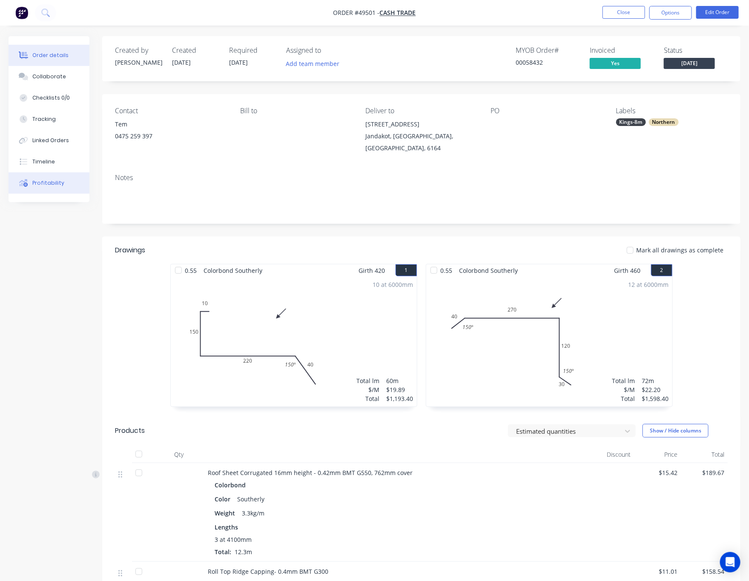
click at [57, 180] on div "Profitability" at bounding box center [48, 183] width 32 height 8
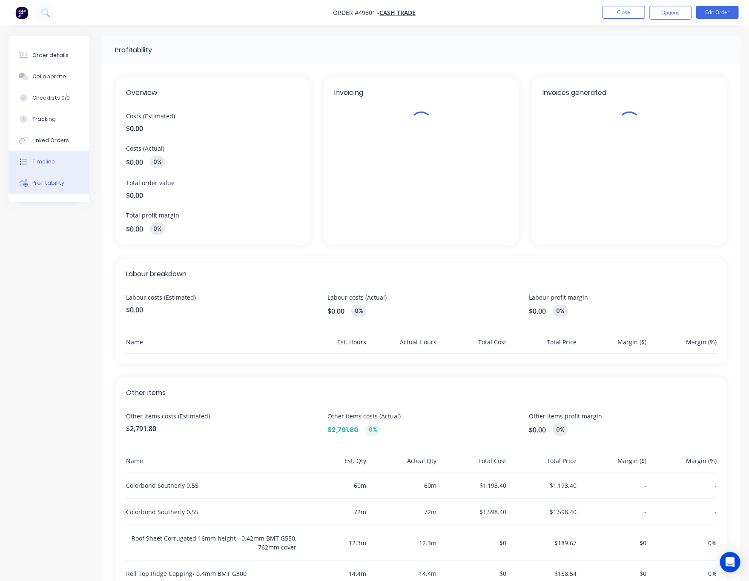
click at [62, 161] on button "Timeline" at bounding box center [49, 161] width 81 height 21
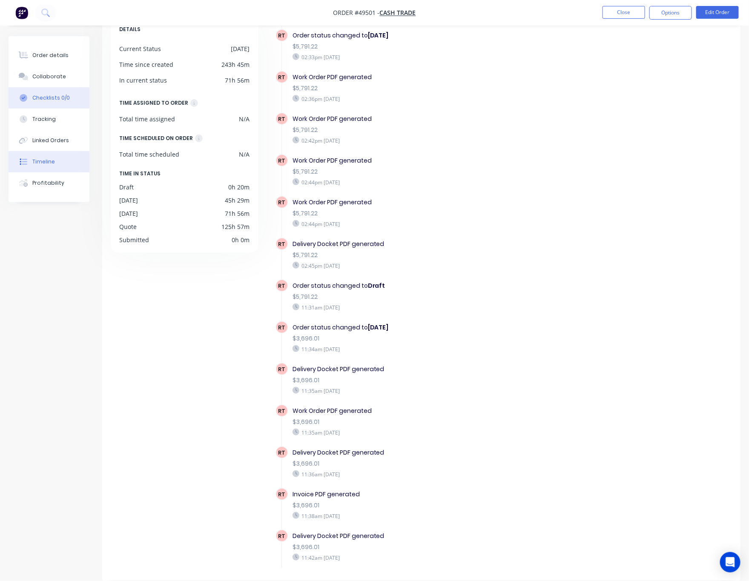
scroll to position [487, 0]
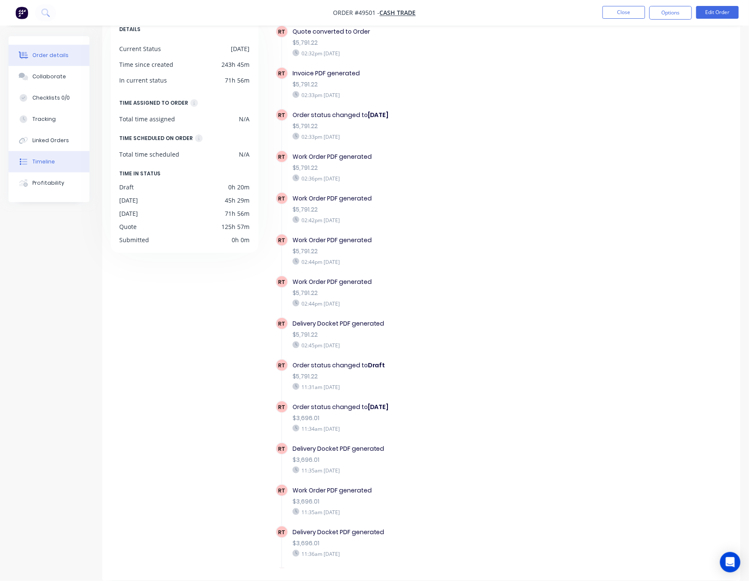
click at [39, 53] on div "Order details" at bounding box center [50, 56] width 36 height 8
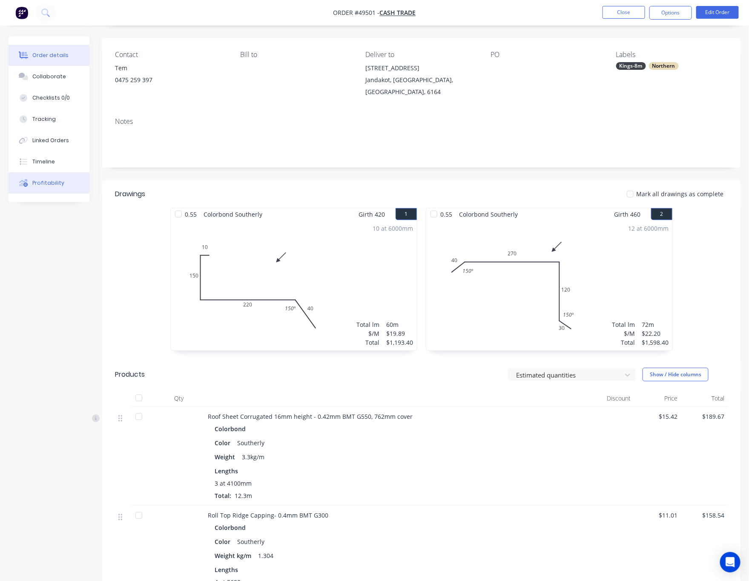
click at [72, 185] on button "Profitability" at bounding box center [49, 182] width 81 height 21
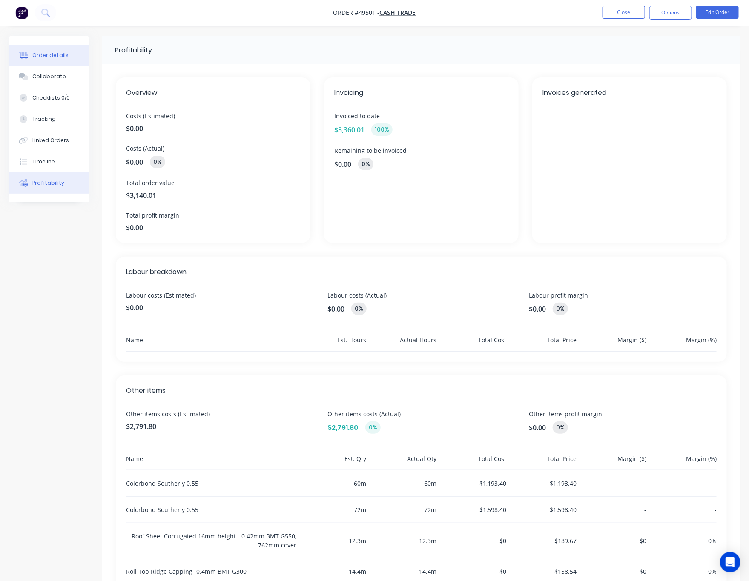
click at [54, 54] on button "Order details" at bounding box center [49, 55] width 81 height 21
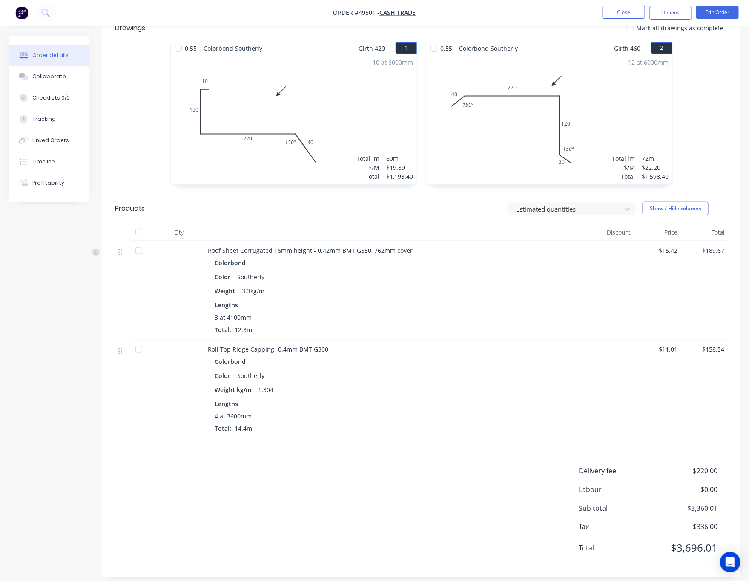
scroll to position [232, 0]
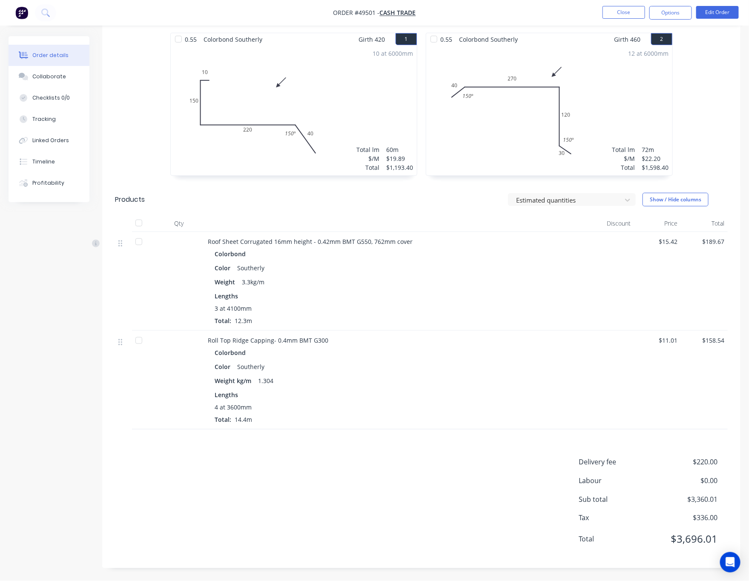
click at [264, 206] on header "Products Estimated quantities Show / Hide columns" at bounding box center [421, 199] width 638 height 31
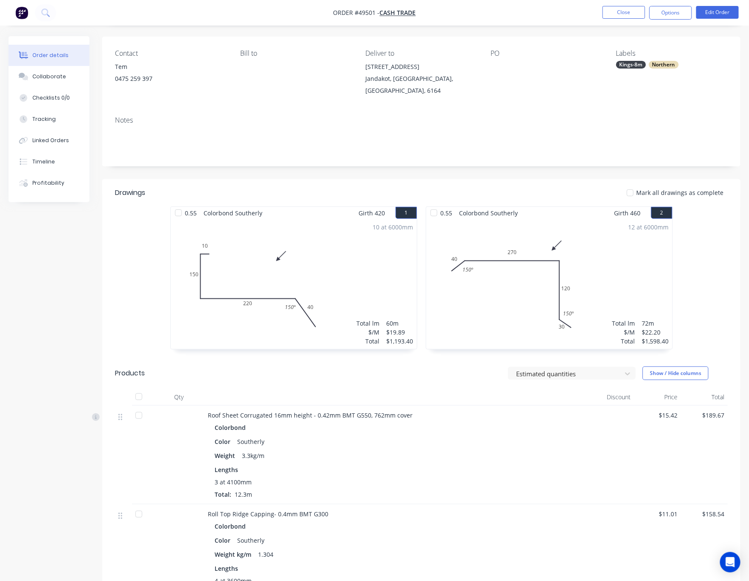
scroll to position [0, 0]
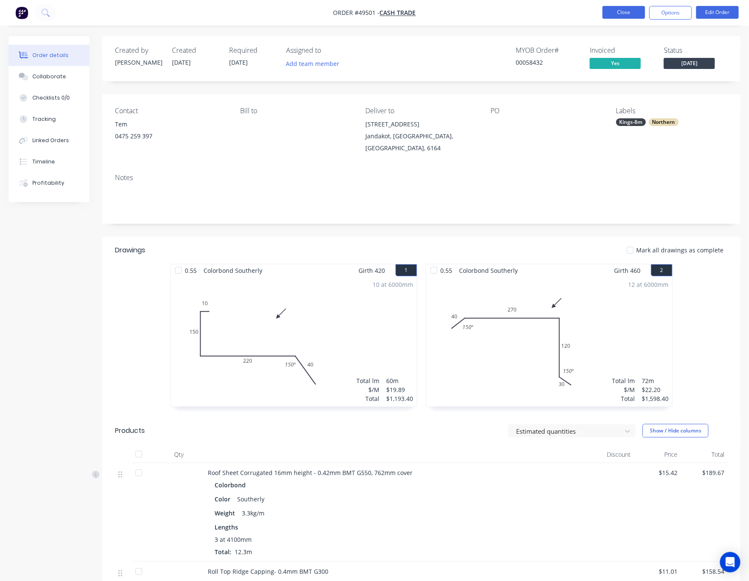
click at [621, 11] on button "Close" at bounding box center [623, 12] width 43 height 13
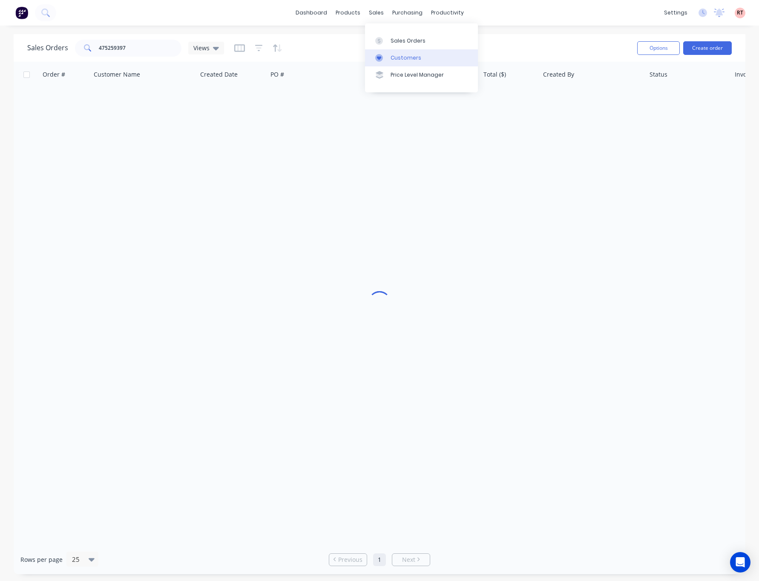
click at [394, 56] on div "Customers" at bounding box center [405, 58] width 31 height 8
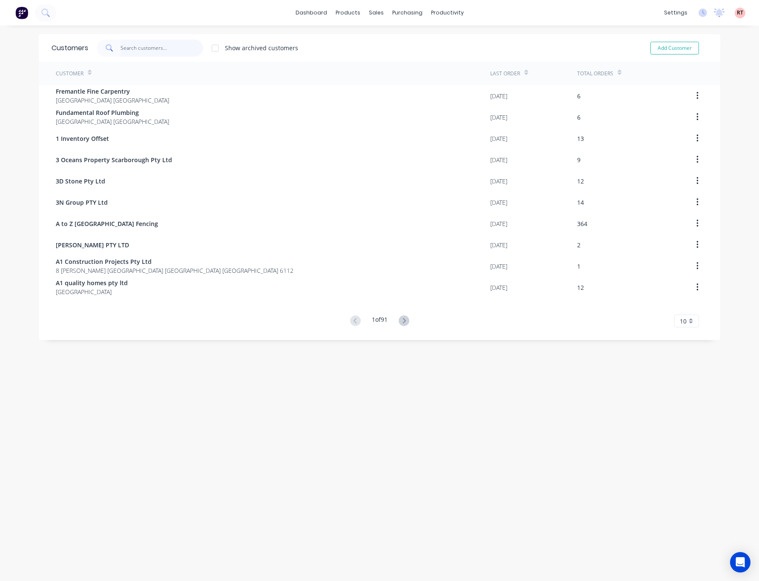
click at [152, 49] on input "text" at bounding box center [161, 48] width 83 height 17
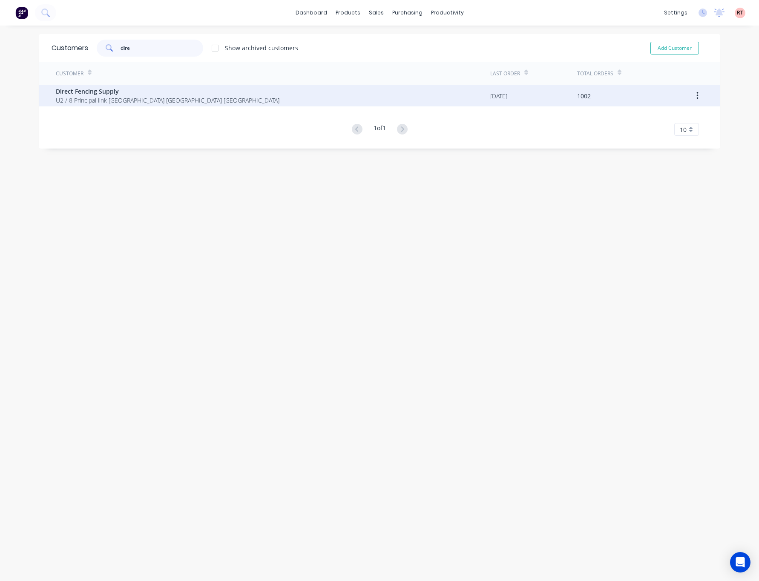
type input "dire"
click at [234, 106] on div "Direct Fencing Supply U2 / 8 Principal link Malaga Western Australia Australia" at bounding box center [273, 95] width 434 height 21
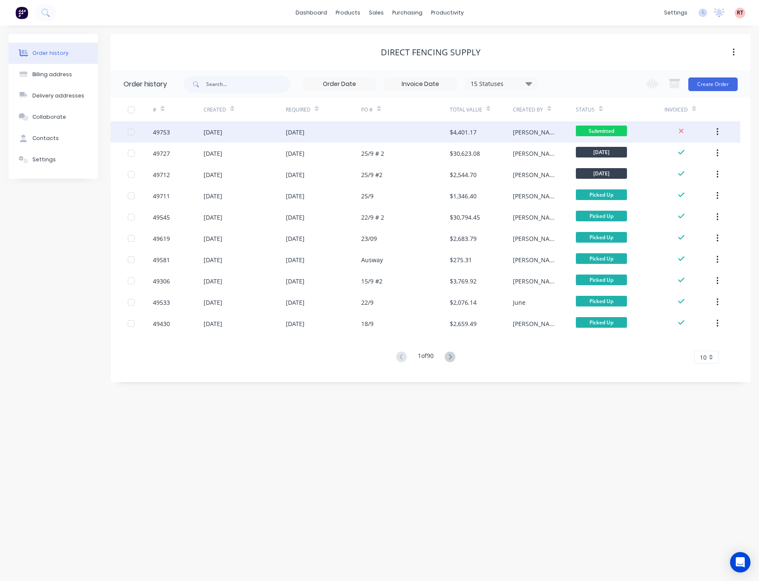
click at [377, 134] on div at bounding box center [405, 131] width 89 height 21
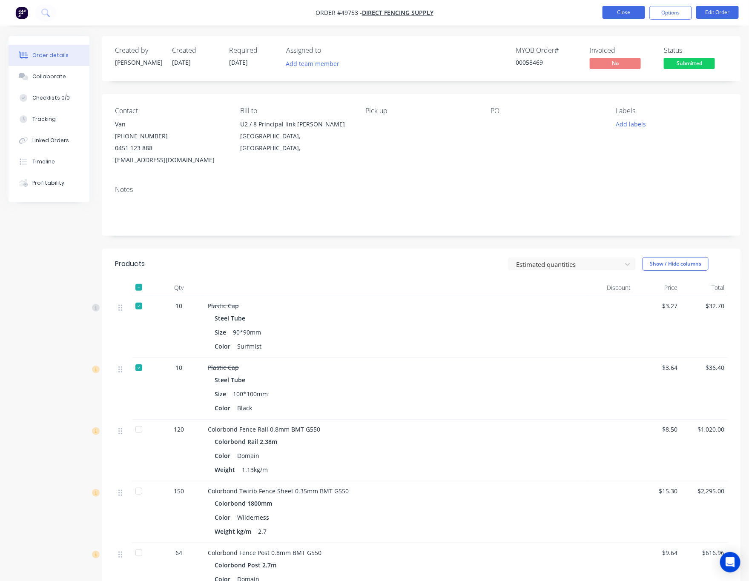
click at [622, 15] on button "Close" at bounding box center [623, 12] width 43 height 13
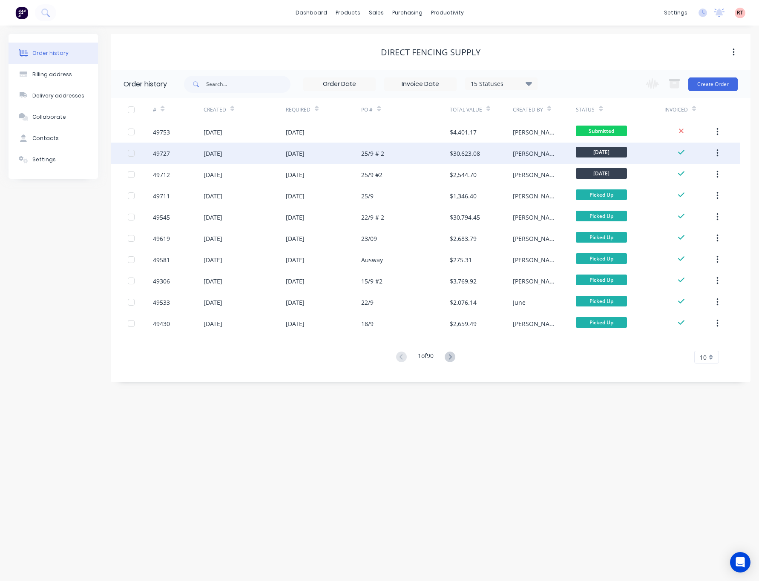
click at [421, 152] on div "25/9 # 2" at bounding box center [405, 153] width 89 height 21
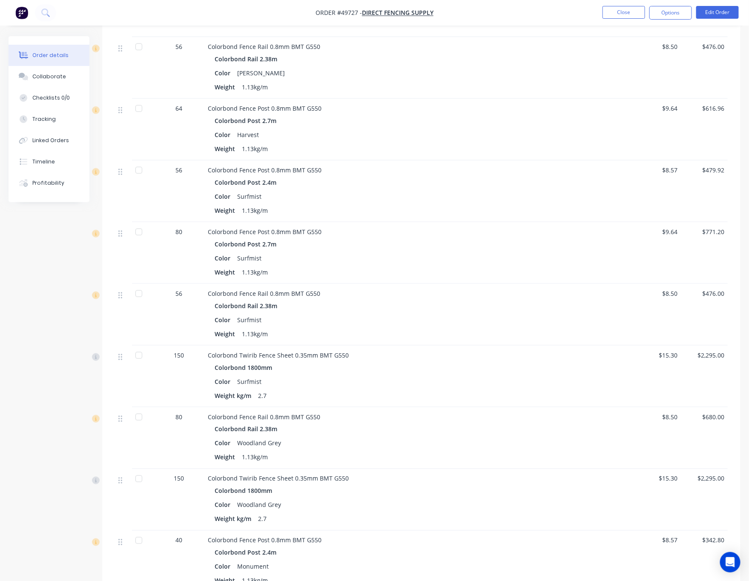
scroll to position [45, 0]
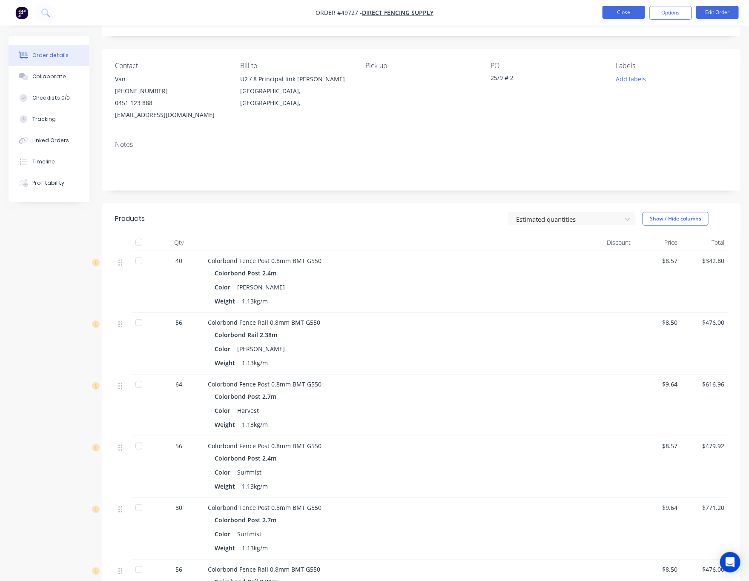
click at [617, 14] on button "Close" at bounding box center [623, 12] width 43 height 13
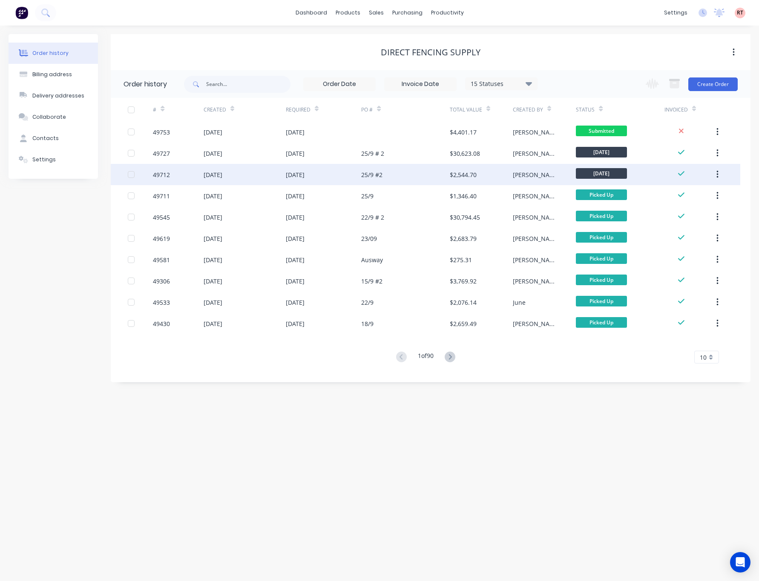
click at [392, 169] on div "25/9 #2" at bounding box center [405, 174] width 89 height 21
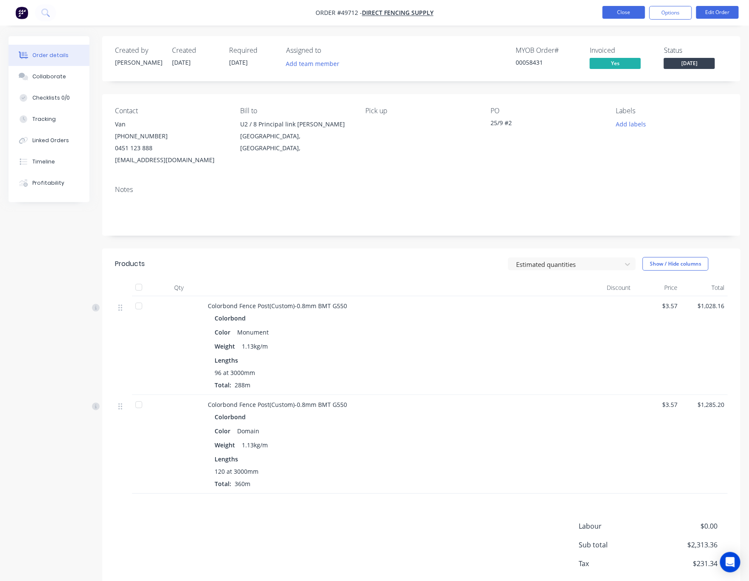
click at [617, 15] on button "Close" at bounding box center [623, 12] width 43 height 13
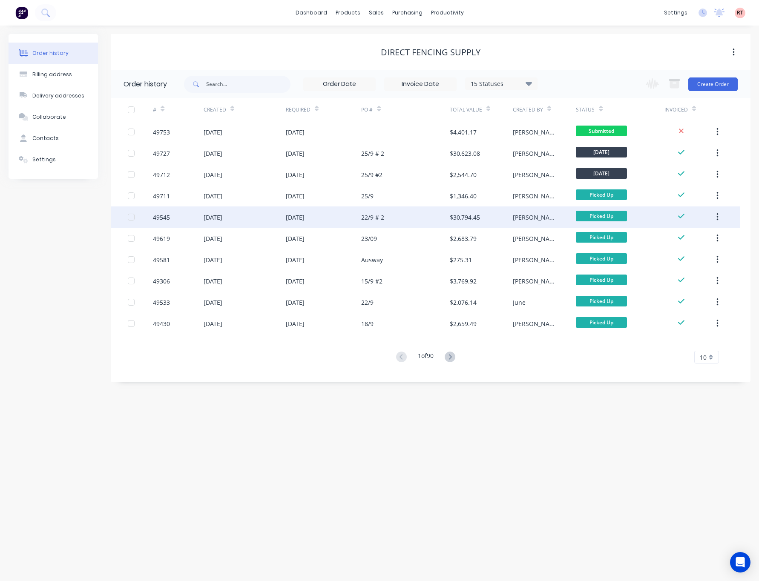
click at [412, 220] on div "22/9 # 2" at bounding box center [405, 216] width 89 height 21
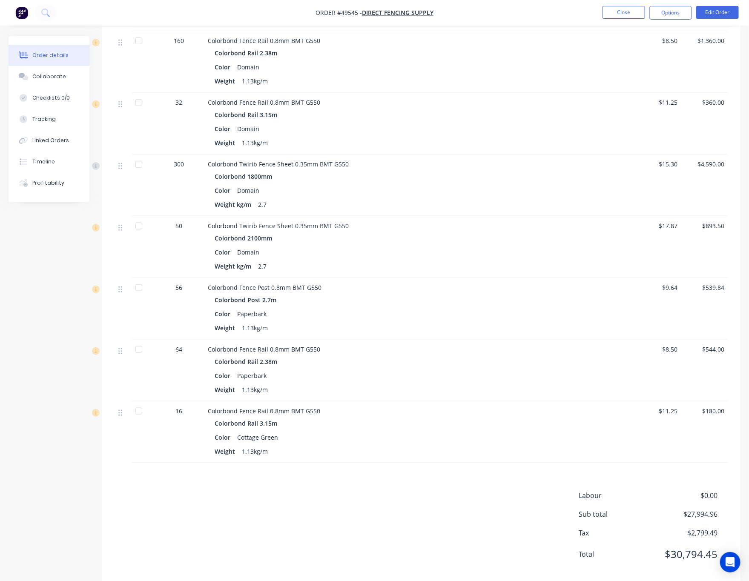
scroll to position [1704, 0]
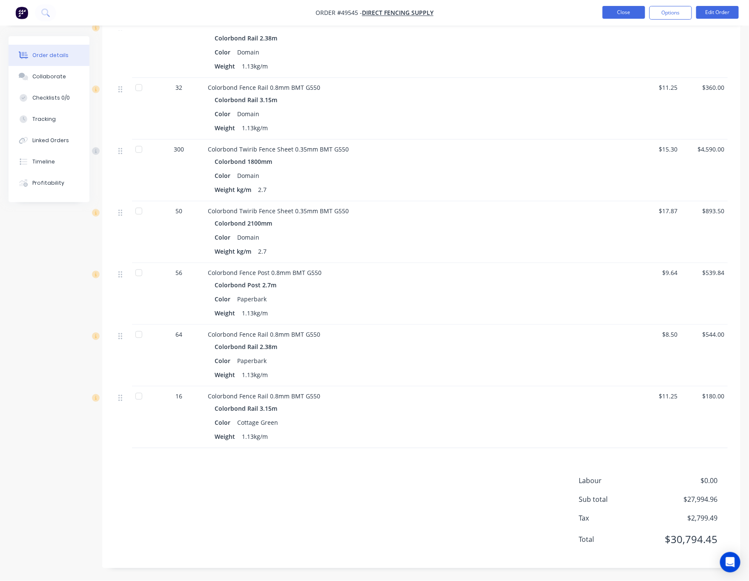
click at [613, 12] on button "Close" at bounding box center [623, 12] width 43 height 13
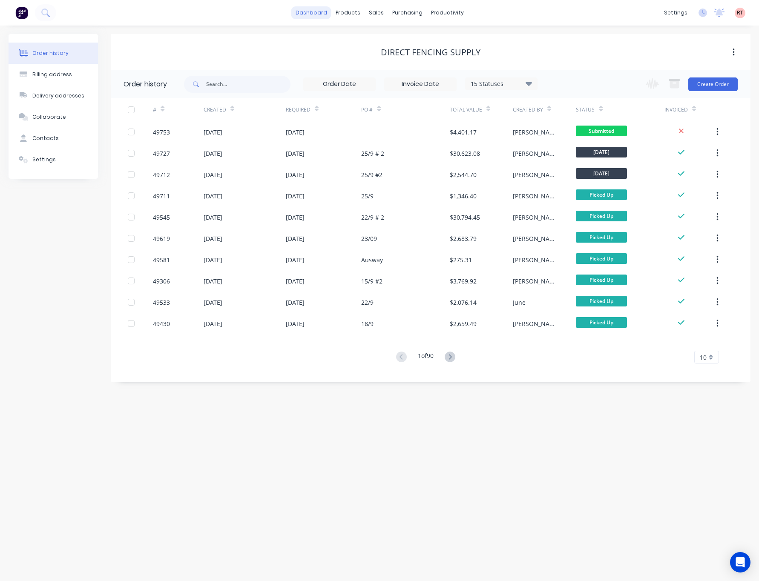
click at [311, 15] on link "dashboard" at bounding box center [311, 12] width 40 height 13
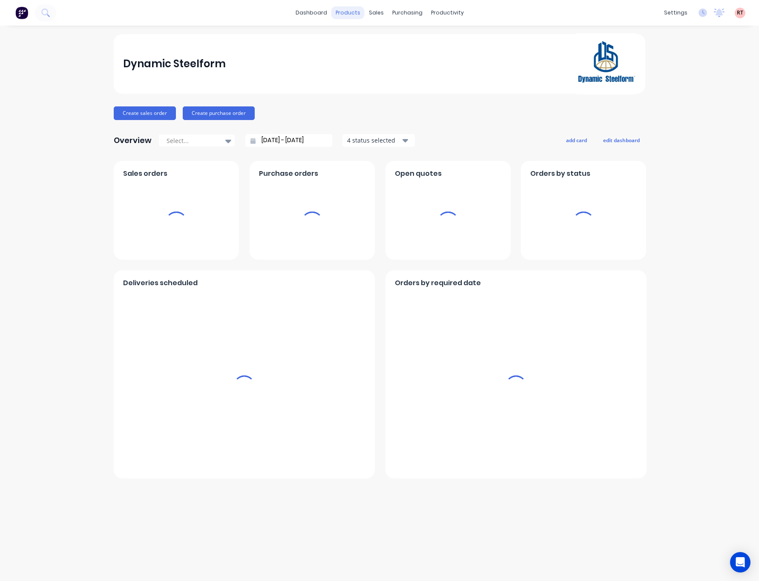
click at [350, 13] on div "products" at bounding box center [347, 12] width 33 height 13
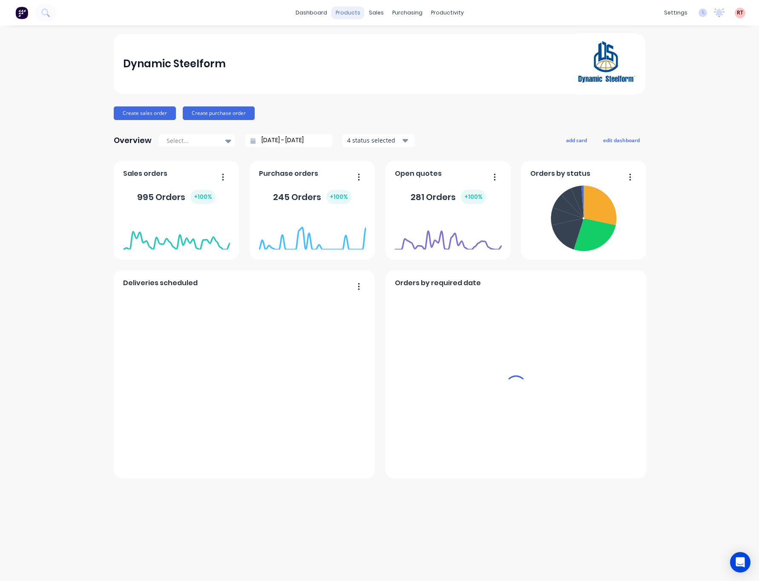
click at [351, 11] on div "products" at bounding box center [347, 12] width 33 height 13
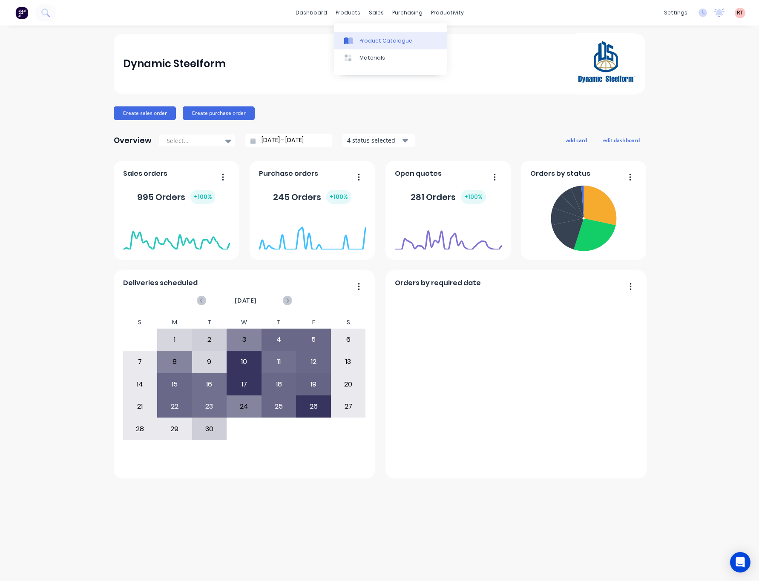
click at [359, 15] on div "products" at bounding box center [347, 12] width 33 height 13
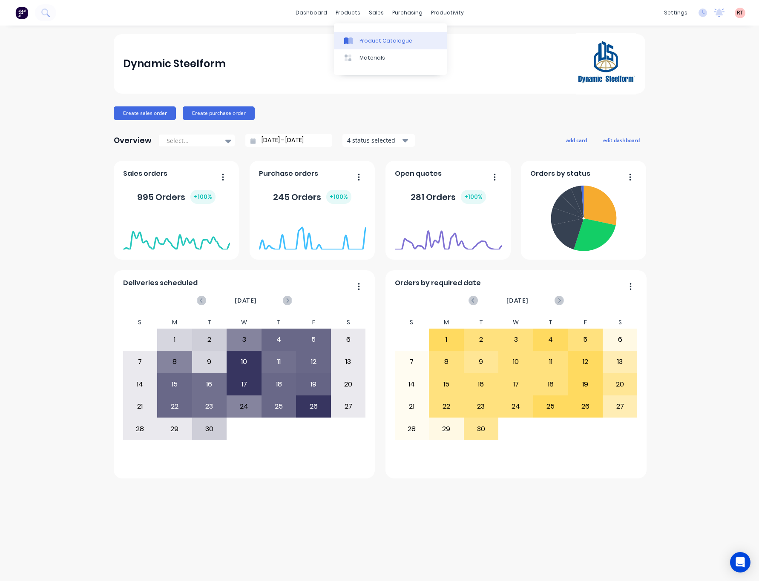
click at [384, 36] on link "Product Catalogue" at bounding box center [390, 40] width 113 height 17
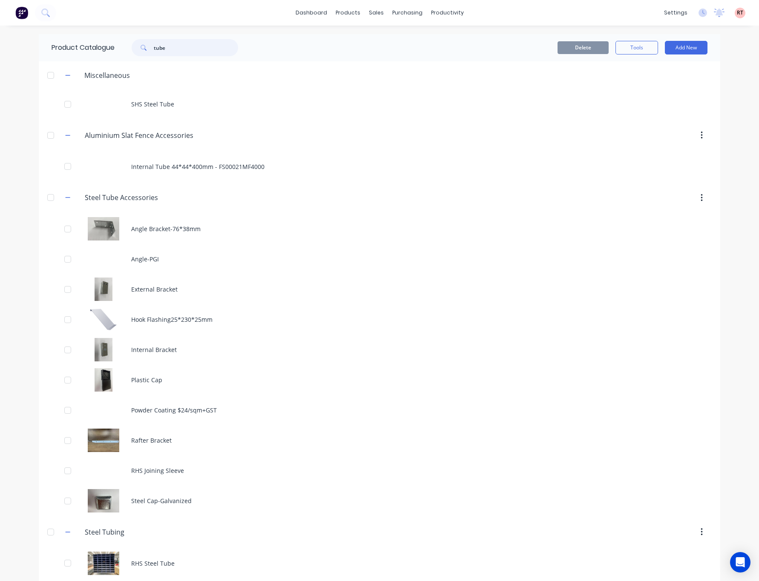
click at [174, 53] on input "tube" at bounding box center [196, 47] width 84 height 17
drag, startPoint x: 174, startPoint y: 53, endPoint x: 110, endPoint y: 52, distance: 63.4
click at [115, 52] on div "tube" at bounding box center [183, 47] width 136 height 17
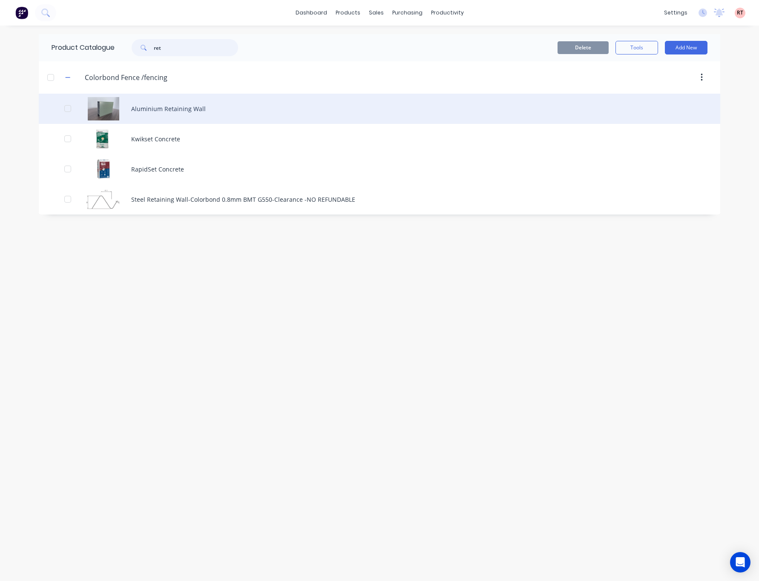
type input "ret"
click at [242, 99] on div "Aluminium Retaining Wall" at bounding box center [379, 109] width 681 height 30
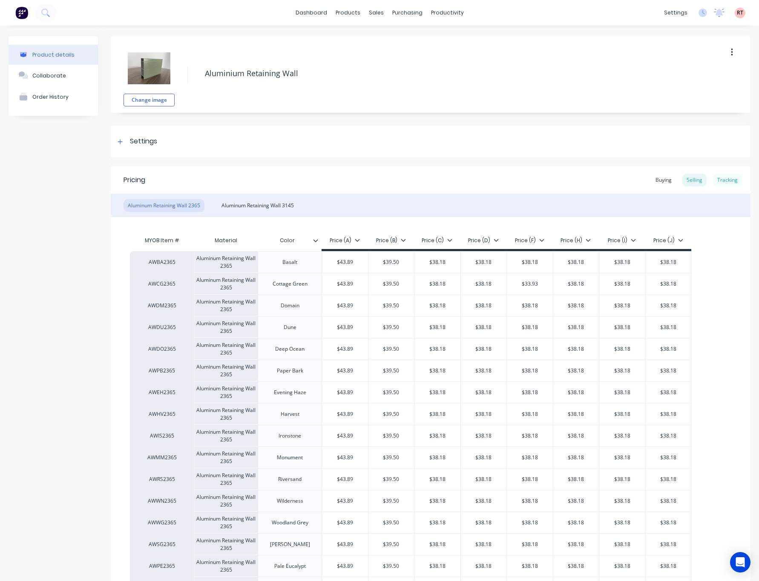
click at [717, 177] on div "Tracking" at bounding box center [727, 180] width 29 height 13
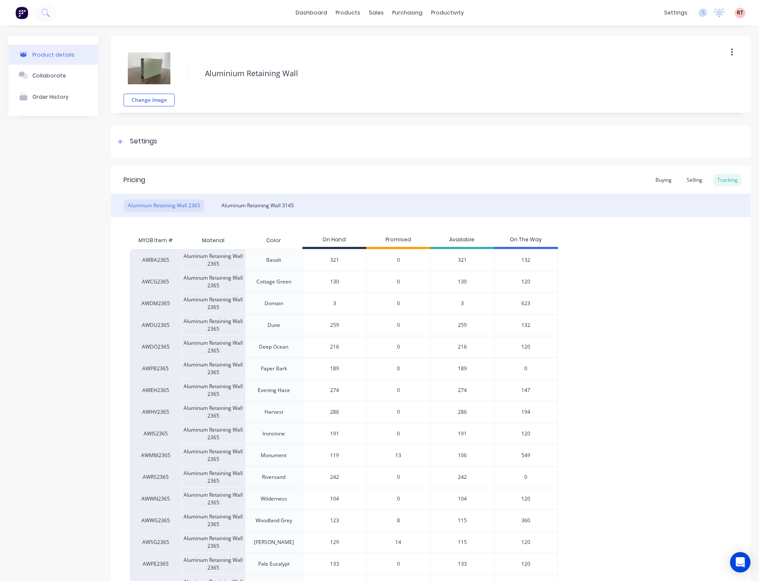
click at [465, 302] on div "3" at bounding box center [462, 303] width 64 height 22
click at [517, 304] on div "623" at bounding box center [526, 303] width 64 height 22
click at [526, 306] on span "623" at bounding box center [525, 304] width 9 height 8
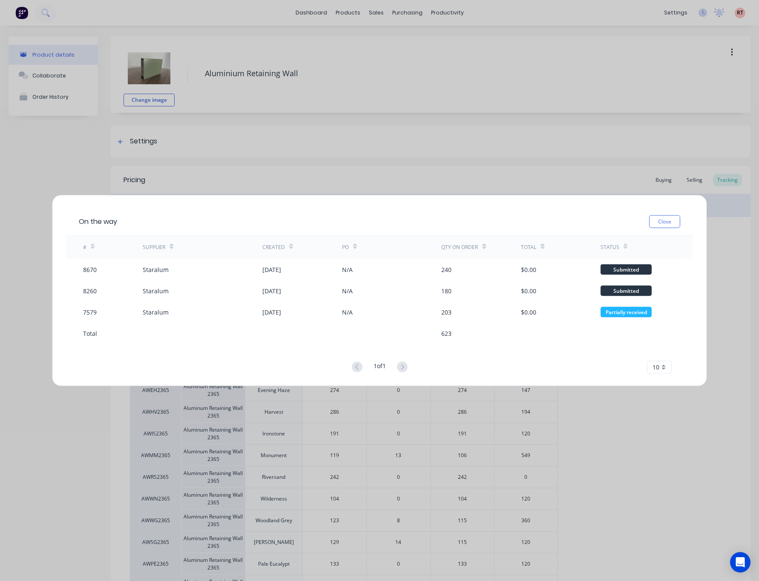
click at [636, 423] on div "On the way Close # Supplier Created PO Qty on order Total Status 8670 Staralum …" at bounding box center [379, 290] width 759 height 581
click at [664, 222] on button "Close" at bounding box center [664, 221] width 31 height 13
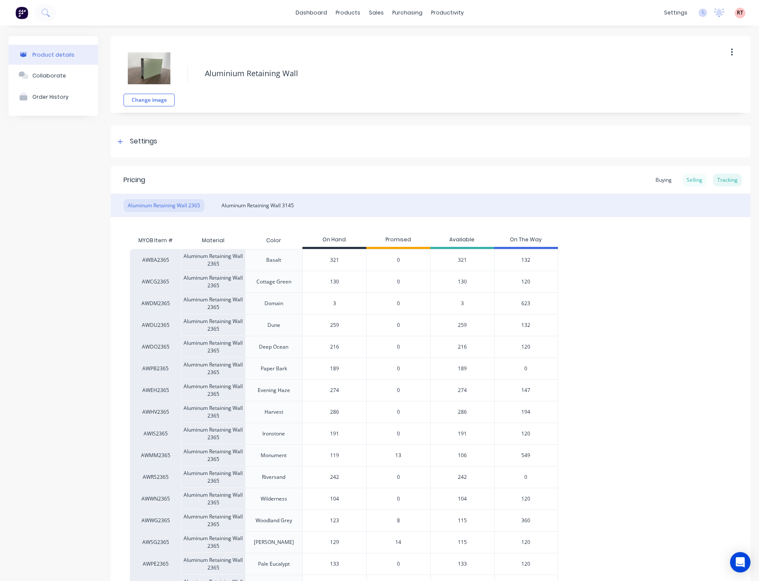
click at [682, 178] on div "Selling" at bounding box center [694, 180] width 24 height 13
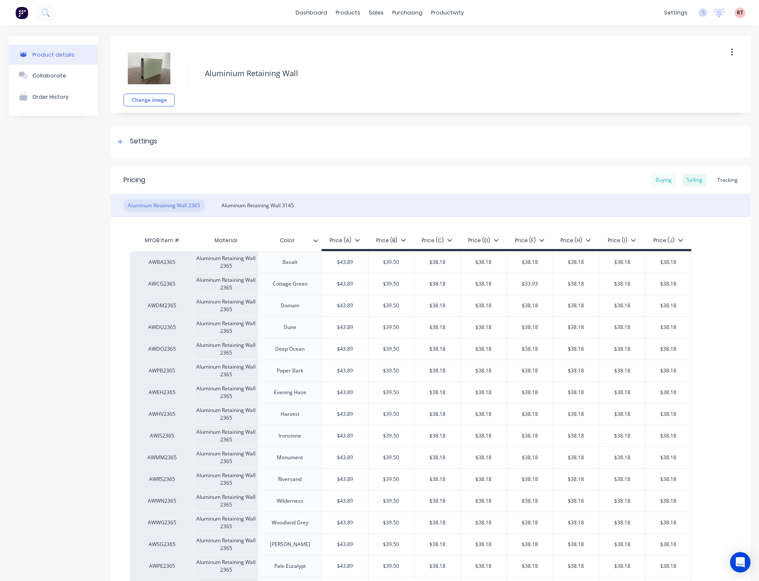
click at [651, 175] on div "Buying" at bounding box center [663, 180] width 25 height 13
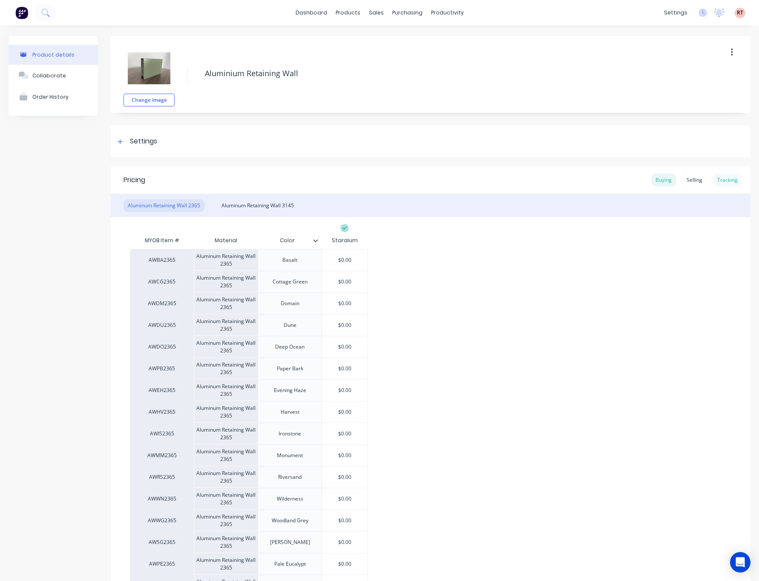
click at [714, 183] on div "Tracking" at bounding box center [727, 180] width 29 height 13
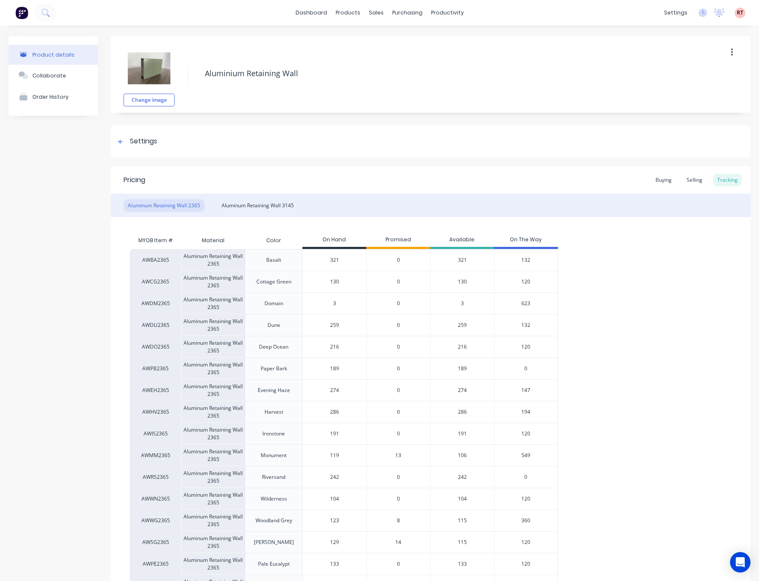
click at [405, 304] on div "0" at bounding box center [398, 303] width 64 height 22
click at [400, 304] on div "0" at bounding box center [398, 303] width 64 height 22
click at [397, 304] on span "0" at bounding box center [398, 304] width 3 height 8
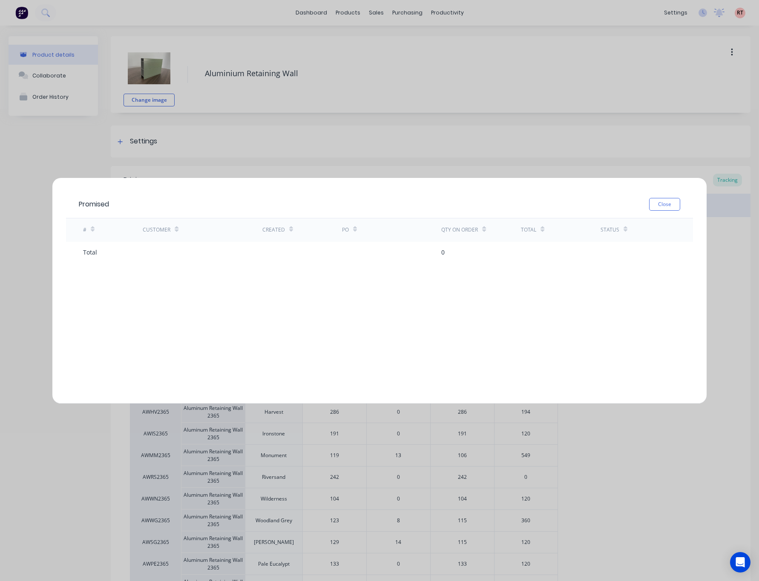
click at [516, 163] on div "Promised Close # Customer Created PO Qty on order Total Status Total 0" at bounding box center [379, 290] width 759 height 581
click at [666, 200] on button "Close" at bounding box center [664, 204] width 31 height 13
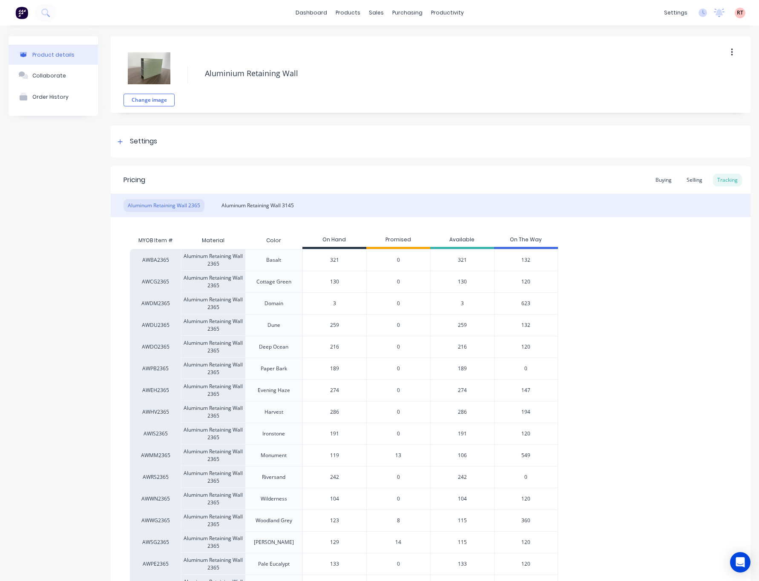
type input "3"
click at [334, 303] on input "3" at bounding box center [334, 304] width 63 height 8
click at [465, 303] on div "3" at bounding box center [462, 303] width 64 height 22
click at [461, 303] on div "3" at bounding box center [462, 303] width 64 height 22
click at [204, 303] on div "Aluminum Retaining Wall 2365" at bounding box center [213, 303] width 64 height 22
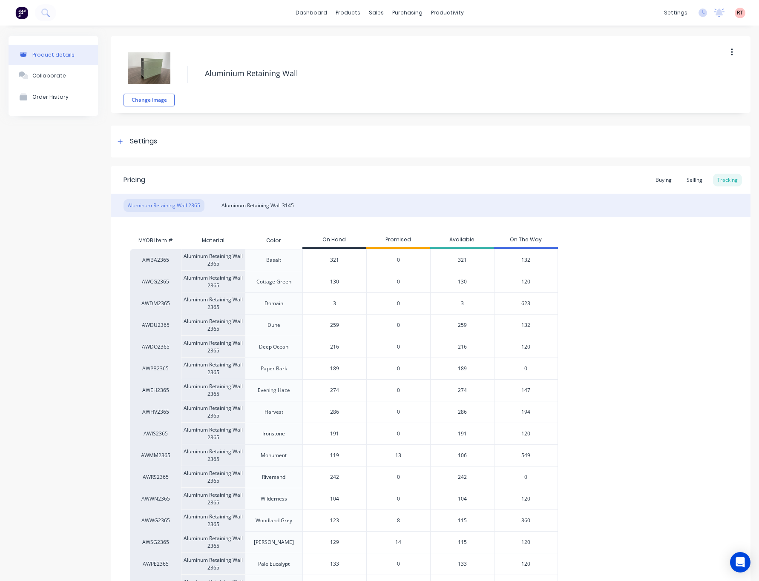
click at [658, 299] on div "AWBA2365 Aluminum Retaining Wall 2365 Basalt 321 0 321 132 AWCG2365 Aluminum Re…" at bounding box center [430, 455] width 601 height 413
click at [418, 43] on link "Sales Orders" at bounding box center [416, 40] width 113 height 17
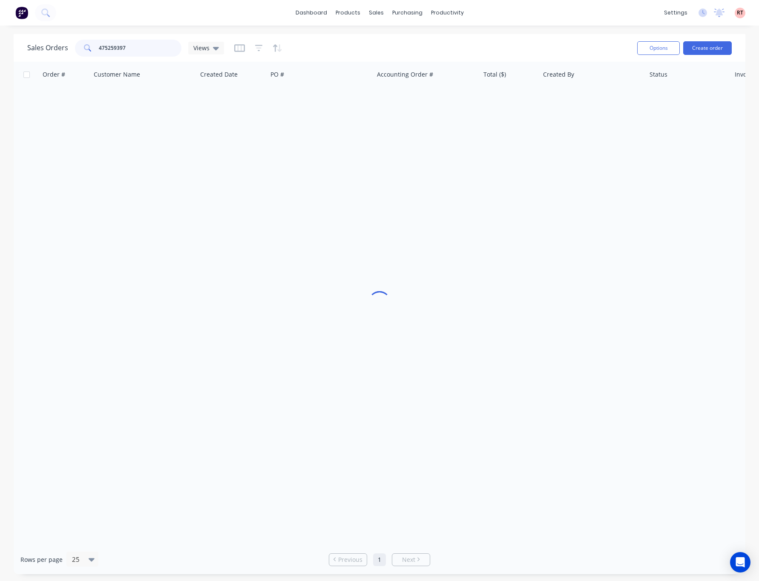
drag, startPoint x: 145, startPoint y: 55, endPoint x: 34, endPoint y: 52, distance: 110.3
click at [37, 55] on div "Sales Orders 475259397 Views" at bounding box center [125, 48] width 197 height 17
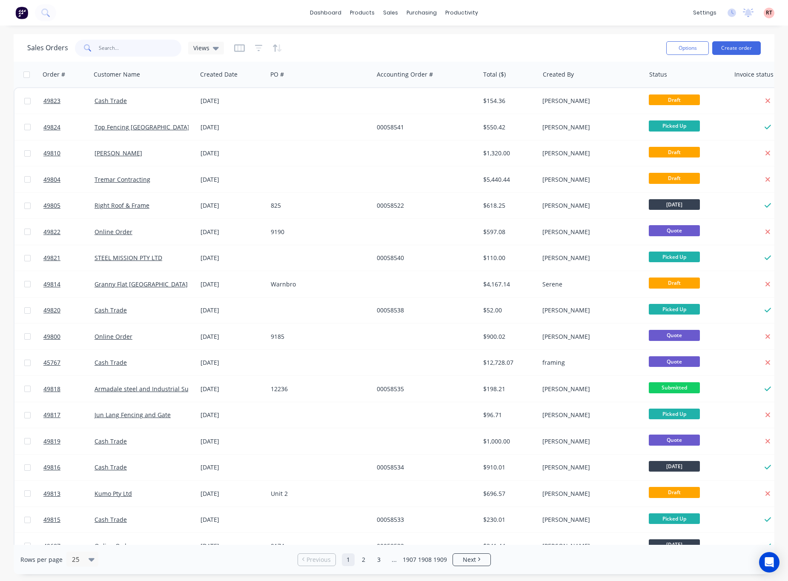
drag, startPoint x: 167, startPoint y: 43, endPoint x: 161, endPoint y: 43, distance: 6.4
click at [152, 45] on input "text" at bounding box center [140, 48] width 83 height 17
type input "49776"
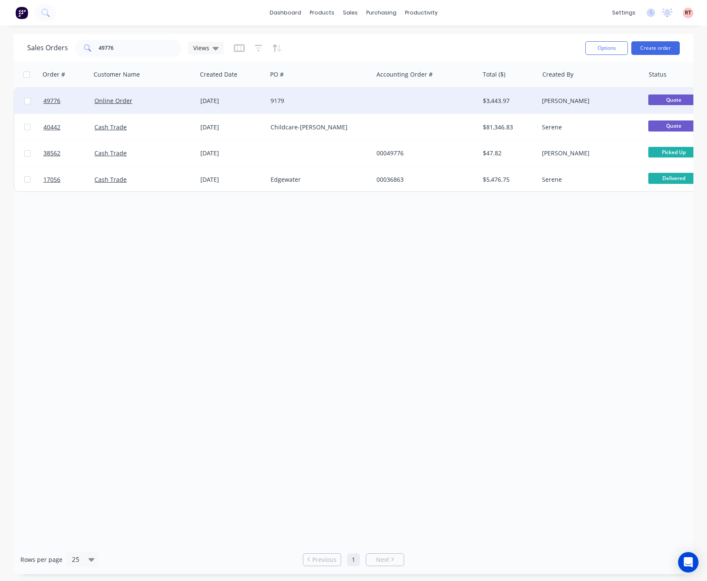
click at [421, 96] on div at bounding box center [426, 101] width 106 height 26
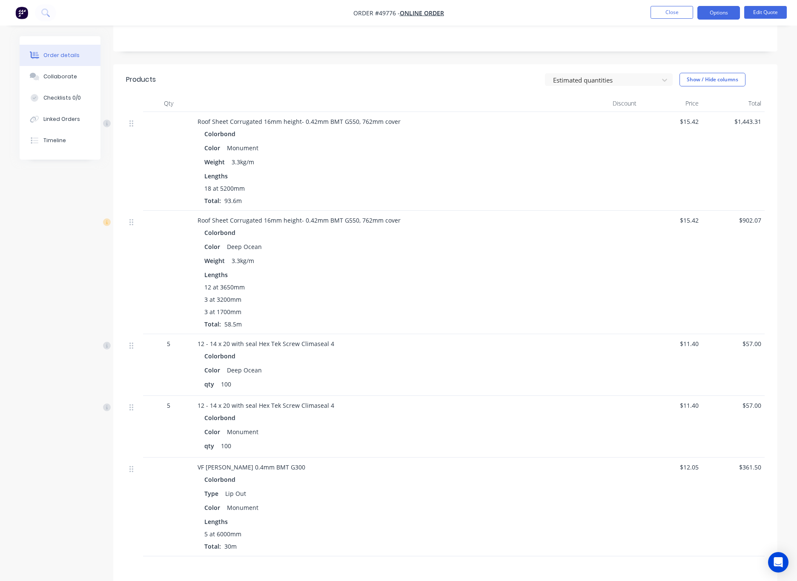
scroll to position [192, 0]
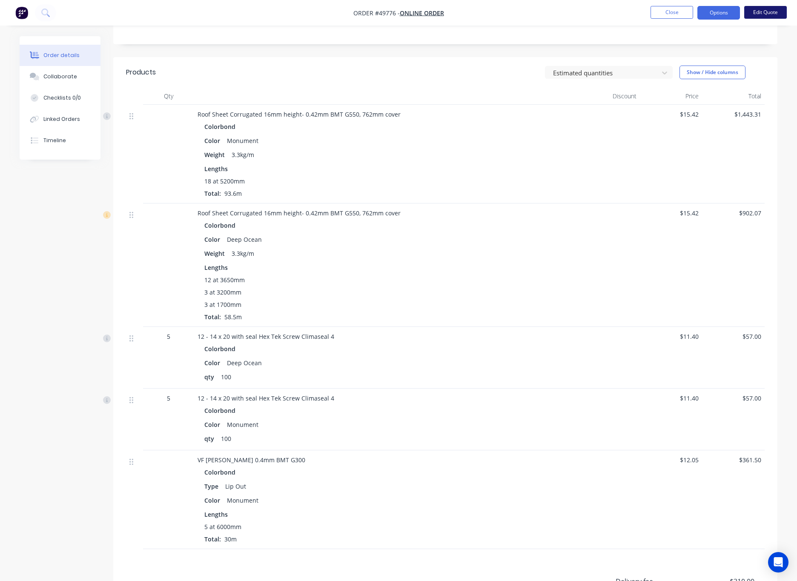
click at [775, 13] on button "Edit Quote" at bounding box center [765, 12] width 43 height 13
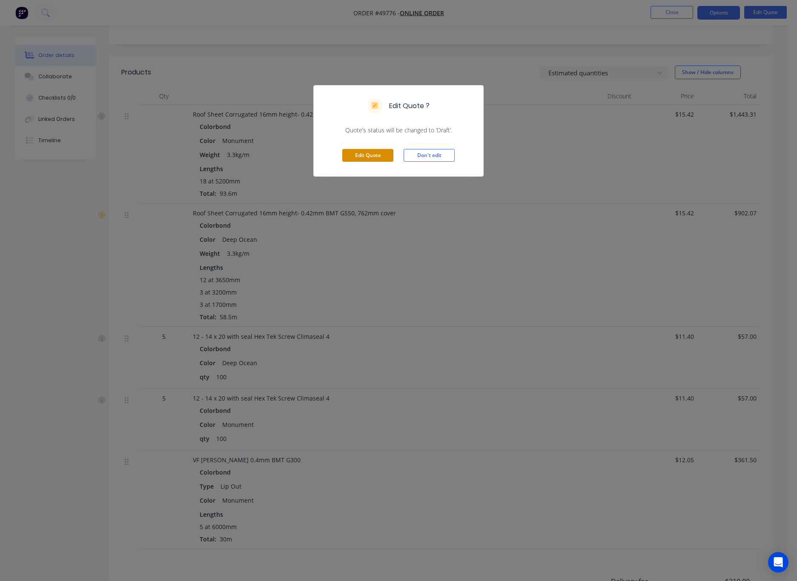
click at [361, 154] on button "Edit Quote" at bounding box center [367, 155] width 51 height 13
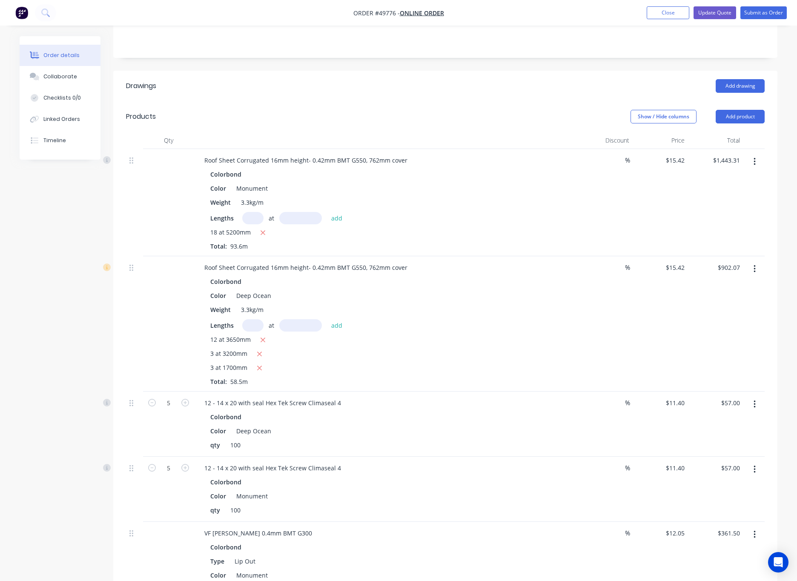
click at [252, 212] on input "text" at bounding box center [252, 218] width 21 height 12
type input "4"
type input "18"
click at [294, 212] on input "text" at bounding box center [300, 218] width 43 height 12
type input "5000"
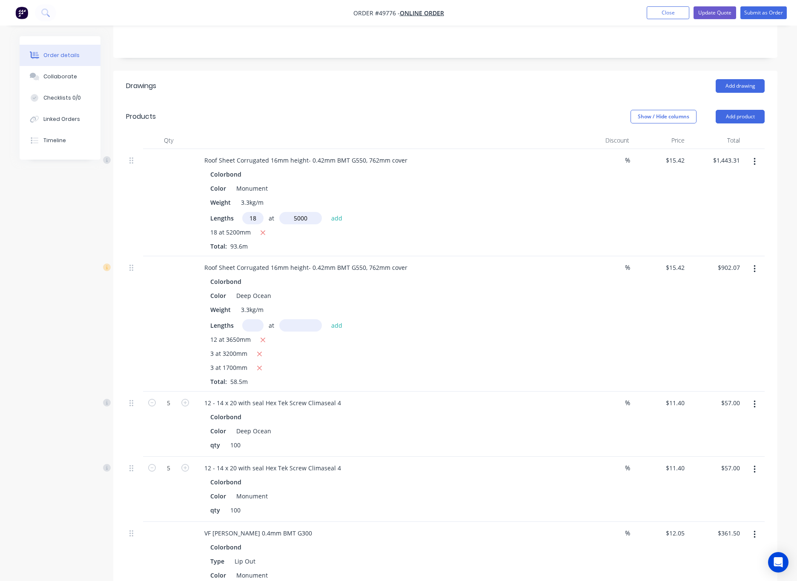
click at [327, 212] on button "add" at bounding box center [337, 217] width 20 height 11
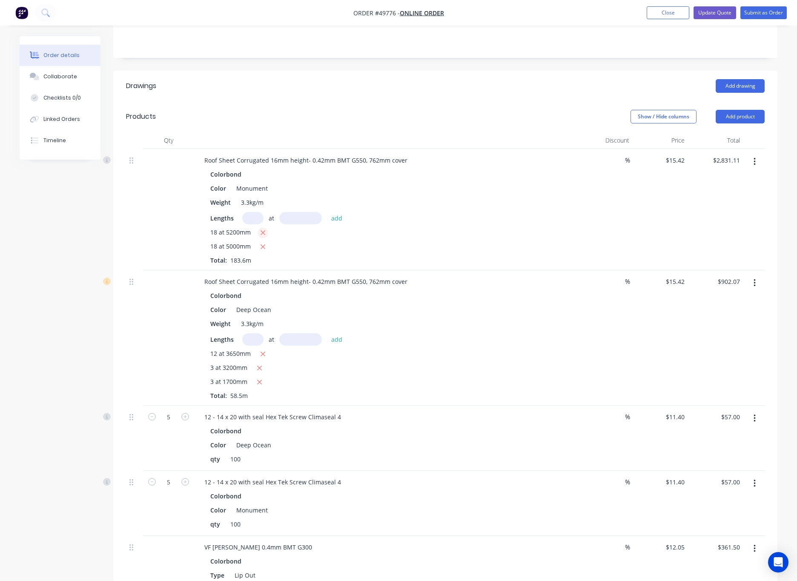
click at [261, 231] on icon "button" at bounding box center [263, 233] width 5 height 5
type input "$1,387.80"
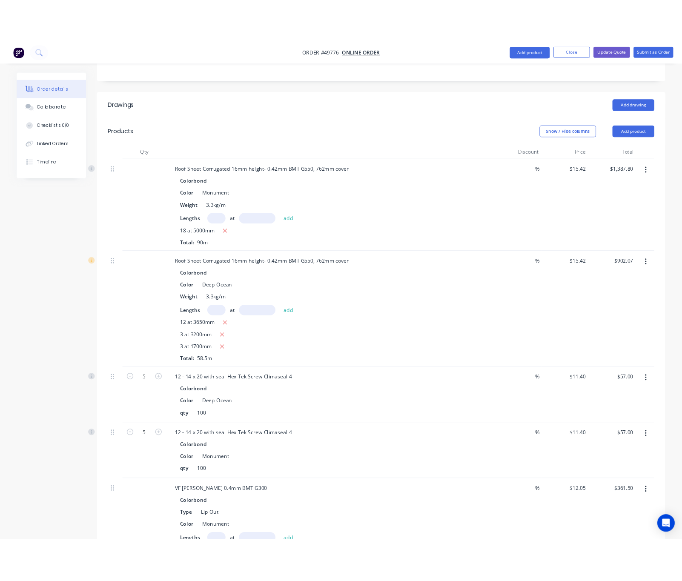
scroll to position [0, 0]
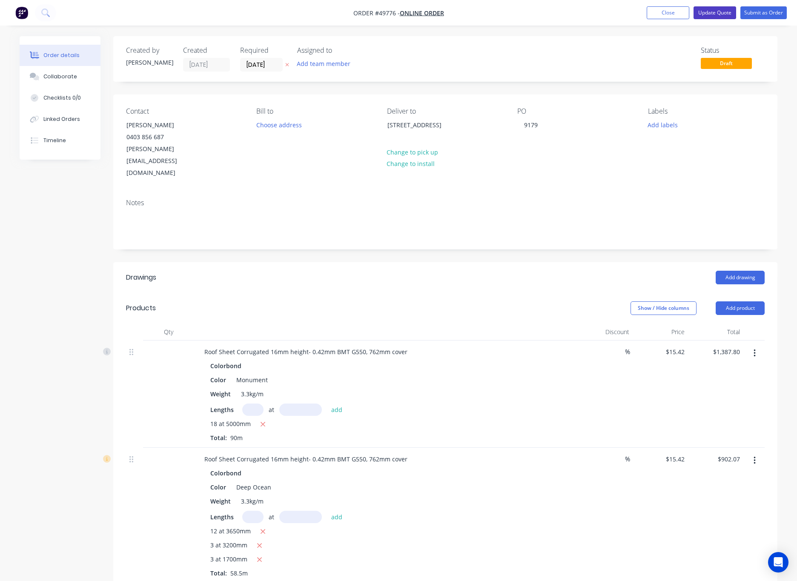
drag, startPoint x: 717, startPoint y: 12, endPoint x: 716, endPoint y: 21, distance: 9.0
click at [716, 21] on nav "Order #49776 - Online Order Add product Close Update Quote Submit as Order" at bounding box center [398, 13] width 797 height 26
click at [708, 9] on button "Update Quote" at bounding box center [714, 12] width 43 height 13
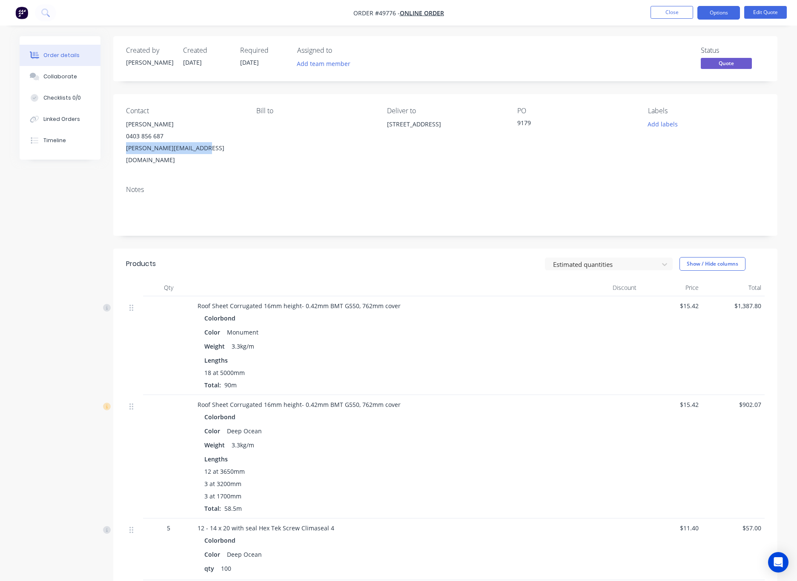
drag, startPoint x: 211, startPoint y: 151, endPoint x: 115, endPoint y: 158, distance: 96.4
click at [115, 158] on div "Contact Andrew Davis 0403 856 687 andrew@maltagroup.com.au Bill to Deliver to 1…" at bounding box center [445, 136] width 664 height 85
copy div "andrew@maltagroup.com.au"
click at [719, 9] on button "Options" at bounding box center [718, 13] width 43 height 14
click at [704, 55] on div "Quote" at bounding box center [693, 52] width 78 height 12
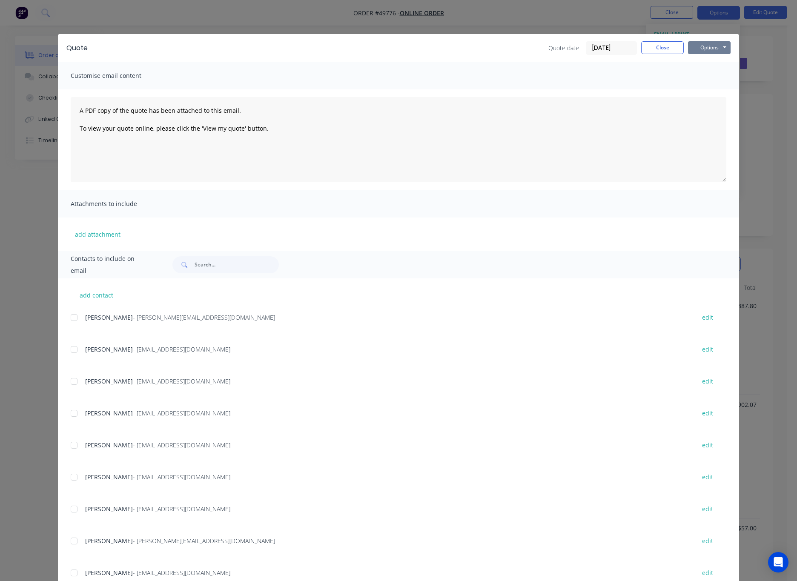
click at [703, 47] on button "Options" at bounding box center [709, 47] width 43 height 13
click at [711, 70] on button "Print" at bounding box center [715, 77] width 54 height 14
click at [476, 19] on div "Quote Quote date 30/09/25 Close Options Preview Print Email Customise email con…" at bounding box center [398, 290] width 797 height 581
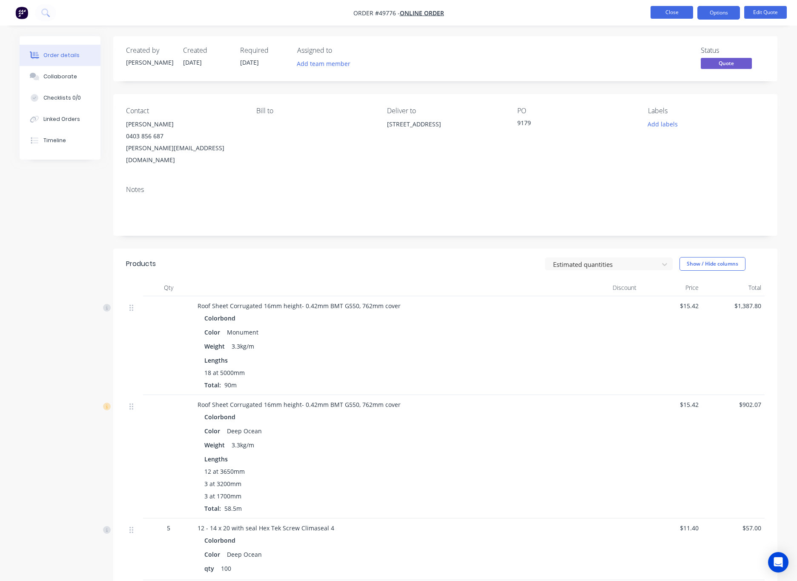
click at [672, 9] on button "Close" at bounding box center [671, 12] width 43 height 13
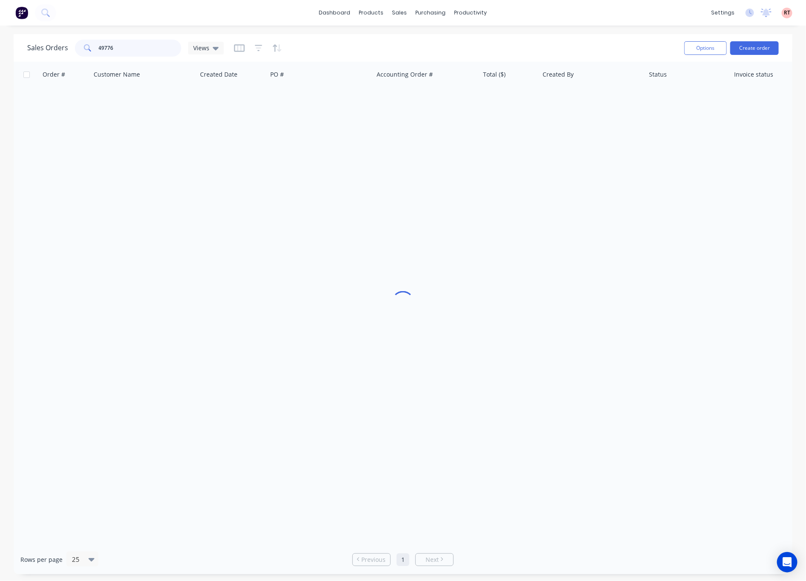
drag, startPoint x: 124, startPoint y: 50, endPoint x: 32, endPoint y: 49, distance: 91.5
click at [34, 51] on div "Sales Orders 49776 Views" at bounding box center [125, 48] width 197 height 17
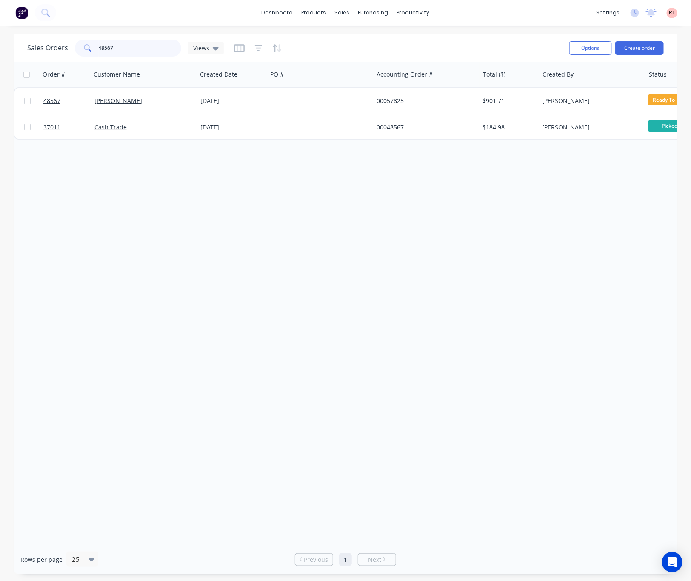
type input "48567"
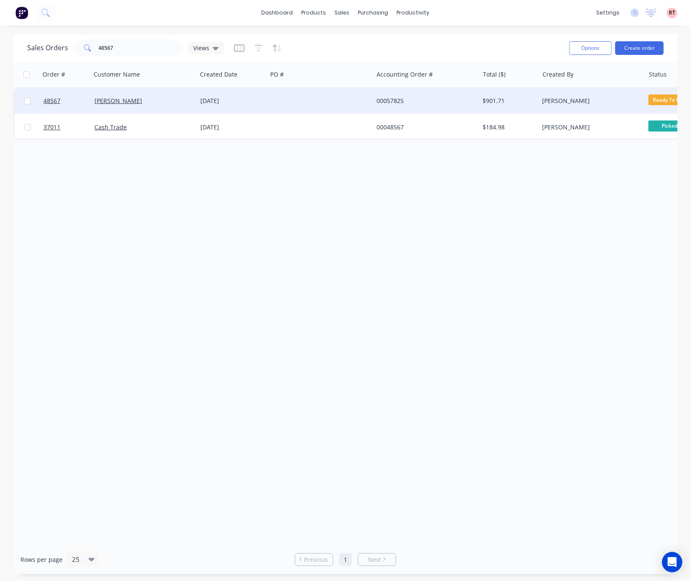
click at [262, 101] on div "01 Sep 2025" at bounding box center [231, 101] width 63 height 9
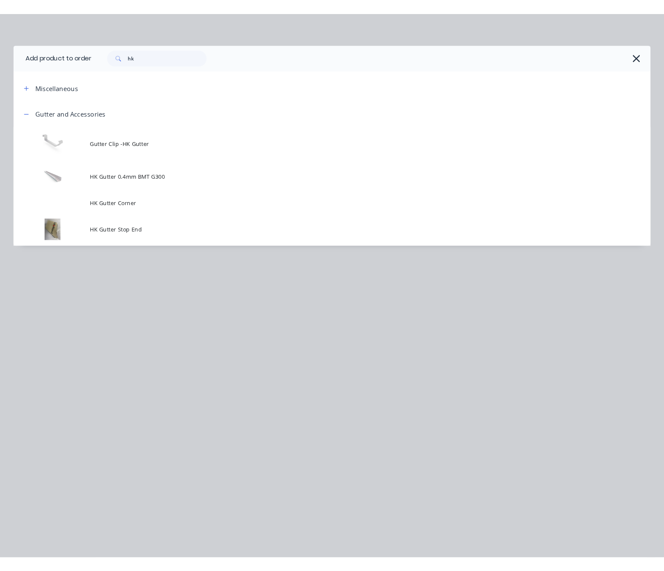
scroll to position [570, 0]
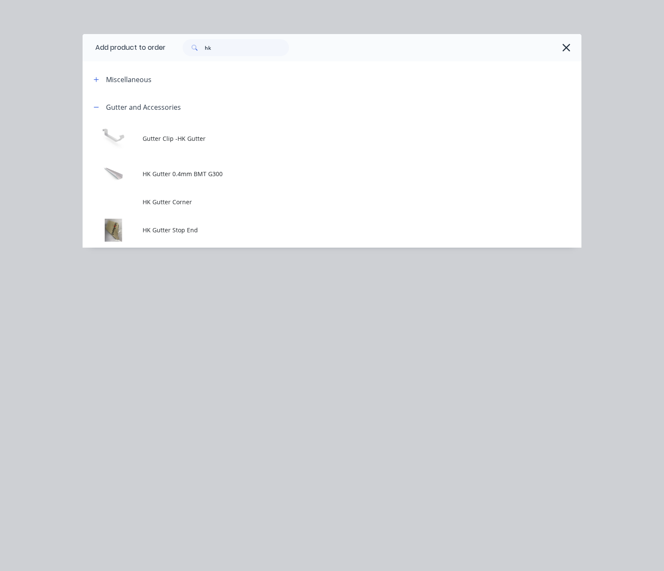
click at [559, 46] on div "hk" at bounding box center [369, 47] width 407 height 17
click at [570, 46] on icon "button" at bounding box center [566, 48] width 9 height 12
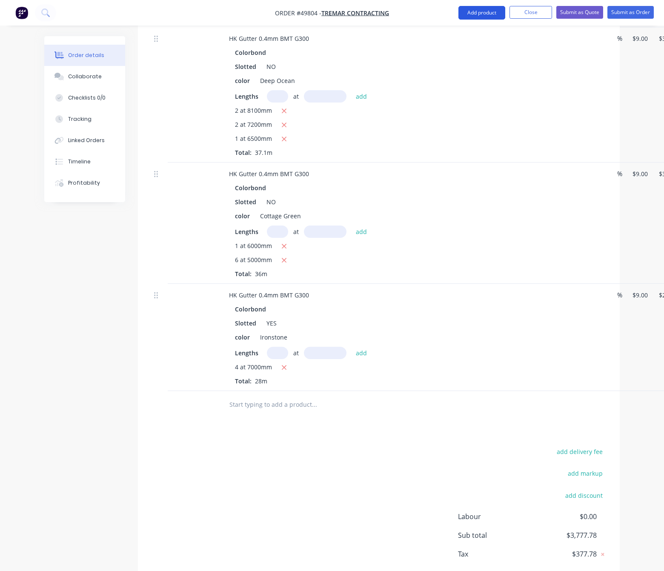
click at [473, 9] on button "Add product" at bounding box center [481, 13] width 47 height 14
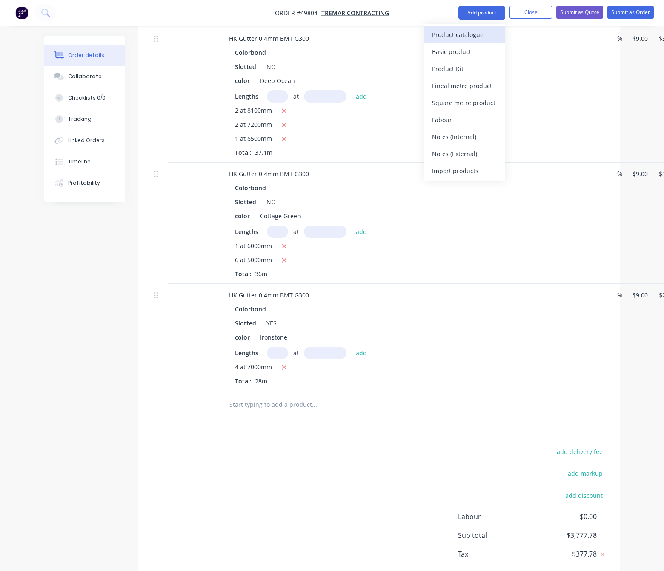
click at [470, 36] on div "Product catalogue" at bounding box center [465, 35] width 66 height 12
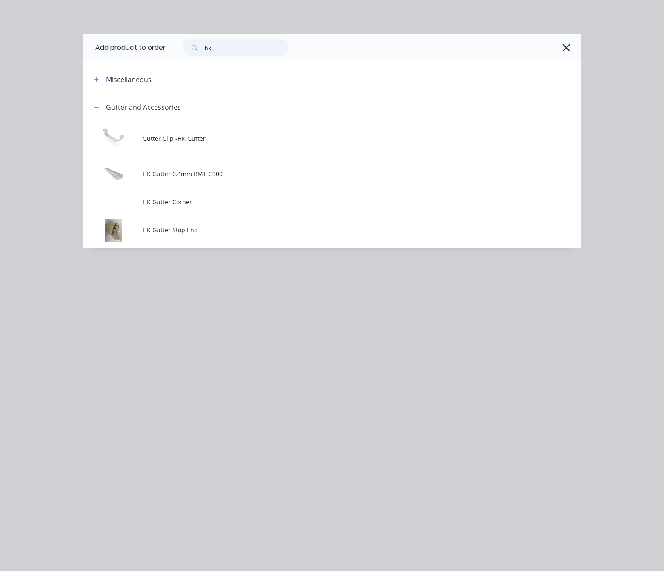
drag, startPoint x: 239, startPoint y: 46, endPoint x: 163, endPoint y: 46, distance: 75.3
click at [179, 46] on div "hk" at bounding box center [231, 47] width 115 height 17
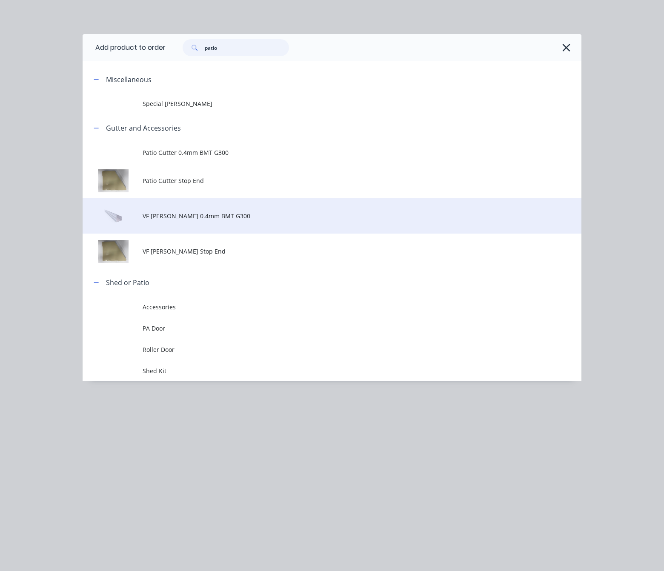
type input "patio"
click at [174, 215] on span "VF [PERSON_NAME] 0.4mm BMT G300" at bounding box center [318, 216] width 351 height 9
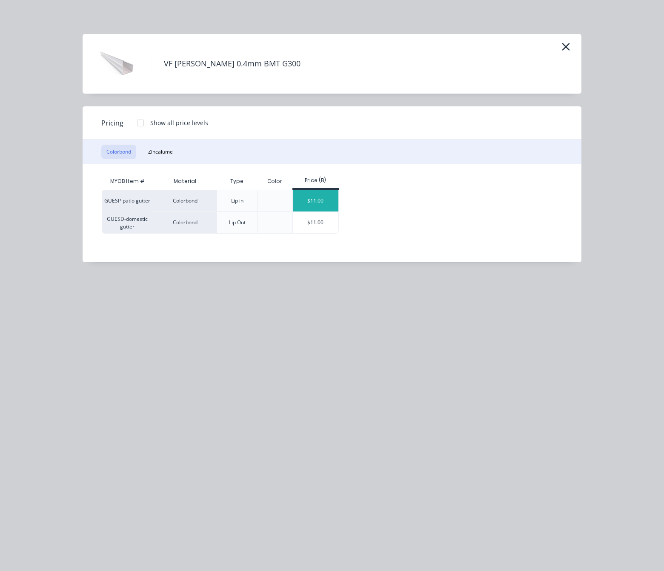
click at [324, 197] on div "$11.00" at bounding box center [316, 200] width 46 height 21
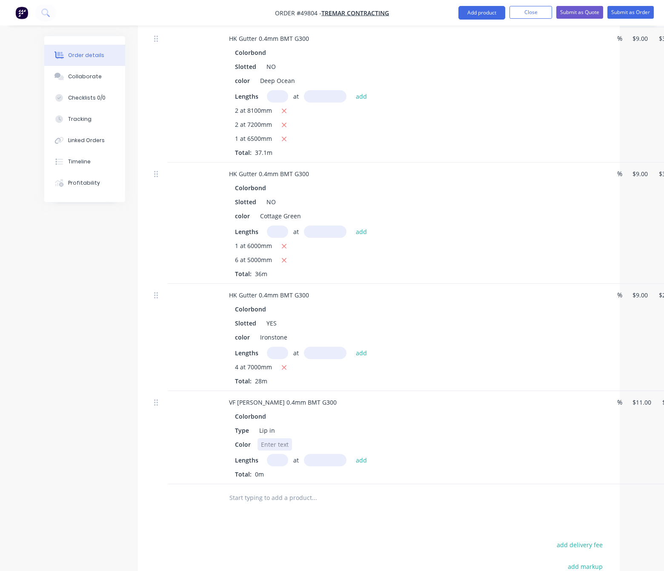
click at [281, 438] on div at bounding box center [275, 444] width 34 height 12
click at [284, 454] on input "text" at bounding box center [277, 460] width 21 height 12
type input "1"
click at [324, 454] on input "text" at bounding box center [325, 460] width 43 height 12
type input "6000"
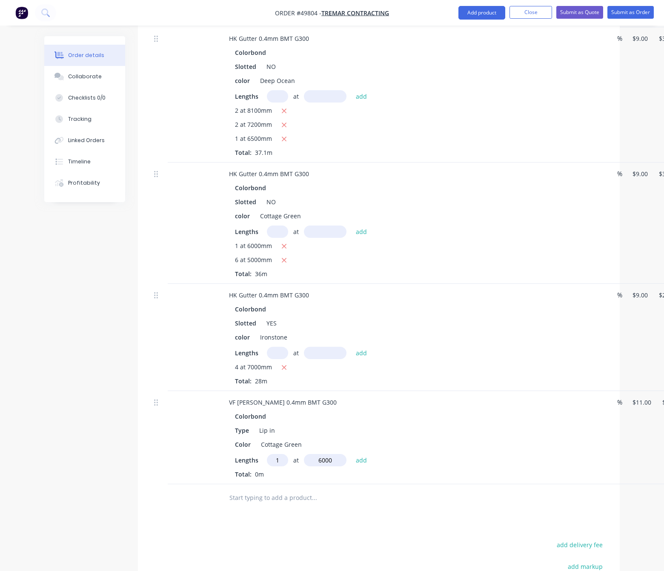
click at [352, 454] on button "add" at bounding box center [362, 459] width 20 height 11
type input "$66.00"
click at [484, 11] on button "Add product" at bounding box center [481, 13] width 47 height 14
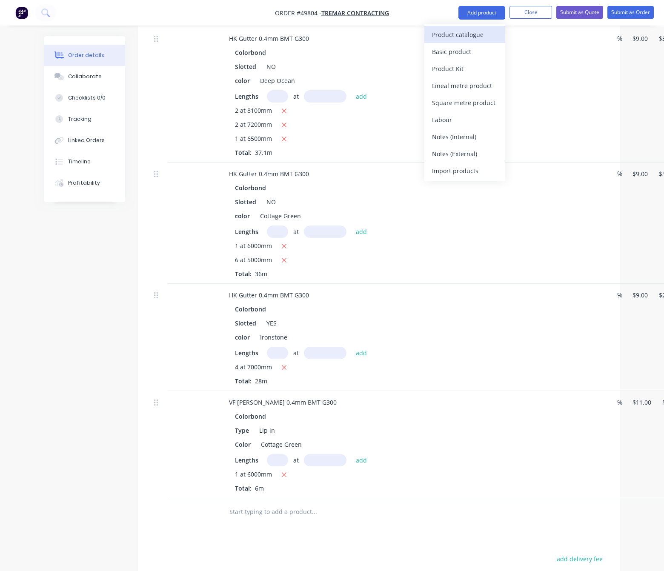
click at [455, 33] on div "Product catalogue" at bounding box center [465, 35] width 66 height 12
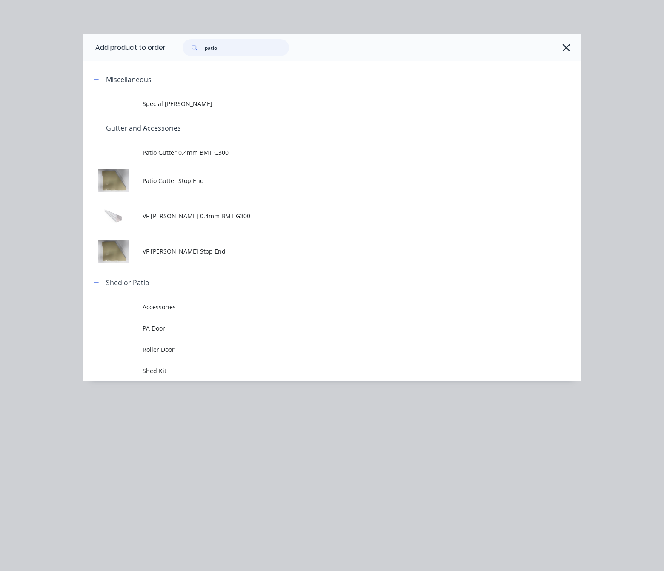
drag, startPoint x: 231, startPoint y: 49, endPoint x: 149, endPoint y: 59, distance: 82.4
click at [151, 59] on header "Add product to order patio" at bounding box center [332, 47] width 499 height 27
type input "hk"
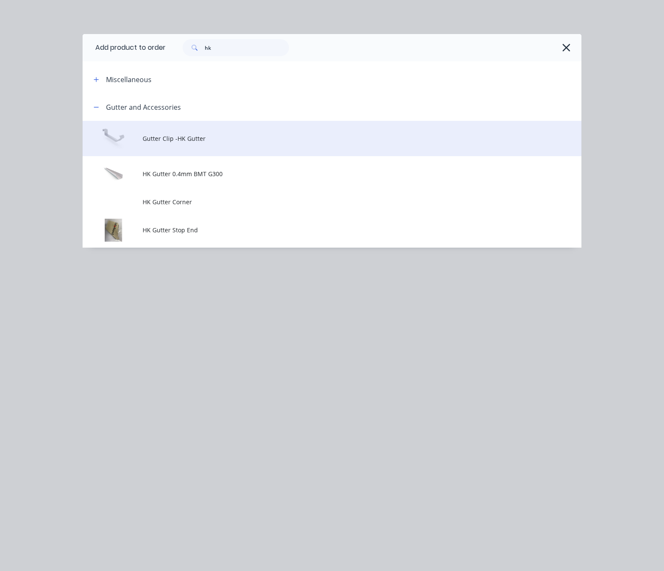
click at [238, 139] on span "Gutter Clip -HK Gutter" at bounding box center [318, 138] width 351 height 9
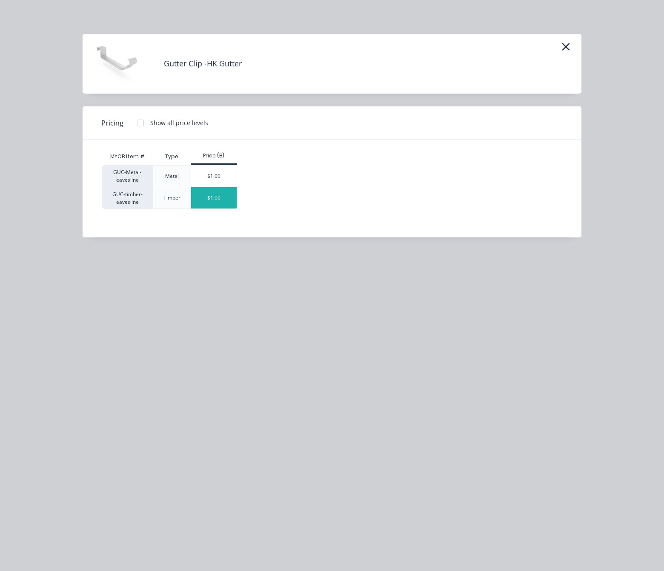
click at [220, 202] on div "$1.00" at bounding box center [214, 197] width 46 height 21
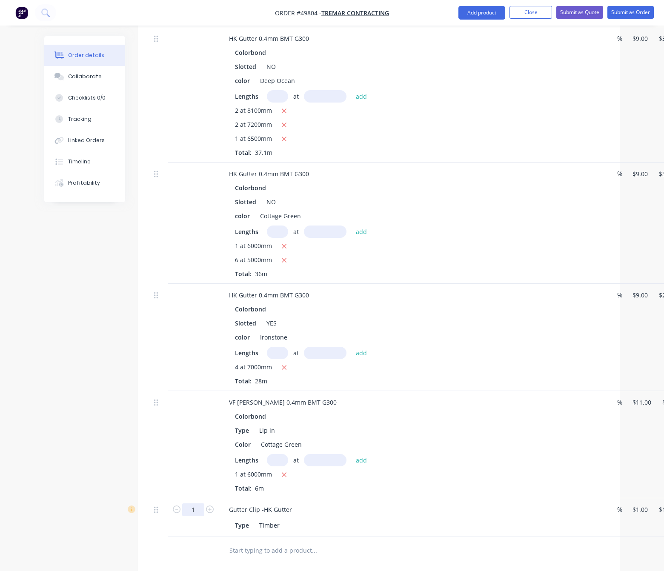
click at [189, 504] on input "1" at bounding box center [193, 510] width 22 height 13
type input "120"
type input "$120.00"
click at [206, 541] on div at bounding box center [193, 551] width 51 height 28
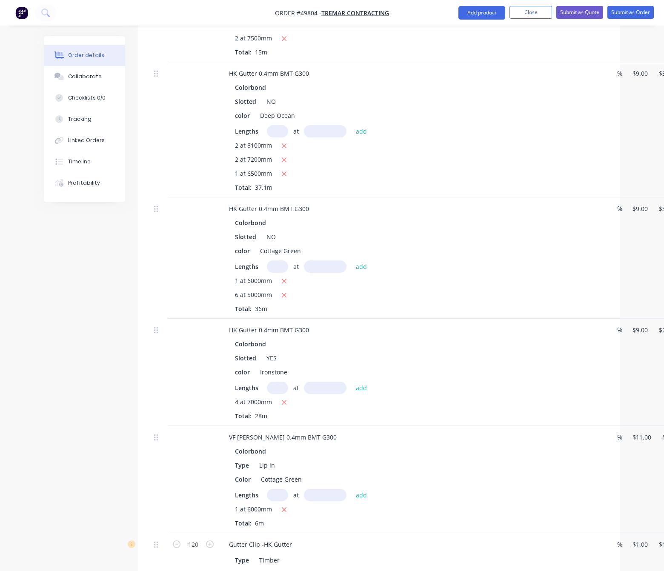
scroll to position [506, 0]
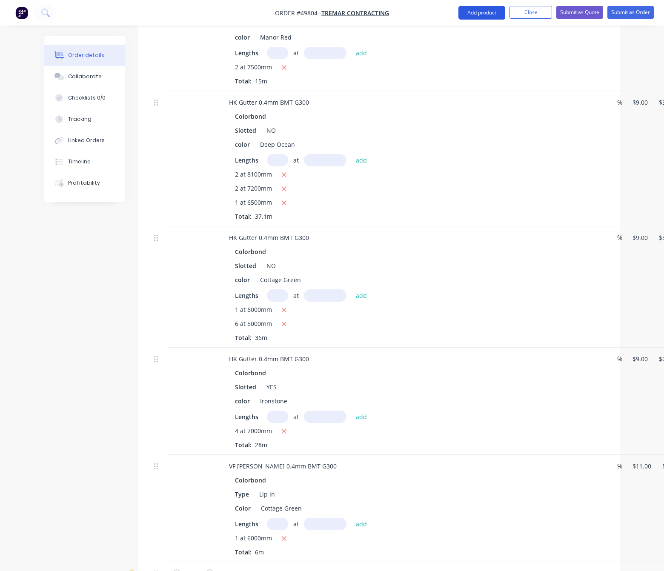
click at [482, 10] on button "Add product" at bounding box center [481, 13] width 47 height 14
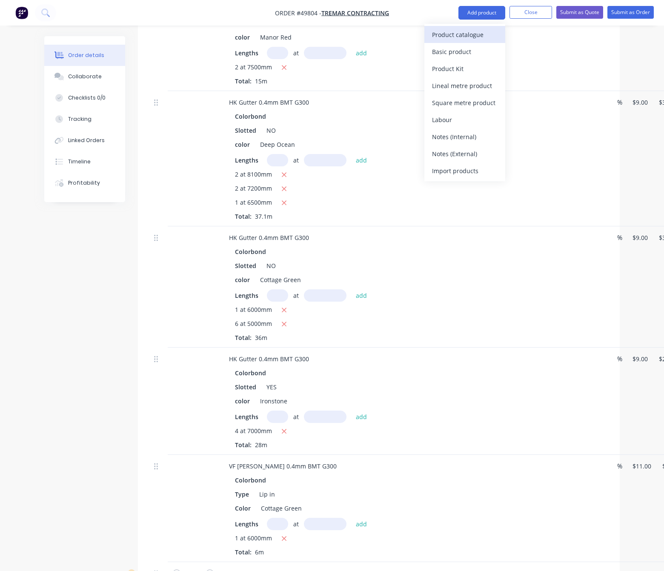
click at [472, 37] on div "Product catalogue" at bounding box center [465, 35] width 66 height 12
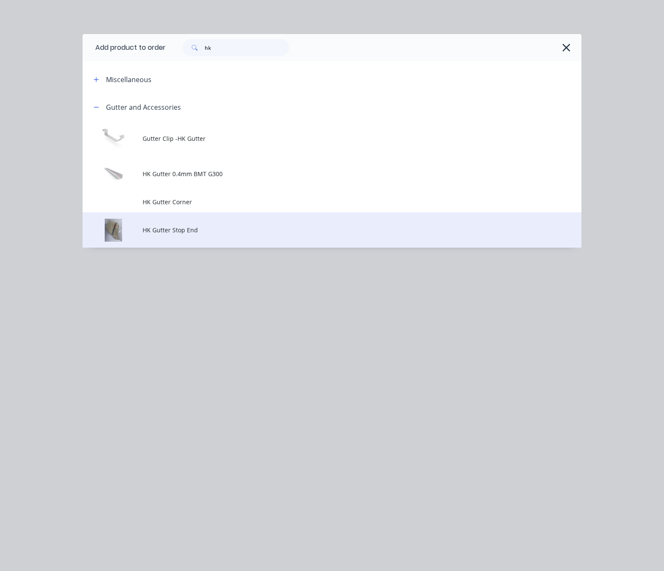
click at [220, 232] on span "HK Gutter Stop End" at bounding box center [318, 230] width 351 height 9
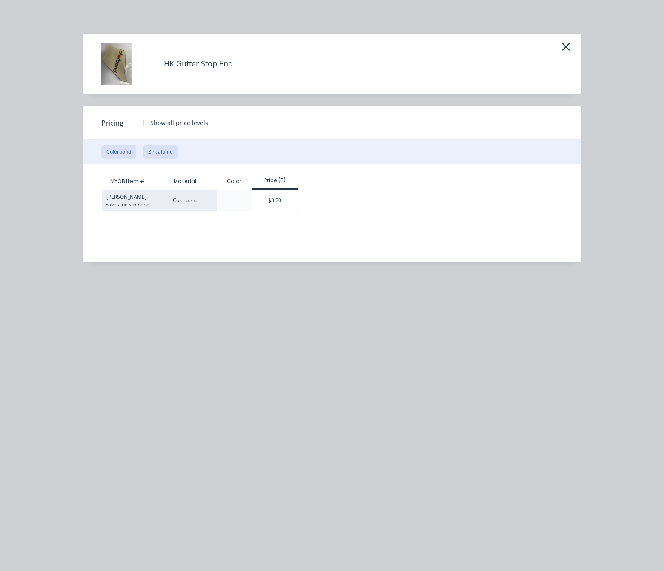
click at [168, 151] on button "Zincalume" at bounding box center [160, 152] width 35 height 14
click at [236, 204] on div "$3.20" at bounding box center [240, 200] width 46 height 20
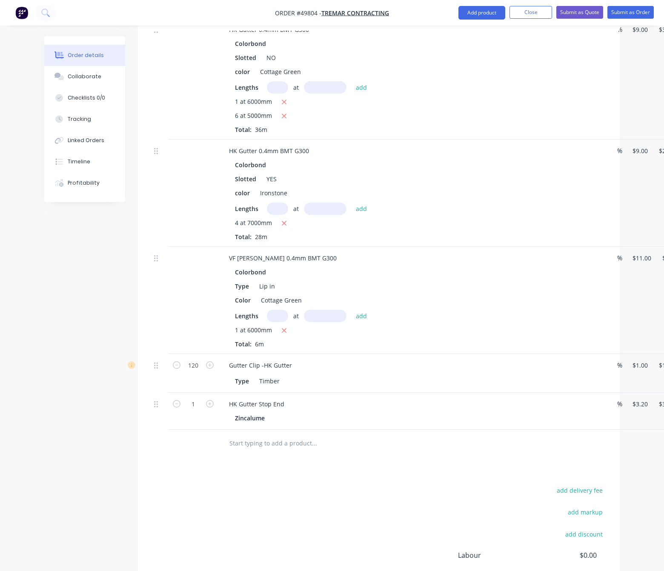
scroll to position [777, 0]
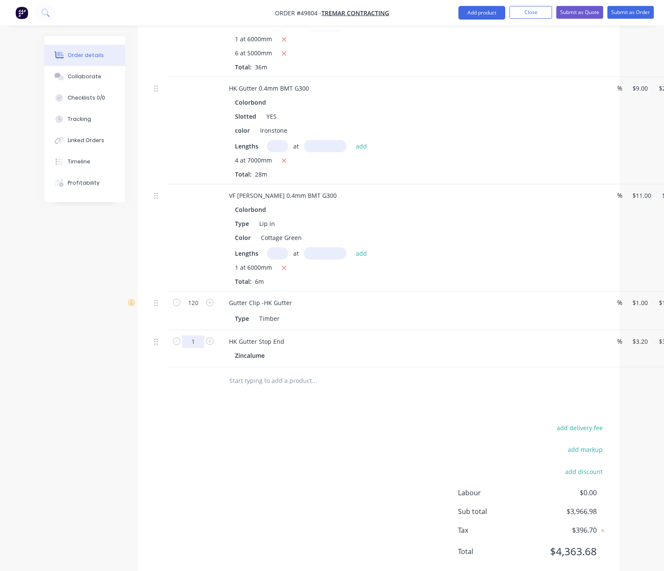
click at [197, 335] on input "1" at bounding box center [193, 341] width 22 height 13
type input "12"
type input "$38.40"
click at [286, 335] on div "HK Gutter Stop End" at bounding box center [256, 341] width 69 height 12
type input "24"
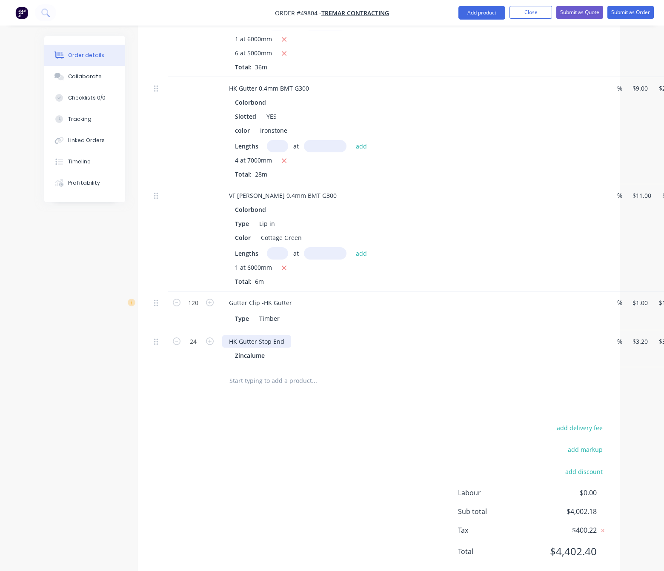
type input "$76.80"
click at [287, 335] on div "HK Gutter Stop End" at bounding box center [256, 341] width 69 height 12
click at [286, 335] on div "HK Gutter Stop End" at bounding box center [256, 341] width 69 height 12
click at [280, 376] on div "Drawings Add drawing Products Show / Hide columns Add product Qty Discount Pric…" at bounding box center [379, 32] width 482 height 1095
click at [491, 6] on button "Add product" at bounding box center [481, 13] width 47 height 14
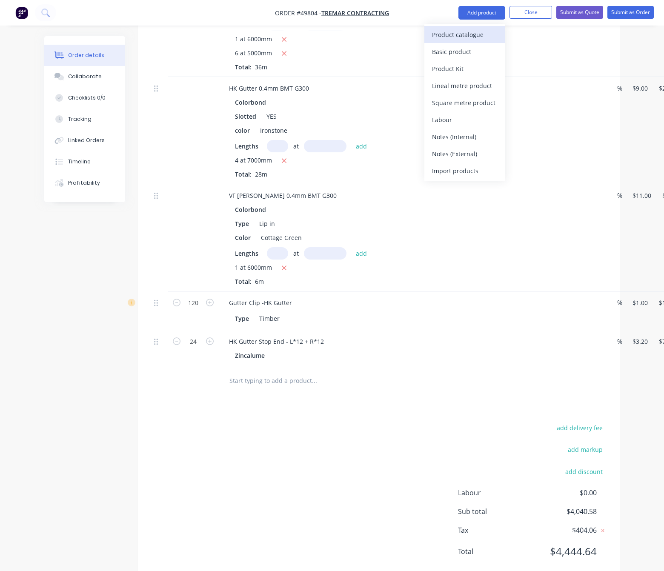
click at [484, 34] on div "Product catalogue" at bounding box center [465, 35] width 66 height 12
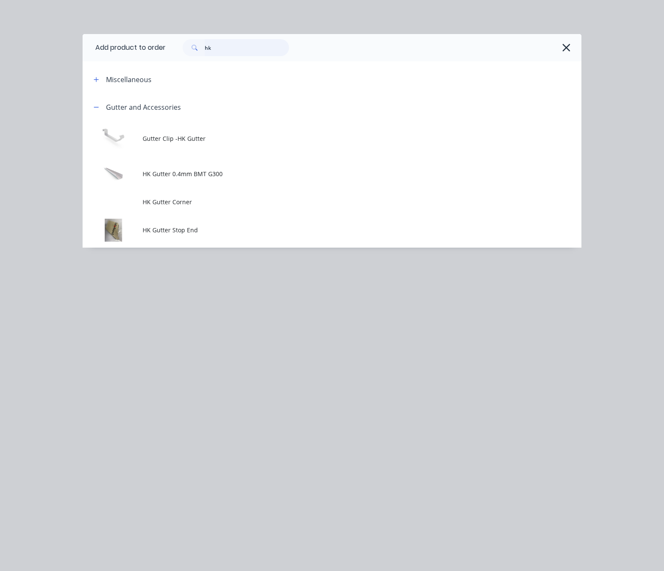
drag, startPoint x: 233, startPoint y: 48, endPoint x: 84, endPoint y: 55, distance: 148.8
click at [164, 56] on header "Add product to order hk" at bounding box center [332, 47] width 499 height 27
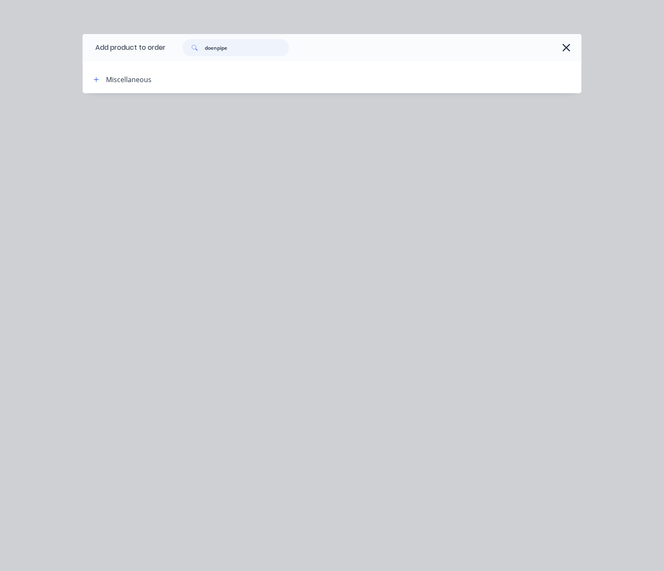
drag, startPoint x: 245, startPoint y: 45, endPoint x: 173, endPoint y: 45, distance: 72.4
click at [173, 45] on div "doenpipe" at bounding box center [369, 47] width 407 height 17
type input "downpipe"
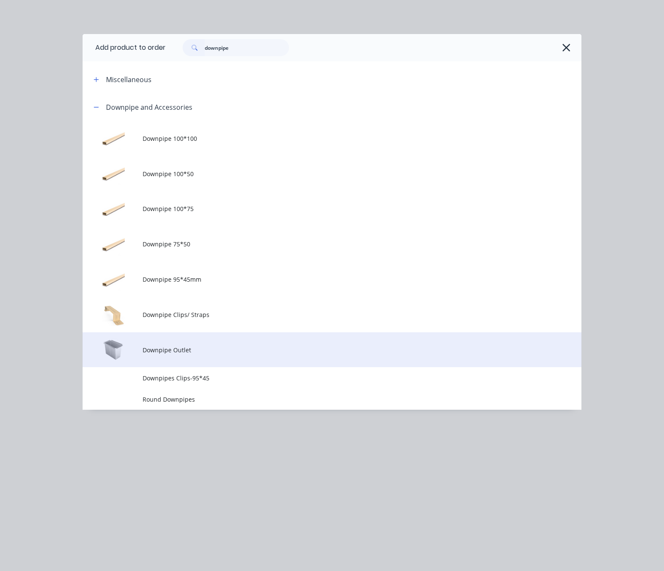
click at [221, 352] on span "Downpipe Outlet" at bounding box center [318, 350] width 351 height 9
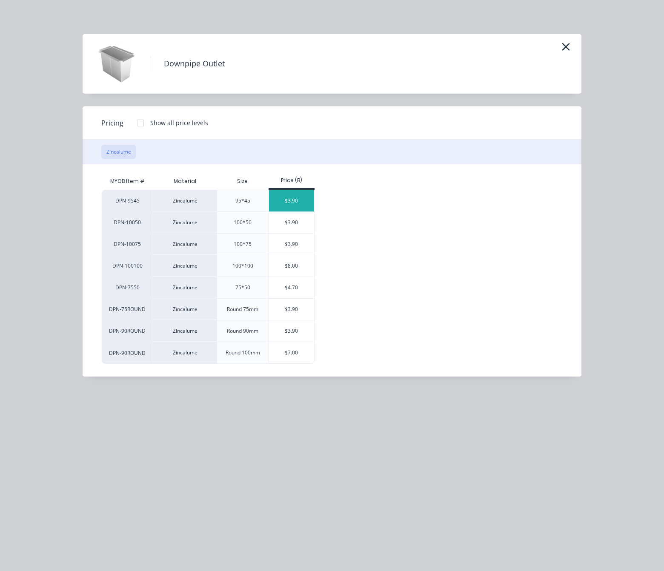
click at [304, 199] on div "$3.90" at bounding box center [292, 200] width 46 height 21
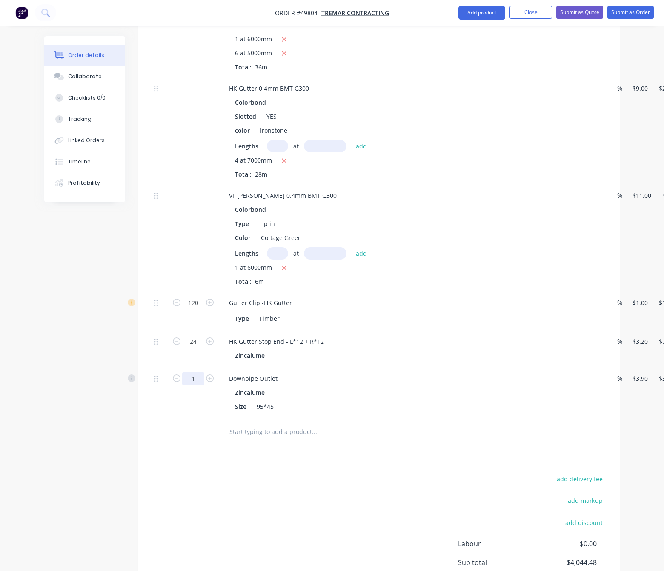
click at [193, 372] on input "1" at bounding box center [193, 378] width 22 height 13
type input "10"
type input "$39.00"
click at [439, 435] on div "Drawings Add drawing Products Show / Hide columns Add product Qty Discount Pric…" at bounding box center [379, 58] width 482 height 1146
click at [476, 9] on button "Add product" at bounding box center [481, 13] width 47 height 14
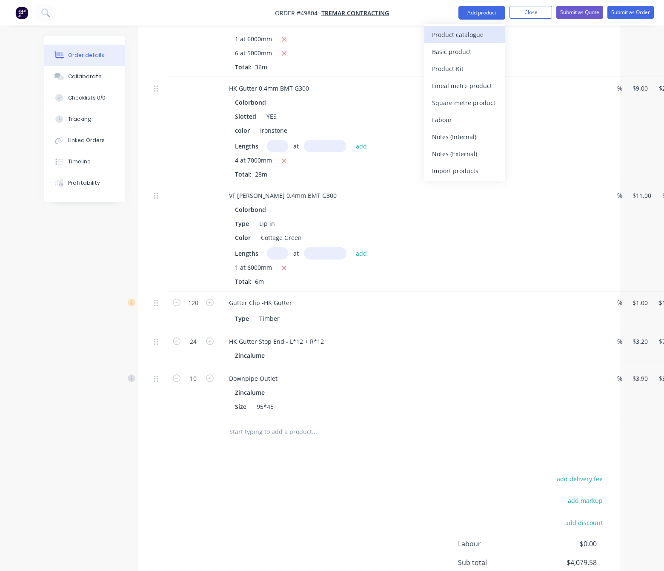
click at [454, 36] on div "Product catalogue" at bounding box center [465, 35] width 66 height 12
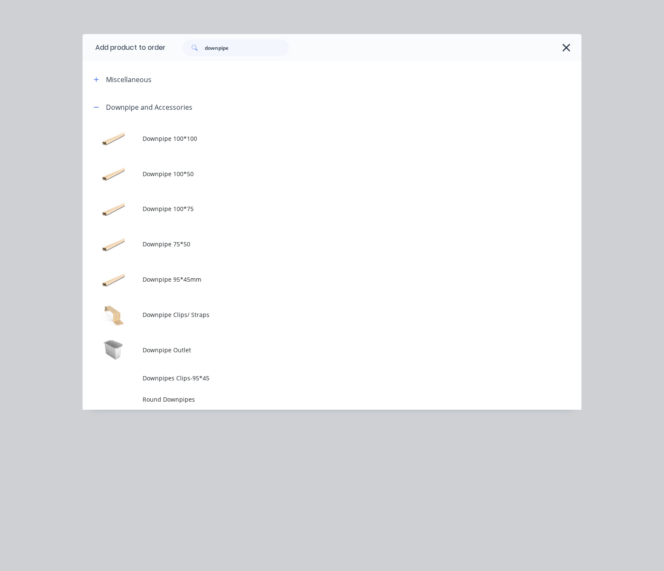
click at [321, 12] on div "Add product to order downpipe Miscellaneous Downpipe and Accessories Downpipe 1…" at bounding box center [332, 285] width 664 height 571
click at [562, 52] on icon "button" at bounding box center [566, 48] width 9 height 12
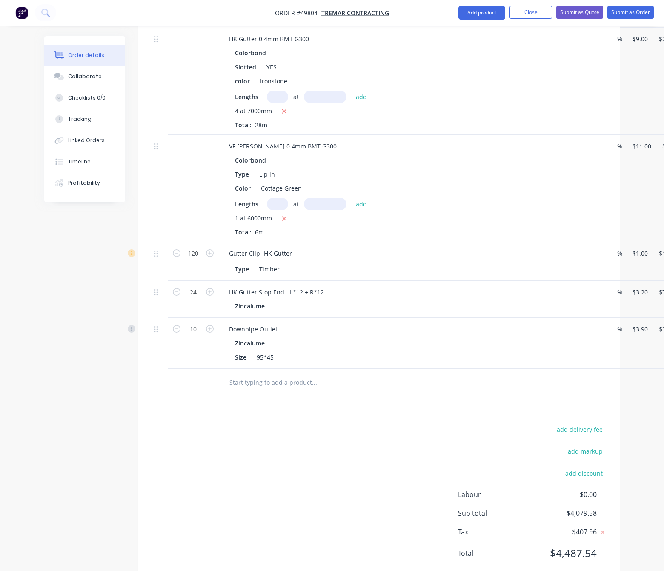
scroll to position [829, 0]
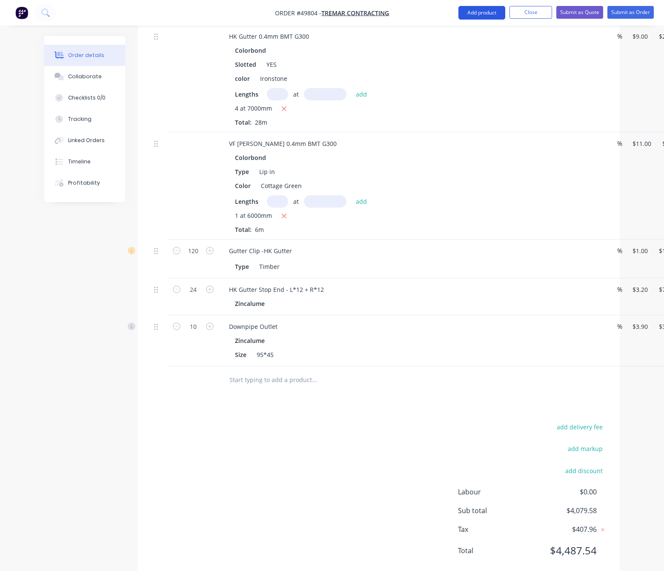
click at [462, 12] on button "Add product" at bounding box center [481, 13] width 47 height 14
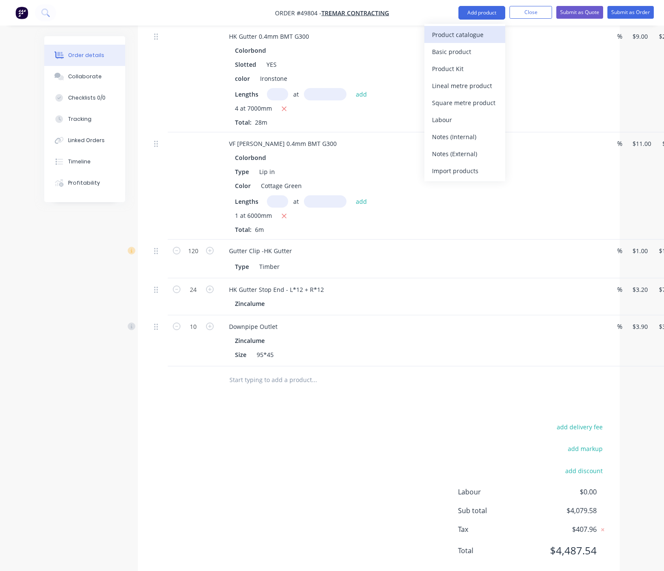
click at [478, 32] on div "Product catalogue" at bounding box center [465, 35] width 66 height 12
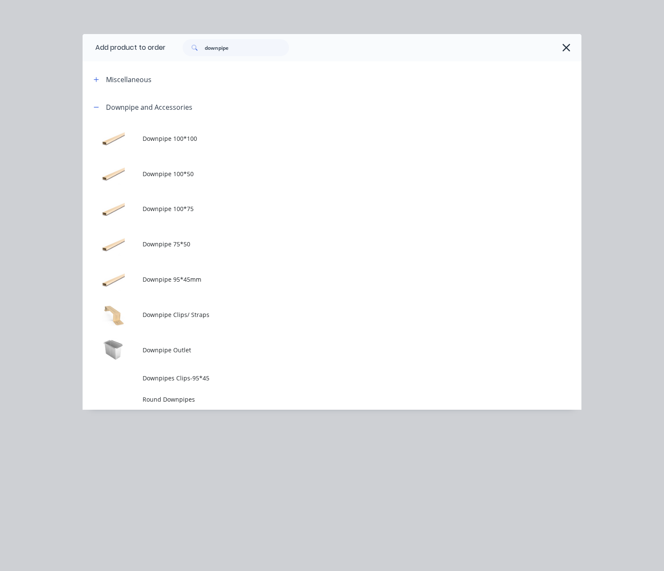
click at [558, 40] on div "downpipe" at bounding box center [369, 47] width 407 height 17
click at [570, 51] on icon "button" at bounding box center [566, 48] width 8 height 8
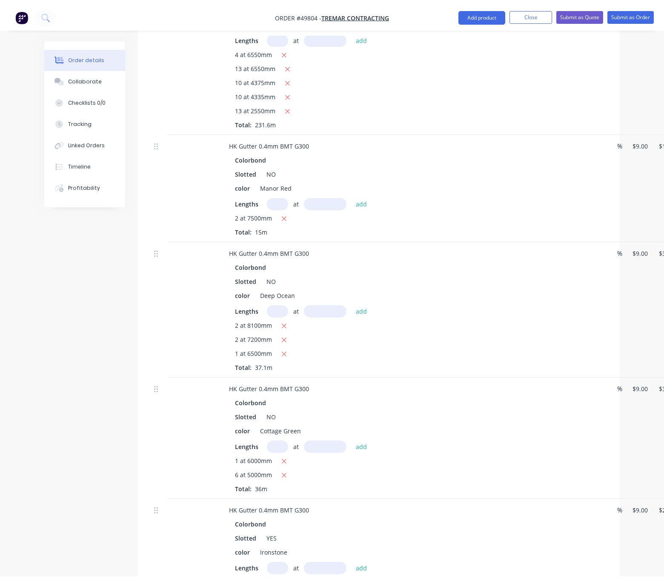
scroll to position [0, 0]
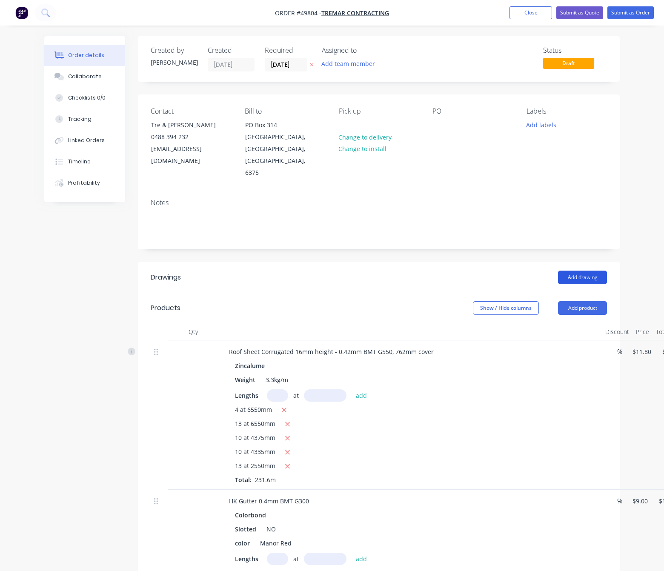
click at [584, 271] on button "Add drawing" at bounding box center [582, 278] width 49 height 14
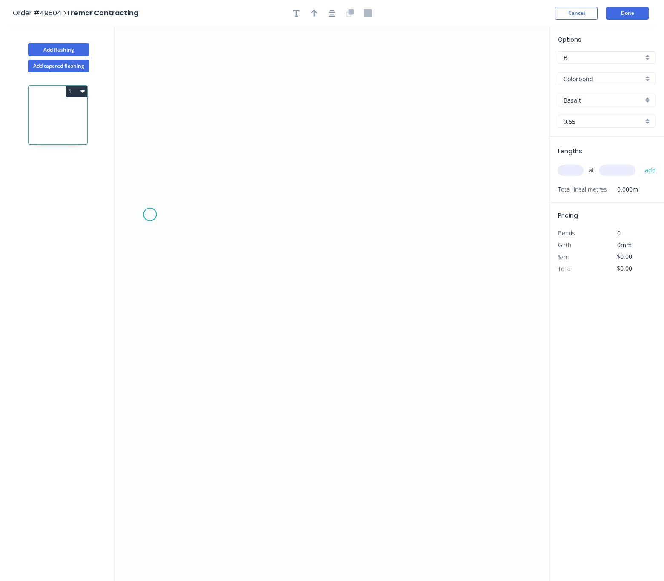
click at [150, 215] on icon "0" at bounding box center [332, 303] width 434 height 555
click at [145, 394] on icon "0" at bounding box center [332, 303] width 434 height 555
click at [135, 407] on icon "0 ?" at bounding box center [332, 303] width 434 height 555
click at [135, 407] on circle at bounding box center [134, 408] width 13 height 13
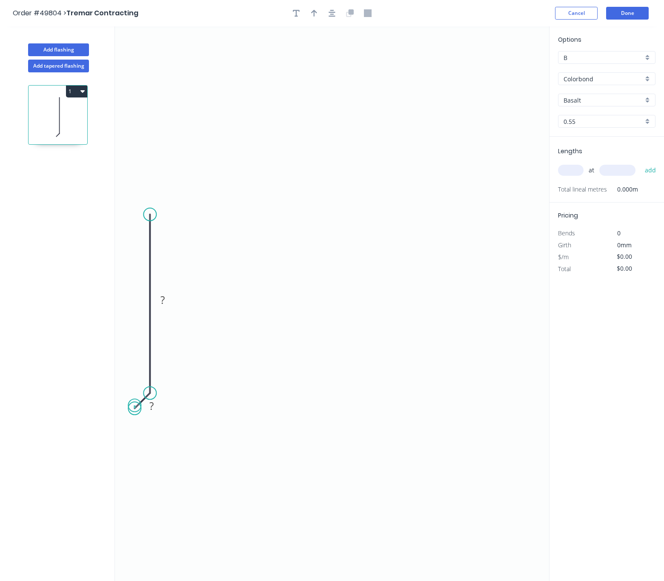
click at [136, 409] on circle at bounding box center [134, 408] width 13 height 13
click at [152, 213] on circle at bounding box center [149, 214] width 13 height 13
click at [508, 216] on icon "0 ? ?" at bounding box center [332, 303] width 434 height 555
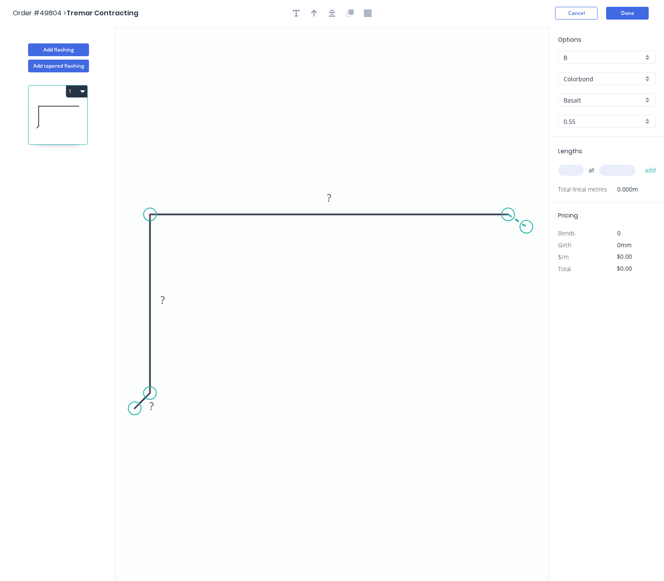
click at [527, 227] on icon "0 ? ? ?" at bounding box center [332, 303] width 434 height 555
click at [528, 229] on circle at bounding box center [526, 227] width 13 height 13
click at [529, 233] on circle at bounding box center [528, 235] width 13 height 13
click at [527, 213] on tspan "?" at bounding box center [527, 211] width 4 height 14
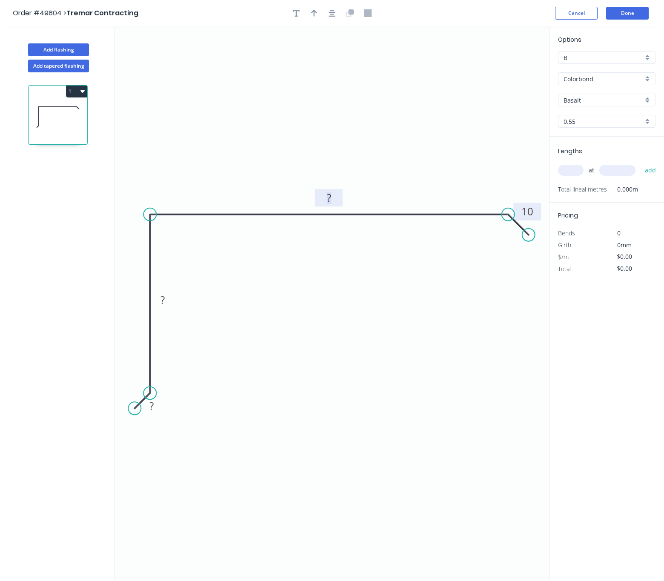
click at [328, 197] on tspan "?" at bounding box center [329, 198] width 4 height 14
click at [169, 300] on rect at bounding box center [162, 301] width 17 height 12
click at [149, 412] on tspan "?" at bounding box center [151, 406] width 4 height 14
click at [316, 12] on icon "button" at bounding box center [314, 13] width 6 height 7
type input "$10.16"
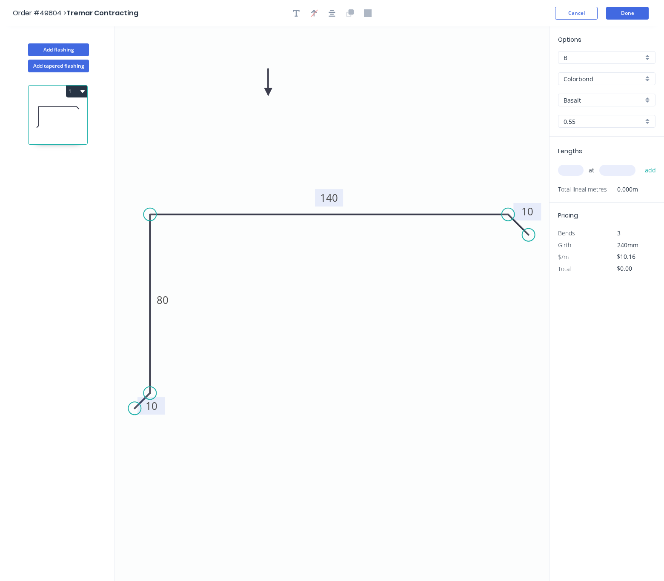
drag, startPoint x: 506, startPoint y: 67, endPoint x: 272, endPoint y: 91, distance: 234.5
click at [272, 91] on icon at bounding box center [268, 82] width 8 height 27
click at [598, 97] on input "Basalt" at bounding box center [604, 100] width 80 height 9
click at [601, 128] on div "Manor Red" at bounding box center [607, 131] width 97 height 15
type input "Manor Red"
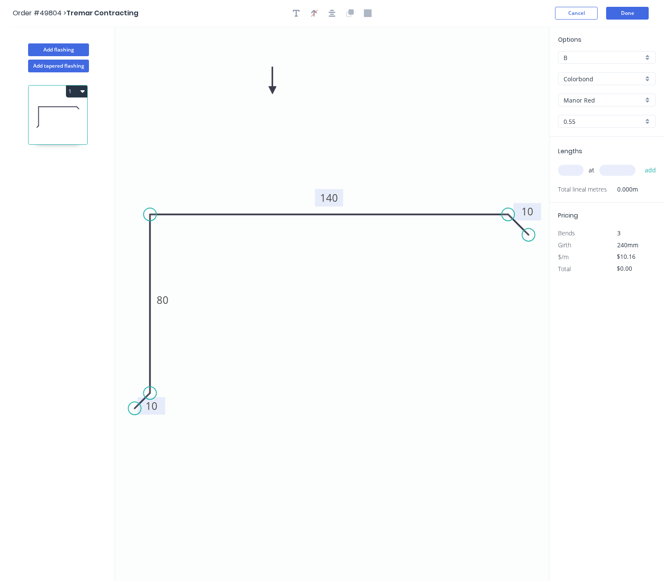
click at [575, 166] on input "text" at bounding box center [571, 170] width 26 height 11
type input "2"
click at [616, 174] on input "text" at bounding box center [617, 170] width 36 height 11
type input "5000"
click at [641, 163] on button "add" at bounding box center [651, 170] width 20 height 14
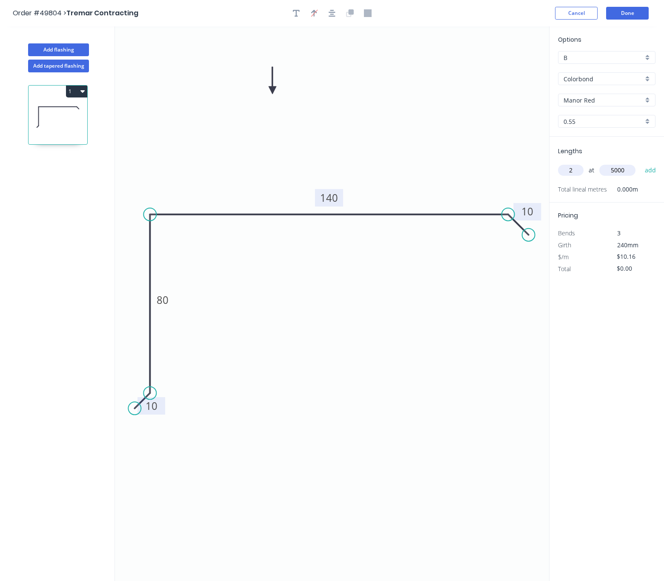
type input "$101.60"
click at [631, 11] on button "Done" at bounding box center [627, 13] width 43 height 13
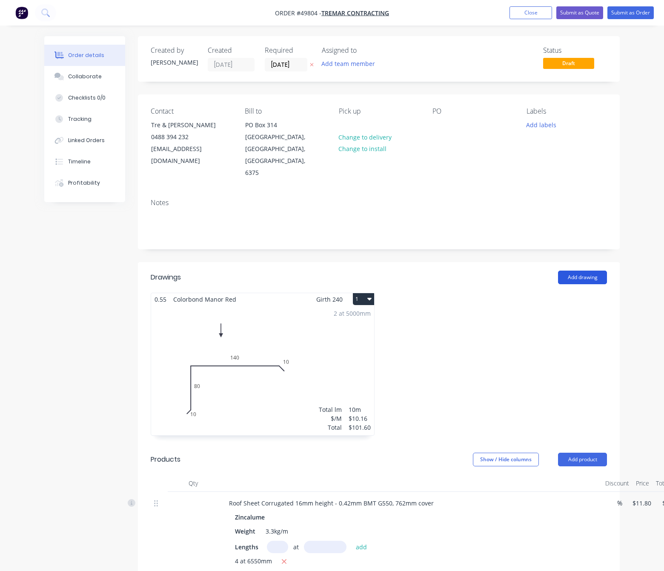
click at [579, 271] on button "Add drawing" at bounding box center [582, 278] width 49 height 14
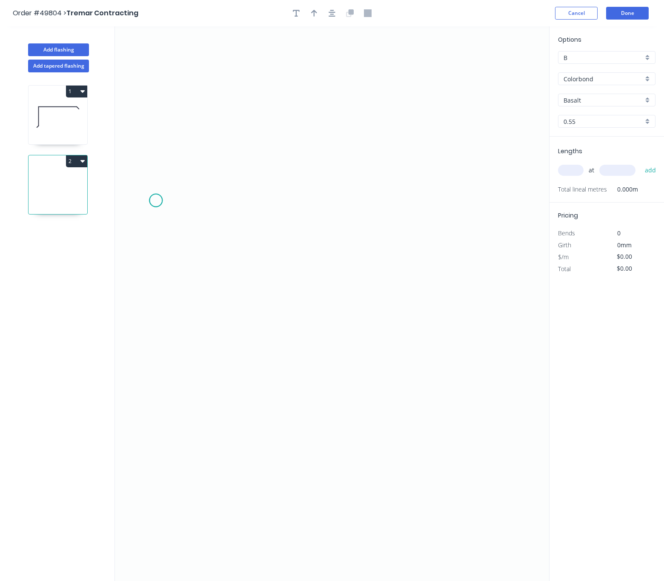
click at [156, 201] on icon "0" at bounding box center [332, 303] width 434 height 555
click at [155, 400] on icon "0" at bounding box center [332, 303] width 434 height 555
click at [142, 418] on icon "0 ?" at bounding box center [332, 303] width 434 height 555
click at [142, 418] on circle at bounding box center [141, 417] width 13 height 13
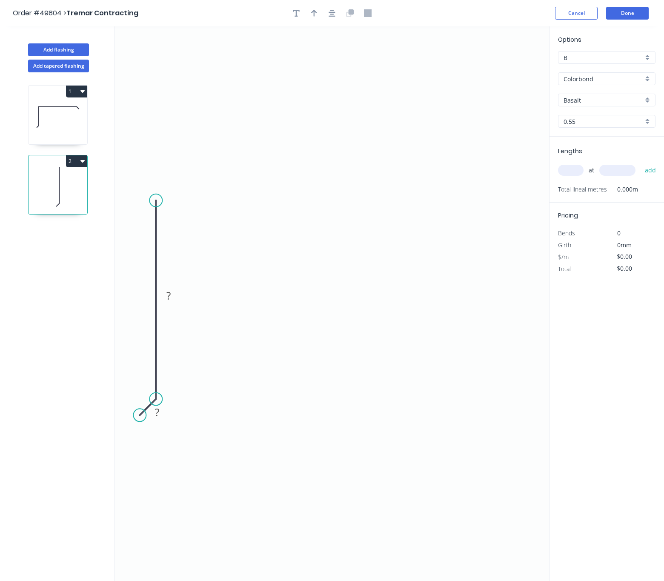
click at [140, 417] on circle at bounding box center [139, 415] width 13 height 13
click at [160, 202] on circle at bounding box center [155, 200] width 13 height 13
click at [522, 200] on icon "0 ? ?" at bounding box center [332, 303] width 434 height 555
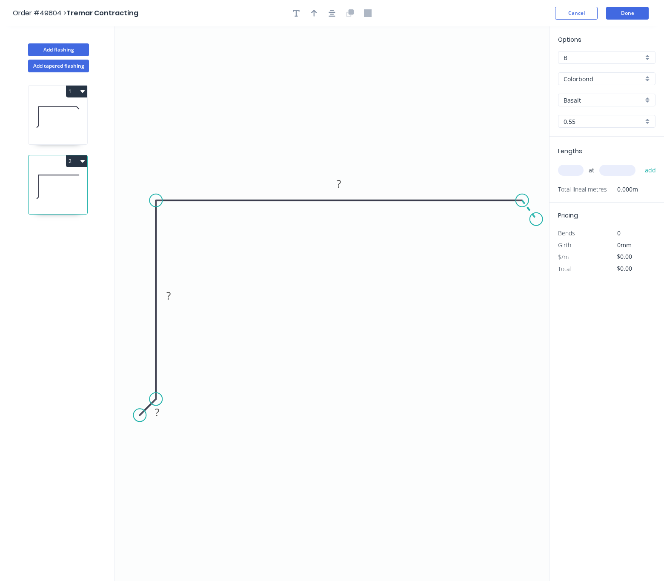
click at [536, 220] on icon "0 ? ? ?" at bounding box center [332, 303] width 434 height 555
click at [536, 220] on circle at bounding box center [536, 219] width 13 height 13
click at [538, 220] on circle at bounding box center [536, 219] width 13 height 13
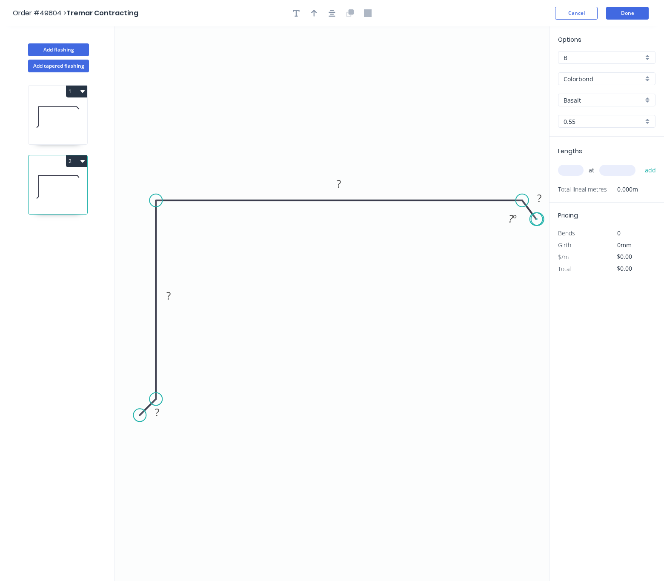
click at [538, 220] on circle at bounding box center [536, 219] width 13 height 13
click at [539, 220] on circle at bounding box center [539, 217] width 13 height 13
click at [539, 198] on tspan "?" at bounding box center [540, 196] width 4 height 14
click at [342, 185] on rect at bounding box center [339, 184] width 17 height 12
click at [173, 293] on rect at bounding box center [168, 296] width 17 height 12
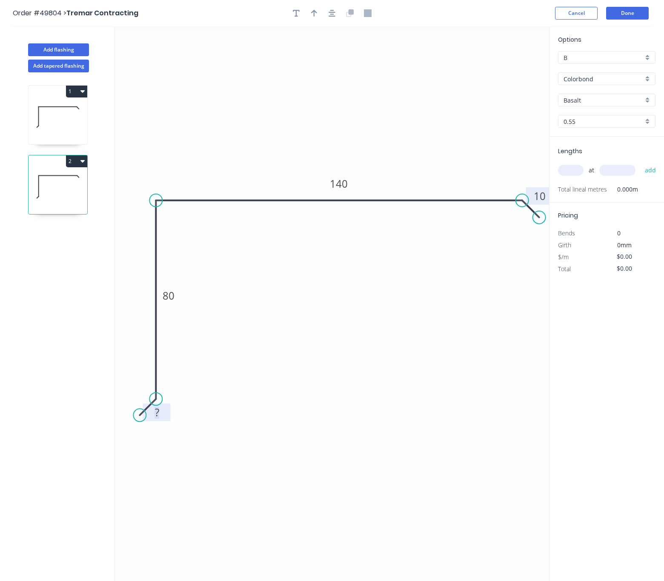
click at [155, 407] on tspan "?" at bounding box center [157, 412] width 4 height 14
click at [313, 14] on icon "button" at bounding box center [314, 13] width 6 height 8
type input "$10.16"
drag, startPoint x: 507, startPoint y: 71, endPoint x: 273, endPoint y: 128, distance: 241.1
click at [273, 128] on icon at bounding box center [274, 118] width 8 height 27
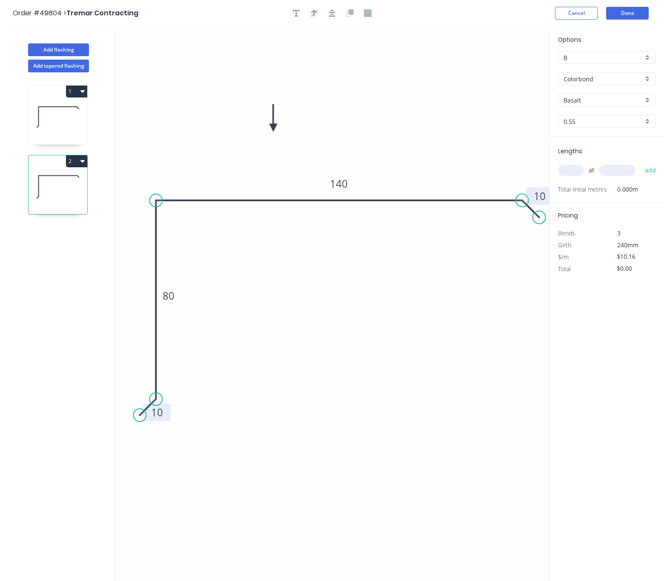
click at [571, 170] on input "text" at bounding box center [571, 170] width 26 height 11
click at [595, 101] on input "Basalt" at bounding box center [604, 100] width 80 height 9
click at [599, 143] on div "Cottage Green" at bounding box center [607, 146] width 97 height 15
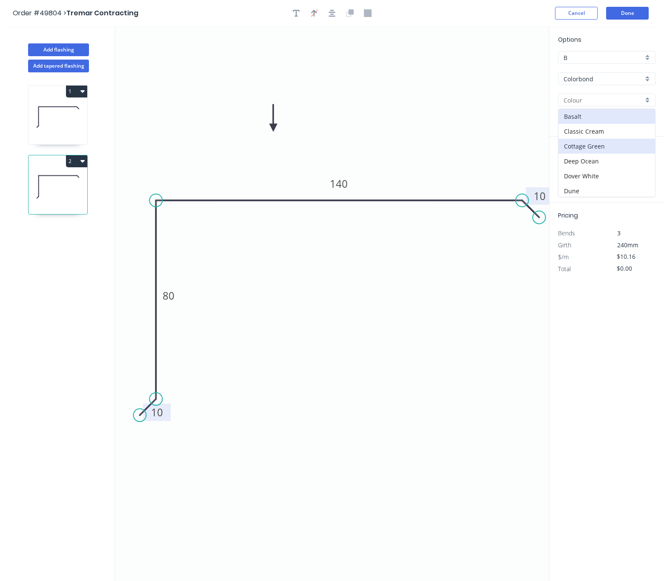
type input "Cottage Green"
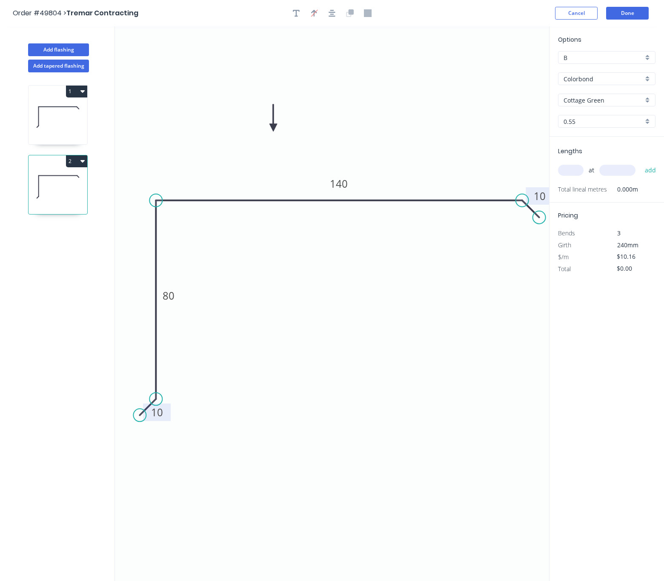
click at [574, 174] on input "text" at bounding box center [571, 170] width 26 height 11
type input "2"
click at [621, 174] on input "text" at bounding box center [617, 170] width 36 height 11
type input "6800"
click at [641, 163] on button "add" at bounding box center [651, 170] width 20 height 14
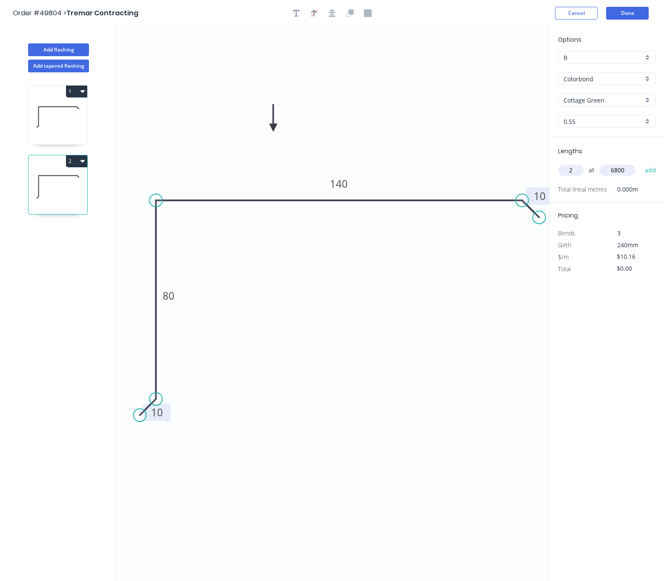
type input "$138.18"
click at [634, 11] on button "Done" at bounding box center [627, 13] width 43 height 13
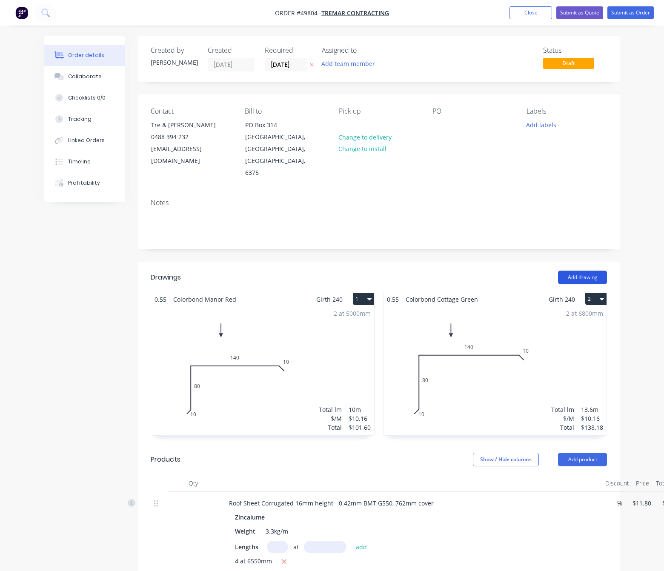
click at [587, 271] on button "Add drawing" at bounding box center [582, 278] width 49 height 14
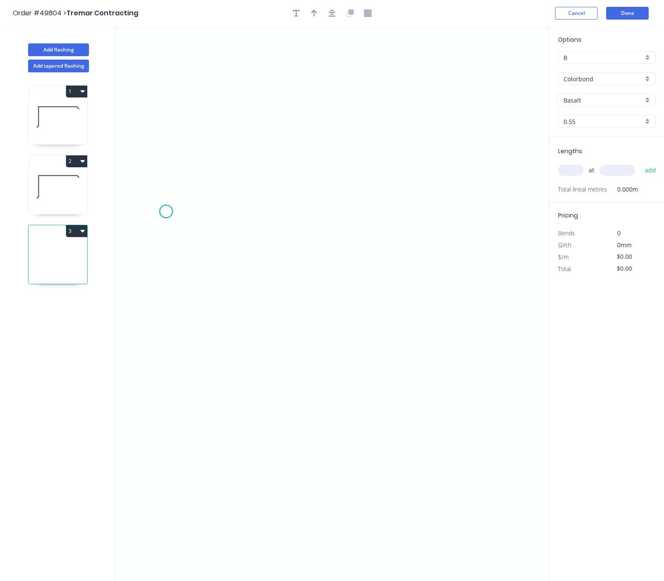
drag, startPoint x: 166, startPoint y: 212, endPoint x: 170, endPoint y: 298, distance: 86.1
click at [166, 212] on icon "0" at bounding box center [332, 303] width 434 height 555
click at [163, 391] on icon "0" at bounding box center [332, 303] width 434 height 555
click at [147, 401] on icon "0 ?" at bounding box center [332, 303] width 434 height 555
click at [147, 403] on circle at bounding box center [146, 400] width 13 height 13
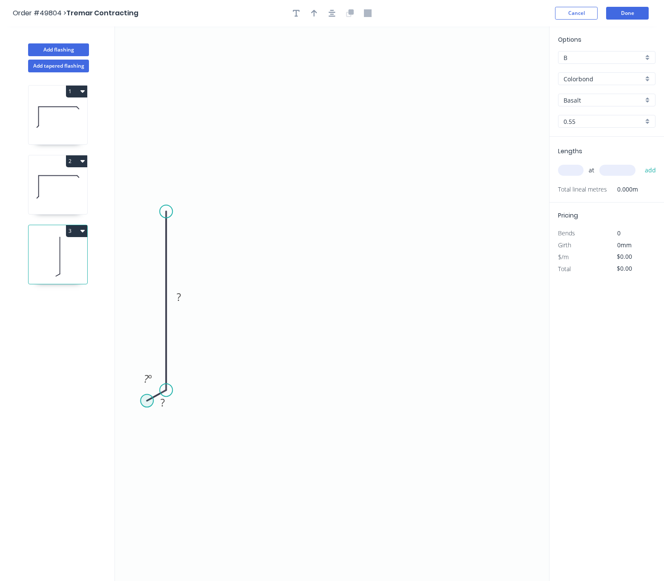
click at [147, 403] on circle at bounding box center [146, 400] width 13 height 13
click at [147, 401] on circle at bounding box center [146, 400] width 13 height 13
drag, startPoint x: 147, startPoint y: 401, endPoint x: 149, endPoint y: 407, distance: 6.6
click at [149, 407] on circle at bounding box center [148, 407] width 13 height 13
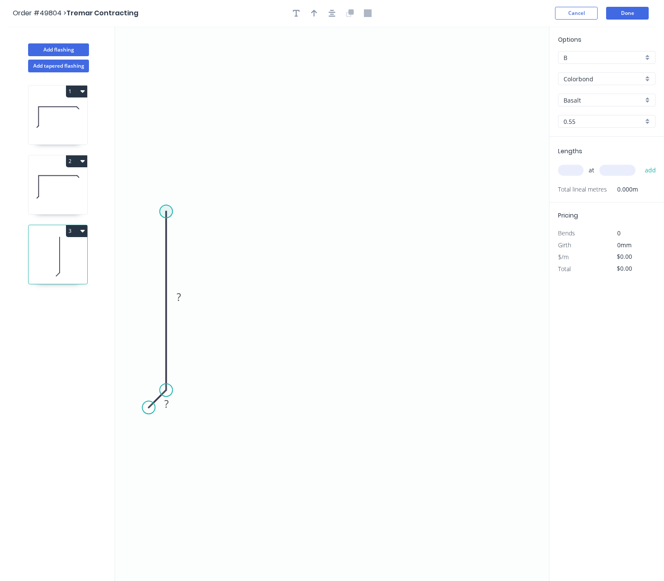
click at [166, 212] on circle at bounding box center [166, 211] width 13 height 13
click at [524, 221] on icon "0 ? ?" at bounding box center [332, 303] width 434 height 555
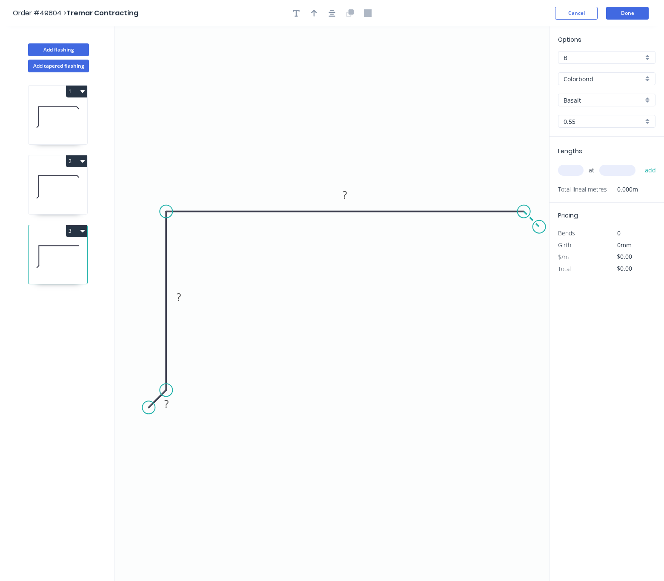
click at [539, 229] on icon "0 ? ? ?" at bounding box center [332, 303] width 434 height 555
click at [539, 229] on circle at bounding box center [539, 227] width 13 height 13
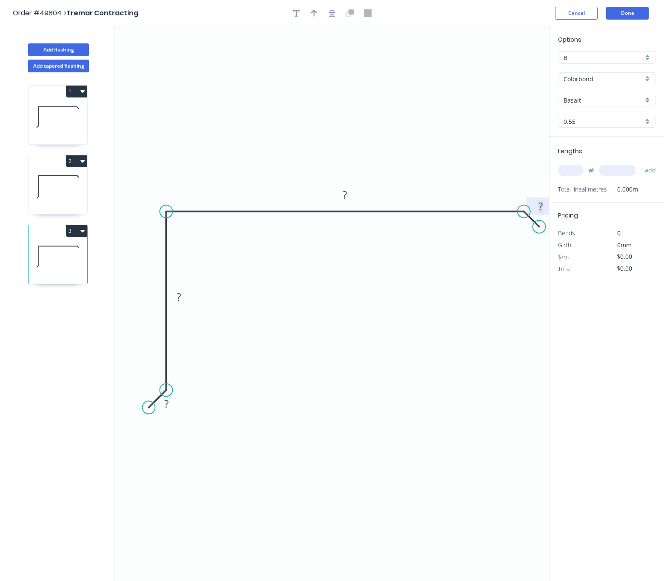
click at [544, 209] on rect at bounding box center [540, 207] width 17 height 12
click at [350, 194] on rect at bounding box center [344, 195] width 17 height 12
click at [178, 296] on tspan "?" at bounding box center [179, 297] width 4 height 14
click at [167, 402] on tspan "?" at bounding box center [166, 404] width 4 height 14
click at [315, 16] on icon "button" at bounding box center [314, 13] width 6 height 8
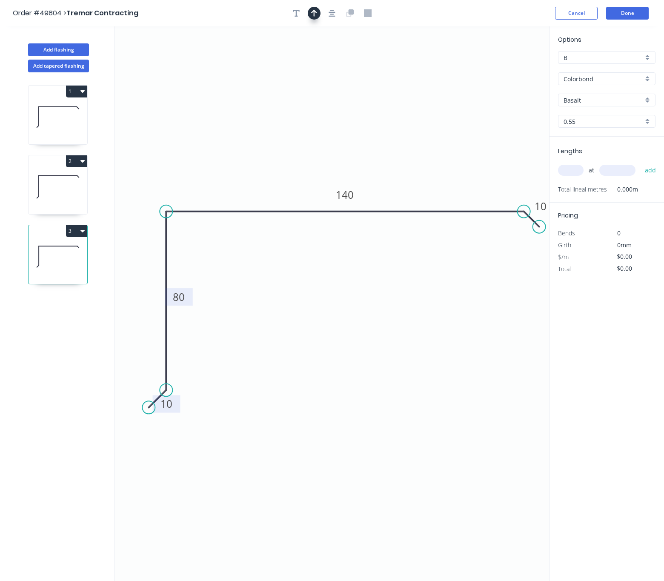
type input "$10.16"
drag, startPoint x: 507, startPoint y: 66, endPoint x: 291, endPoint y: 100, distance: 218.4
click at [291, 100] on icon at bounding box center [291, 89] width 8 height 27
click at [606, 99] on input "Basalt" at bounding box center [604, 100] width 80 height 9
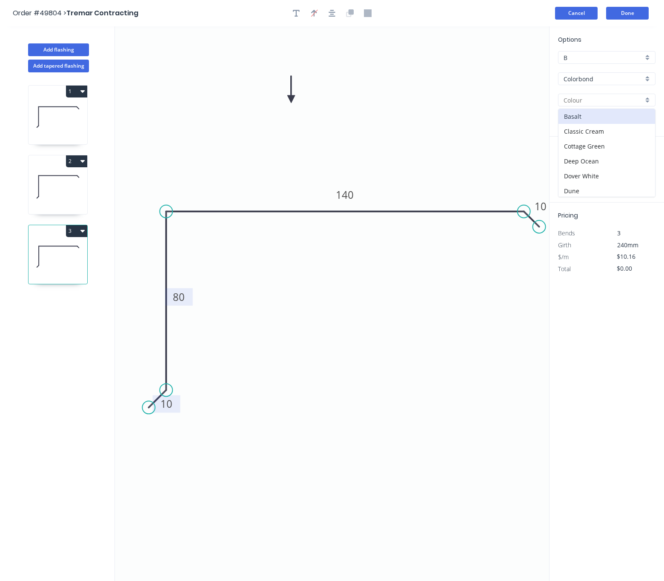
click at [581, 16] on button "Cancel" at bounding box center [576, 13] width 43 height 13
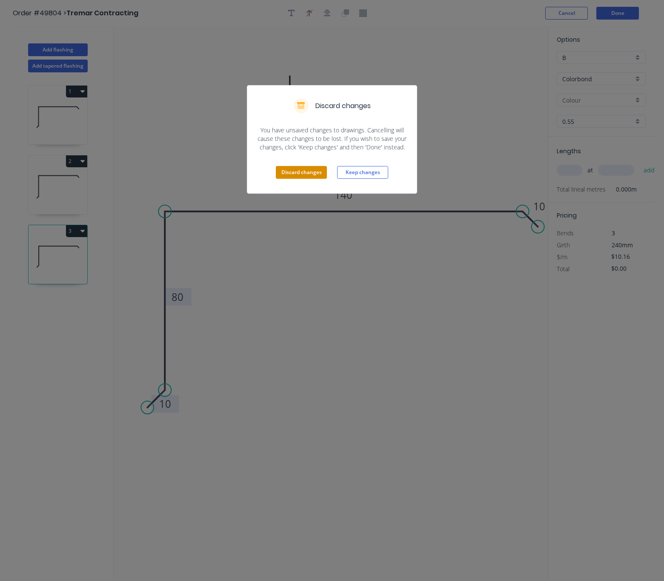
click at [310, 170] on button "Discard changes" at bounding box center [301, 172] width 51 height 13
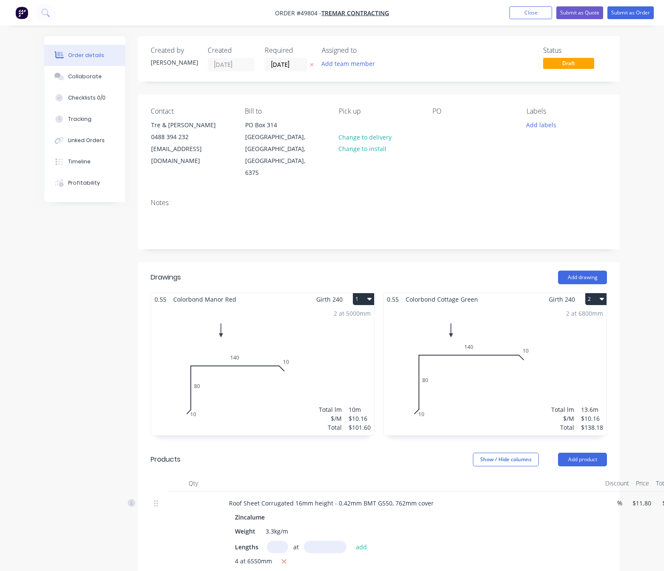
click at [543, 324] on div "2 at 6800mm Total lm $/M Total 13.6m $10.16 $138.18" at bounding box center [495, 371] width 223 height 130
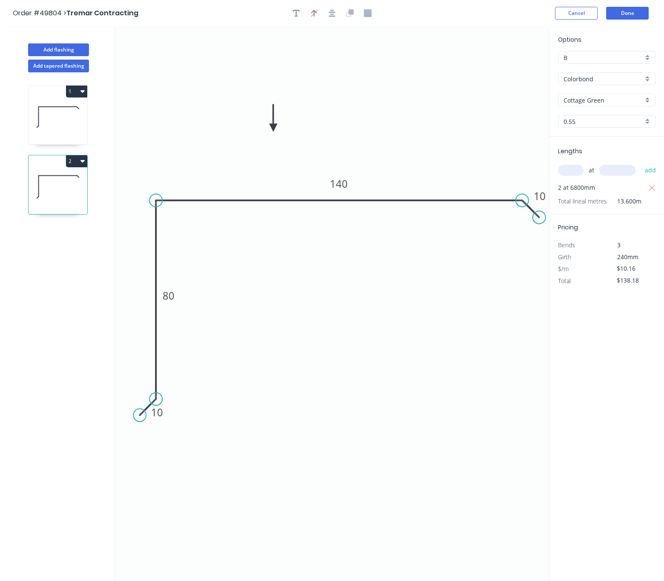
click at [572, 172] on input "text" at bounding box center [571, 170] width 26 height 11
type input "2"
click at [611, 170] on input "text" at bounding box center [617, 170] width 36 height 11
type input "3600"
click at [641, 163] on button "add" at bounding box center [651, 170] width 20 height 14
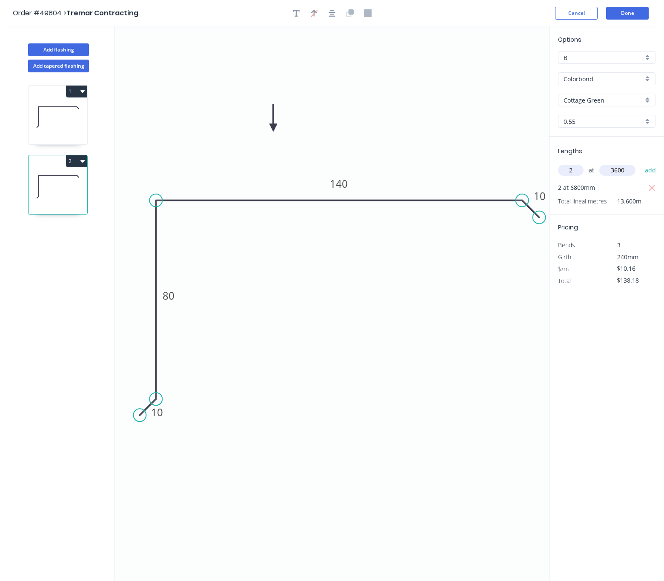
type input "$211.33"
click at [629, 12] on button "Done" at bounding box center [627, 13] width 43 height 13
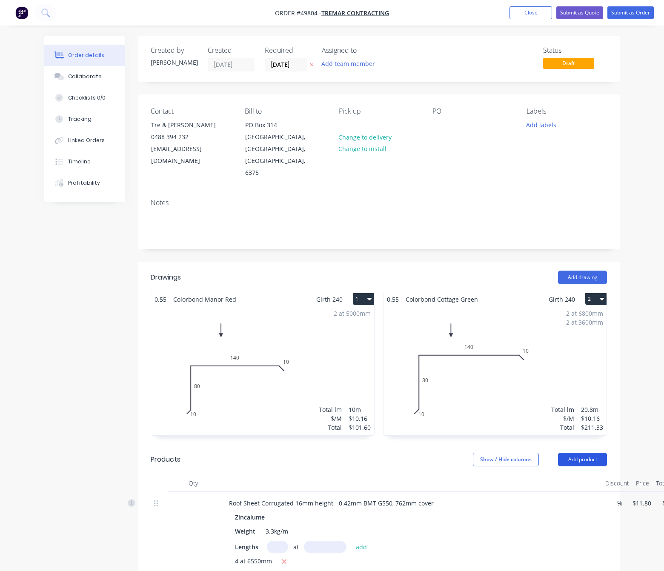
click at [583, 453] on button "Add product" at bounding box center [582, 460] width 49 height 14
click at [561, 475] on div "Product catalogue" at bounding box center [567, 481] width 66 height 12
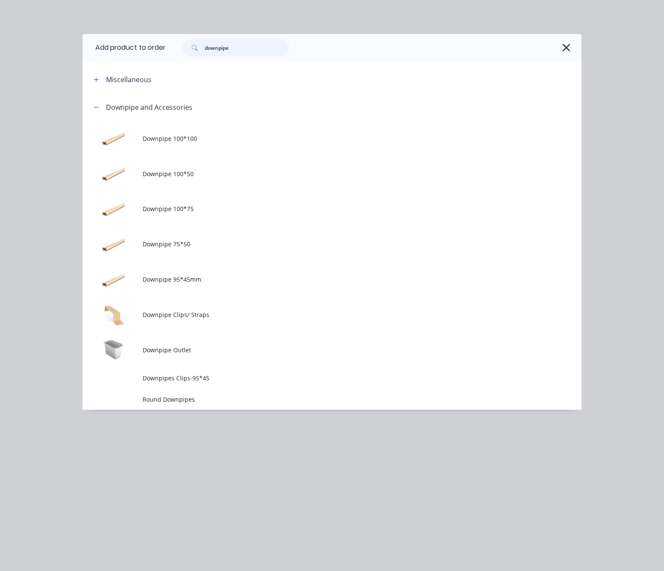
drag, startPoint x: 246, startPoint y: 46, endPoint x: 40, endPoint y: 66, distance: 206.5
click at [40, 66] on div "Add product to order downpipe Miscellaneous Downpipe and Accessories Downpipe 1…" at bounding box center [332, 285] width 664 height 571
type input "roll"
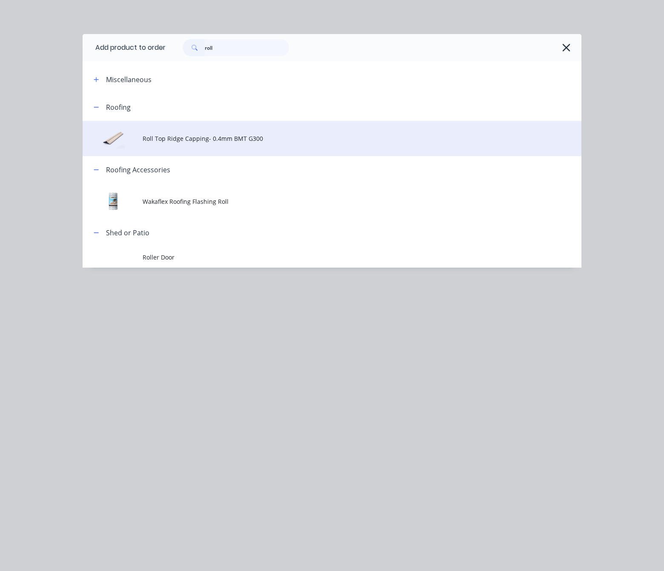
click at [147, 138] on span "Roll Top Ridge Capping- 0.4mm BMT G300" at bounding box center [318, 138] width 351 height 9
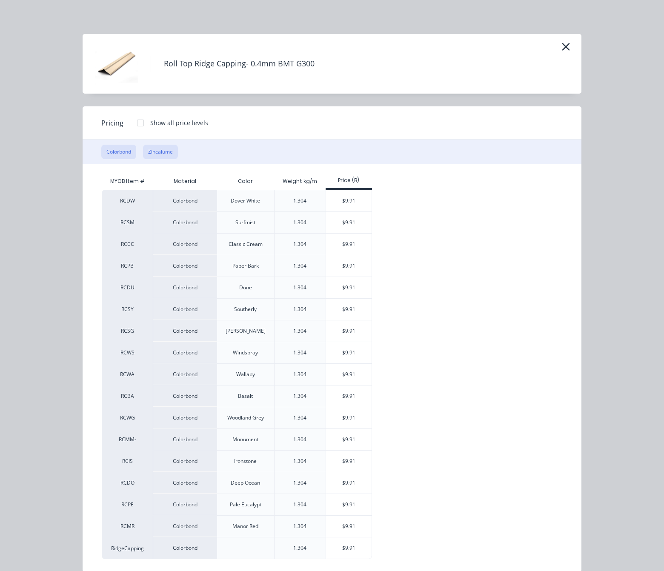
click at [163, 155] on button "Zincalume" at bounding box center [160, 152] width 35 height 14
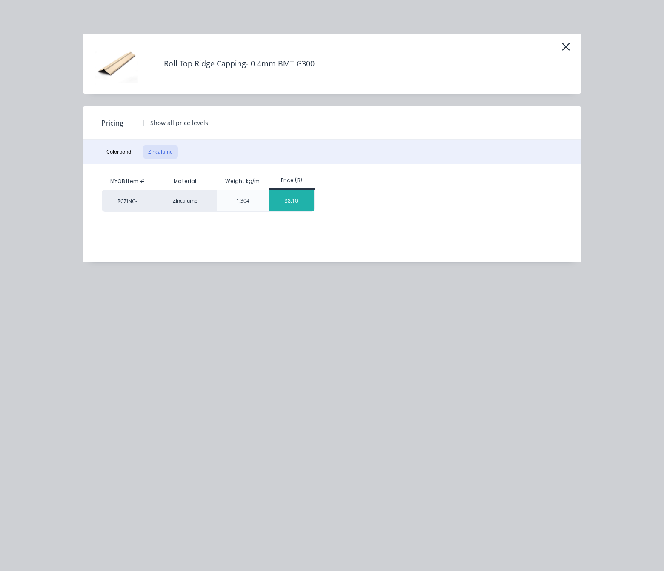
click at [285, 201] on div "$8.10" at bounding box center [292, 200] width 46 height 21
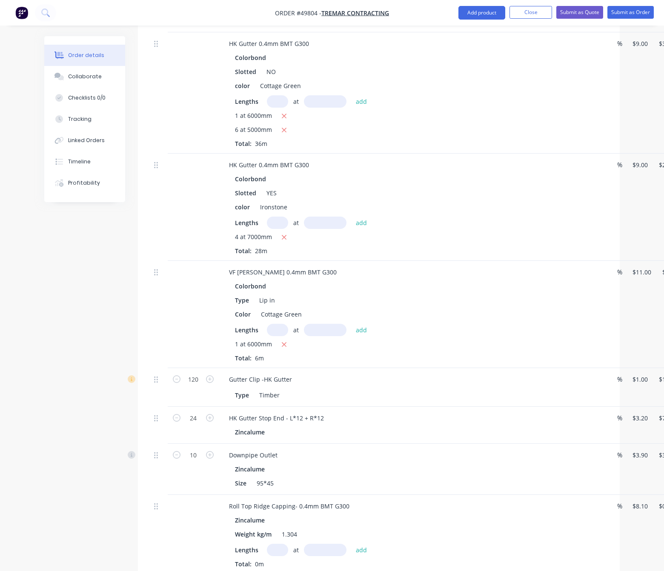
scroll to position [1022, 0]
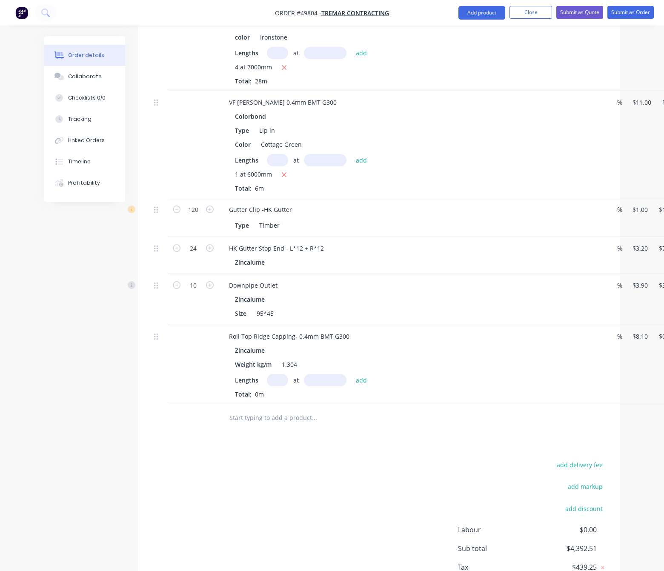
click at [278, 374] on input "text" at bounding box center [277, 380] width 21 height 12
type input "1"
click at [328, 374] on input "text" at bounding box center [325, 380] width 43 height 12
type input "7"
type input "7500"
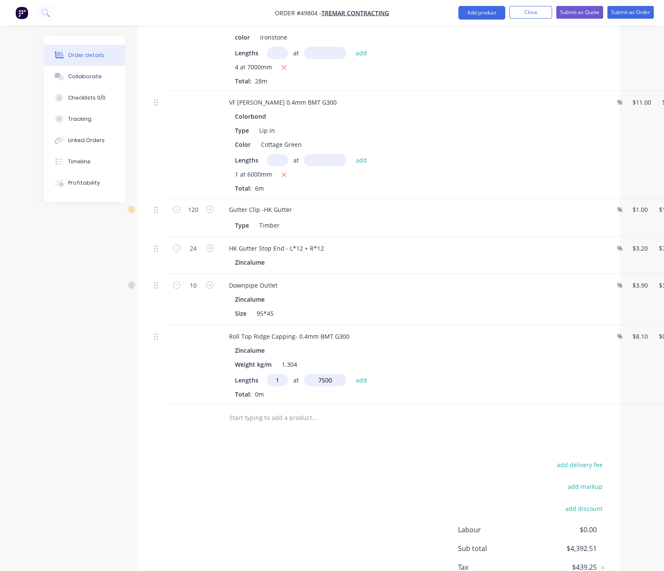
click at [352, 374] on button "add" at bounding box center [362, 379] width 20 height 11
type input "$60.75"
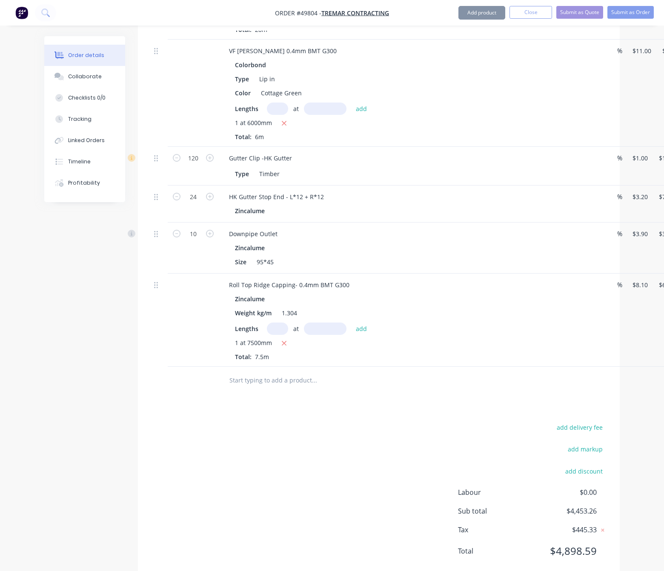
scroll to position [1074, 0]
click at [473, 13] on button "Add product" at bounding box center [481, 13] width 47 height 14
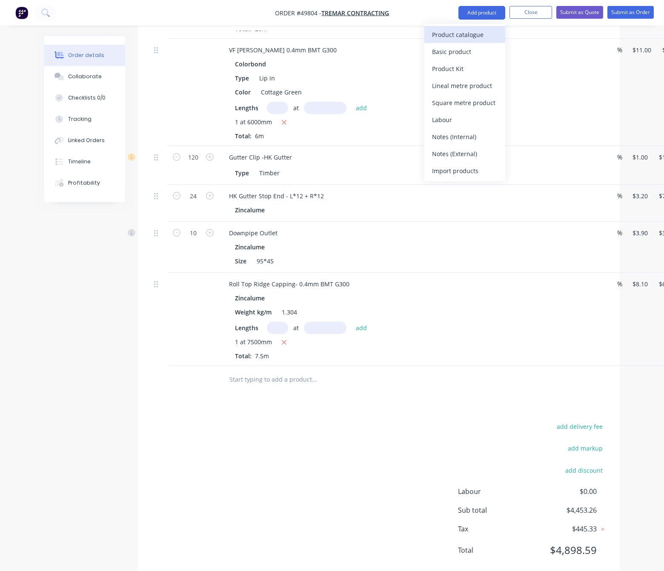
click at [477, 37] on div "Product catalogue" at bounding box center [465, 35] width 66 height 12
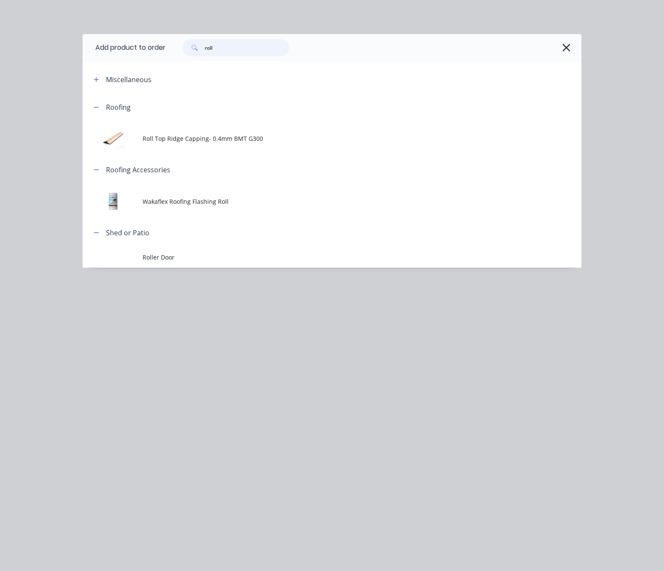
drag, startPoint x: 244, startPoint y: 52, endPoint x: 143, endPoint y: 57, distance: 101.0
click at [143, 57] on header "Add product to order roll" at bounding box center [332, 47] width 499 height 27
type input "poly"
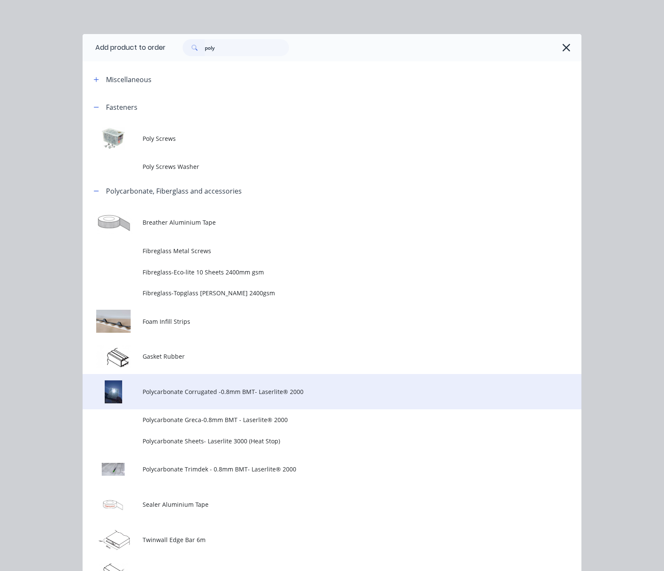
click at [252, 396] on td "Polycarbonate Corrugated -0.8mm BMT- Laserlite® 2000" at bounding box center [362, 391] width 439 height 35
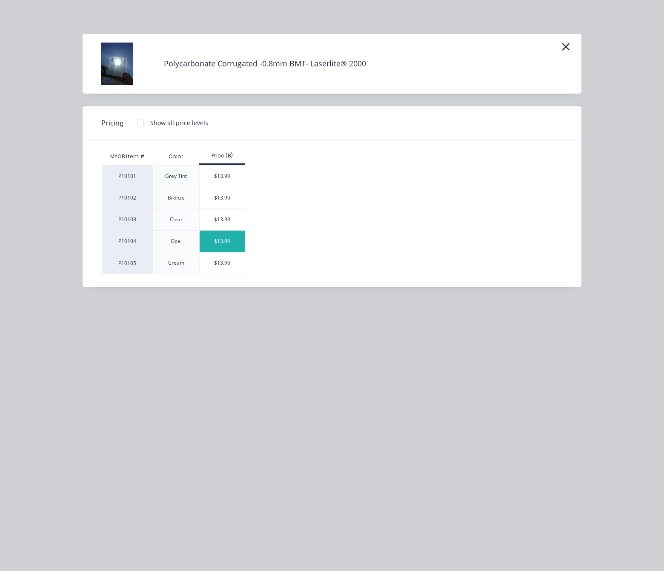
click at [235, 246] on div "$13.90" at bounding box center [223, 241] width 46 height 21
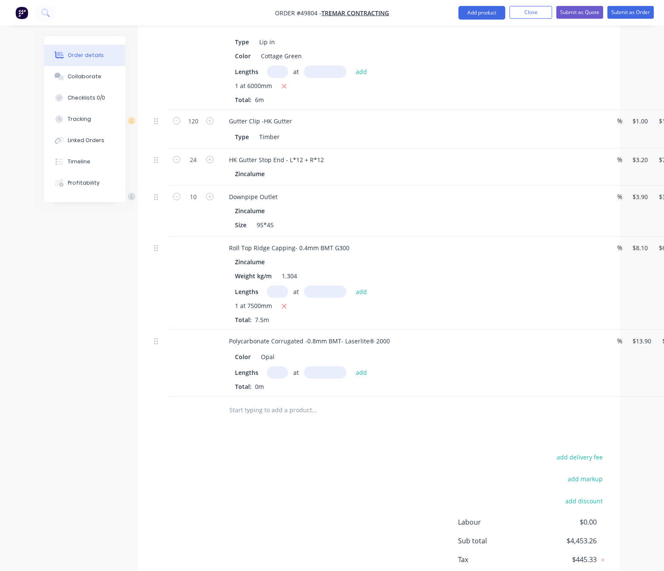
scroll to position [1141, 0]
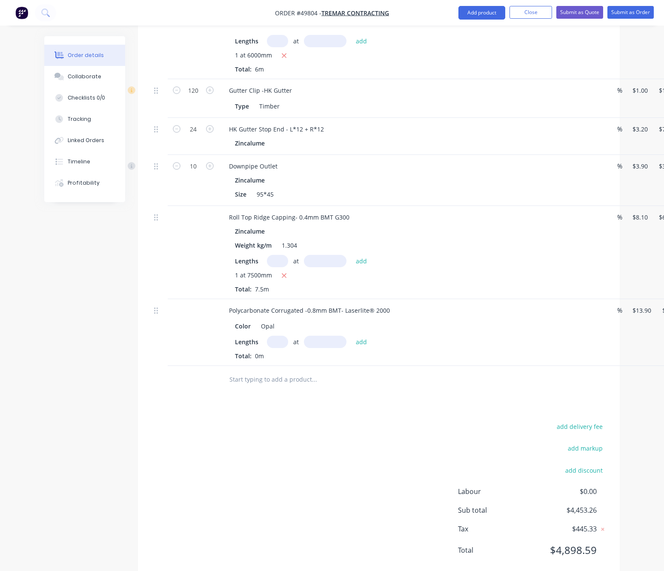
click at [275, 336] on input "text" at bounding box center [277, 342] width 21 height 12
type input "2"
click at [315, 336] on input "text" at bounding box center [325, 342] width 43 height 12
type input "3600"
click at [352, 336] on button "add" at bounding box center [362, 341] width 20 height 11
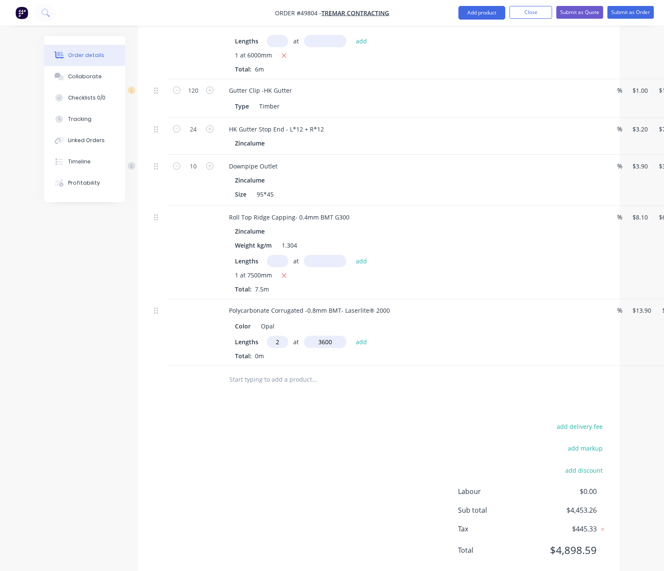
type input "$100.08"
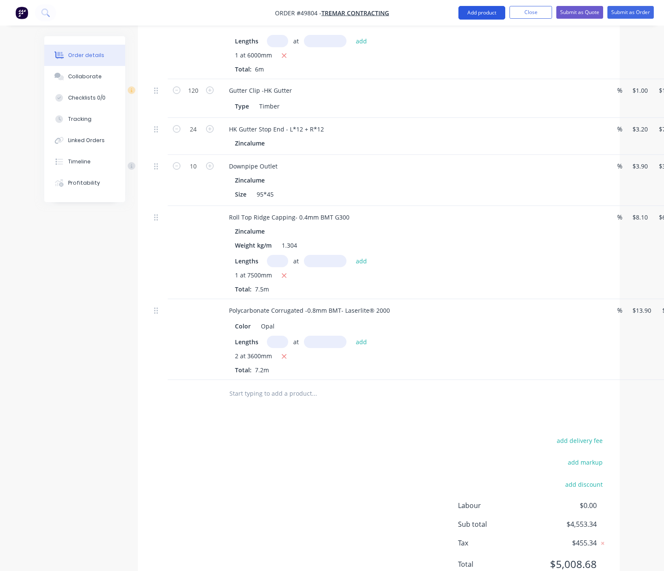
click at [472, 14] on button "Add product" at bounding box center [481, 13] width 47 height 14
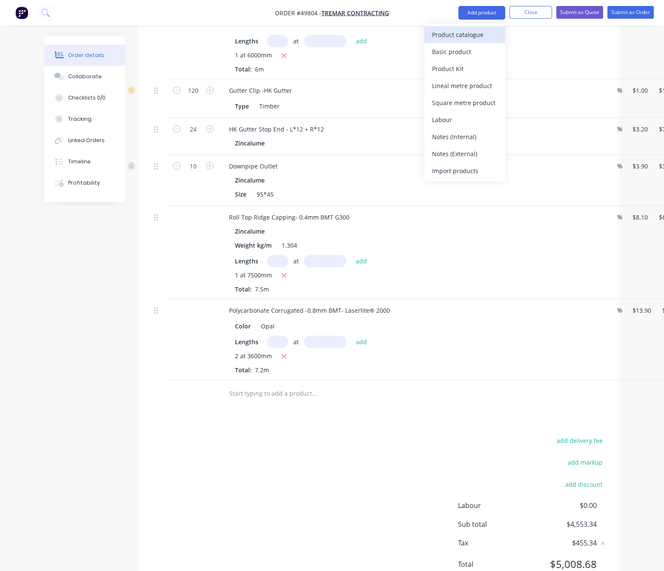
click at [464, 32] on div "Product catalogue" at bounding box center [465, 35] width 66 height 12
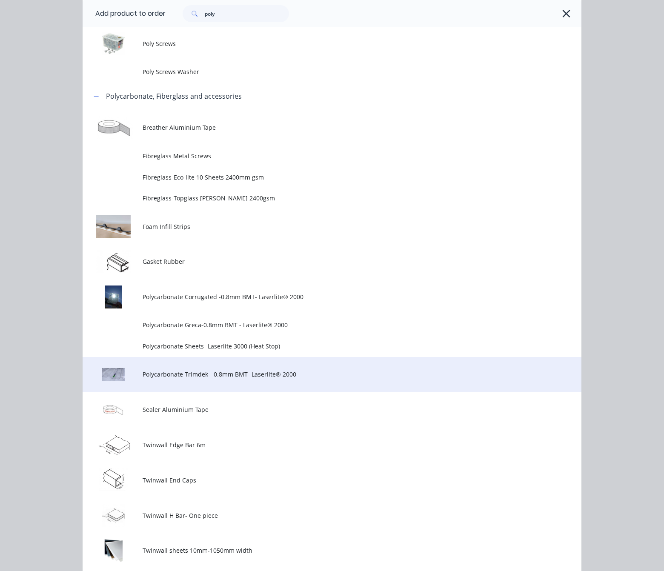
scroll to position [213, 0]
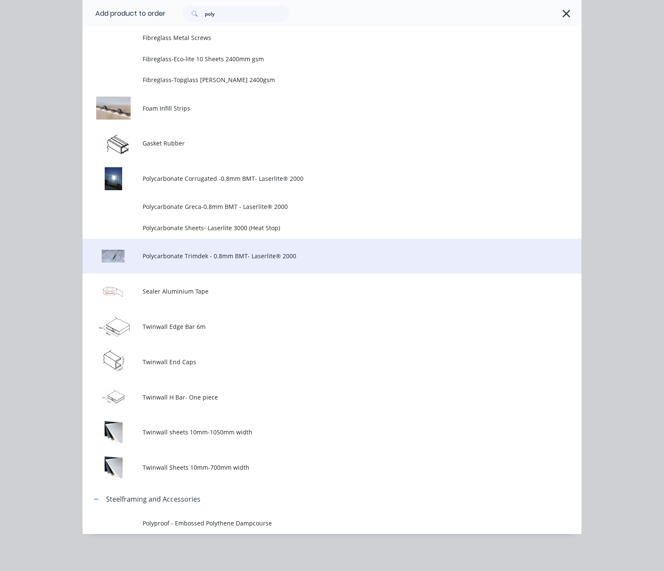
click at [256, 248] on td "Polycarbonate Trimdek - 0.8mm BMT- Laserlite® 2000" at bounding box center [362, 256] width 439 height 35
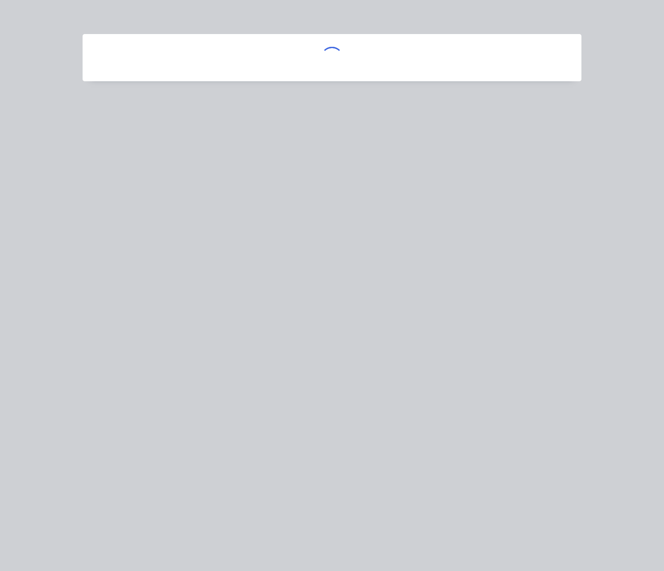
scroll to position [0, 0]
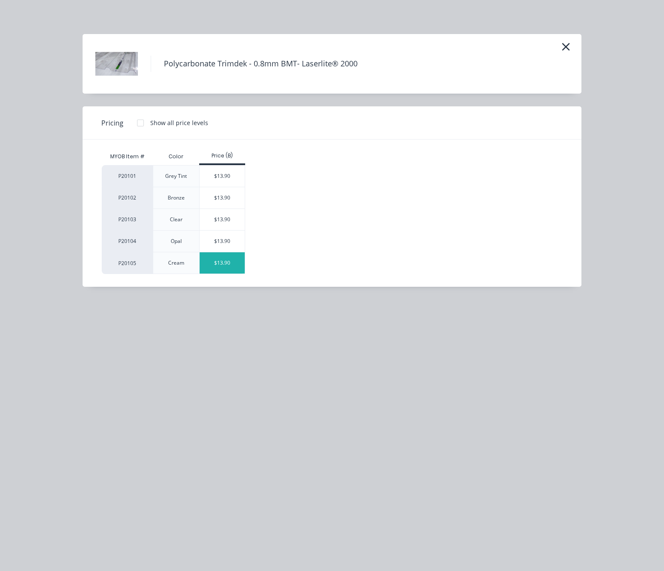
click at [224, 262] on div "$13.90" at bounding box center [223, 262] width 46 height 21
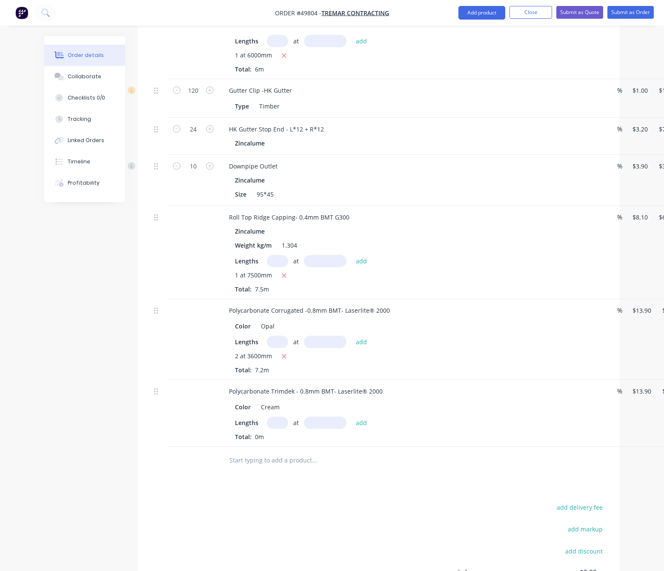
click at [280, 417] on input "text" at bounding box center [277, 423] width 21 height 12
type input "4"
click at [318, 417] on input "text" at bounding box center [325, 423] width 43 height 12
type input "4600"
click at [352, 417] on button "add" at bounding box center [362, 422] width 20 height 11
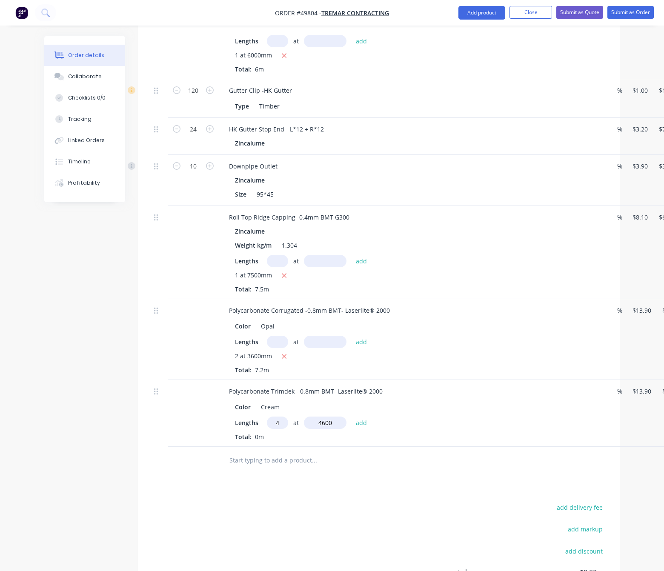
type input "$255.76"
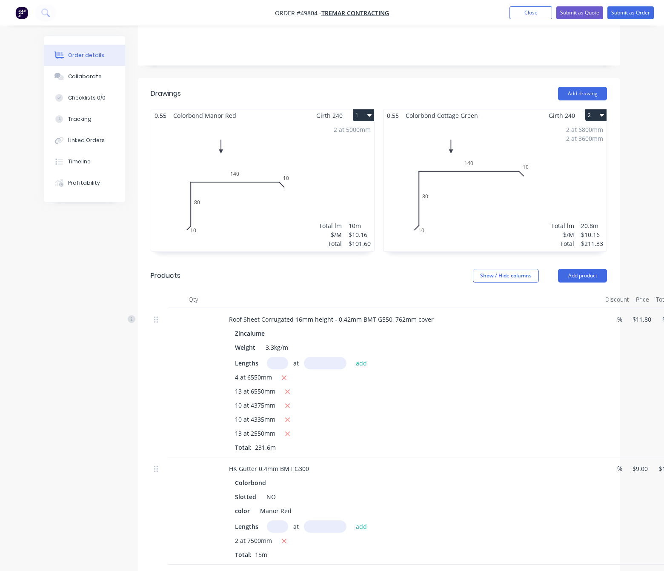
scroll to position [183, 0]
drag, startPoint x: 583, startPoint y: 60, endPoint x: 582, endPoint y: 67, distance: 6.8
click at [583, 79] on header "Drawings Add drawing" at bounding box center [379, 94] width 482 height 31
click at [582, 88] on button "Add drawing" at bounding box center [582, 95] width 49 height 14
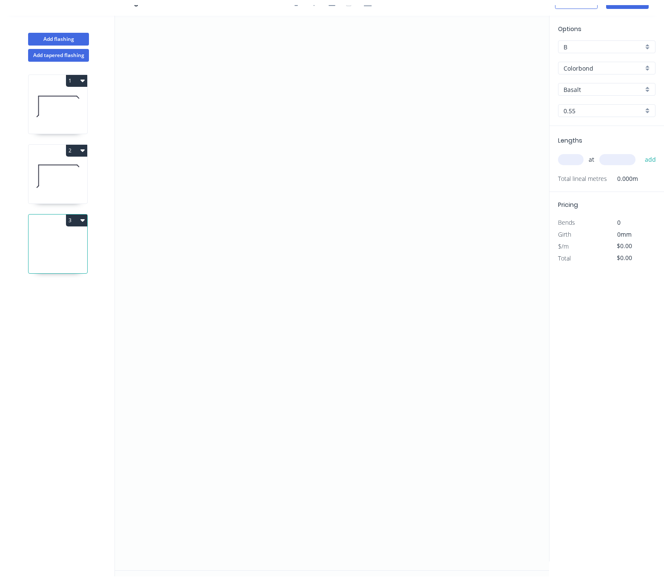
scroll to position [17, 0]
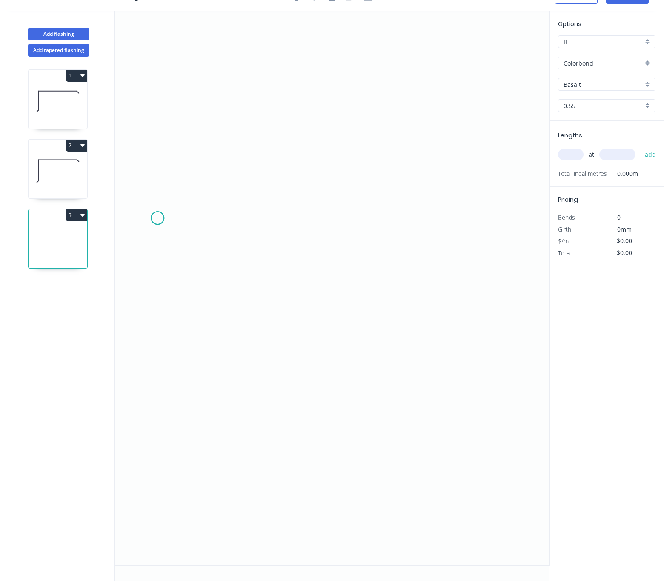
click at [158, 217] on icon "0" at bounding box center [332, 288] width 434 height 555
click at [157, 299] on icon "0" at bounding box center [332, 288] width 434 height 555
click at [209, 300] on icon at bounding box center [184, 300] width 52 height 0
click at [209, 299] on circle at bounding box center [209, 300] width 13 height 13
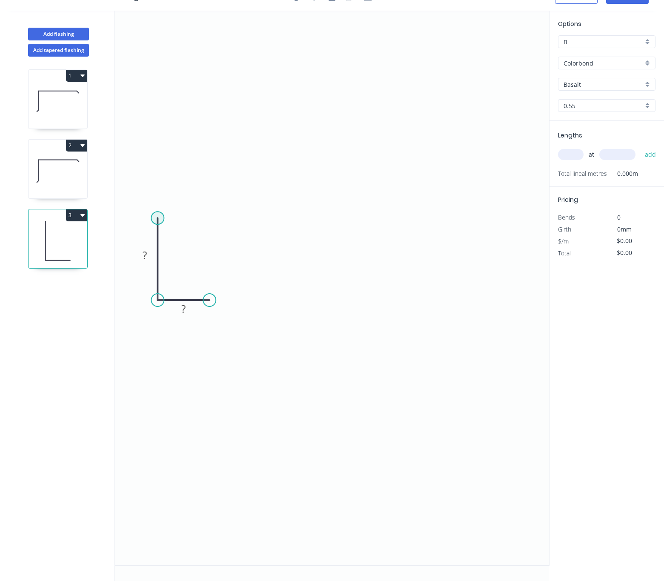
click at [158, 215] on circle at bounding box center [157, 218] width 13 height 13
click at [501, 213] on icon "0 ? ?" at bounding box center [332, 288] width 434 height 555
click at [517, 232] on icon "0 ? ? ?" at bounding box center [332, 288] width 434 height 555
click at [517, 232] on circle at bounding box center [517, 234] width 13 height 13
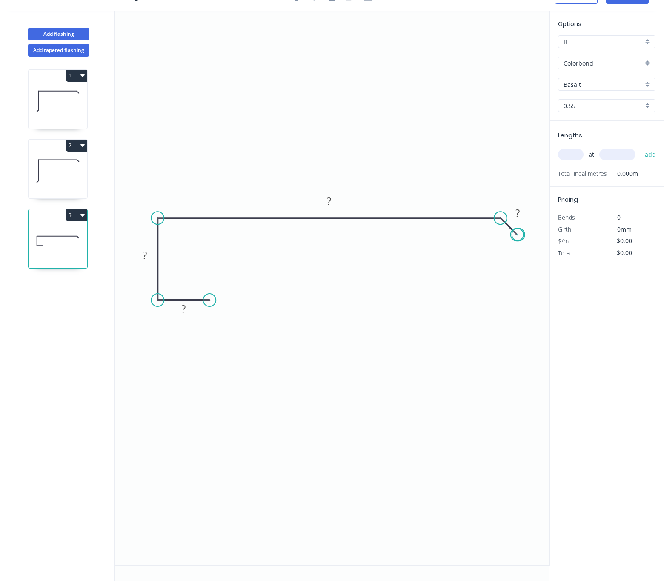
click at [518, 234] on circle at bounding box center [517, 234] width 13 height 13
click at [519, 216] on tspan "?" at bounding box center [518, 213] width 4 height 14
click at [333, 197] on rect at bounding box center [329, 202] width 17 height 12
click at [140, 257] on rect at bounding box center [144, 256] width 17 height 12
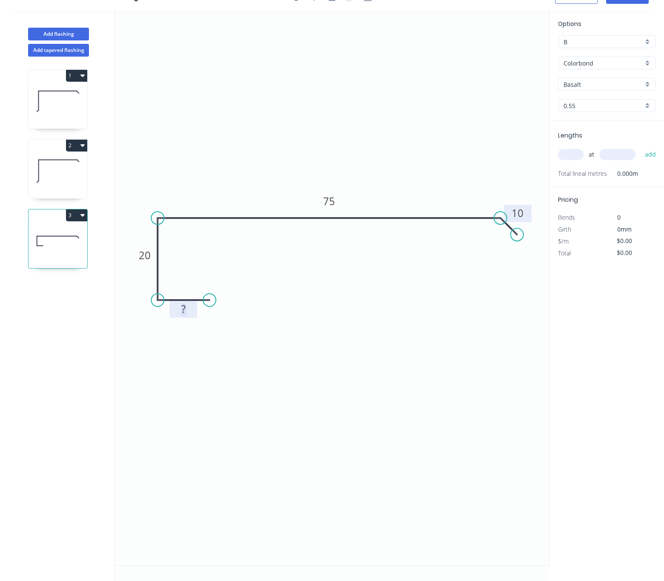
click at [187, 306] on rect at bounding box center [183, 310] width 17 height 12
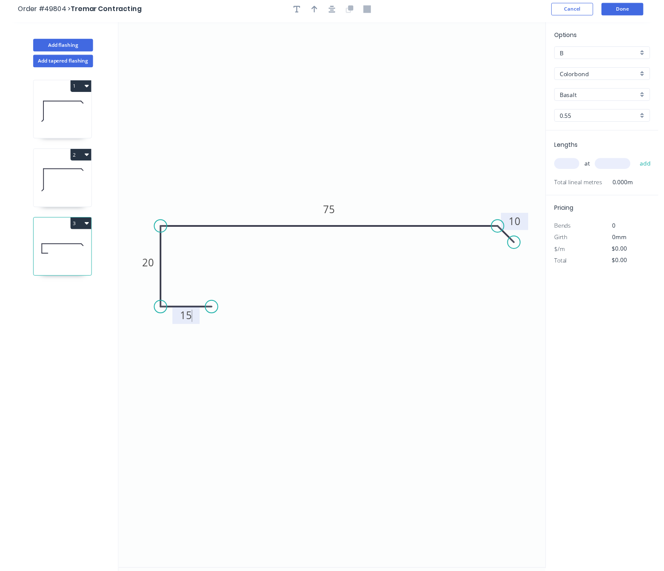
scroll to position [0, 0]
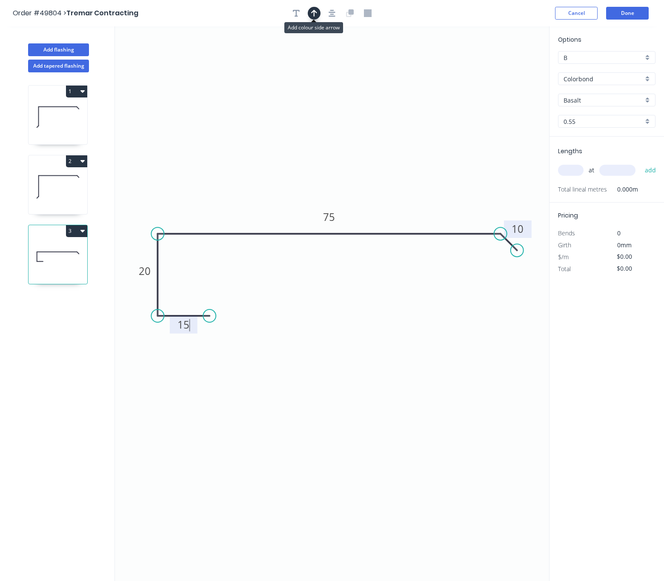
click at [309, 11] on button "button" at bounding box center [314, 13] width 13 height 13
type input "$8.85"
drag, startPoint x: 508, startPoint y: 68, endPoint x: 300, endPoint y: 144, distance: 221.8
click at [307, 142] on icon at bounding box center [307, 130] width 8 height 27
click at [567, 172] on input "text" at bounding box center [571, 170] width 26 height 11
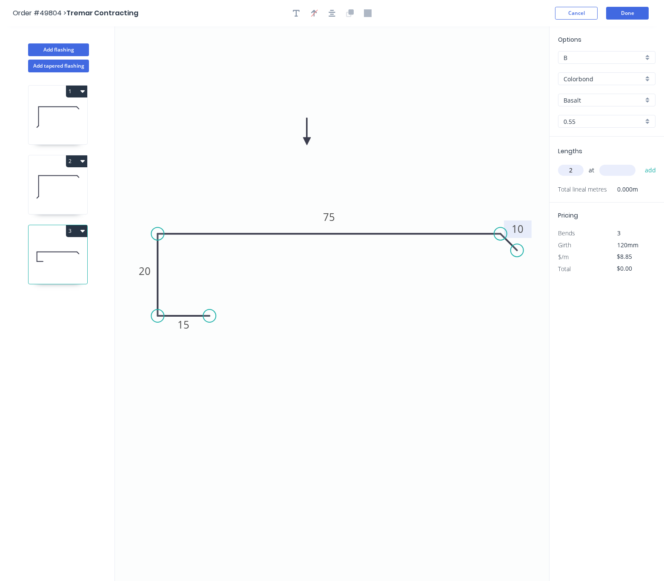
type input "2"
click at [610, 172] on input "text" at bounding box center [617, 170] width 36 height 11
type input "3500"
click at [605, 102] on input "Basalt" at bounding box center [604, 100] width 80 height 9
click at [588, 128] on div "Classic Cream" at bounding box center [607, 131] width 97 height 15
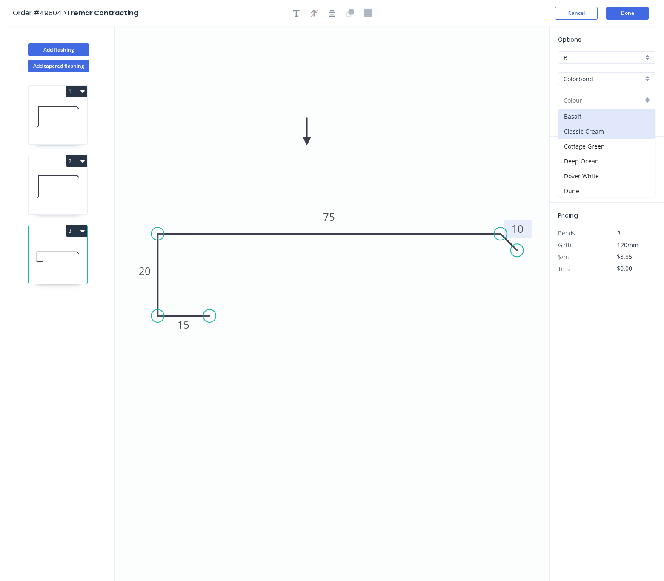
type input "Classic Cream"
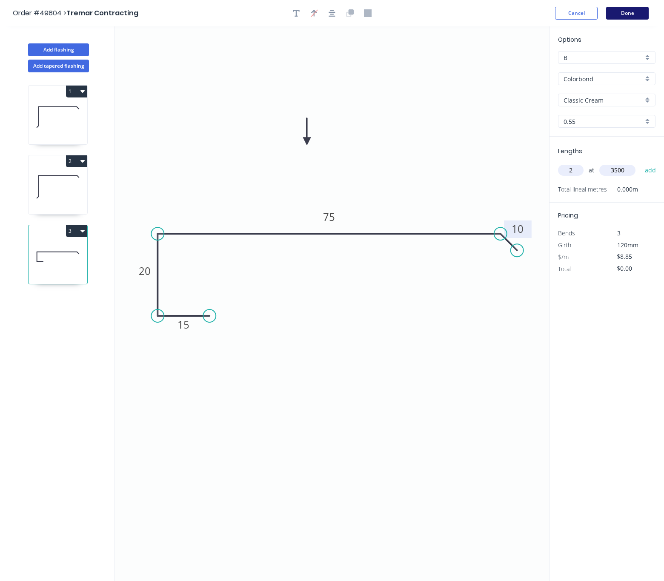
click at [647, 11] on button "Done" at bounding box center [627, 13] width 43 height 13
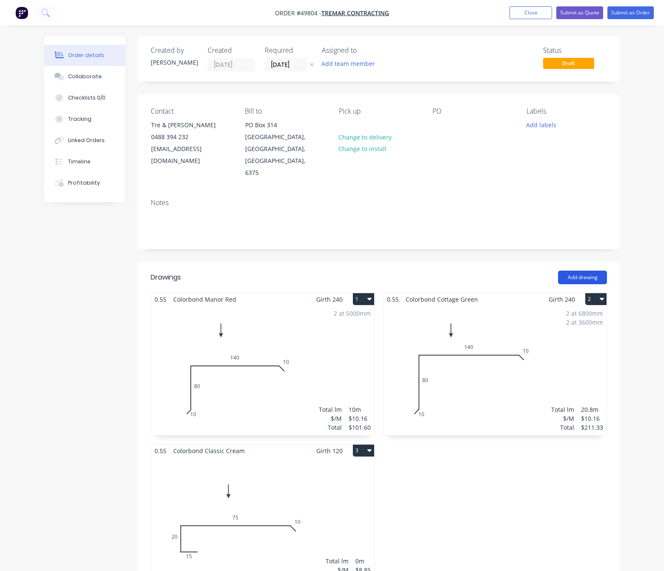
click at [581, 271] on button "Add drawing" at bounding box center [582, 278] width 49 height 14
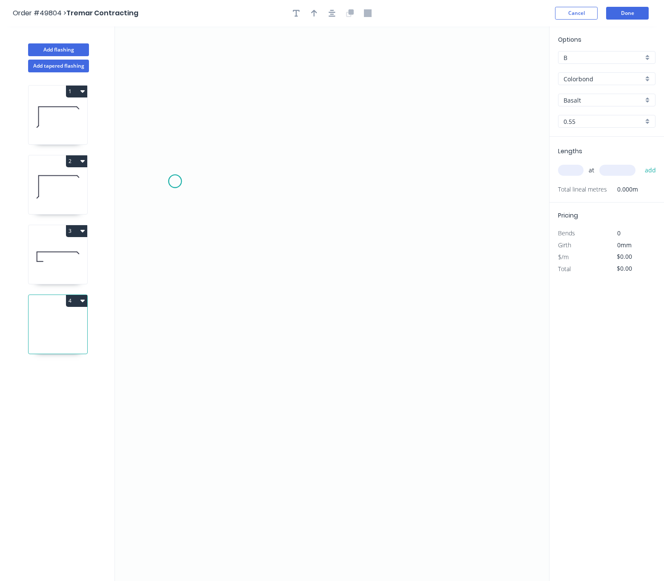
click at [175, 182] on icon "0" at bounding box center [332, 303] width 434 height 555
click at [178, 274] on icon "0" at bounding box center [332, 303] width 434 height 555
click at [512, 264] on icon "0 ?" at bounding box center [332, 303] width 434 height 555
click at [511, 313] on icon "0 ? ?" at bounding box center [332, 303] width 434 height 555
click at [511, 313] on circle at bounding box center [512, 312] width 13 height 13
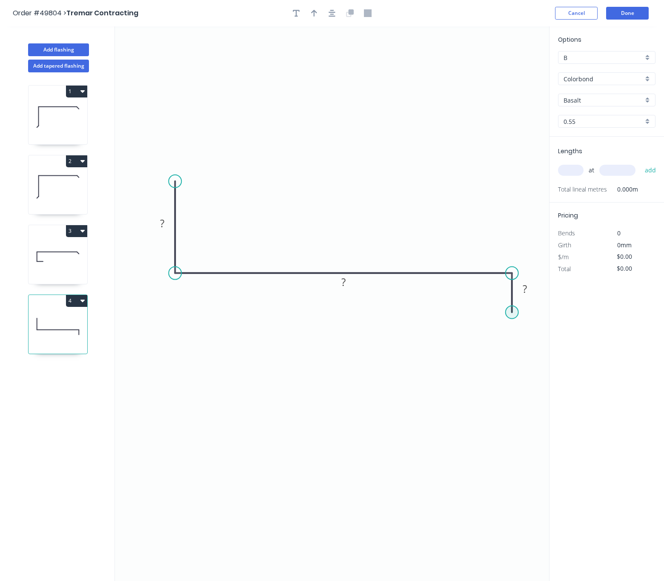
click at [511, 313] on circle at bounding box center [512, 312] width 13 height 13
click at [506, 315] on circle at bounding box center [512, 312] width 13 height 13
click at [511, 313] on circle at bounding box center [512, 312] width 13 height 13
click at [510, 315] on circle at bounding box center [512, 312] width 13 height 13
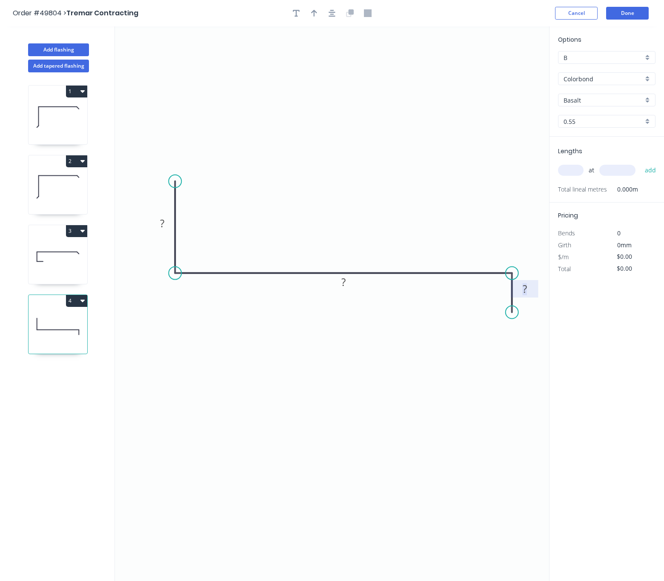
click at [523, 291] on tspan "?" at bounding box center [525, 289] width 4 height 14
click at [343, 282] on tspan "?" at bounding box center [343, 282] width 4 height 14
click at [164, 223] on tspan "?" at bounding box center [162, 223] width 4 height 14
click at [310, 15] on button "button" at bounding box center [314, 13] width 13 height 13
type input "$8.31"
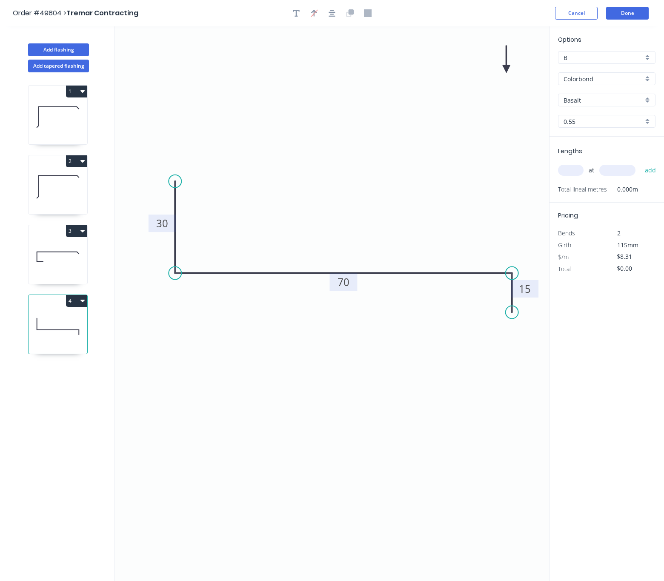
click at [507, 72] on icon at bounding box center [507, 59] width 8 height 27
click at [505, 69] on icon at bounding box center [513, 62] width 25 height 25
drag, startPoint x: 504, startPoint y: 68, endPoint x: 367, endPoint y: 170, distance: 171.6
click at [367, 170] on icon at bounding box center [359, 160] width 25 height 25
click at [610, 99] on input "Basalt" at bounding box center [604, 100] width 80 height 9
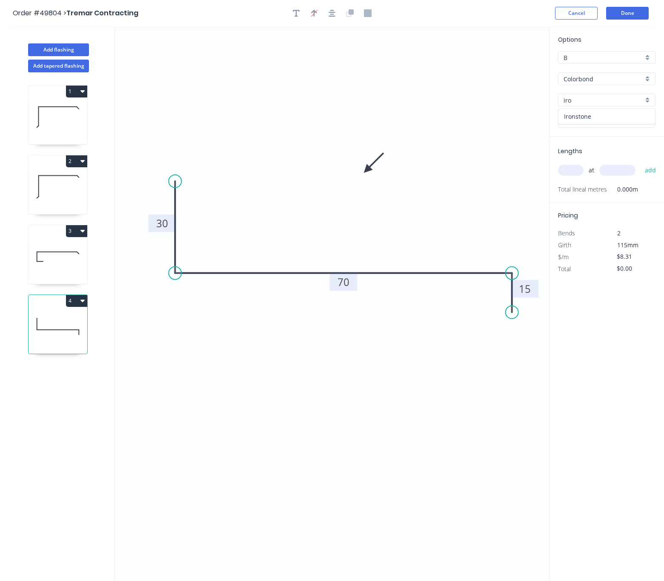
click at [619, 117] on div "Ironstone" at bounding box center [607, 116] width 97 height 15
type input "Ironstone"
click at [574, 172] on input "text" at bounding box center [571, 170] width 26 height 11
type input "2"
click at [617, 170] on input "text" at bounding box center [617, 170] width 36 height 11
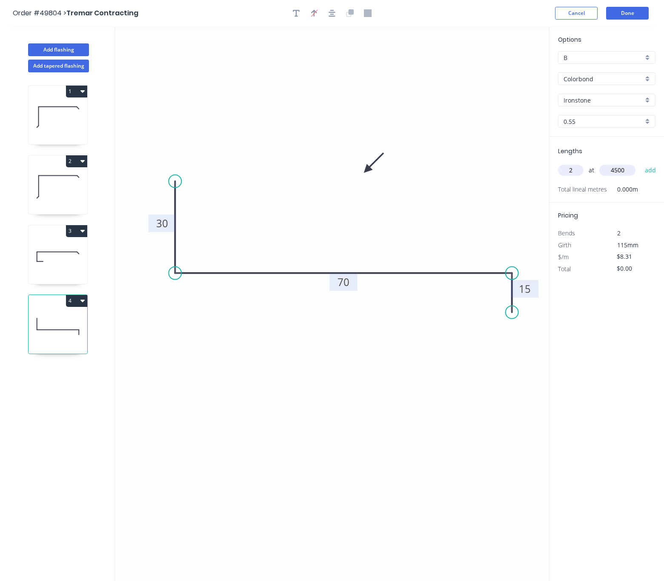
type input "4500"
click at [641, 163] on button "add" at bounding box center [651, 170] width 20 height 14
type input "$74.79"
click at [627, 11] on button "Done" at bounding box center [627, 13] width 43 height 13
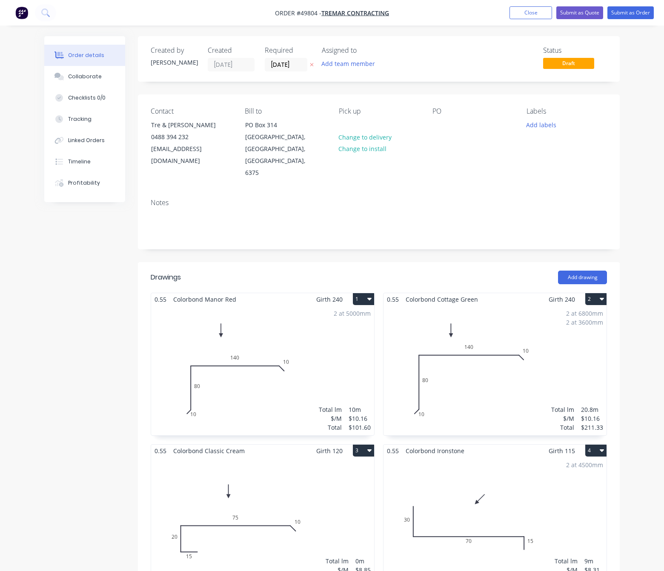
scroll to position [255, 0]
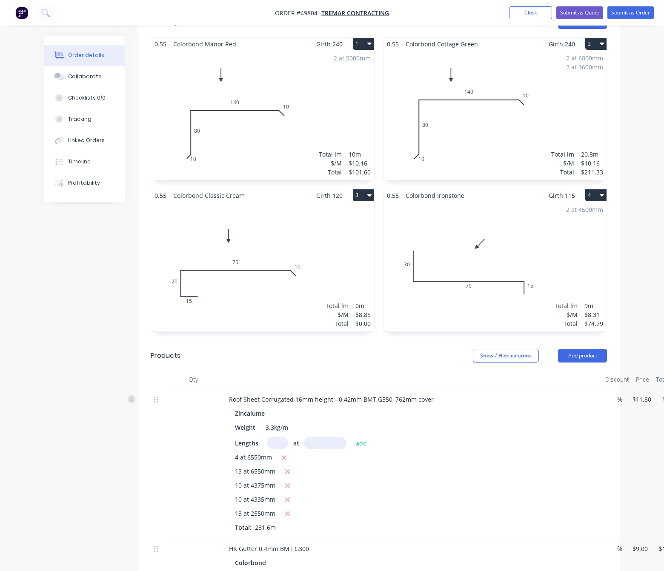
click at [363, 262] on div "Total lm $/M Total 0m $8.85 $0.00" at bounding box center [262, 267] width 223 height 130
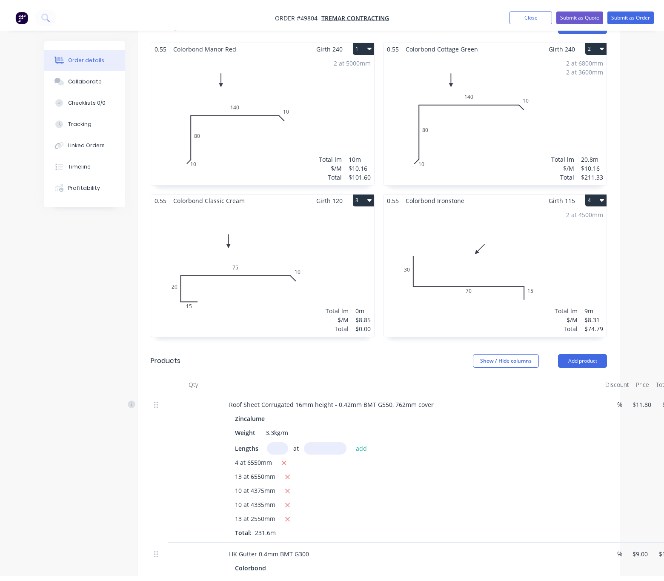
scroll to position [17, 0]
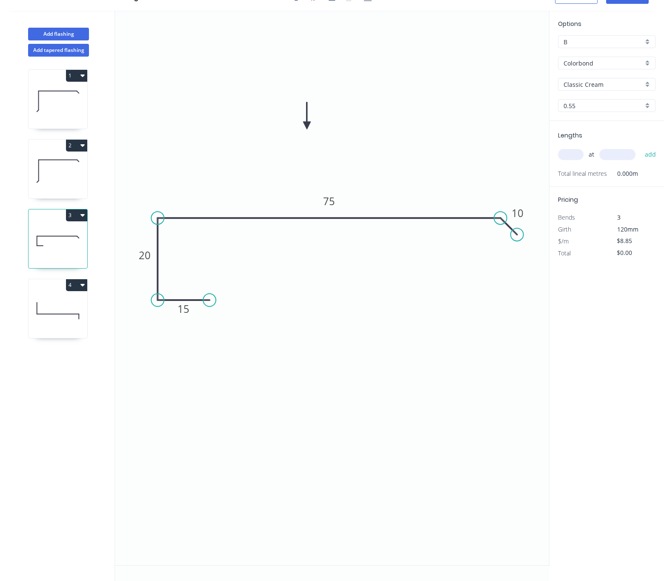
click at [567, 155] on input "text" at bounding box center [571, 154] width 26 height 11
type input "2"
click at [610, 151] on input "text" at bounding box center [617, 154] width 36 height 11
type input "3500"
click at [641, 147] on button "add" at bounding box center [651, 154] width 20 height 14
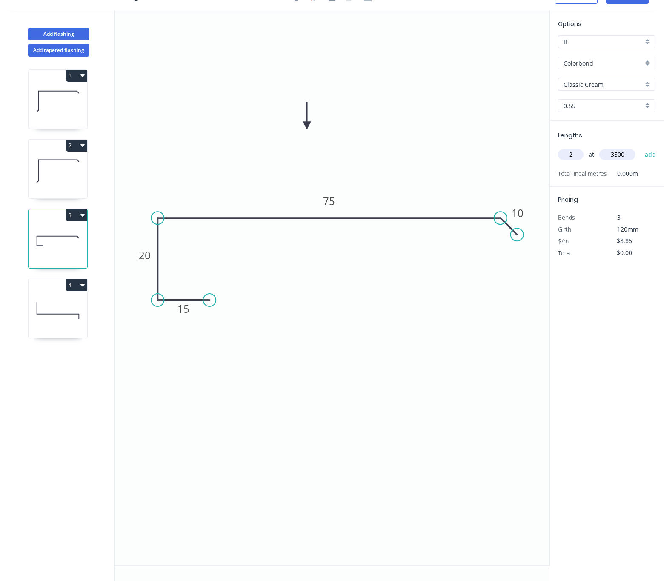
type input "$61.95"
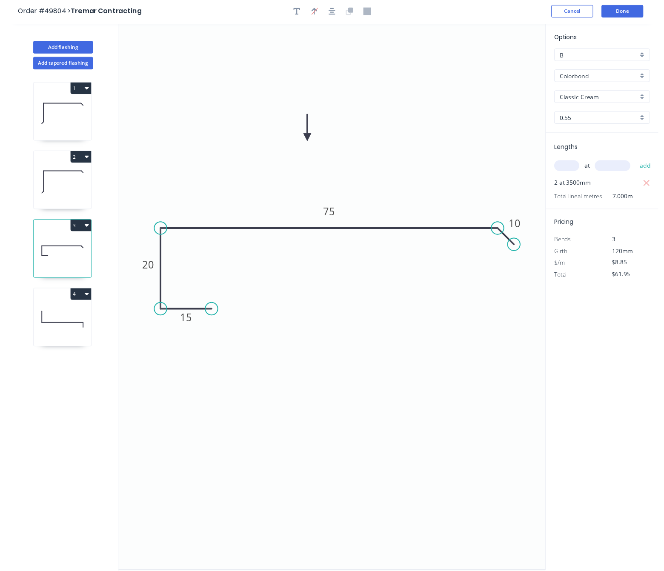
scroll to position [0, 0]
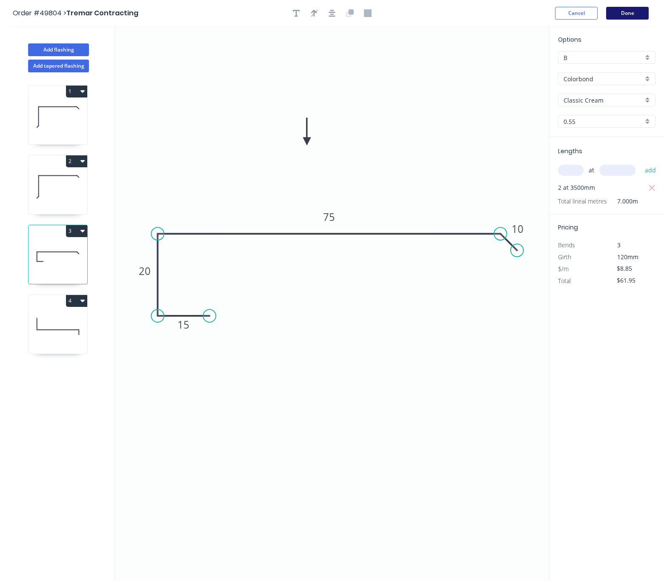
click at [627, 8] on button "Done" at bounding box center [627, 13] width 43 height 13
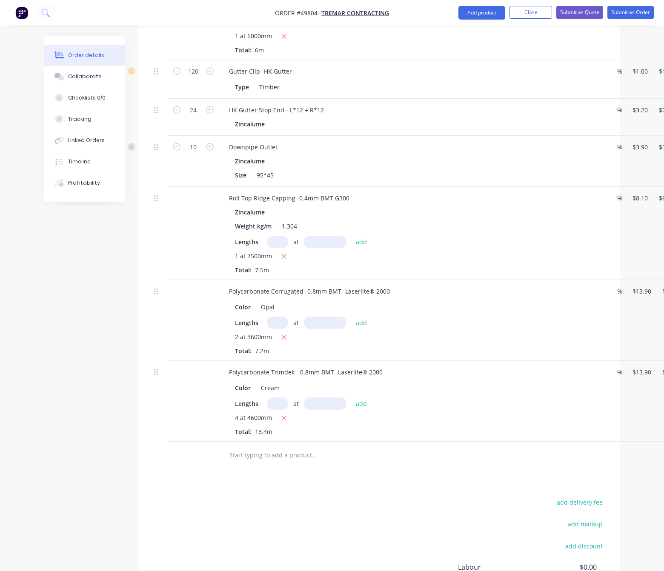
scroll to position [1387, 0]
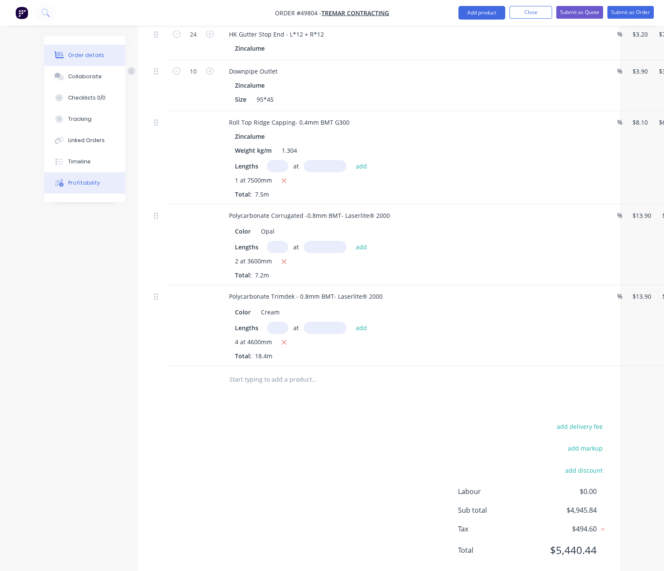
click at [73, 179] on div "Profitability" at bounding box center [84, 183] width 32 height 8
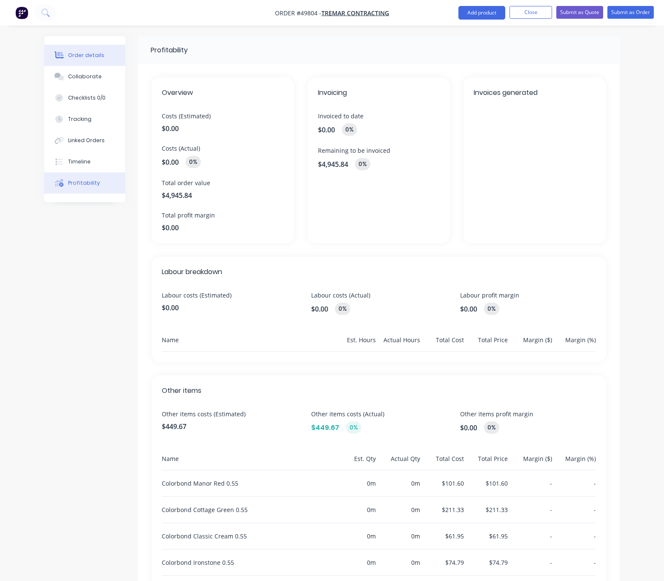
click at [100, 54] on div "Order details" at bounding box center [86, 56] width 36 height 8
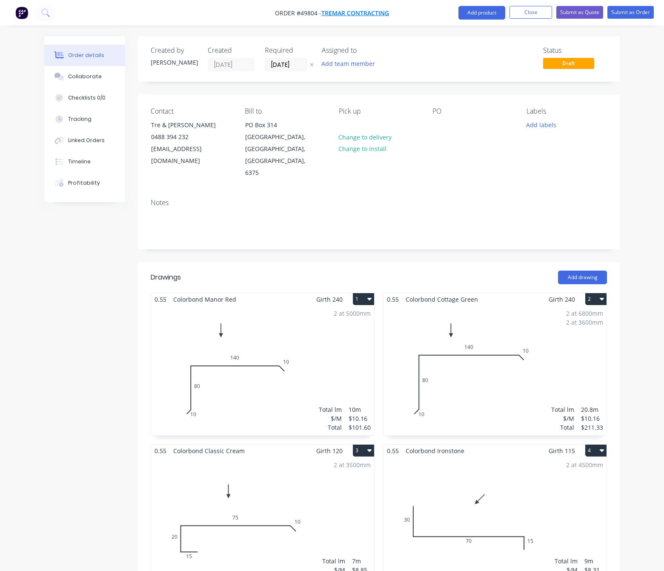
click at [352, 13] on span "Tremar Contracting" at bounding box center [355, 13] width 68 height 8
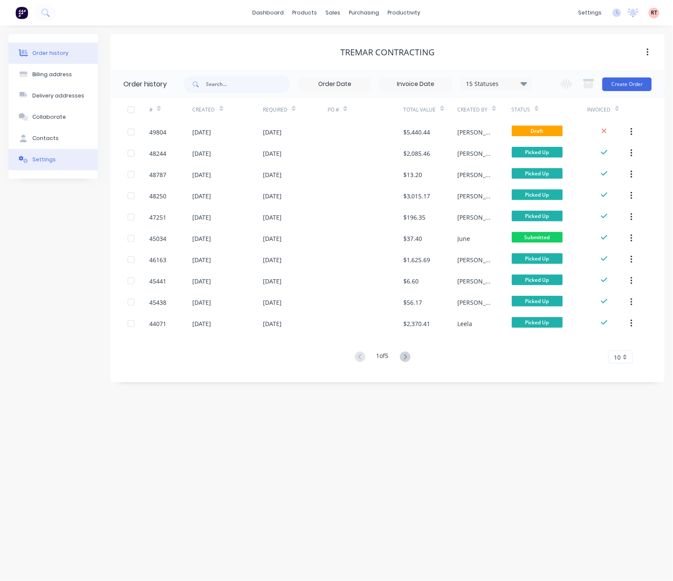
click at [52, 162] on div "Settings" at bounding box center [43, 160] width 23 height 8
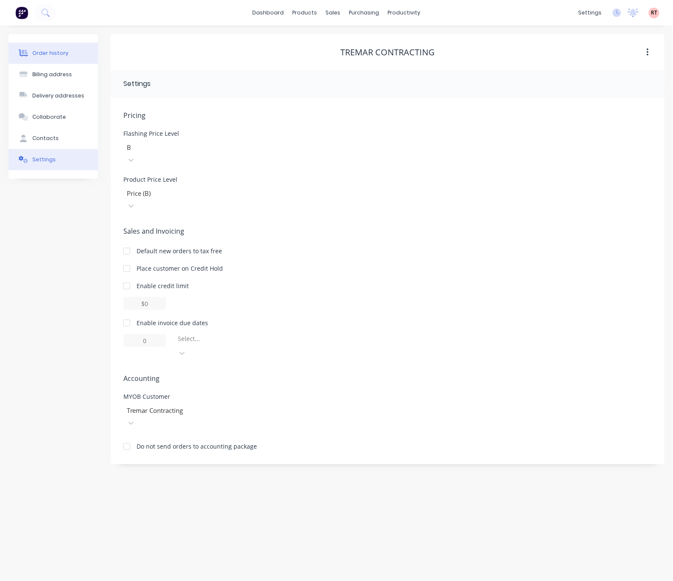
click at [50, 50] on div "Order history" at bounding box center [50, 53] width 36 height 8
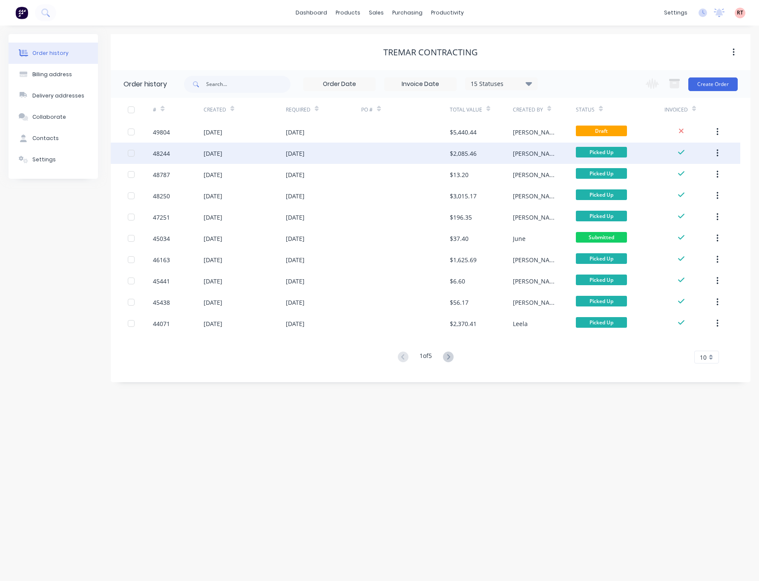
click at [267, 143] on div "19 Aug 2025" at bounding box center [244, 153] width 82 height 21
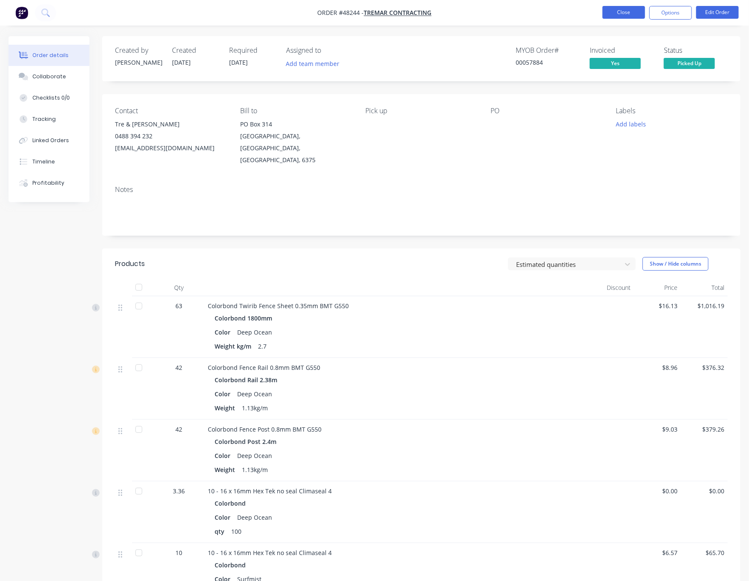
click at [617, 13] on button "Close" at bounding box center [623, 12] width 43 height 13
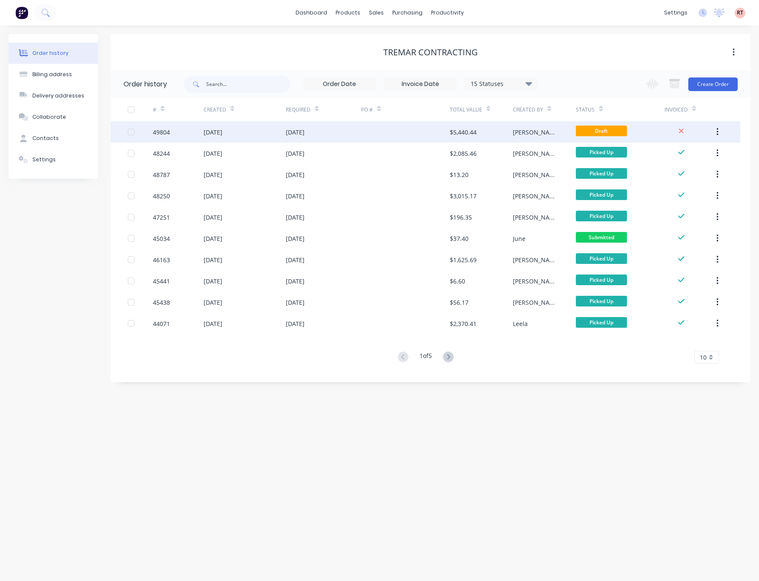
click at [410, 133] on div at bounding box center [405, 131] width 89 height 21
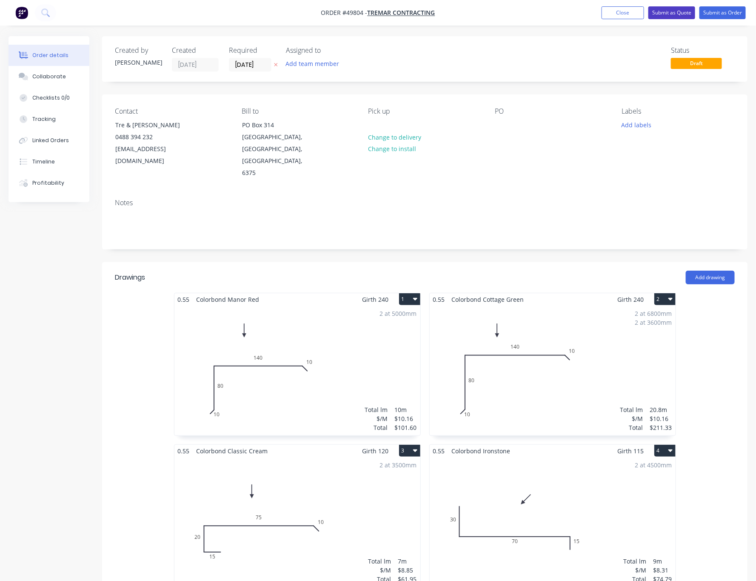
click at [673, 14] on button "Submit as Quote" at bounding box center [672, 12] width 47 height 13
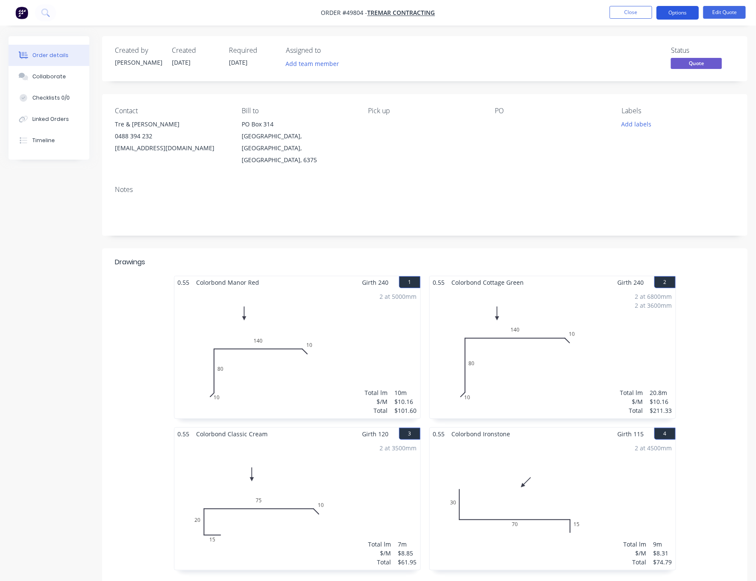
click at [681, 10] on button "Options" at bounding box center [678, 13] width 43 height 14
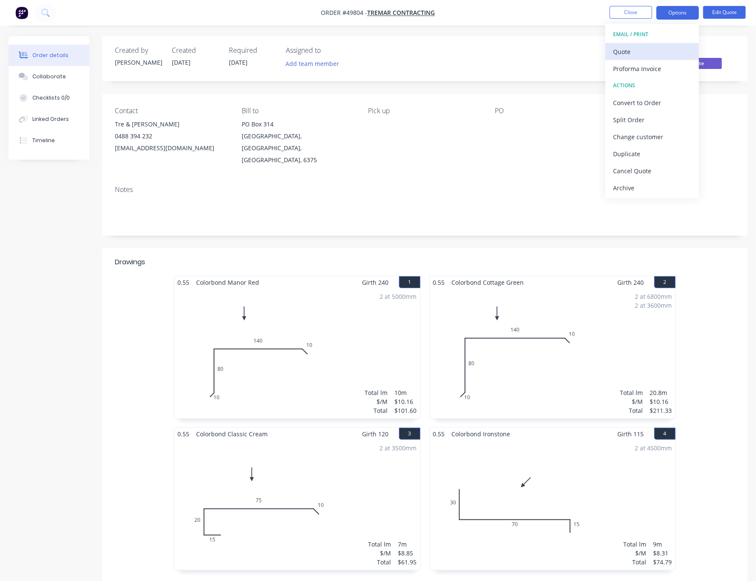
click at [658, 55] on div "Quote" at bounding box center [652, 52] width 78 height 12
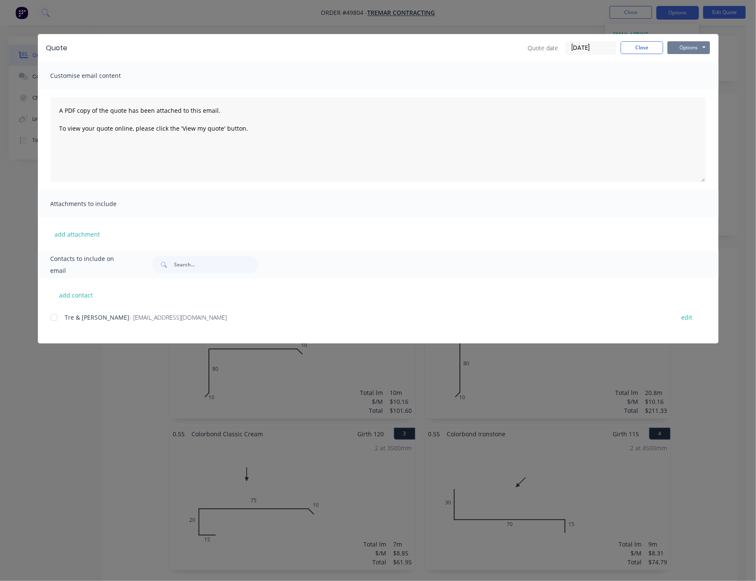
click at [690, 49] on button "Options" at bounding box center [689, 47] width 43 height 13
click at [700, 80] on button "Print" at bounding box center [695, 77] width 54 height 14
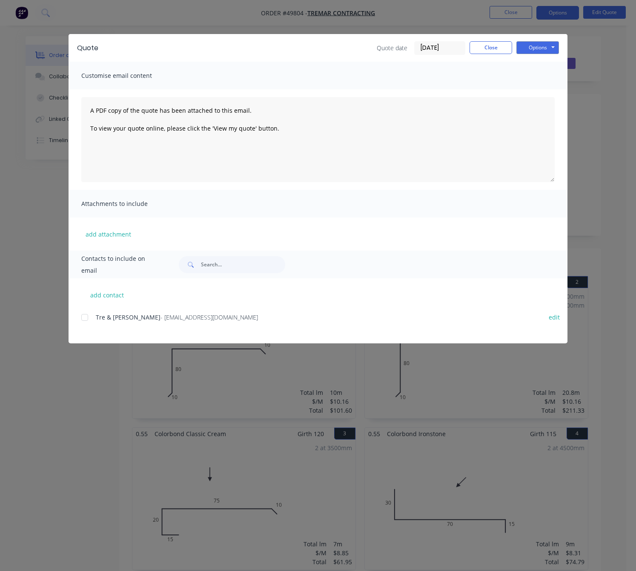
click at [419, 13] on div "Quote Quote date 30/09/25 Close Options Preview Print Email Customise email con…" at bounding box center [318, 285] width 636 height 571
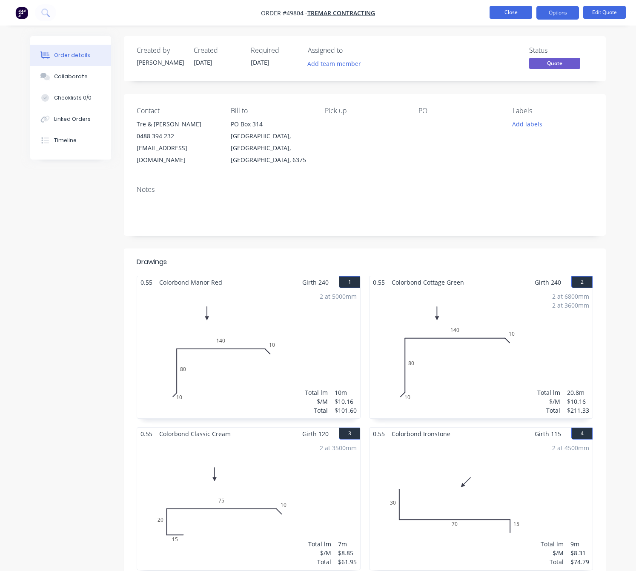
click at [507, 12] on button "Close" at bounding box center [511, 12] width 43 height 13
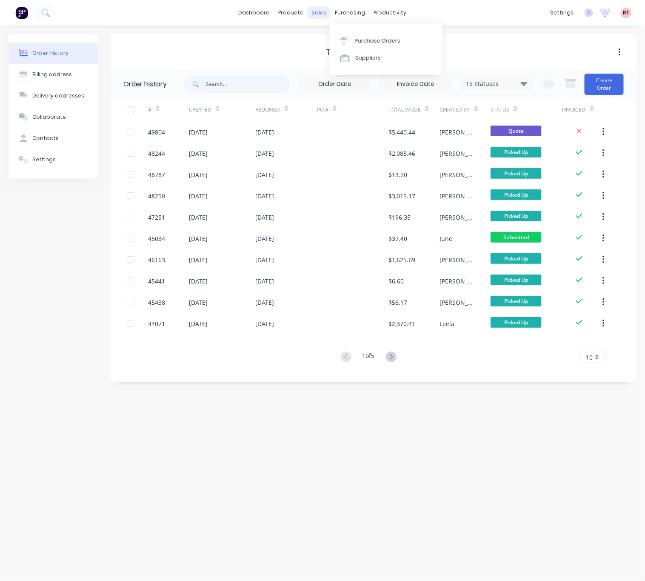
click at [321, 10] on div "sales" at bounding box center [319, 12] width 23 height 13
click at [352, 48] on link "Sales Orders" at bounding box center [364, 40] width 113 height 17
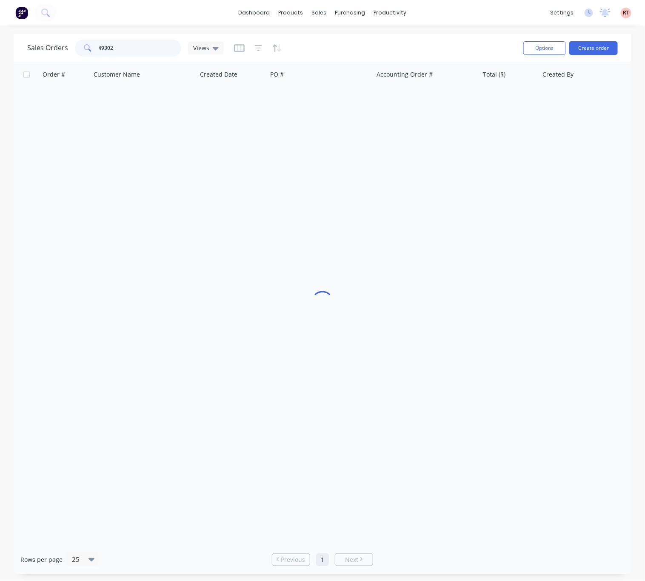
drag, startPoint x: 140, startPoint y: 45, endPoint x: 24, endPoint y: 54, distance: 115.7
click at [26, 54] on div "Sales Orders 49302 Views Options Create order" at bounding box center [323, 48] width 618 height 28
paste input "33 364 754"
type input "433 364 754"
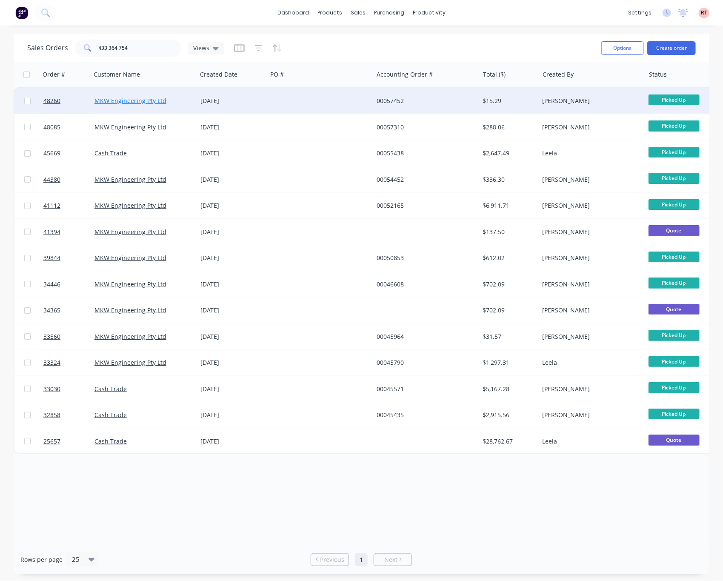
click at [146, 100] on link "MKW Engineering Pty Ltd" at bounding box center [131, 101] width 72 height 8
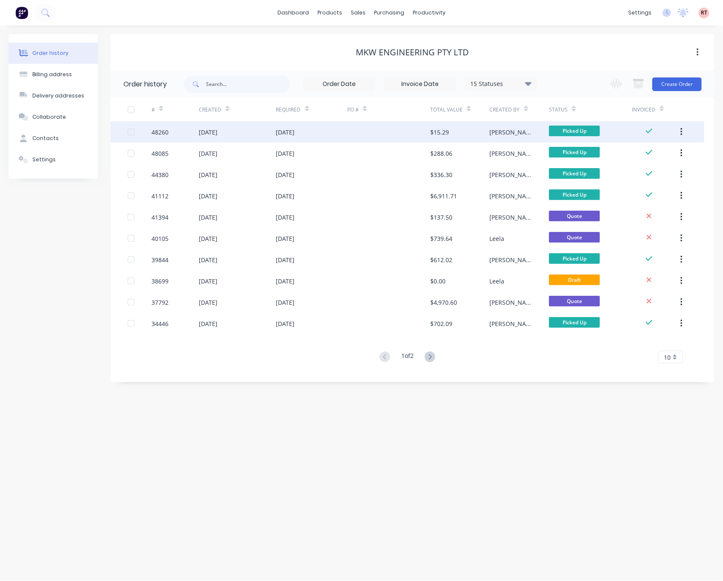
click at [382, 131] on div at bounding box center [388, 131] width 83 height 21
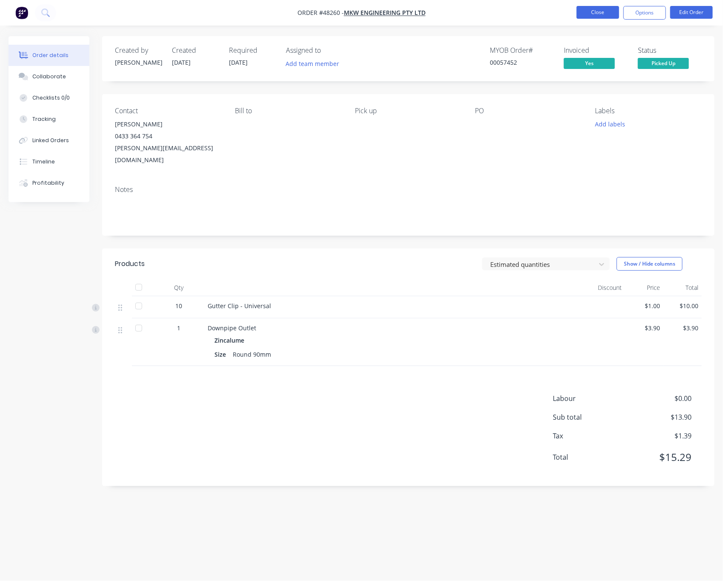
click at [602, 14] on button "Close" at bounding box center [598, 12] width 43 height 13
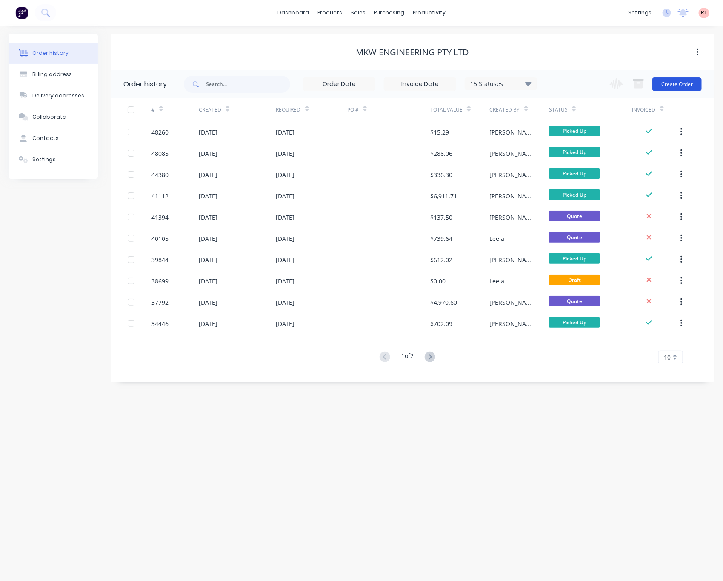
click at [683, 83] on button "Create Order" at bounding box center [677, 84] width 49 height 14
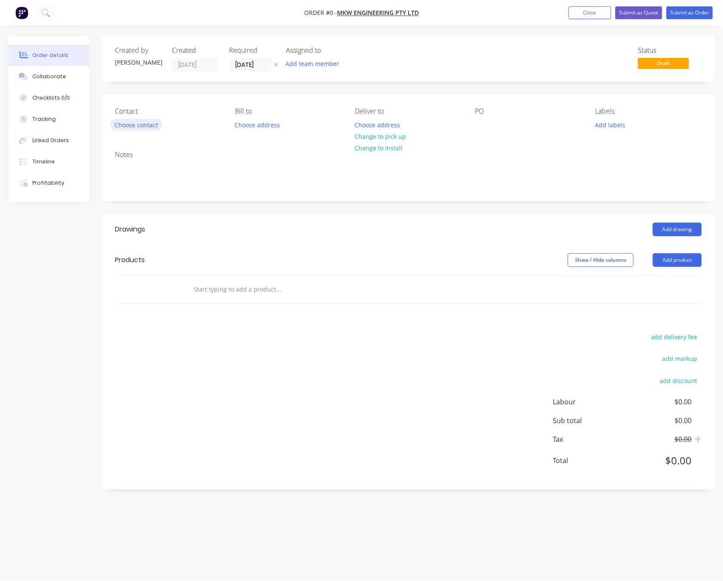
click at [143, 124] on button "Choose contact" at bounding box center [136, 124] width 52 height 11
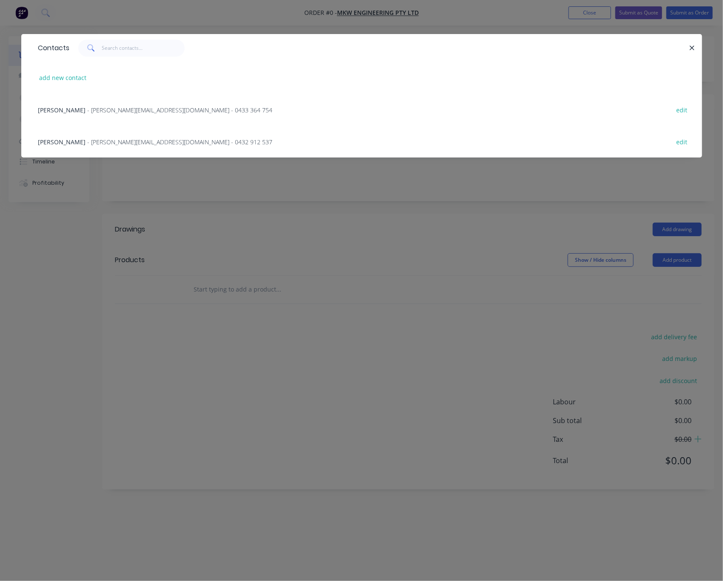
click at [158, 110] on span "- mathew@mkweng.com.au - 0433 364 754" at bounding box center [180, 110] width 185 height 8
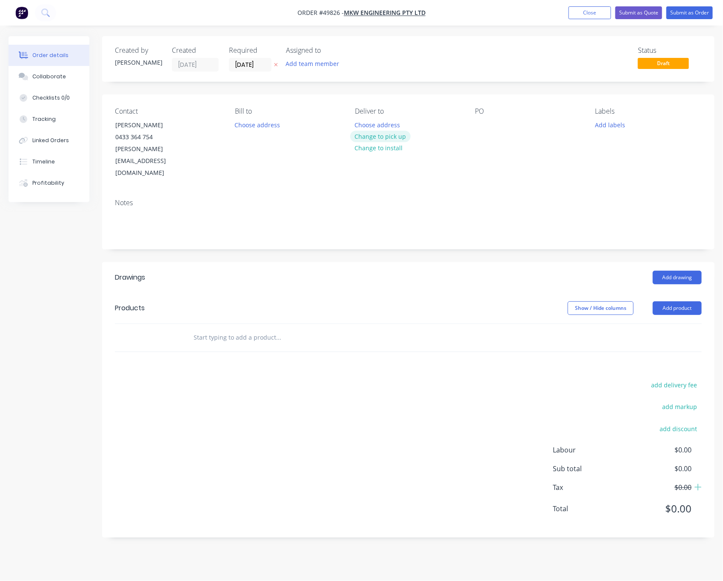
click at [397, 137] on button "Change to pick up" at bounding box center [380, 136] width 60 height 11
click at [686, 301] on button "Add product" at bounding box center [677, 308] width 49 height 14
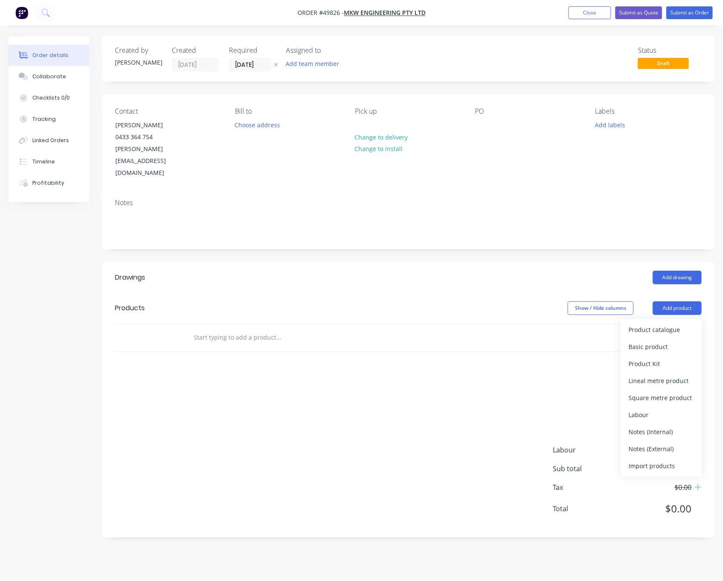
click at [253, 379] on div "add delivery fee add markup add discount Labour $0.00 Sub total $0.00 Tax $0.00…" at bounding box center [408, 452] width 587 height 146
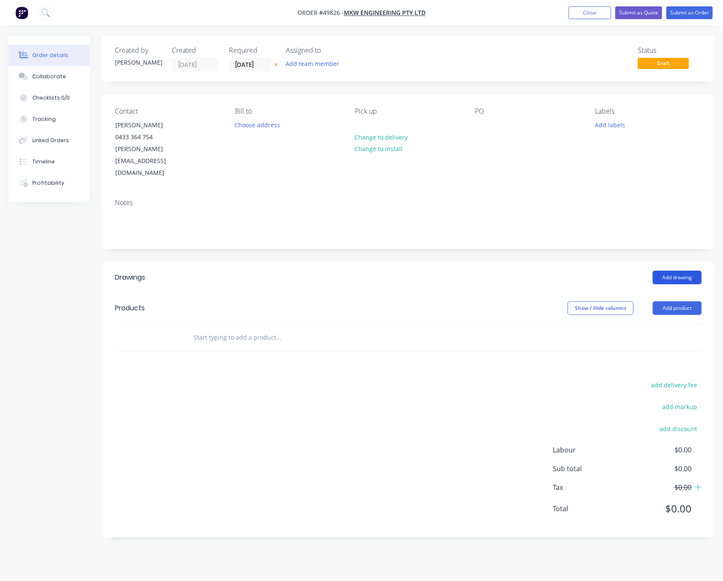
click at [678, 271] on button "Add drawing" at bounding box center [677, 278] width 49 height 14
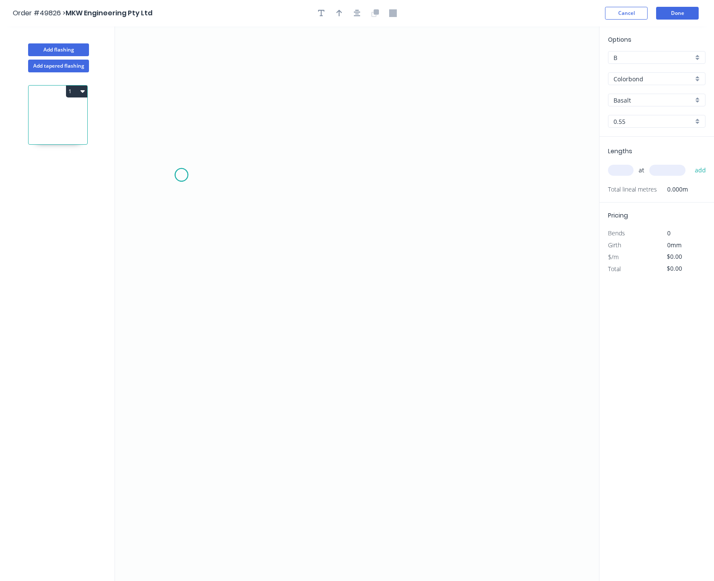
click at [181, 175] on icon "0" at bounding box center [357, 303] width 484 height 555
click at [193, 377] on icon "0" at bounding box center [357, 303] width 484 height 555
click at [193, 377] on icon "0 ?" at bounding box center [357, 303] width 484 height 555
click at [183, 172] on circle at bounding box center [181, 175] width 13 height 13
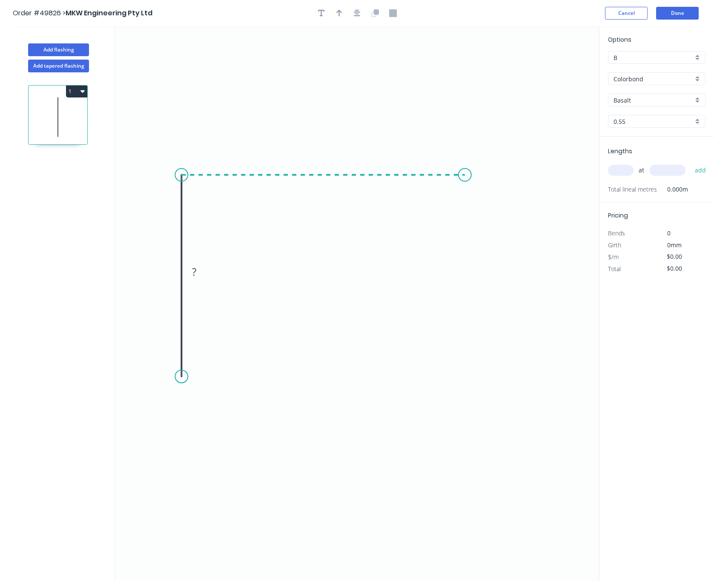
click at [465, 175] on icon "0 ?" at bounding box center [357, 303] width 484 height 555
click at [465, 175] on circle at bounding box center [464, 175] width 13 height 13
click at [472, 172] on icon "0 ? ?" at bounding box center [357, 303] width 484 height 555
click at [472, 172] on circle at bounding box center [471, 172] width 13 height 13
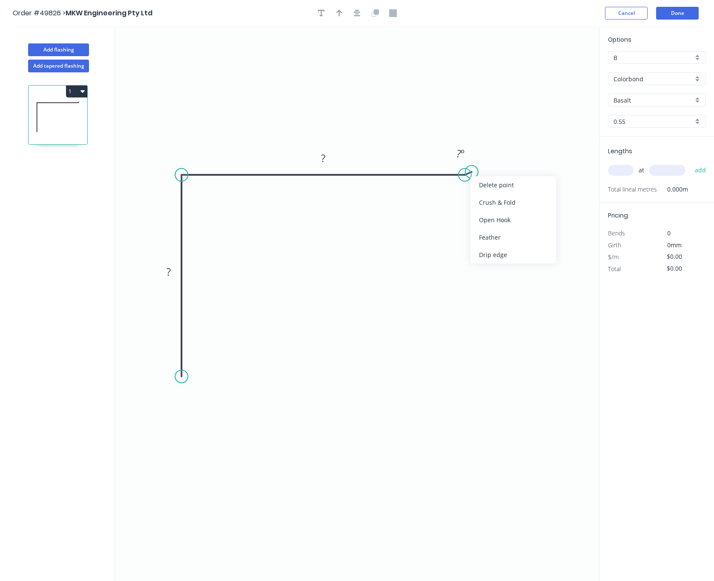
click at [480, 181] on div "Delete point" at bounding box center [513, 184] width 86 height 17
drag, startPoint x: 165, startPoint y: 276, endPoint x: 157, endPoint y: 262, distance: 15.8
click at [167, 276] on g "?" at bounding box center [168, 272] width 17 height 14
click at [324, 159] on tspan "?" at bounding box center [323, 158] width 4 height 14
click at [464, 174] on circle at bounding box center [464, 175] width 13 height 13
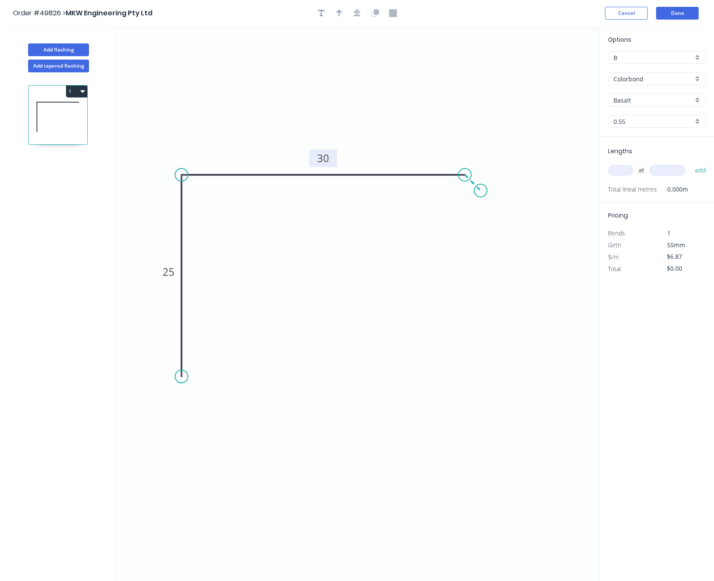
click at [481, 194] on icon "0 25 30" at bounding box center [357, 303] width 484 height 555
type input "$7.43"
click at [481, 194] on circle at bounding box center [480, 190] width 13 height 13
click at [486, 170] on rect at bounding box center [481, 170] width 17 height 12
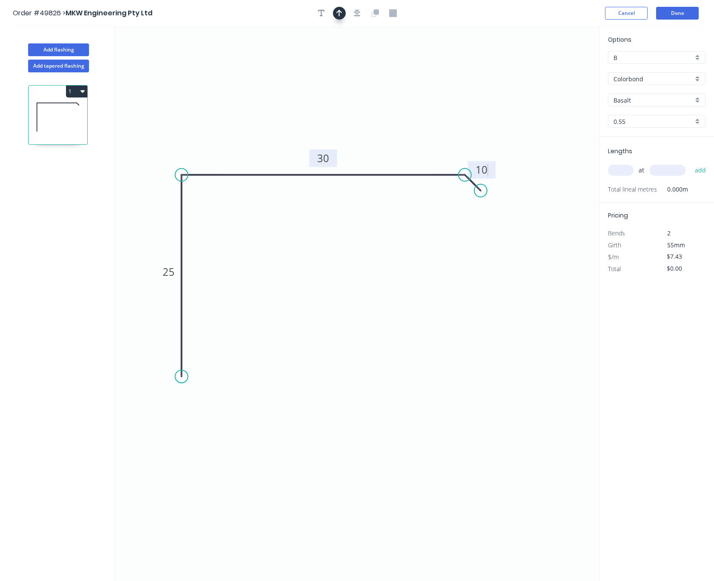
click at [338, 11] on icon "button" at bounding box center [339, 13] width 6 height 7
drag, startPoint x: 559, startPoint y: 65, endPoint x: 342, endPoint y: 79, distance: 216.7
click at [298, 91] on icon "0 25 30 10" at bounding box center [357, 303] width 484 height 555
drag, startPoint x: 552, startPoint y: 68, endPoint x: 468, endPoint y: 78, distance: 84.9
click at [386, 89] on icon "0 25 30 10" at bounding box center [357, 303] width 484 height 555
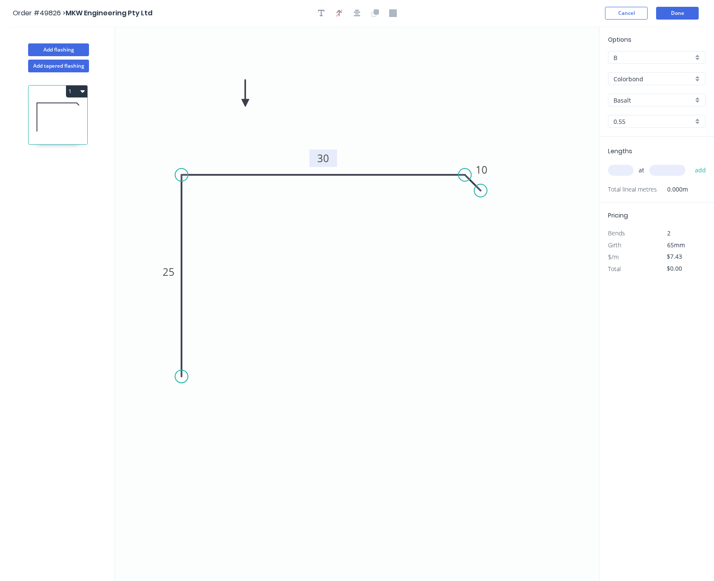
drag, startPoint x: 556, startPoint y: 64, endPoint x: 242, endPoint y: 102, distance: 316.5
click at [242, 102] on icon at bounding box center [245, 93] width 8 height 27
click at [653, 100] on input "Basalt" at bounding box center [653, 100] width 80 height 9
click at [660, 118] on div "Dover White" at bounding box center [656, 116] width 97 height 15
type input "Dover White"
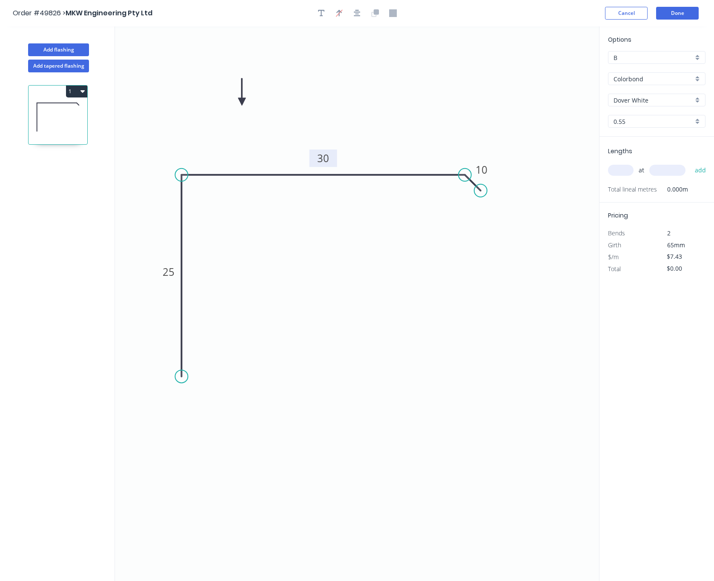
click at [626, 172] on input "text" at bounding box center [621, 170] width 26 height 11
type input "3"
click at [659, 174] on input "text" at bounding box center [667, 170] width 36 height 11
type input "2500"
click at [690, 163] on button "add" at bounding box center [700, 170] width 20 height 14
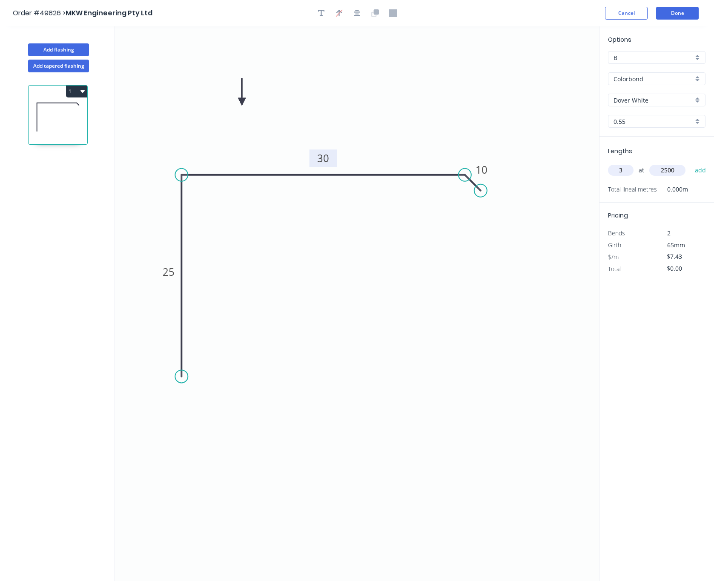
type input "$55.73"
click at [678, 12] on button "Done" at bounding box center [677, 13] width 43 height 13
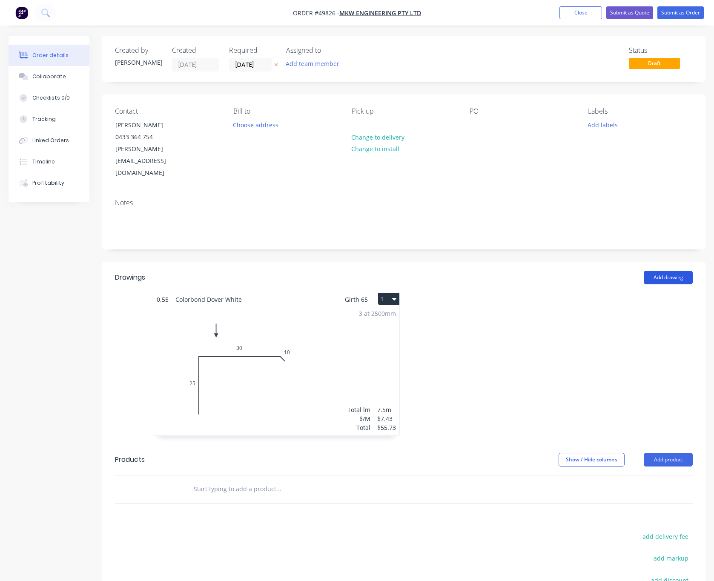
click at [673, 271] on button "Add drawing" at bounding box center [668, 278] width 49 height 14
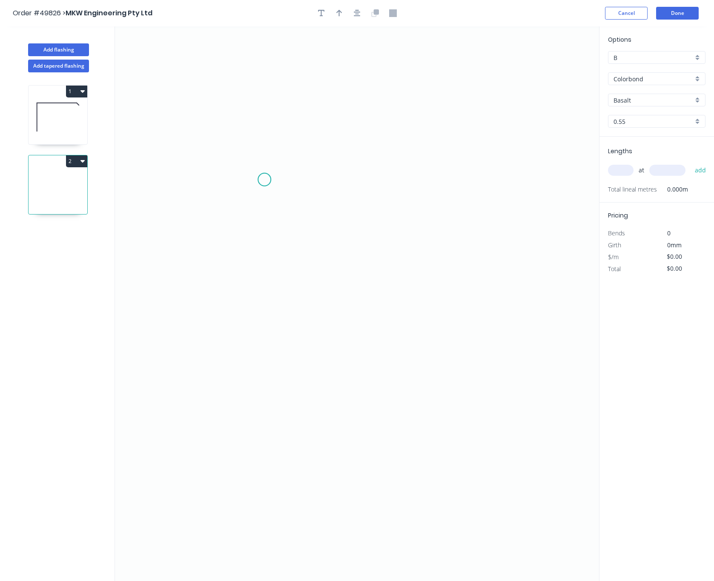
click at [264, 180] on icon "0" at bounding box center [357, 303] width 484 height 555
click at [396, 183] on icon "0" at bounding box center [357, 303] width 484 height 555
click at [396, 183] on circle at bounding box center [396, 179] width 13 height 13
click at [266, 178] on circle at bounding box center [264, 179] width 13 height 13
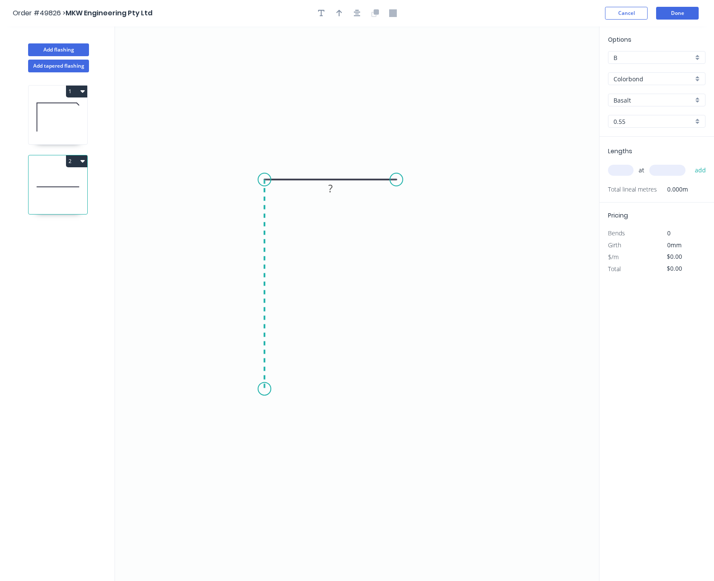
click at [259, 390] on icon "0 ?" at bounding box center [357, 303] width 484 height 555
click at [411, 391] on icon "0 ? ?" at bounding box center [357, 303] width 484 height 555
click at [411, 391] on circle at bounding box center [411, 388] width 13 height 13
click at [410, 391] on circle at bounding box center [411, 388] width 13 height 13
click at [327, 400] on rect at bounding box center [338, 397] width 28 height 17
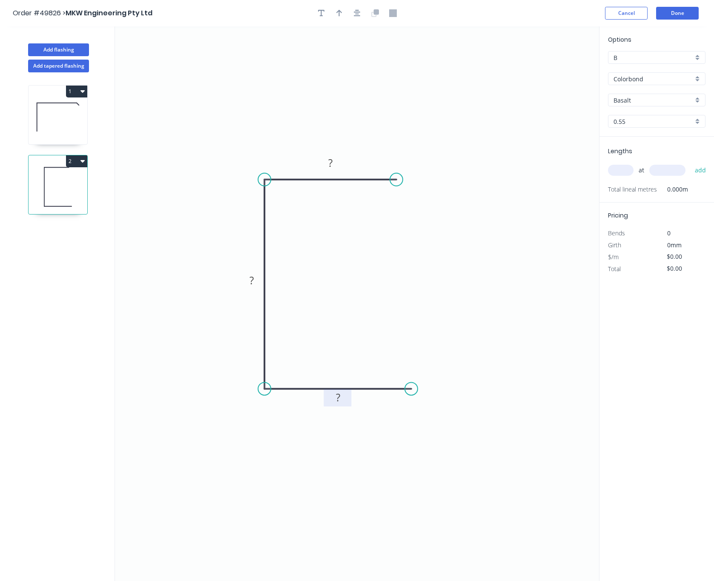
click at [340, 404] on tspan "?" at bounding box center [338, 397] width 4 height 14
click at [250, 286] on tspan "?" at bounding box center [251, 280] width 4 height 14
click at [328, 168] on tspan "?" at bounding box center [330, 163] width 4 height 14
click at [341, 15] on icon "button" at bounding box center [339, 13] width 6 height 8
drag, startPoint x: 556, startPoint y: 67, endPoint x: 309, endPoint y: 111, distance: 250.4
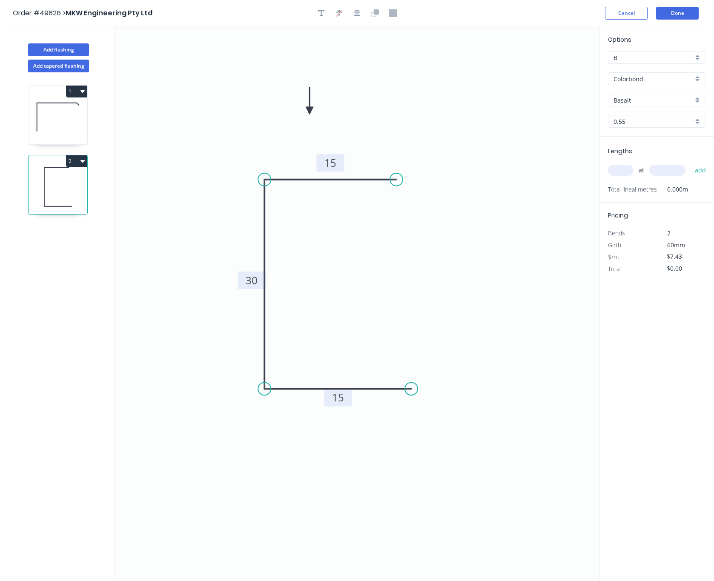
click at [309, 111] on icon at bounding box center [310, 100] width 8 height 27
click at [412, 390] on circle at bounding box center [411, 388] width 13 height 13
click at [421, 570] on icon "0 15 30 15" at bounding box center [357, 303] width 484 height 555
type input "$7.98"
click at [421, 570] on icon "0 15 30 15 ?" at bounding box center [357, 303] width 484 height 555
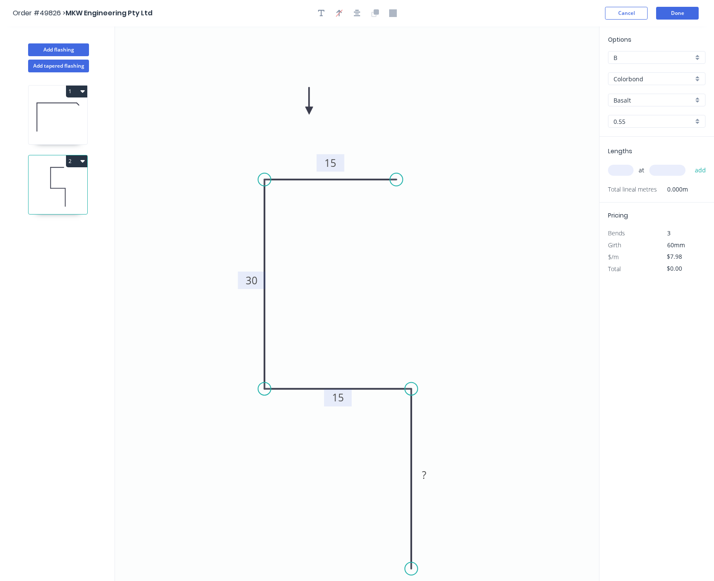
click at [421, 570] on icon "0 15 30 15 ?" at bounding box center [357, 303] width 484 height 555
click at [433, 481] on rect at bounding box center [424, 474] width 28 height 17
click at [430, 476] on rect at bounding box center [423, 476] width 17 height 12
click at [478, 390] on icon "0 15 30 15 20" at bounding box center [357, 303] width 484 height 555
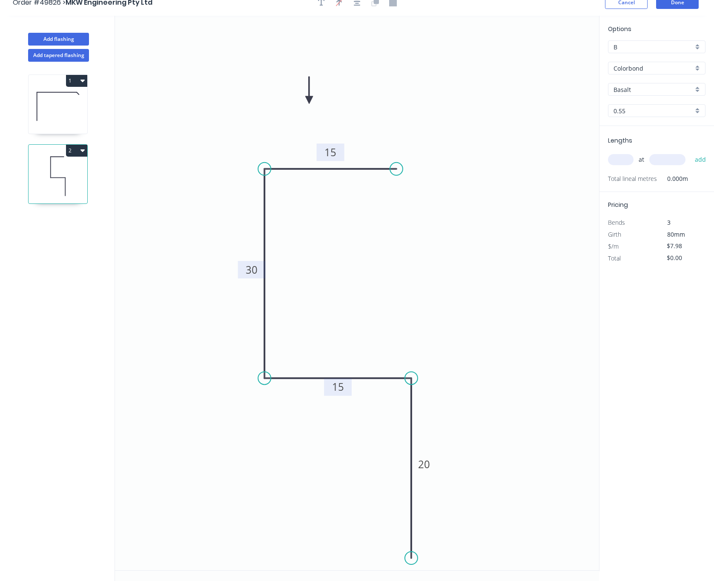
scroll to position [17, 0]
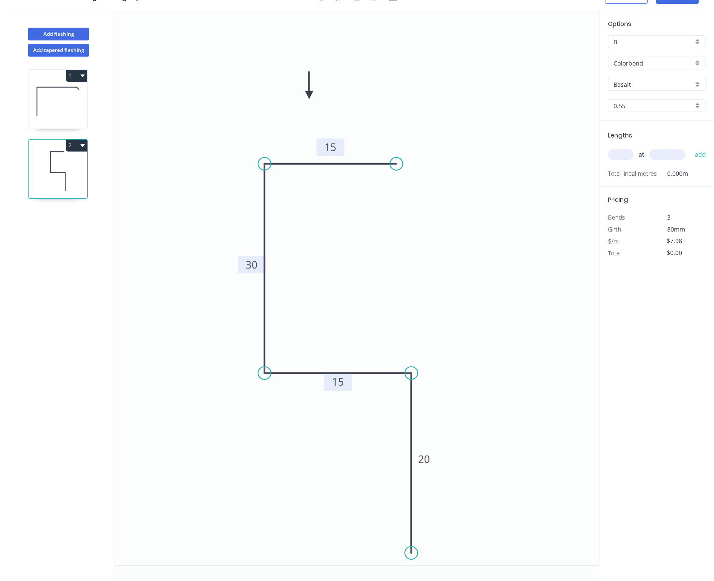
drag, startPoint x: 409, startPoint y: 371, endPoint x: 401, endPoint y: 369, distance: 7.8
click at [401, 369] on icon "0 15 30 15 20" at bounding box center [357, 288] width 484 height 555
drag, startPoint x: 411, startPoint y: 369, endPoint x: 393, endPoint y: 374, distance: 18.5
click at [393, 374] on circle at bounding box center [393, 373] width 13 height 13
click at [394, 374] on circle at bounding box center [393, 373] width 13 height 13
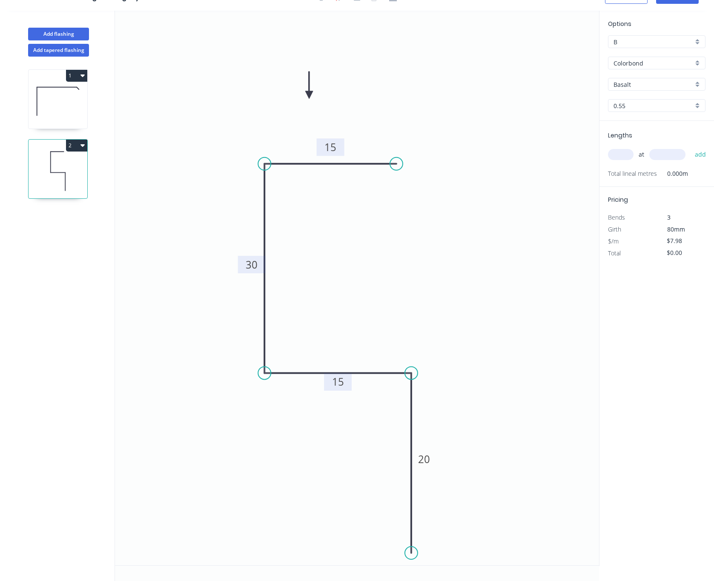
click at [401, 368] on icon "0 15 30 15 20" at bounding box center [357, 288] width 484 height 555
click at [341, 379] on tspan "15" at bounding box center [338, 382] width 12 height 14
click at [437, 289] on icon "0 15 30 18 20" at bounding box center [357, 288] width 484 height 555
click at [643, 83] on input "Basalt" at bounding box center [653, 84] width 80 height 9
click at [645, 100] on div "Dover White" at bounding box center [656, 100] width 97 height 15
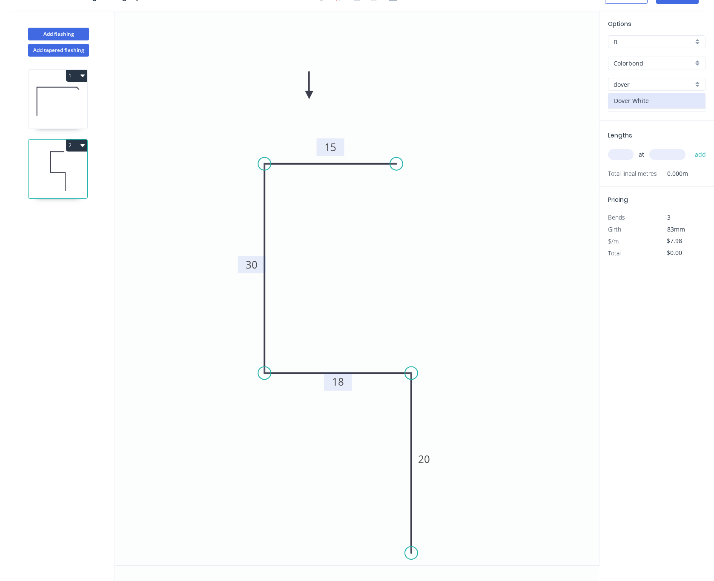
type input "Dover White"
click at [621, 149] on input "text" at bounding box center [621, 154] width 26 height 11
type input "1"
click at [674, 151] on input "text" at bounding box center [667, 154] width 36 height 11
type input "2500"
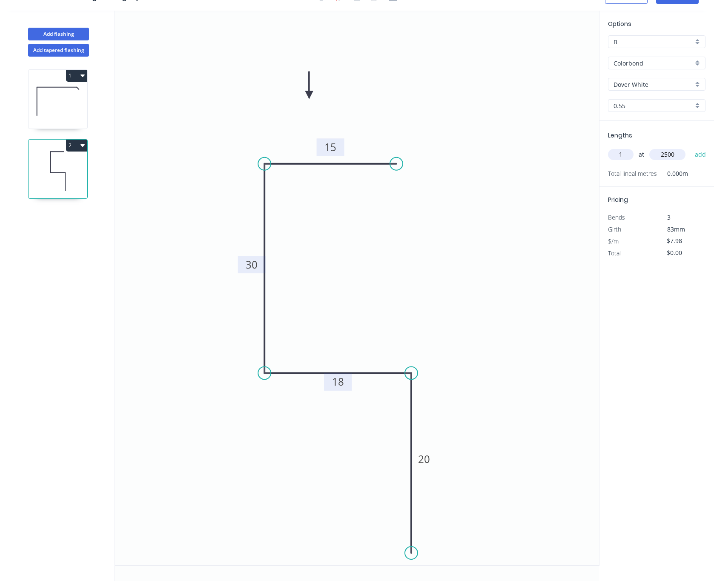
click at [690, 147] on button "add" at bounding box center [700, 154] width 20 height 14
type input "$19.95"
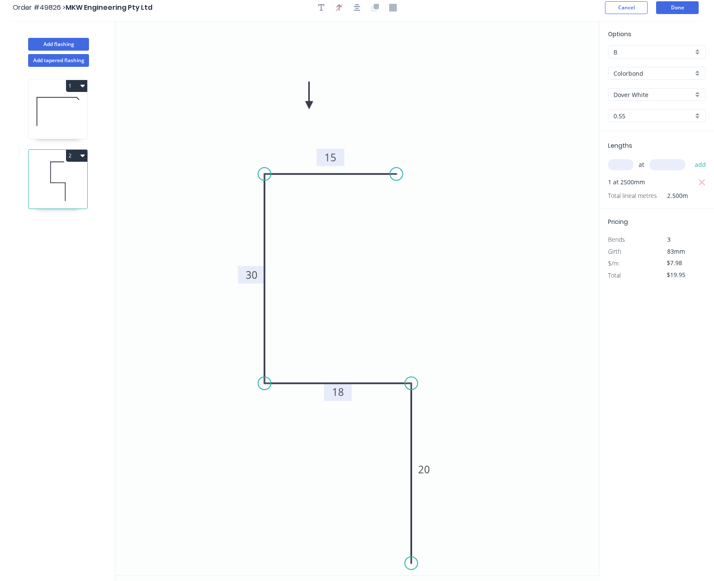
scroll to position [0, 0]
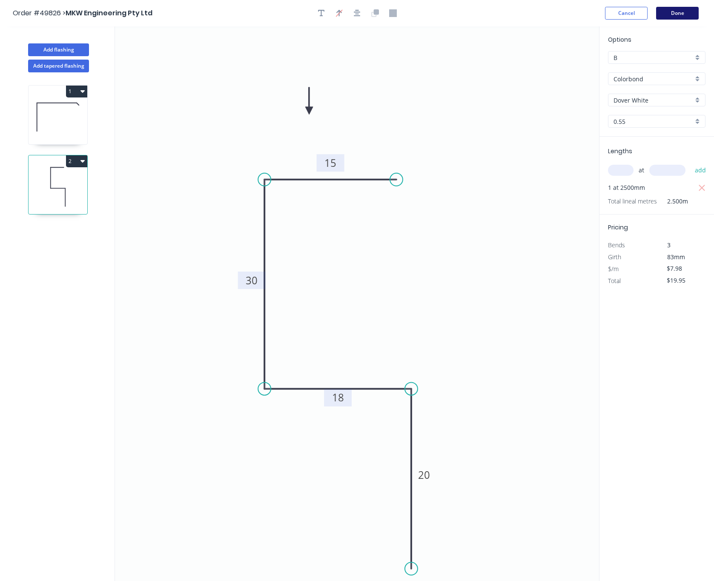
click at [678, 10] on button "Done" at bounding box center [677, 13] width 43 height 13
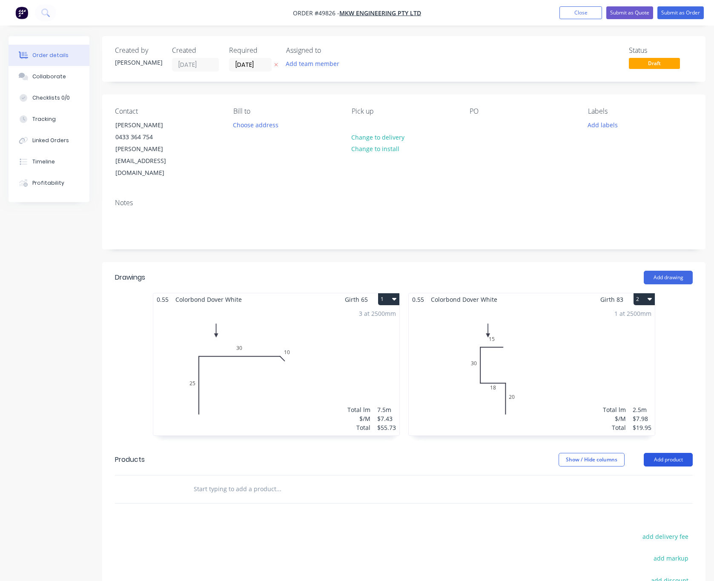
click at [673, 453] on button "Add product" at bounding box center [668, 460] width 49 height 14
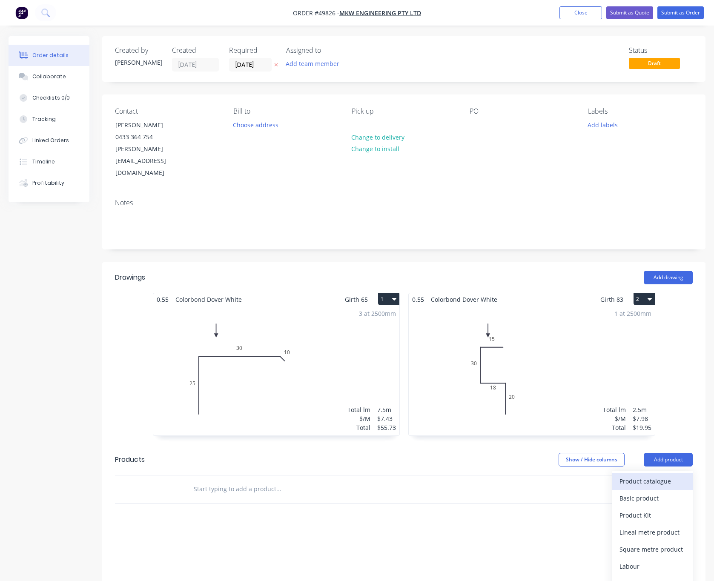
click at [643, 475] on div "Product catalogue" at bounding box center [652, 481] width 66 height 12
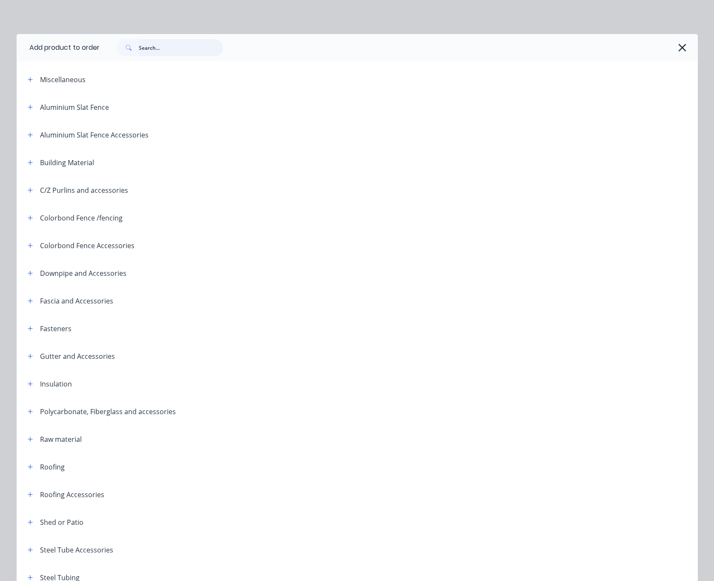
click at [177, 46] on input "text" at bounding box center [181, 47] width 84 height 17
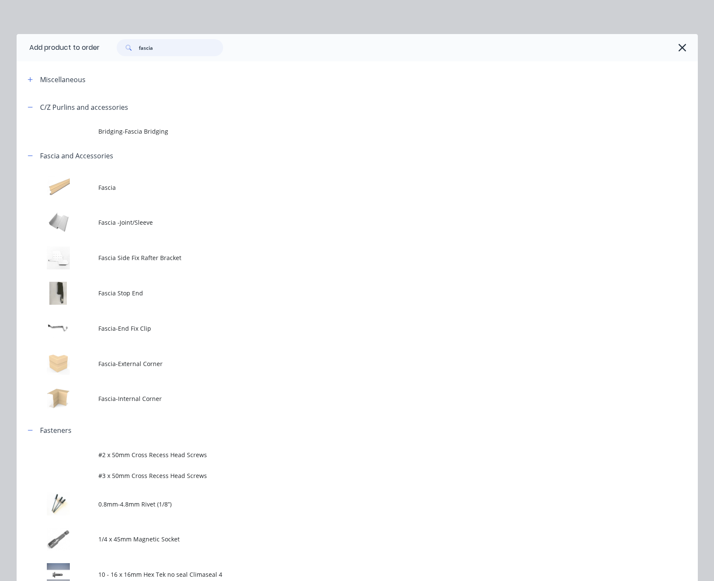
type input "fascia"
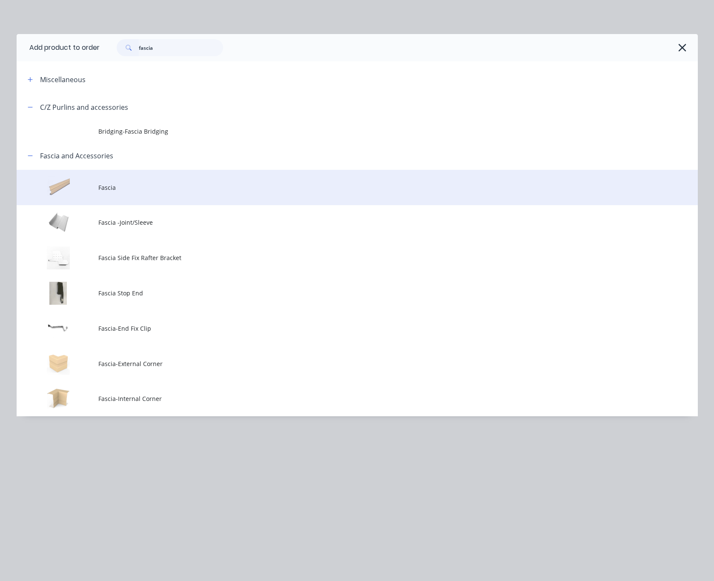
click at [149, 193] on td "Fascia" at bounding box center [397, 187] width 599 height 35
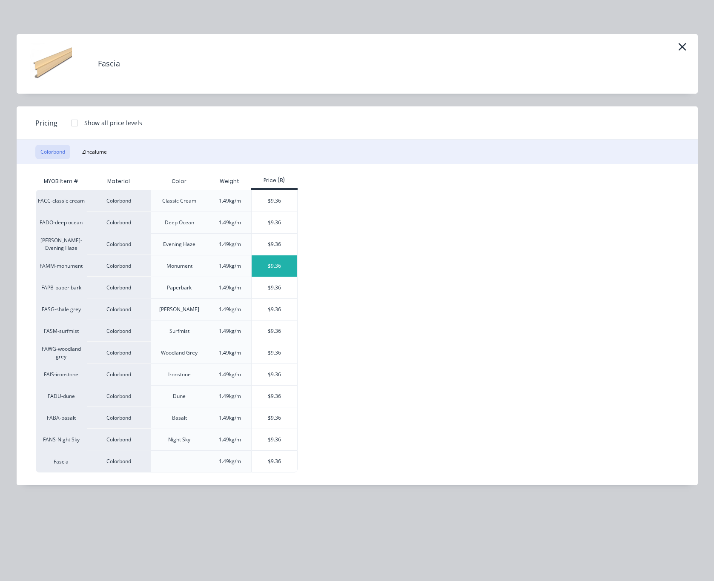
click at [272, 264] on div "$9.36" at bounding box center [275, 265] width 46 height 21
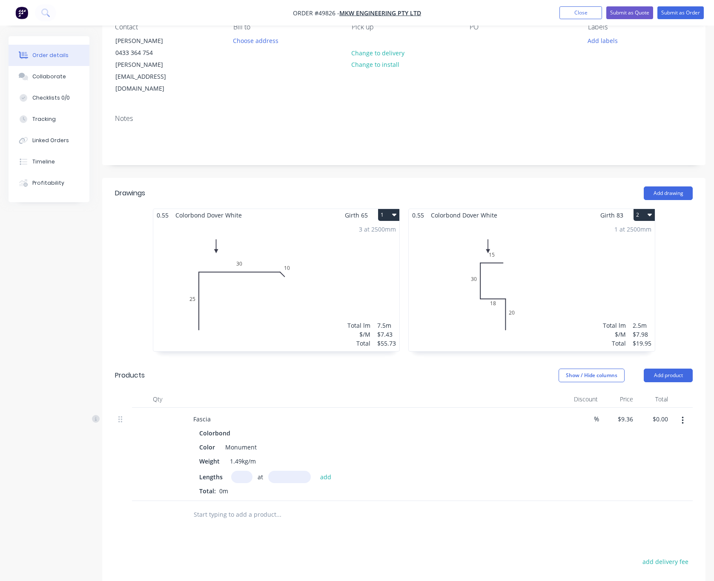
scroll to position [128, 0]
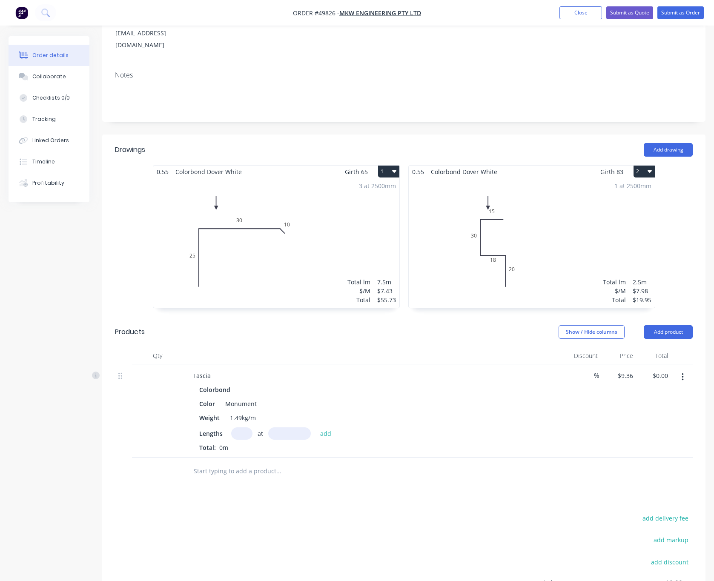
click at [246, 427] on input "text" at bounding box center [241, 433] width 21 height 12
type input "3"
click at [277, 427] on input "text" at bounding box center [289, 433] width 43 height 12
type input "5600"
click at [316, 427] on button "add" at bounding box center [326, 432] width 20 height 11
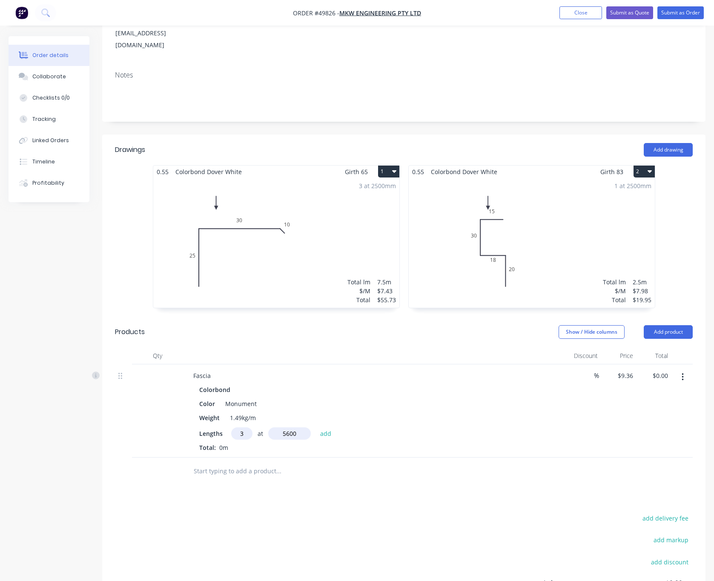
type input "$157.25"
click at [669, 325] on button "Add product" at bounding box center [668, 332] width 49 height 14
click at [492, 412] on div "Weight 1.49kg/m" at bounding box center [373, 418] width 354 height 12
click at [671, 325] on button "Add product" at bounding box center [668, 332] width 49 height 14
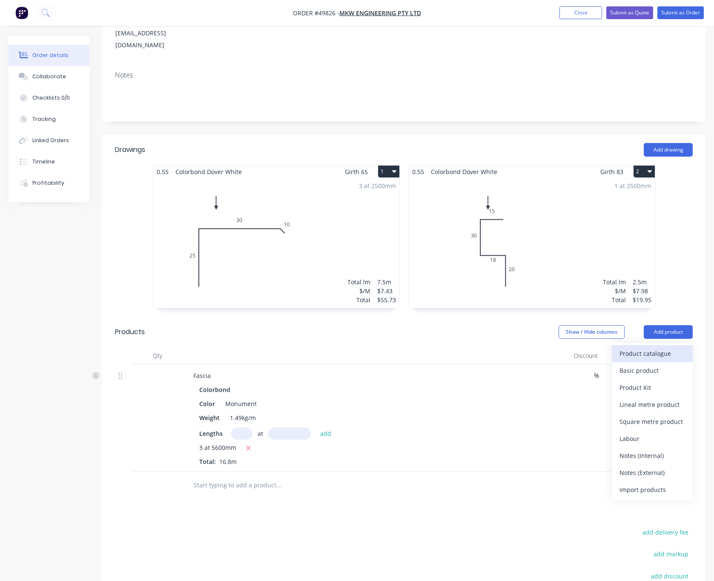
click at [653, 347] on div "Product catalogue" at bounding box center [652, 353] width 66 height 12
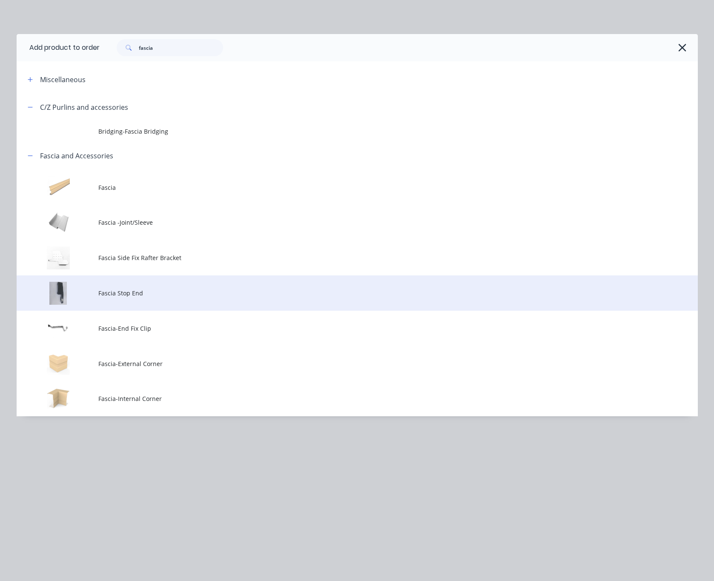
click at [195, 289] on span "Fascia Stop End" at bounding box center [337, 293] width 479 height 9
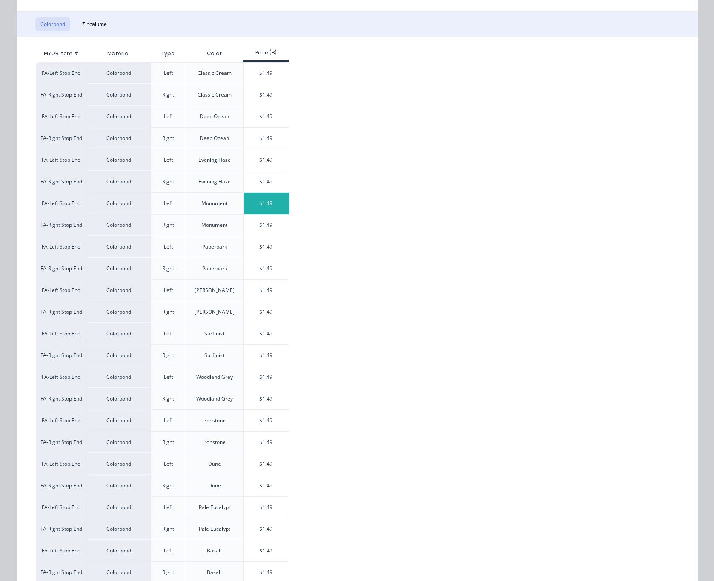
click at [265, 208] on div "$1.49" at bounding box center [266, 203] width 46 height 21
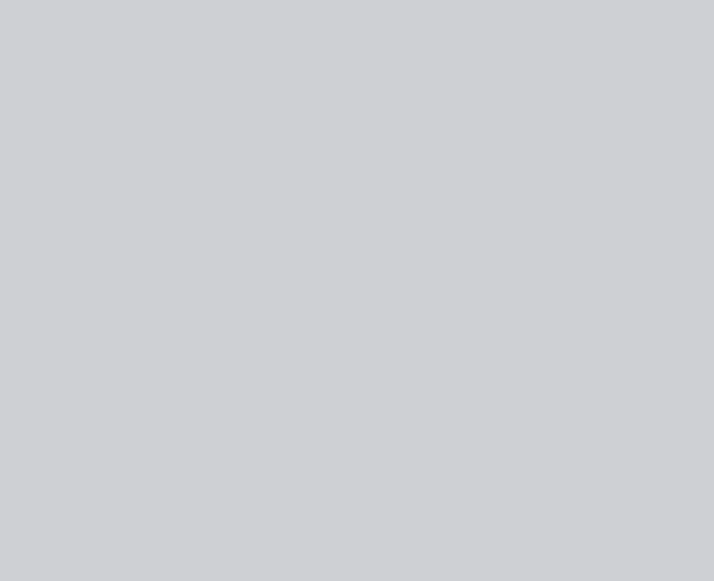
scroll to position [0, 0]
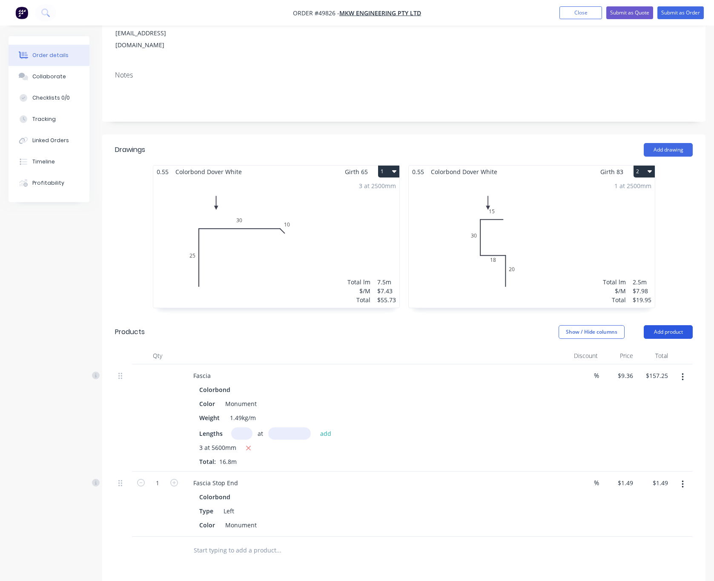
click at [678, 325] on button "Add product" at bounding box center [668, 332] width 49 height 14
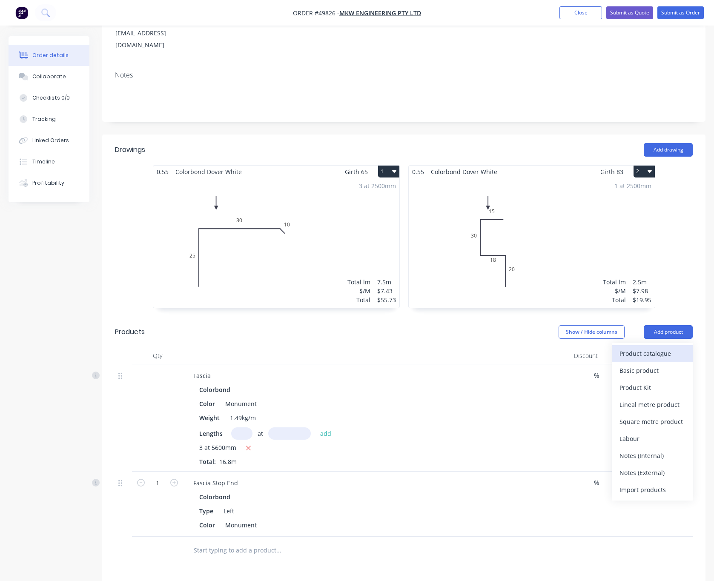
click at [660, 347] on div "Product catalogue" at bounding box center [652, 353] width 66 height 12
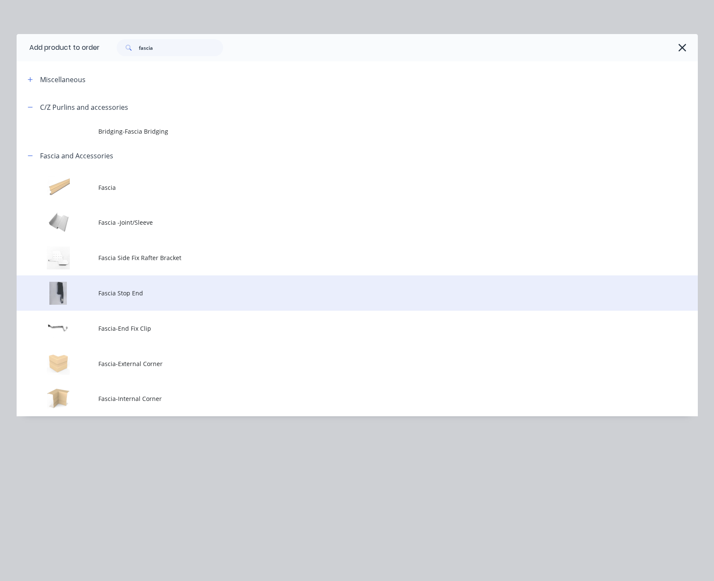
click at [181, 297] on span "Fascia Stop End" at bounding box center [337, 293] width 479 height 9
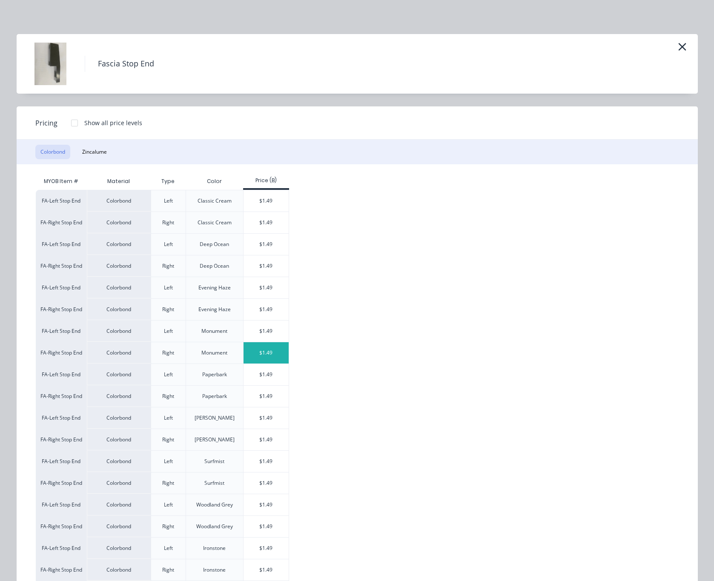
click at [272, 353] on div "$1.49" at bounding box center [266, 352] width 46 height 21
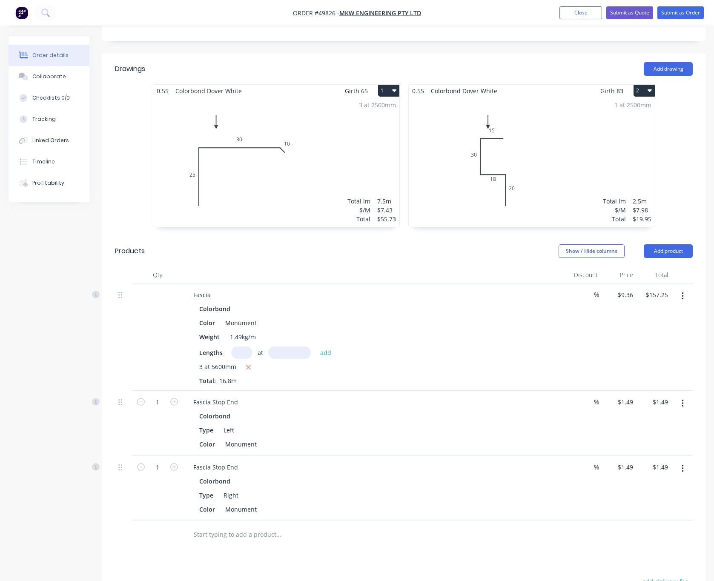
scroll to position [255, 0]
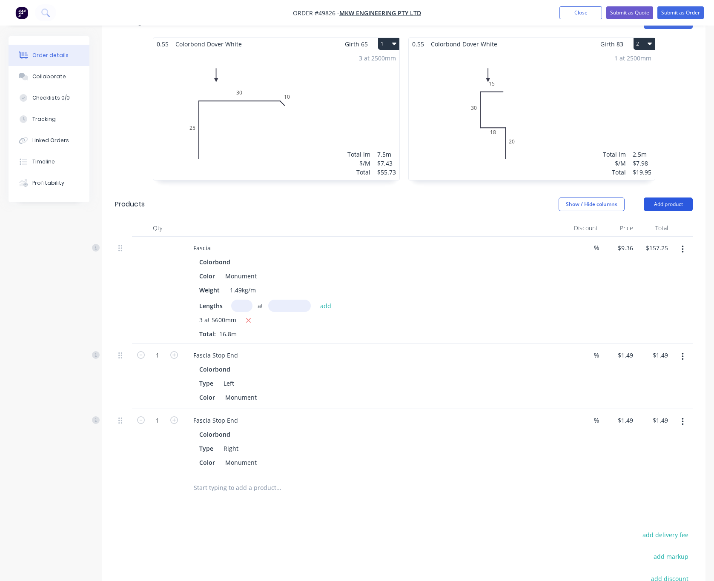
click at [670, 198] on button "Add product" at bounding box center [668, 205] width 49 height 14
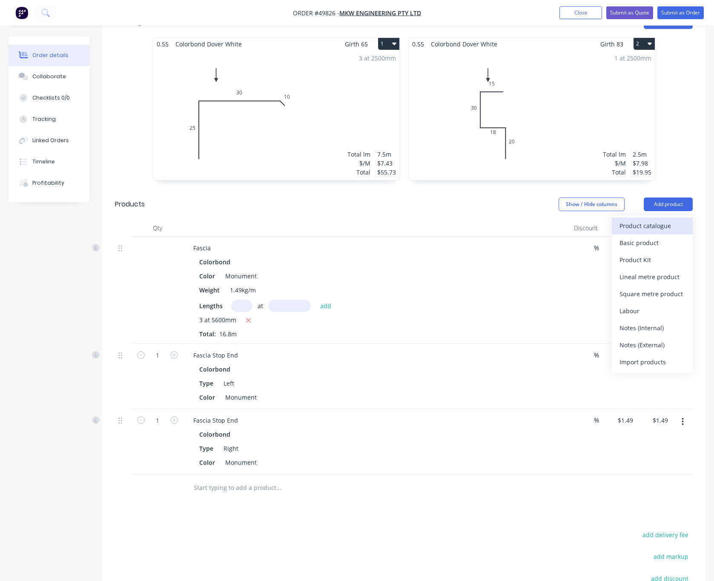
click at [653, 220] on div "Product catalogue" at bounding box center [652, 226] width 66 height 12
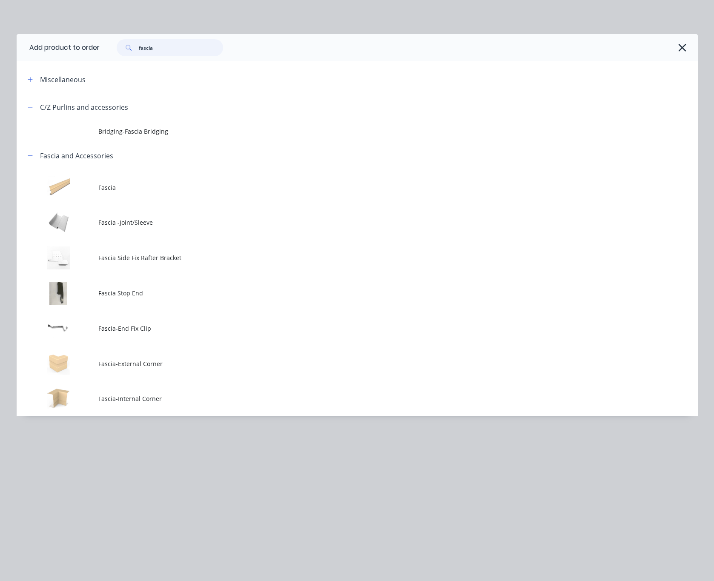
drag, startPoint x: 165, startPoint y: 45, endPoint x: 121, endPoint y: 48, distance: 43.9
click at [121, 48] on div "fascia" at bounding box center [170, 47] width 106 height 17
type input "gutter"
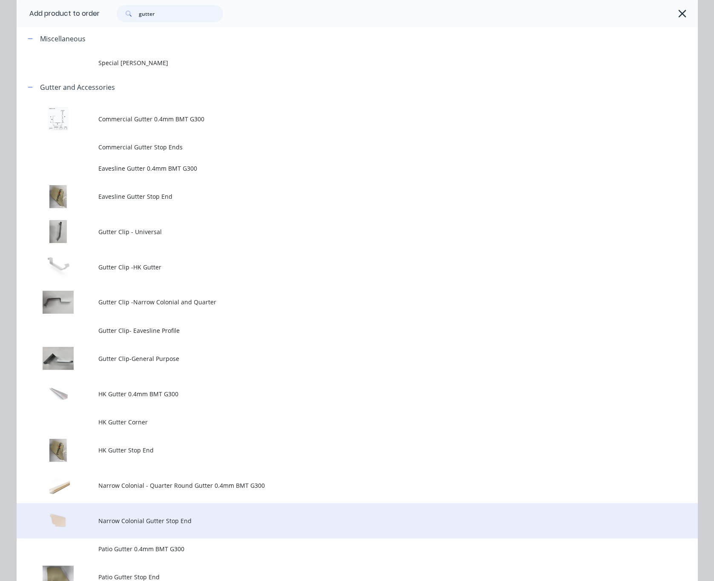
scroll to position [64, 0]
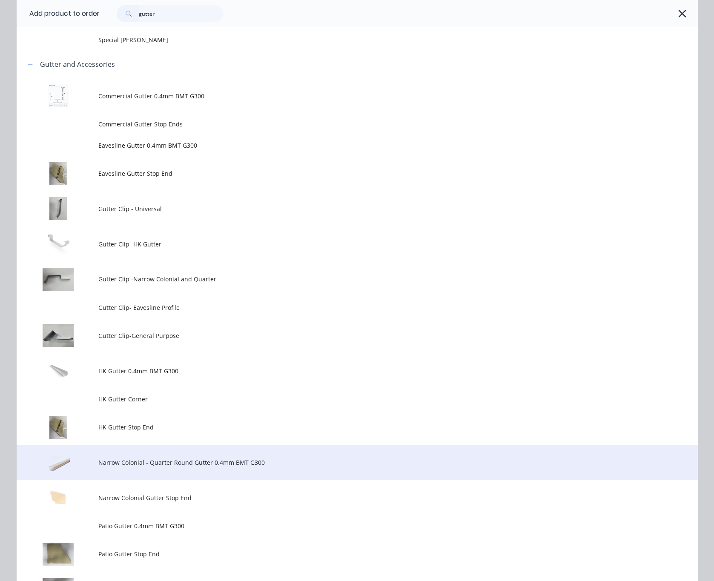
click at [226, 466] on span "Narrow Colonial - Quarter Round Gutter 0.4mm BMT G300" at bounding box center [337, 462] width 479 height 9
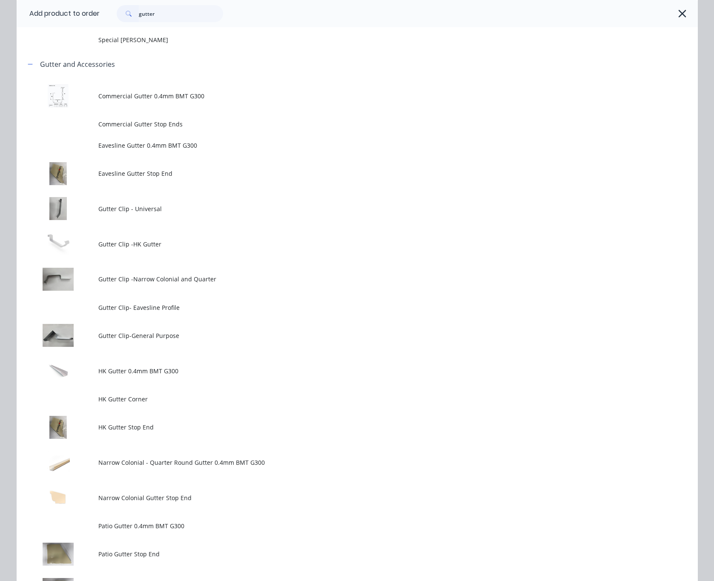
scroll to position [0, 0]
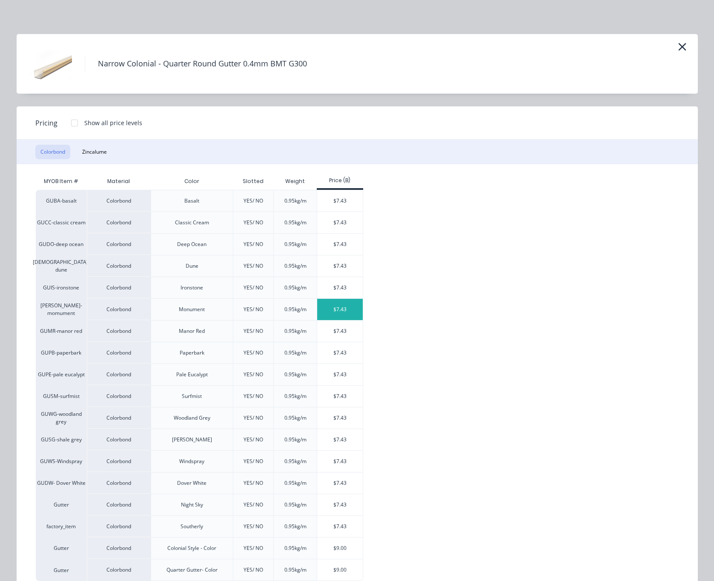
click at [336, 309] on div "$7.43" at bounding box center [340, 309] width 46 height 21
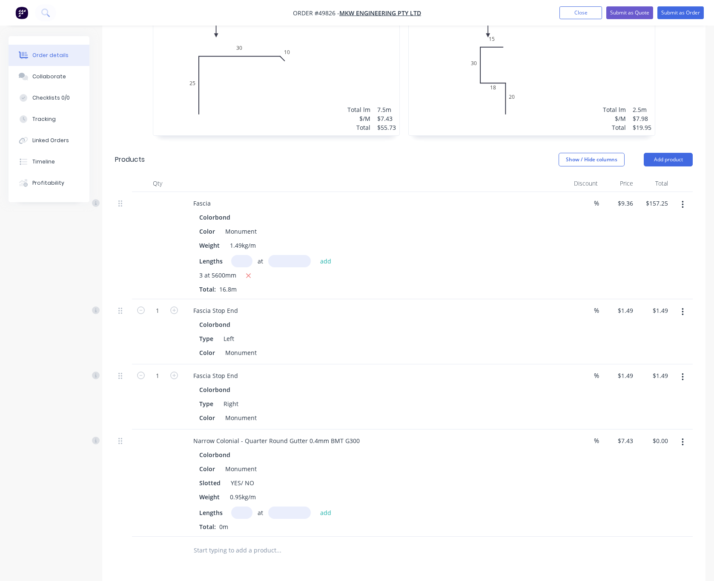
scroll to position [460, 0]
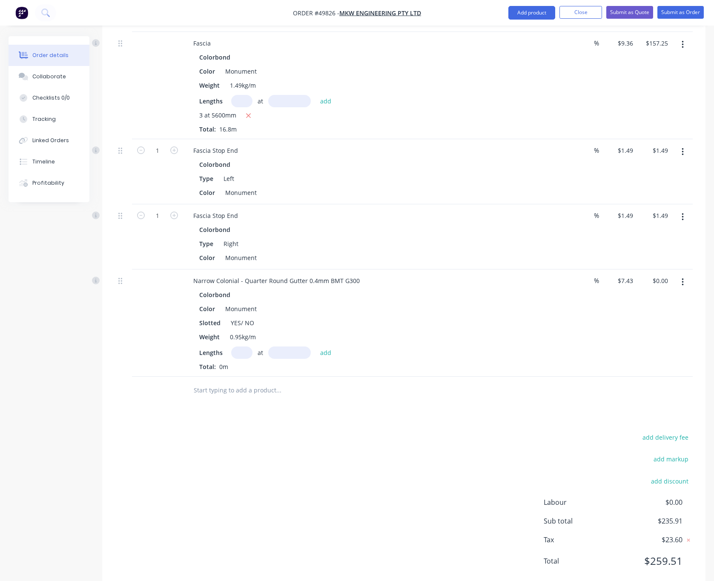
click at [243, 347] on input "text" at bounding box center [241, 353] width 21 height 12
drag, startPoint x: 243, startPoint y: 257, endPoint x: 285, endPoint y: 262, distance: 42.0
click at [285, 275] on div "Narrow Colonial - Quarter Round Gutter 0.4mm BMT G300" at bounding box center [276, 281] width 180 height 12
click at [346, 294] on div "Colorbond Color Monument Slotted YES/ NO Weight 0.95kg/m Lengths at add Total: …" at bounding box center [374, 330] width 376 height 83
click at [238, 347] on input "text" at bounding box center [241, 353] width 21 height 12
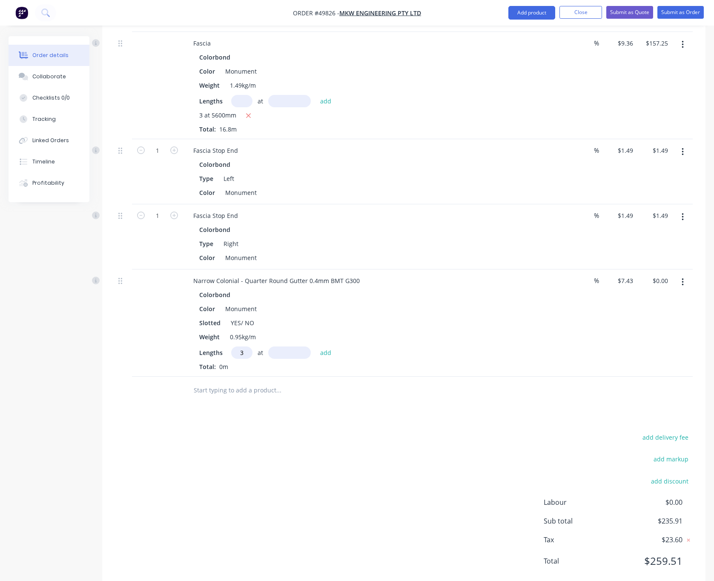
type input "3"
click at [282, 347] on input "text" at bounding box center [289, 353] width 43 height 12
type input "5600"
click at [316, 347] on button "add" at bounding box center [326, 352] width 20 height 11
type input "$124.82"
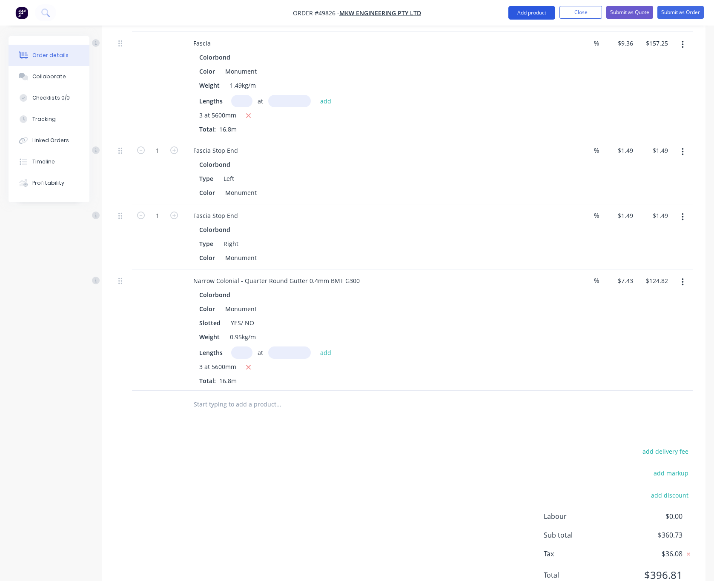
click at [537, 18] on button "Add product" at bounding box center [531, 13] width 47 height 14
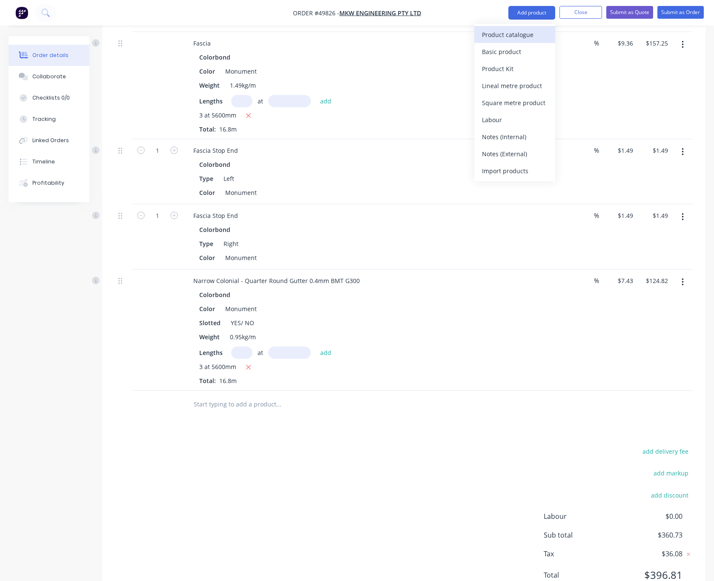
click at [533, 31] on div "Product catalogue" at bounding box center [515, 35] width 66 height 12
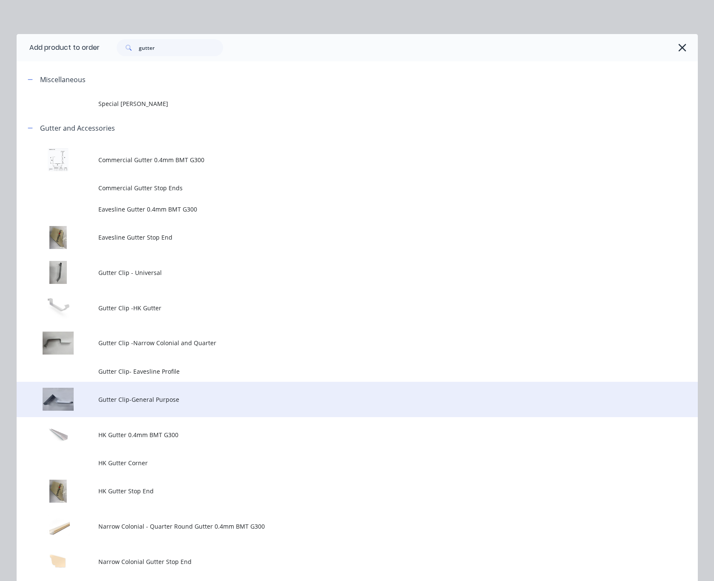
scroll to position [255, 0]
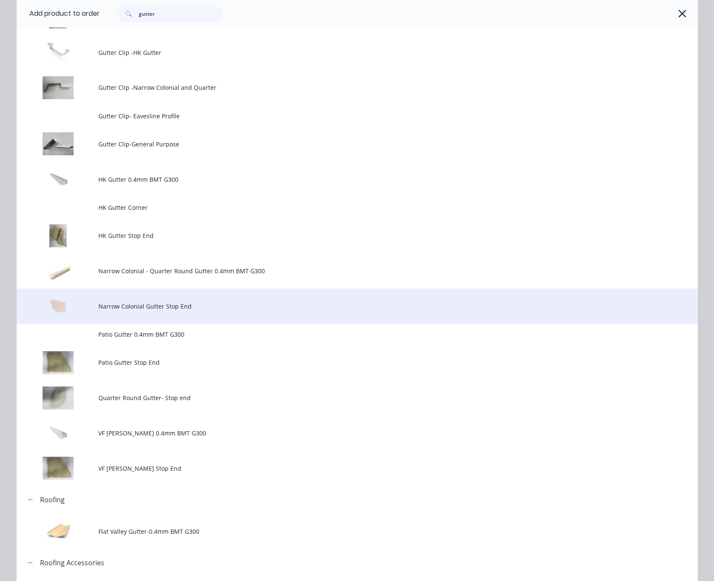
click at [262, 304] on span "Narrow Colonial Gutter Stop End" at bounding box center [337, 306] width 479 height 9
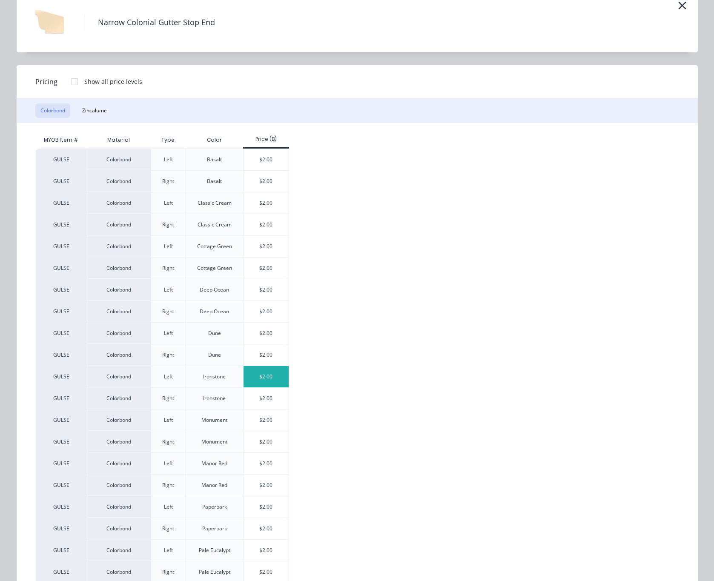
scroll to position [64, 0]
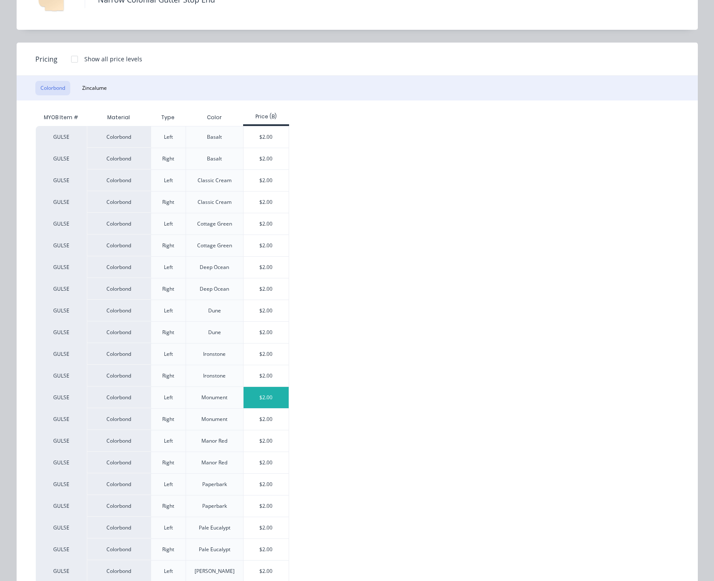
click at [277, 405] on div "$2.00" at bounding box center [266, 397] width 46 height 21
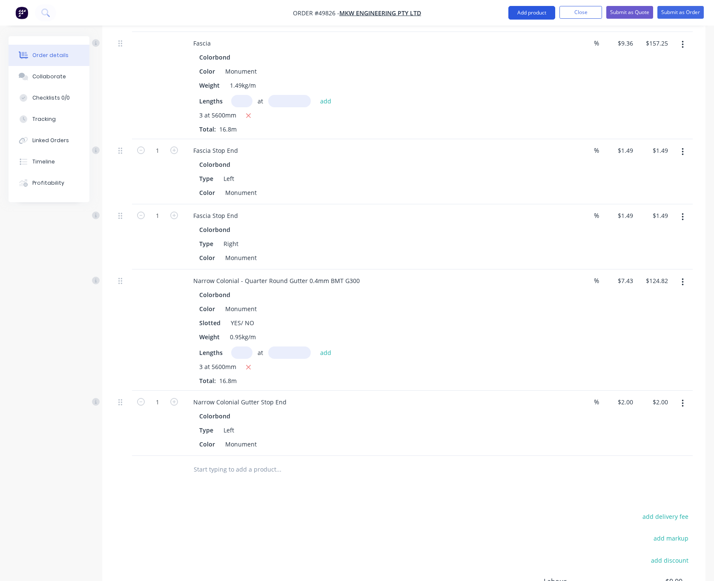
click at [528, 10] on button "Add product" at bounding box center [531, 13] width 47 height 14
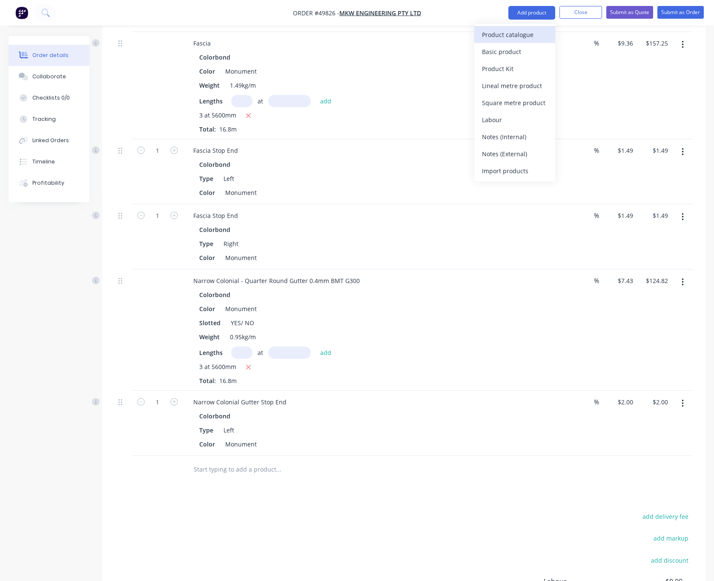
click at [521, 37] on div "Product catalogue" at bounding box center [515, 35] width 66 height 12
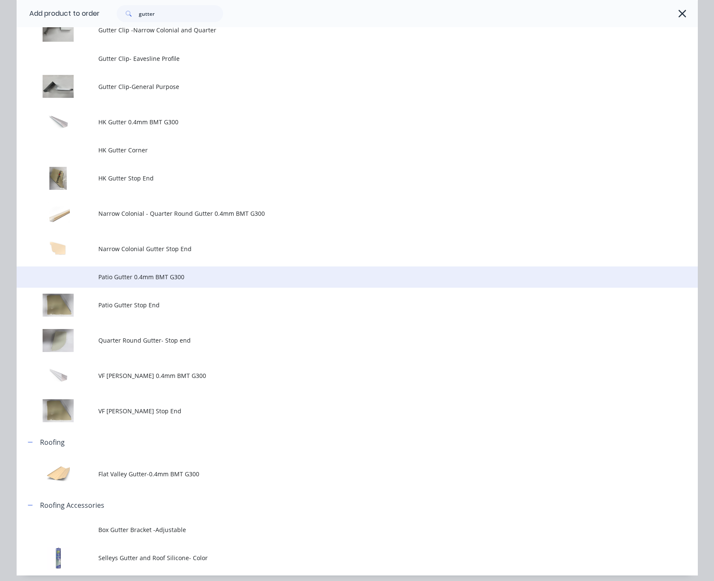
scroll to position [281, 0]
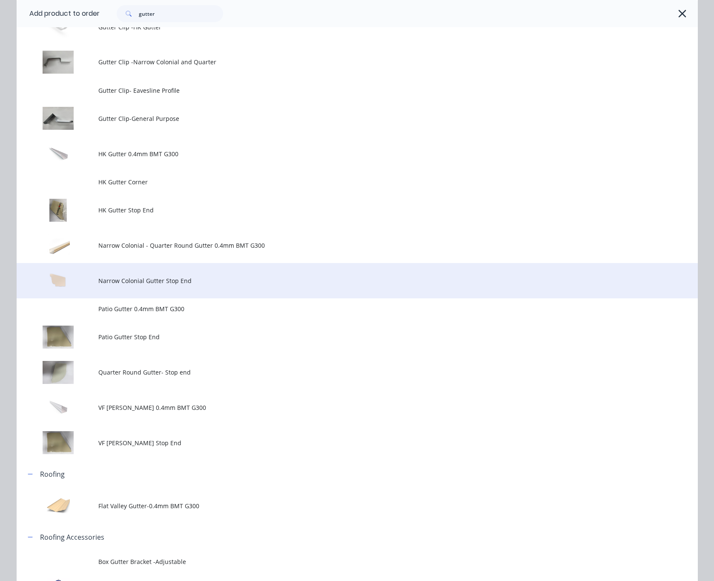
click at [235, 288] on td "Narrow Colonial Gutter Stop End" at bounding box center [397, 280] width 599 height 35
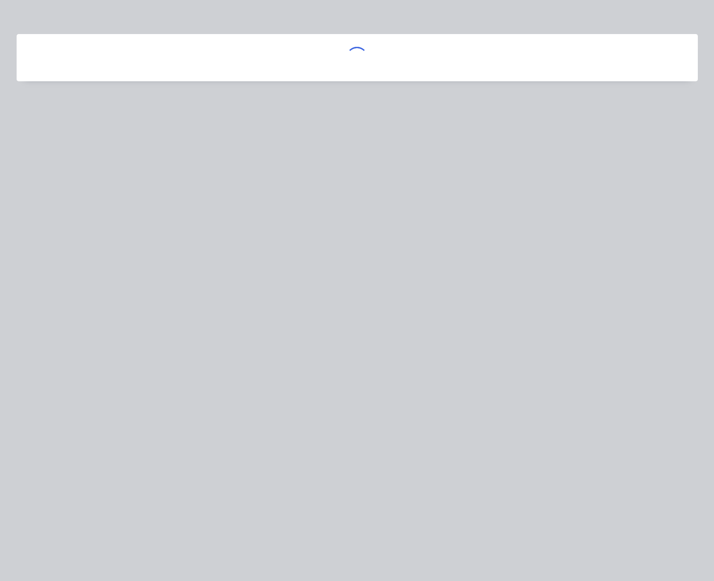
scroll to position [0, 0]
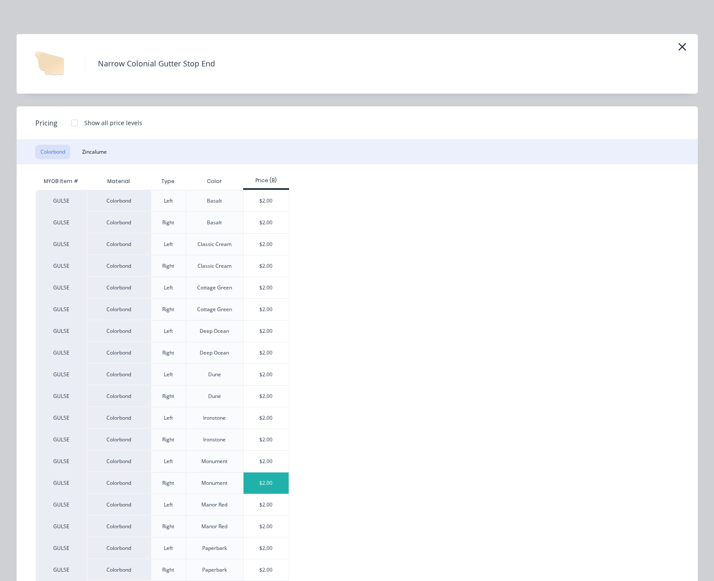
click at [260, 484] on div "$2.00" at bounding box center [266, 483] width 46 height 21
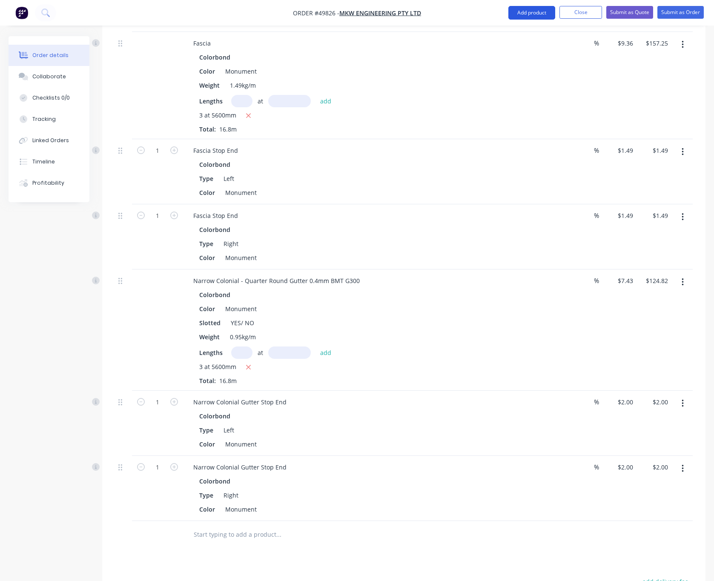
click at [521, 8] on button "Add product" at bounding box center [531, 13] width 47 height 14
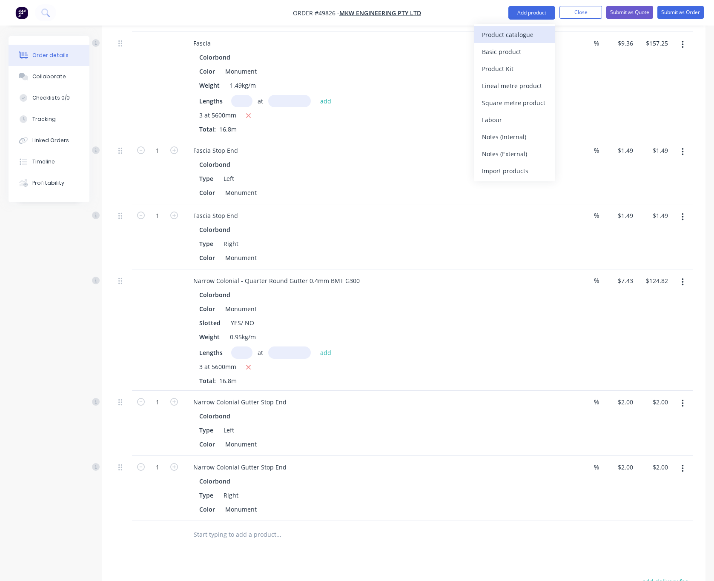
click at [527, 39] on div "Product catalogue" at bounding box center [515, 35] width 66 height 12
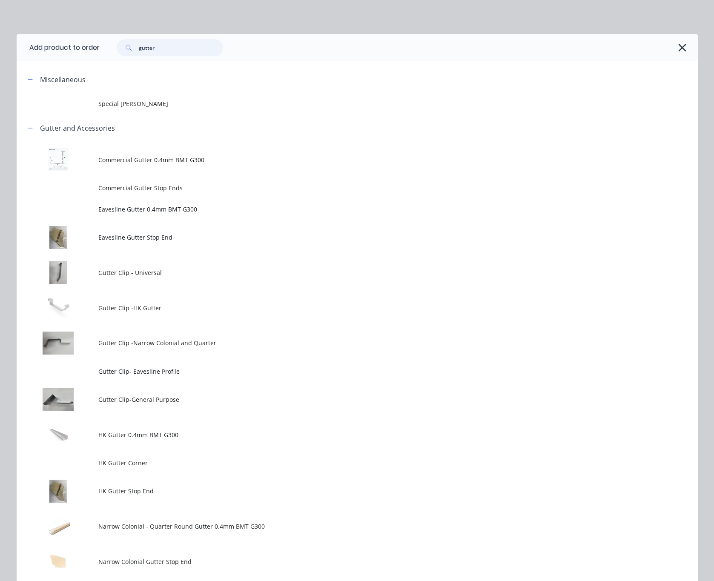
drag, startPoint x: 152, startPoint y: 51, endPoint x: 92, endPoint y: 54, distance: 60.1
click at [92, 54] on header "Add product to order gutter" at bounding box center [357, 47] width 681 height 27
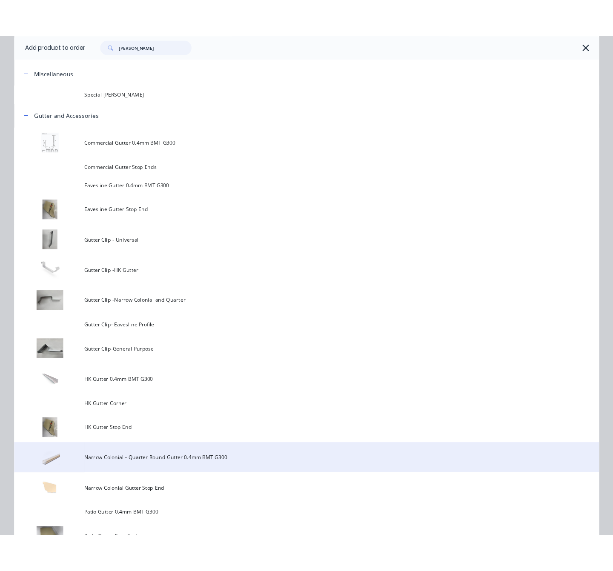
scroll to position [128, 0]
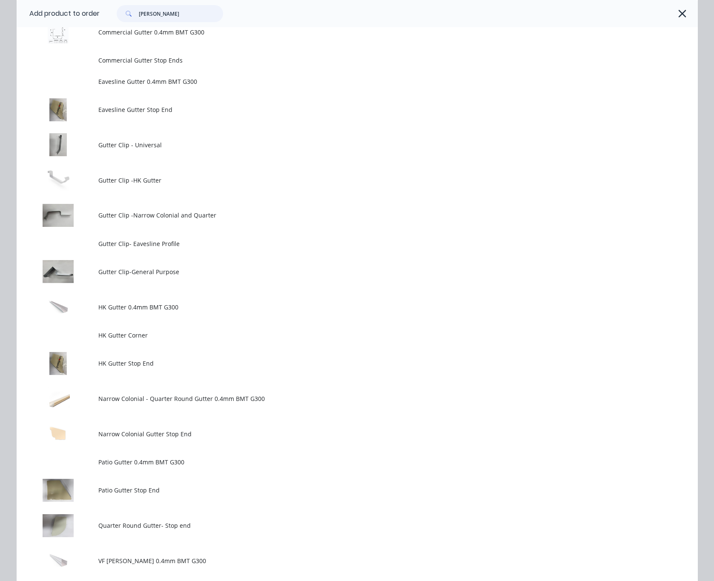
type input "gutt"
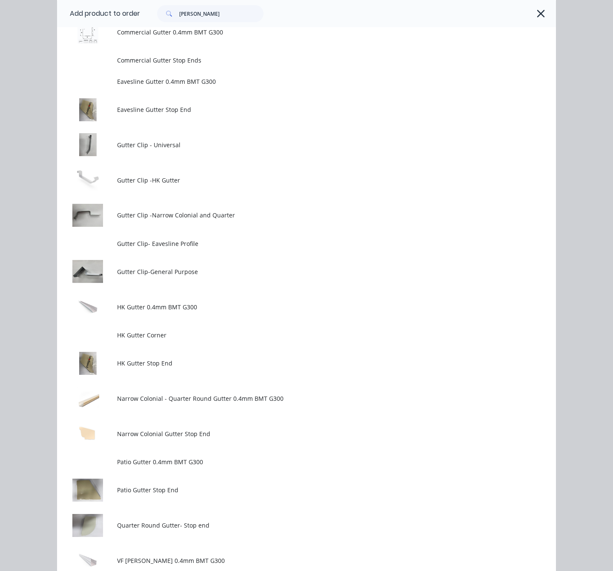
click at [24, 161] on div "Add product to order gutt Miscellaneous Special Patio Gutter Gutter and Accesso…" at bounding box center [306, 285] width 613 height 571
click at [538, 14] on icon "button" at bounding box center [540, 14] width 9 height 12
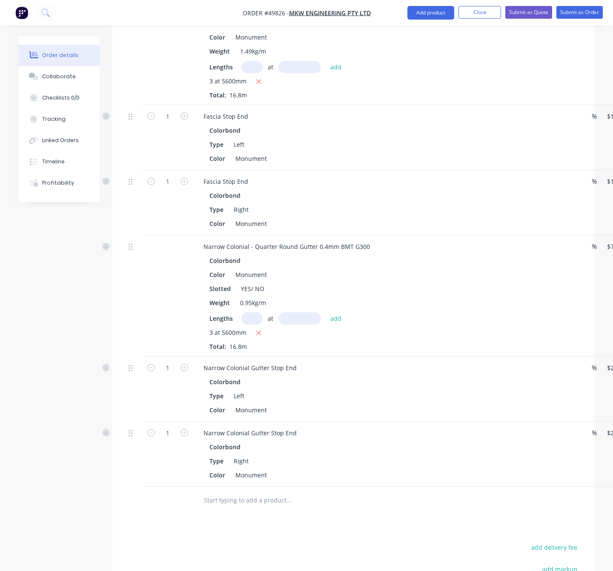
scroll to position [524, 0]
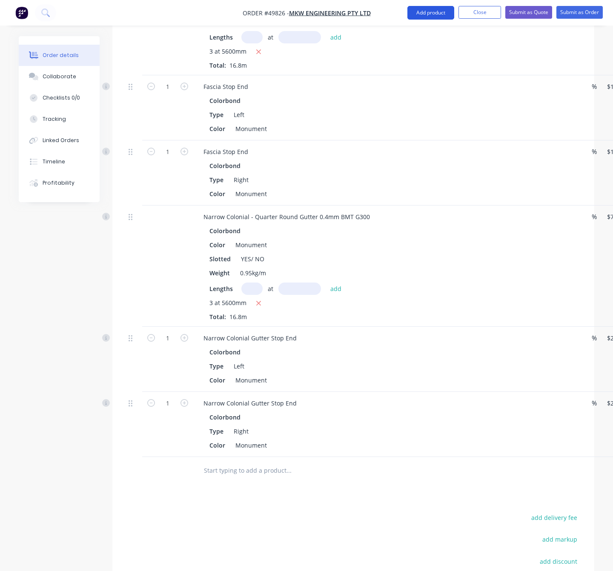
drag, startPoint x: 430, startPoint y: 8, endPoint x: 428, endPoint y: 13, distance: 5.0
click at [429, 10] on button "Add product" at bounding box center [430, 13] width 47 height 14
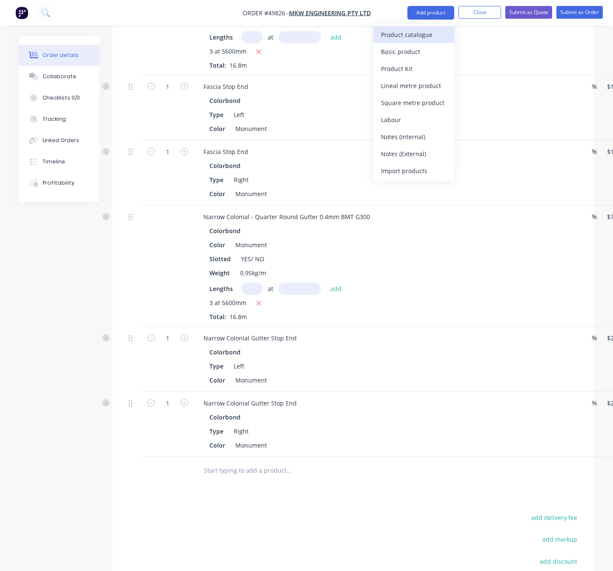
click at [413, 35] on div "Product catalogue" at bounding box center [414, 35] width 66 height 12
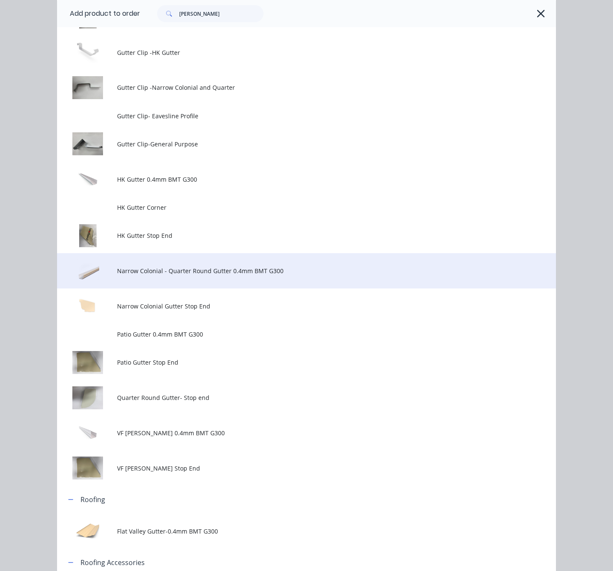
scroll to position [192, 0]
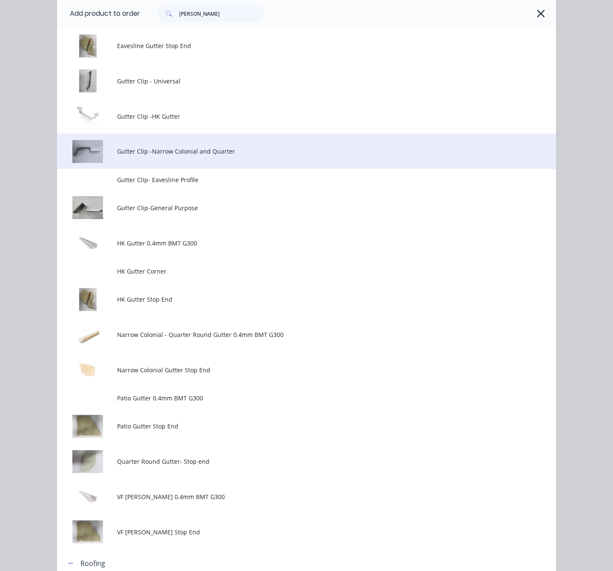
click at [229, 155] on span "Gutter Clip -Narrow Colonial and Quarter" at bounding box center [292, 151] width 351 height 9
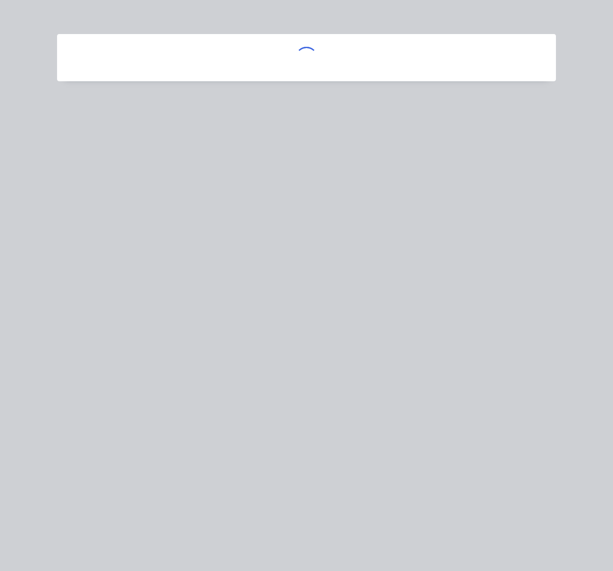
scroll to position [0, 0]
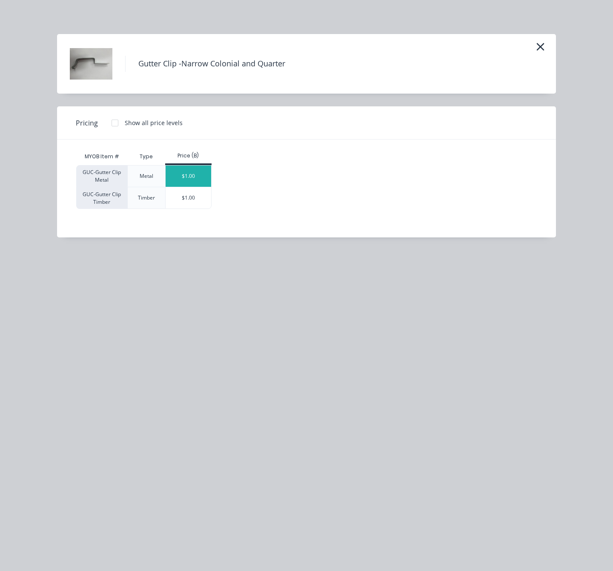
click at [187, 175] on div "$1.00" at bounding box center [189, 176] width 46 height 21
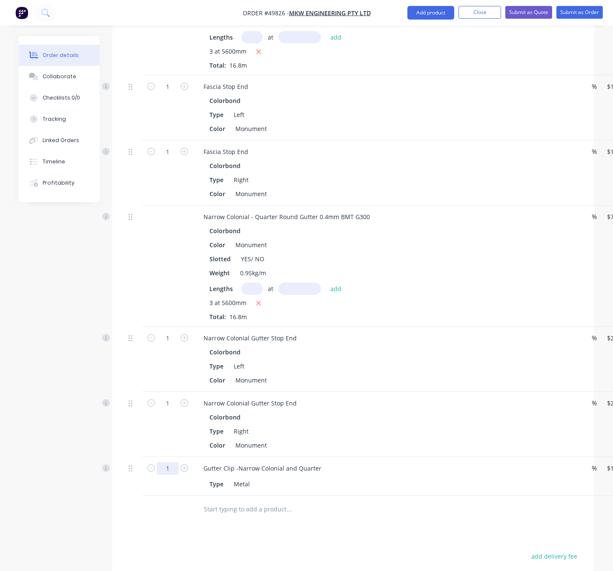
click at [167, 462] on input "1" at bounding box center [168, 468] width 22 height 13
type input "10"
type input "$10.00"
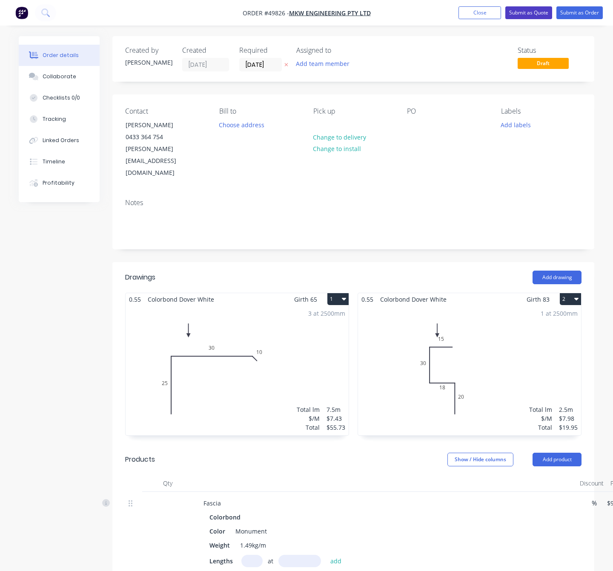
click at [520, 14] on button "Submit as Quote" at bounding box center [528, 12] width 47 height 13
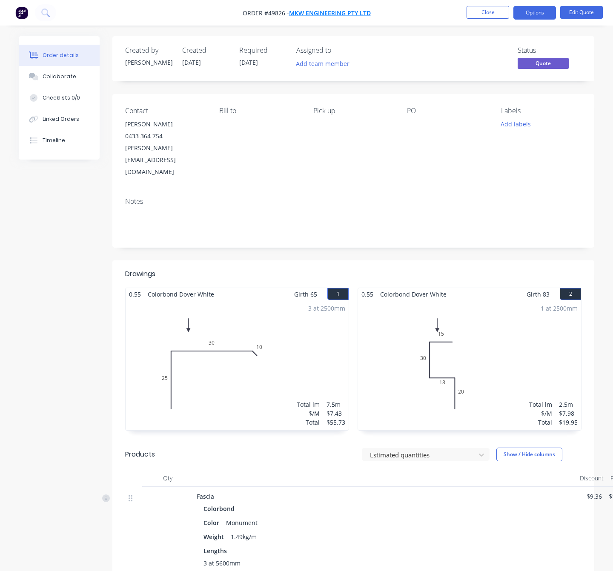
click at [324, 15] on span "MKW Engineering Pty Ltd" at bounding box center [330, 13] width 82 height 8
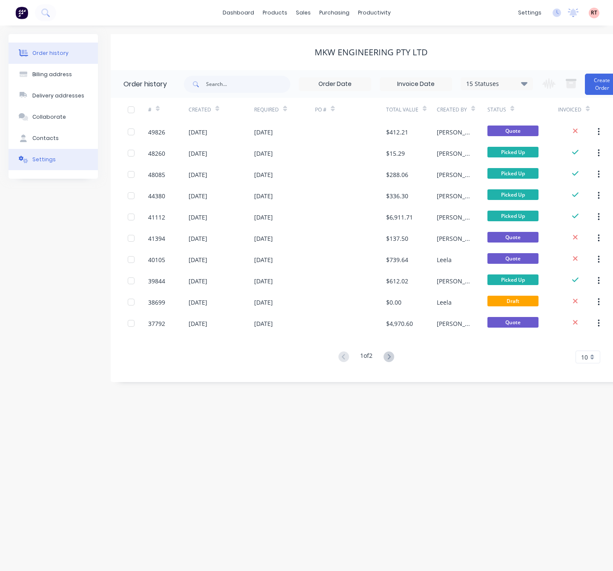
click at [61, 160] on button "Settings" at bounding box center [53, 159] width 89 height 21
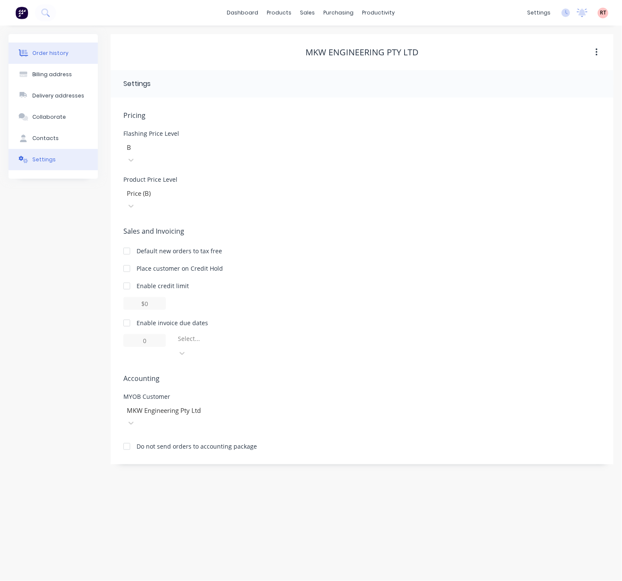
click at [68, 56] on button "Order history" at bounding box center [53, 53] width 89 height 21
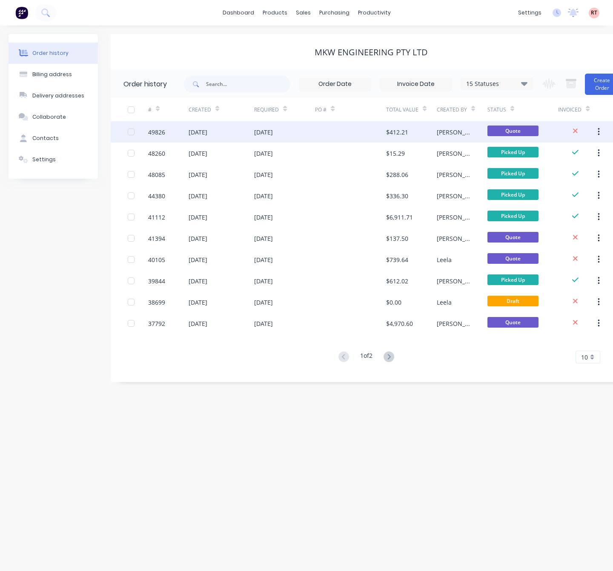
click at [304, 136] on div "30 Sep 2025" at bounding box center [284, 131] width 61 height 21
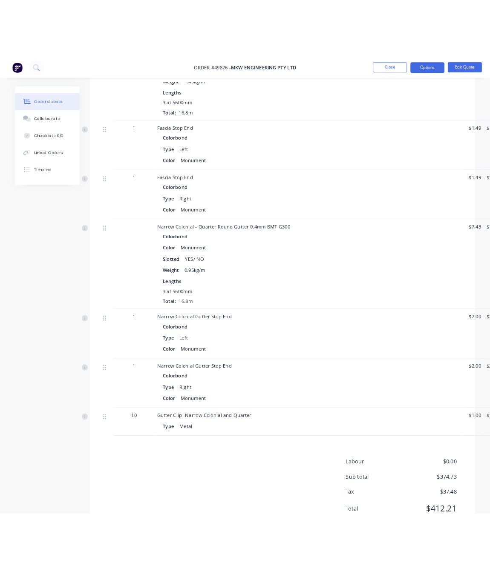
scroll to position [511, 0]
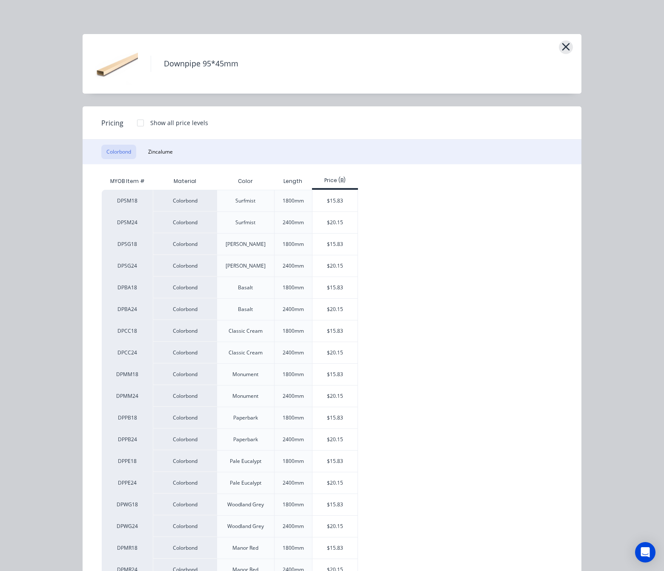
click at [563, 43] on icon "button" at bounding box center [565, 47] width 9 height 12
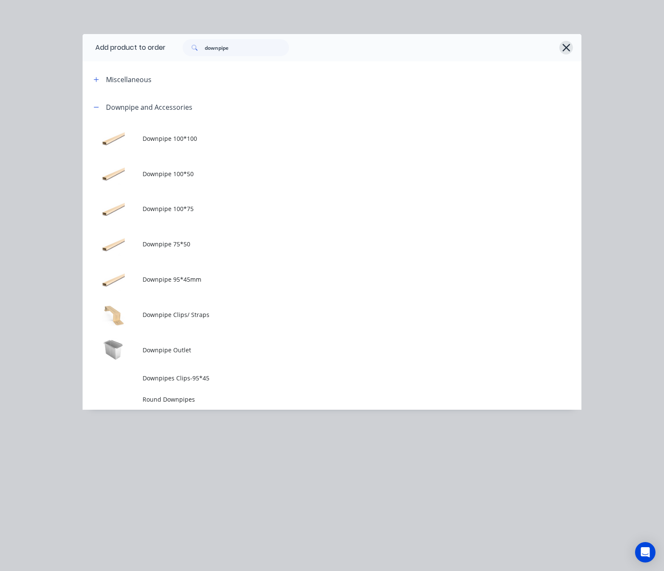
click at [572, 45] on button "button" at bounding box center [566, 48] width 14 height 14
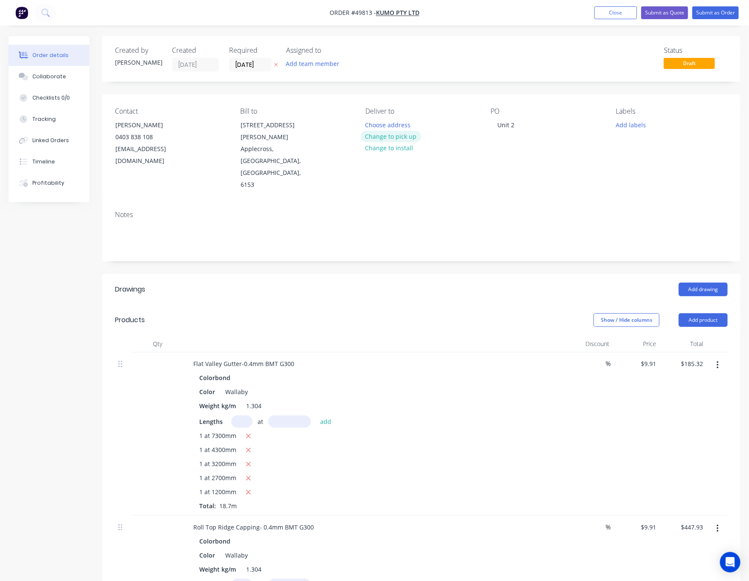
click at [399, 134] on button "Change to pick up" at bounding box center [391, 136] width 60 height 11
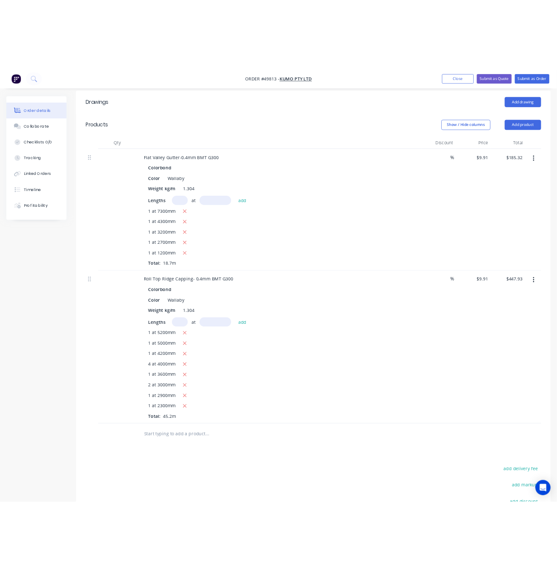
scroll to position [205, 0]
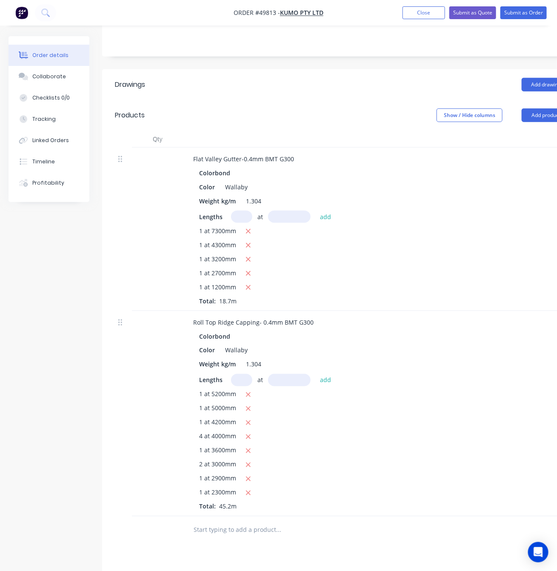
drag, startPoint x: 244, startPoint y: 77, endPoint x: 293, endPoint y: 67, distance: 49.5
click at [244, 100] on header "Products Show / Hide columns Add product" at bounding box center [342, 115] width 481 height 31
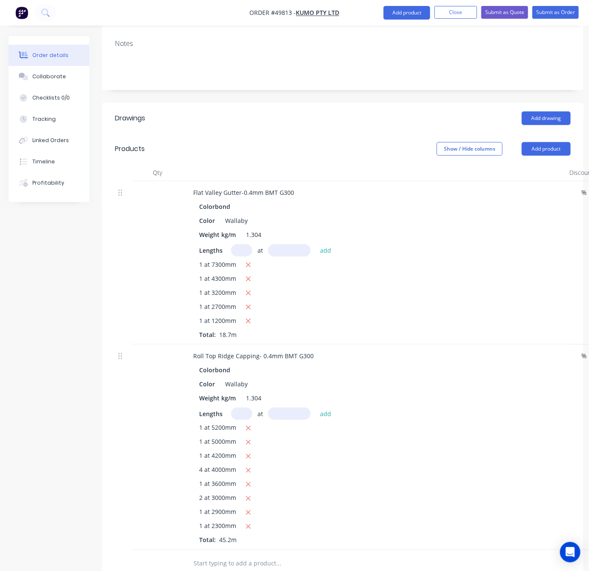
scroll to position [0, 0]
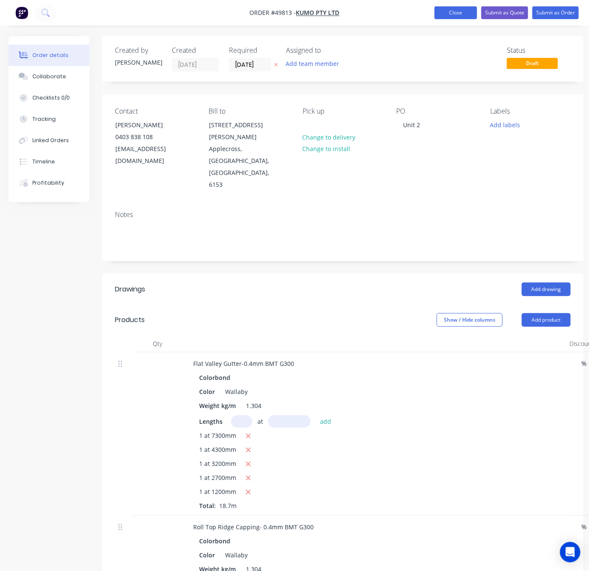
click at [438, 11] on button "Close" at bounding box center [456, 12] width 43 height 13
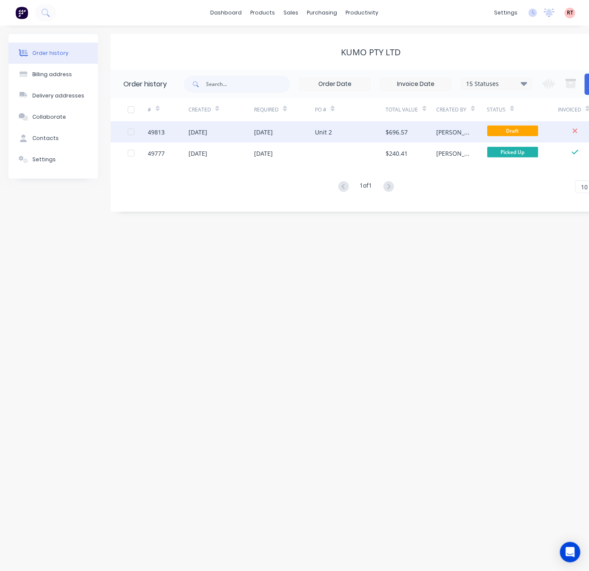
click at [453, 128] on div "[PERSON_NAME]" at bounding box center [454, 132] width 34 height 9
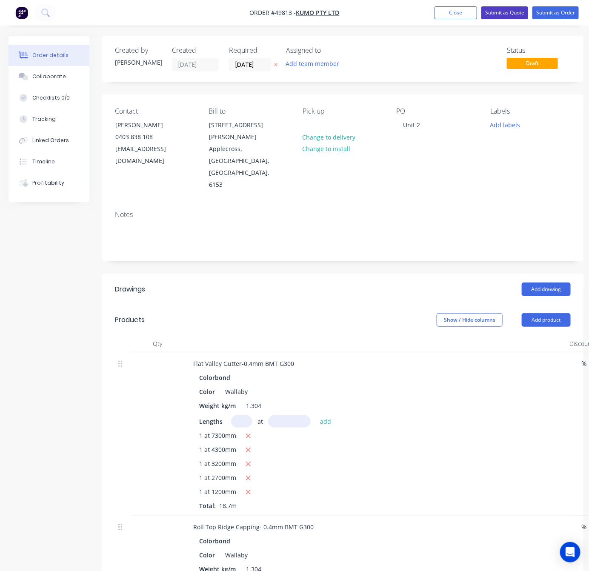
click at [498, 15] on button "Submit as Quote" at bounding box center [504, 12] width 47 height 13
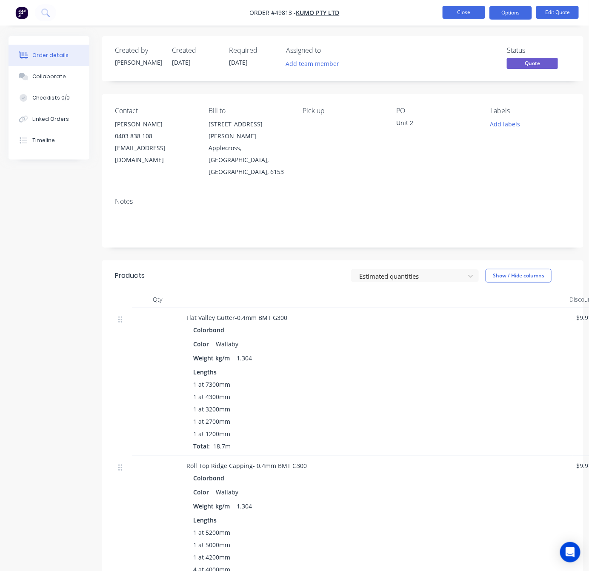
click at [450, 13] on button "Close" at bounding box center [464, 12] width 43 height 13
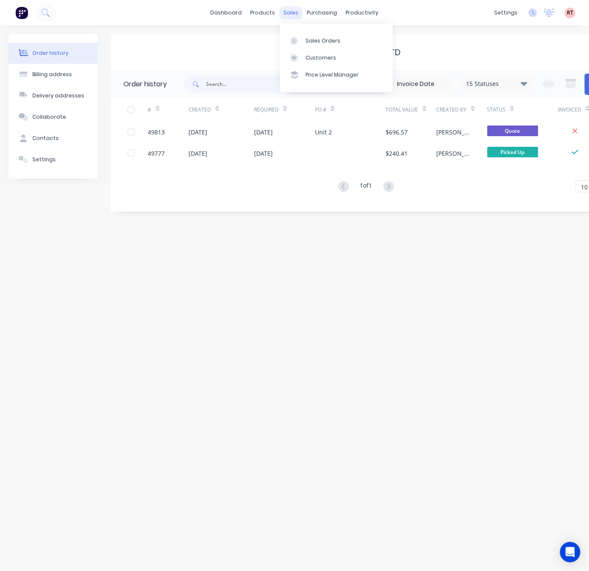
click at [293, 11] on div "sales" at bounding box center [291, 12] width 23 height 13
click at [331, 55] on div "Customers" at bounding box center [321, 58] width 31 height 8
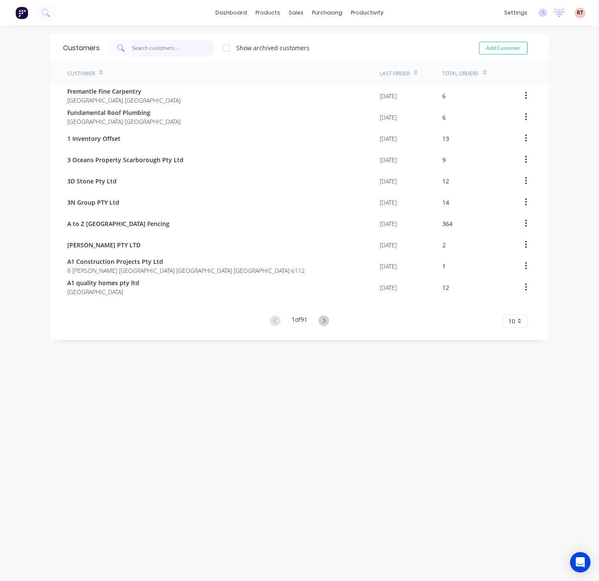
click at [184, 45] on input "text" at bounding box center [173, 48] width 83 height 17
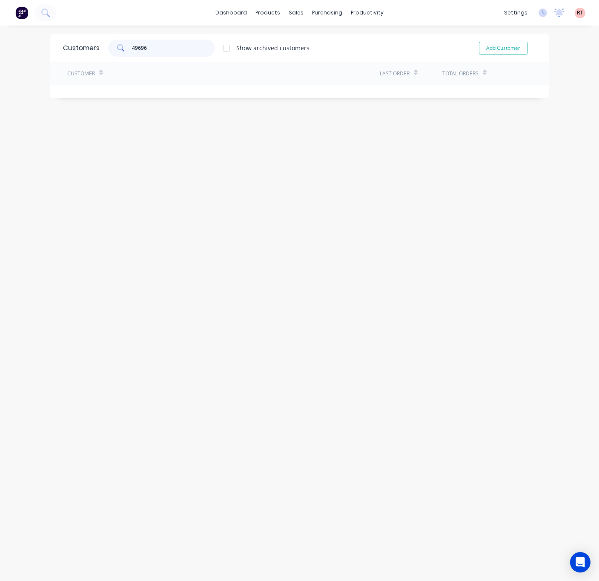
type input "49696"
click at [309, 42] on div "Sales Orders" at bounding box center [323, 41] width 35 height 8
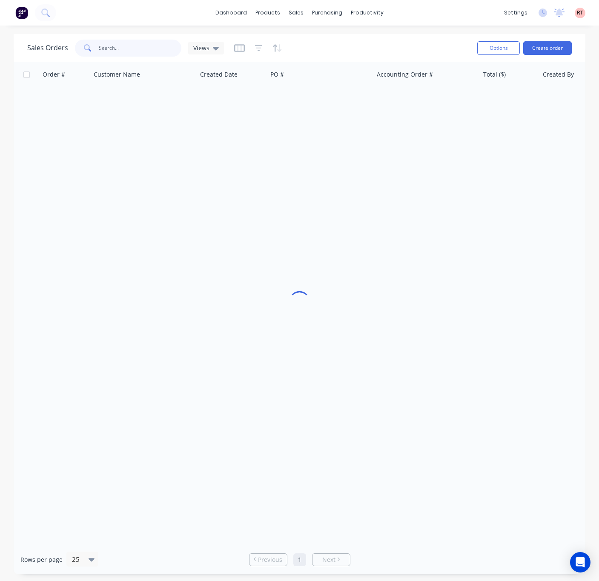
click at [151, 47] on input "text" at bounding box center [140, 48] width 83 height 17
type input "49696"
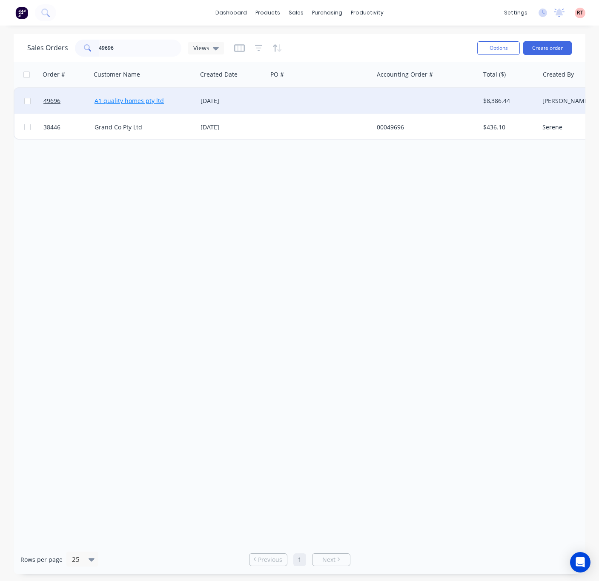
click at [142, 101] on link "A1 quality homes pty ltd" at bounding box center [129, 101] width 69 height 8
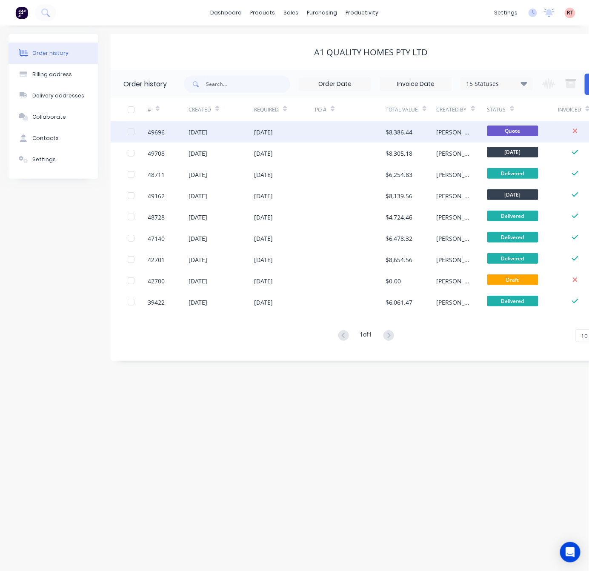
click at [310, 130] on div "[DATE]" at bounding box center [284, 131] width 61 height 21
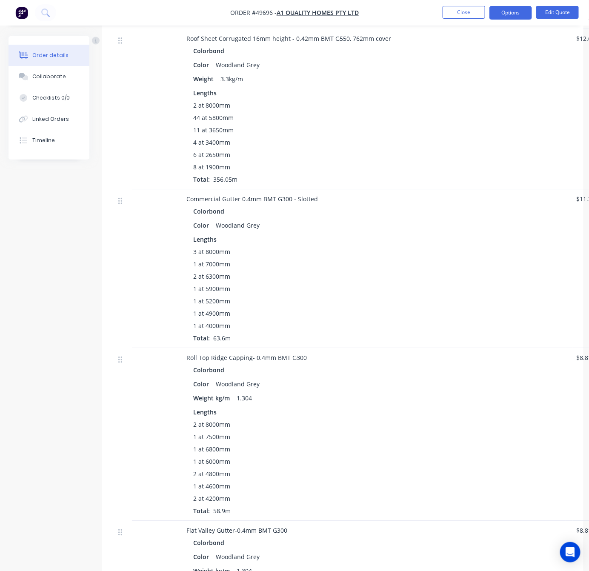
scroll to position [655, 0]
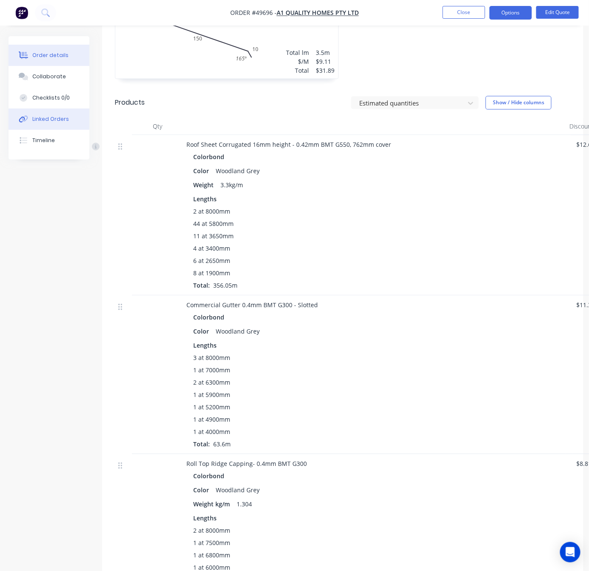
click at [62, 124] on button "Linked Orders" at bounding box center [49, 119] width 81 height 21
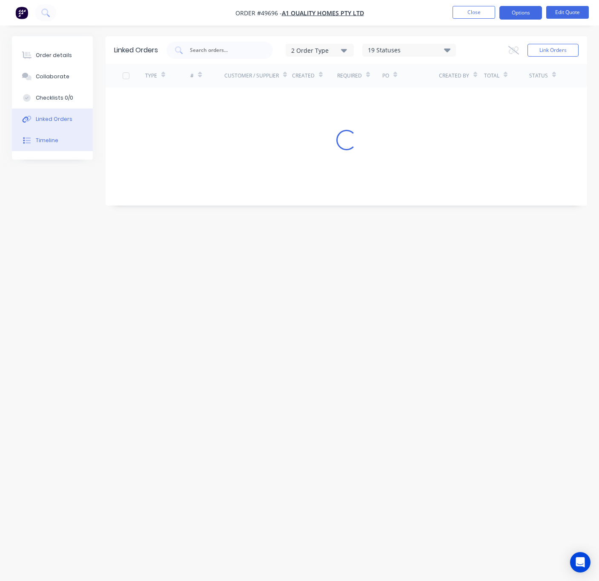
click at [68, 142] on button "Timeline" at bounding box center [52, 140] width 81 height 21
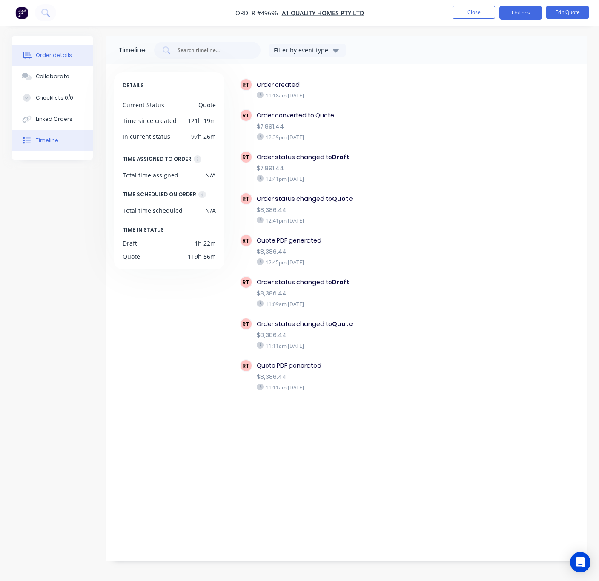
click at [54, 57] on div "Order details" at bounding box center [54, 56] width 36 height 8
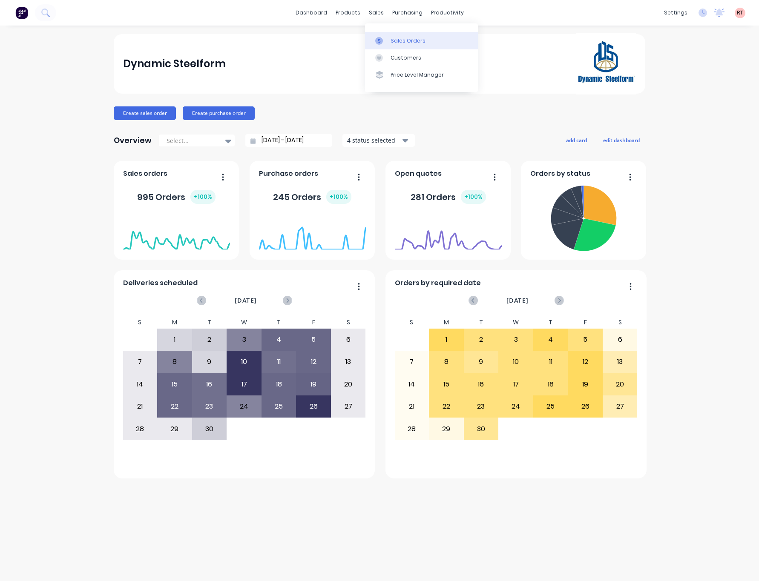
click at [397, 37] on link "Sales Orders" at bounding box center [421, 40] width 113 height 17
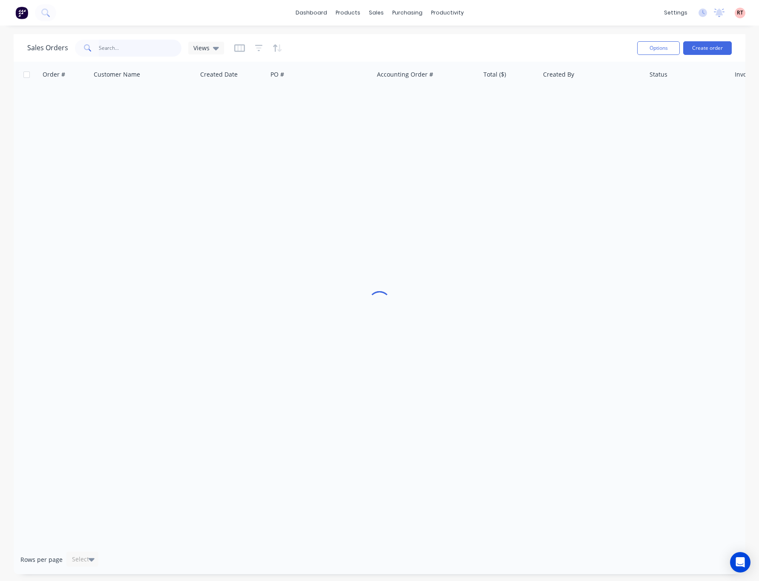
click at [110, 45] on input "text" at bounding box center [140, 48] width 83 height 17
type input "49333"
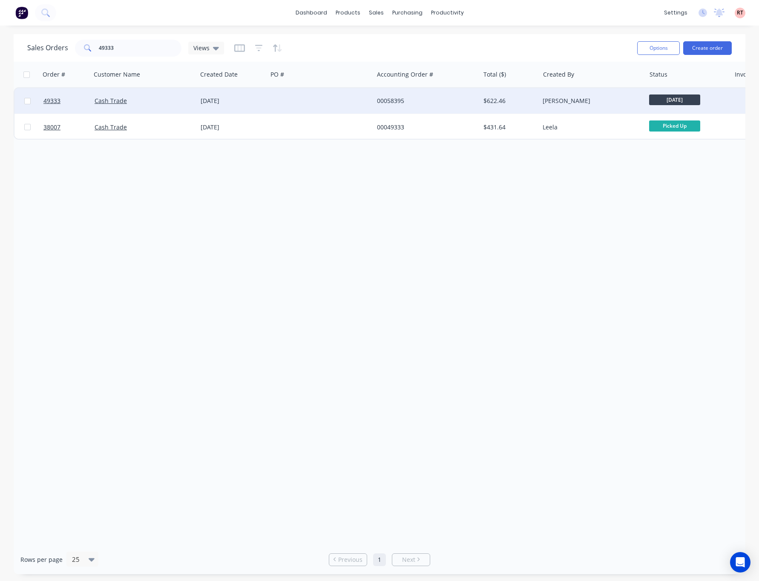
click at [321, 105] on div at bounding box center [320, 101] width 106 height 26
